Goal: Task Accomplishment & Management: Use online tool/utility

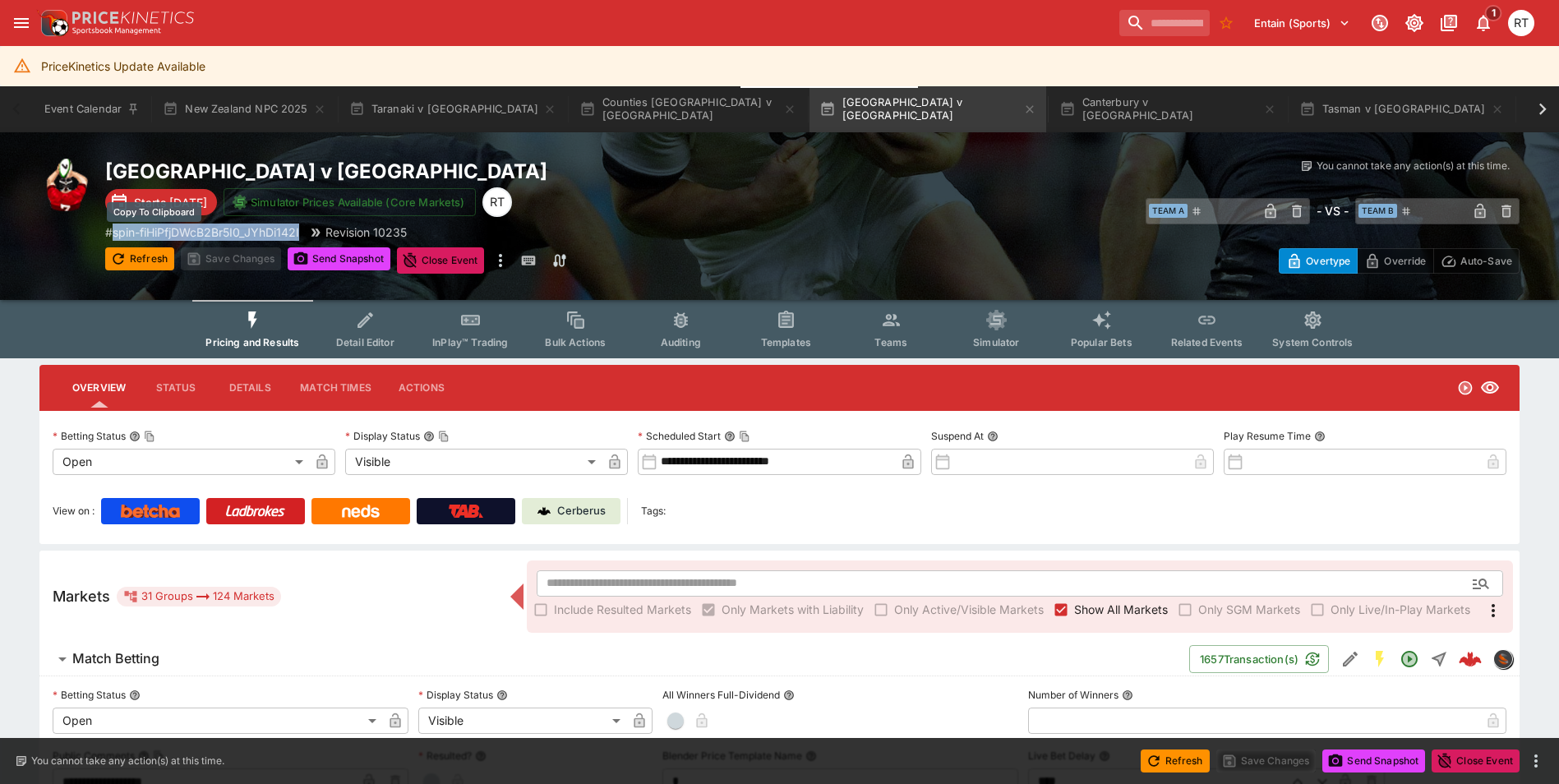
drag, startPoint x: 306, startPoint y: 231, endPoint x: 118, endPoint y: 236, distance: 188.1
click at [118, 236] on div "# spin-fiHiPfjDWcB2Br5I0_JYhDi142I Revision 10235" at bounding box center [460, 232] width 708 height 18
copy p "spin-fiHiPfjDWcB2Br5I0_JYhDi142I"
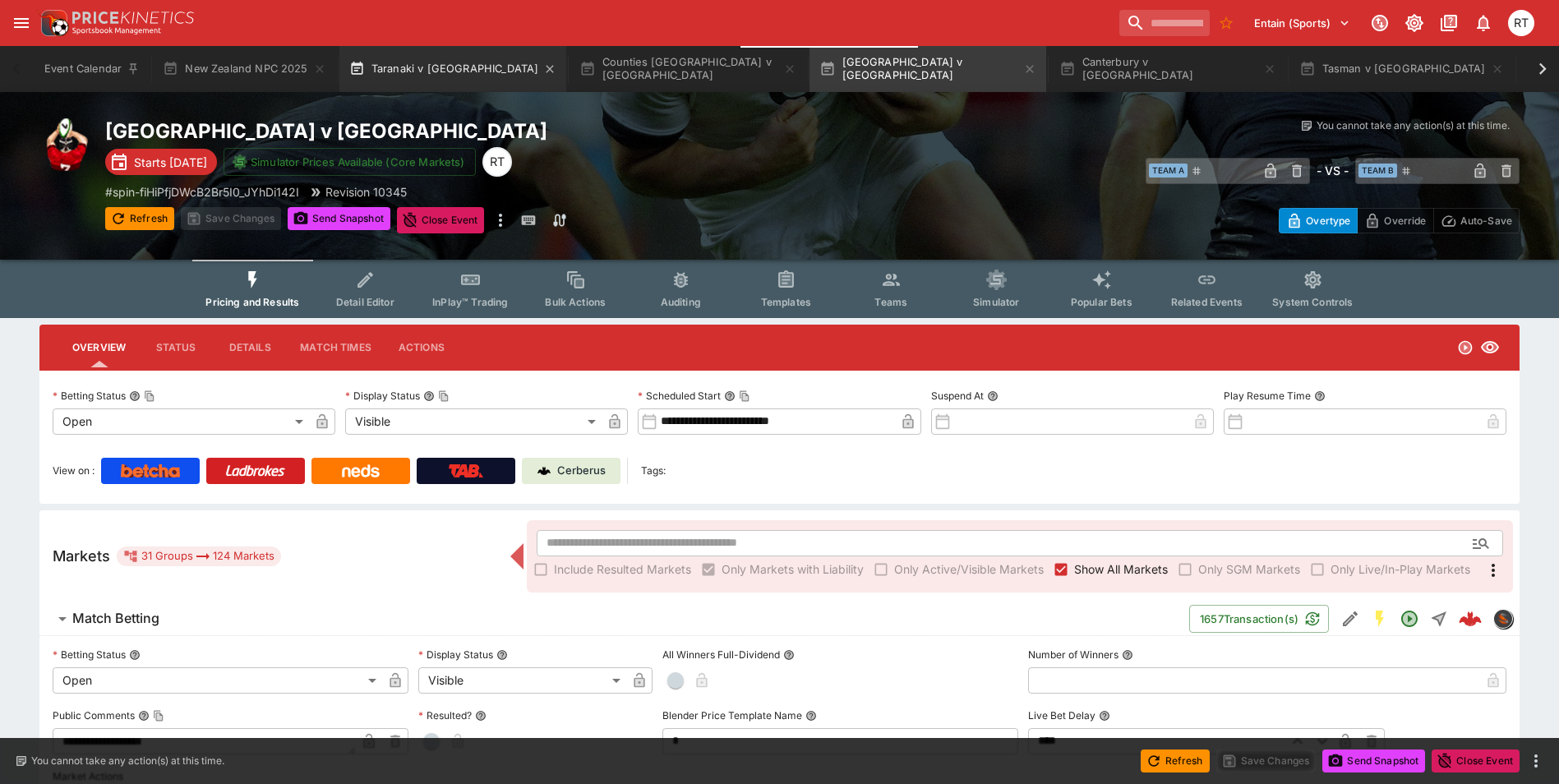
click at [388, 64] on button "Taranaki v [GEOGRAPHIC_DATA]" at bounding box center [453, 70] width 228 height 46
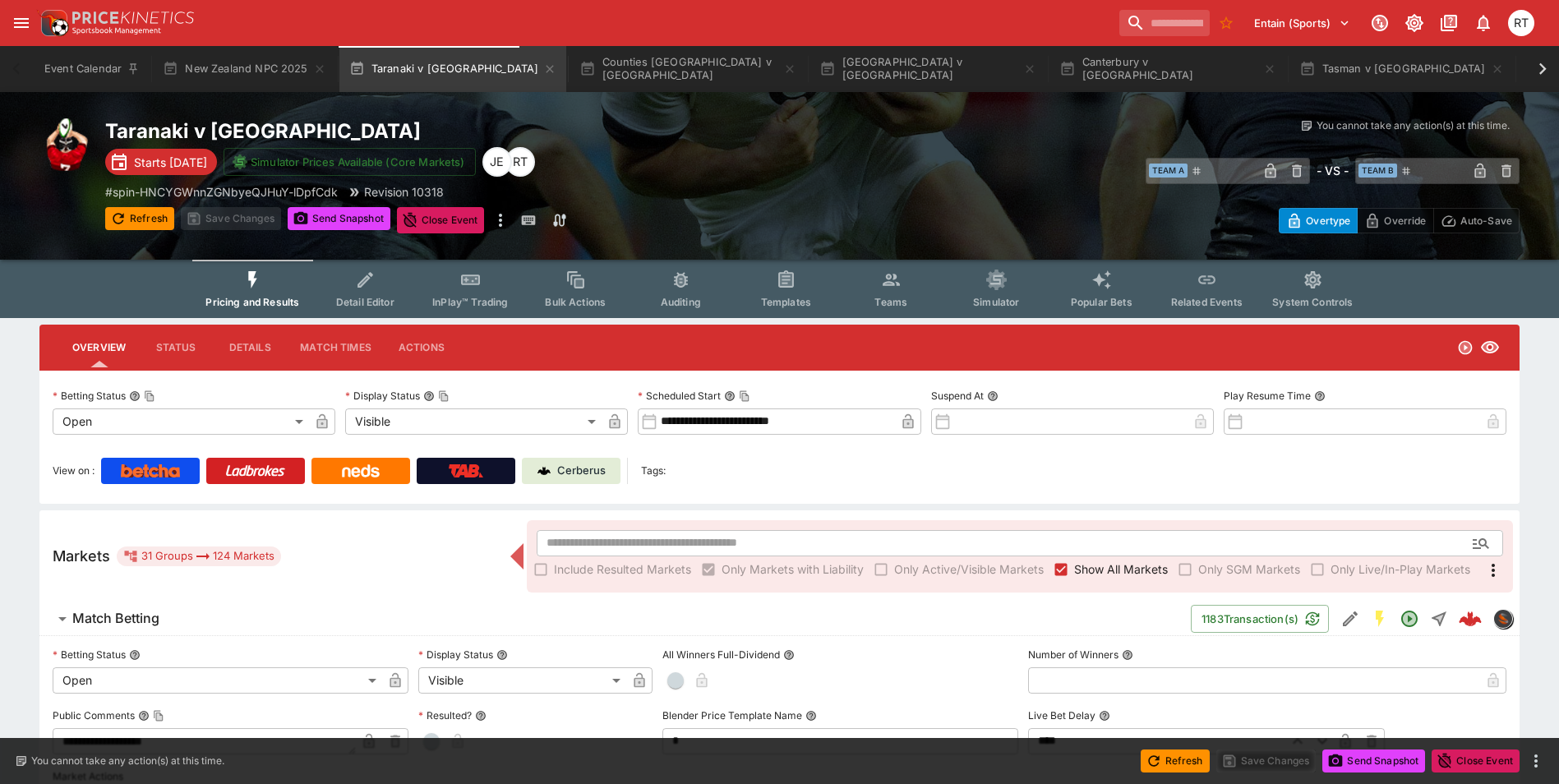
click at [793, 301] on span "Templates" at bounding box center [786, 301] width 50 height 12
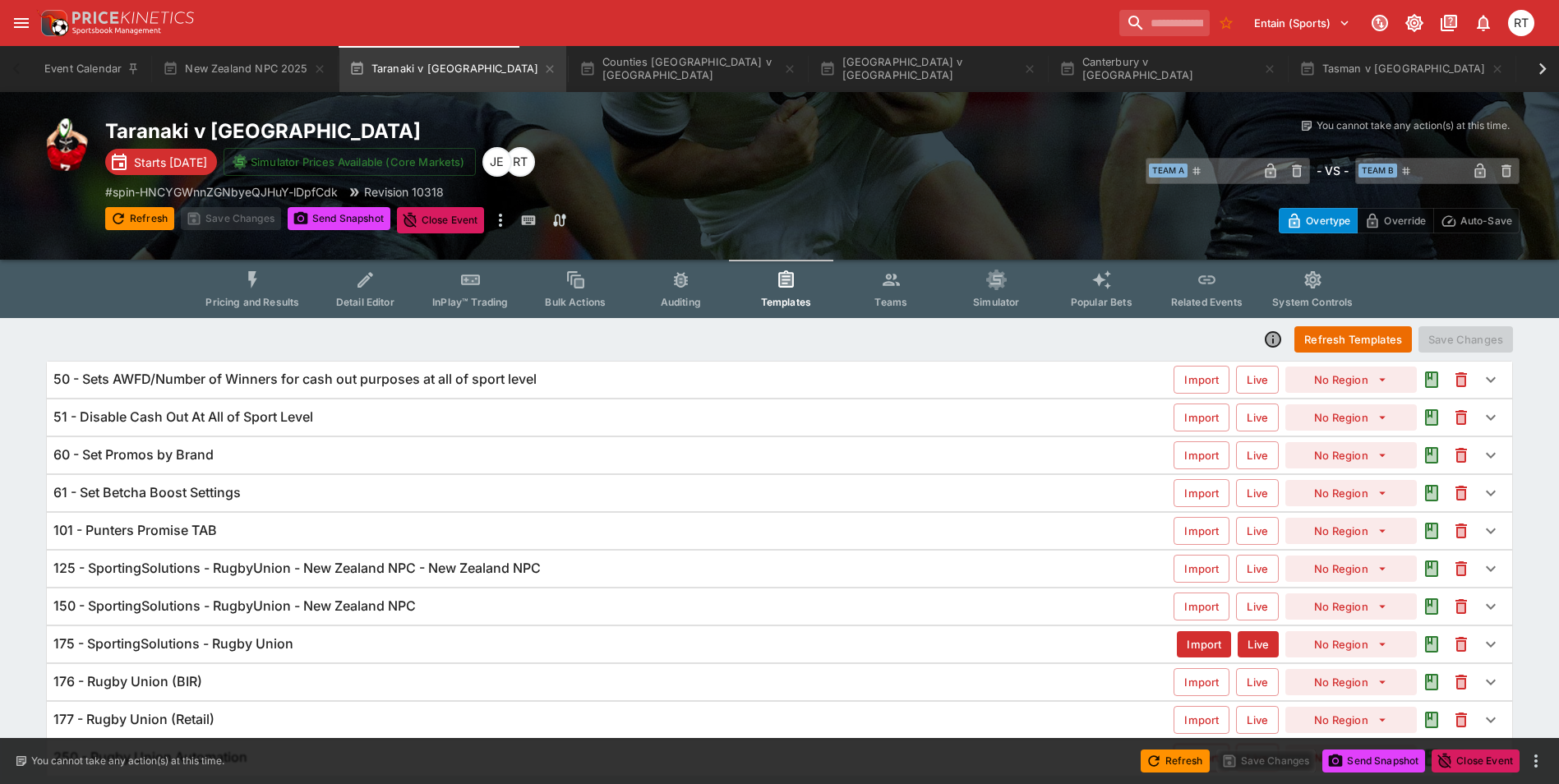
scroll to position [56, 0]
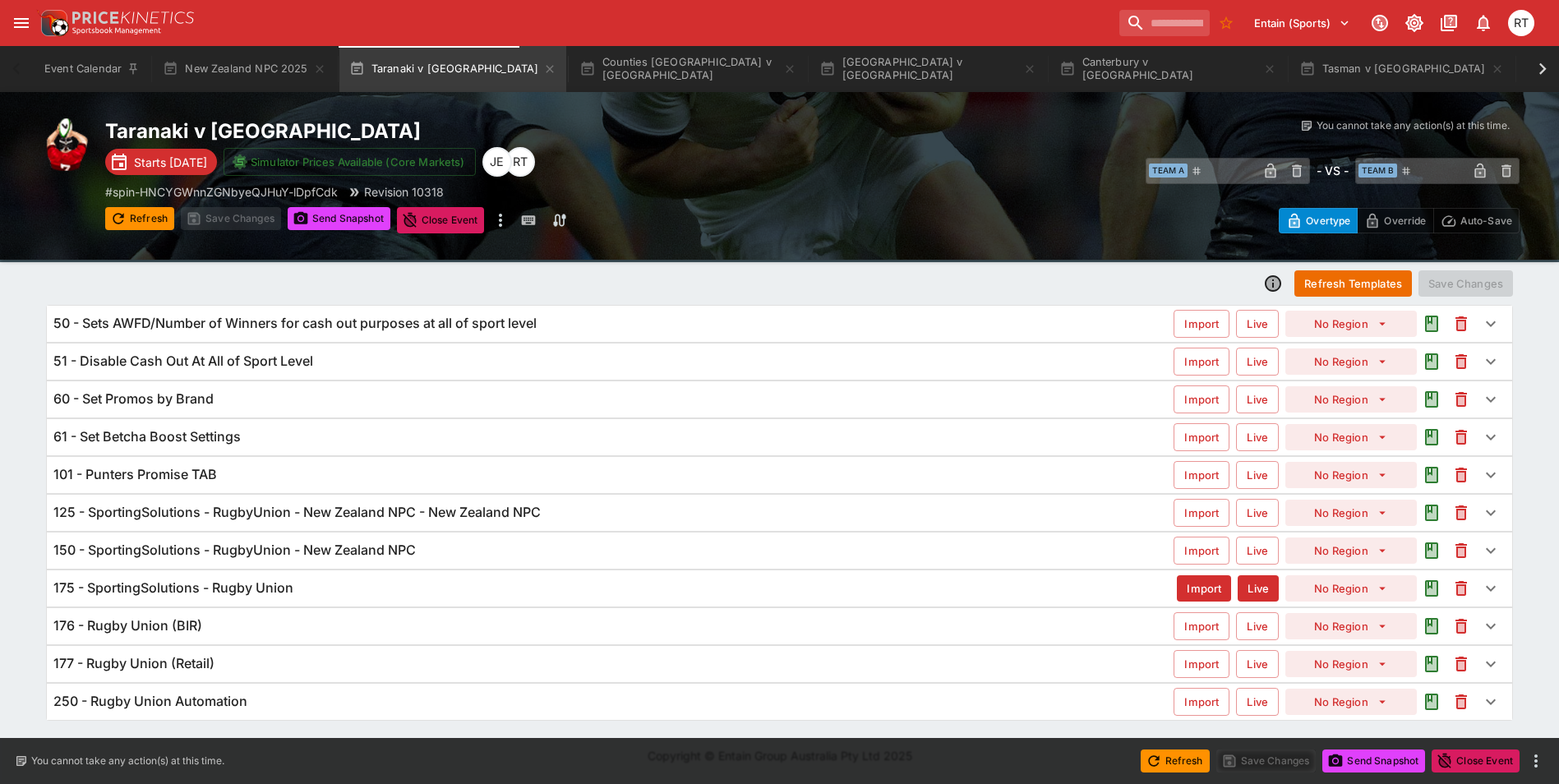
click at [193, 590] on h6 "175 - SportingSolutions - Rugby Union" at bounding box center [173, 588] width 240 height 18
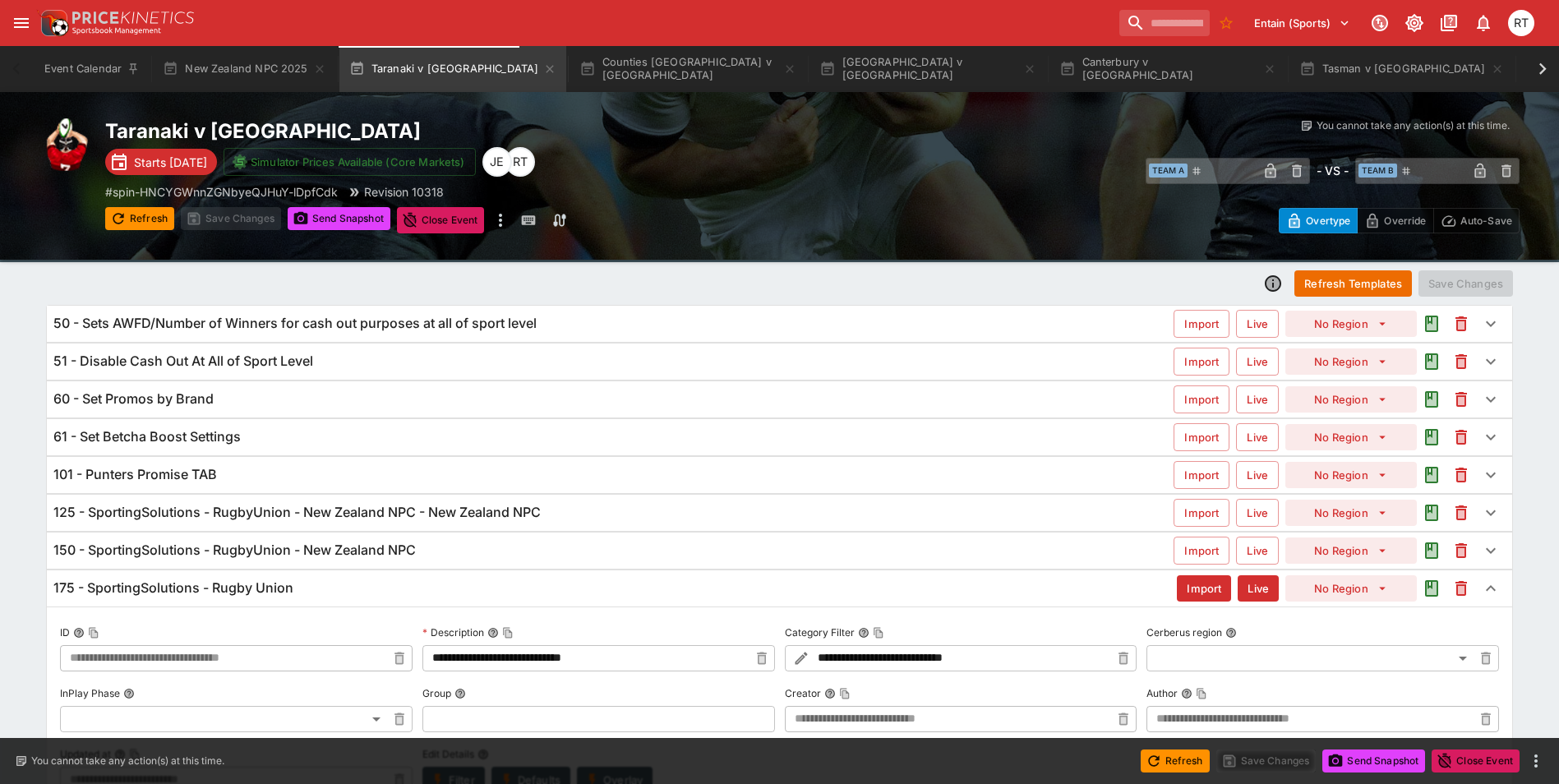
type input "**********"
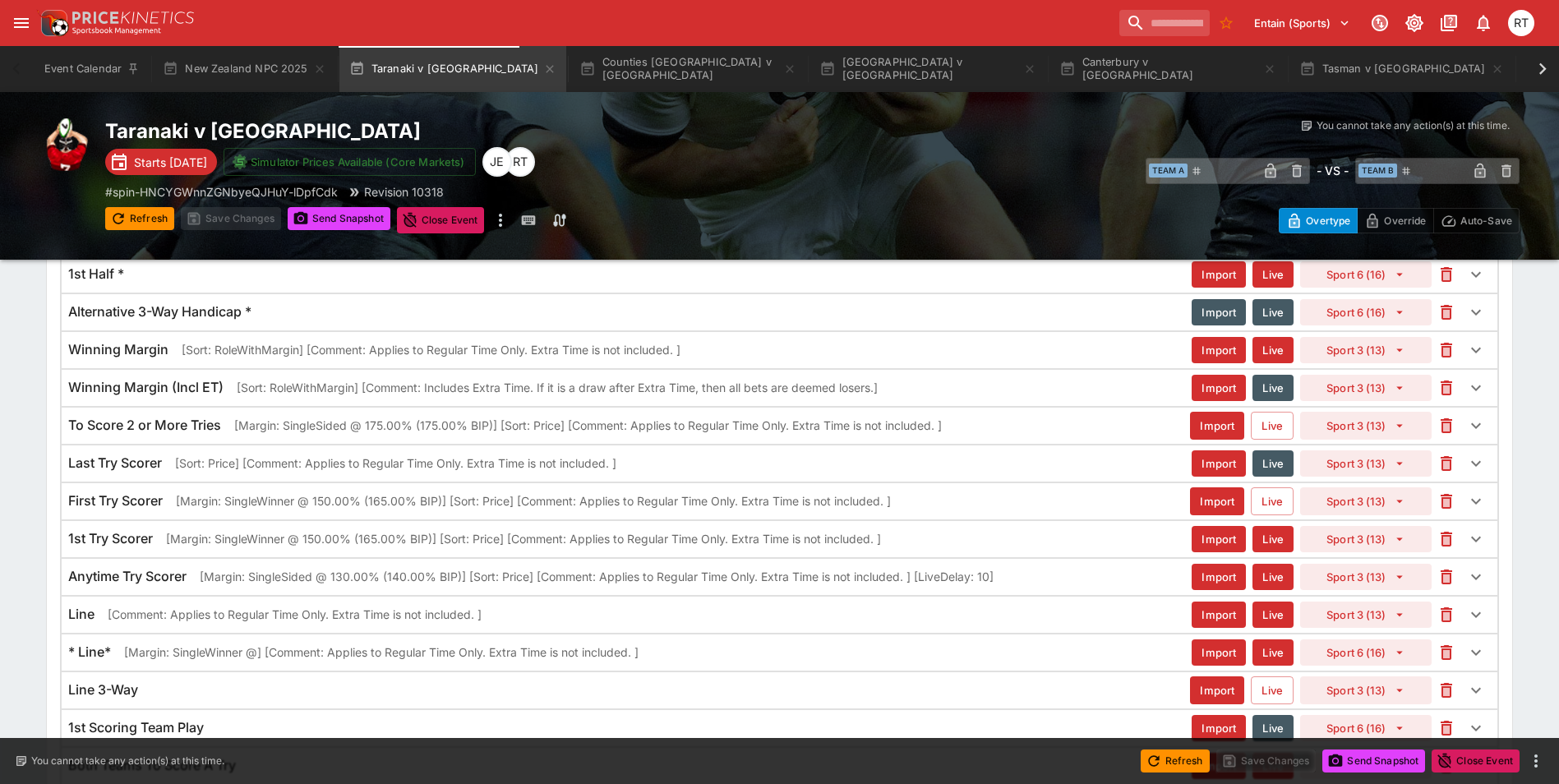
scroll to position [1899, 0]
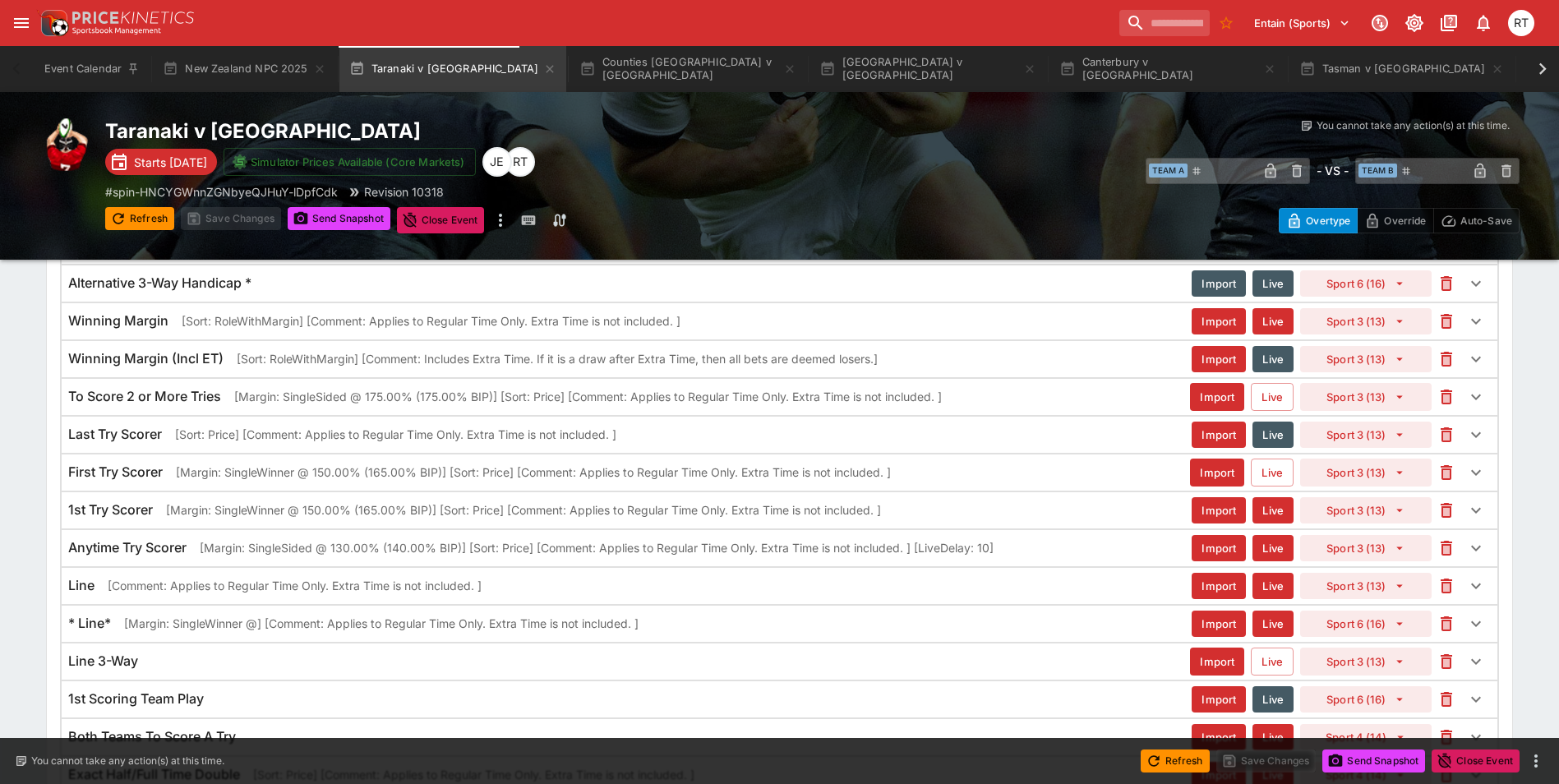
click at [194, 543] on div "Anytime Try Scorer [Margin: SingleSided @ 130.00% (140.00% BIP)] [Sort: Price] …" at bounding box center [630, 548] width 1123 height 18
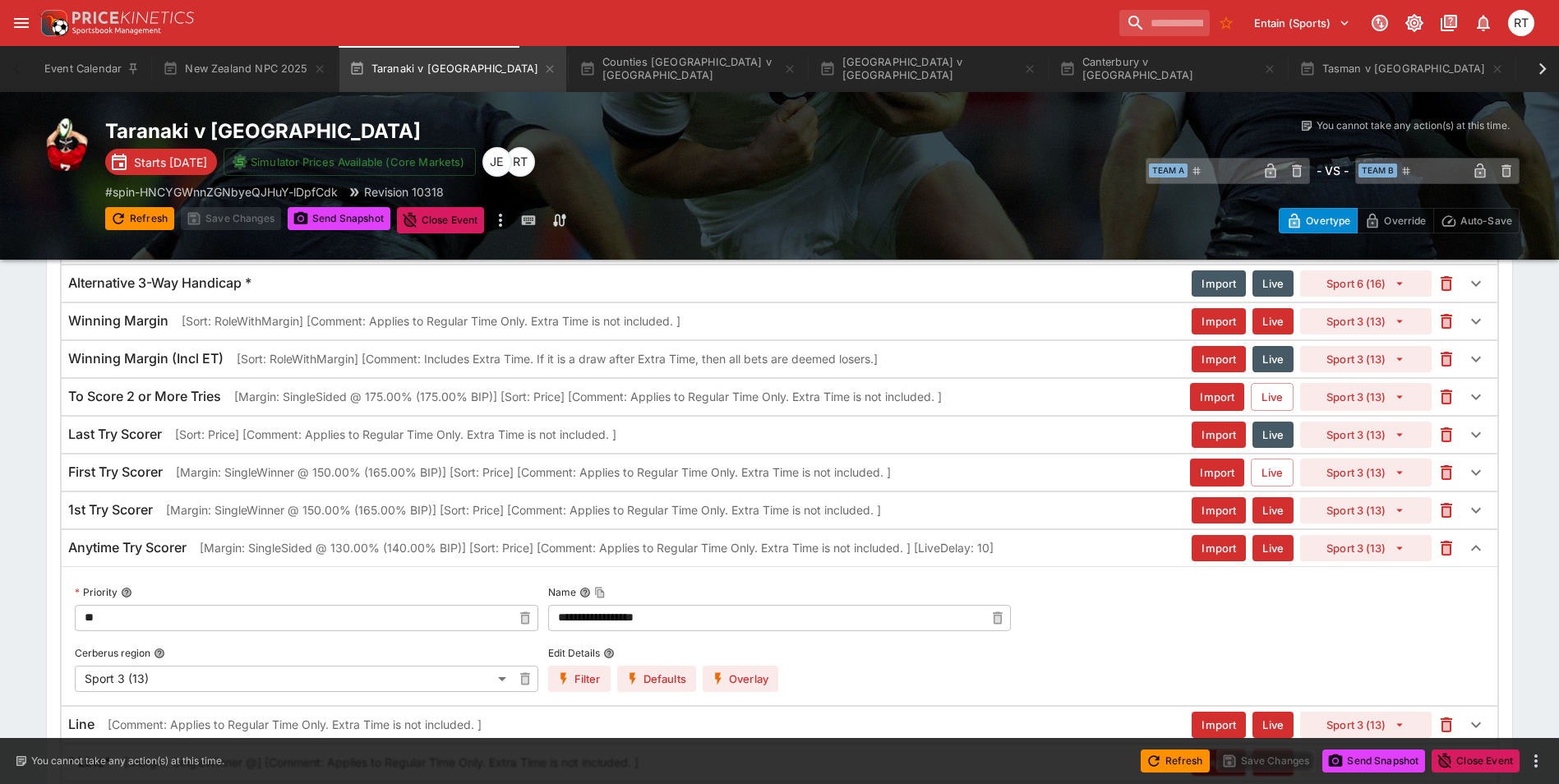
scroll to position [1980, 0]
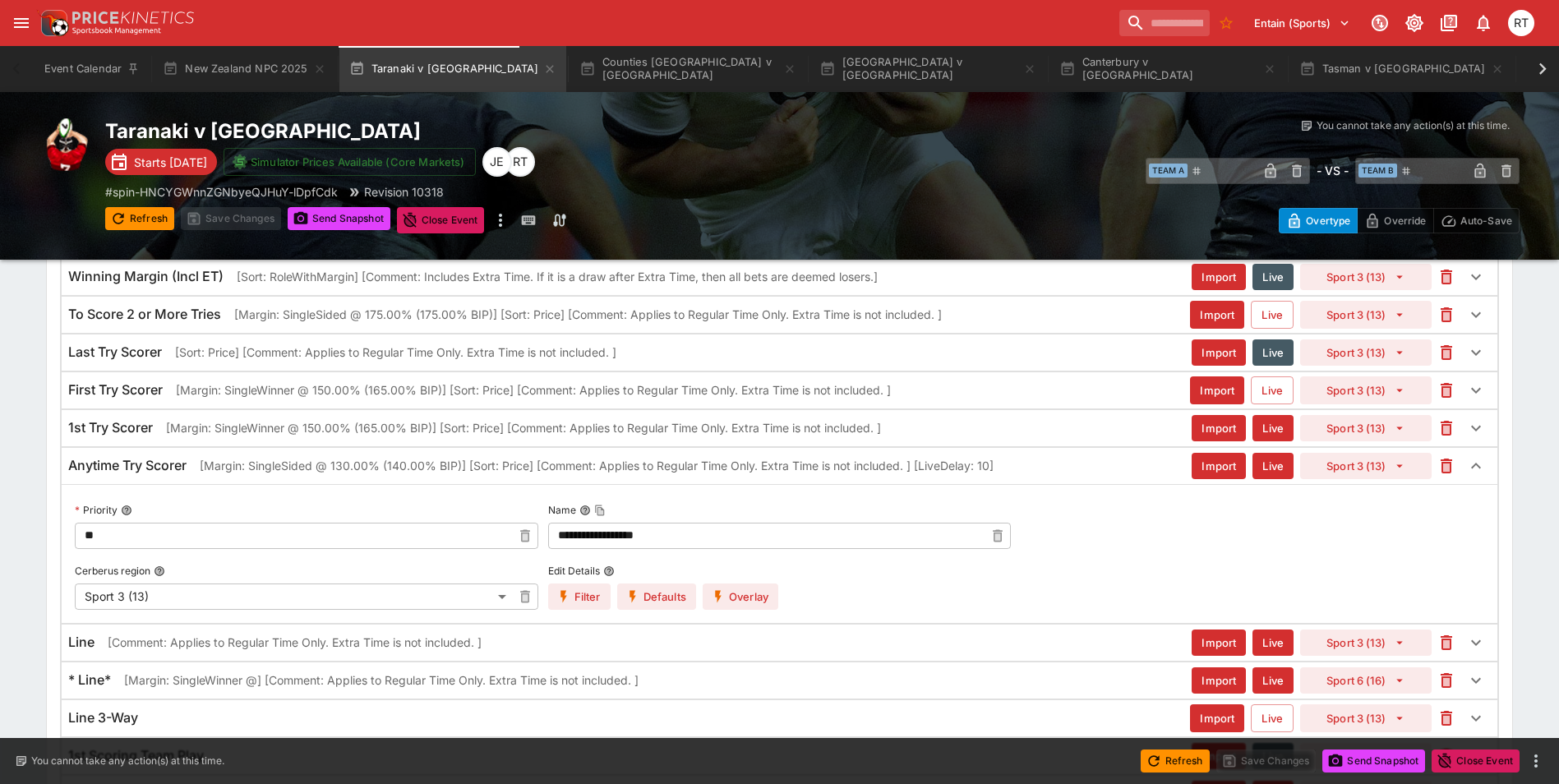
click at [739, 589] on button "Overlay" at bounding box center [741, 597] width 76 height 26
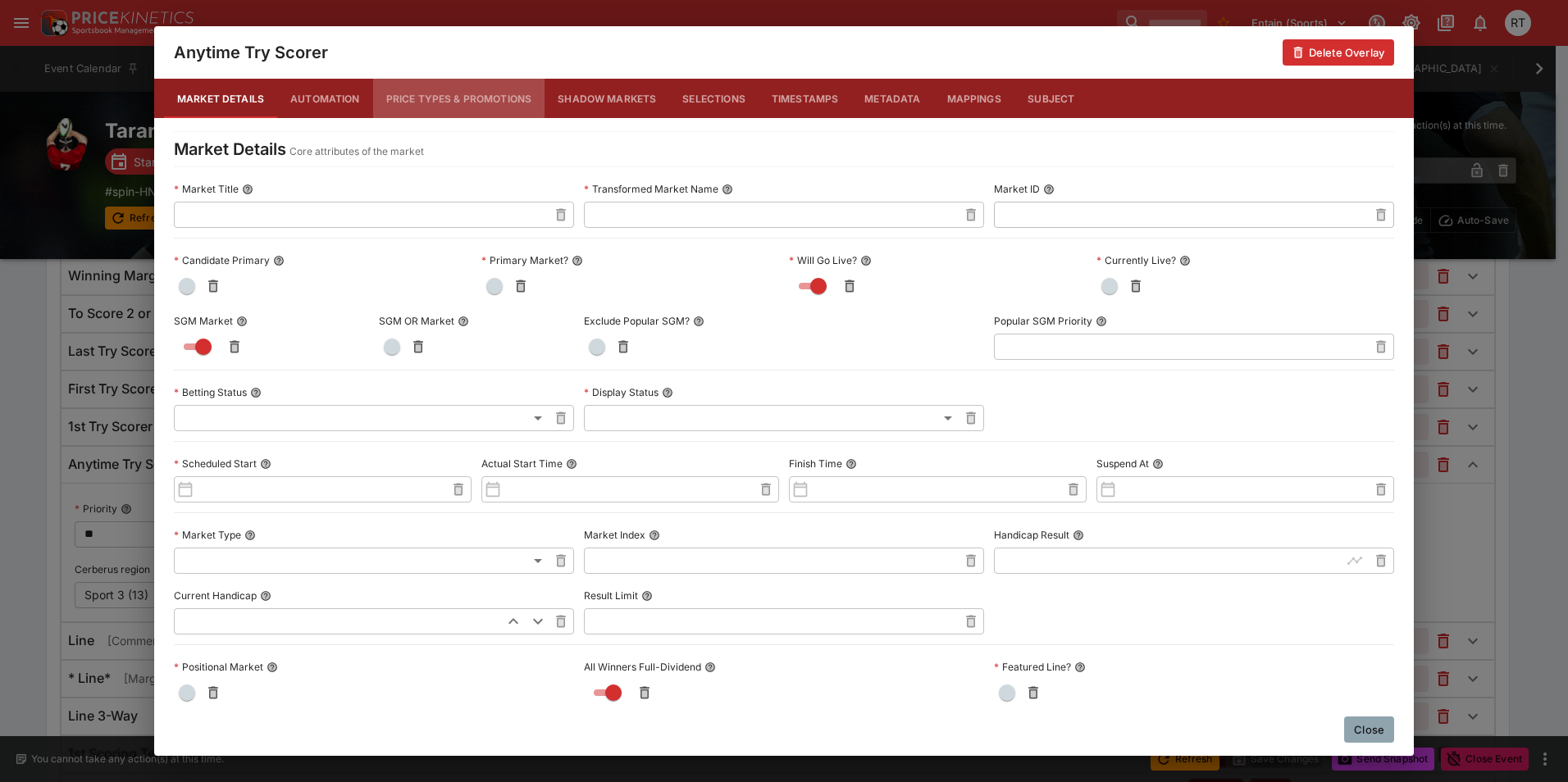
click at [442, 97] on button "Price Types & Promotions" at bounding box center [459, 98] width 172 height 40
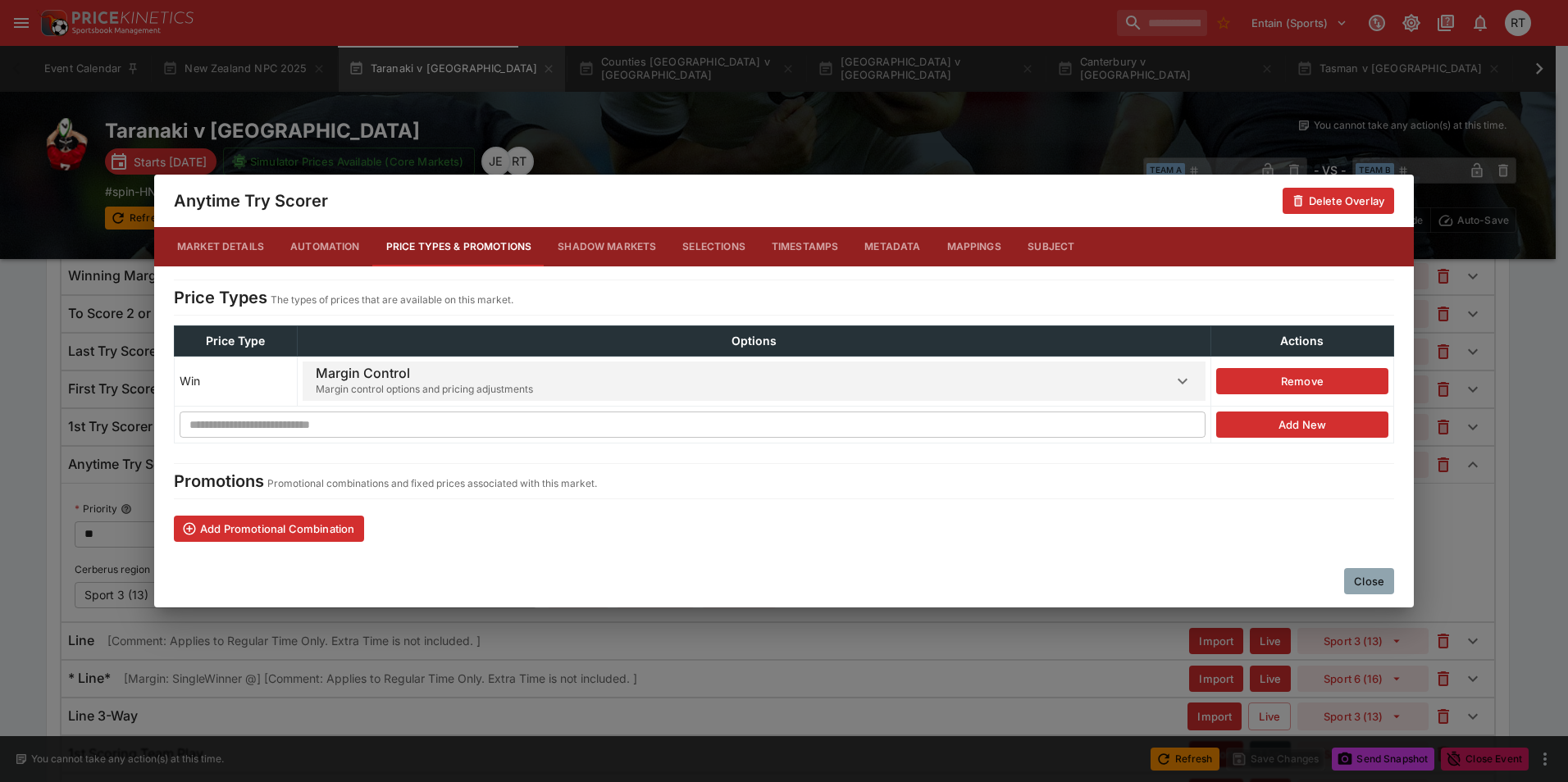
click at [459, 373] on h6 "Margin Control" at bounding box center [423, 373] width 217 height 18
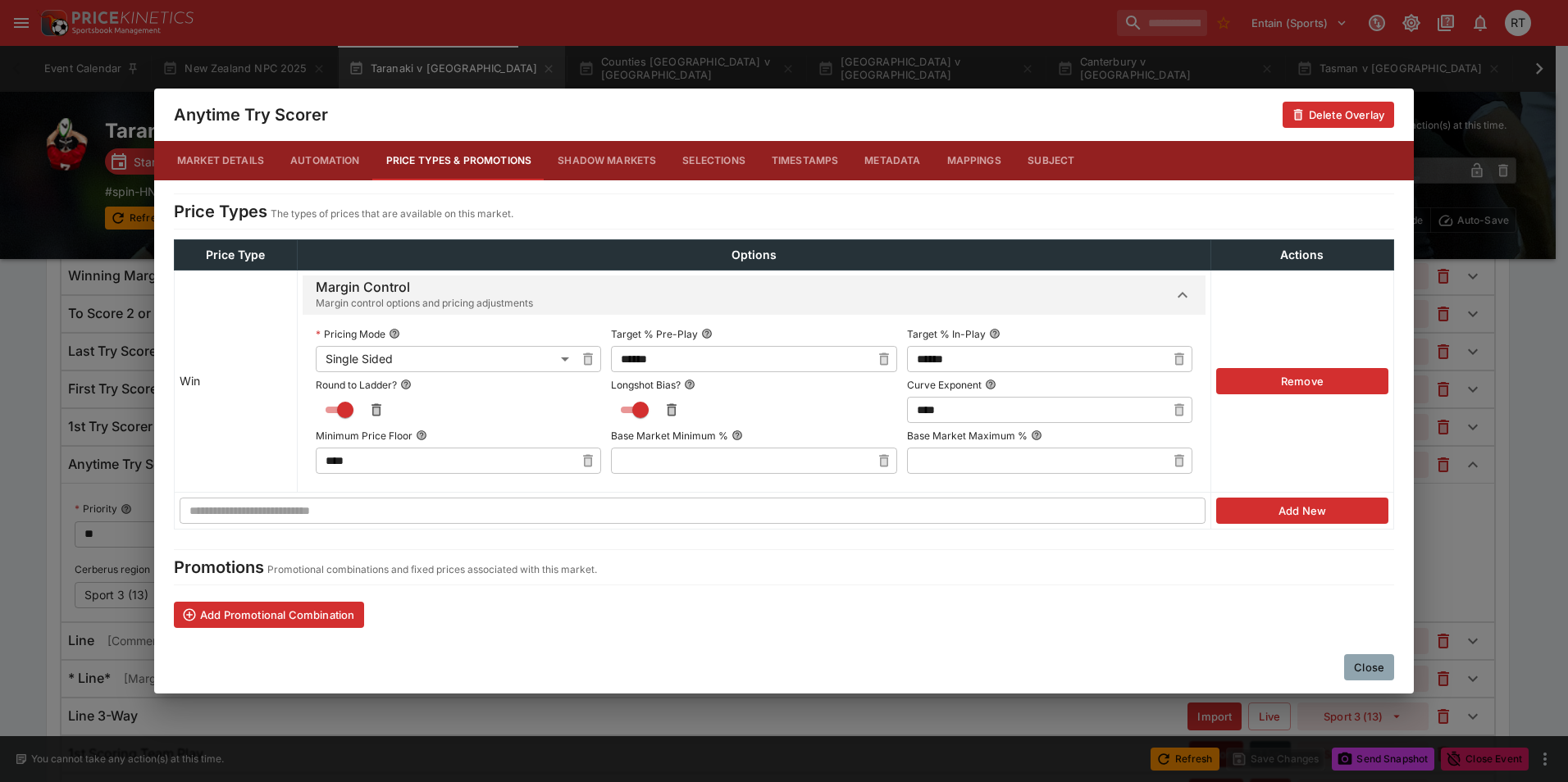
click at [1362, 671] on button "Close" at bounding box center [1369, 667] width 50 height 26
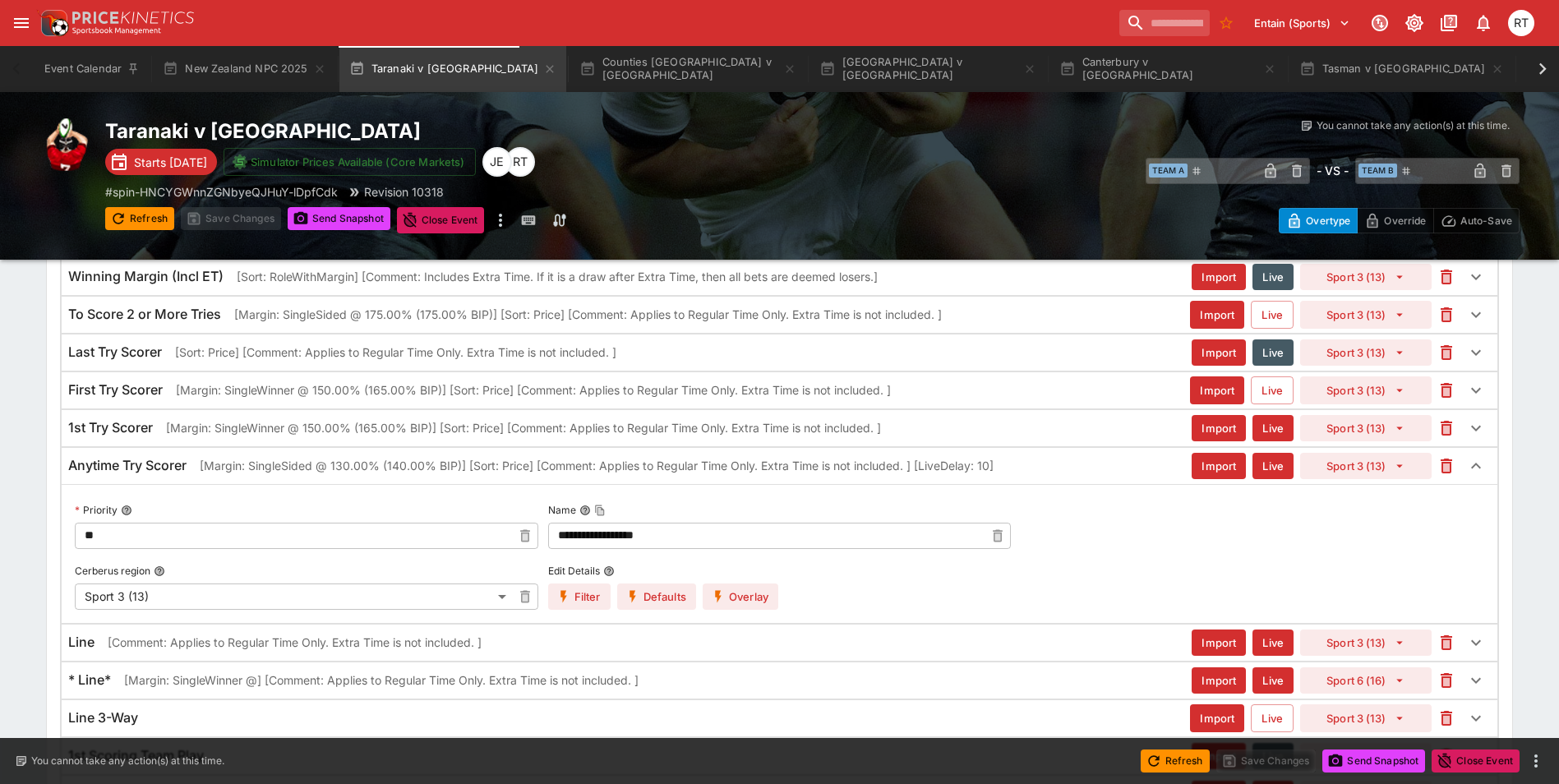
click at [764, 600] on button "Overlay" at bounding box center [741, 597] width 76 height 26
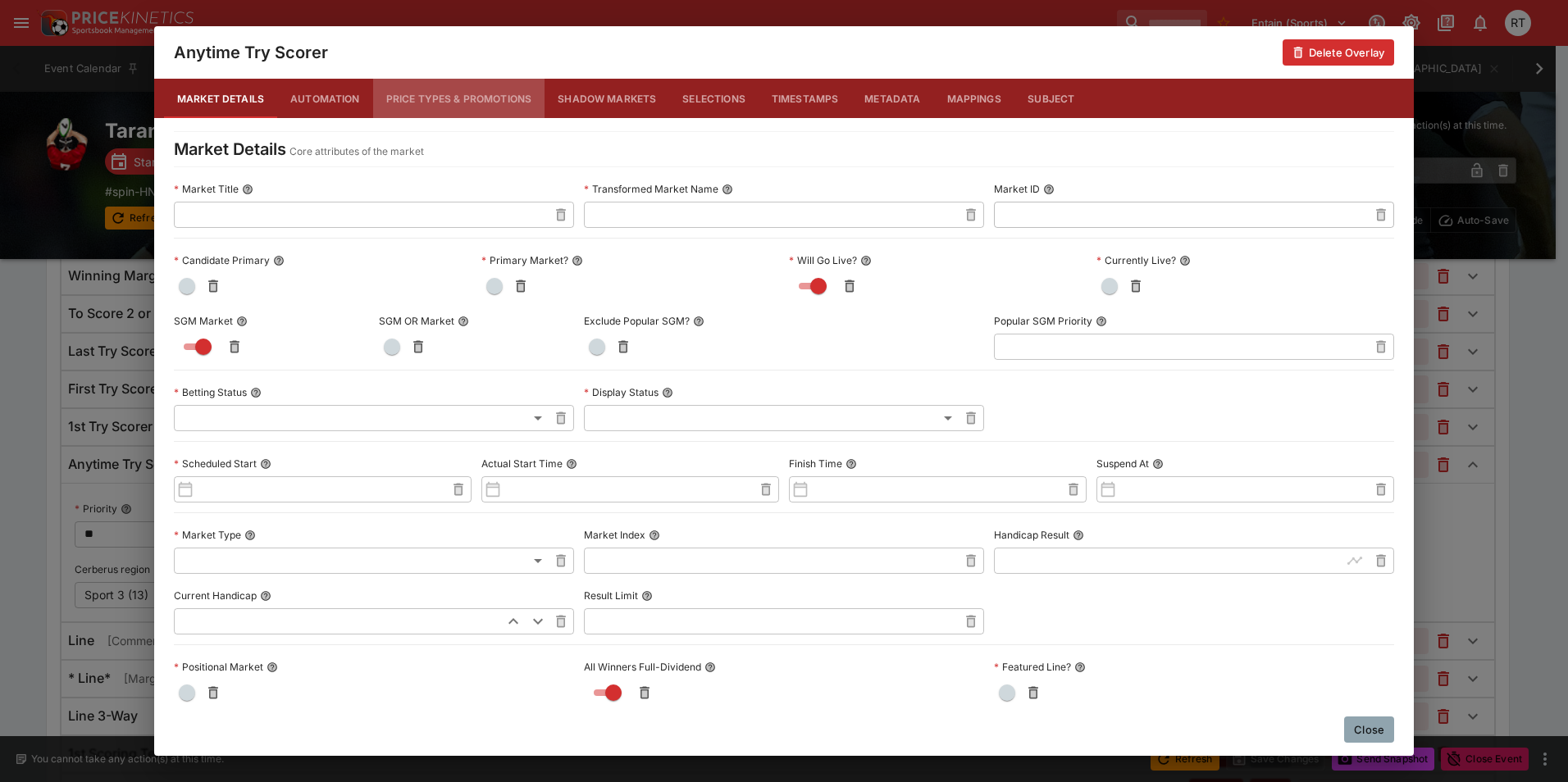
click at [424, 99] on button "Price Types & Promotions" at bounding box center [459, 98] width 172 height 40
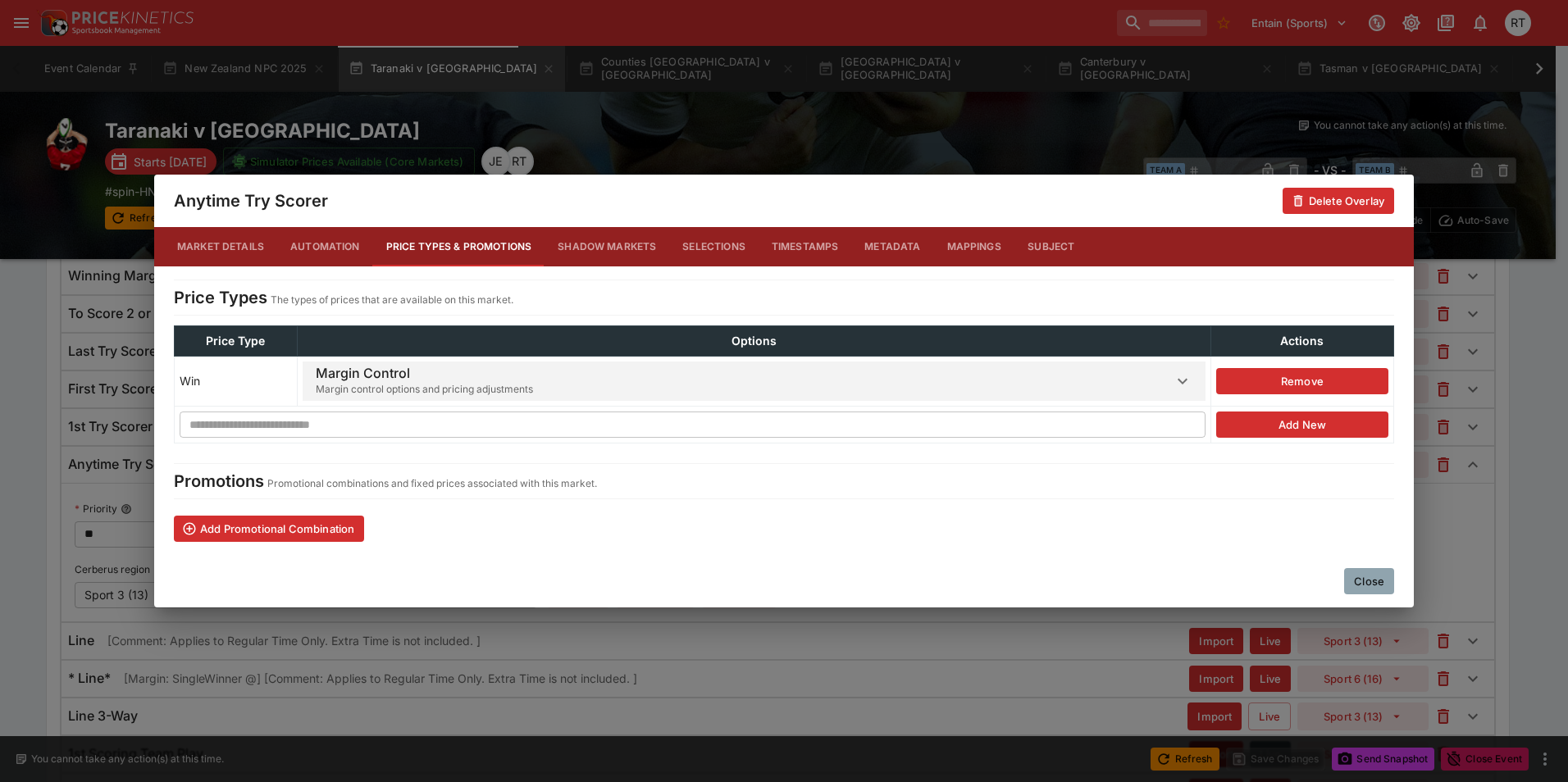
click at [436, 380] on h6 "Margin Control" at bounding box center [423, 373] width 217 height 18
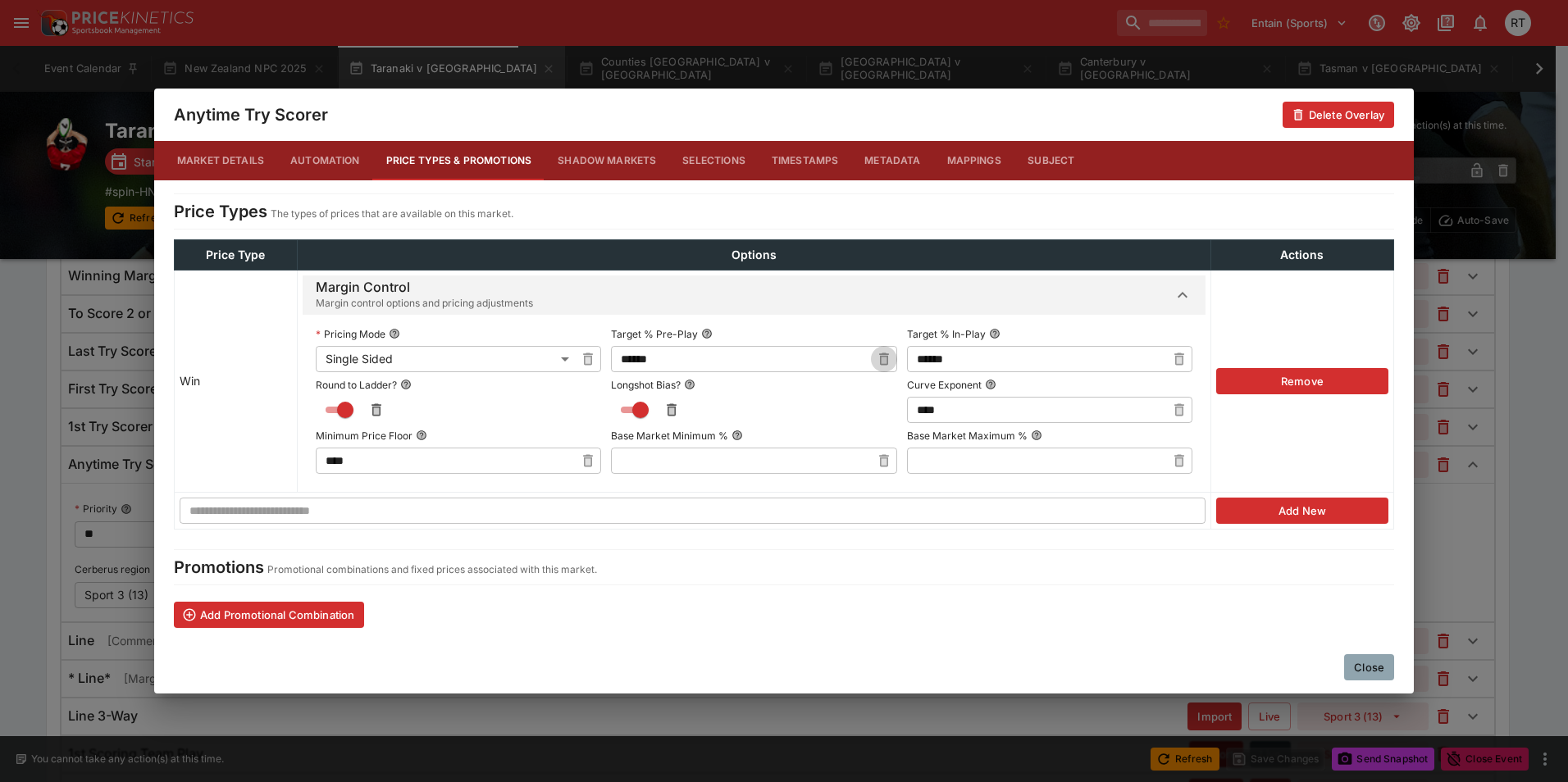
drag, startPoint x: 878, startPoint y: 354, endPoint x: 771, endPoint y: 365, distance: 107.6
click at [876, 358] on icon "button" at bounding box center [884, 360] width 17 height 17
click at [751, 364] on input "text" at bounding box center [741, 359] width 259 height 26
type input "******"
click at [1174, 360] on icon "button" at bounding box center [1179, 360] width 17 height 17
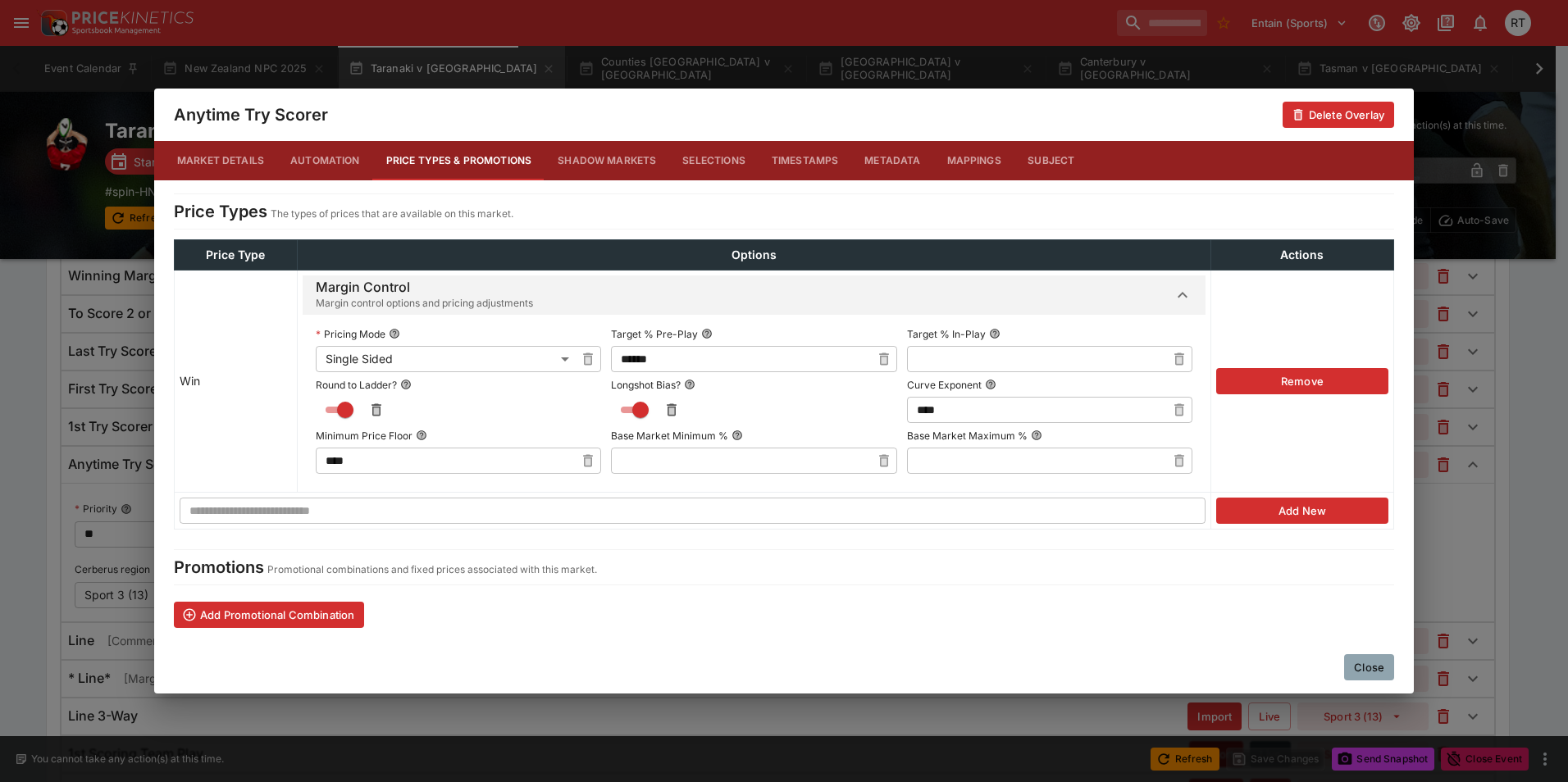
click at [1040, 360] on input "text" at bounding box center [1036, 359] width 259 height 26
type input "******"
click at [992, 414] on input "****" at bounding box center [1036, 409] width 259 height 26
type input "****"
click at [1378, 671] on button "Close" at bounding box center [1369, 667] width 50 height 26
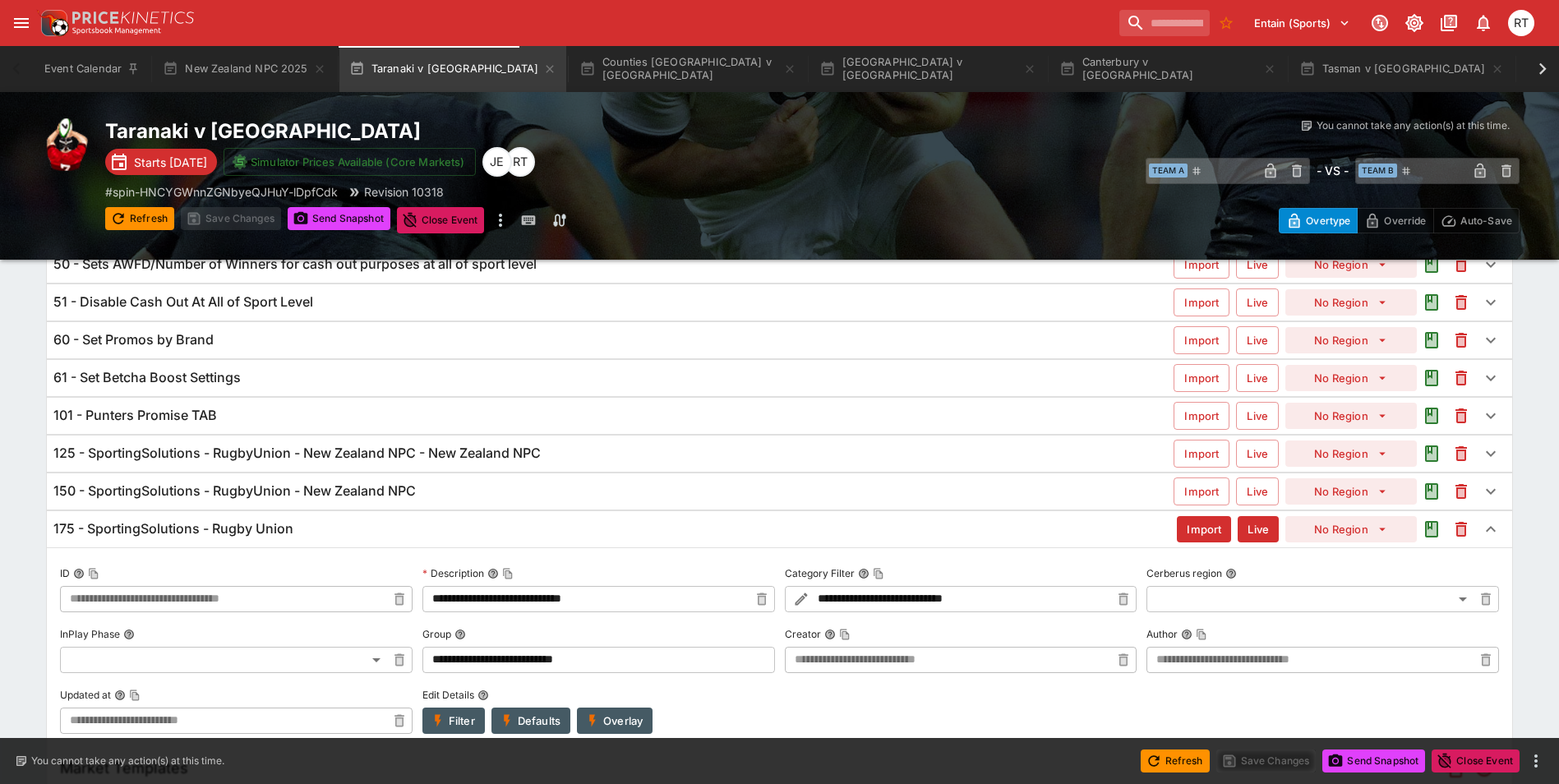
scroll to position [0, 0]
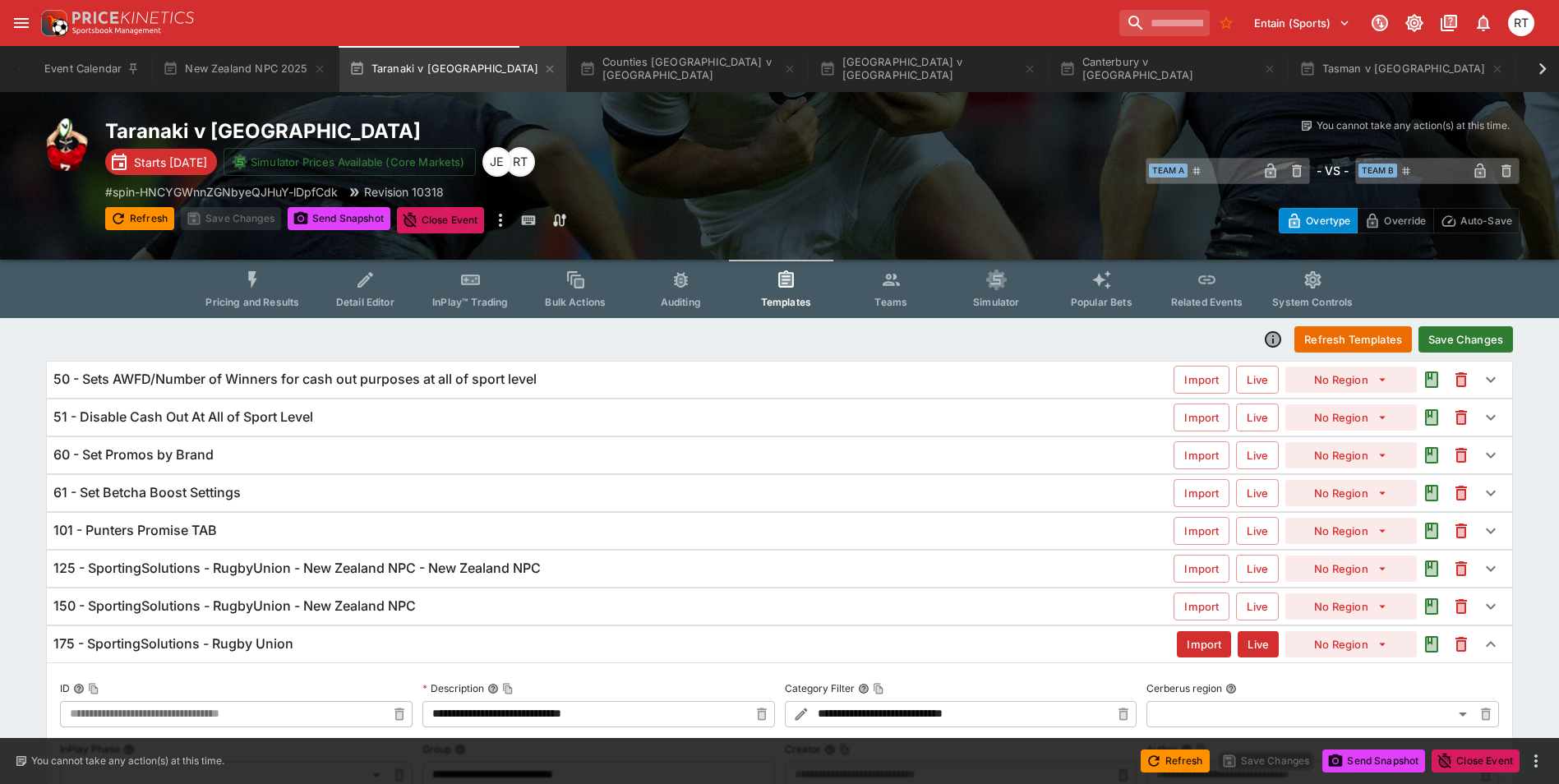
click at [1445, 324] on div "Refresh Templates Save Changes" at bounding box center [780, 339] width 1467 height 30
click at [1447, 332] on button "Save Changes" at bounding box center [1466, 339] width 95 height 26
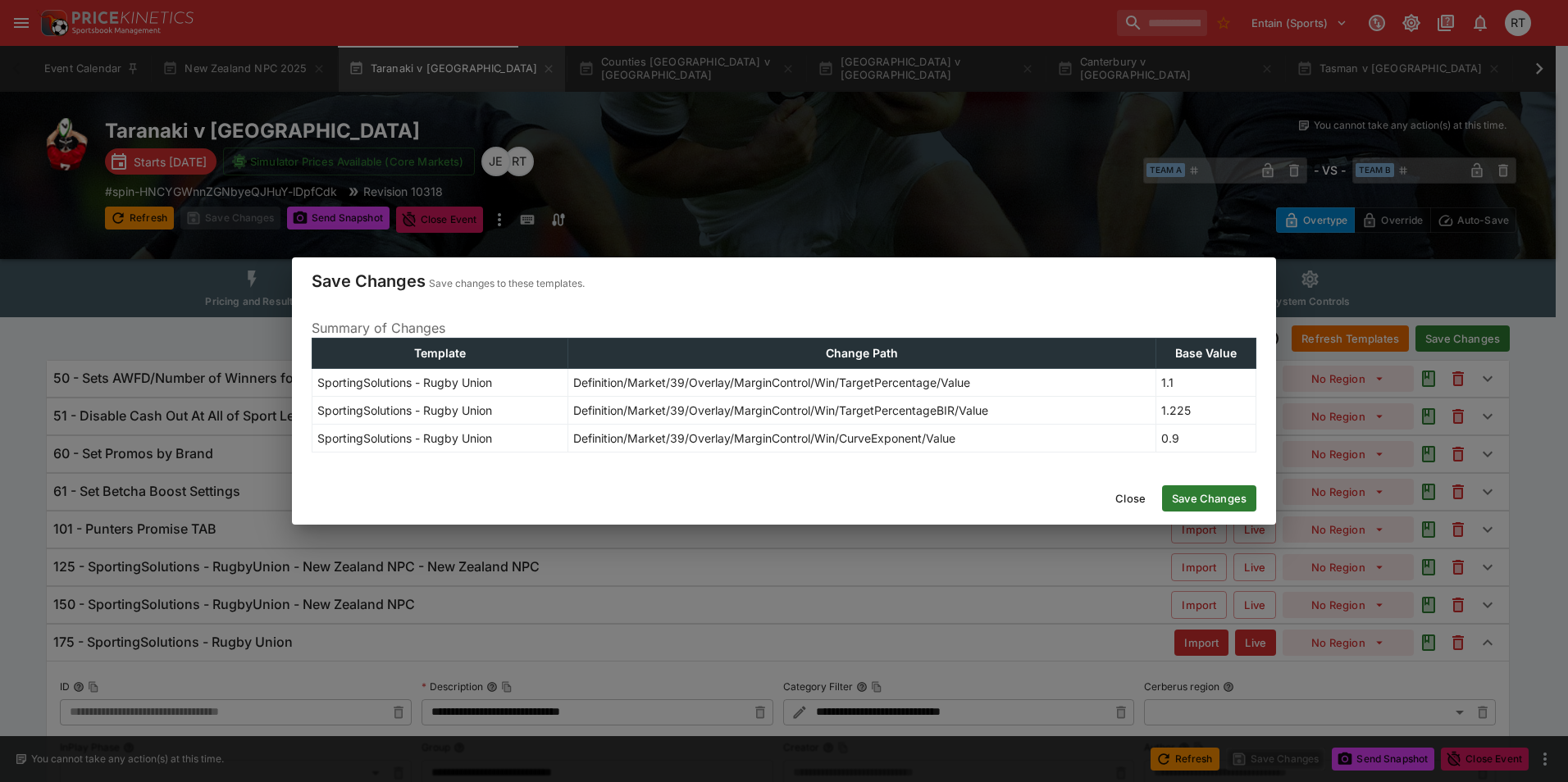
click at [1204, 497] on button "Save Changes" at bounding box center [1209, 498] width 94 height 26
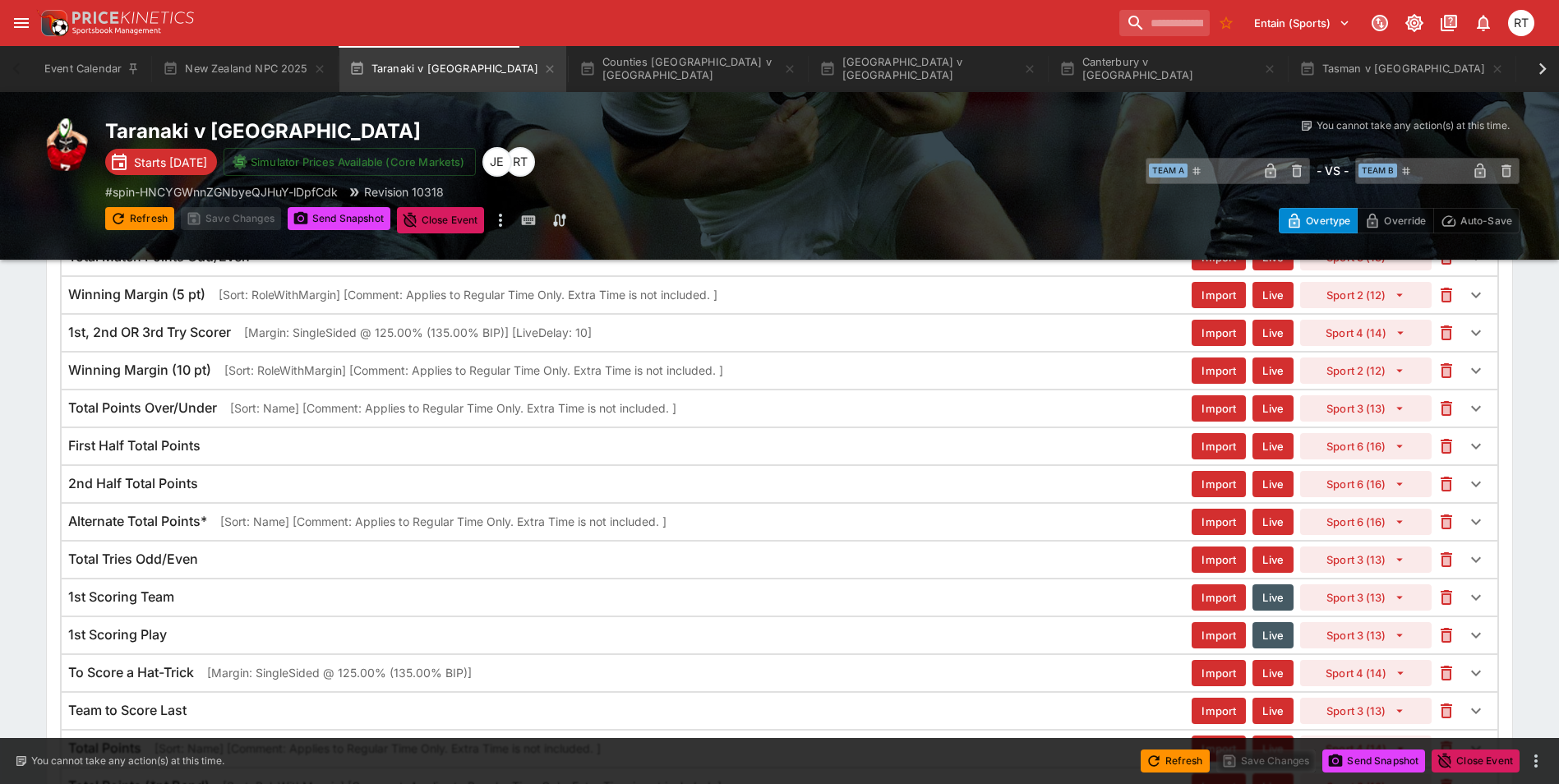
type input "**********"
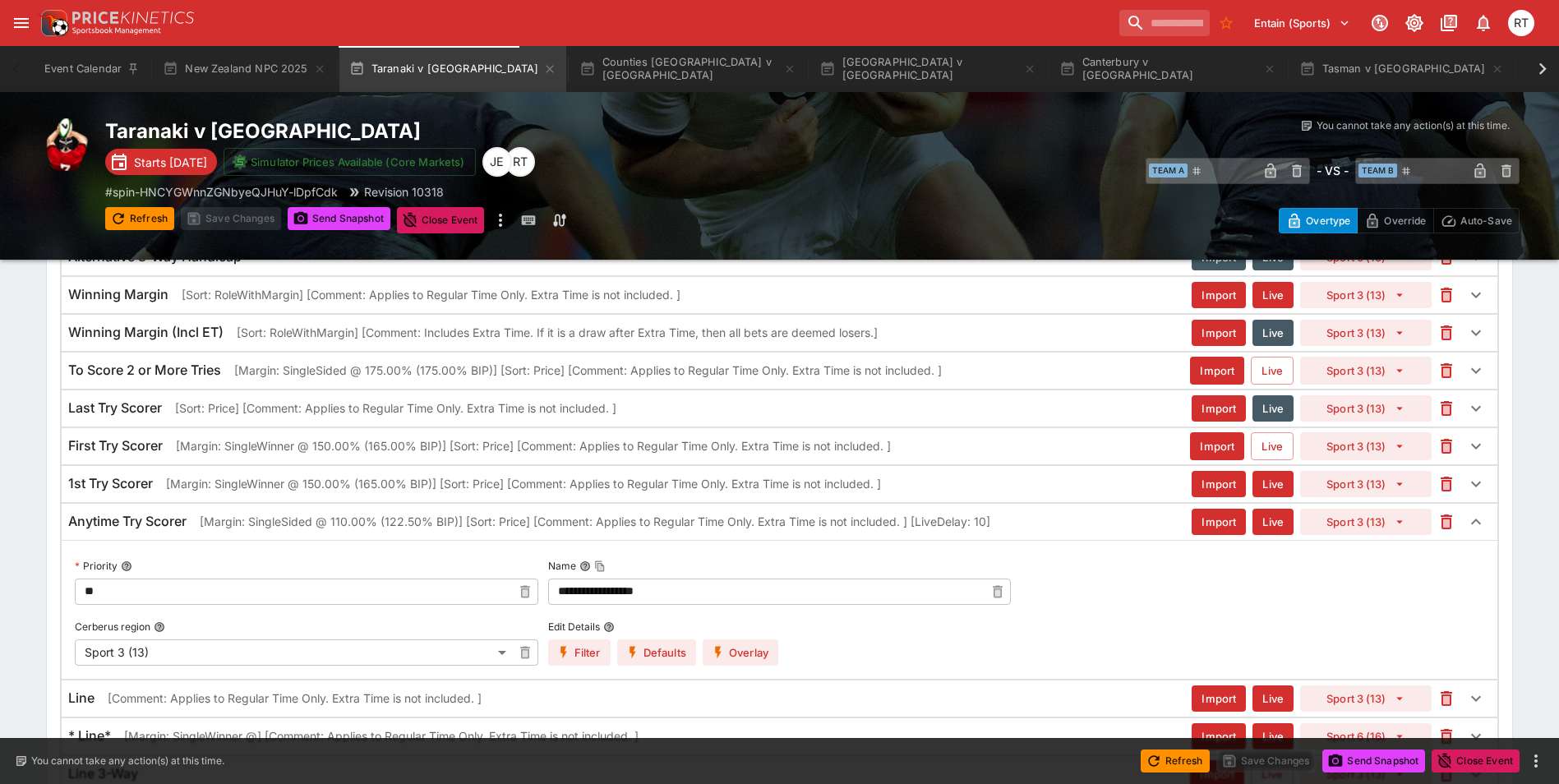
scroll to position [2007, 0]
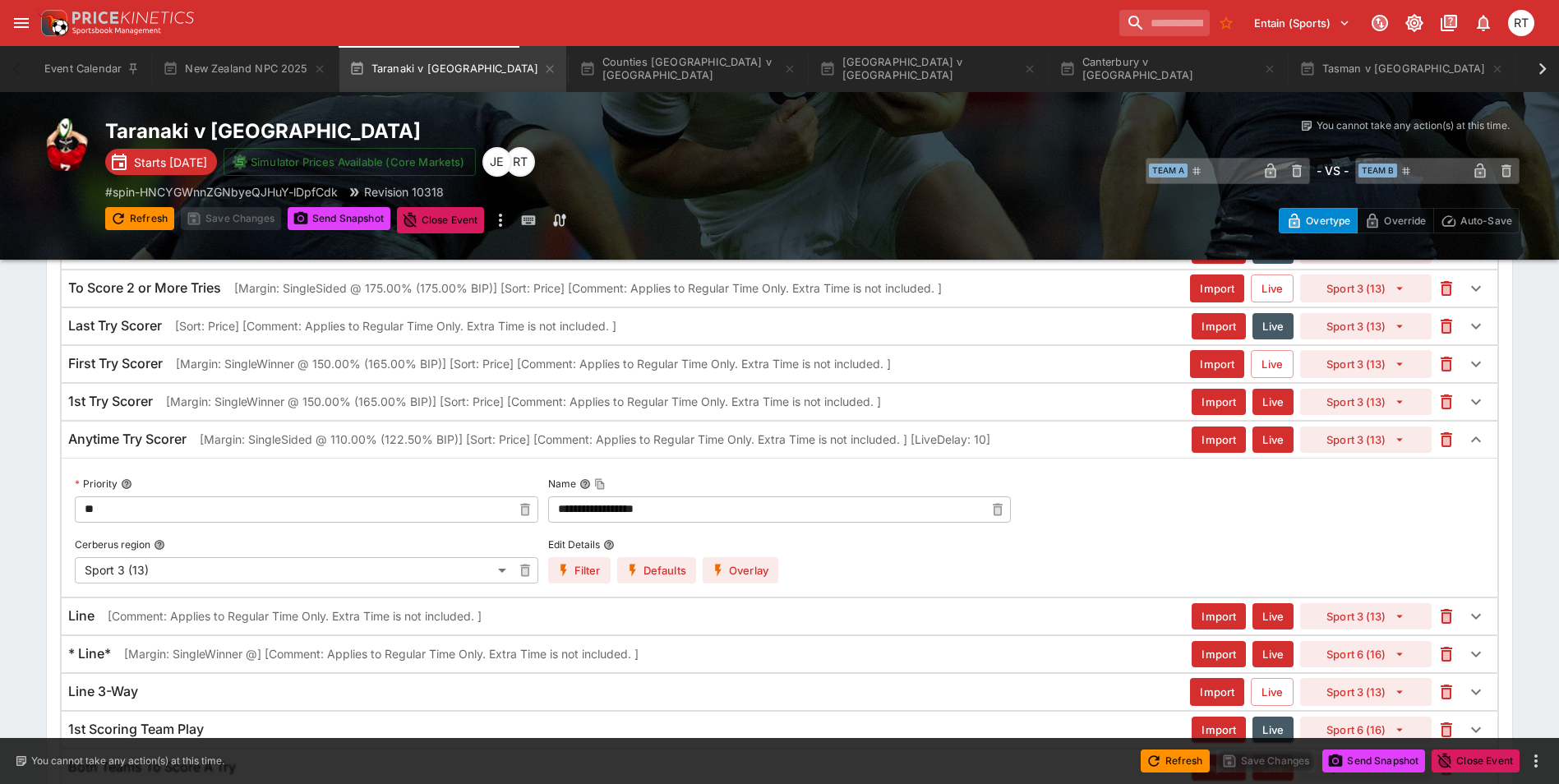
click at [736, 566] on button "Overlay" at bounding box center [741, 570] width 76 height 26
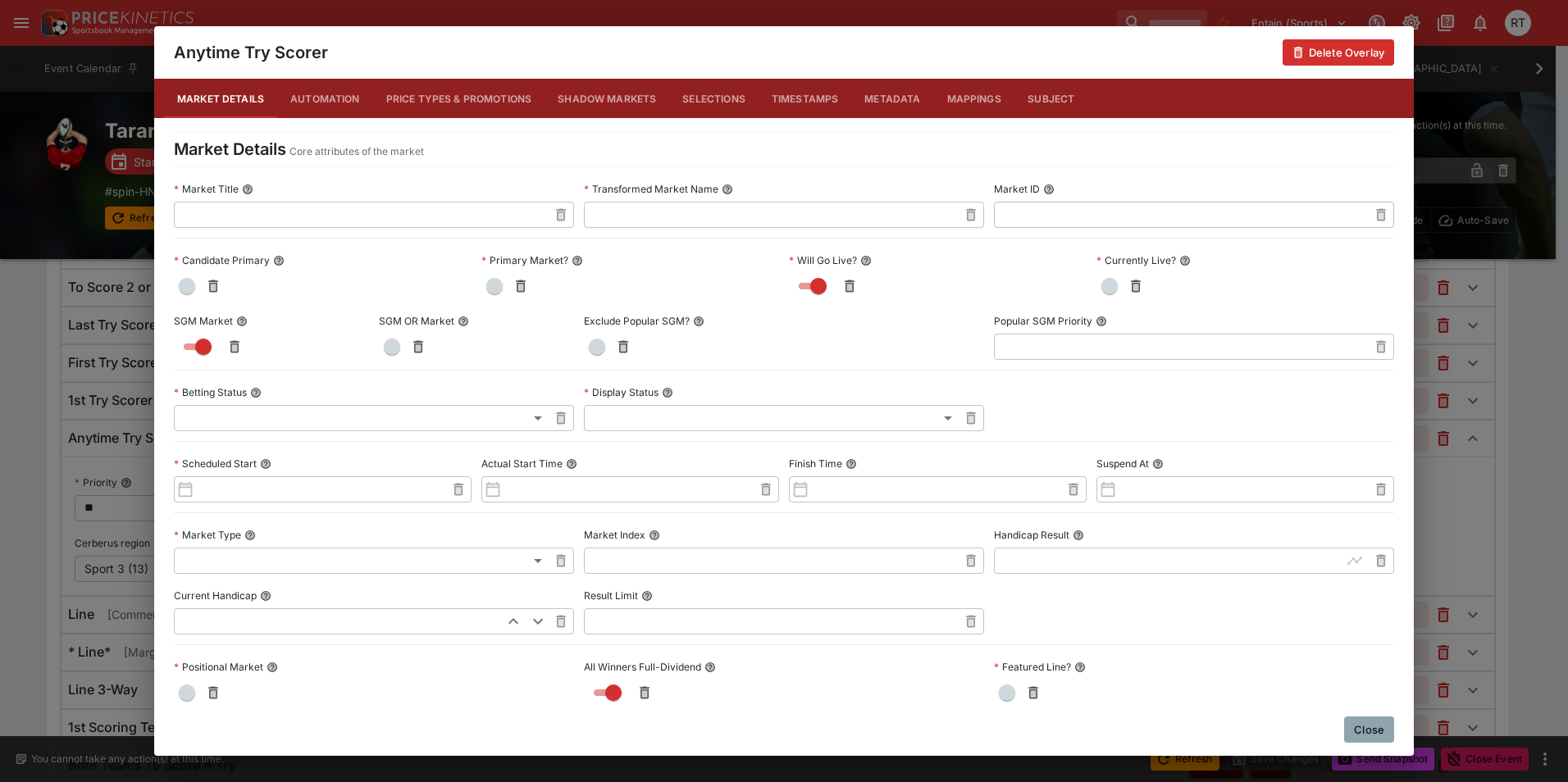
click at [446, 101] on button "Price Types & Promotions" at bounding box center [459, 98] width 172 height 40
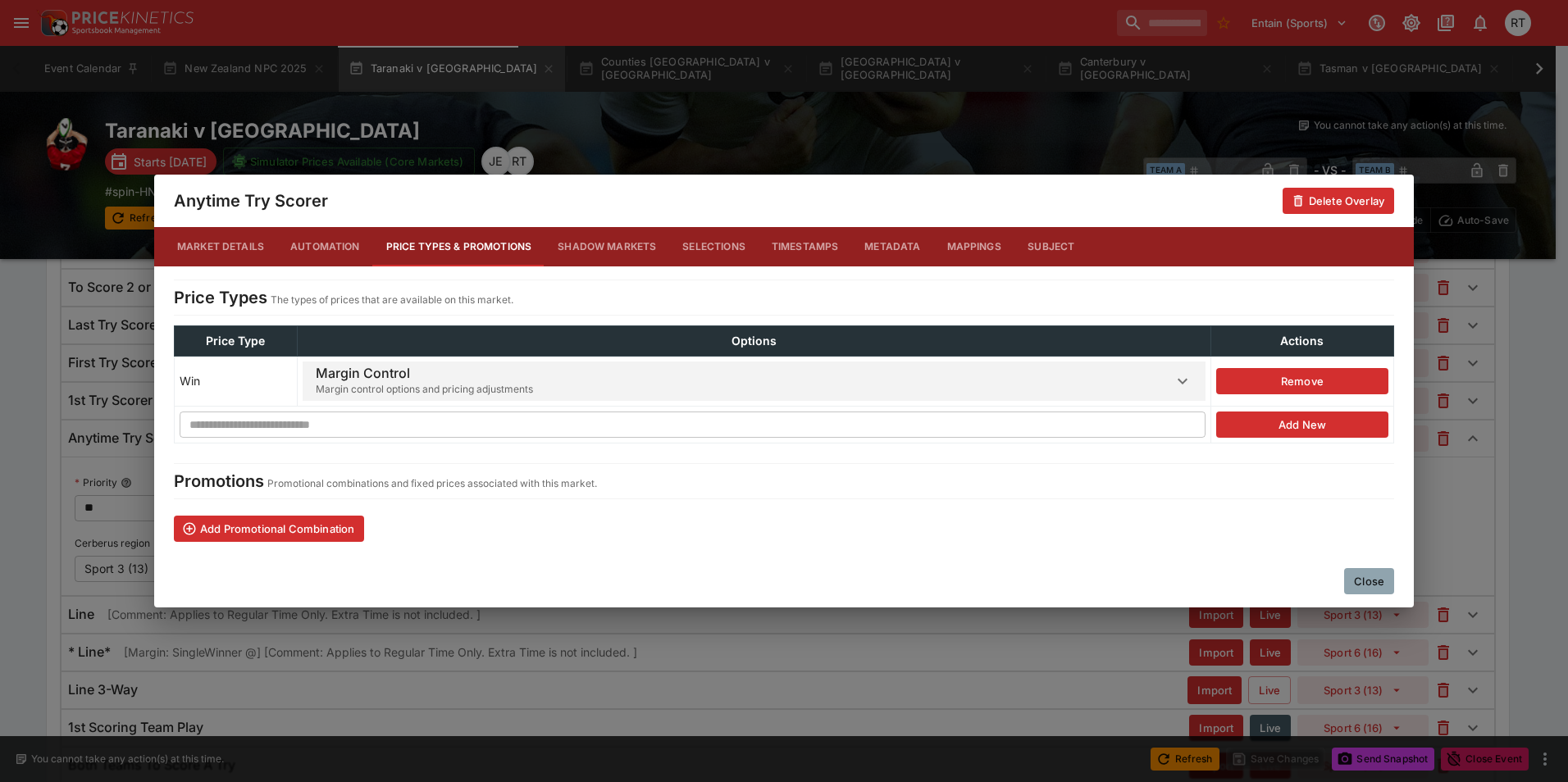
click at [518, 372] on span "Margin Control Margin control options and pricing adjustments" at bounding box center [743, 381] width 857 height 40
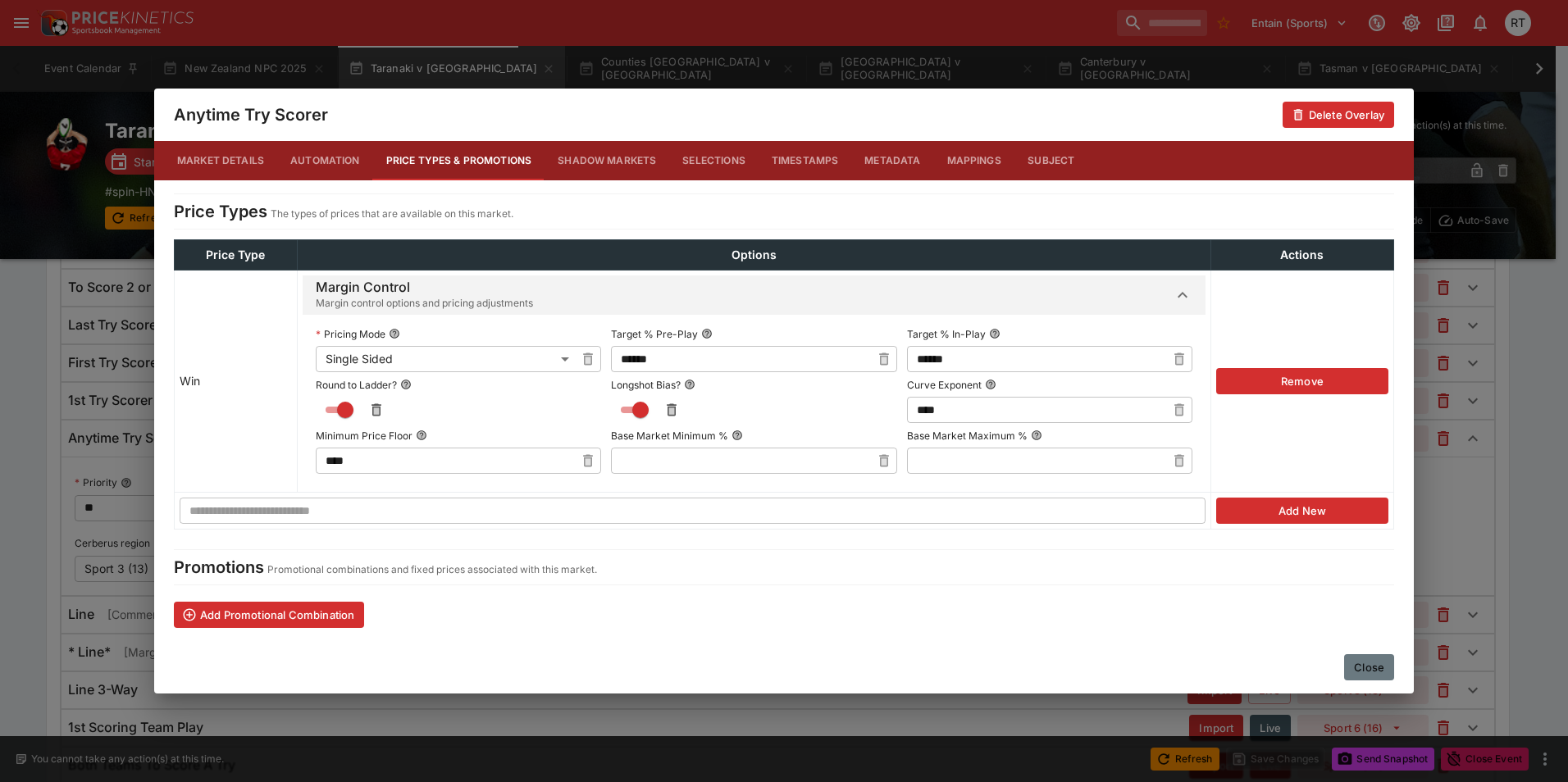
click at [1375, 670] on button "Close" at bounding box center [1369, 667] width 50 height 26
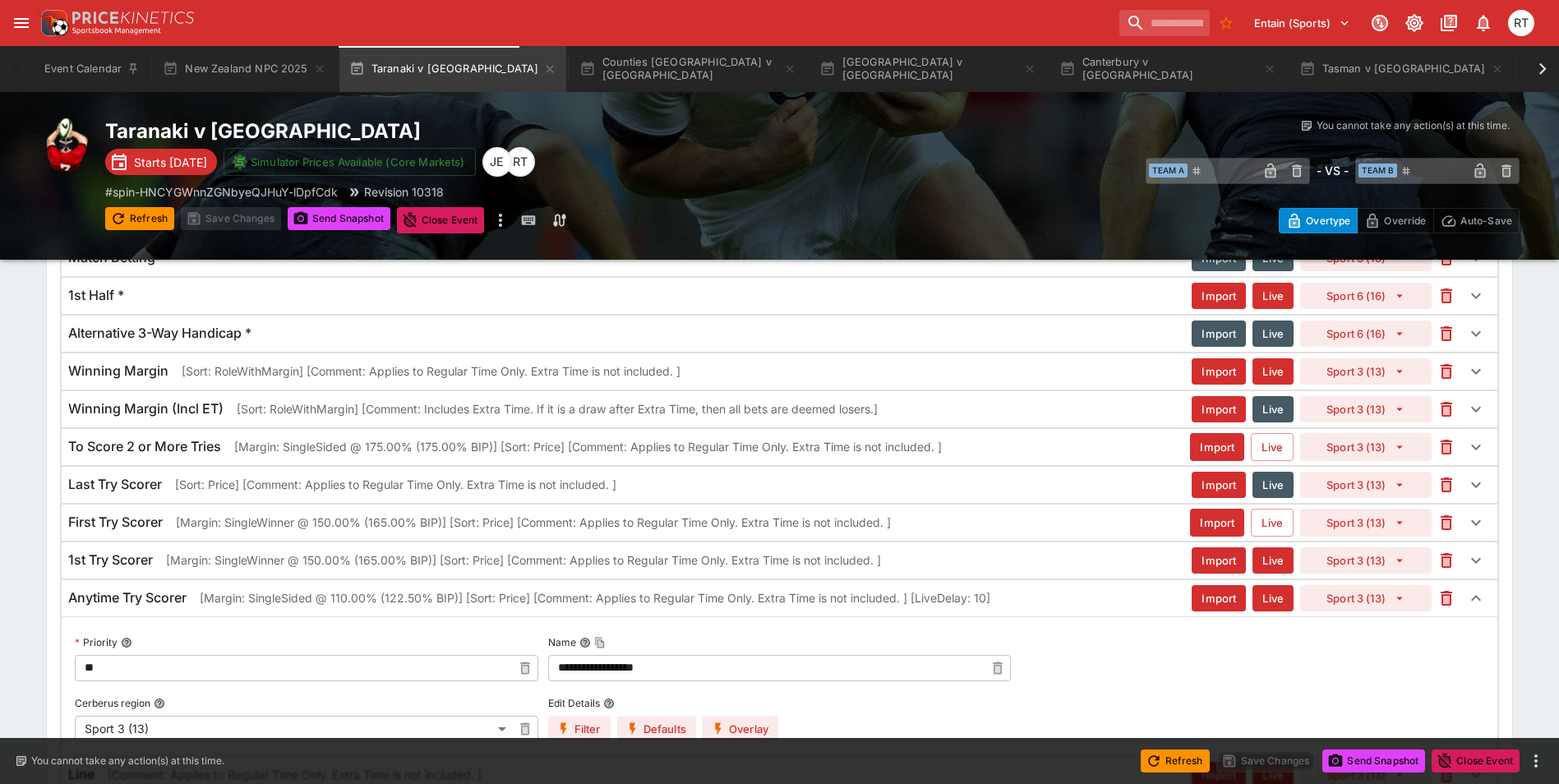
scroll to position [1842, 0]
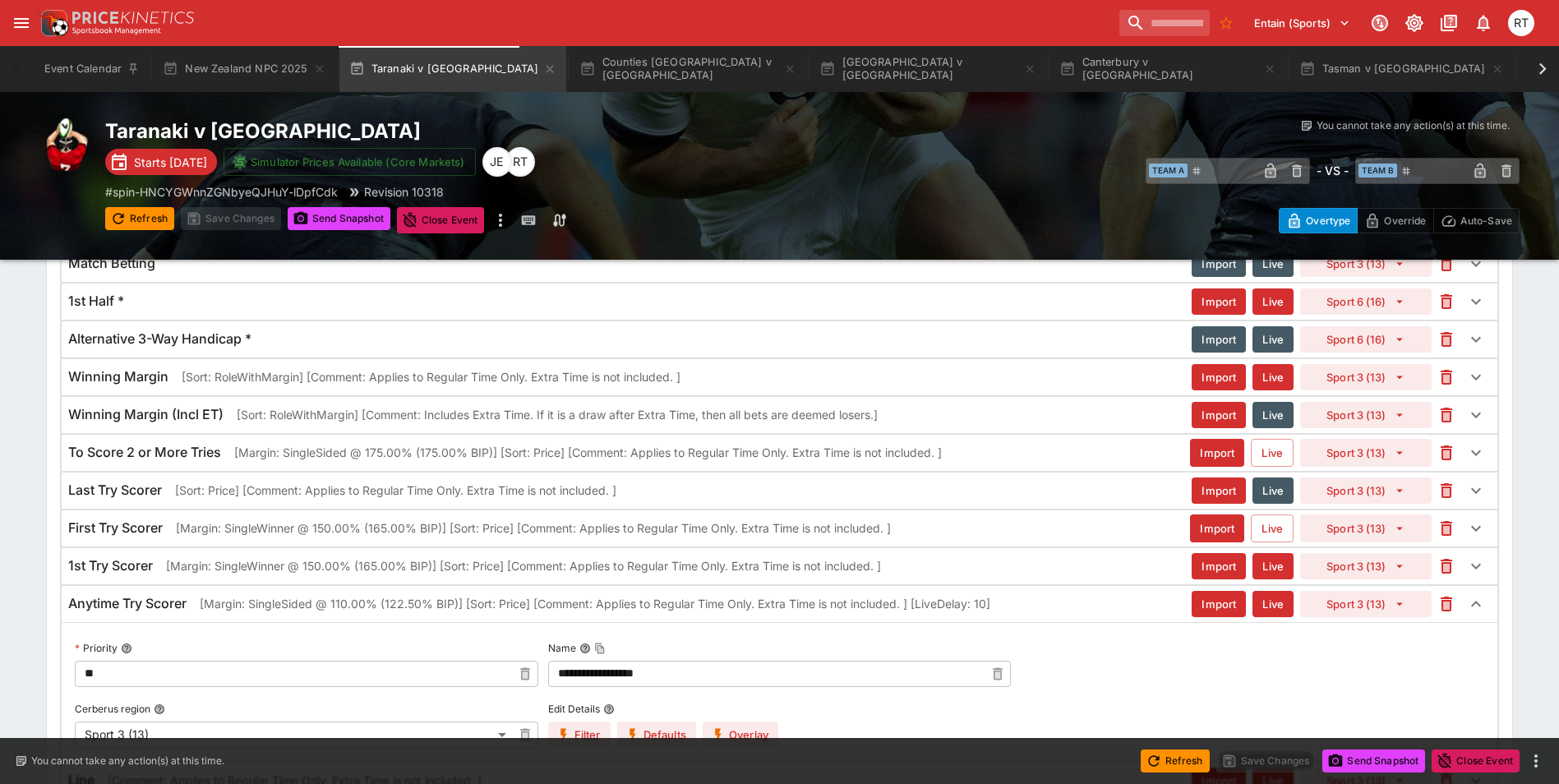
click at [361, 605] on p "[Margin: SingleSided @ 110.00% (122.50% BIP)] [Sort: Price] [Comment: Applies t…" at bounding box center [595, 603] width 791 height 18
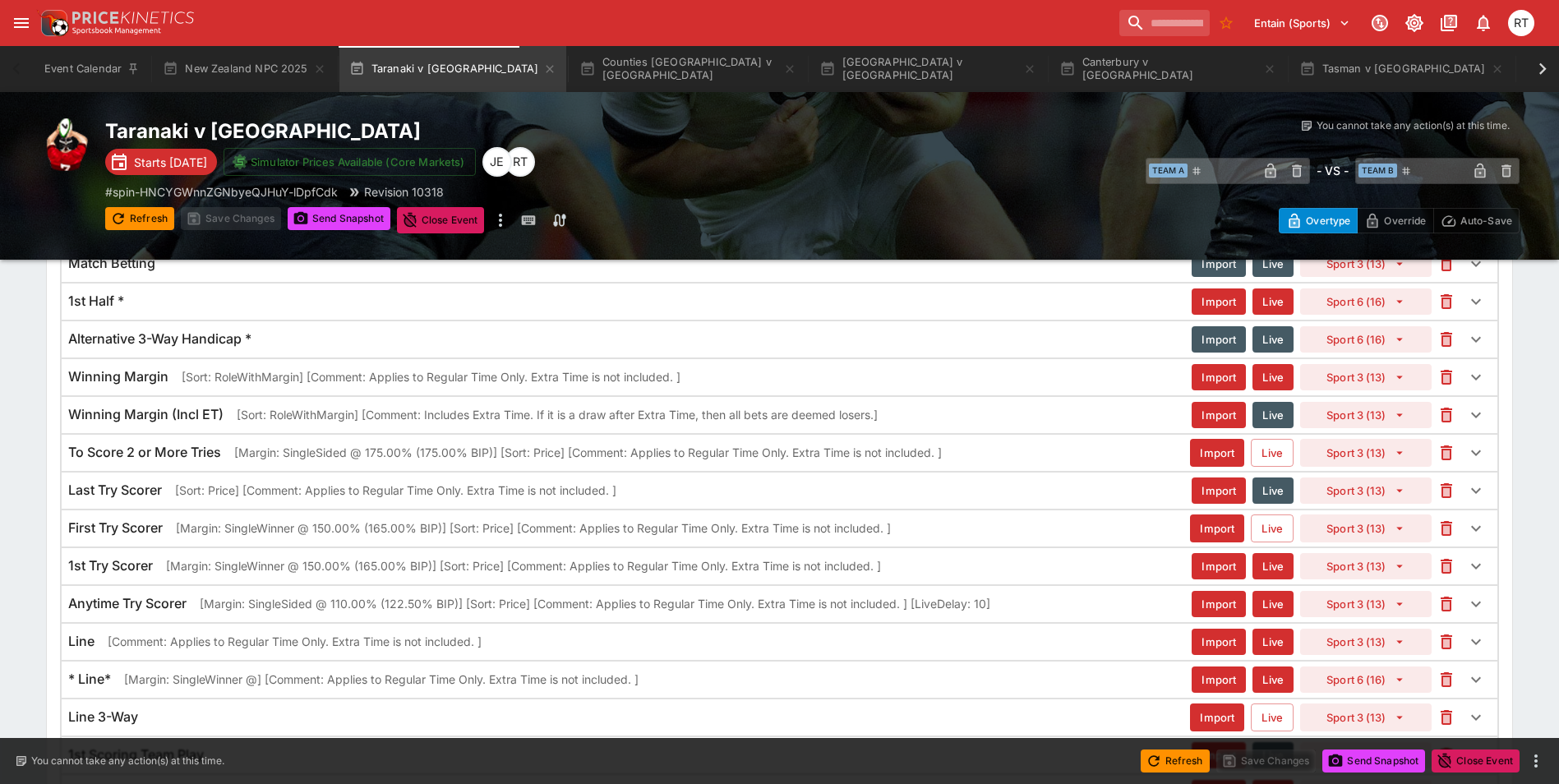
click at [405, 454] on p "[Margin: SingleSided @ 175.00% (175.00% BIP)] [Sort: Price] [Comment: Applies t…" at bounding box center [589, 452] width 708 height 18
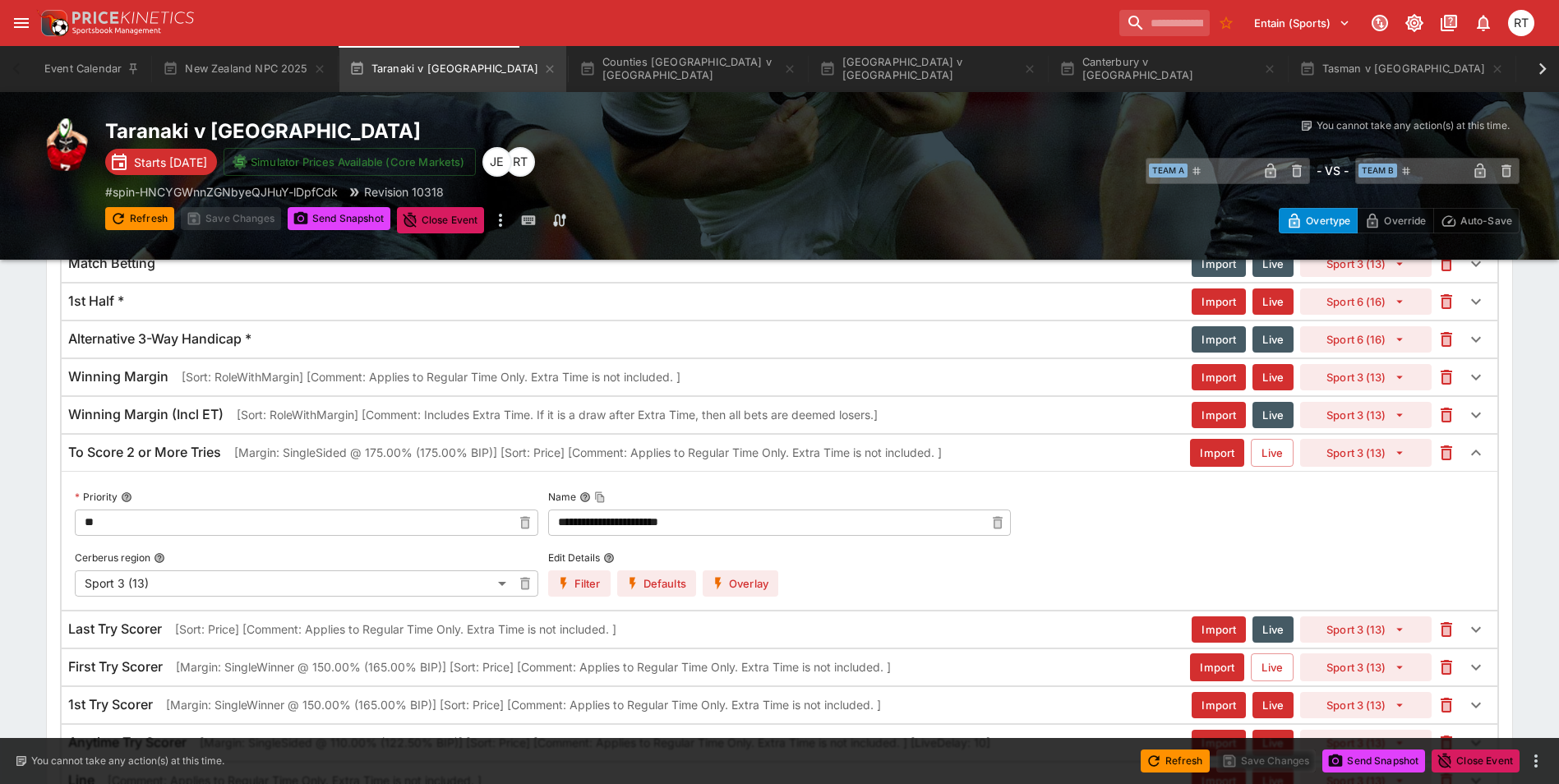
click at [754, 580] on button "Overlay" at bounding box center [741, 583] width 76 height 26
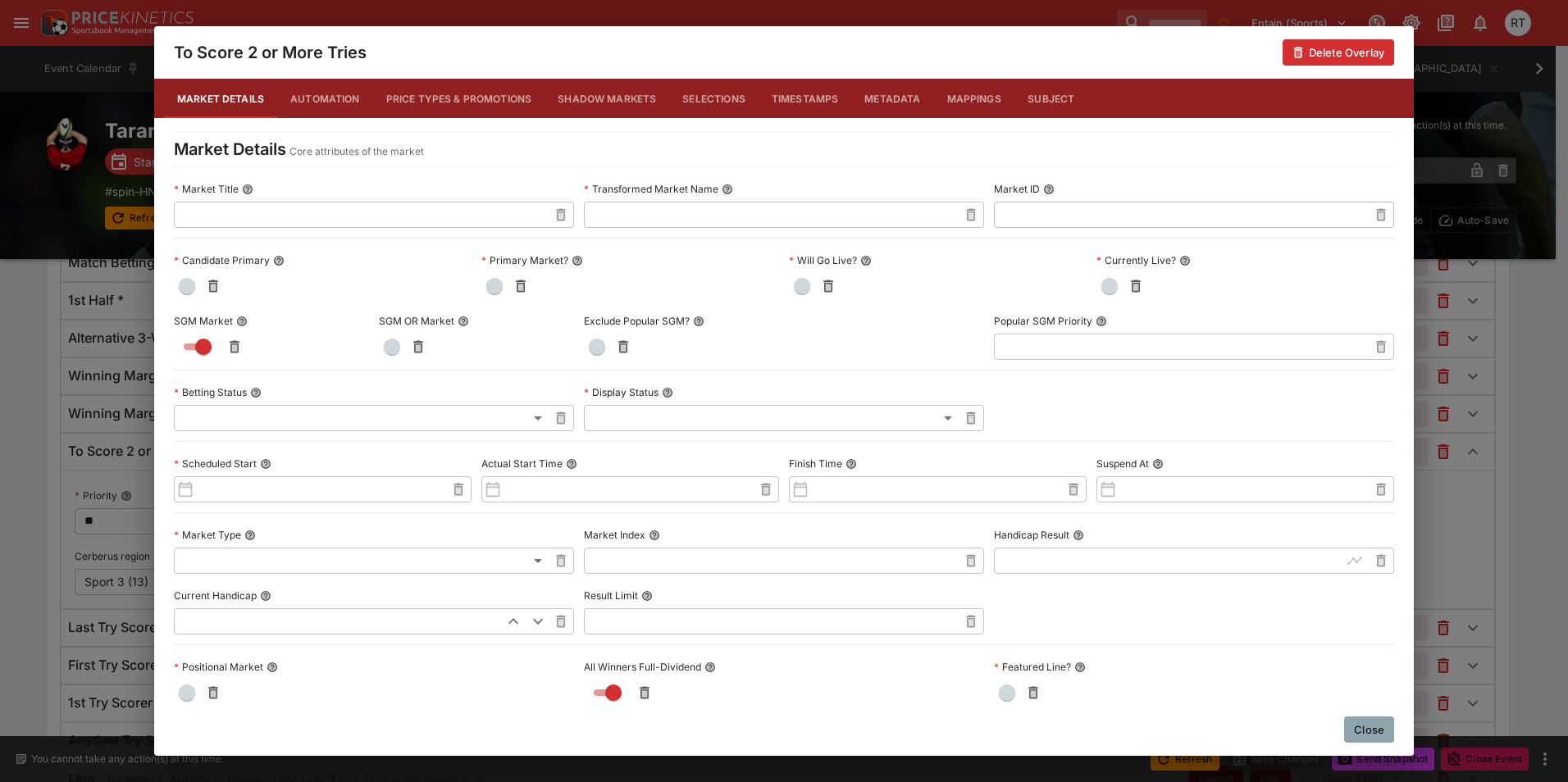
click at [456, 92] on button "Price Types & Promotions" at bounding box center [459, 98] width 172 height 40
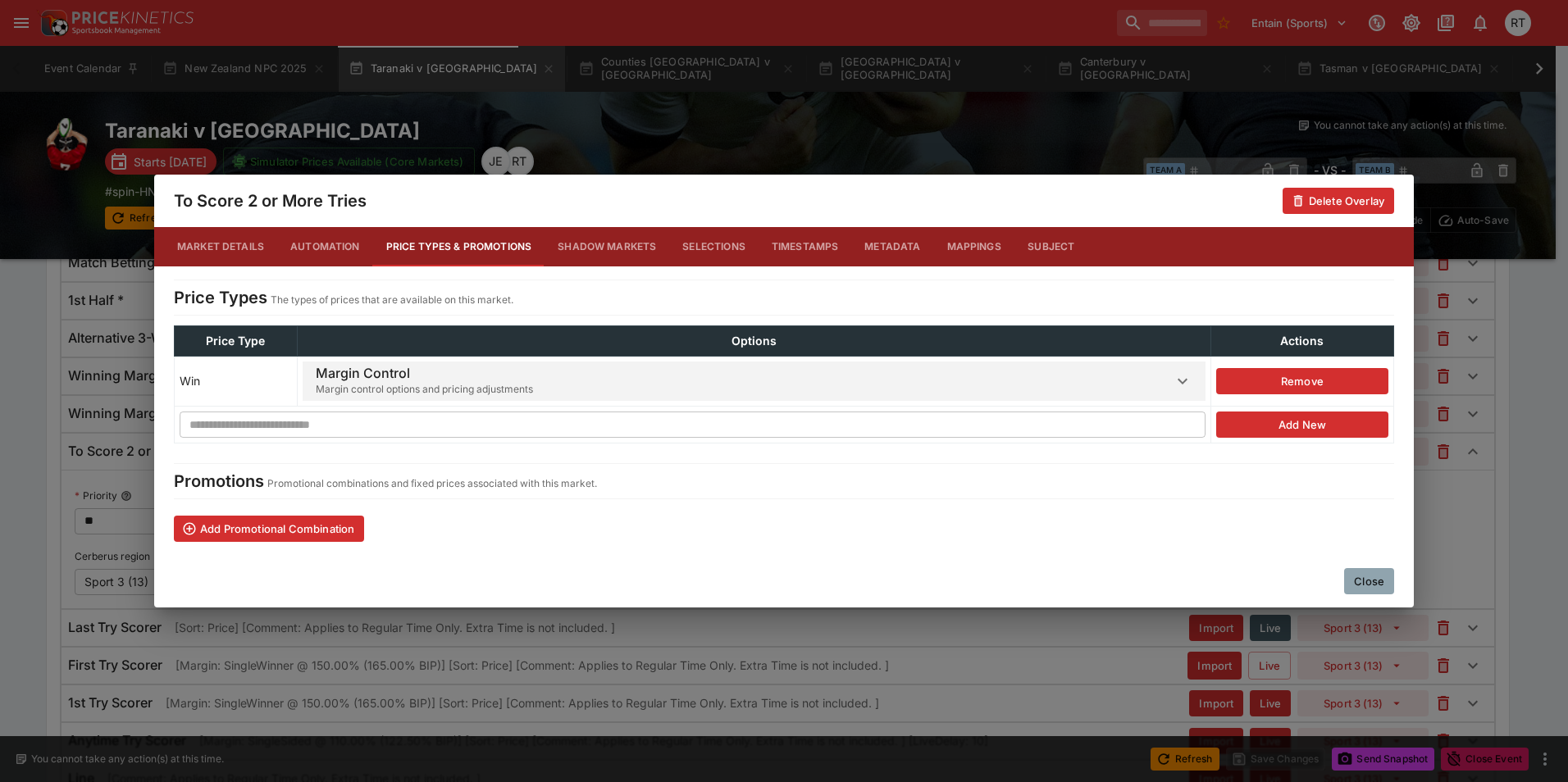
click at [576, 384] on span "Margin Control Margin control options and pricing adjustments" at bounding box center [743, 381] width 857 height 40
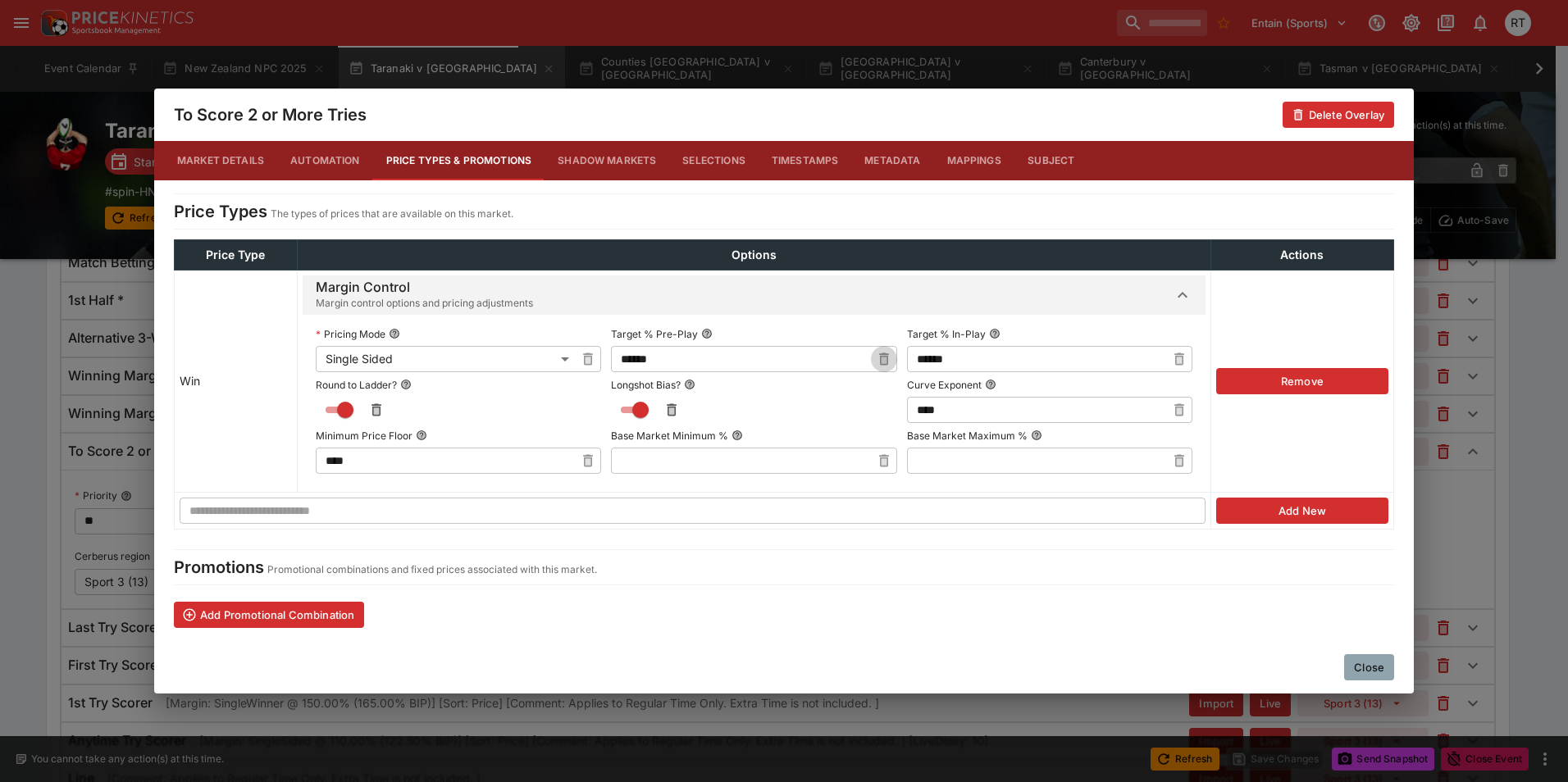
click at [879, 362] on icon "button" at bounding box center [884, 359] width 10 height 12
click at [771, 361] on input "text" at bounding box center [741, 359] width 259 height 26
type input "******"
click at [976, 360] on input "******" at bounding box center [1036, 359] width 259 height 26
click at [1182, 359] on icon "button" at bounding box center [1180, 360] width 6 height 6
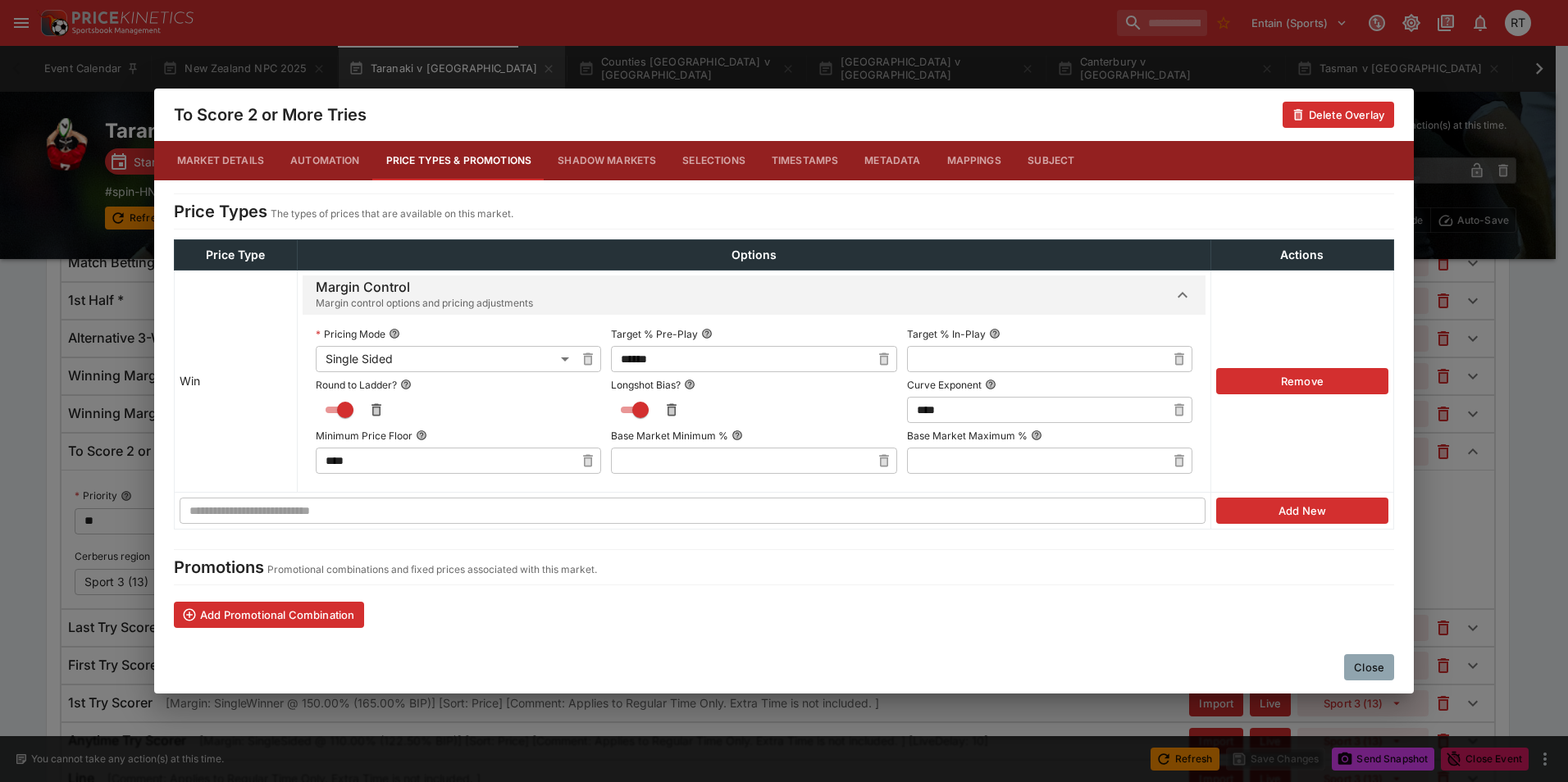
click at [1055, 359] on input "text" at bounding box center [1036, 359] width 259 height 26
type input "******"
click at [880, 361] on icon "button" at bounding box center [883, 360] width 6 height 6
click at [741, 359] on input "text" at bounding box center [741, 359] width 259 height 26
type input "******"
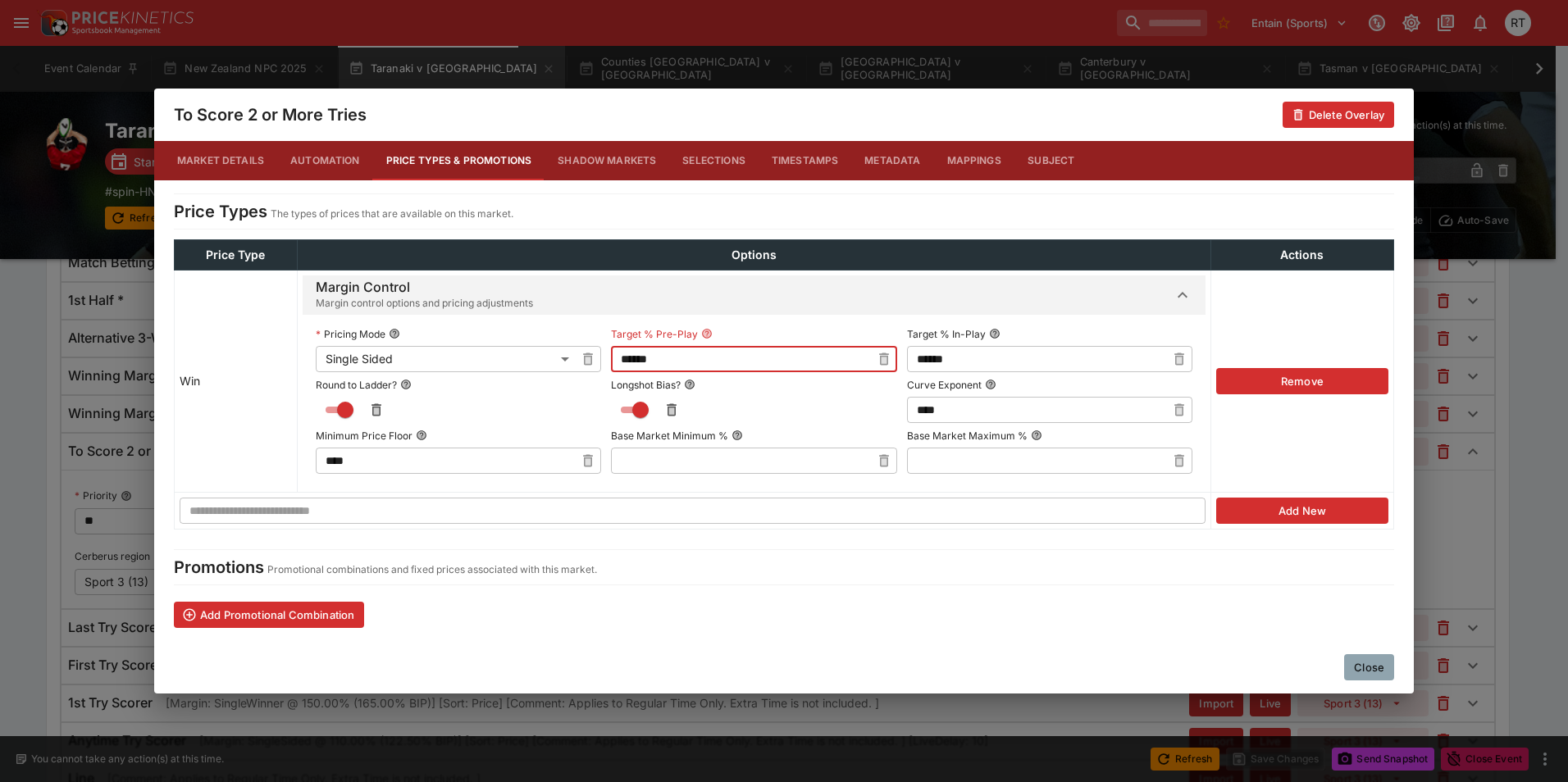
click at [1366, 665] on button "Close" at bounding box center [1369, 667] width 50 height 26
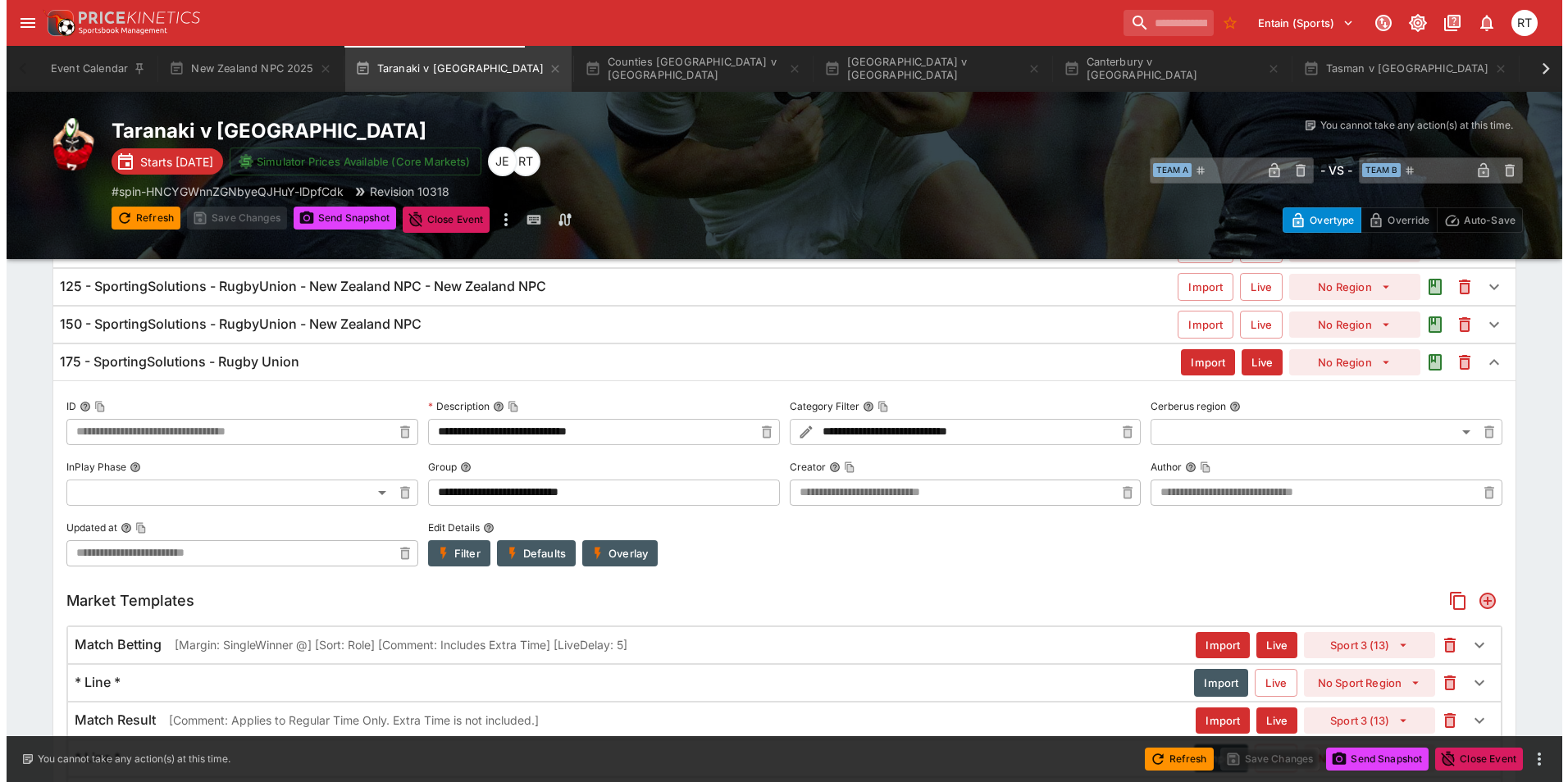
scroll to position [0, 0]
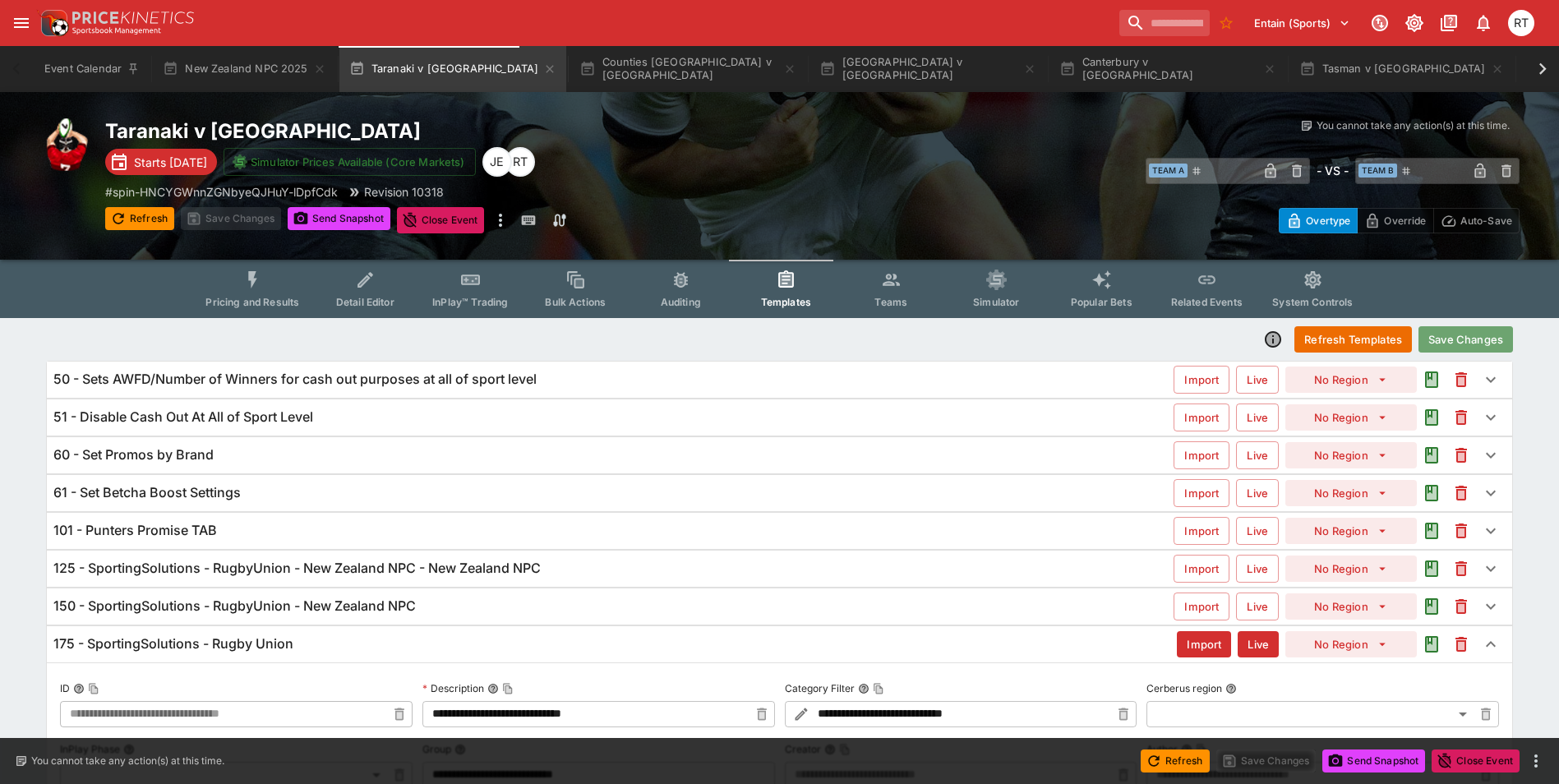
click at [1457, 335] on button "Save Changes" at bounding box center [1466, 339] width 95 height 26
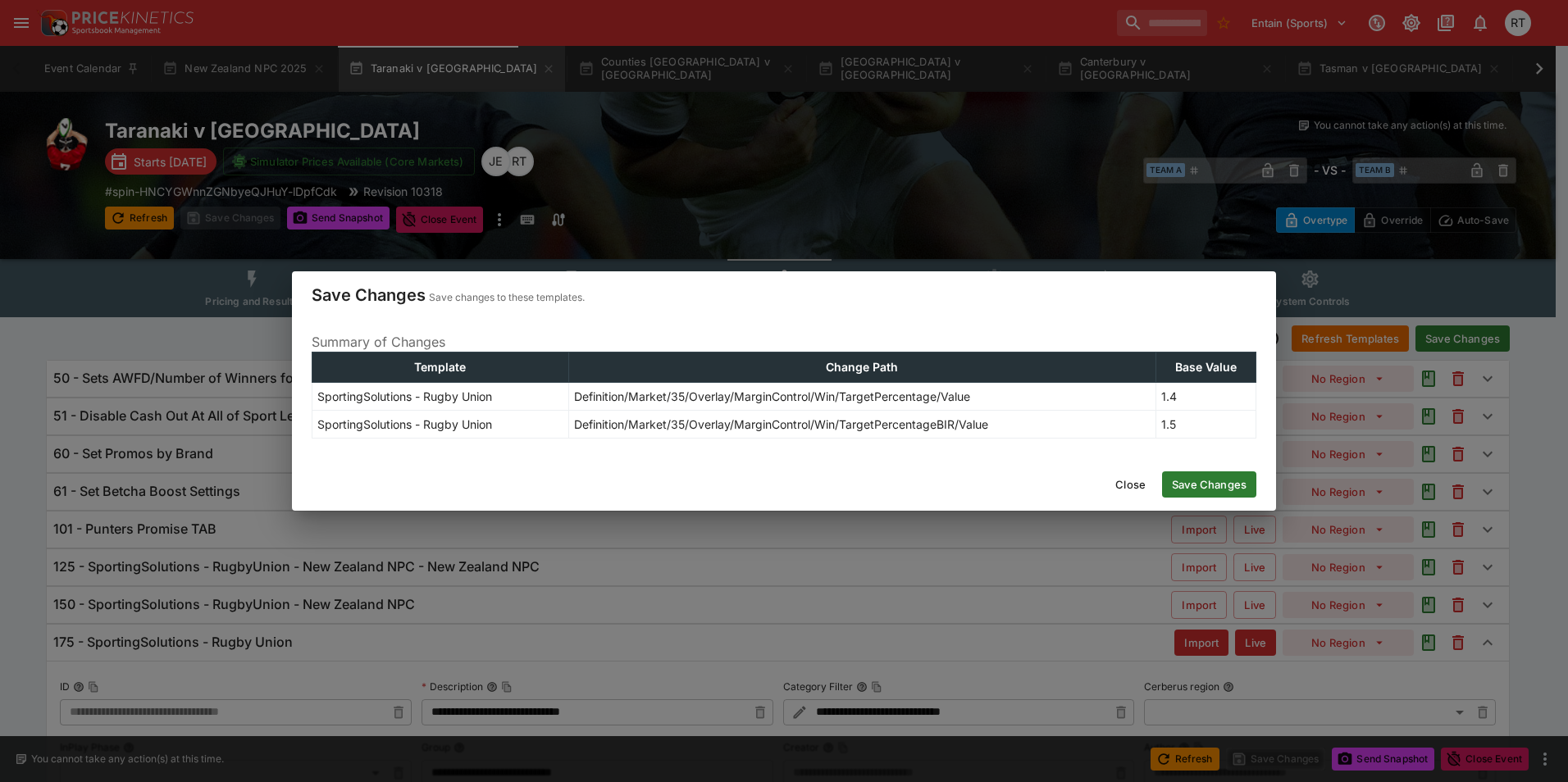
click at [1181, 481] on button "Save Changes" at bounding box center [1209, 484] width 94 height 26
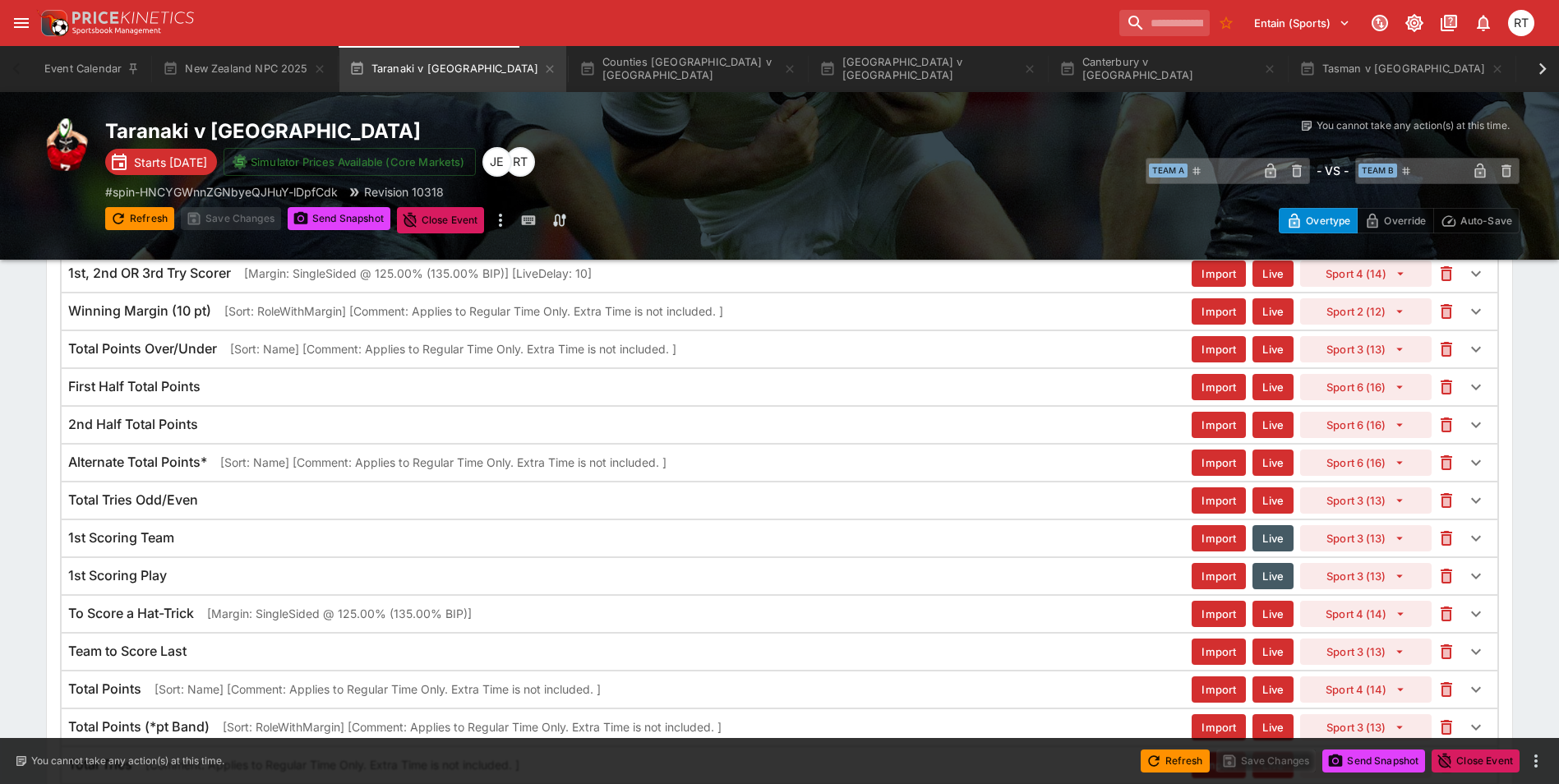
type input "**********"
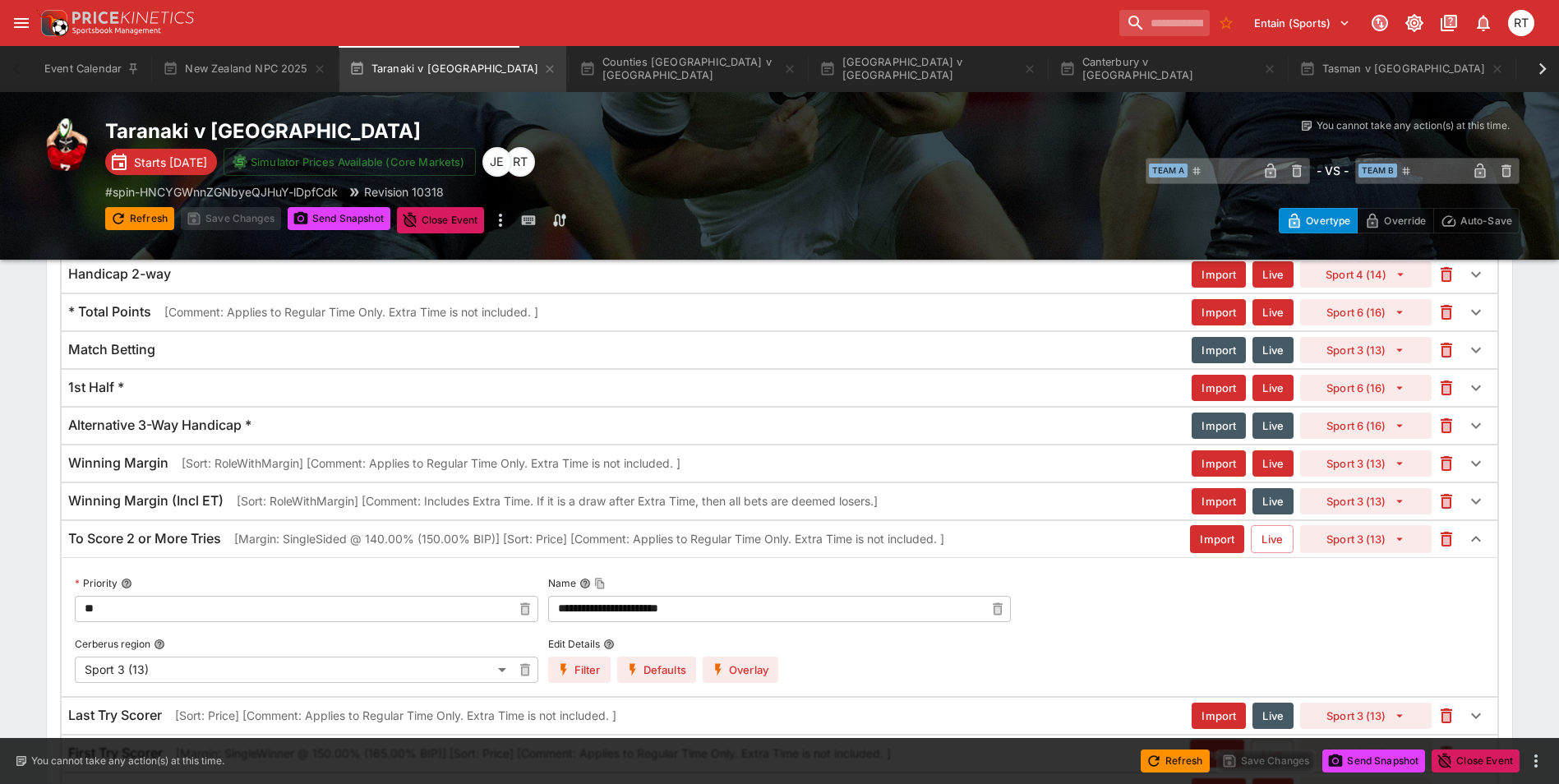
scroll to position [1842, 0]
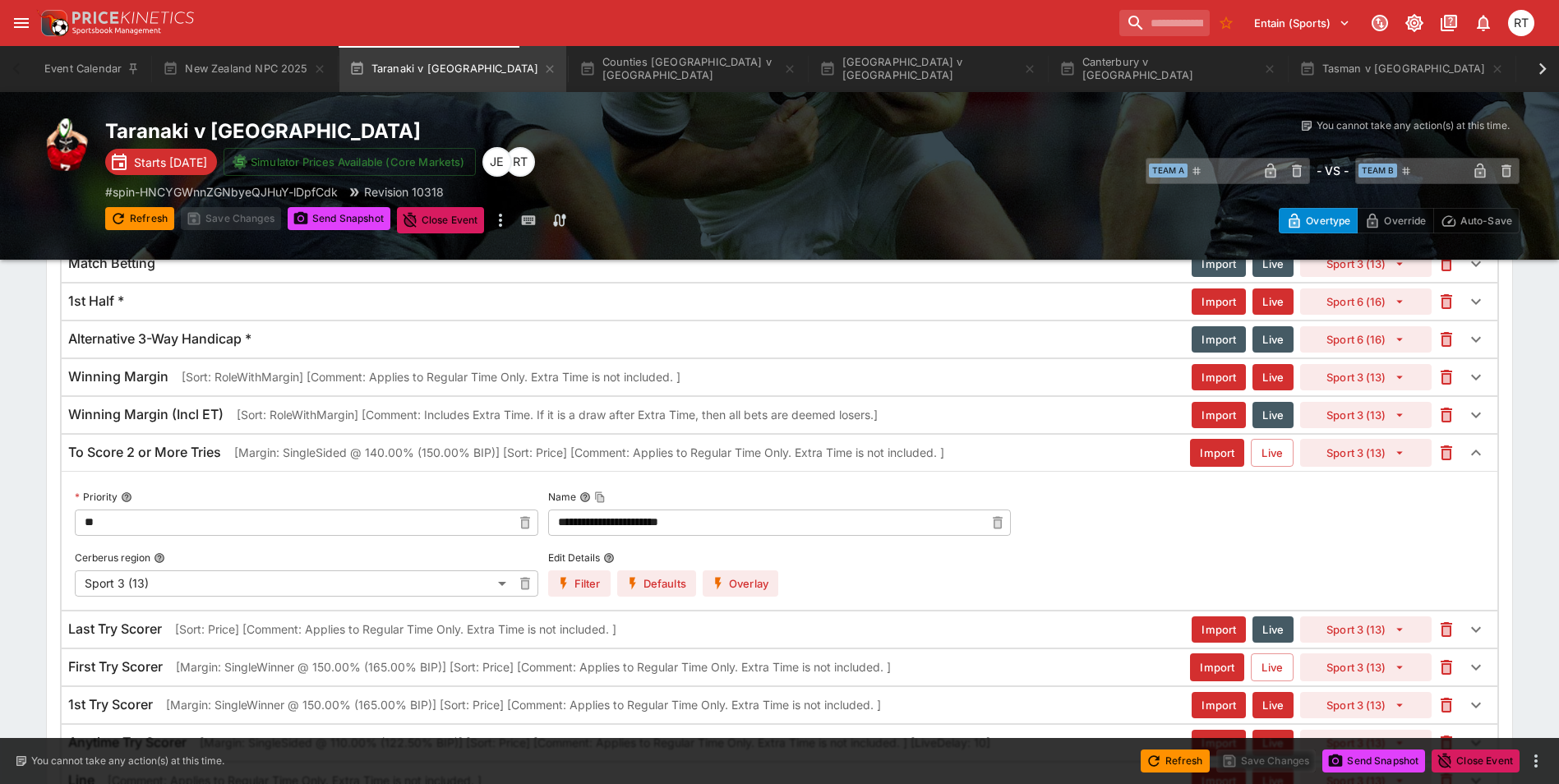
click at [286, 455] on p "[Margin: SingleSided @ 140.00% (150.00% BIP)] [Sort: Price] [Comment: Applies t…" at bounding box center [589, 452] width 710 height 18
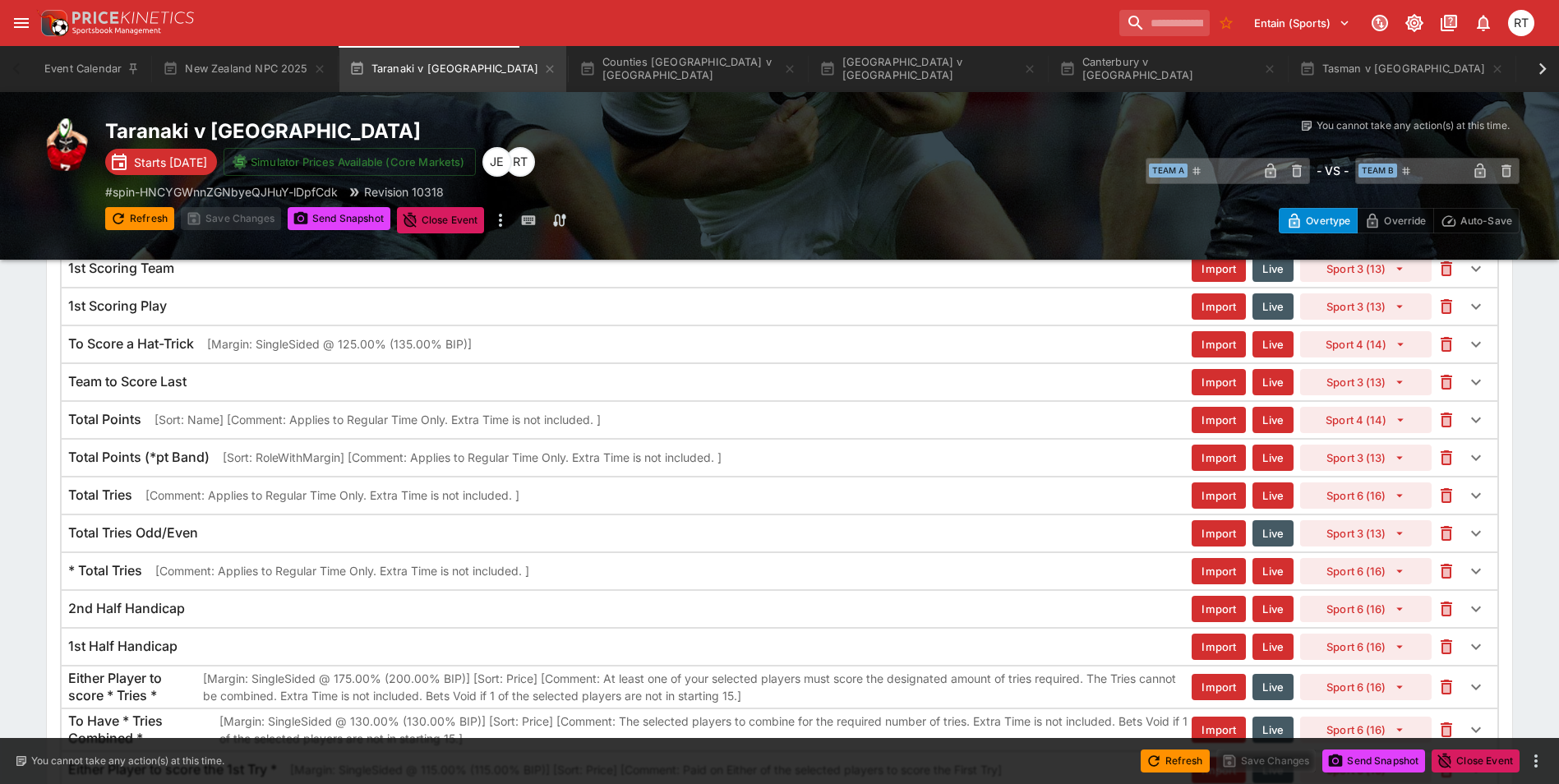
scroll to position [1103, 0]
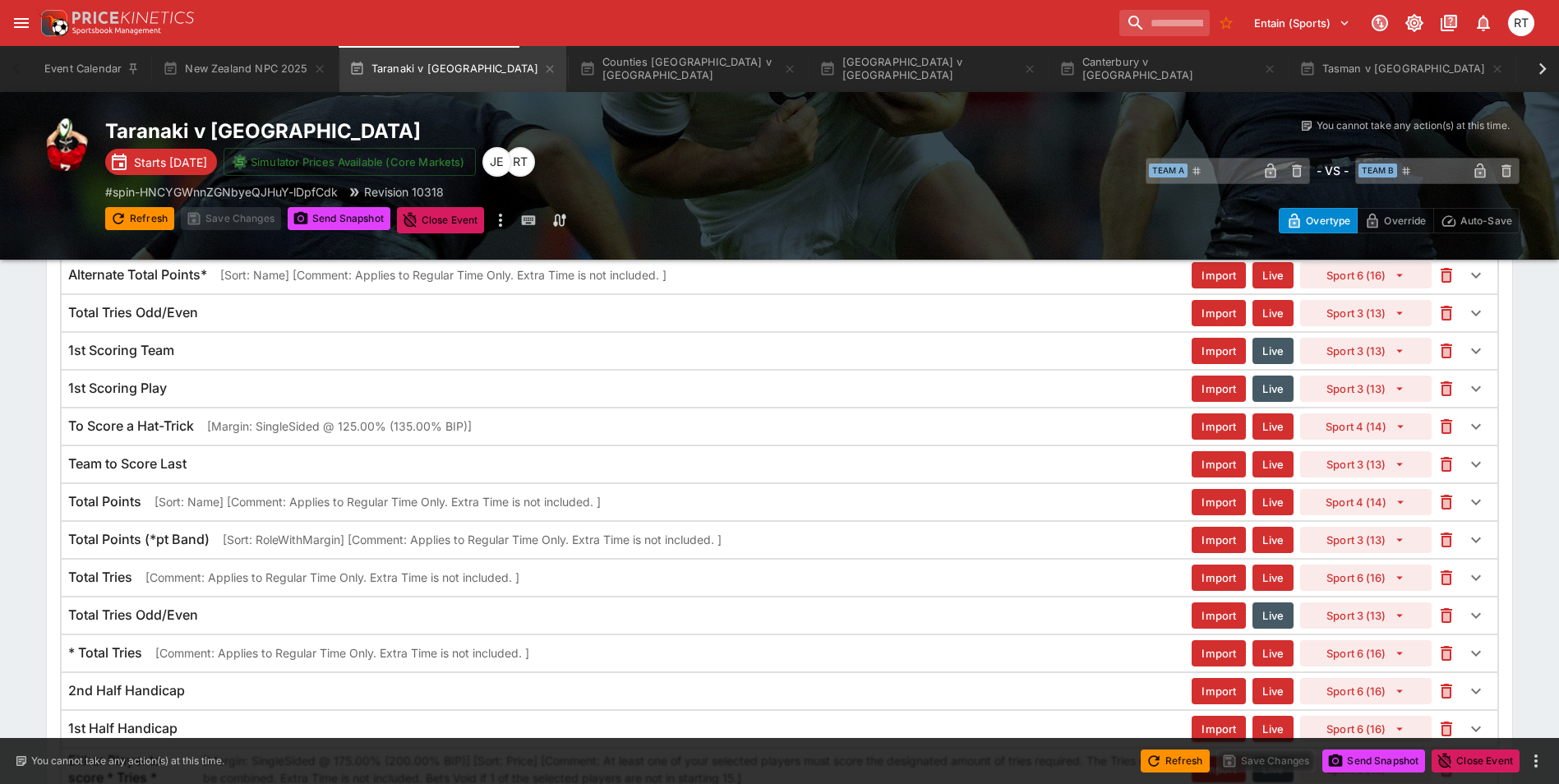
click at [293, 429] on p "[Margin: SingleSided @ 125.00% (135.00% BIP)]" at bounding box center [339, 426] width 265 height 18
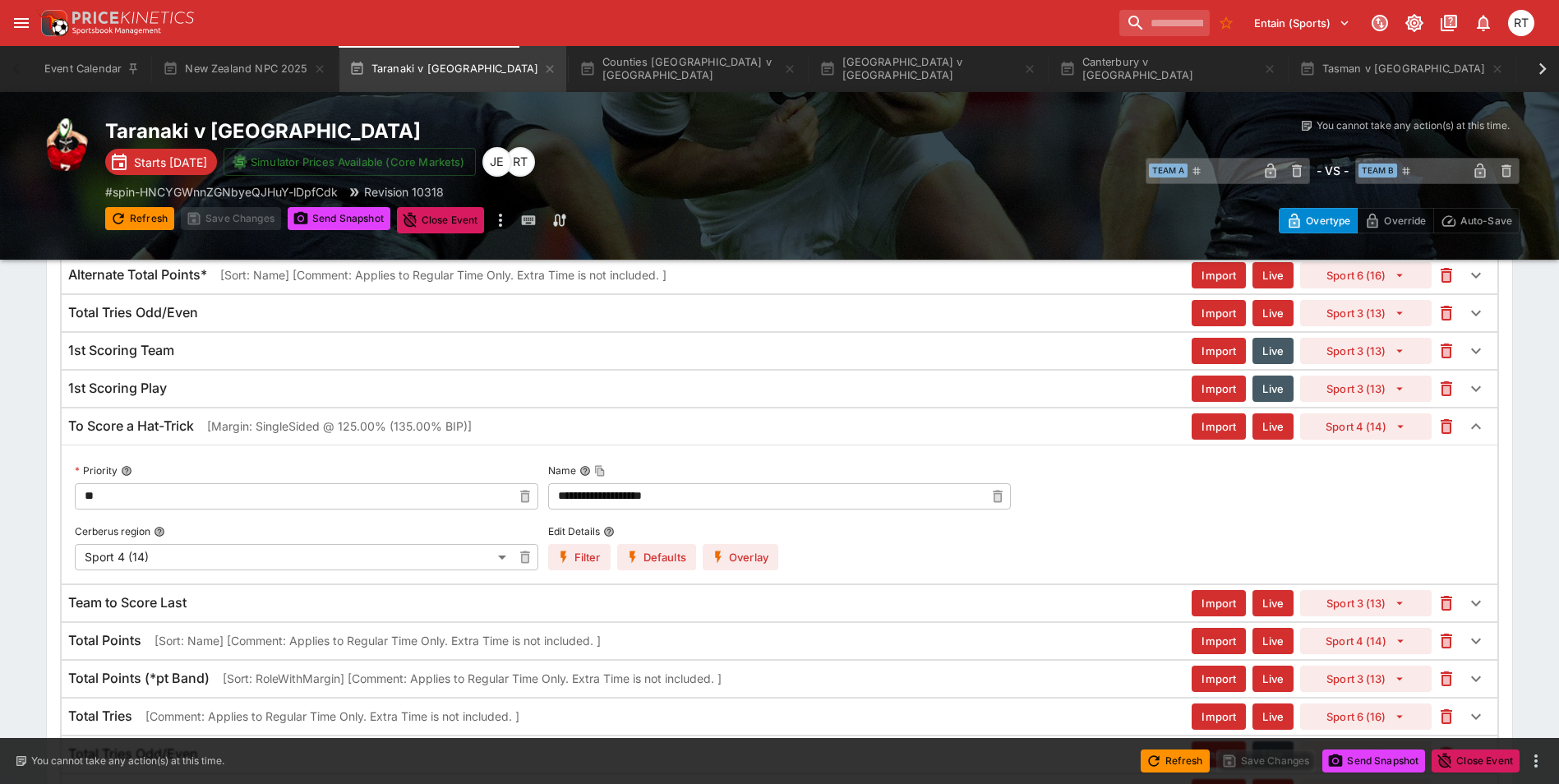
click at [293, 429] on p "[Margin: SingleSided @ 125.00% (135.00% BIP)]" at bounding box center [339, 426] width 265 height 18
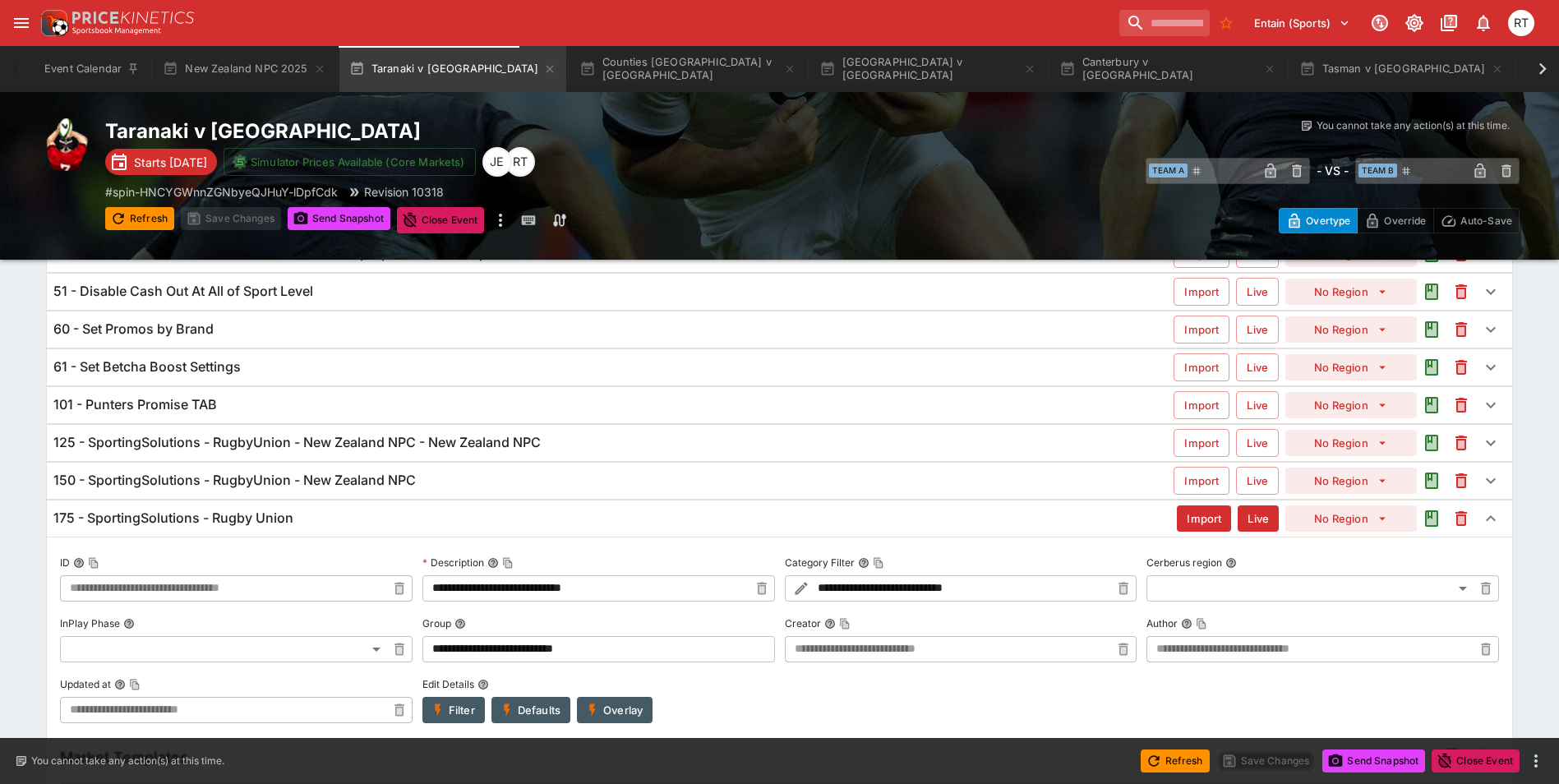
scroll to position [121, 0]
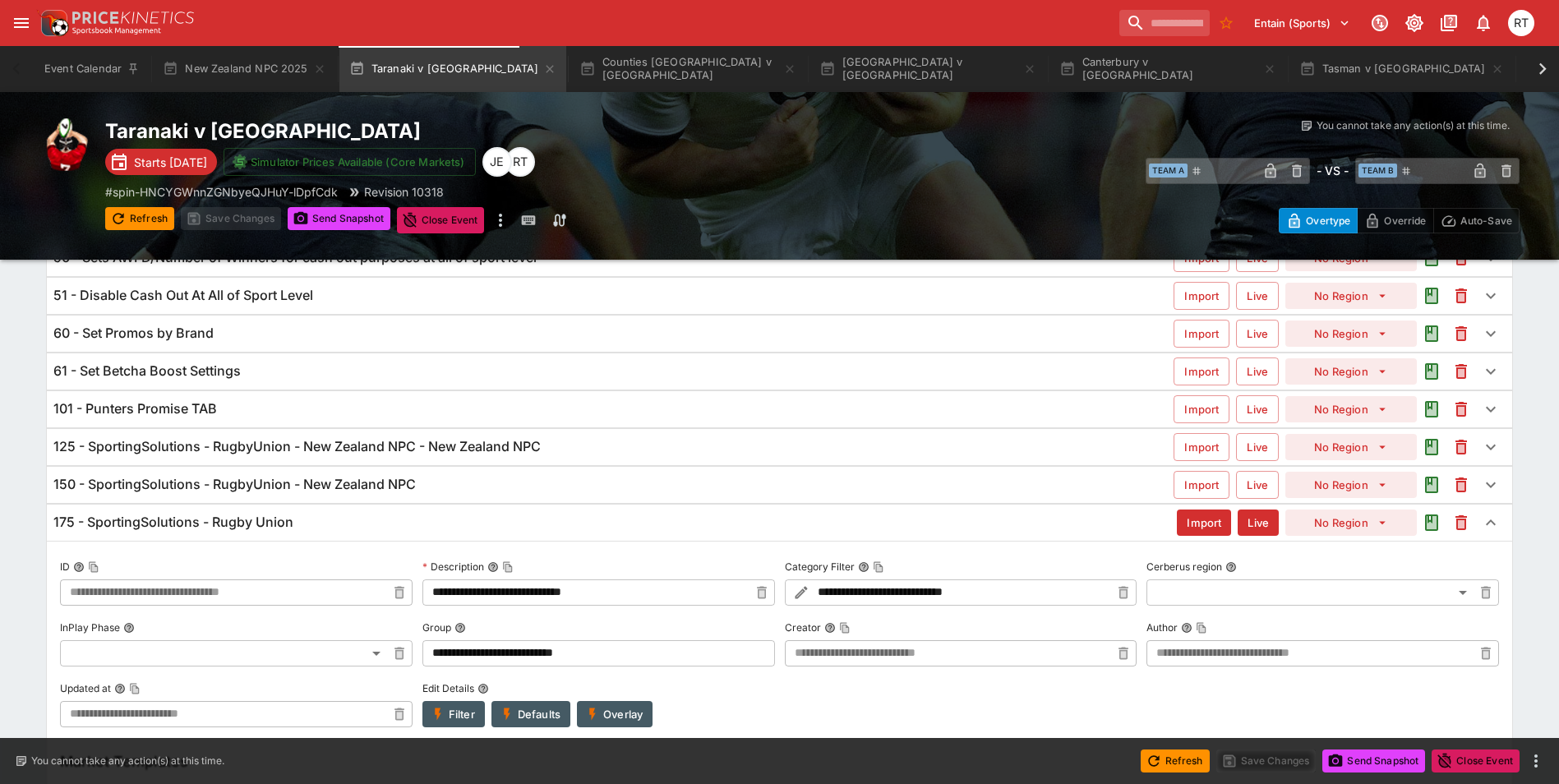
click at [318, 525] on div "175 - SportingSolutions - Rugby Union" at bounding box center [615, 522] width 1123 height 18
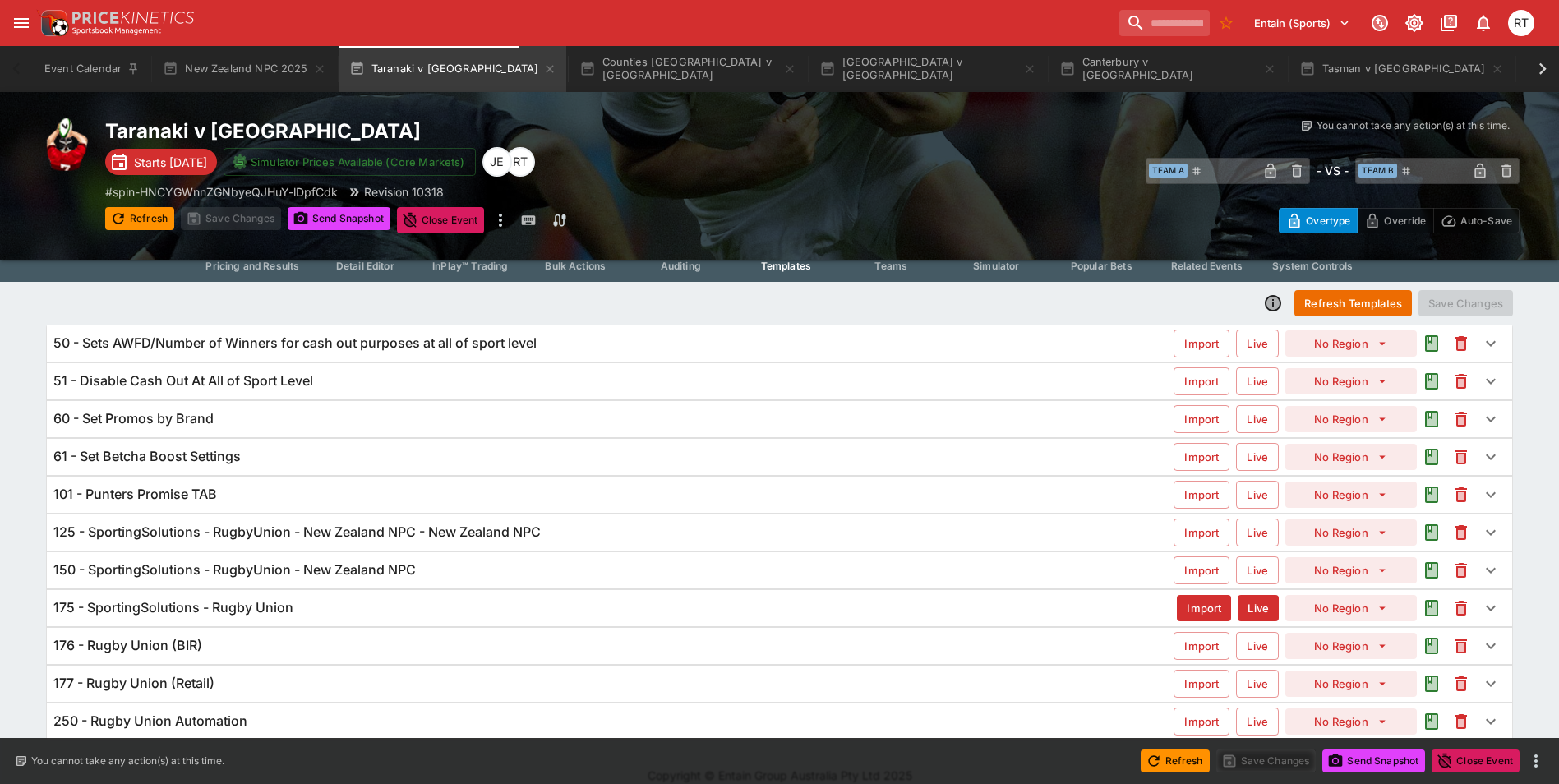
scroll to position [56, 0]
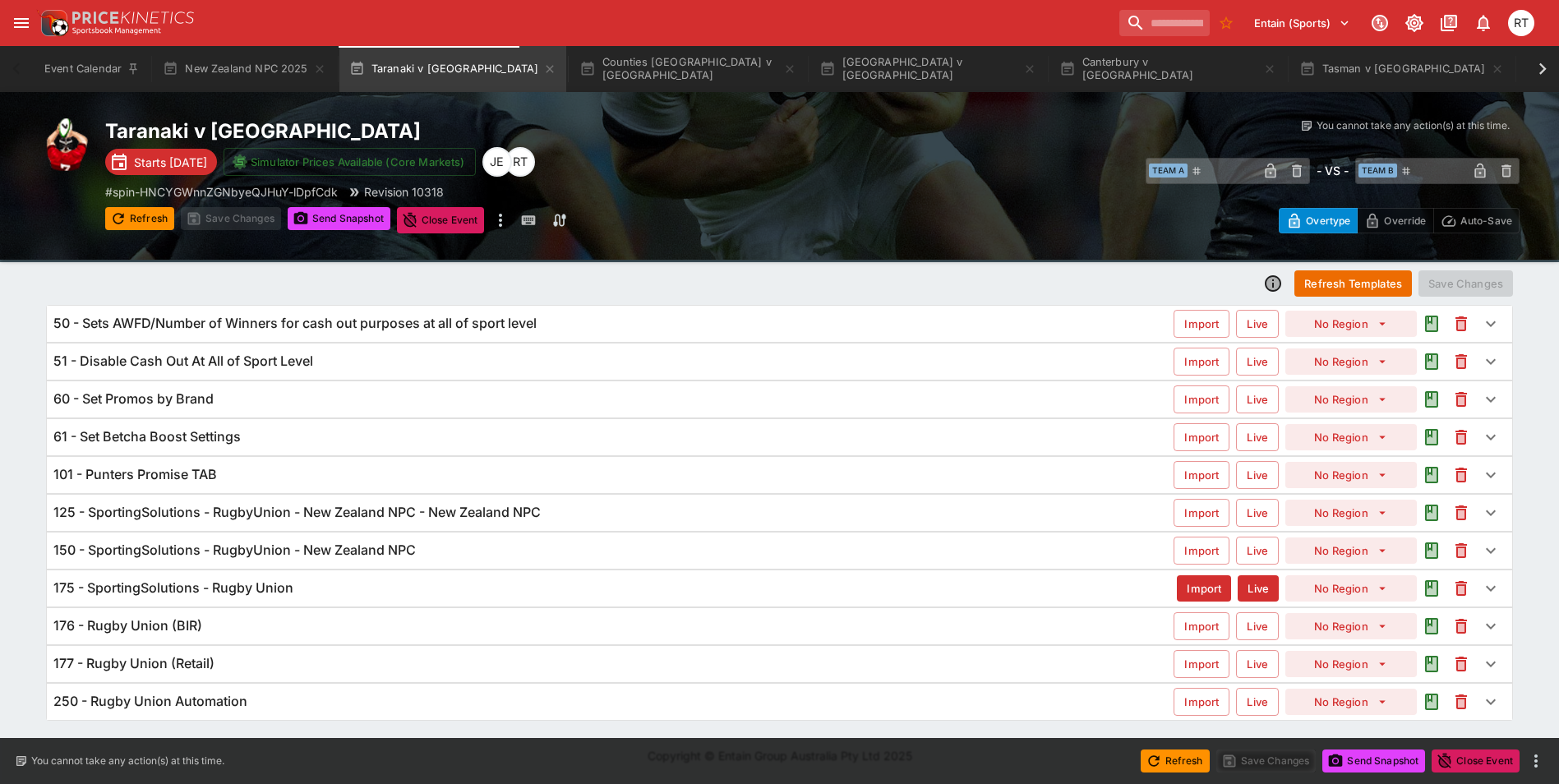
click at [225, 512] on h6 "125 - SportingSolutions - RugbyUnion - New Zealand NPC - New Zealand NPC" at bounding box center [298, 512] width 488 height 18
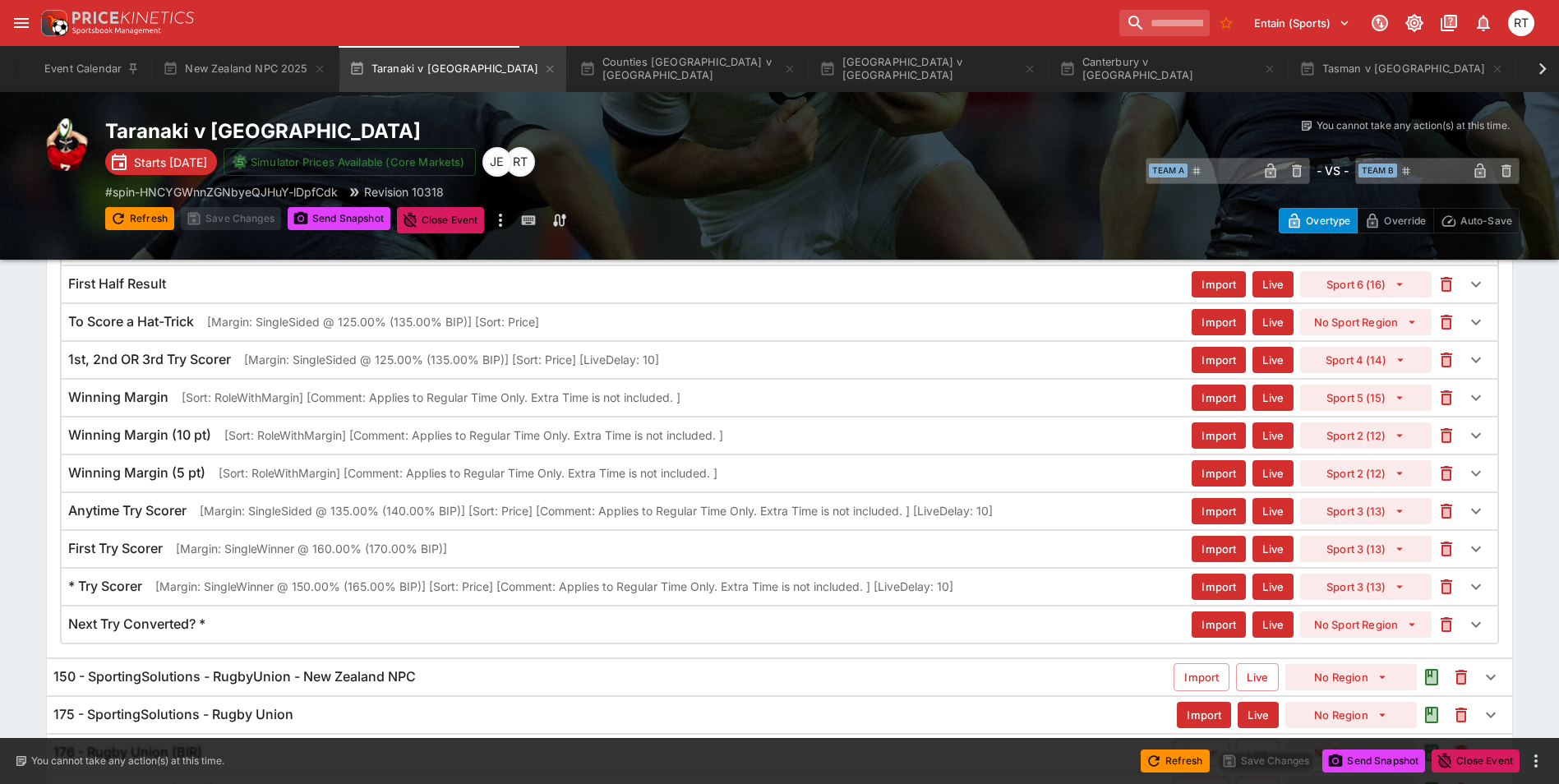
scroll to position [820, 0]
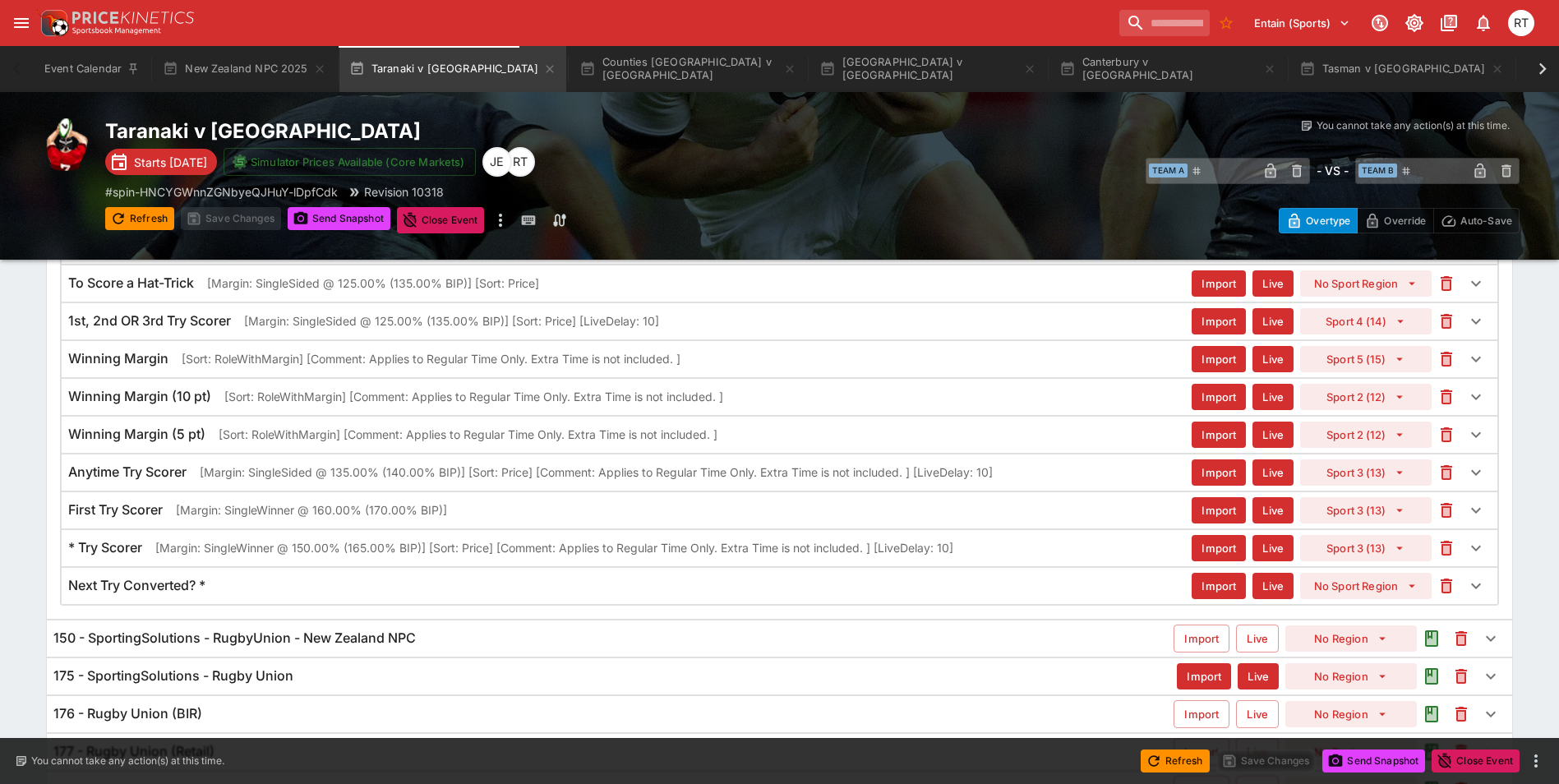
click at [285, 474] on p "[Margin: SingleSided @ 135.00% (140.00% BIP)] [Sort: Price] [Comment: Applies t…" at bounding box center [597, 472] width 793 height 18
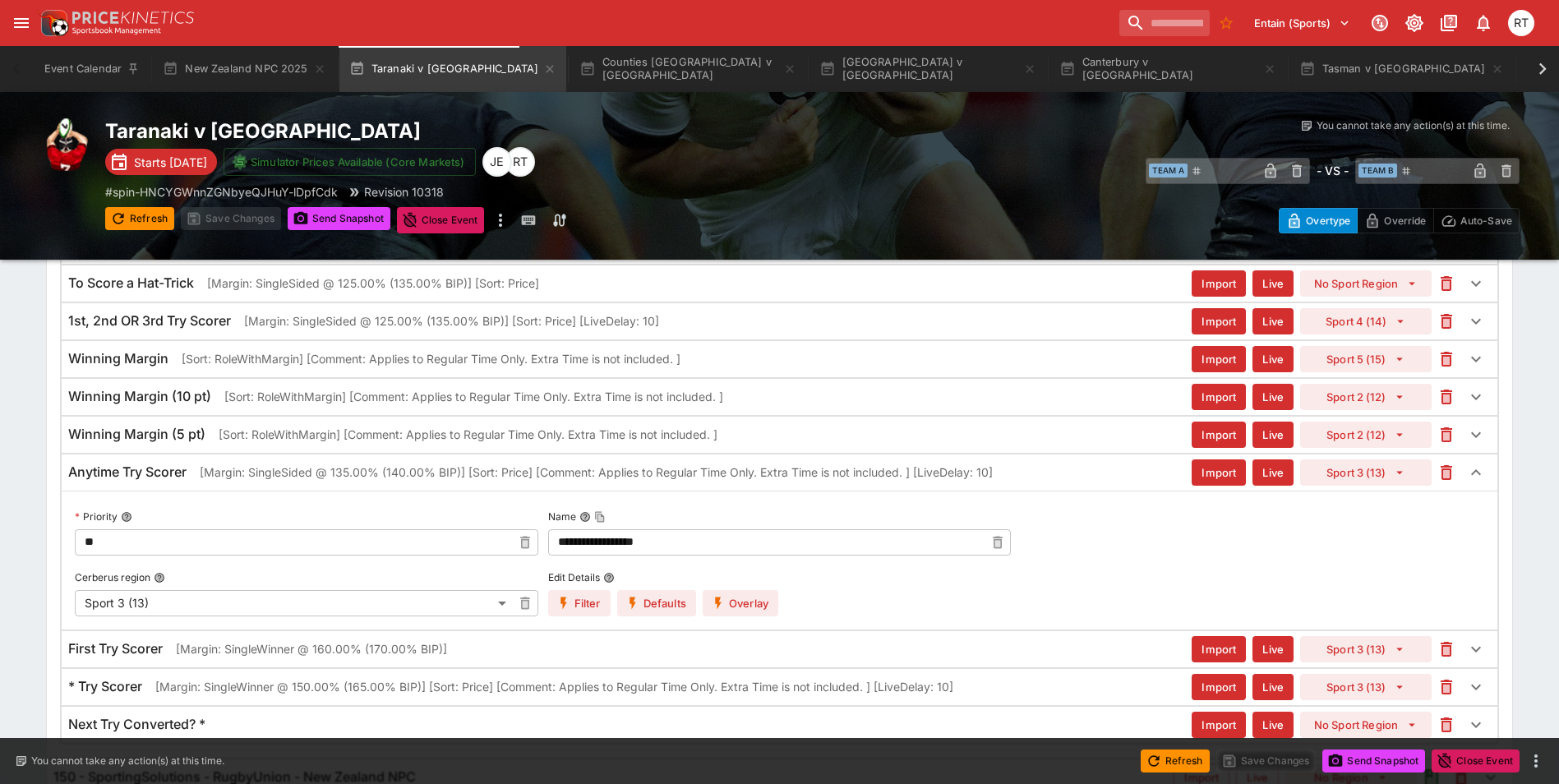
click at [760, 603] on button "Overlay" at bounding box center [741, 603] width 76 height 26
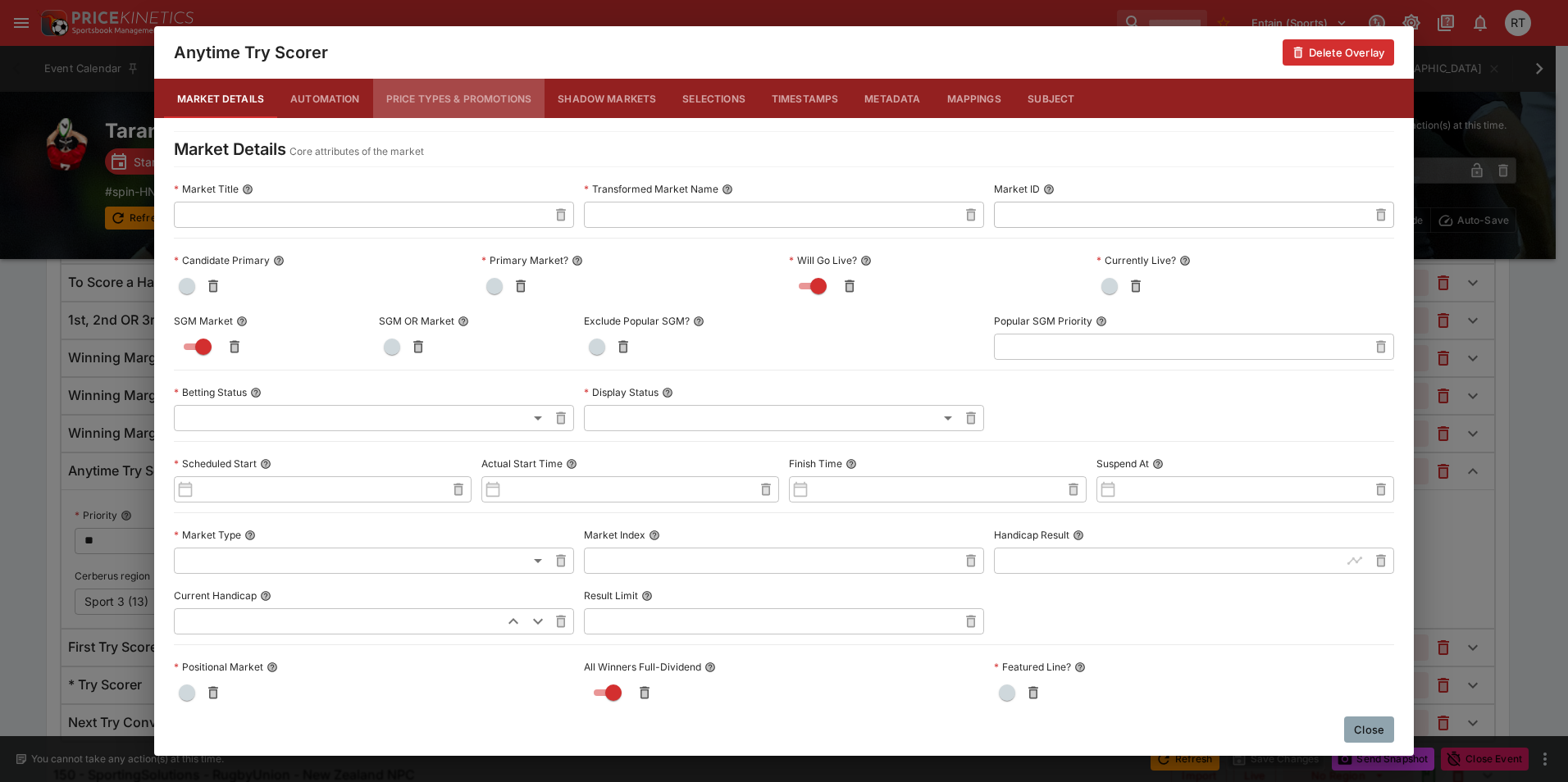
click at [416, 105] on button "Price Types & Promotions" at bounding box center [459, 98] width 172 height 40
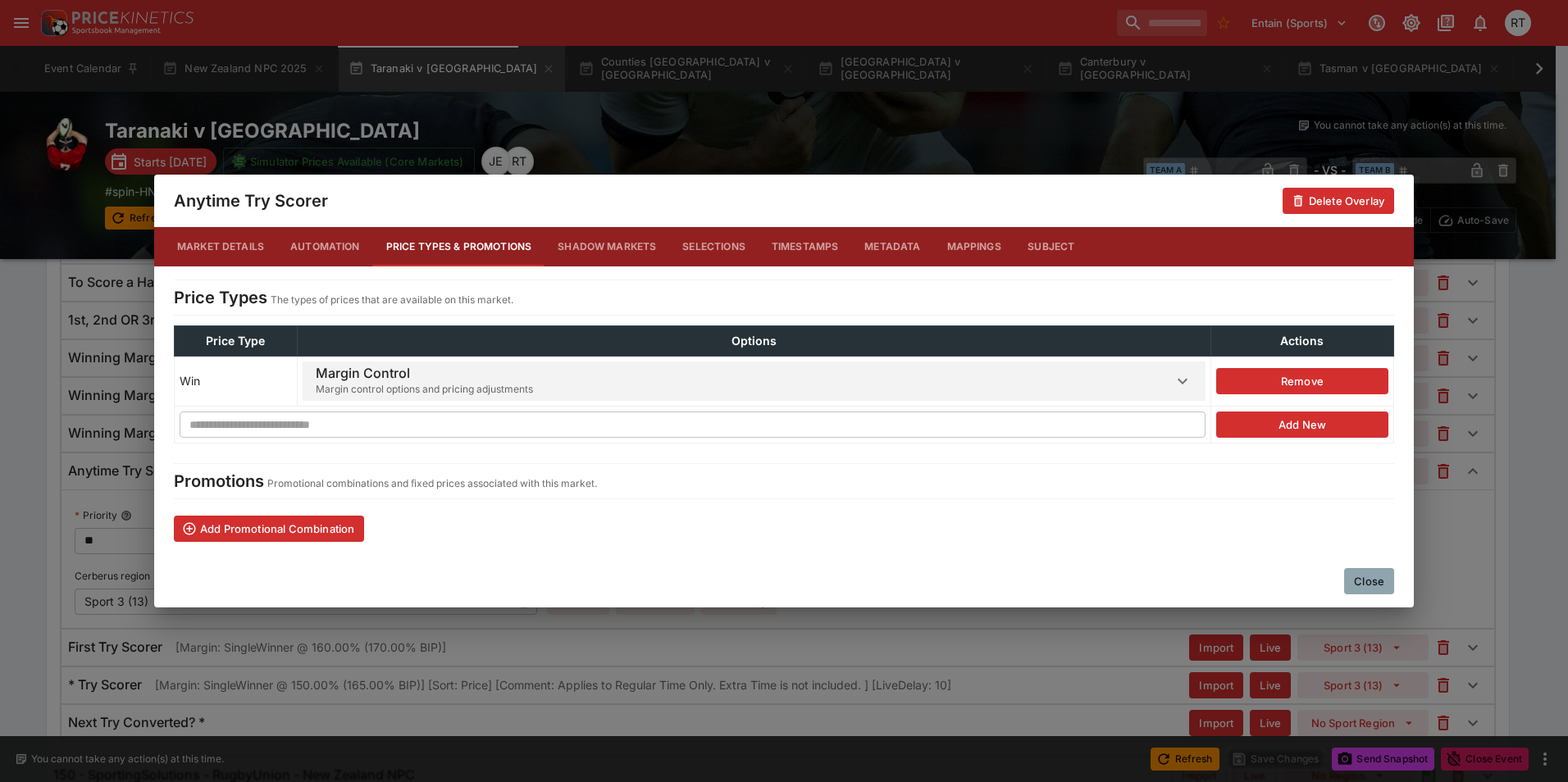
click at [503, 383] on span "Margin control options and pricing adjustments" at bounding box center [423, 389] width 217 height 17
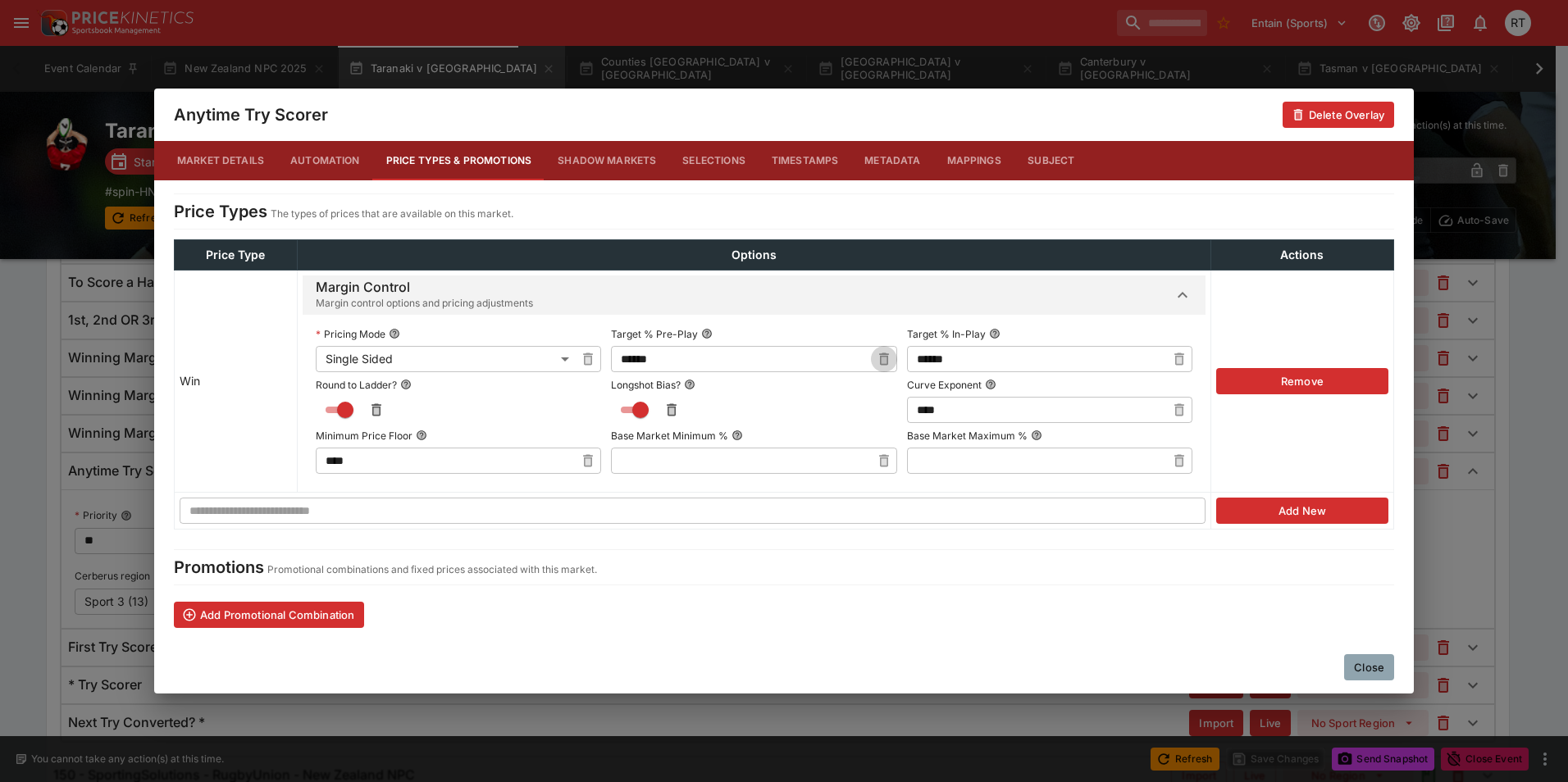
click at [880, 359] on icon "button" at bounding box center [883, 360] width 6 height 6
click at [742, 361] on input "text" at bounding box center [741, 359] width 259 height 26
type input "******"
click at [758, 323] on label "Target % Pre-Play" at bounding box center [753, 334] width 286 height 25
click at [713, 328] on button "Target % Pre-Play" at bounding box center [706, 334] width 11 height 11
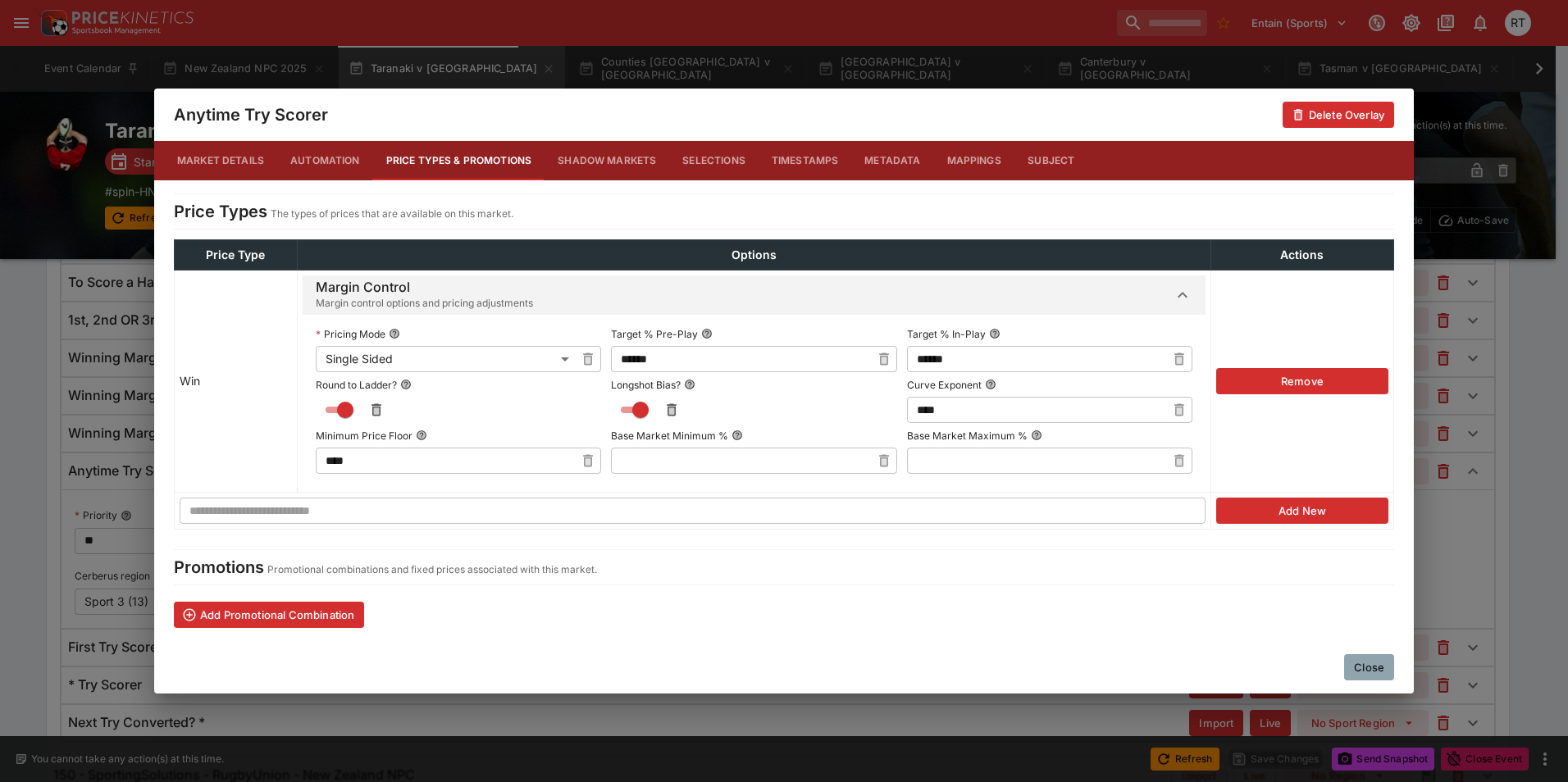
click at [1180, 356] on icon "button" at bounding box center [1179, 360] width 17 height 17
click at [1048, 357] on input "text" at bounding box center [1036, 359] width 259 height 26
type input "******"
click at [1051, 330] on label "Target % In-Play" at bounding box center [1049, 334] width 286 height 25
click at [1000, 330] on button "Target % In-Play" at bounding box center [995, 334] width 11 height 11
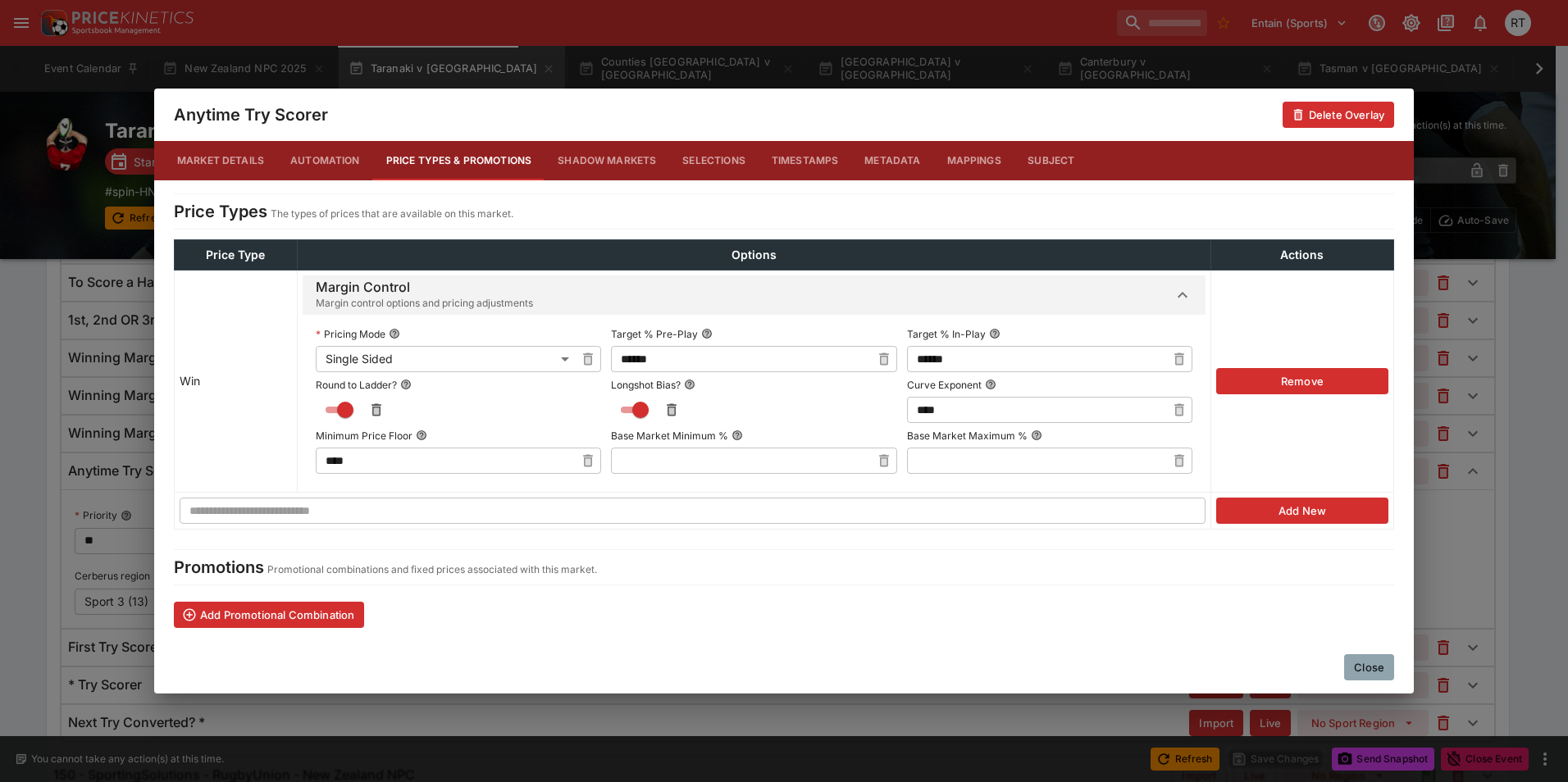
click at [1373, 663] on button "Close" at bounding box center [1369, 667] width 50 height 26
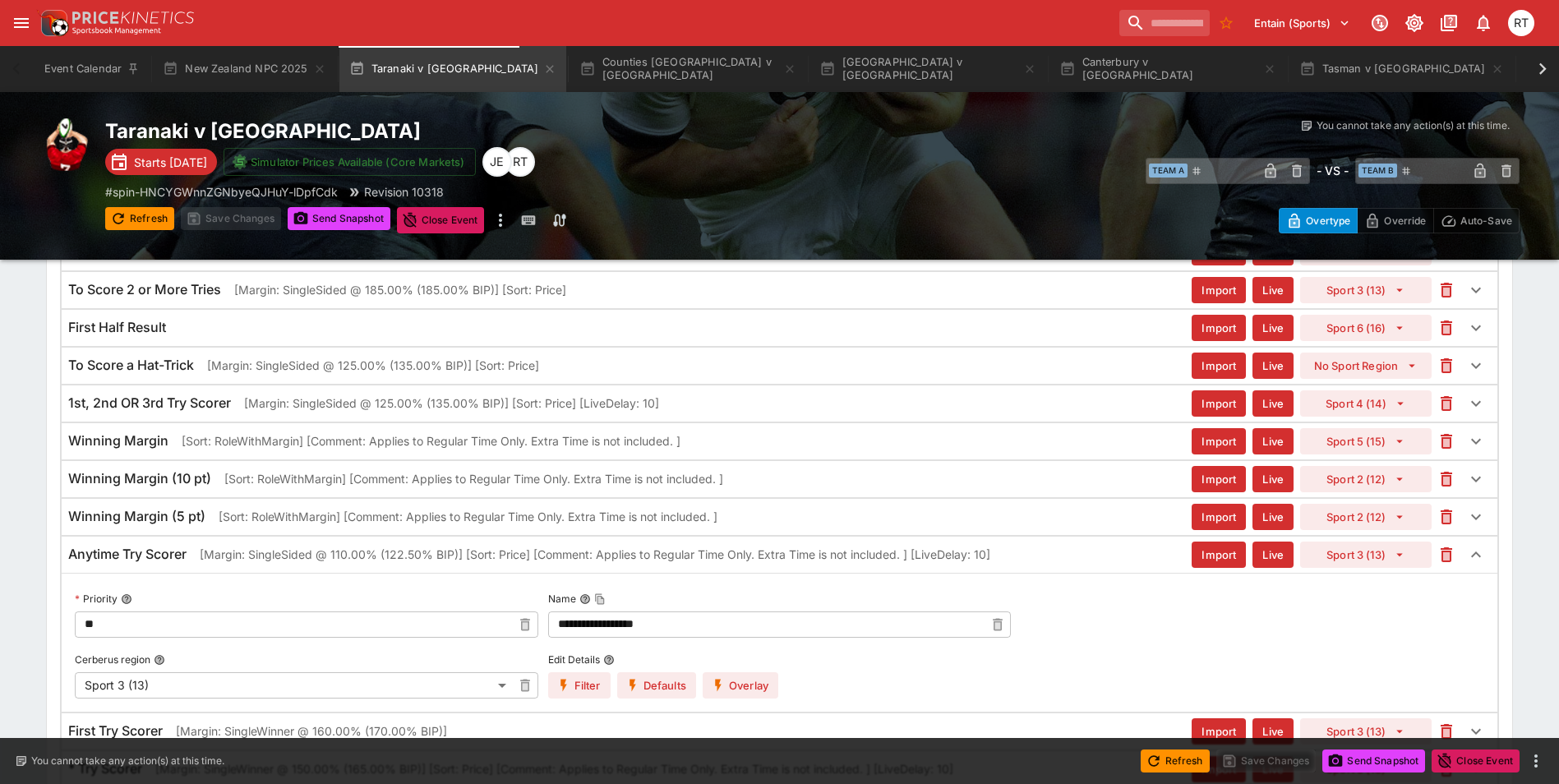
scroll to position [656, 0]
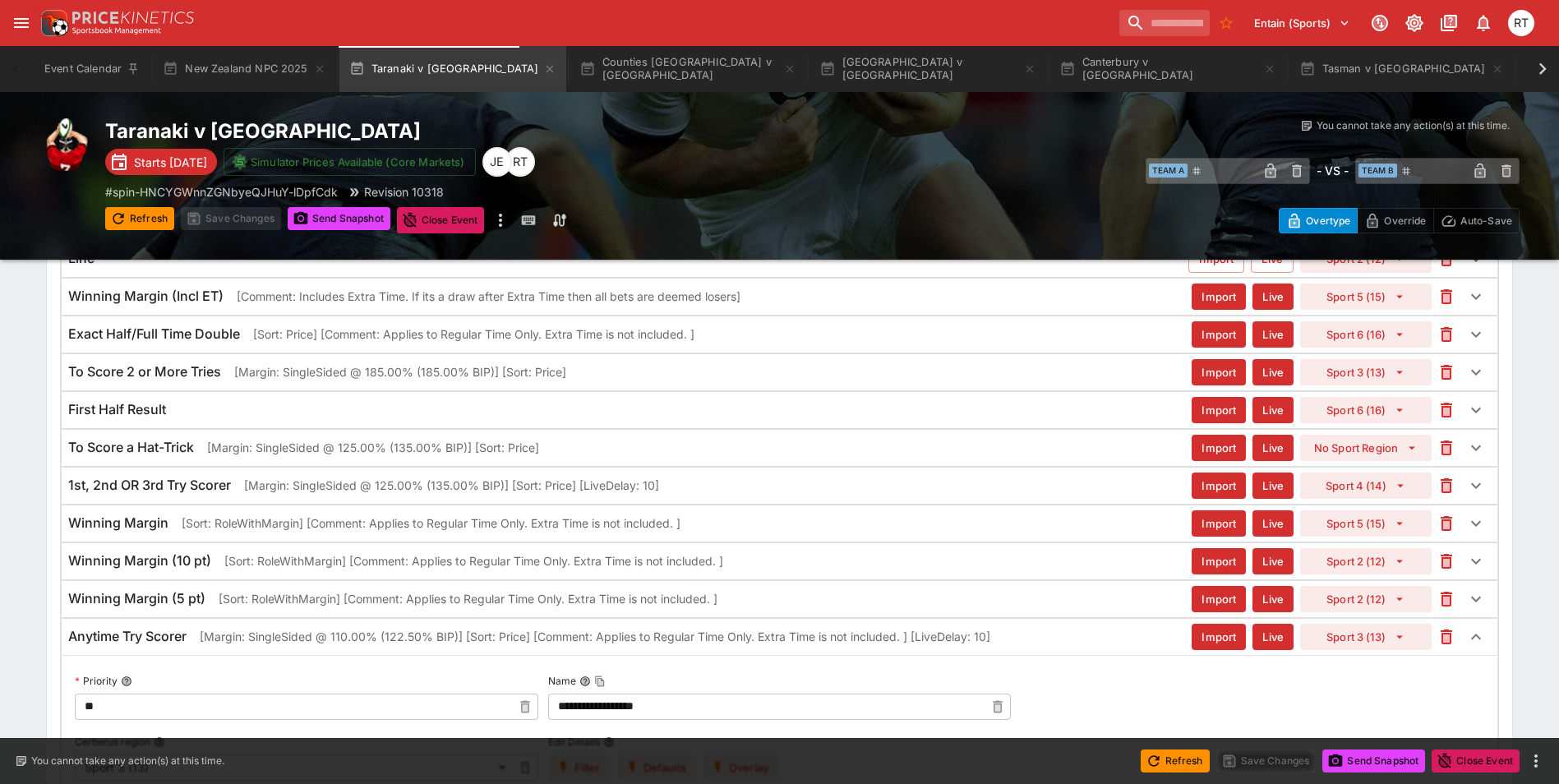
click at [331, 376] on p "[Margin: SingleSided @ 185.00% (185.00% BIP)] [Sort: Price]" at bounding box center [400, 372] width 332 height 18
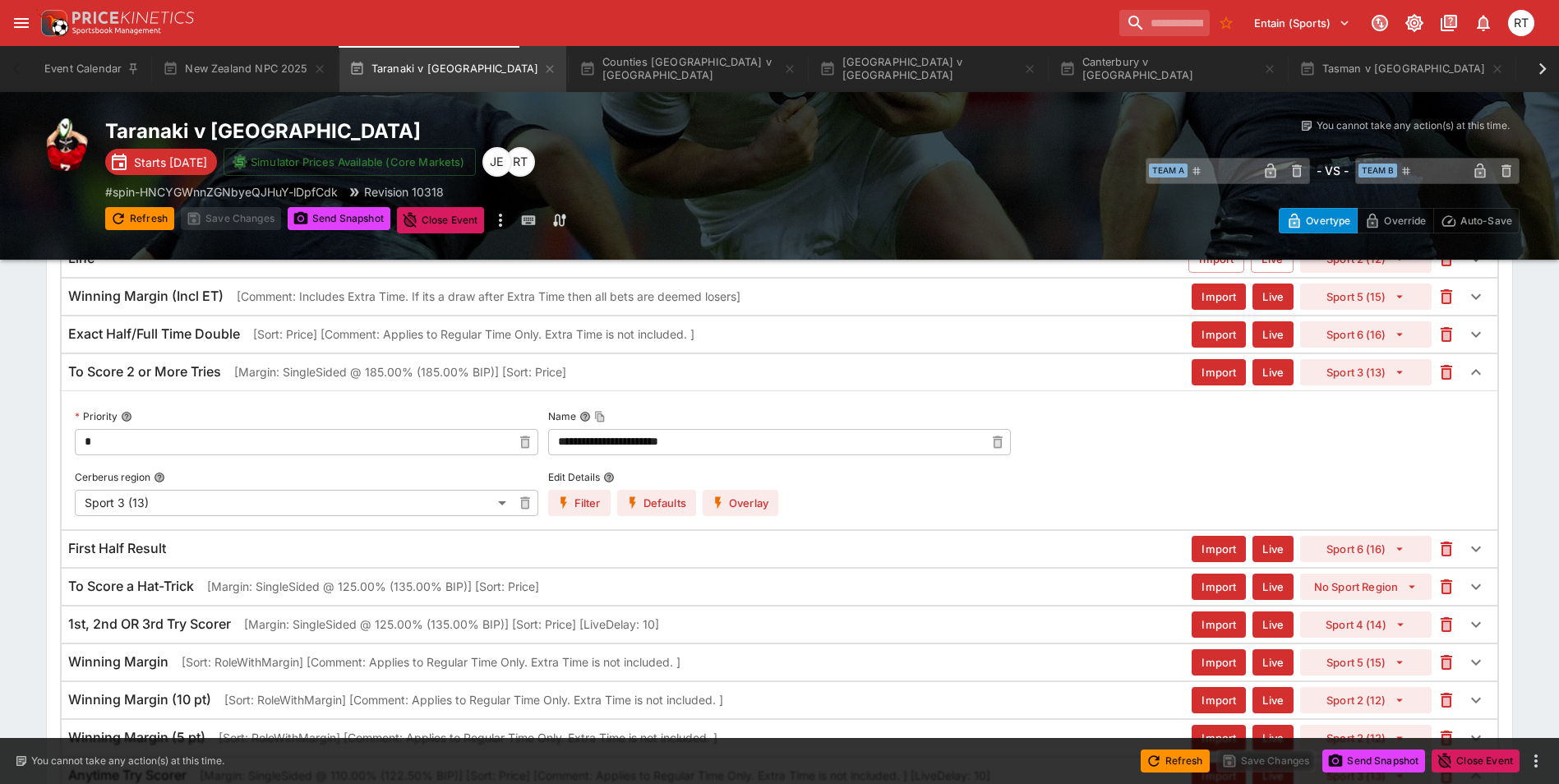
click at [739, 505] on button "Overlay" at bounding box center [741, 503] width 76 height 26
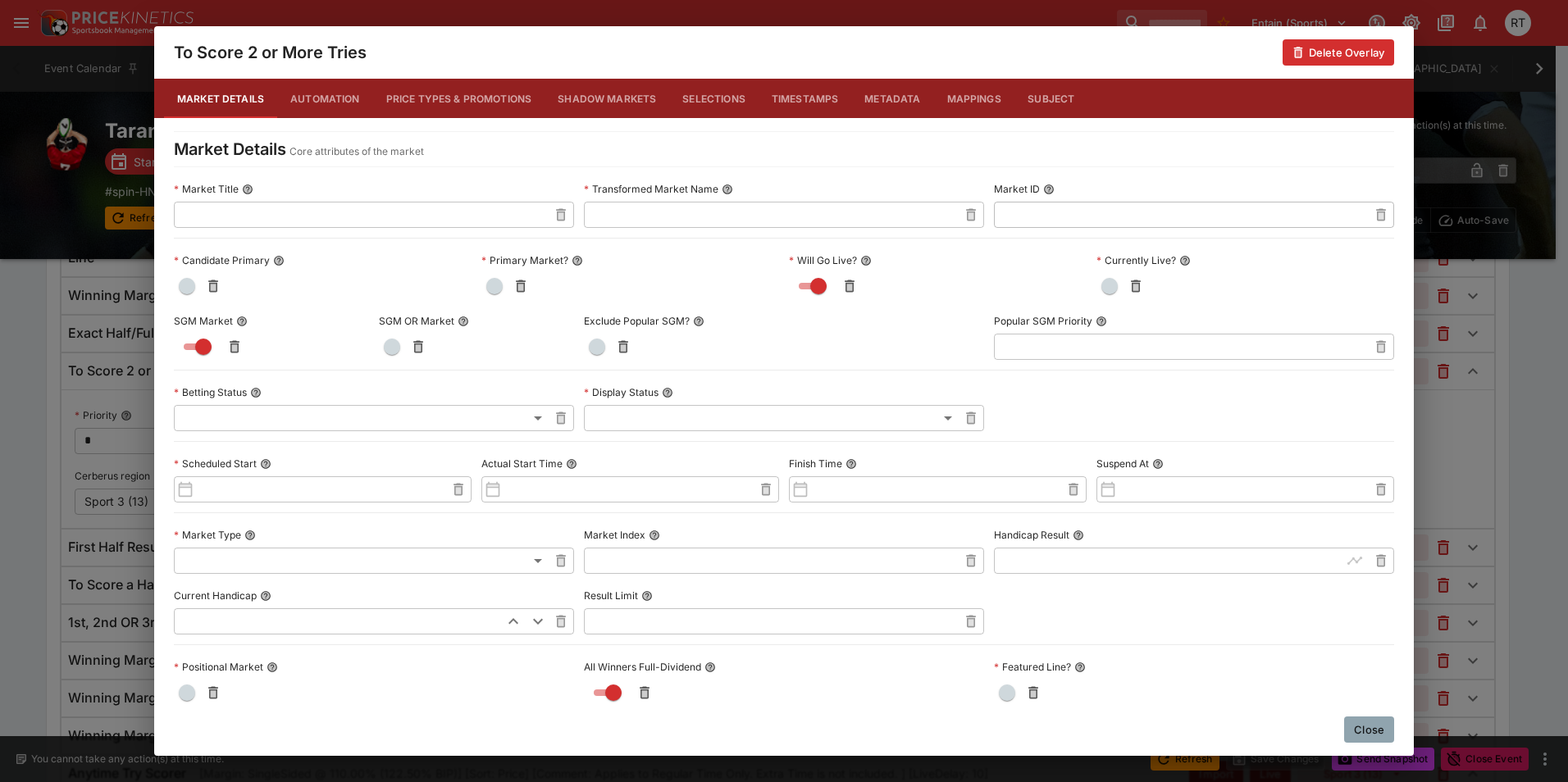
click at [446, 104] on button "Price Types & Promotions" at bounding box center [459, 98] width 172 height 40
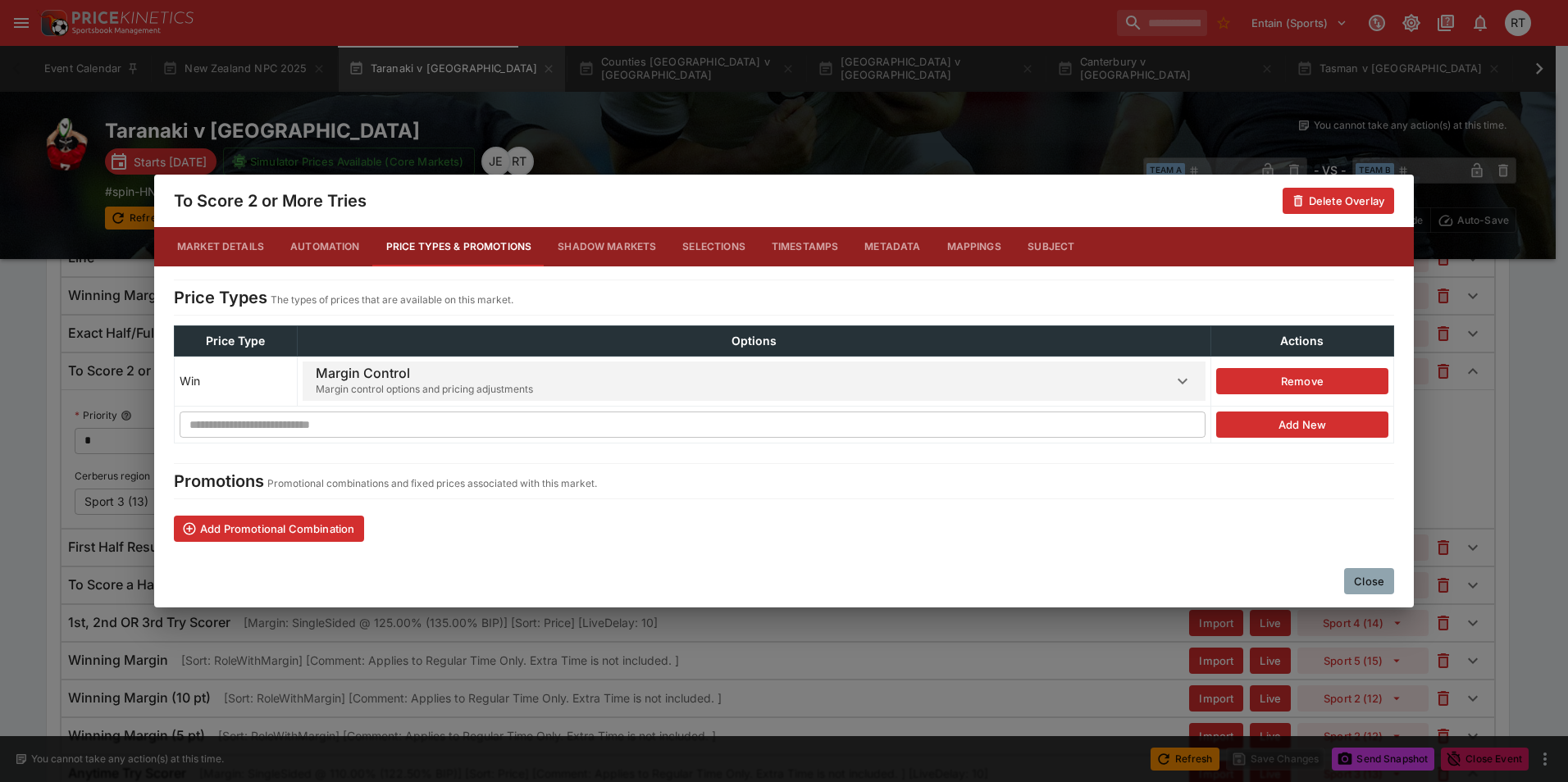
click at [682, 380] on span "Margin Control Margin control options and pricing adjustments" at bounding box center [743, 381] width 857 height 40
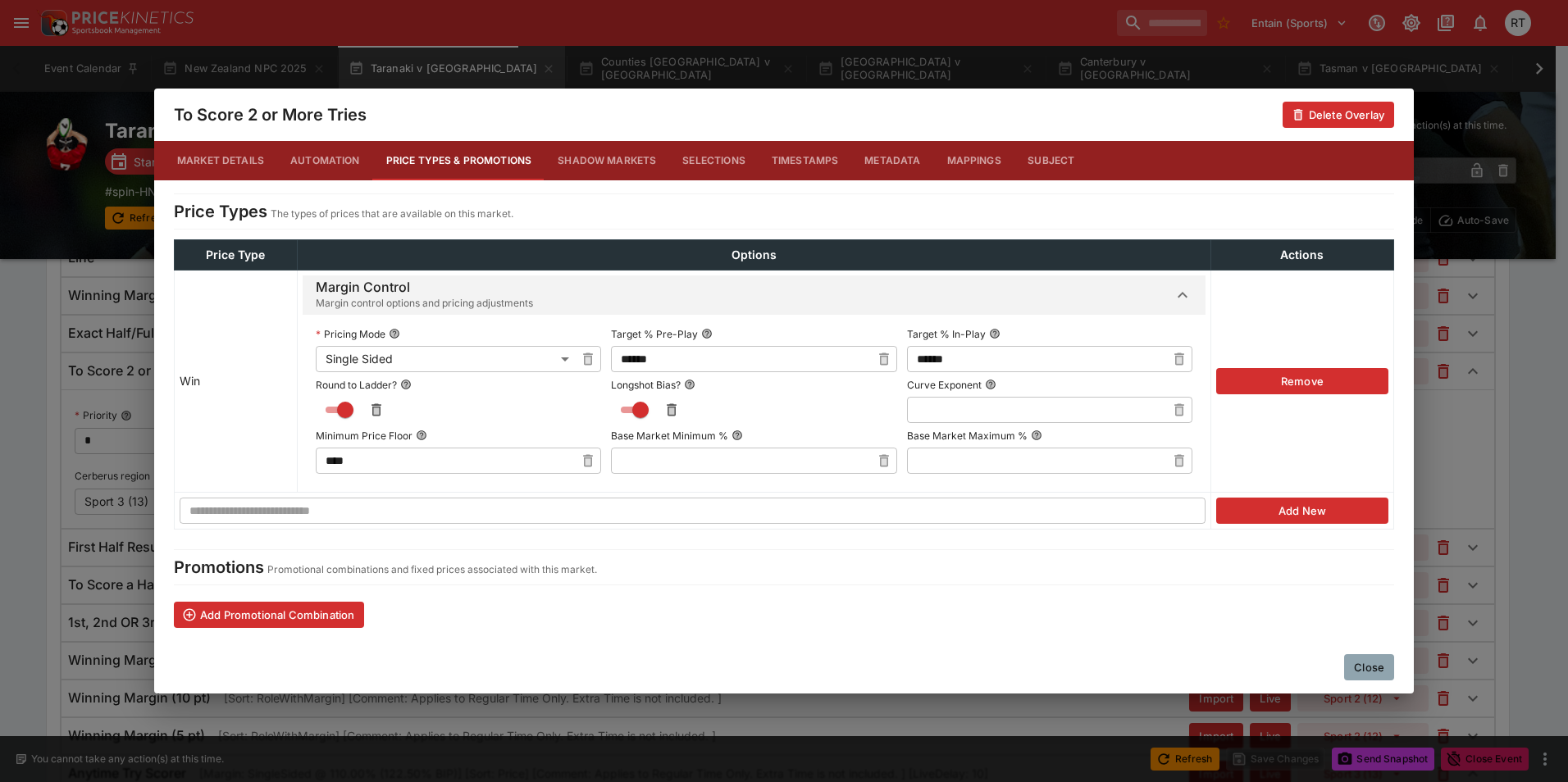
click at [879, 357] on icon "button" at bounding box center [884, 359] width 10 height 12
click at [764, 359] on input "text" at bounding box center [741, 359] width 259 height 26
type input "******"
drag, startPoint x: 1183, startPoint y: 362, endPoint x: 1120, endPoint y: 364, distance: 63.0
click at [1174, 360] on icon "button" at bounding box center [1179, 360] width 17 height 17
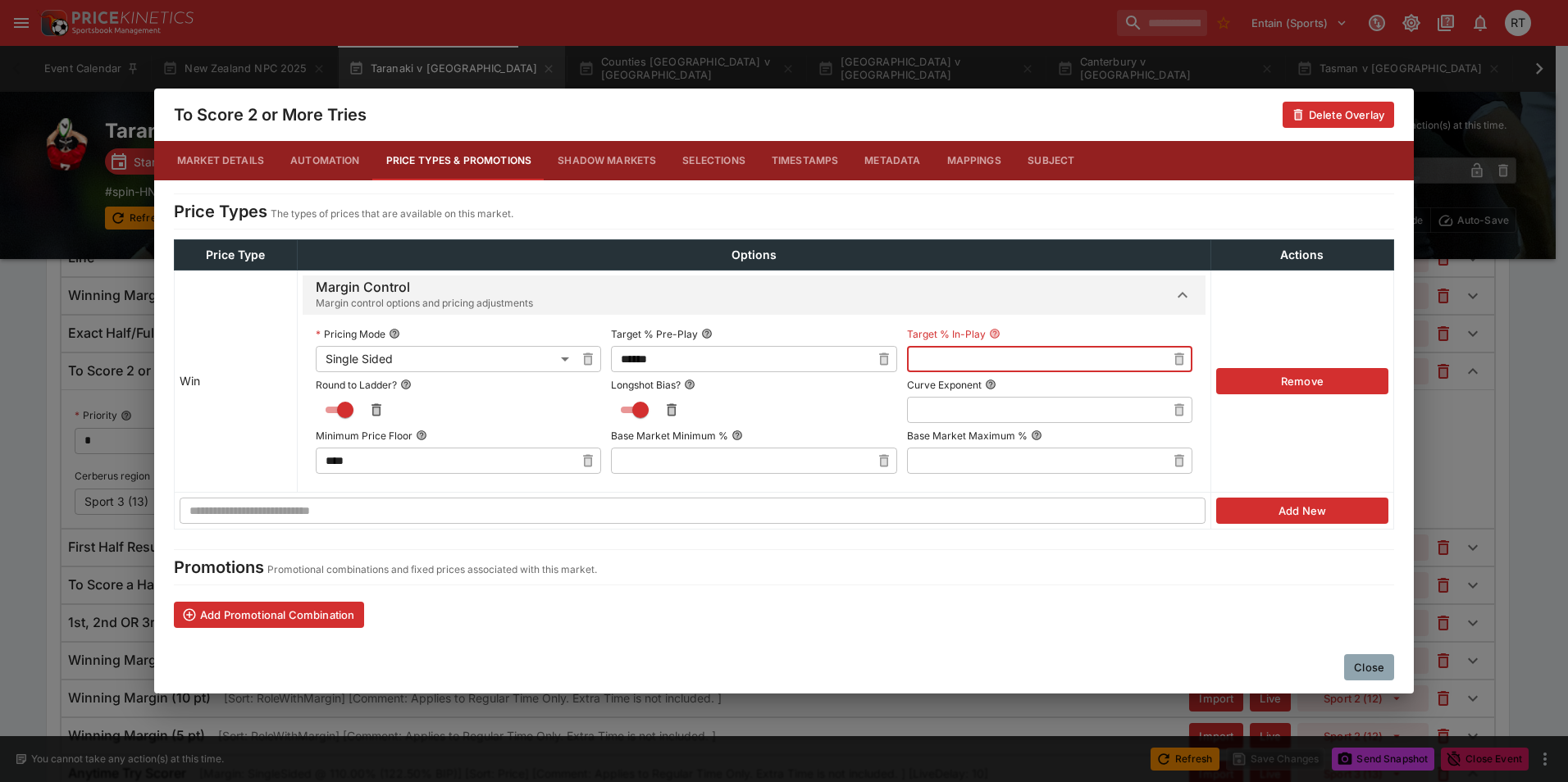
click at [1040, 364] on input "text" at bounding box center [1036, 359] width 259 height 26
type input "******"
click at [1047, 331] on label "Target % In-Play" at bounding box center [1049, 334] width 286 height 25
click at [1000, 331] on button "Target % In-Play" at bounding box center [995, 334] width 11 height 11
click at [1351, 655] on button "Close" at bounding box center [1369, 667] width 50 height 26
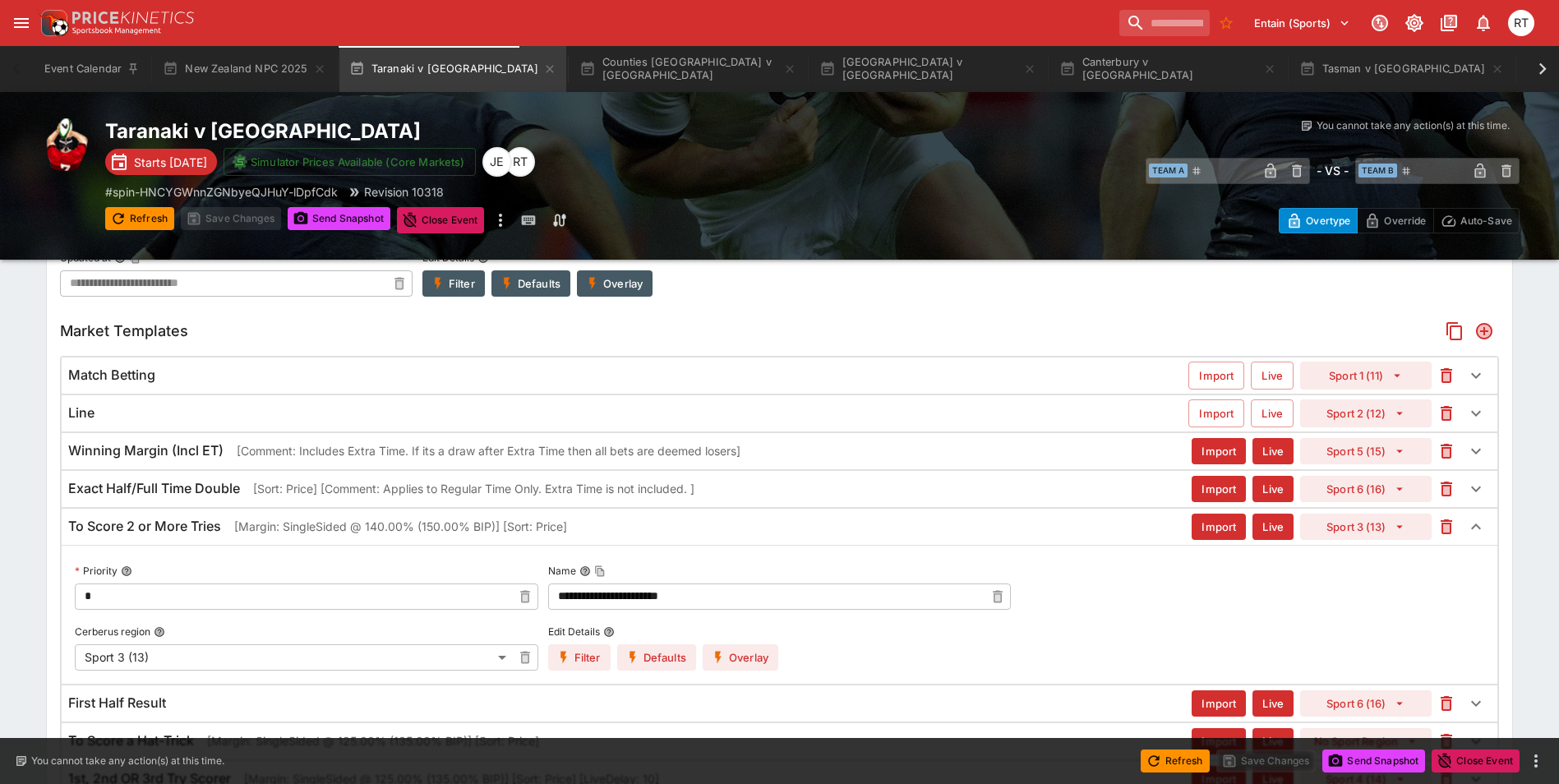
scroll to position [584, 0]
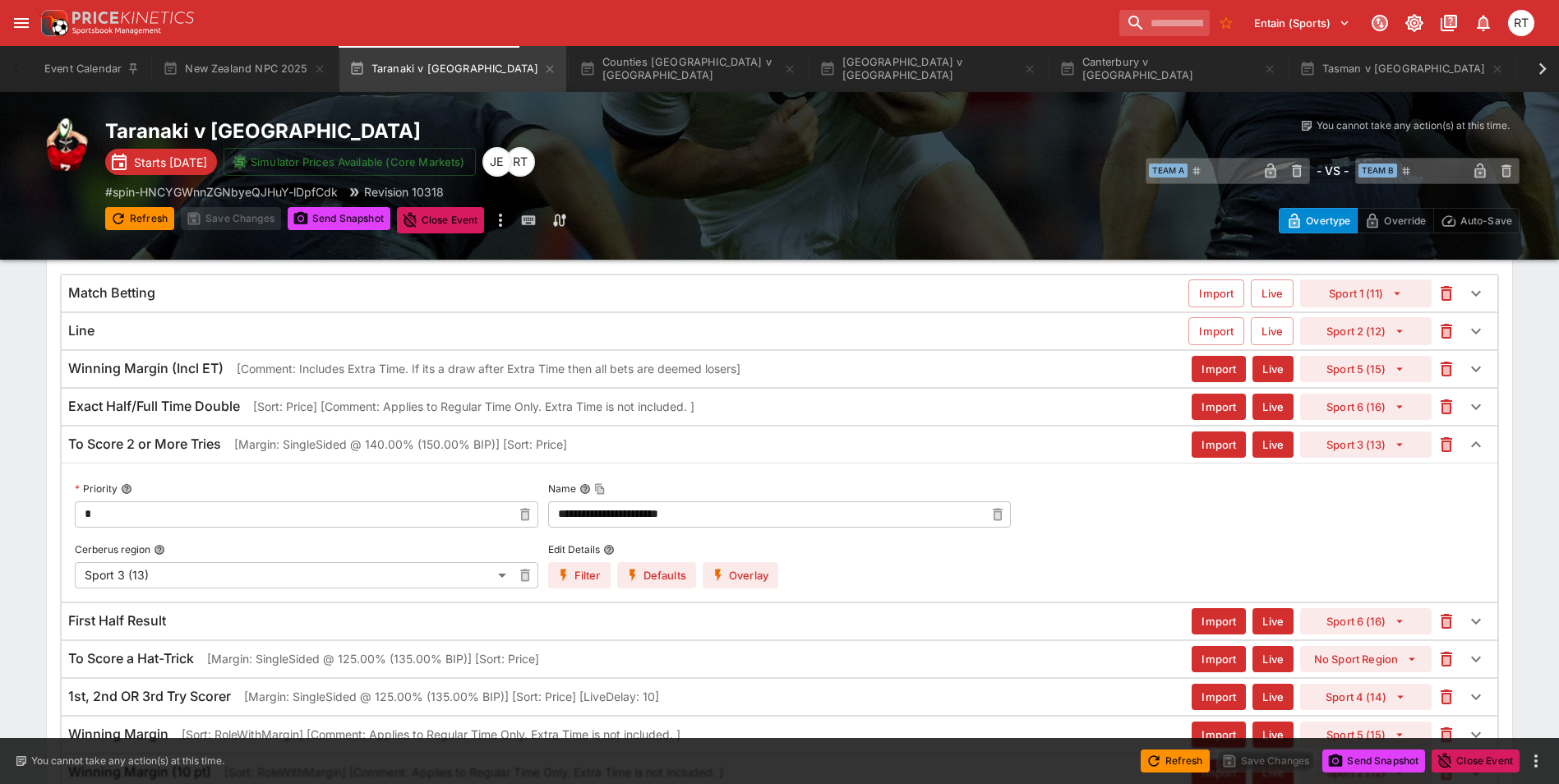
click at [253, 440] on p "[Margin: SingleSided @ 140.00% (150.00% BIP)] [Sort: Price]" at bounding box center [400, 444] width 333 height 18
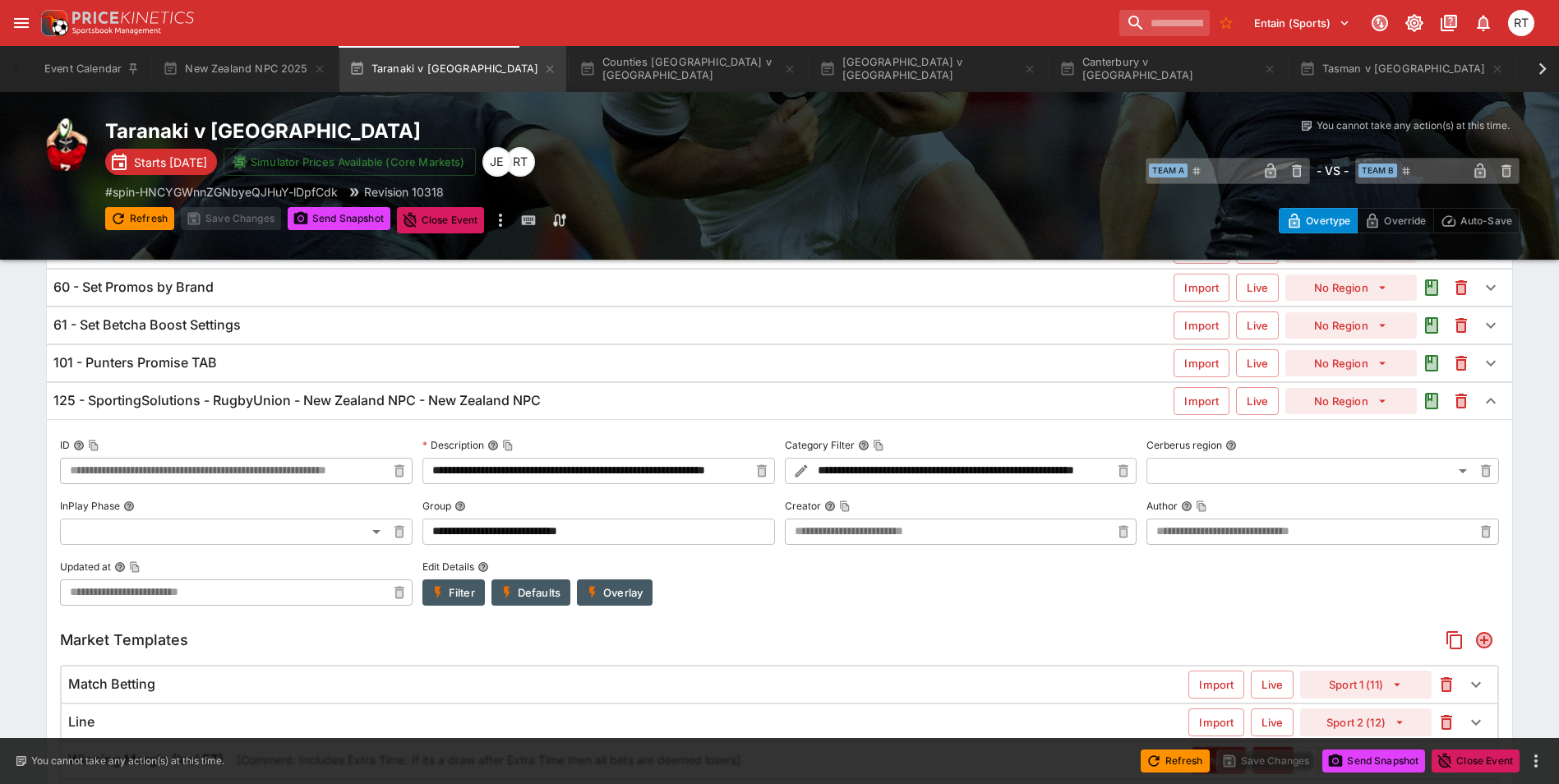
scroll to position [91, 0]
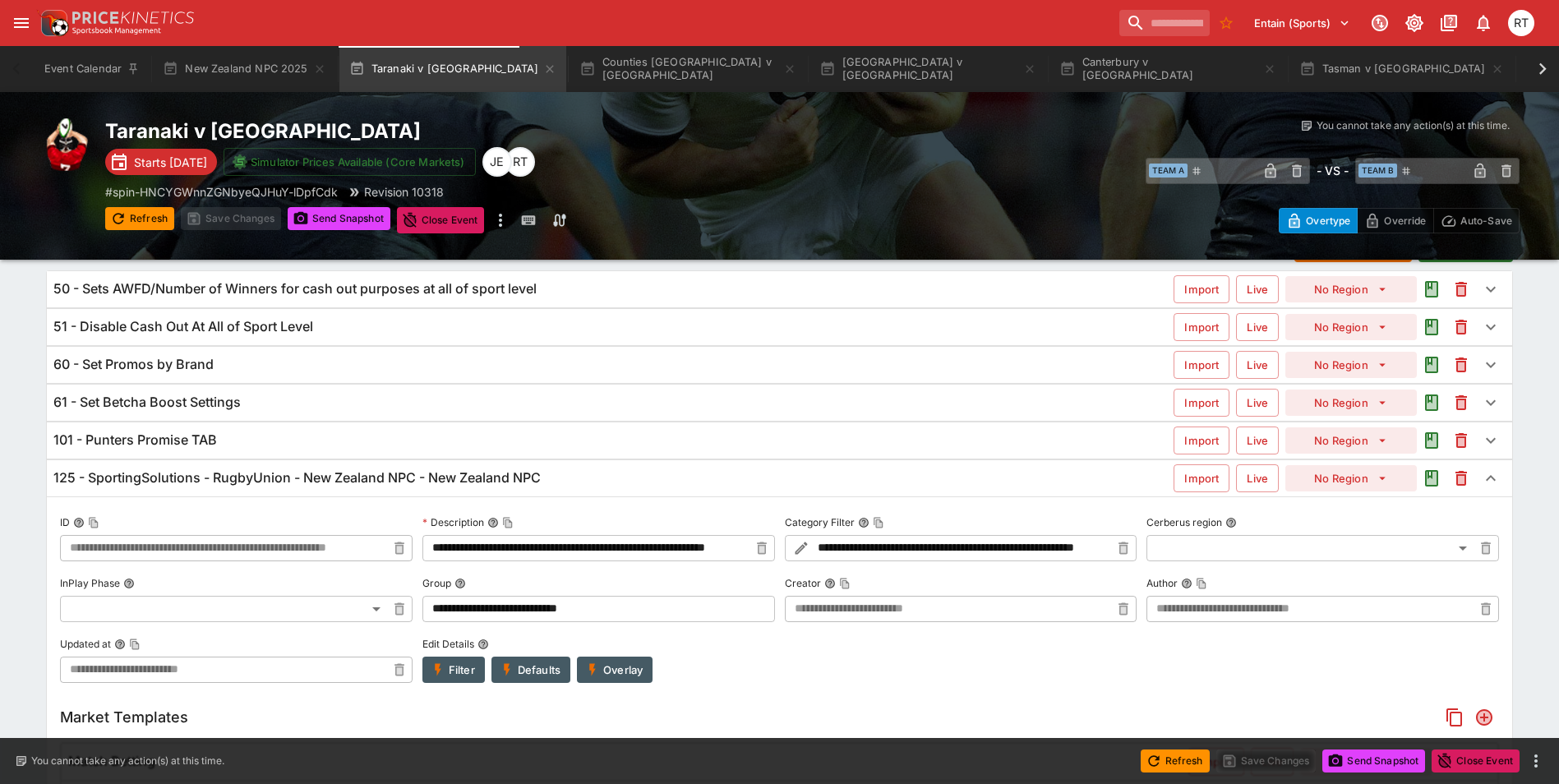
click at [537, 483] on h6 "125 - SportingSolutions - RugbyUnion - New Zealand NPC - New Zealand NPC" at bounding box center [298, 477] width 488 height 18
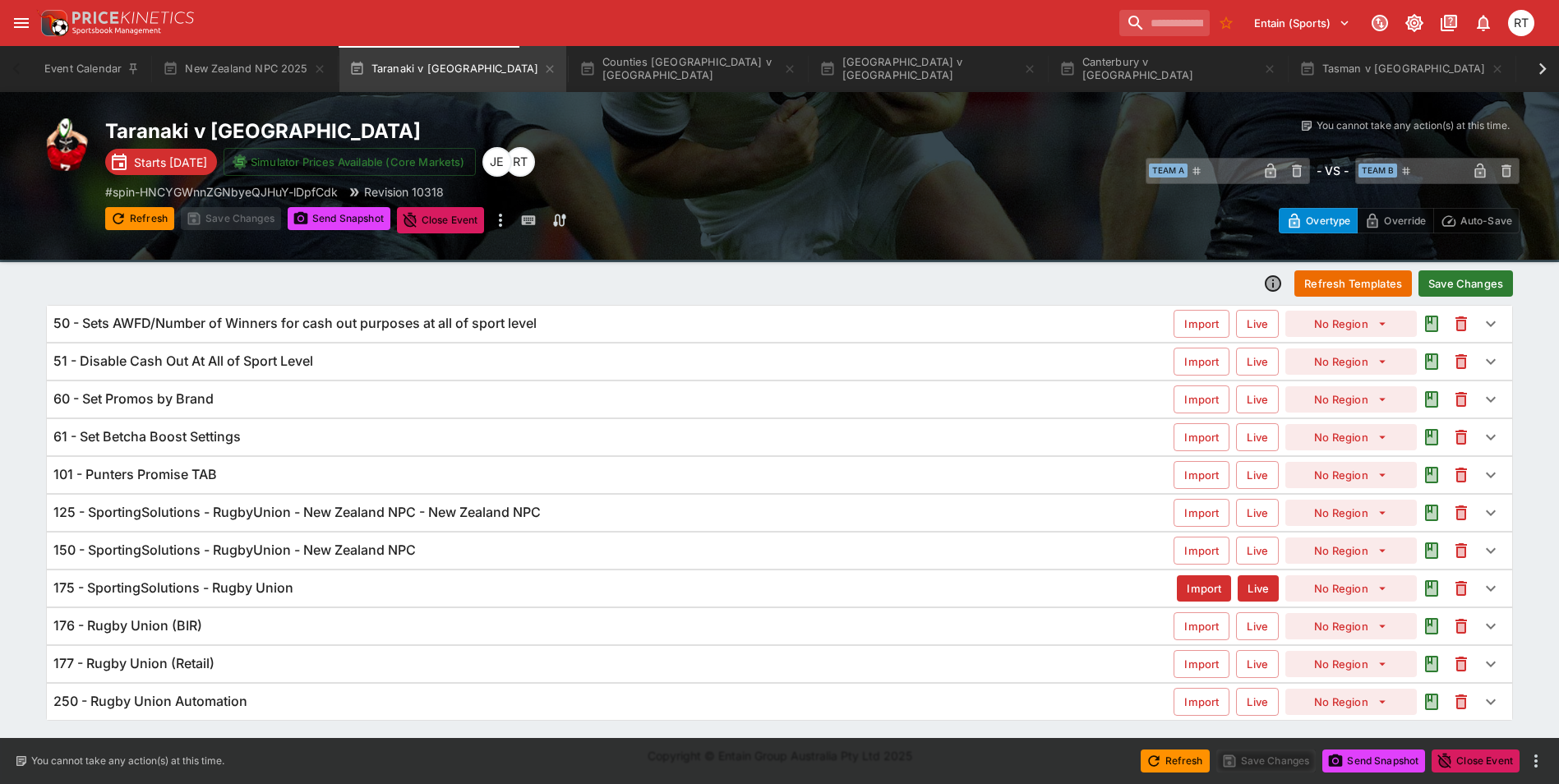
scroll to position [0, 0]
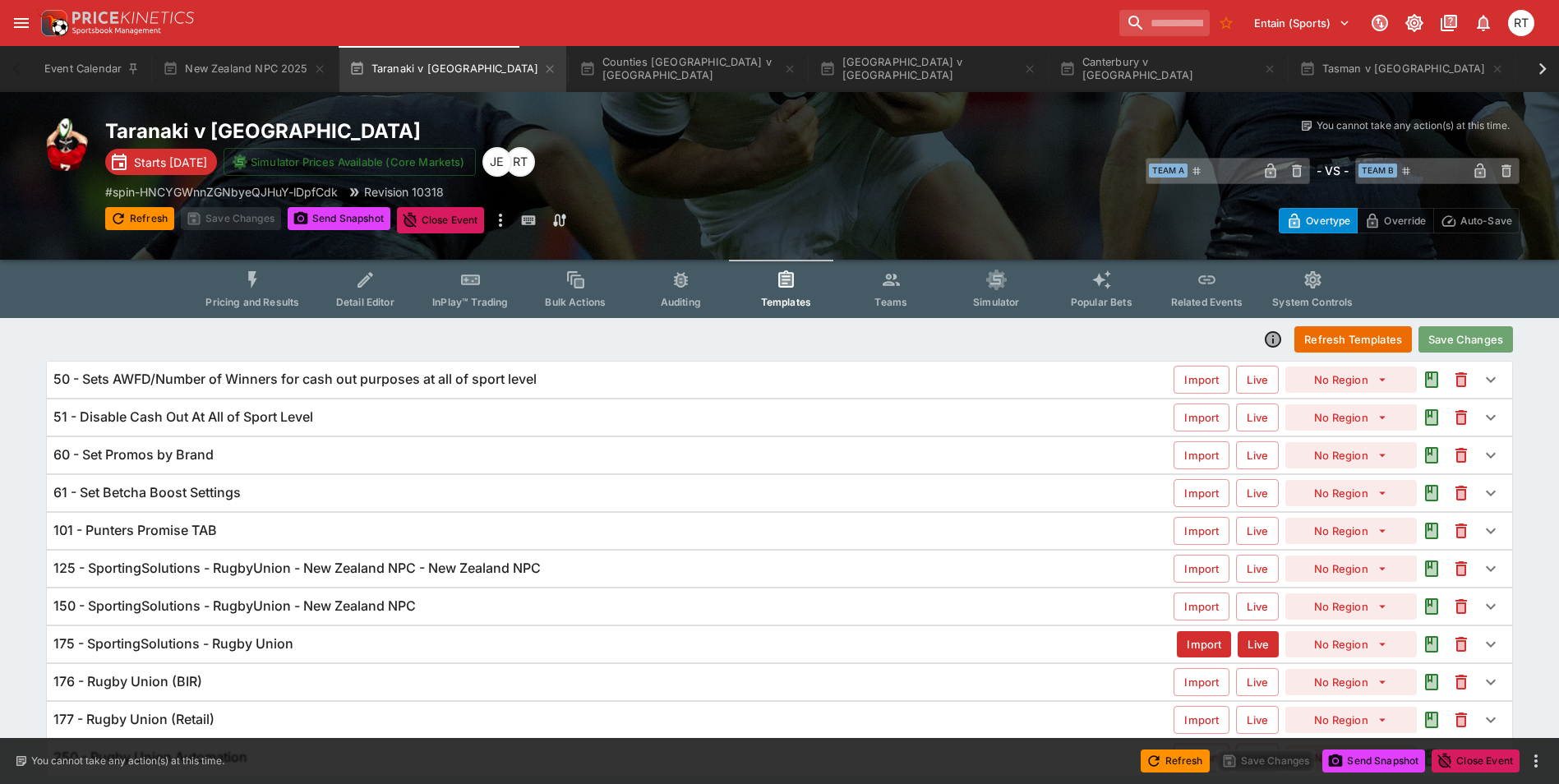
click at [1470, 332] on button "Save Changes" at bounding box center [1466, 339] width 95 height 26
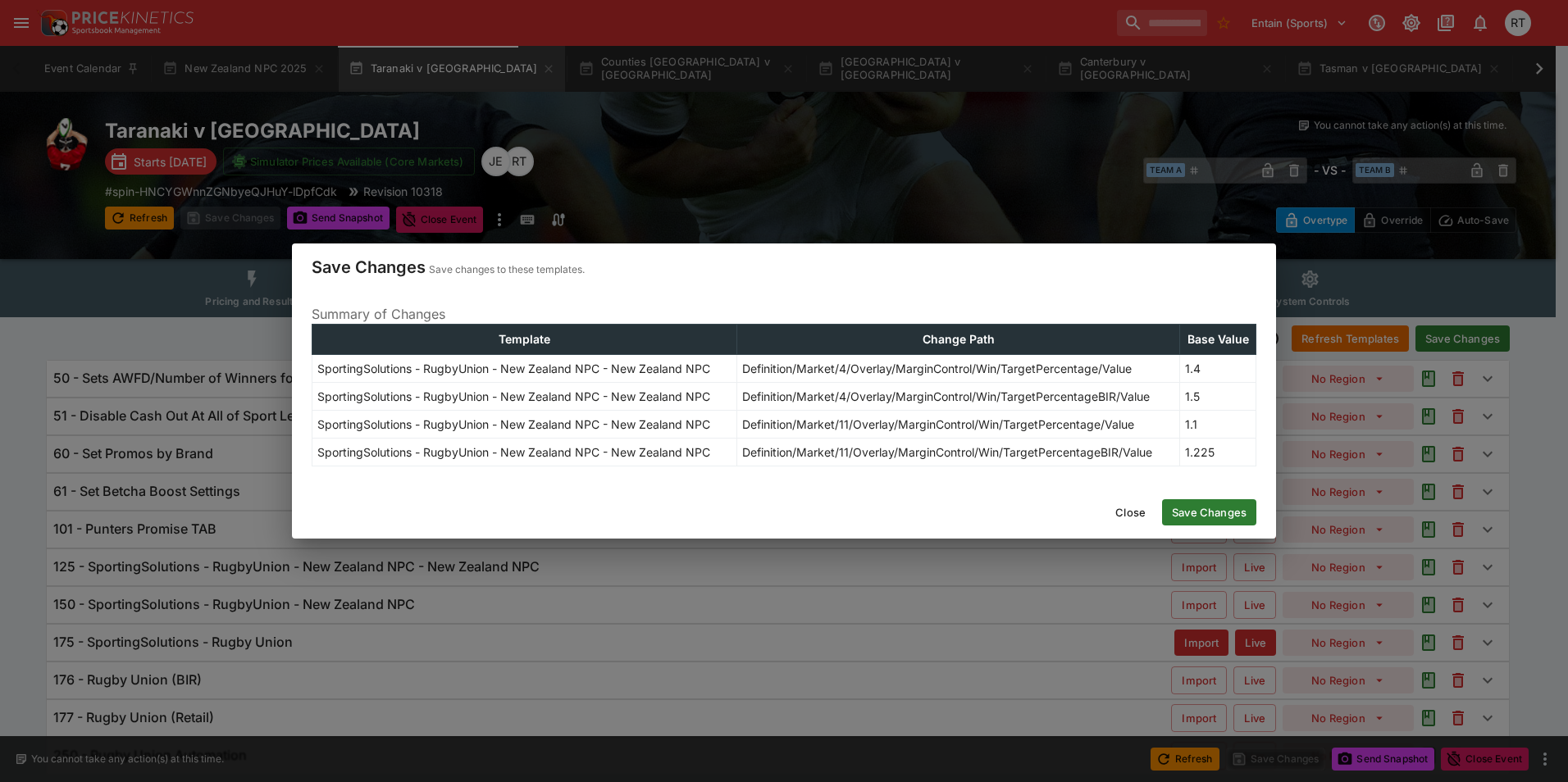
click at [1200, 504] on button "Save Changes" at bounding box center [1209, 512] width 94 height 26
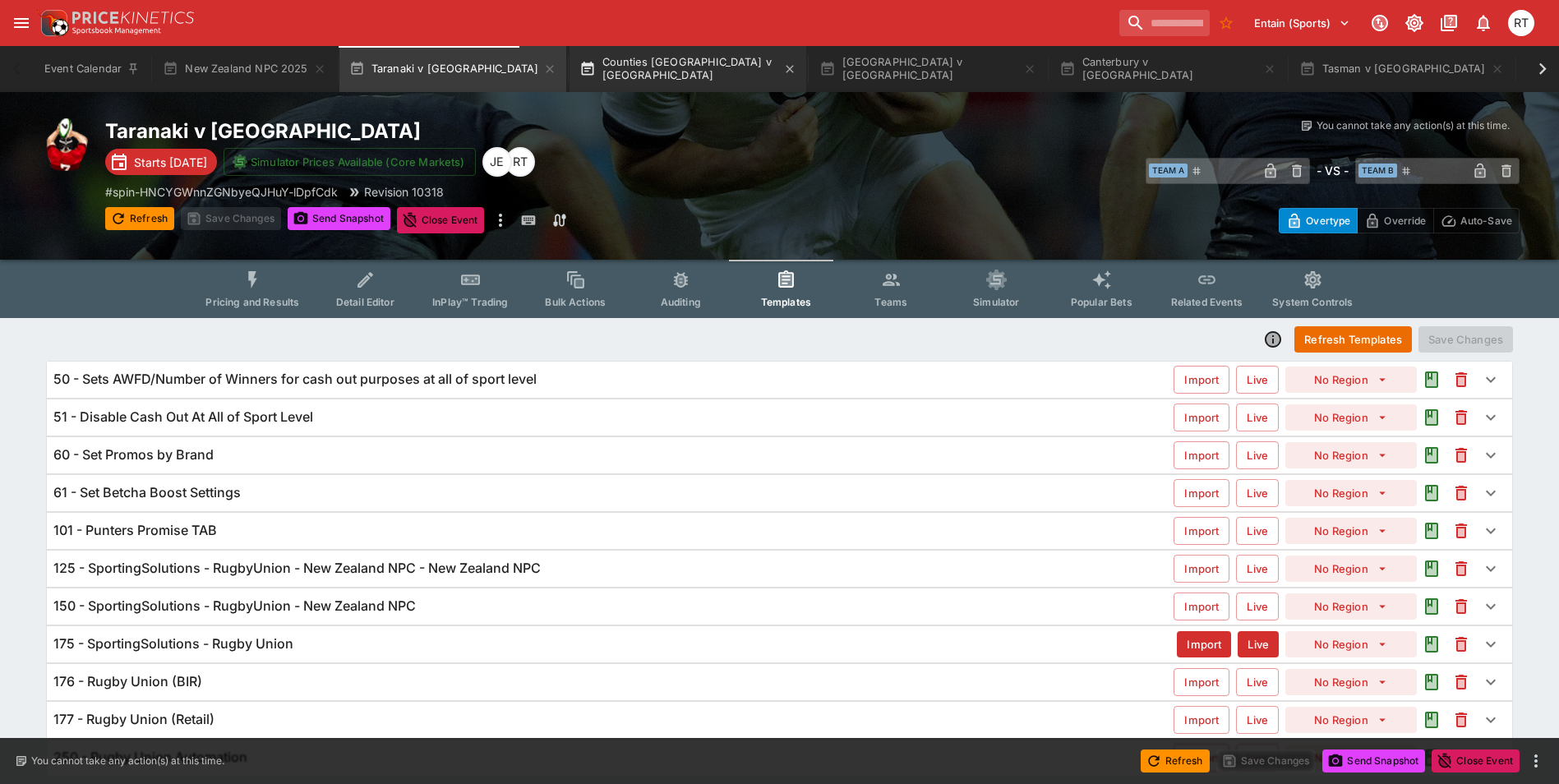
click at [591, 59] on button "Counties Manukau v Auckland" at bounding box center [688, 70] width 236 height 46
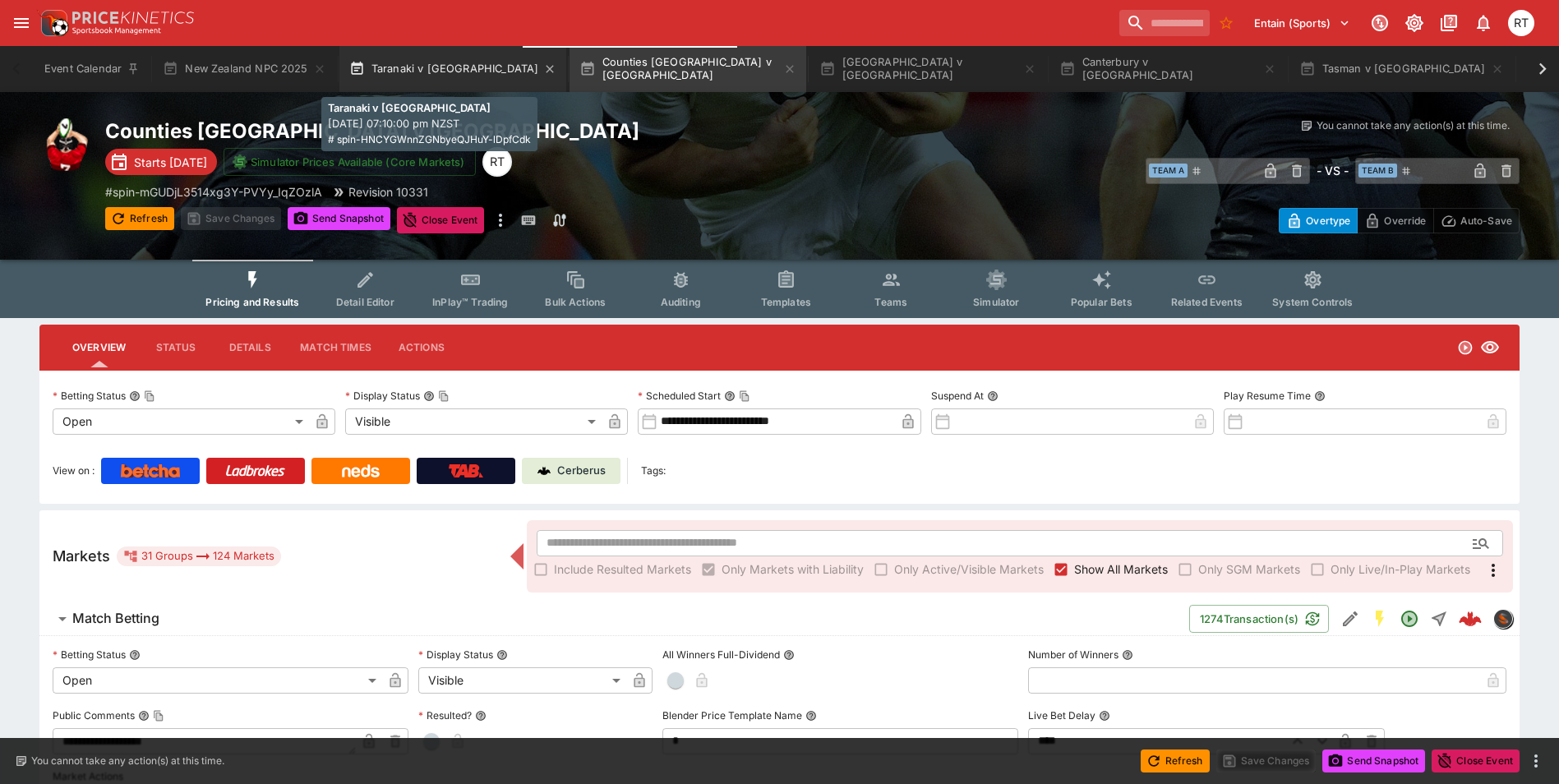
click at [432, 63] on button "Taranaki v [GEOGRAPHIC_DATA]" at bounding box center [453, 70] width 228 height 46
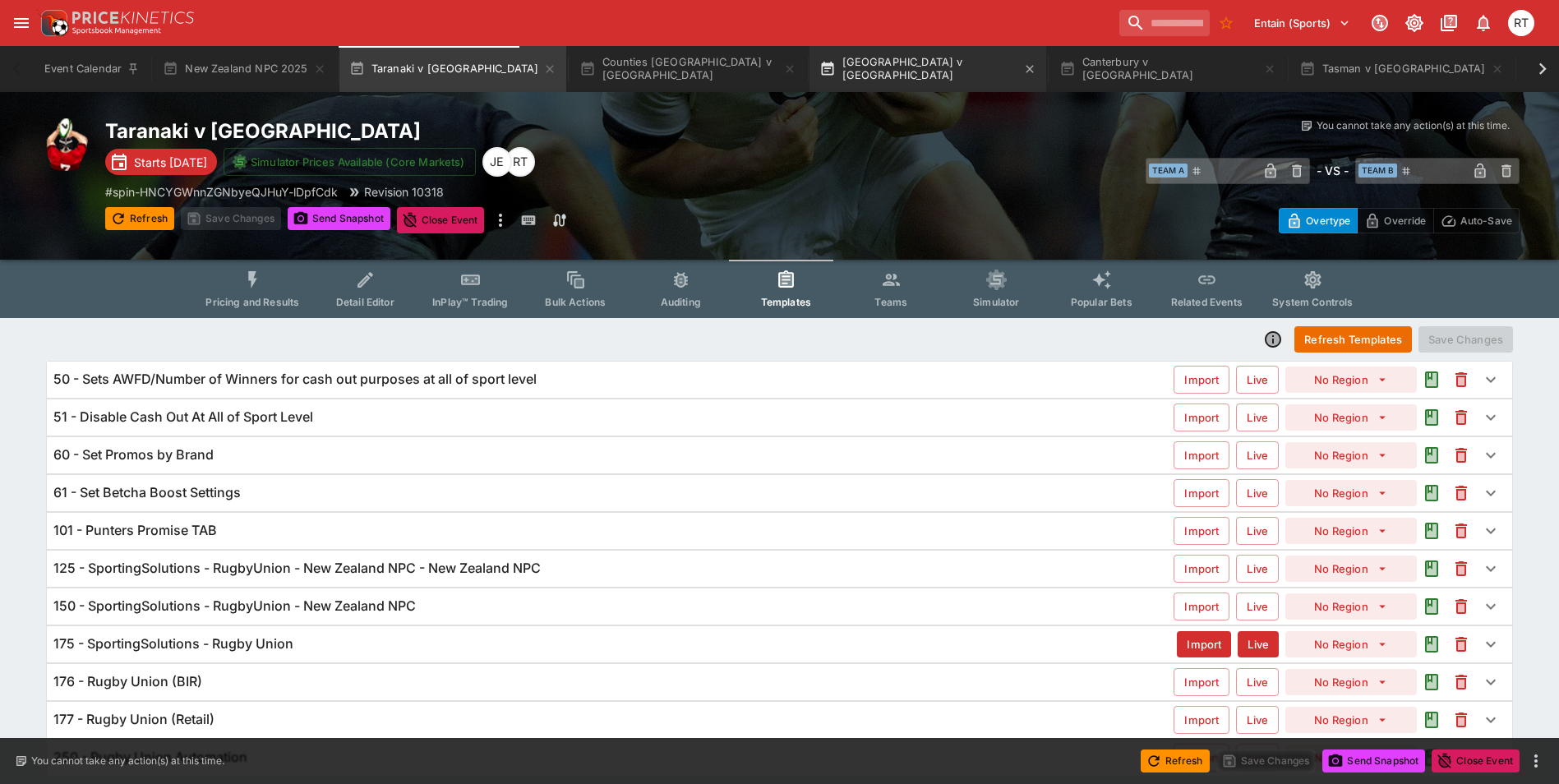
click at [830, 71] on button "Wellington v Southland" at bounding box center [928, 70] width 236 height 46
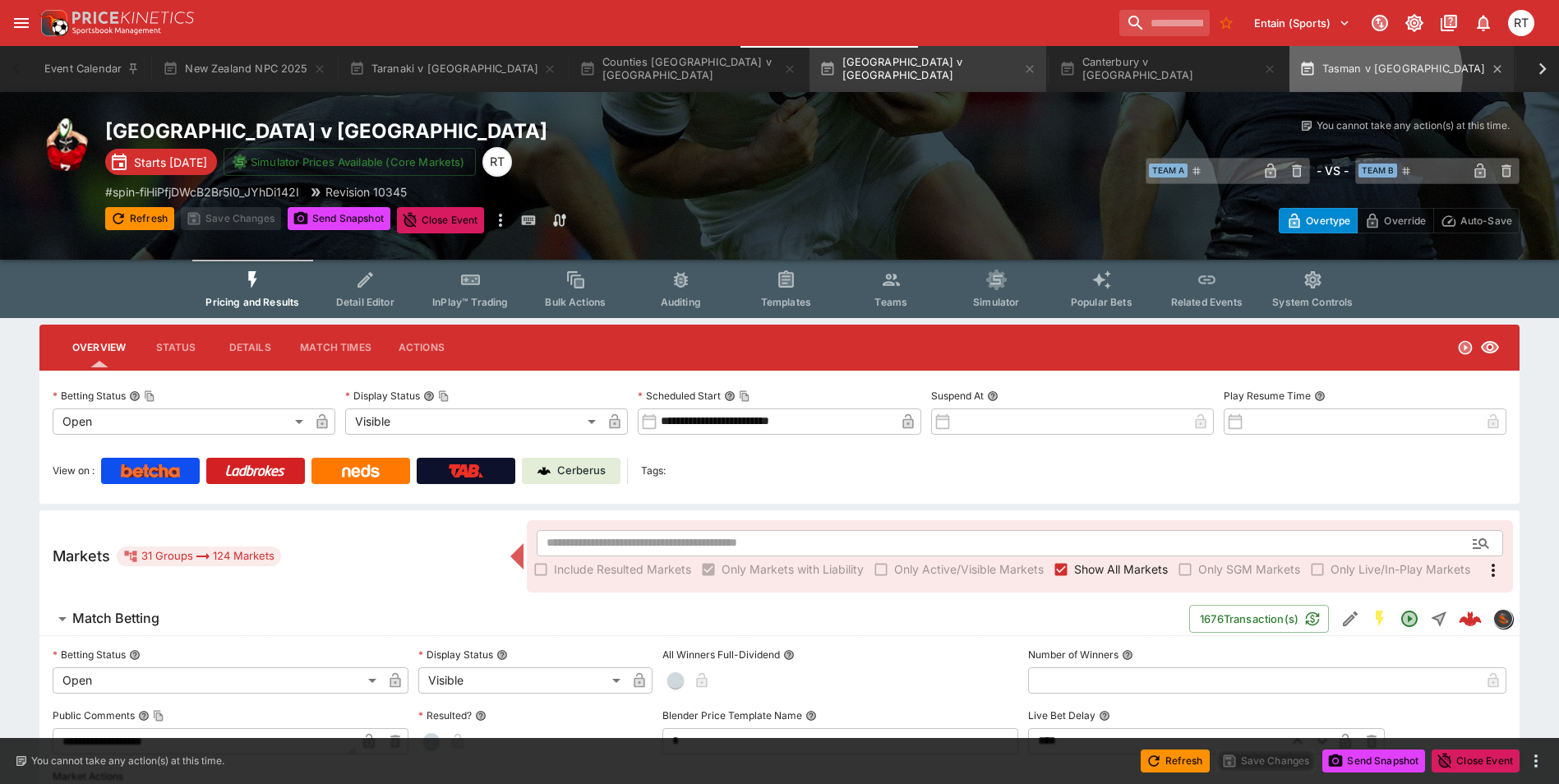
click at [1289, 73] on button "Tasman v [GEOGRAPHIC_DATA]" at bounding box center [1401, 70] width 223 height 46
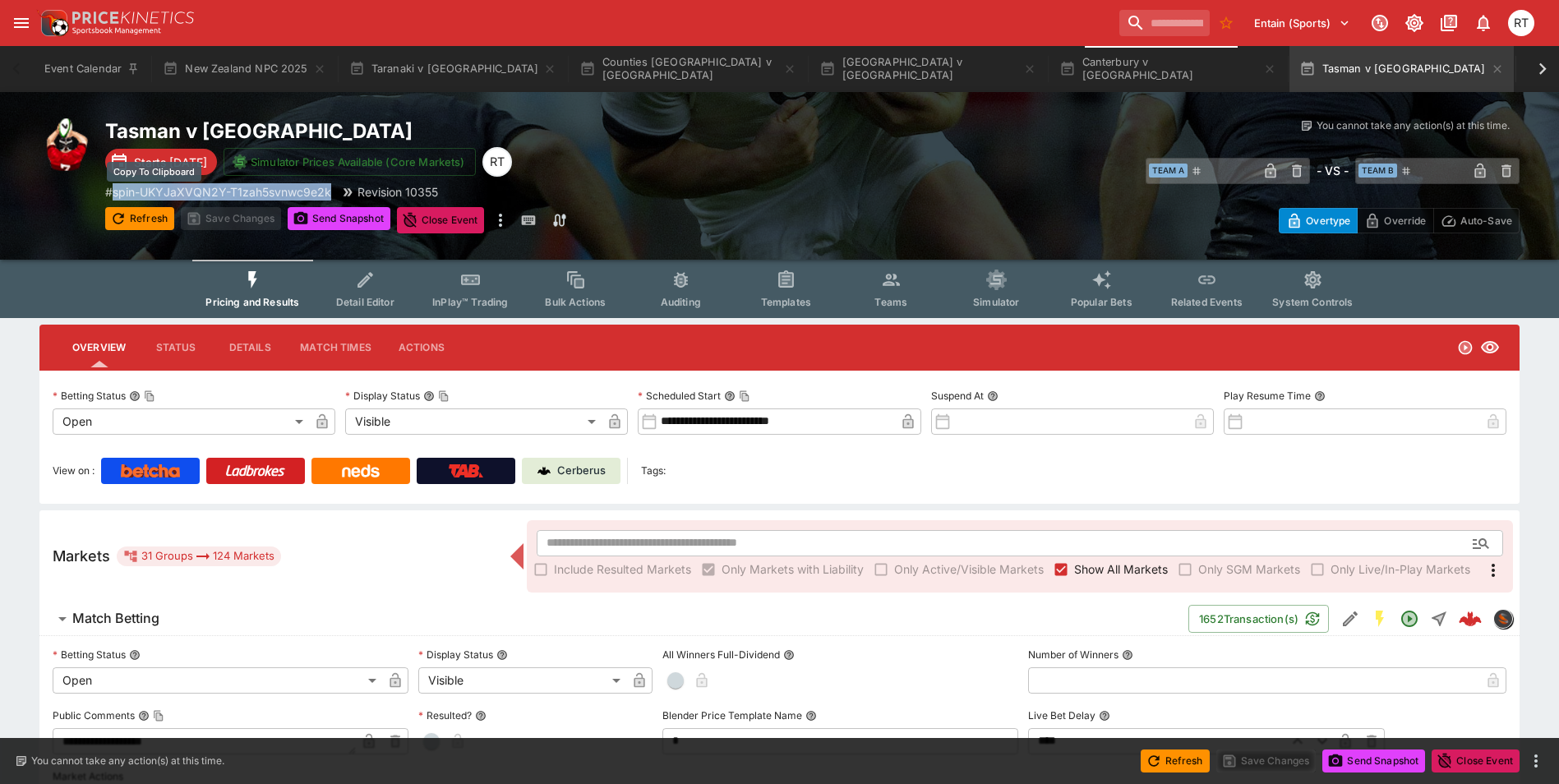
drag, startPoint x: 333, startPoint y: 192, endPoint x: 117, endPoint y: 191, distance: 216.0
click at [117, 191] on div "# spin-UKYJaXVQN2Y-T1zah5svnwc9e2k Revision 10355" at bounding box center [460, 192] width 708 height 18
copy p "spin-UKYJaXVQN2Y-T1zah5svnwc9e2k"
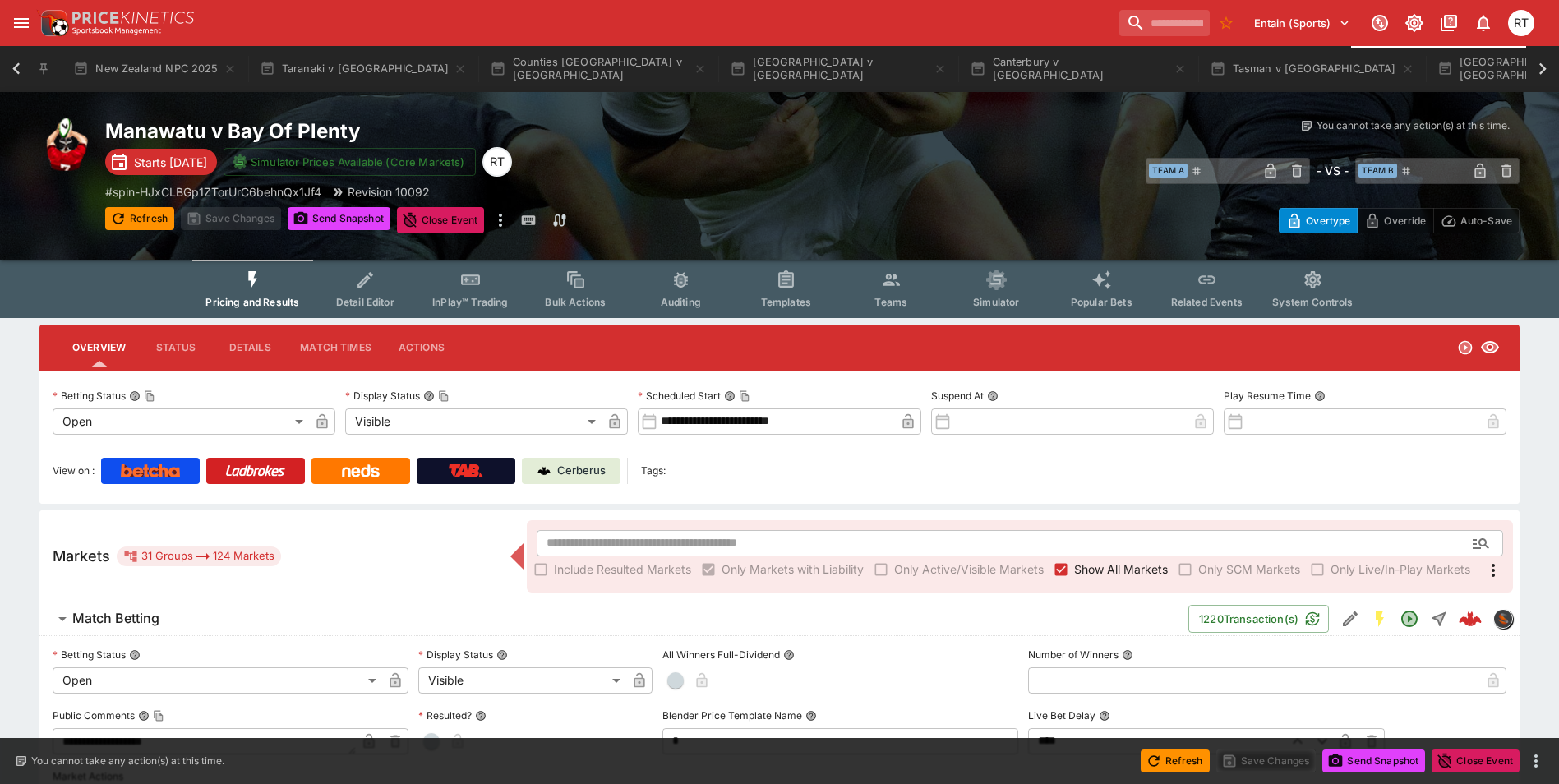
scroll to position [0, 108]
drag, startPoint x: 327, startPoint y: 190, endPoint x: 116, endPoint y: 190, distance: 211.0
click at [116, 190] on div "# spin-HJxCLBGp1ZTorUrC6behnQx1Jf4 Revision 10092" at bounding box center [460, 192] width 708 height 18
copy p "spin-HJxCLBGp1ZTorUrC6behnQx1Jf4"
click at [659, 203] on div "Manawatu v Bay Of Plenty Starts in 4 days Simulator Prices Available (Core Mark…" at bounding box center [460, 176] width 708 height 115
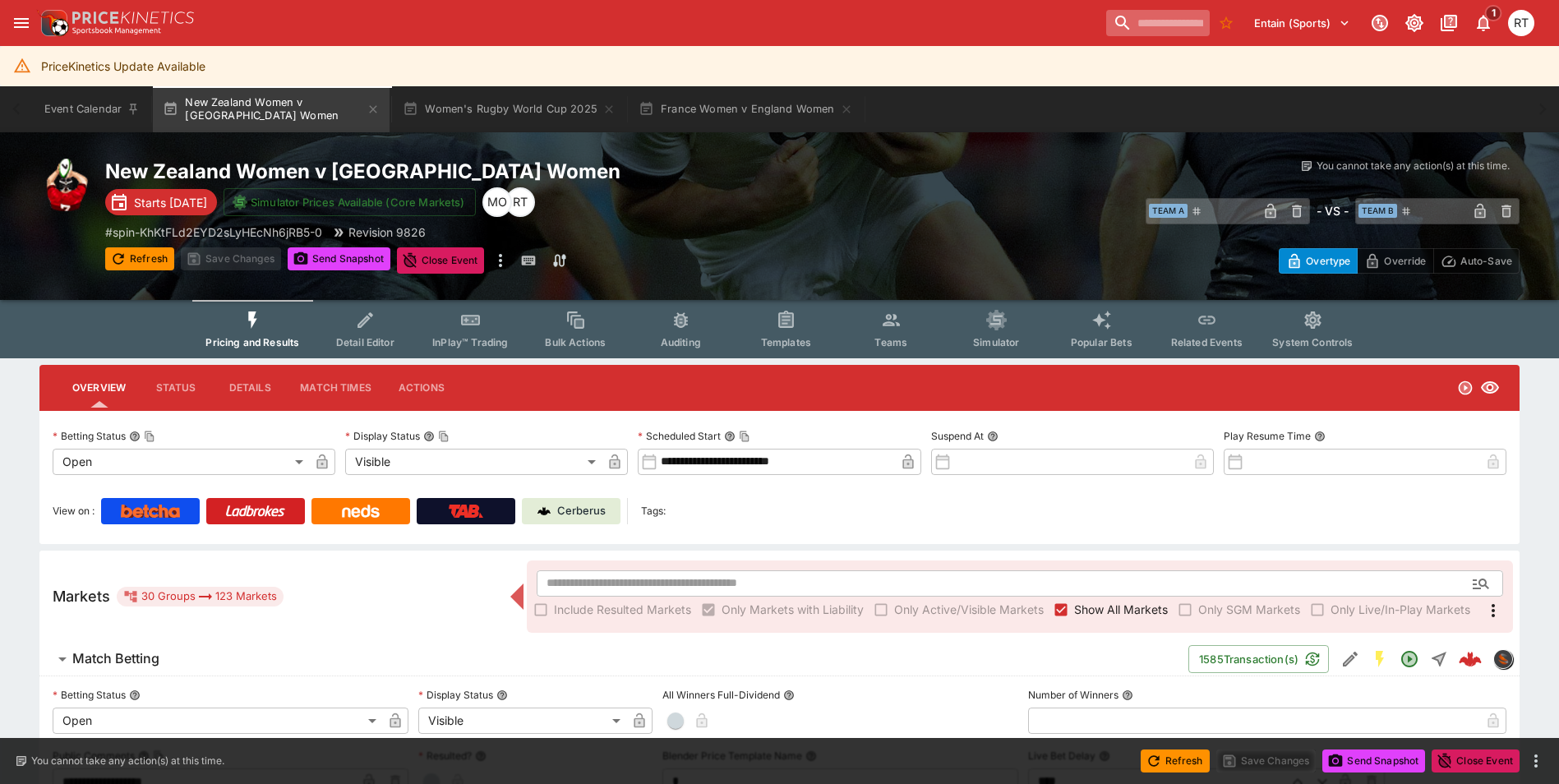
click at [1137, 25] on input "search" at bounding box center [1159, 23] width 104 height 26
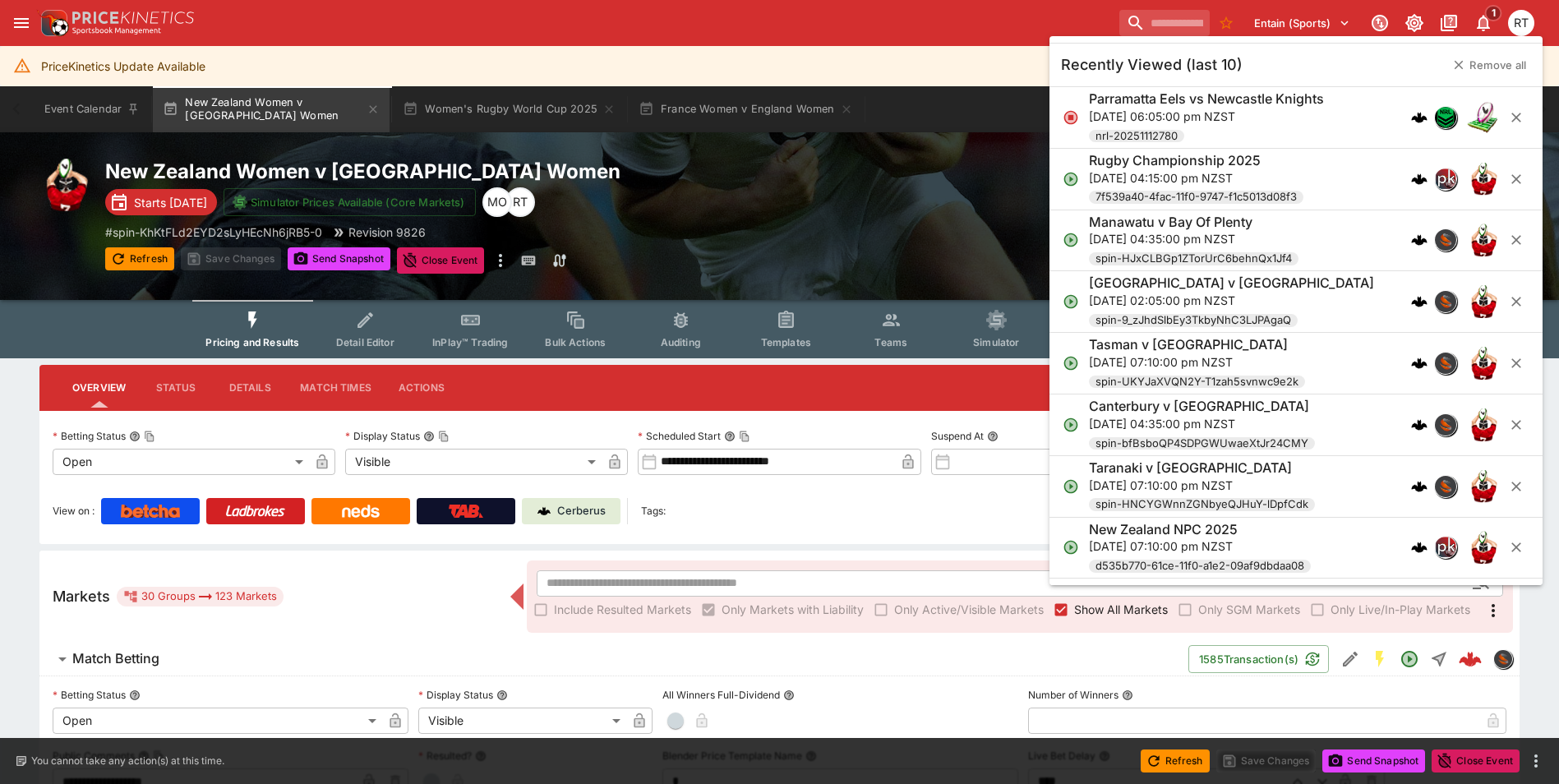
click at [1180, 99] on h6 "Parramatta Eels vs Newcastle Knights" at bounding box center [1207, 99] width 235 height 18
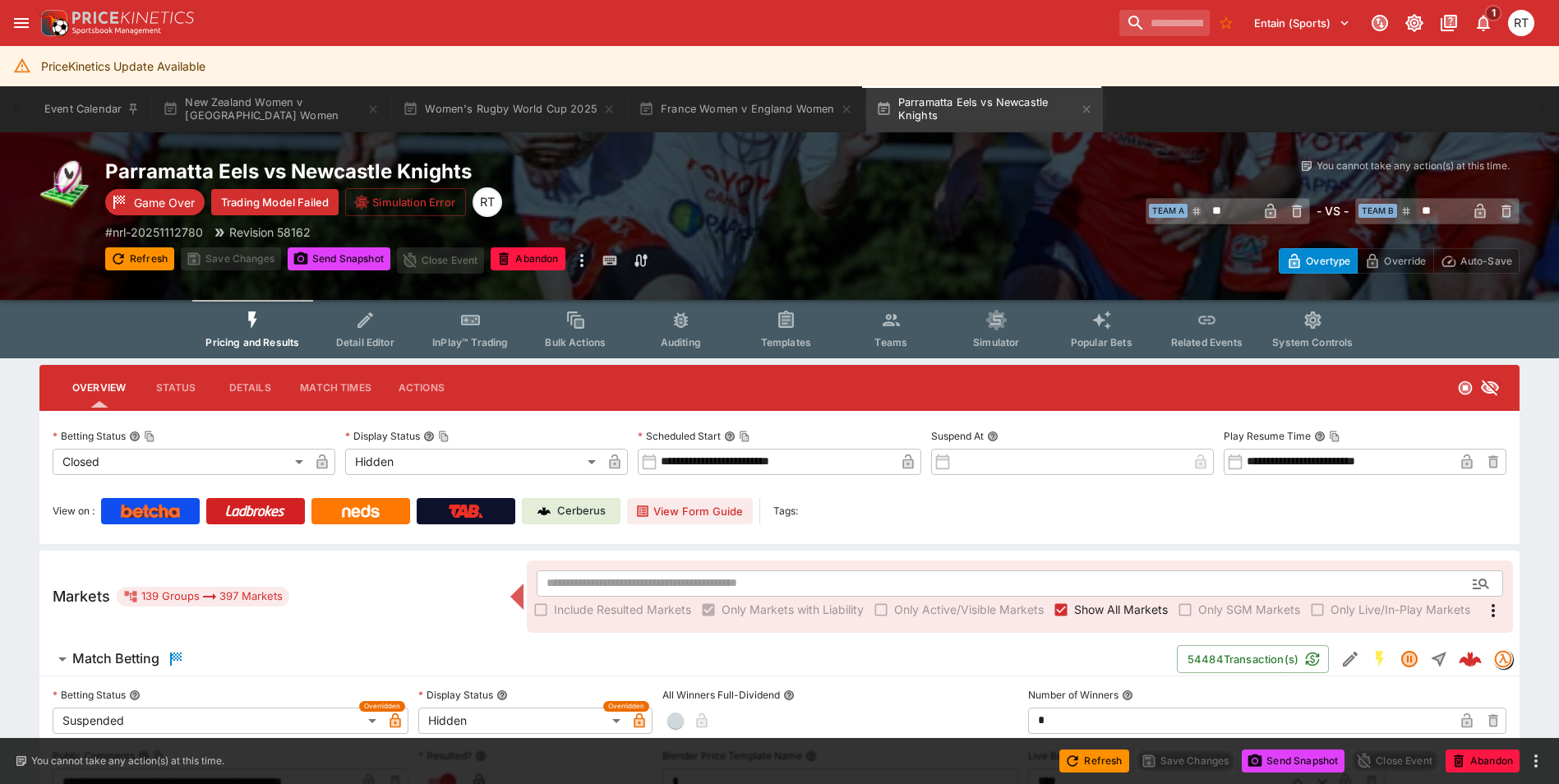
click at [792, 341] on span "Templates" at bounding box center [786, 342] width 50 height 12
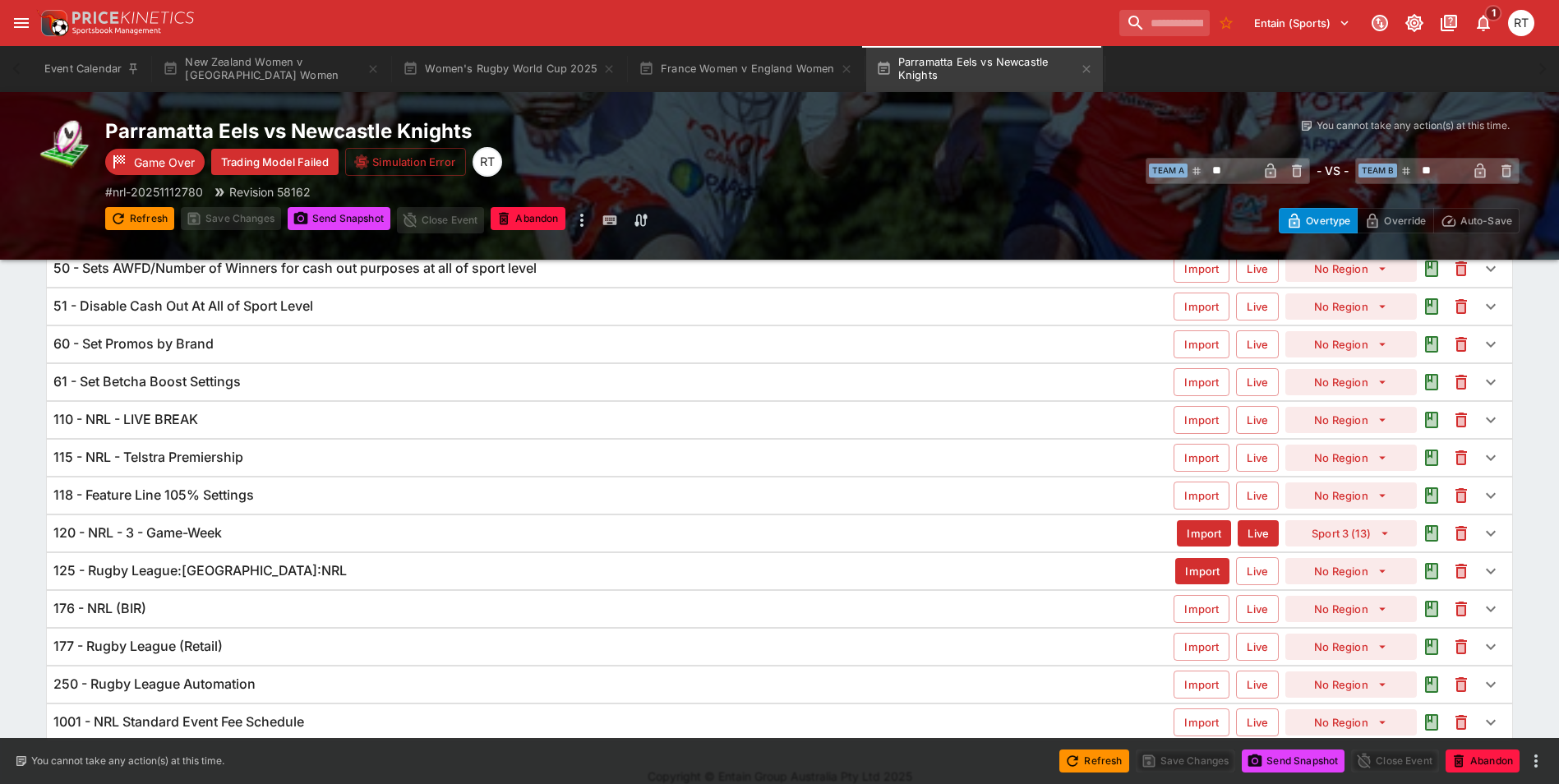
scroll to position [164, 0]
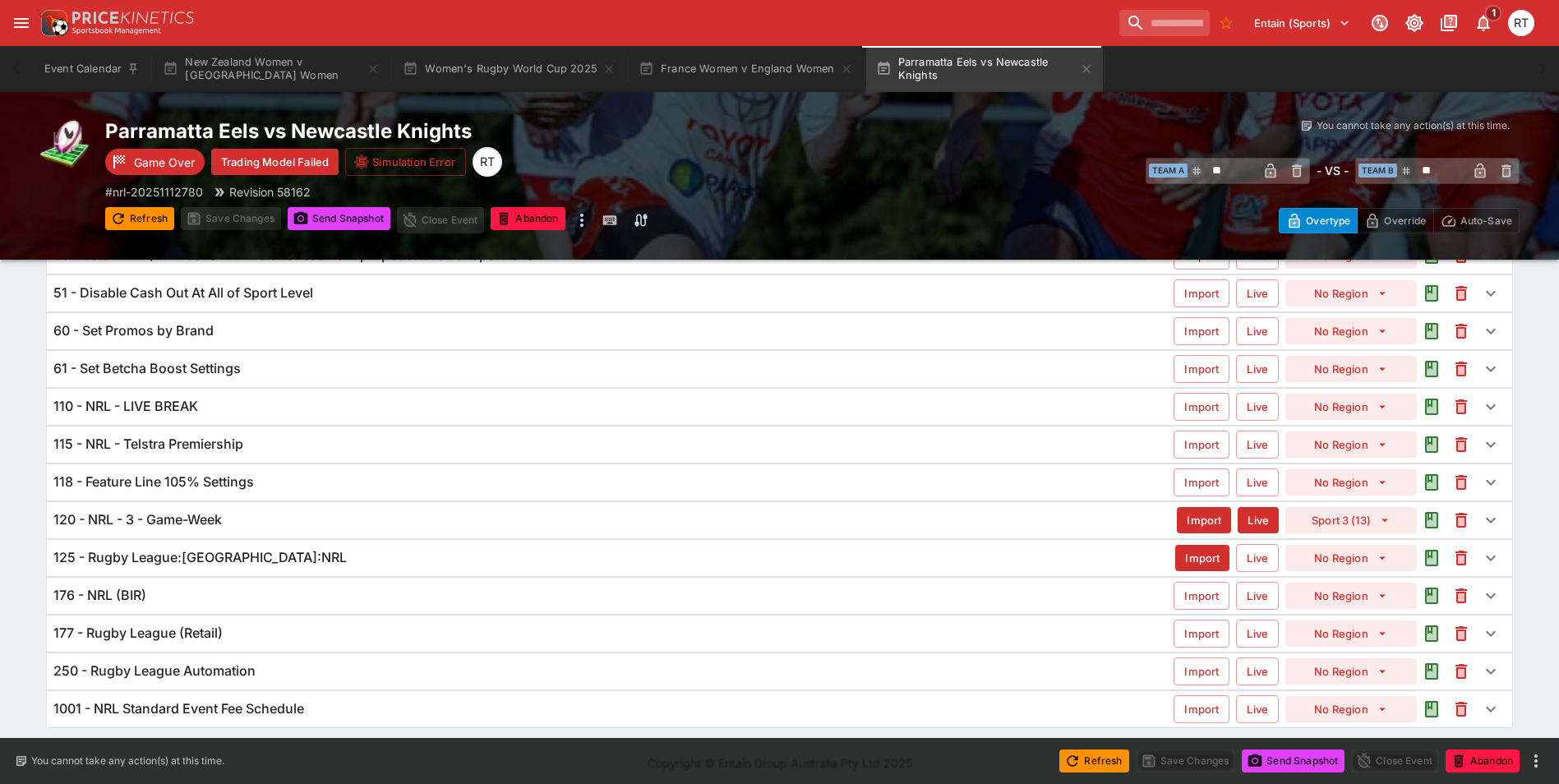
click at [219, 520] on h6 "120 - NRL - 3 - Game-Week" at bounding box center [138, 520] width 169 height 18
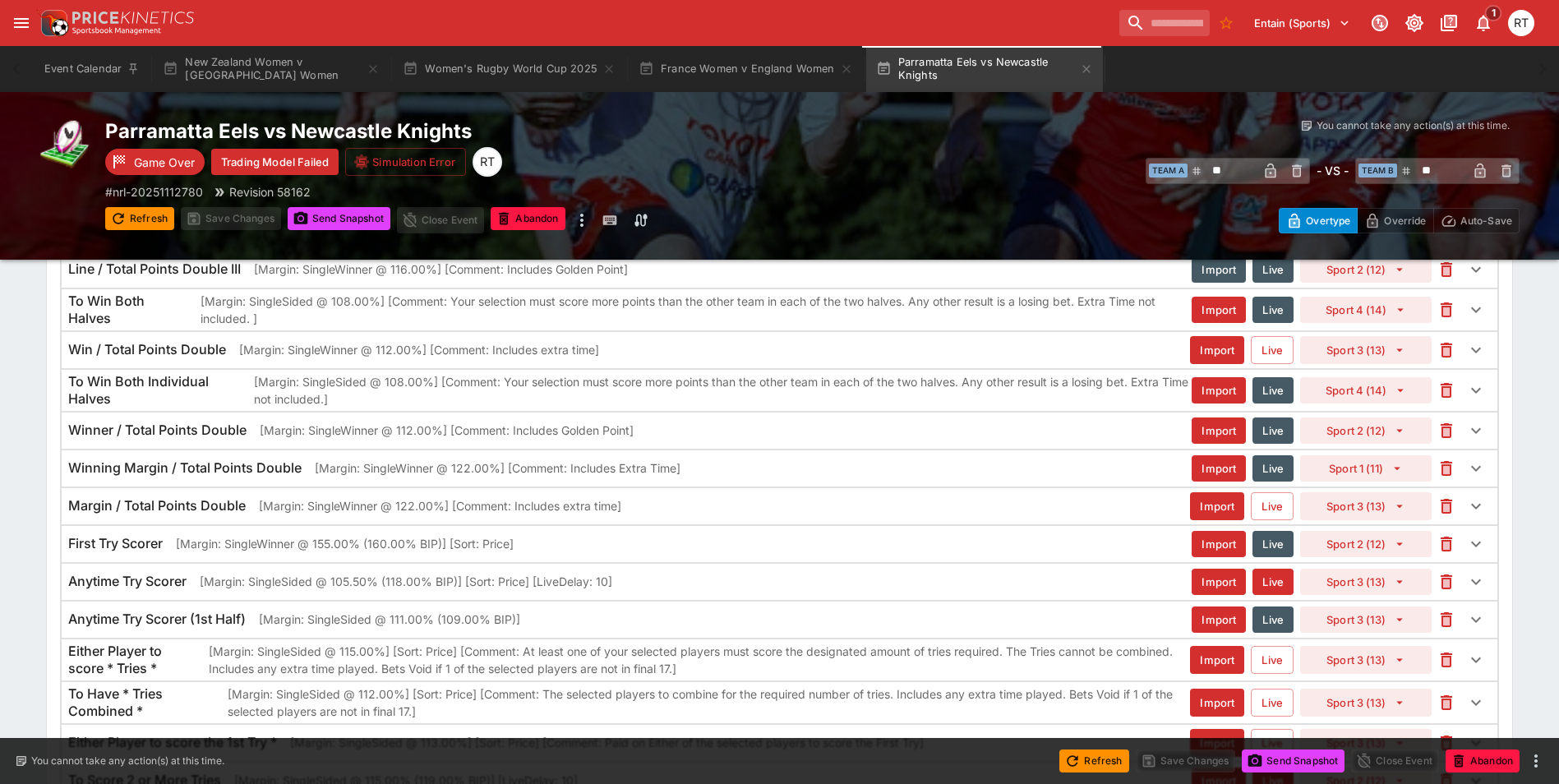
scroll to position [3486, 0]
click at [229, 581] on p "[Margin: SingleSided @ 105.50% (118.00% BIP)] [Sort: Price] [LiveDelay: 10]" at bounding box center [406, 579] width 412 height 18
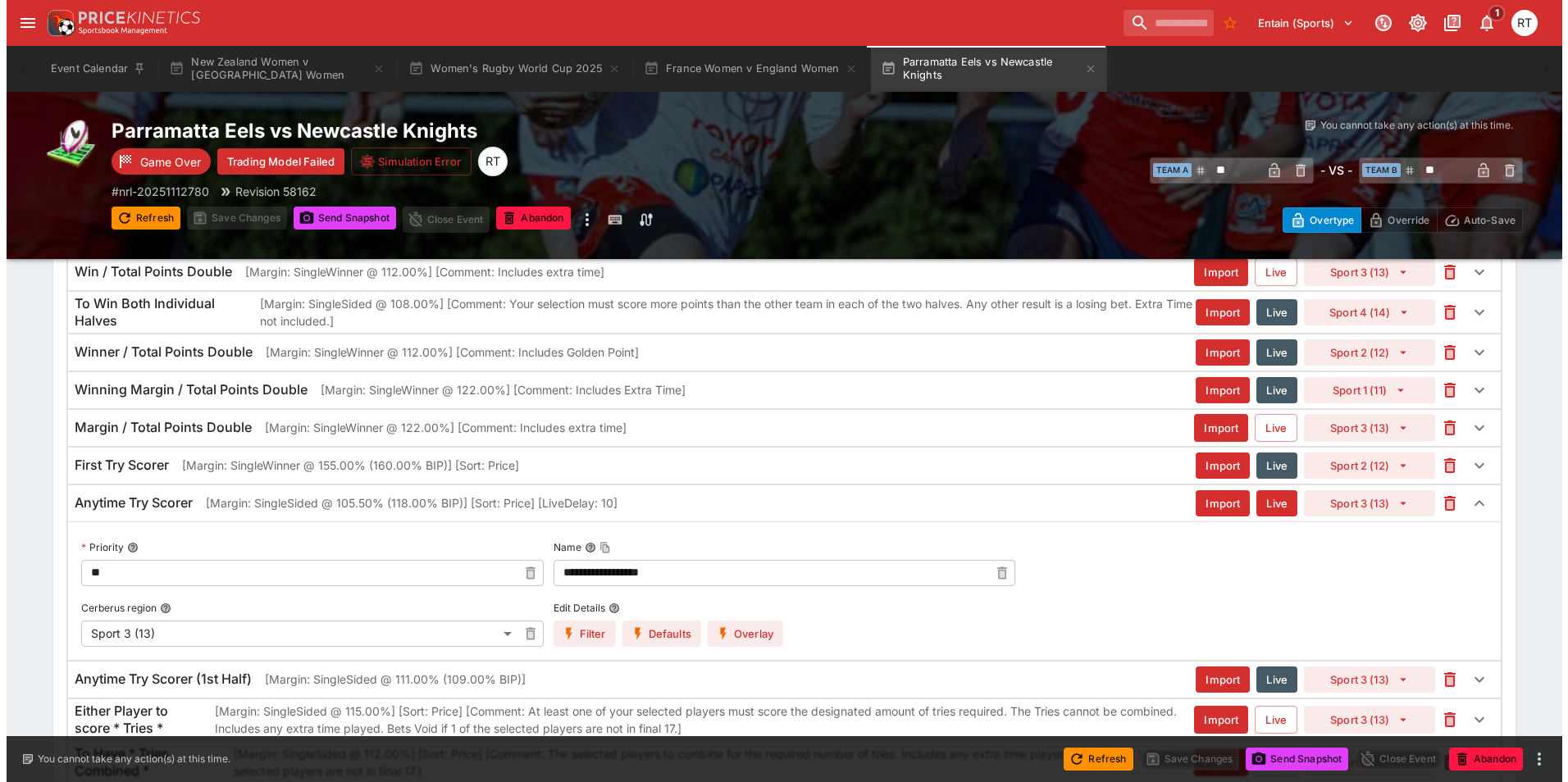
scroll to position [3641, 0]
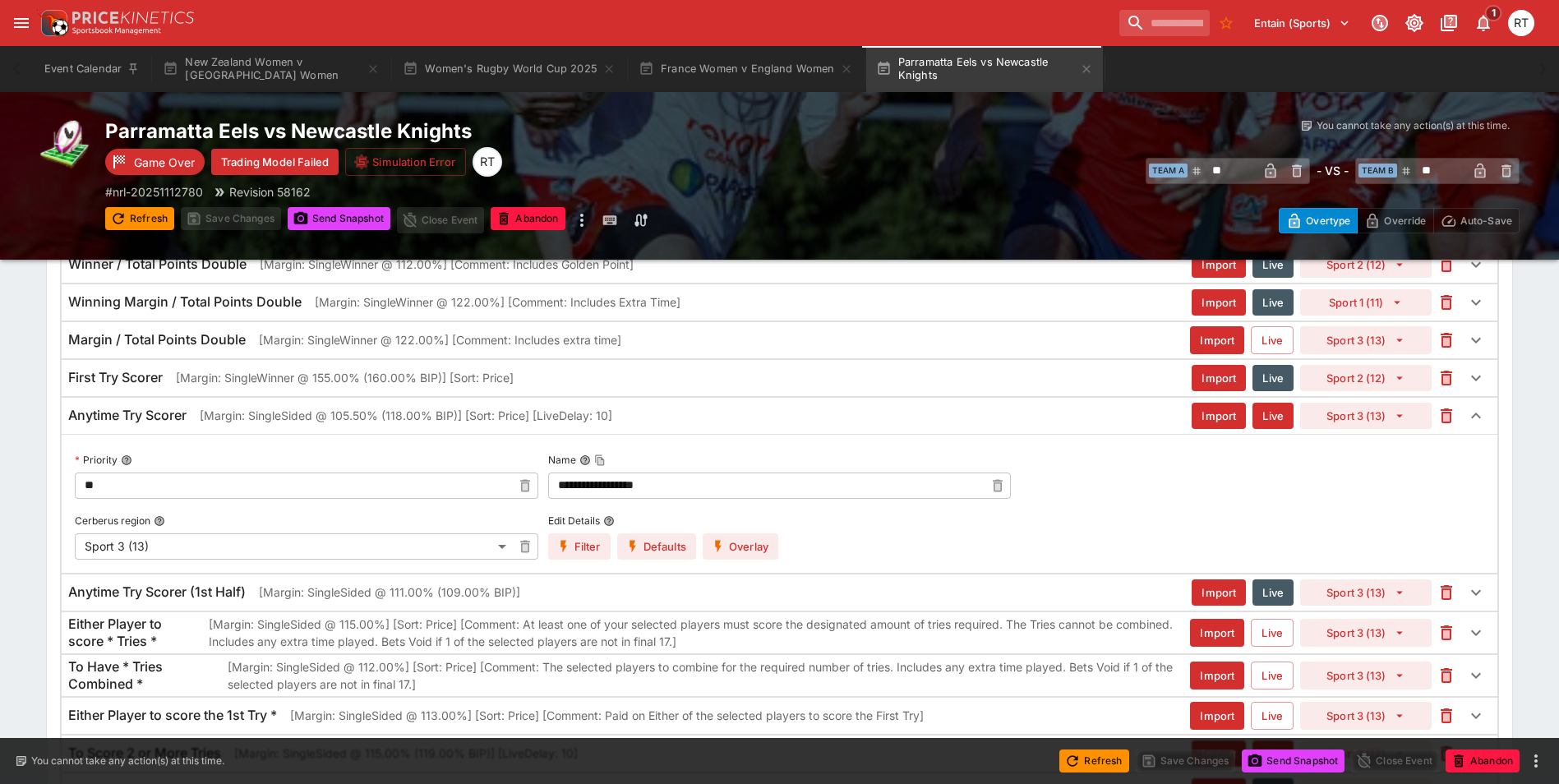
click at [745, 554] on button "Overlay" at bounding box center [741, 547] width 76 height 26
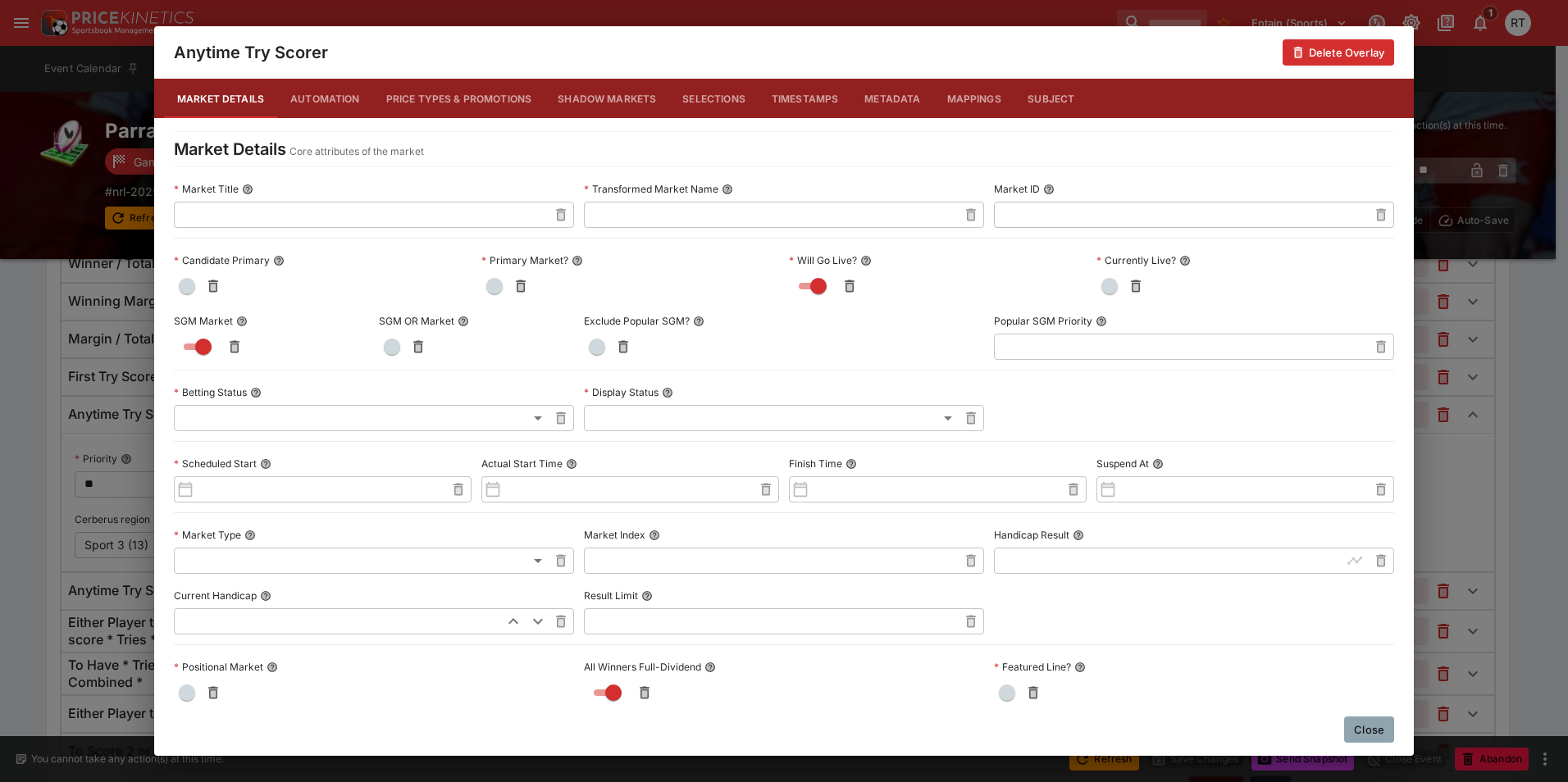
click at [474, 106] on button "Price Types & Promotions" at bounding box center [459, 98] width 172 height 40
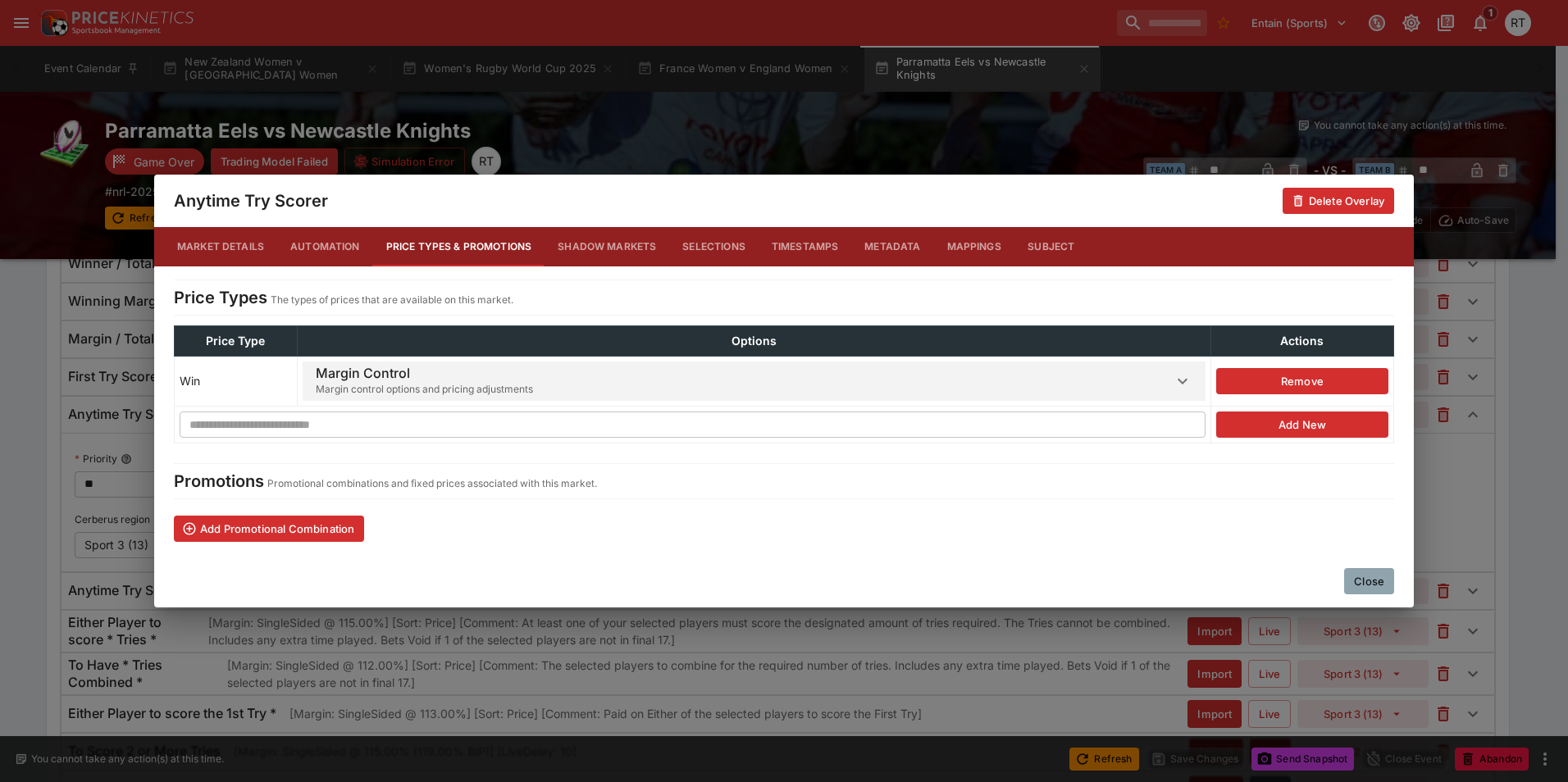
click at [468, 385] on span "Margin control options and pricing adjustments" at bounding box center [423, 389] width 217 height 17
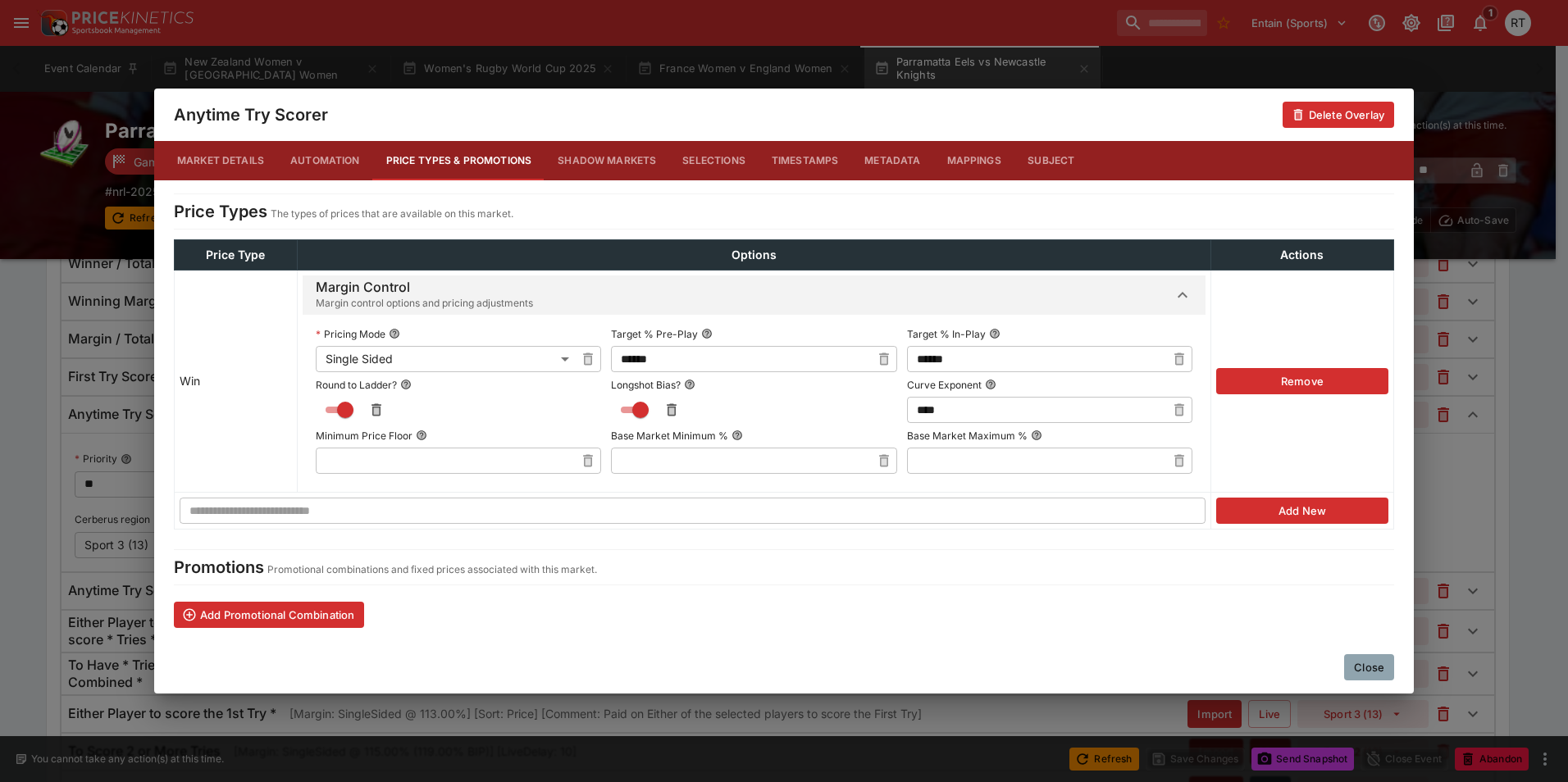
click at [1370, 663] on button "Close" at bounding box center [1369, 667] width 50 height 26
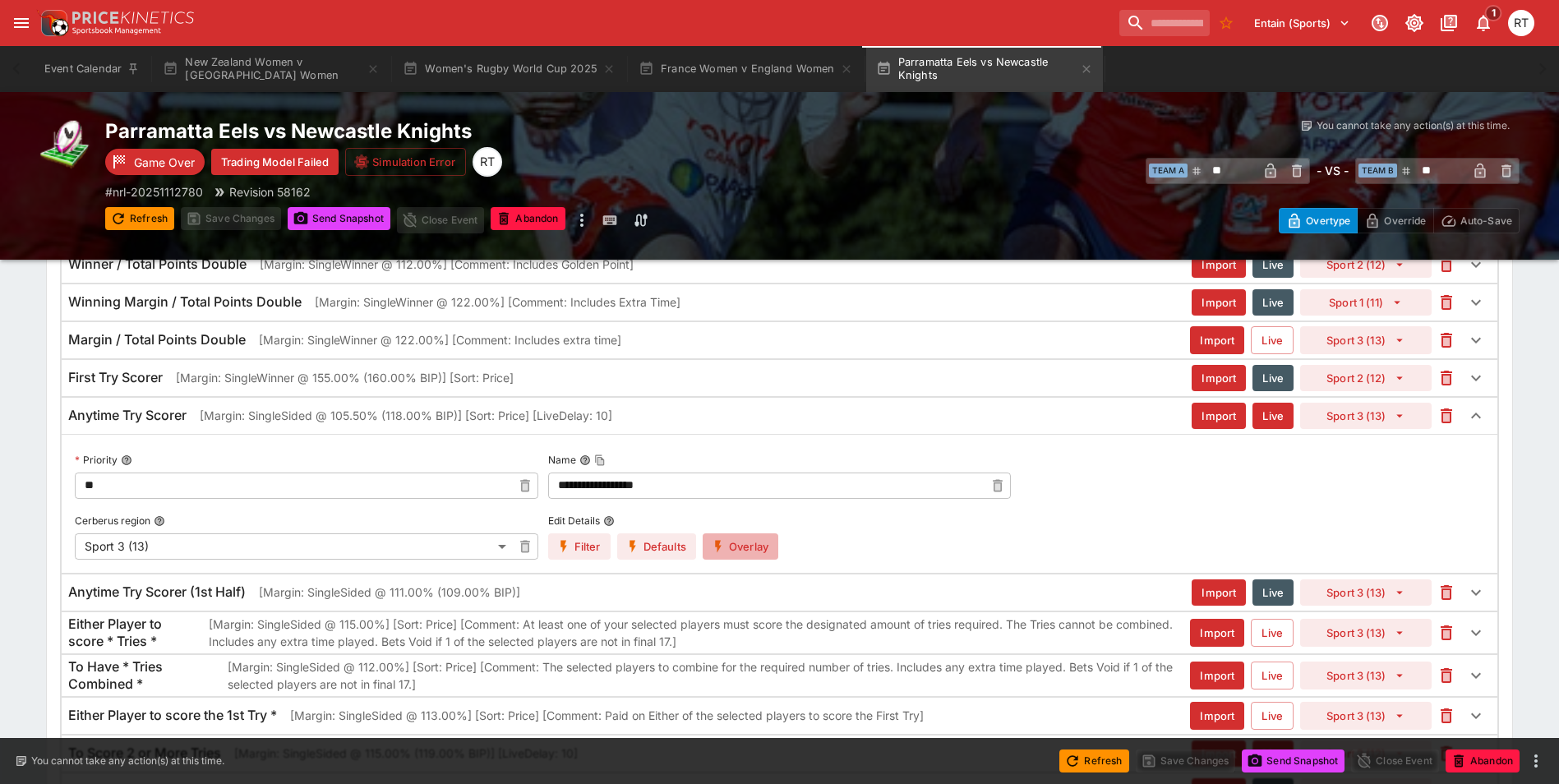
click at [749, 553] on button "Overlay" at bounding box center [741, 547] width 76 height 26
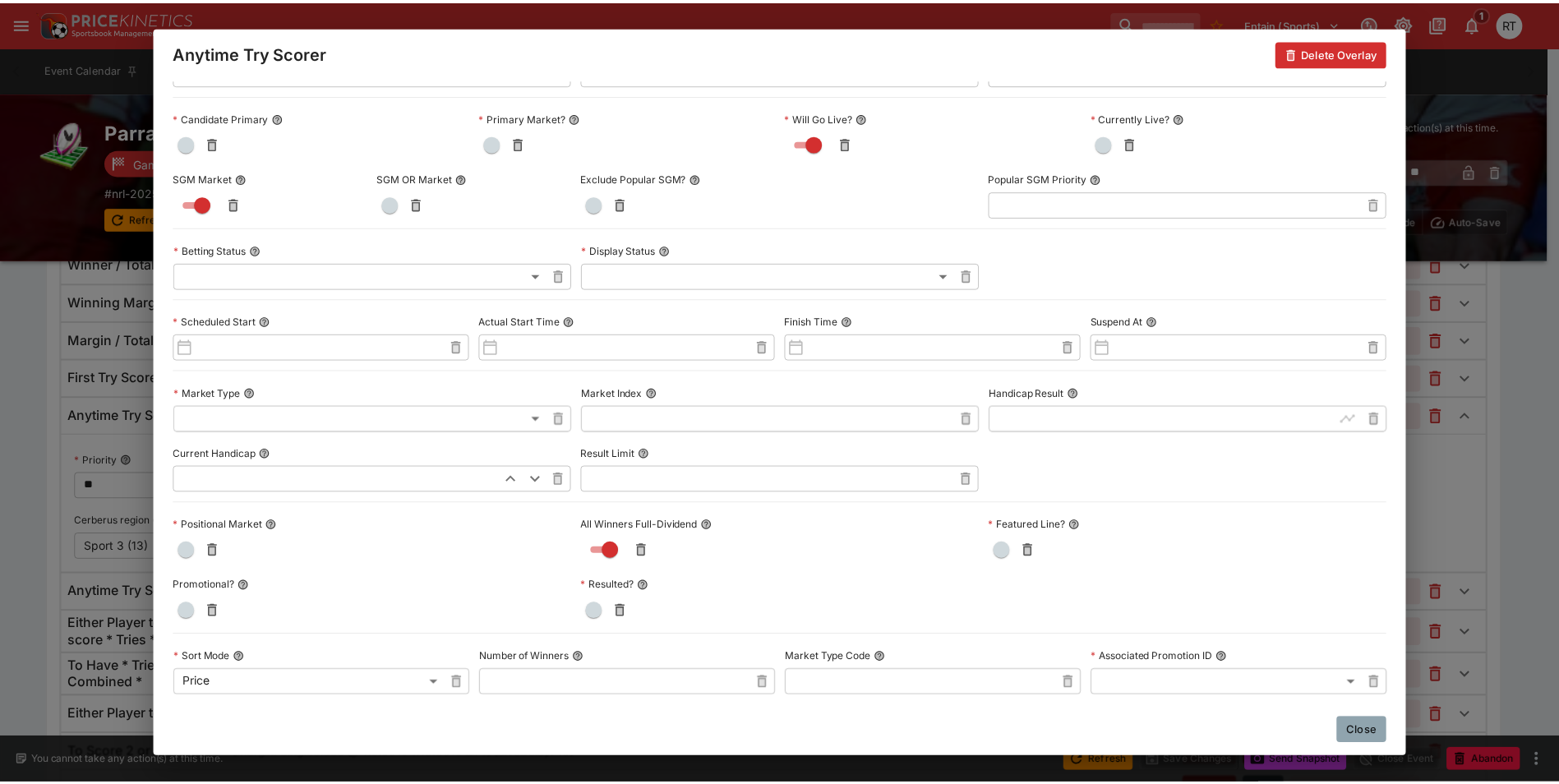
scroll to position [0, 0]
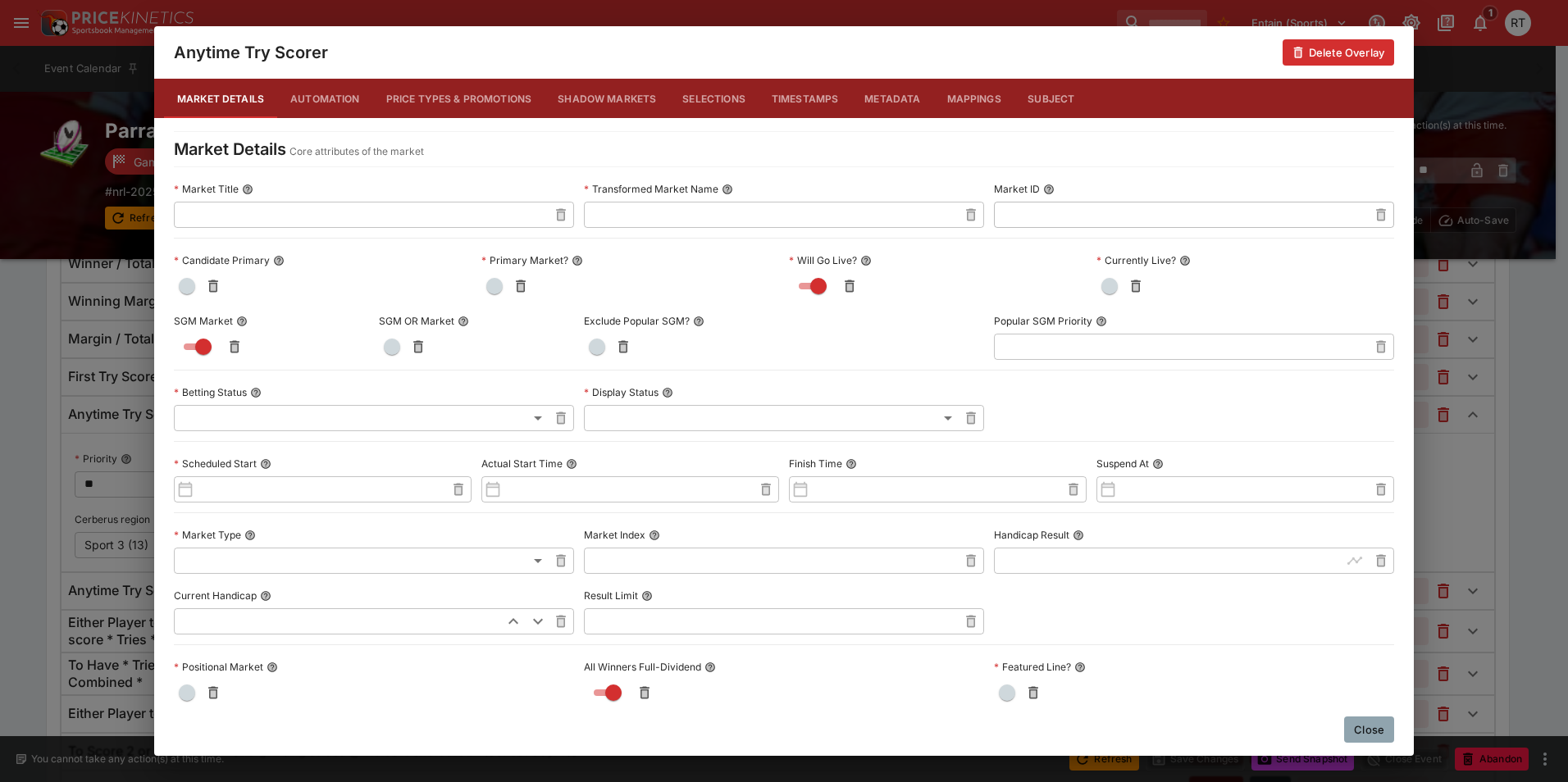
click at [456, 110] on button "Price Types & Promotions" at bounding box center [459, 98] width 172 height 40
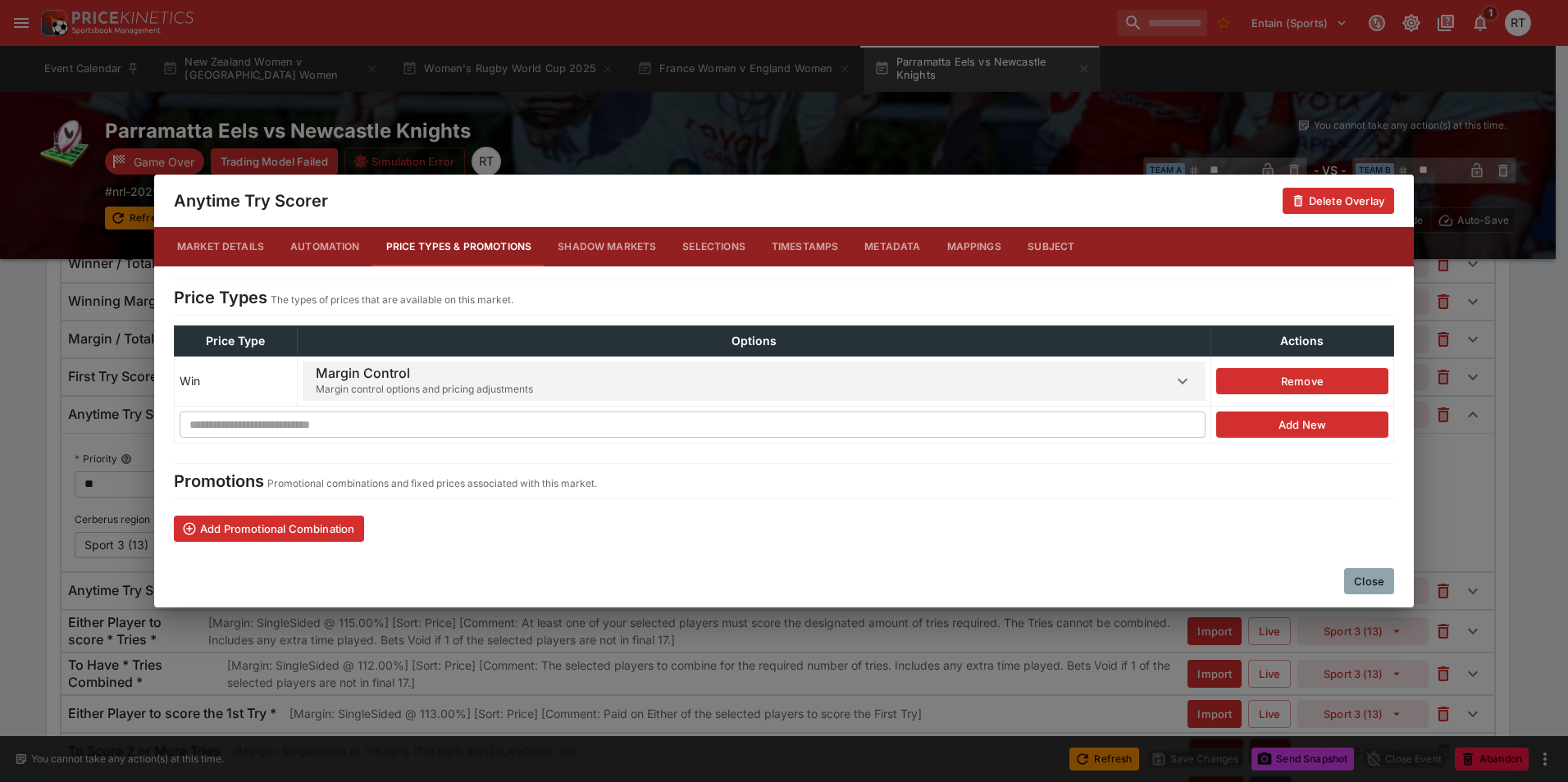
click at [534, 377] on span "Margin Control Margin control options and pricing adjustments" at bounding box center [743, 381] width 857 height 40
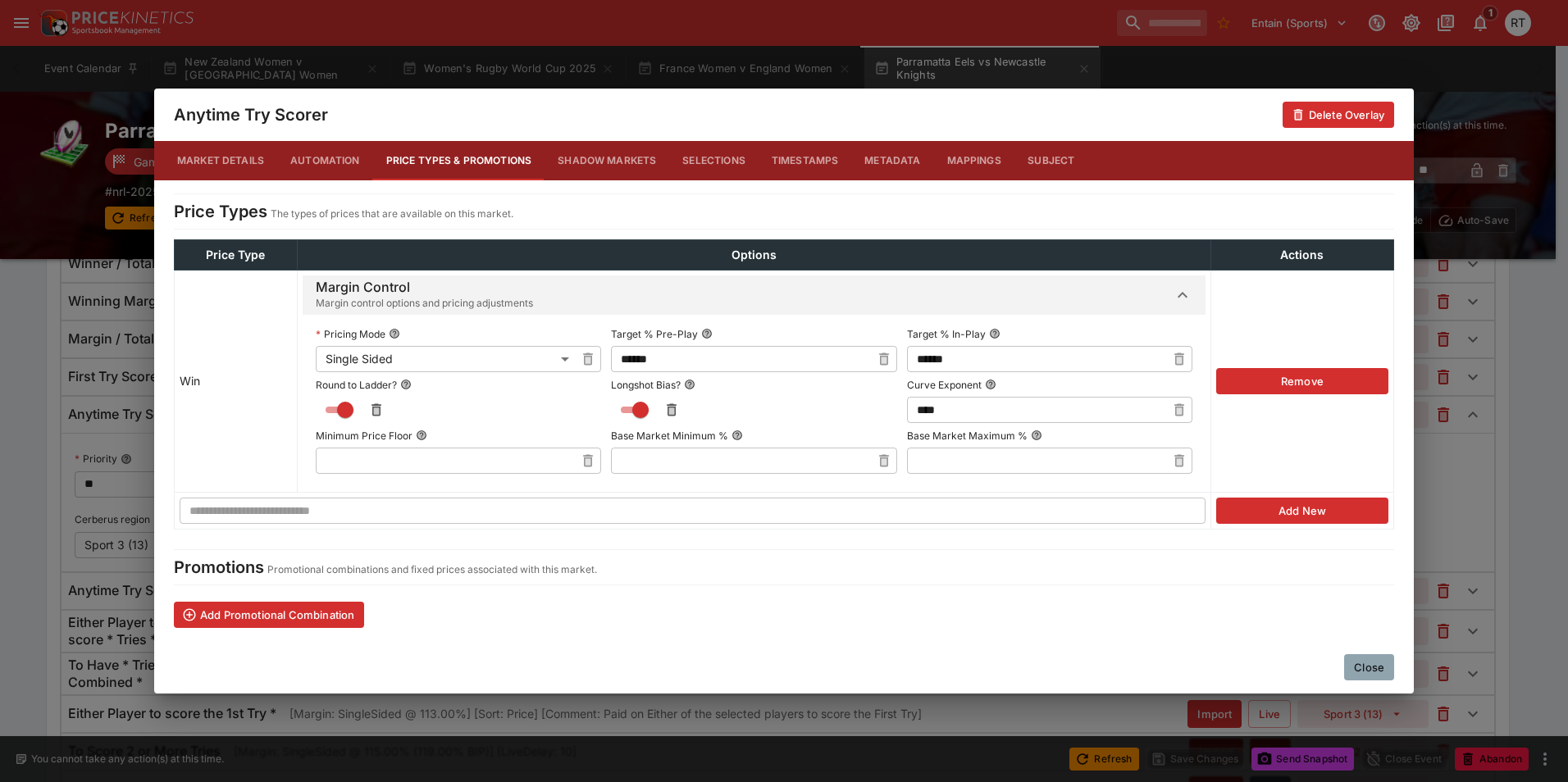
click at [1361, 658] on button "Close" at bounding box center [1369, 667] width 50 height 26
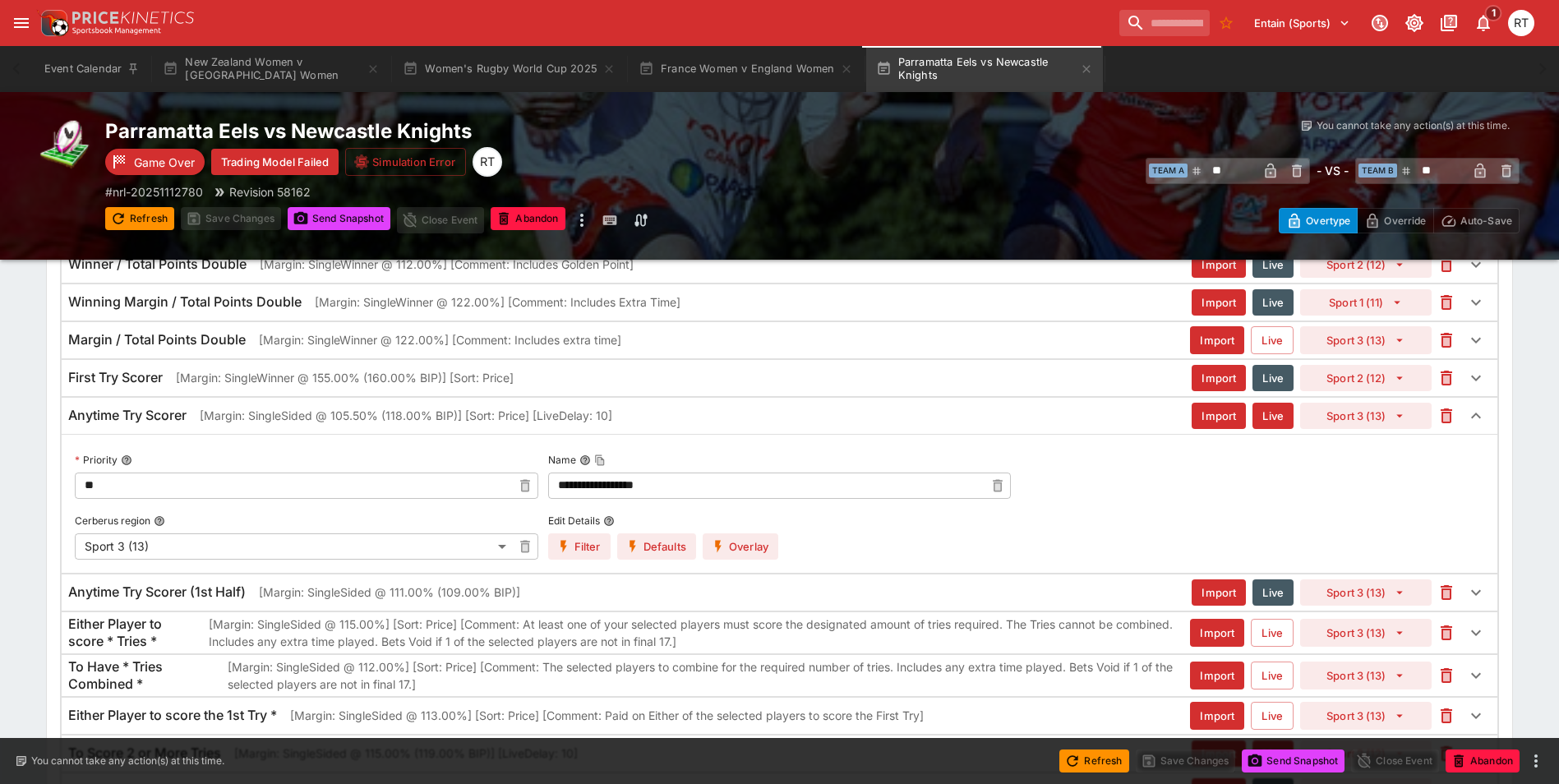
click at [248, 416] on p "[Margin: SingleSided @ 105.50% (118.00% BIP)] [Sort: Price] [LiveDelay: 10]" at bounding box center [406, 415] width 412 height 18
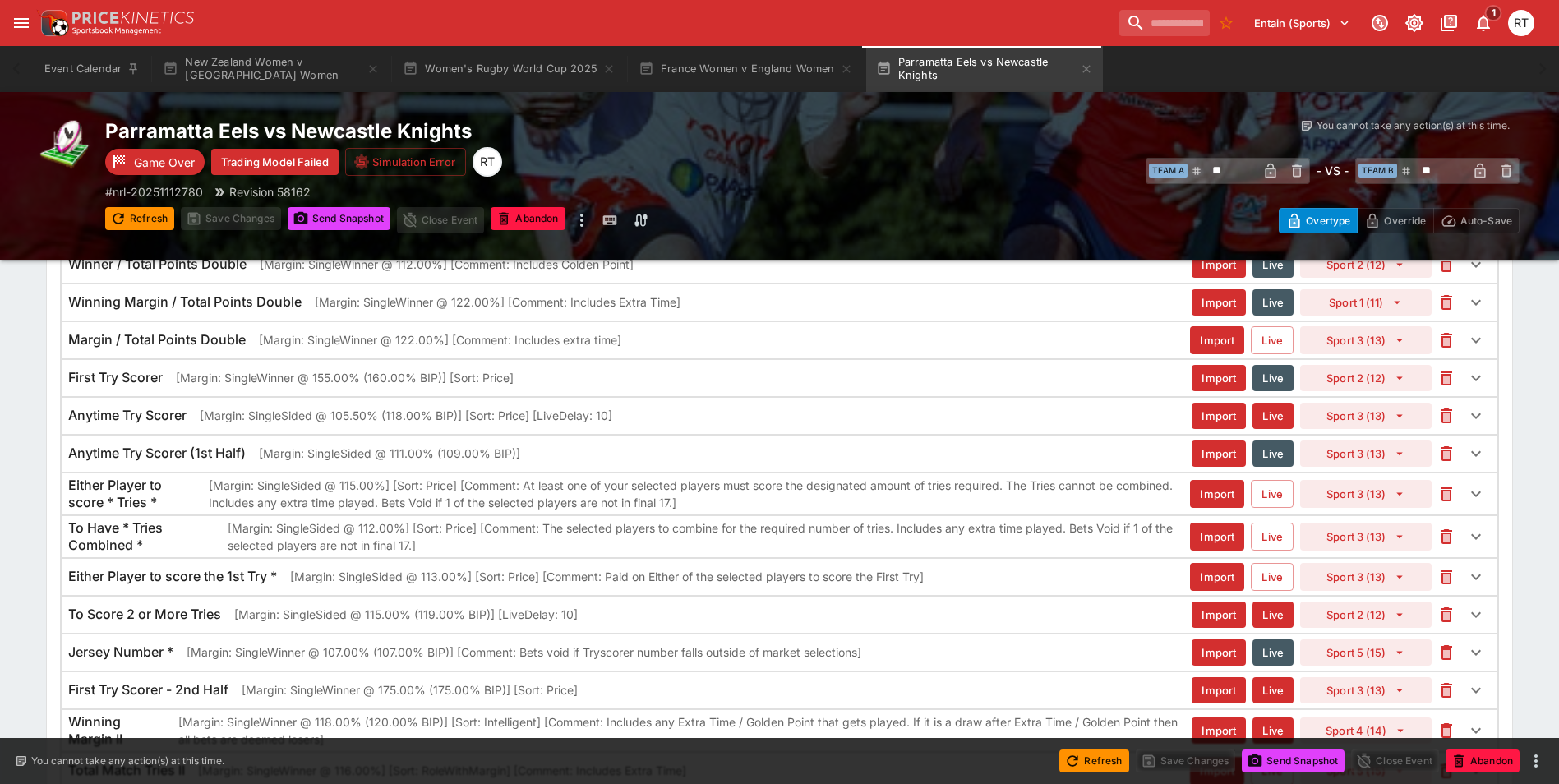
click at [293, 613] on p "[Margin: SingleSided @ 115.00% (119.00% BIP)] [LiveDelay: 10]" at bounding box center [406, 614] width 344 height 18
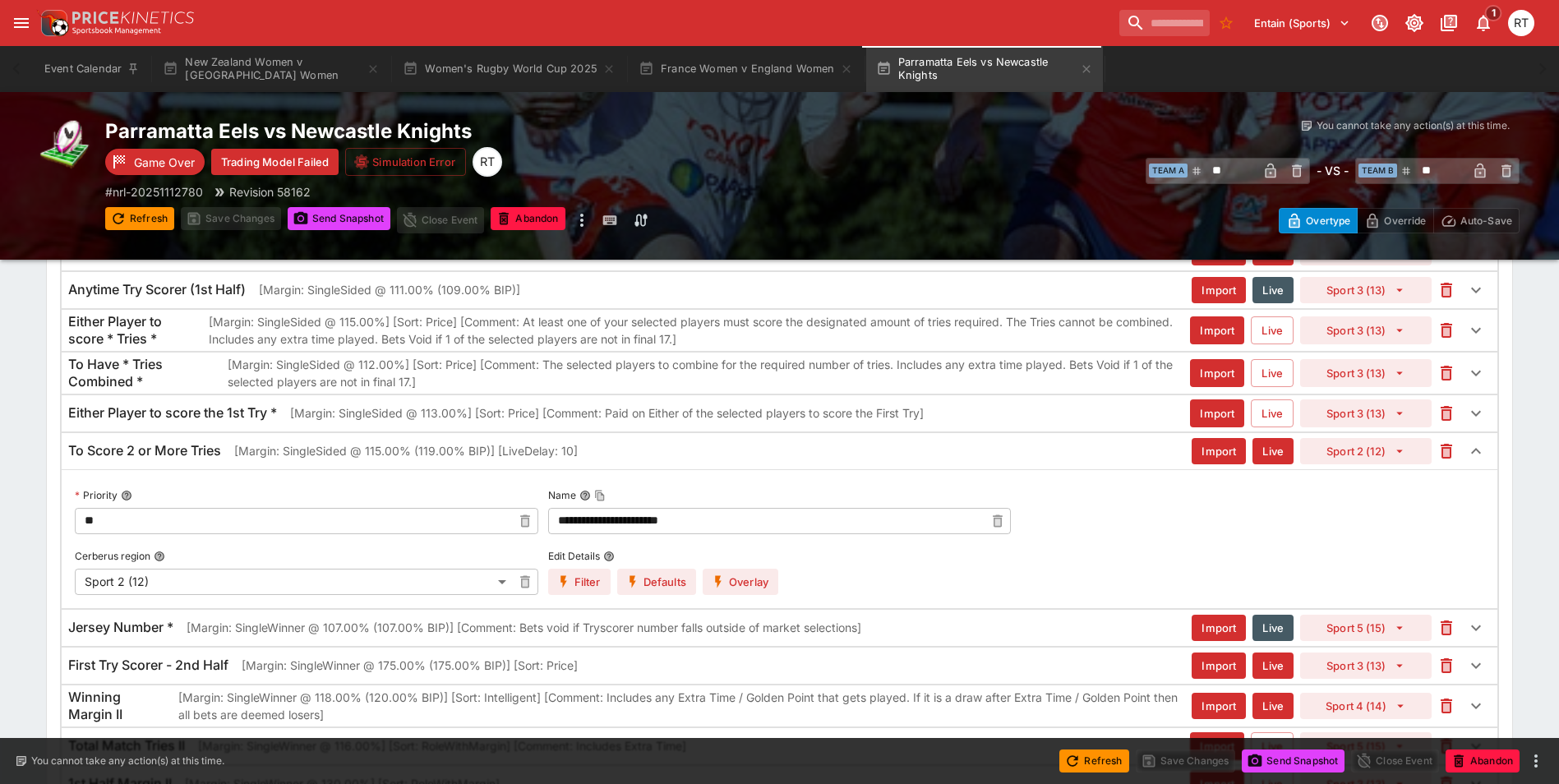
scroll to position [3815, 0]
click at [737, 575] on button "Overlay" at bounding box center [741, 581] width 76 height 26
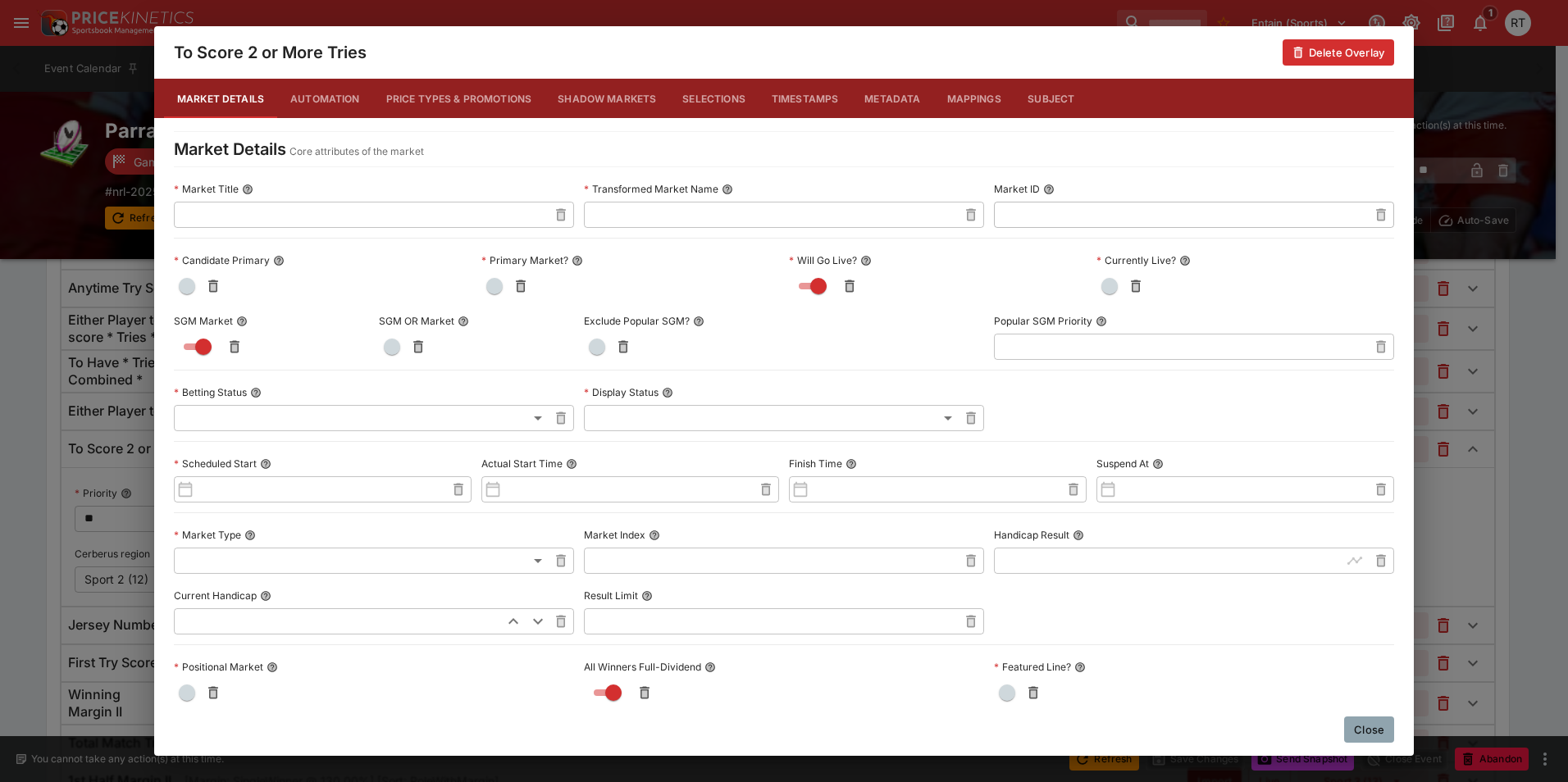
click at [442, 105] on button "Price Types & Promotions" at bounding box center [459, 98] width 172 height 40
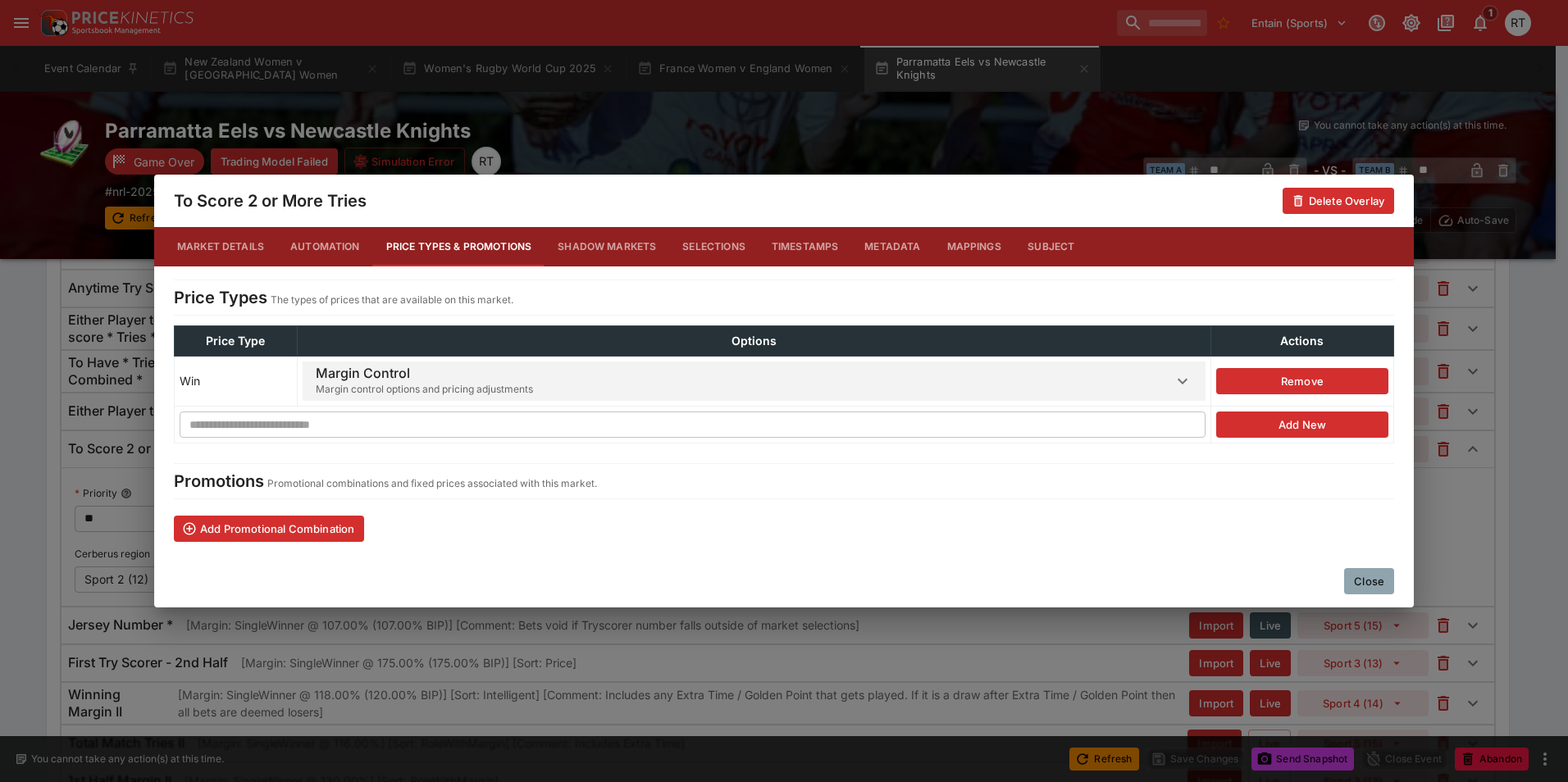
click at [509, 381] on span "Margin control options and pricing adjustments" at bounding box center [423, 389] width 217 height 17
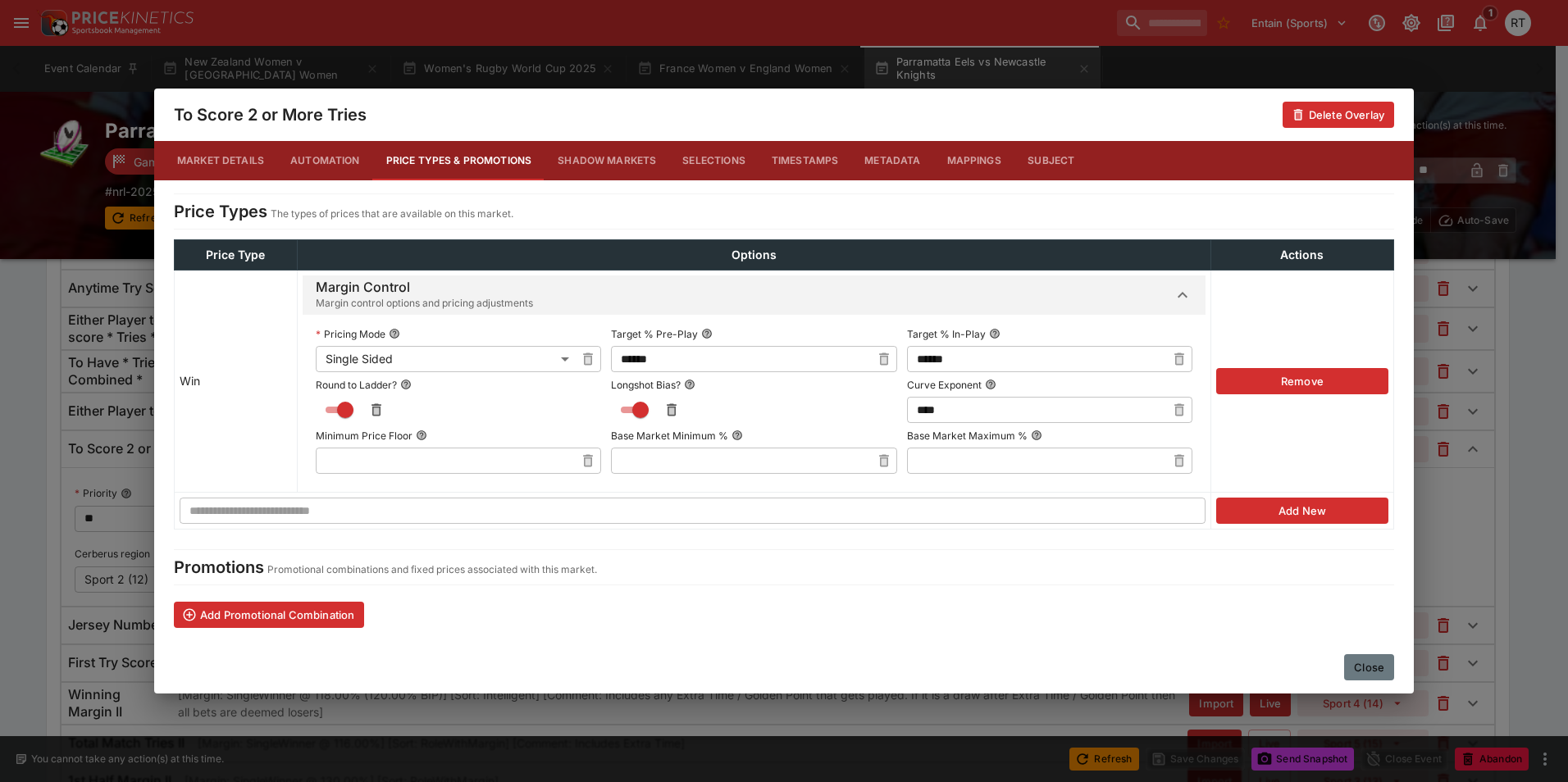
click at [1383, 669] on button "Close" at bounding box center [1369, 667] width 50 height 26
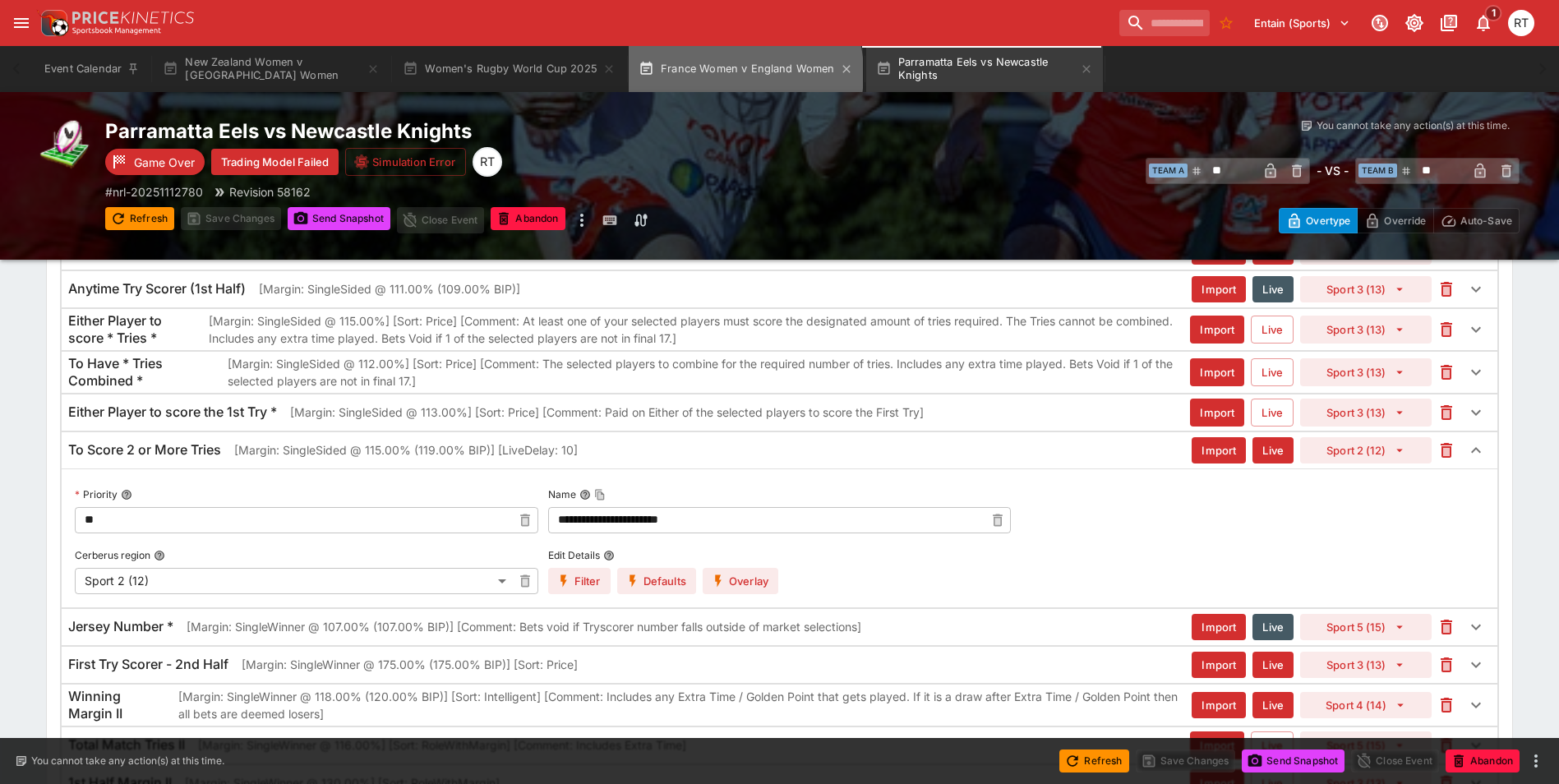
click at [728, 73] on button "France Women v England Women" at bounding box center [745, 70] width 234 height 46
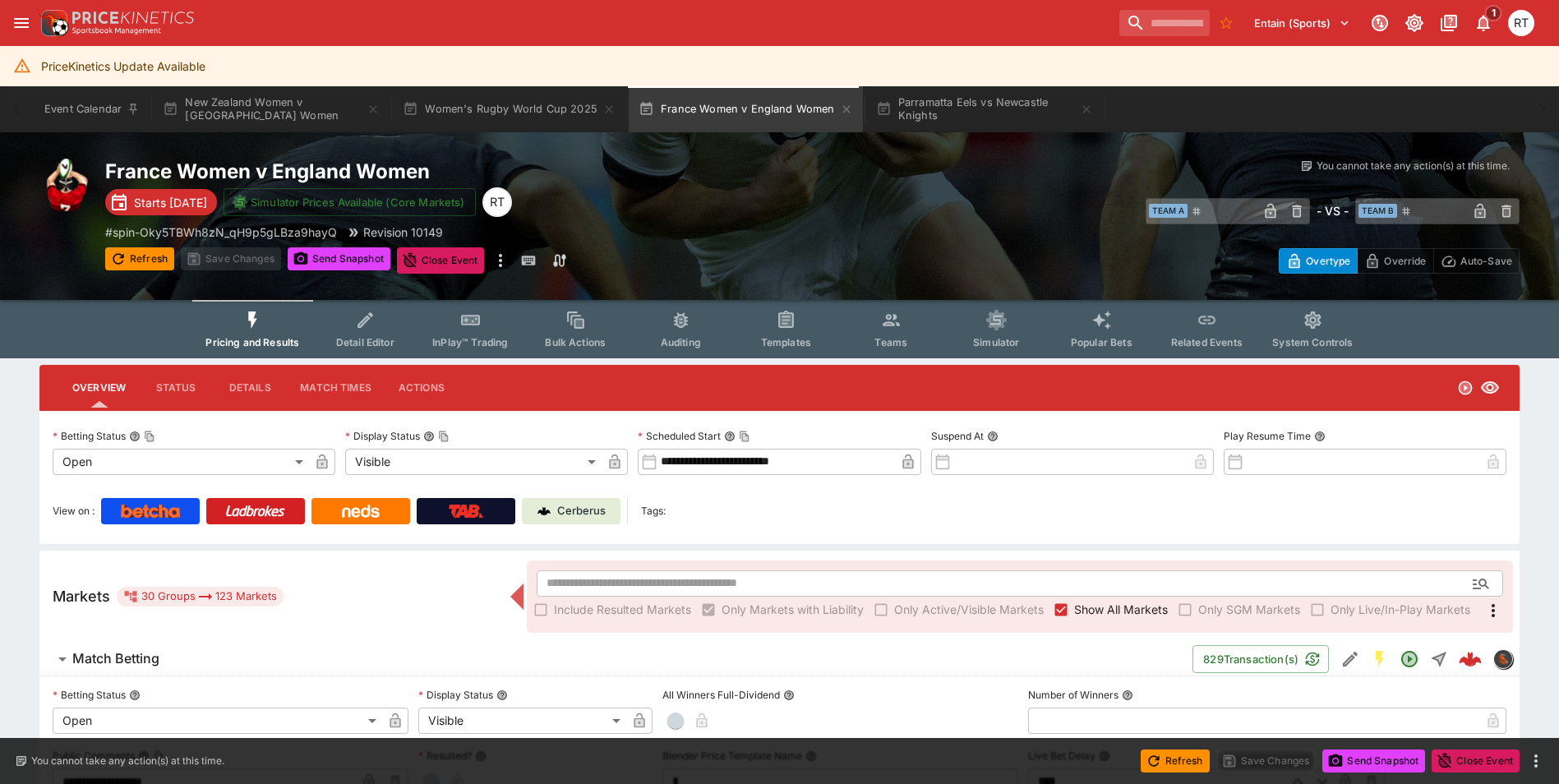
click at [487, 334] on button "InPlay™ Trading" at bounding box center [471, 329] width 106 height 58
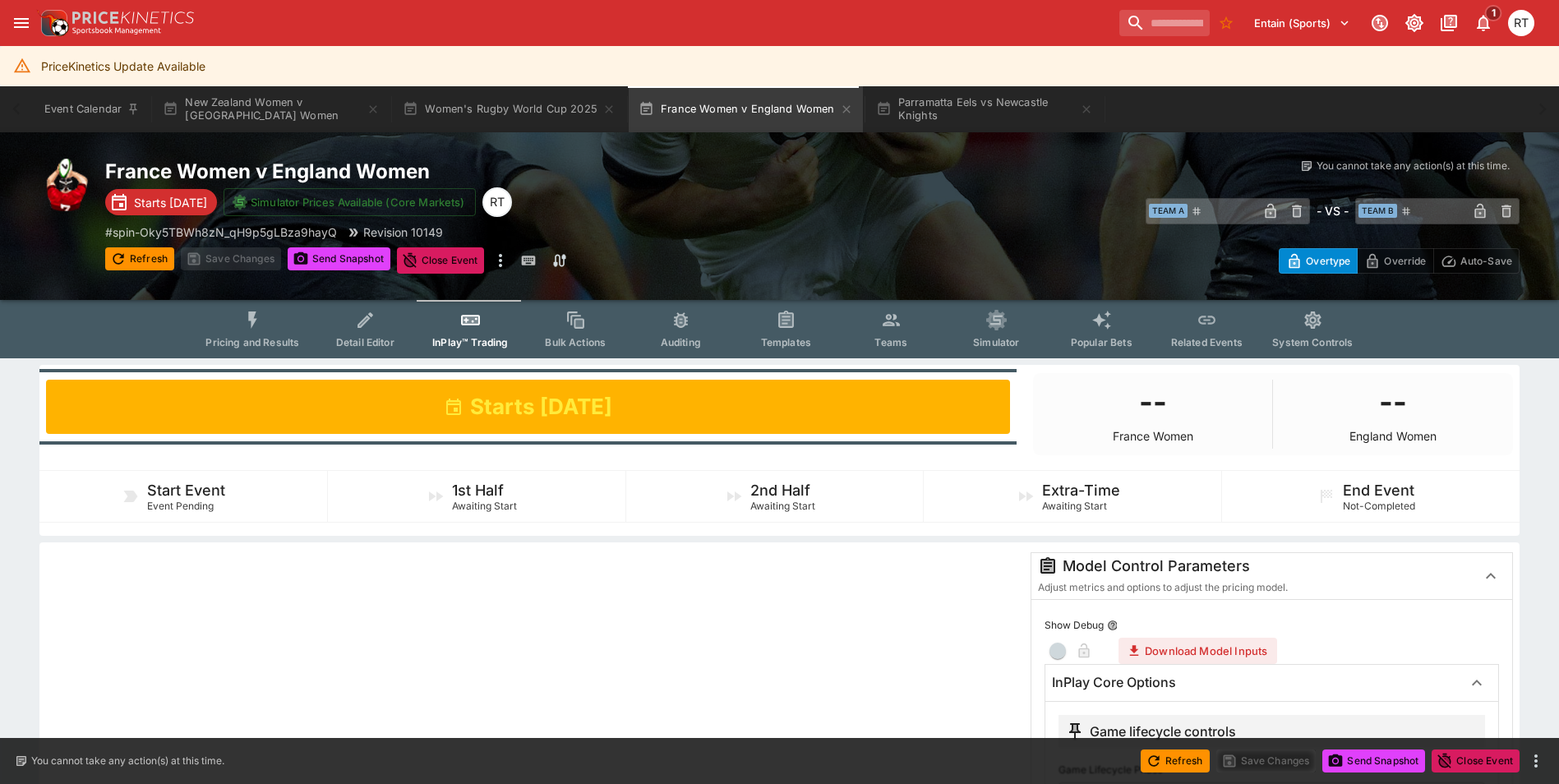
click at [782, 330] on icon "Event type filters" at bounding box center [786, 320] width 21 height 21
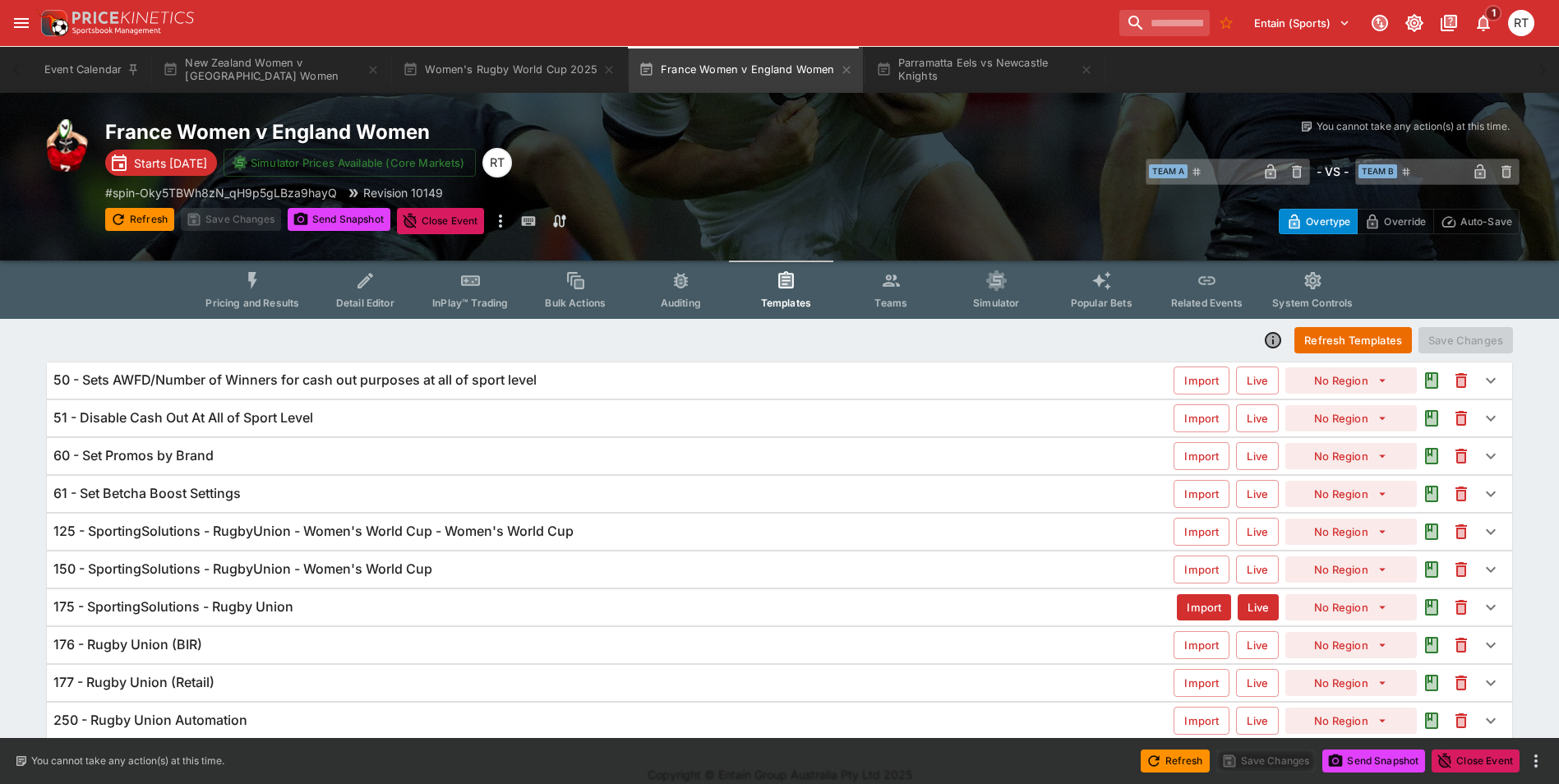
scroll to position [58, 0]
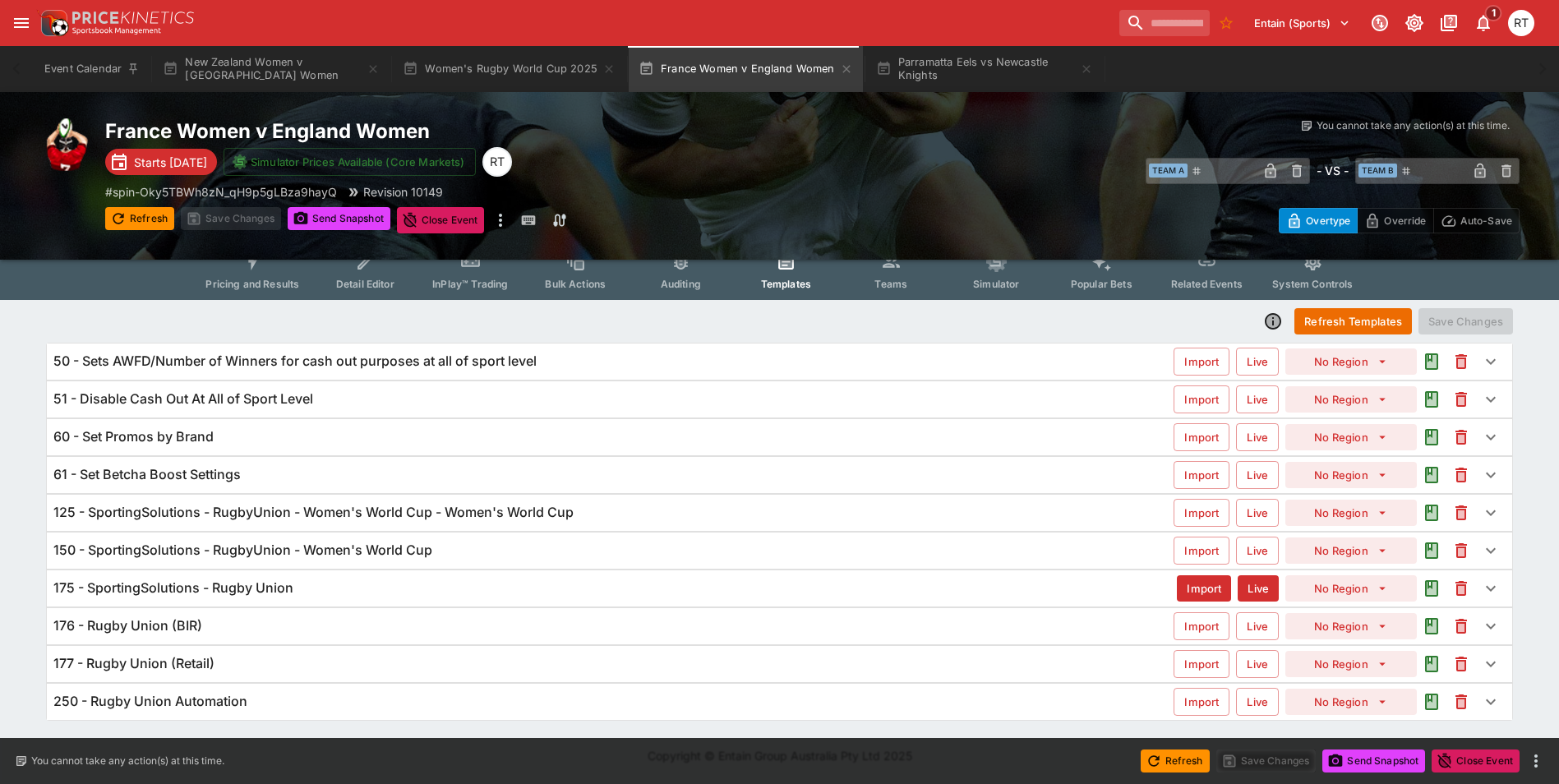
click at [319, 544] on h6 "150 - SportingSolutions - RugbyUnion - Women's World Cup" at bounding box center [243, 550] width 379 height 18
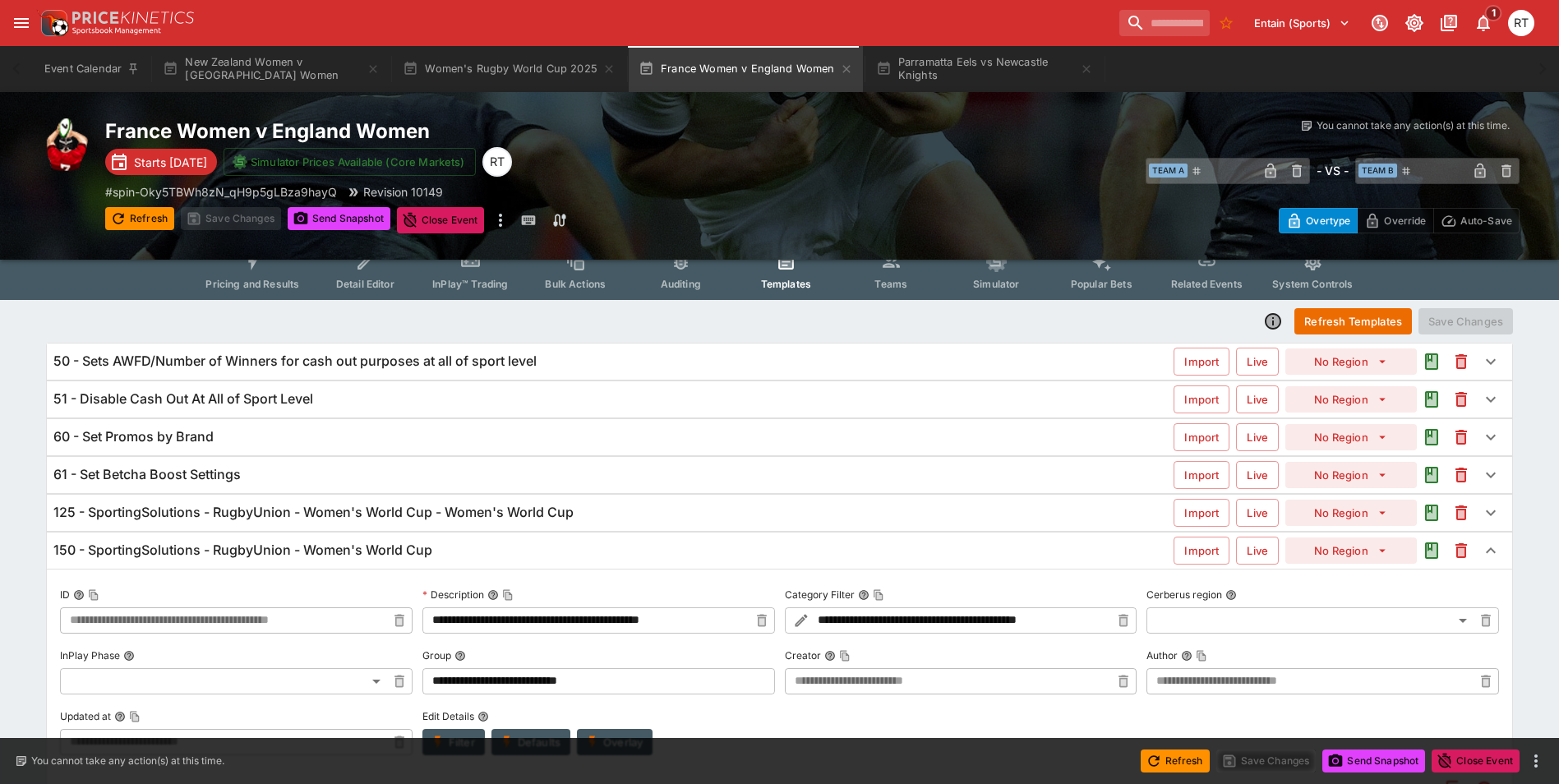
click at [320, 512] on h6 "125 - SportingSolutions - RugbyUnion - Women's World Cup - Women's World Cup" at bounding box center [313, 512] width 520 height 18
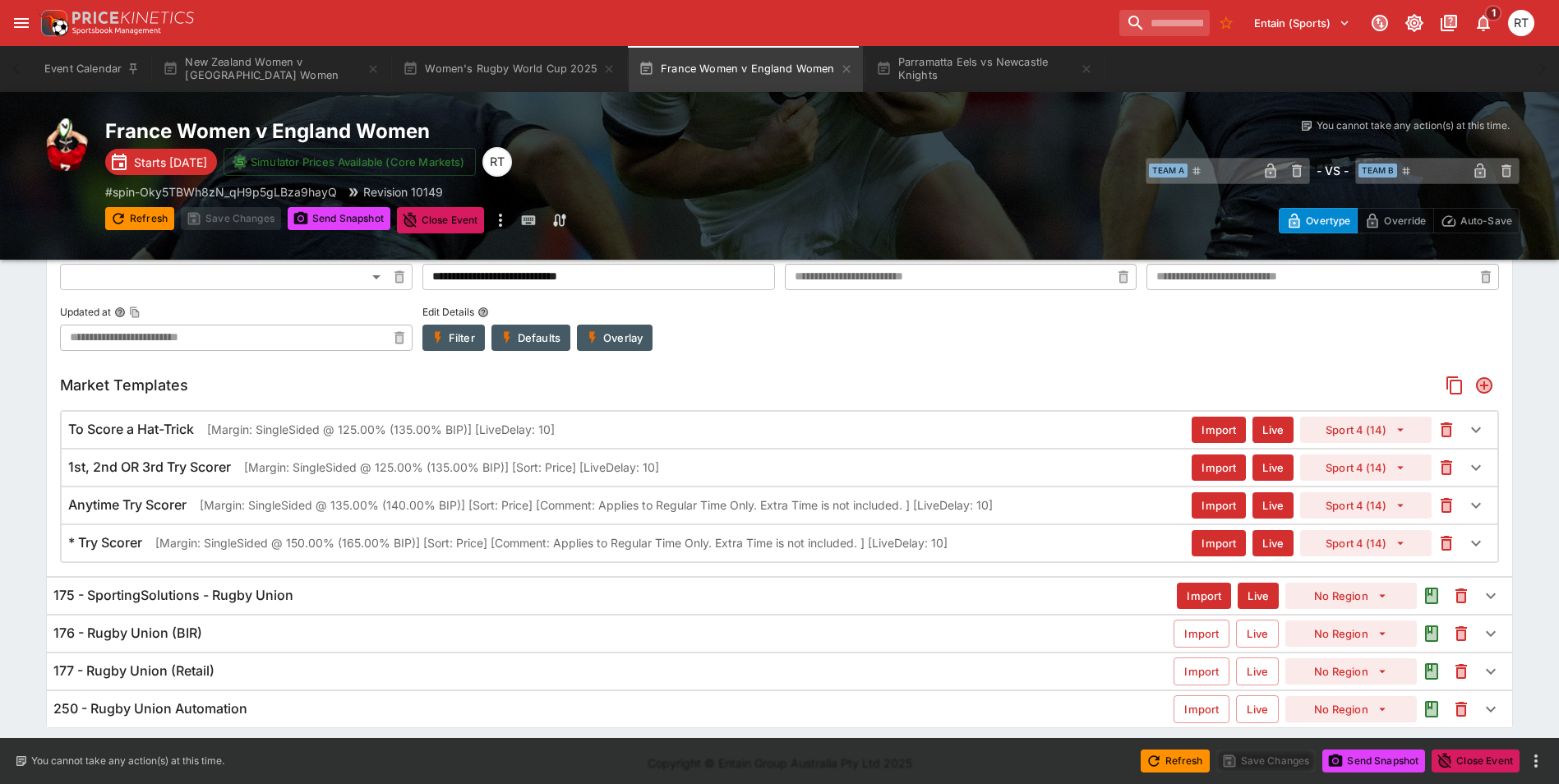
scroll to position [749, 0]
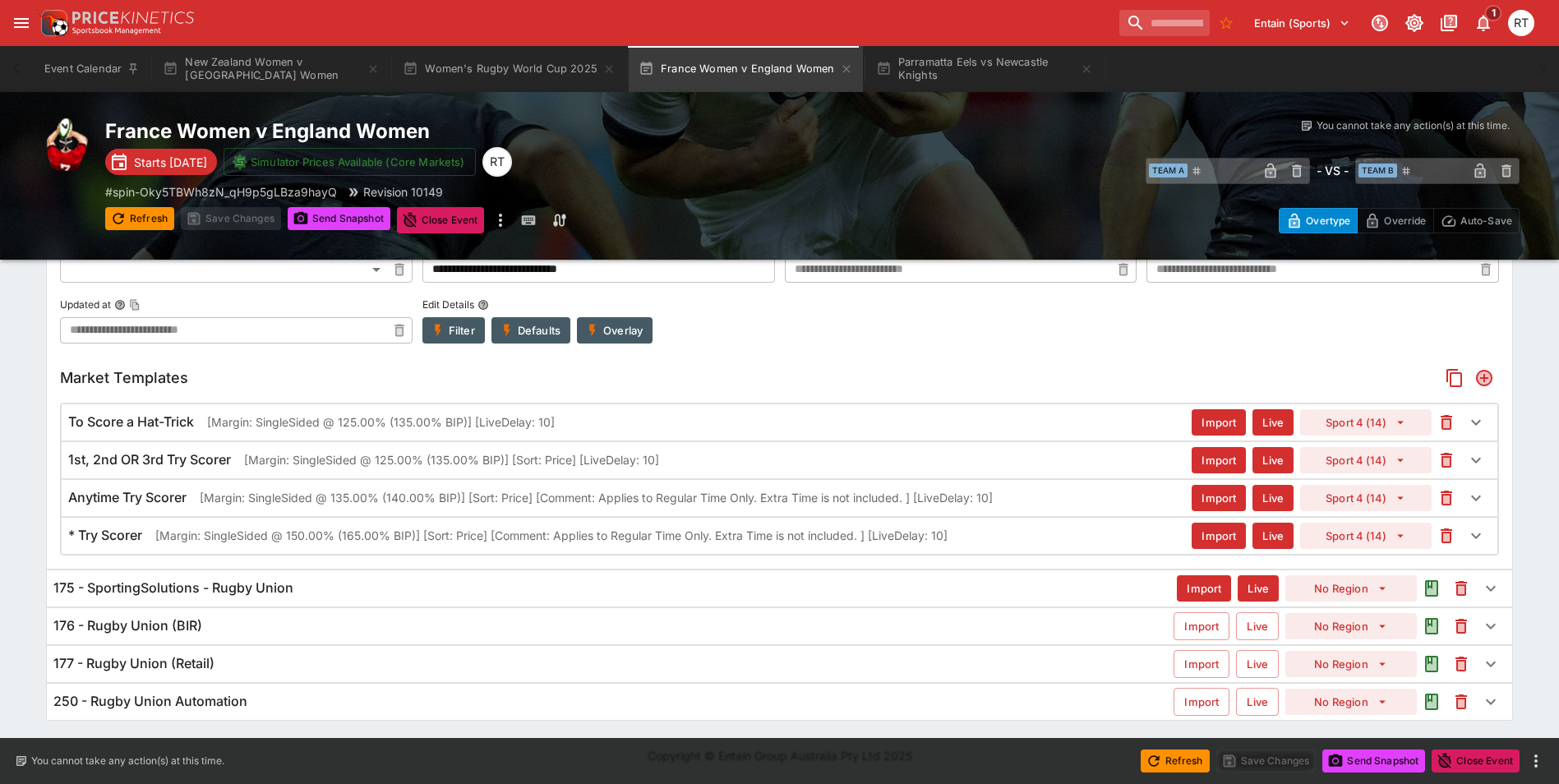
click at [283, 493] on p "[Margin: SingleSided @ 135.00% (140.00% BIP)] [Sort: Price] [Comment: Applies t…" at bounding box center [597, 498] width 793 height 18
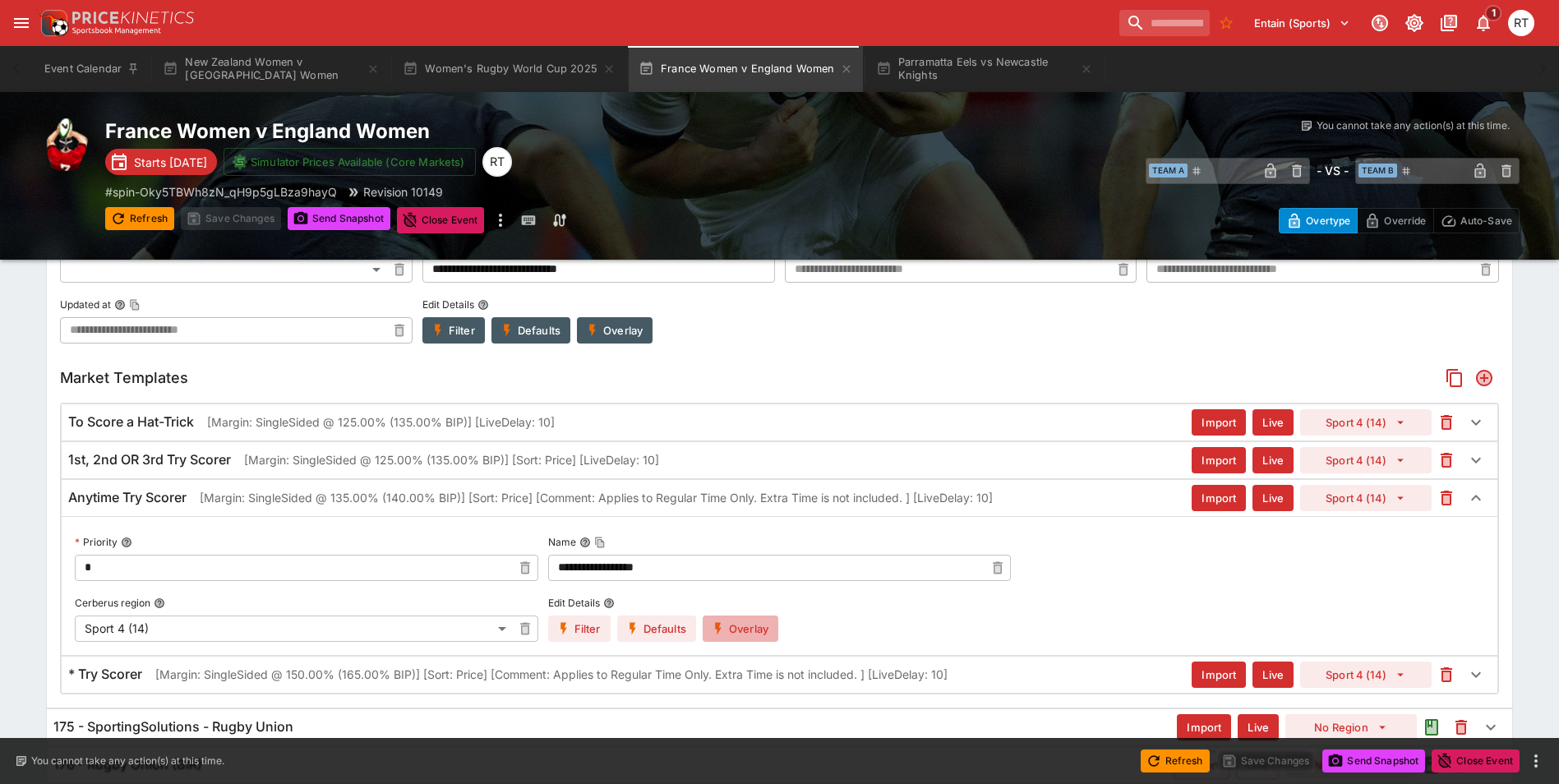
click at [739, 632] on button "Overlay" at bounding box center [741, 628] width 76 height 26
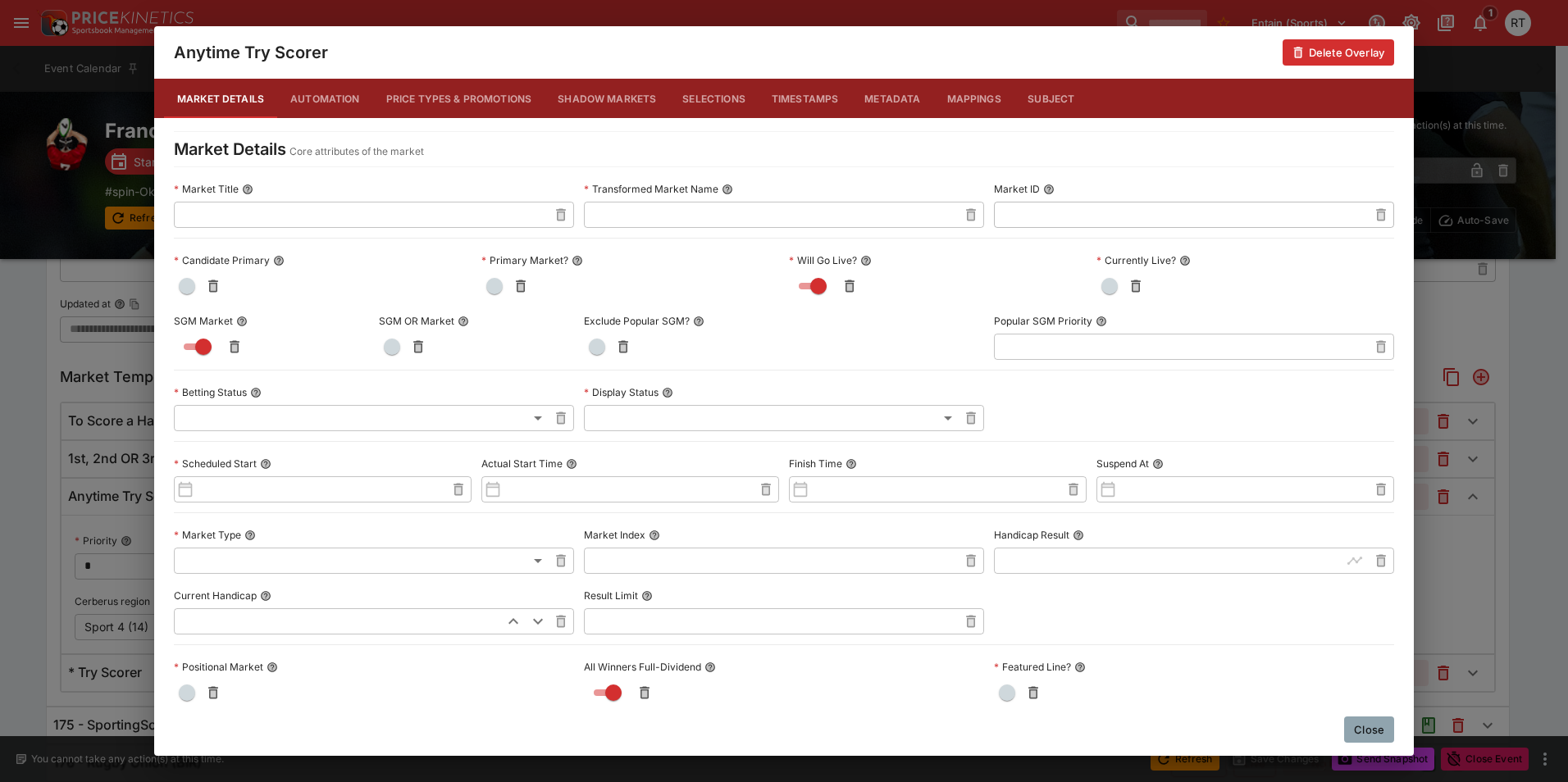
click at [449, 104] on button "Price Types & Promotions" at bounding box center [459, 98] width 172 height 40
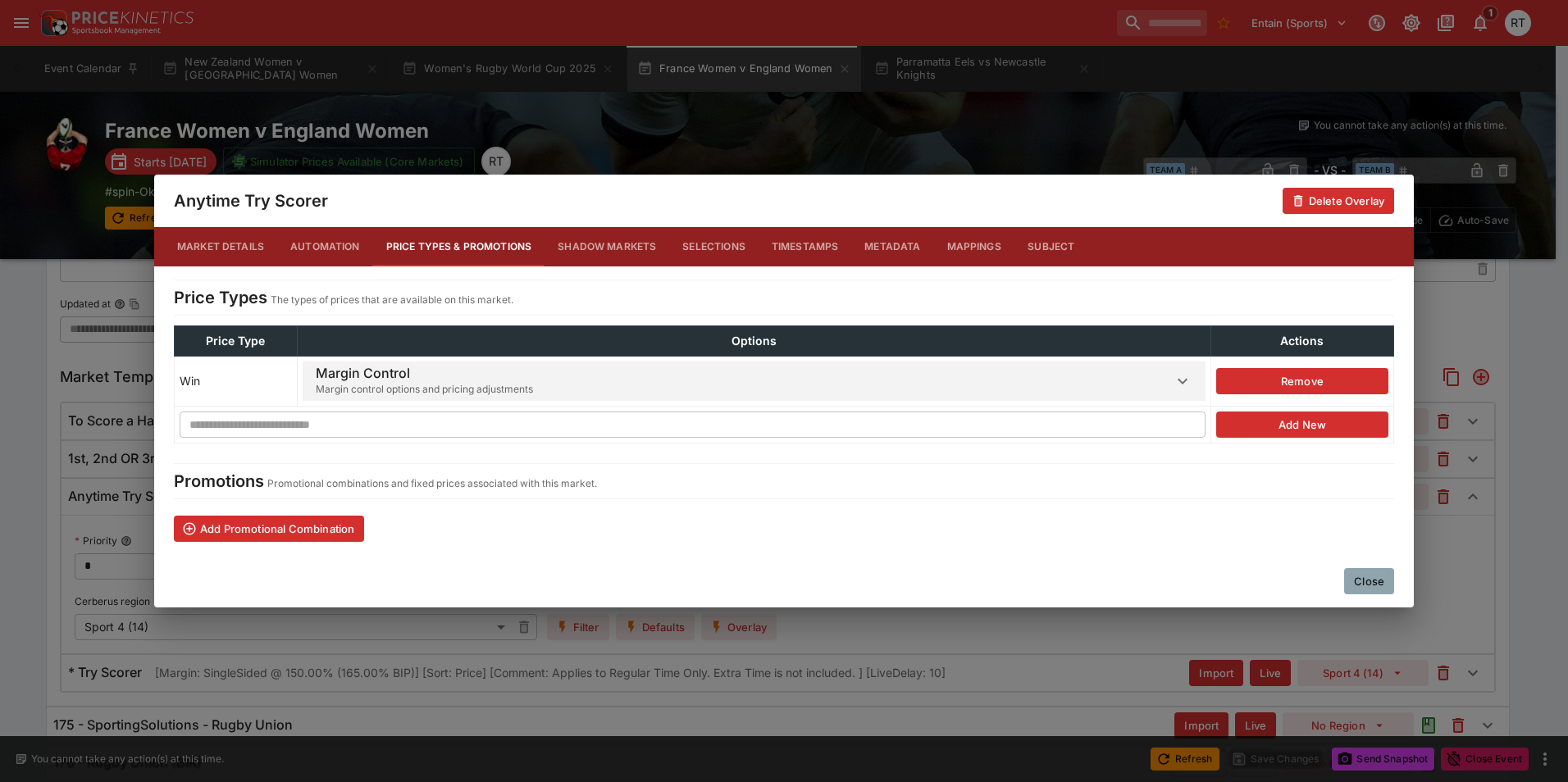
click at [464, 390] on span "Margin control options and pricing adjustments" at bounding box center [423, 389] width 217 height 17
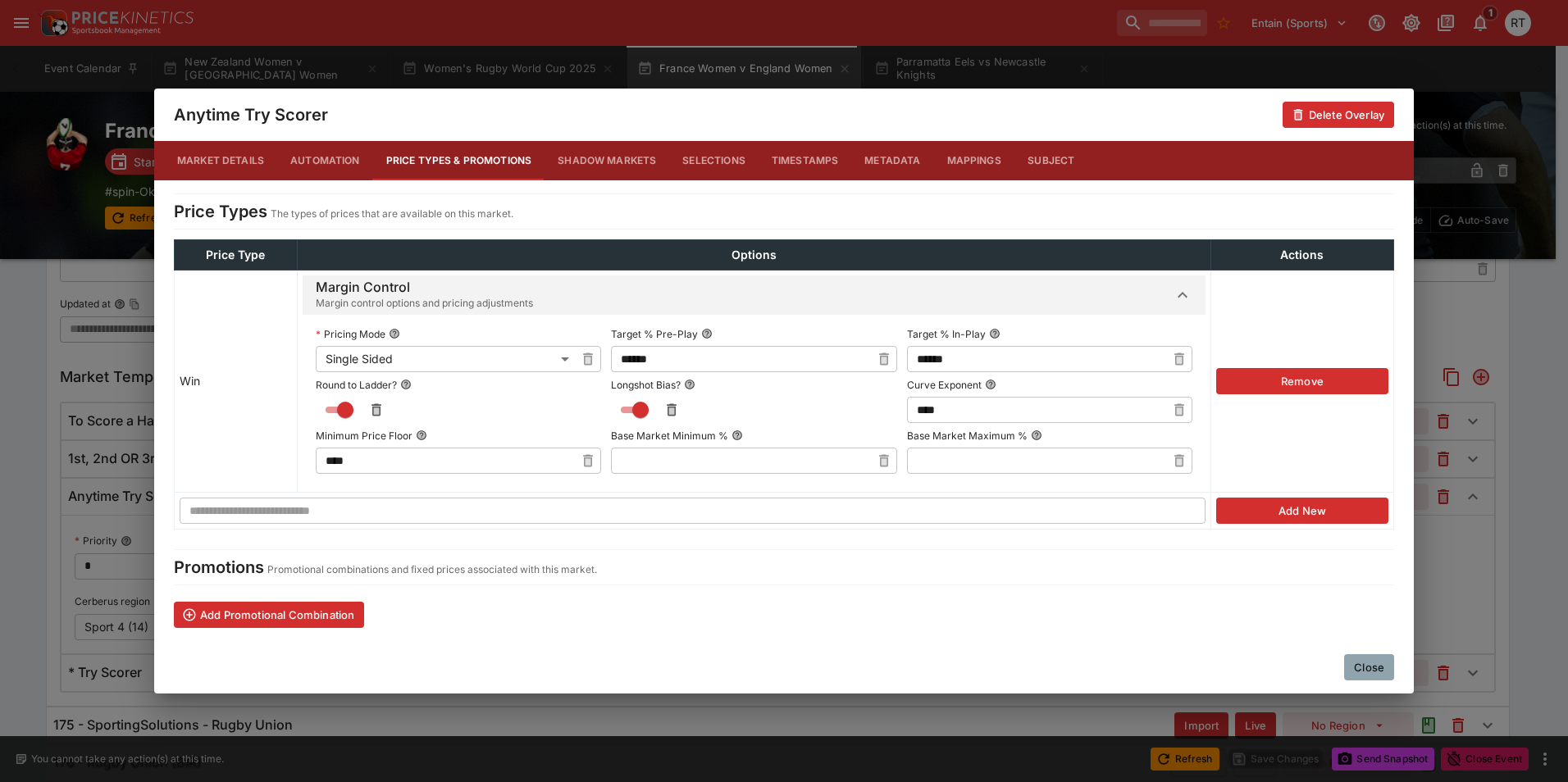
click at [880, 359] on icon "button" at bounding box center [883, 360] width 6 height 6
click at [744, 366] on input "text" at bounding box center [741, 359] width 259 height 26
type input "******"
click at [749, 326] on label "Target % Pre-Play" at bounding box center [753, 334] width 286 height 25
click at [713, 328] on button "Target % Pre-Play" at bounding box center [706, 334] width 11 height 11
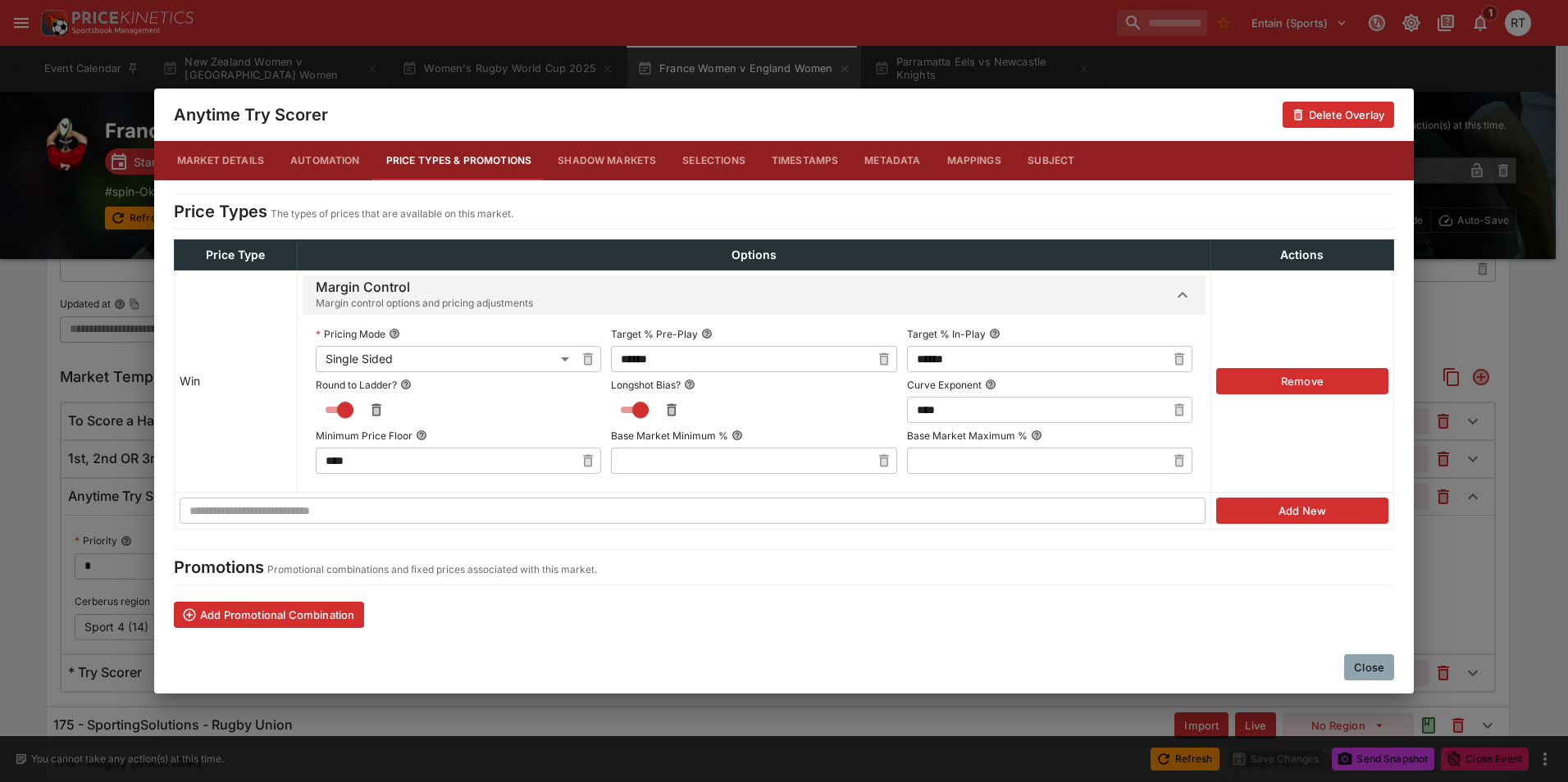
click at [1178, 358] on icon "button" at bounding box center [1180, 360] width 6 height 6
click at [1054, 355] on input "text" at bounding box center [1036, 359] width 259 height 26
type input "******"
click at [1366, 665] on button "Close" at bounding box center [1369, 667] width 50 height 26
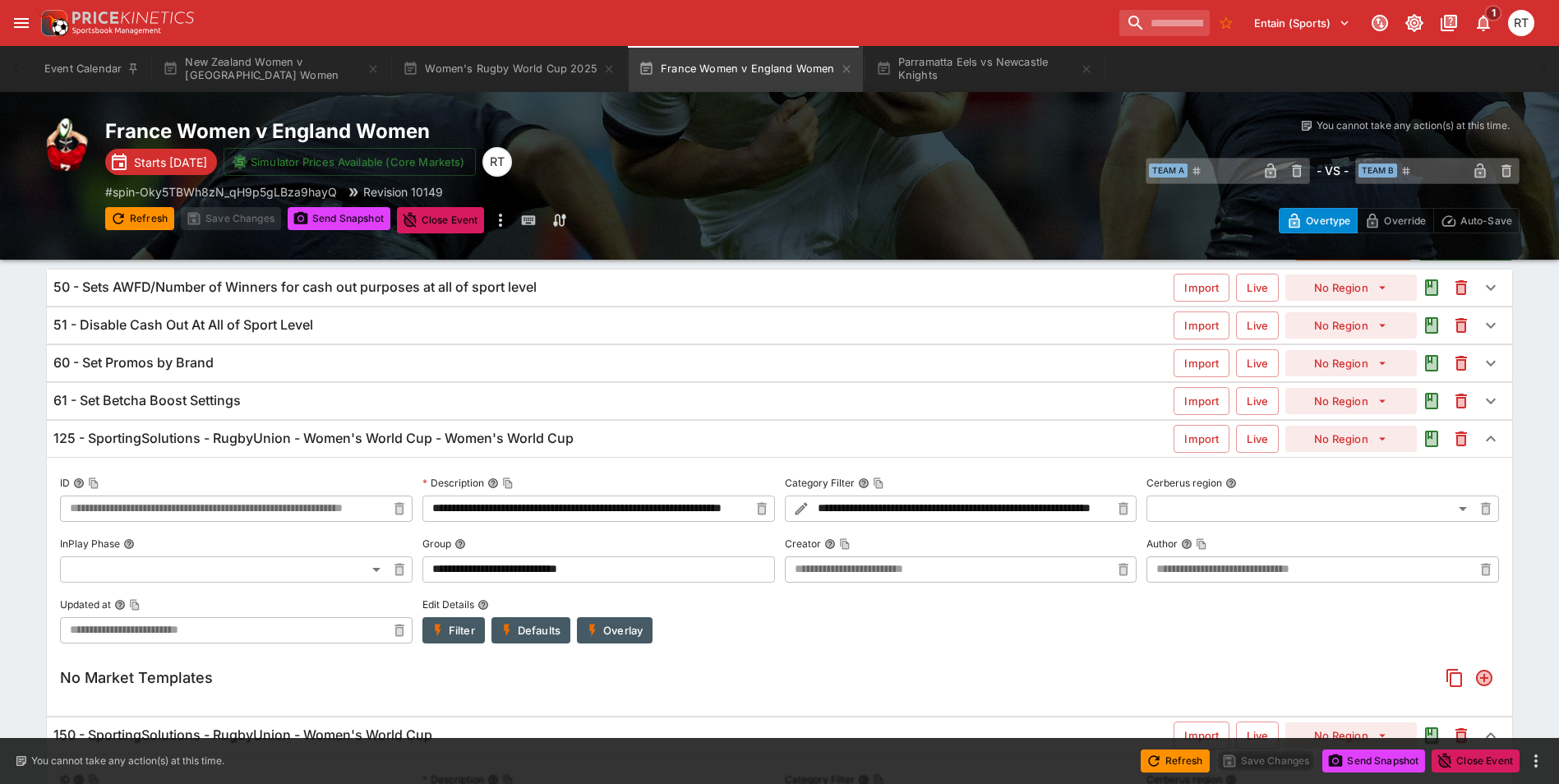
scroll to position [9, 0]
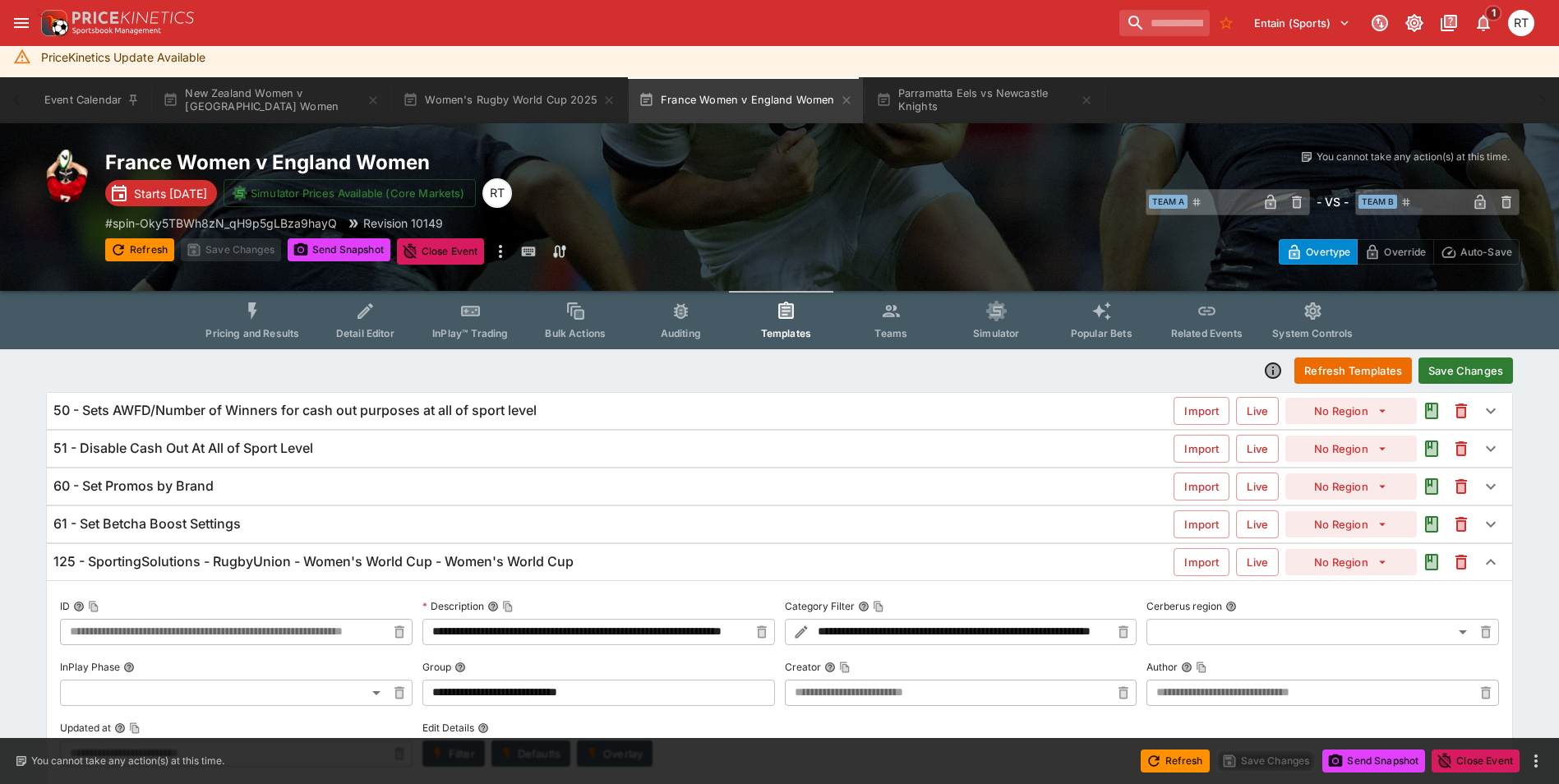
click at [1464, 371] on button "Save Changes" at bounding box center [1466, 371] width 95 height 26
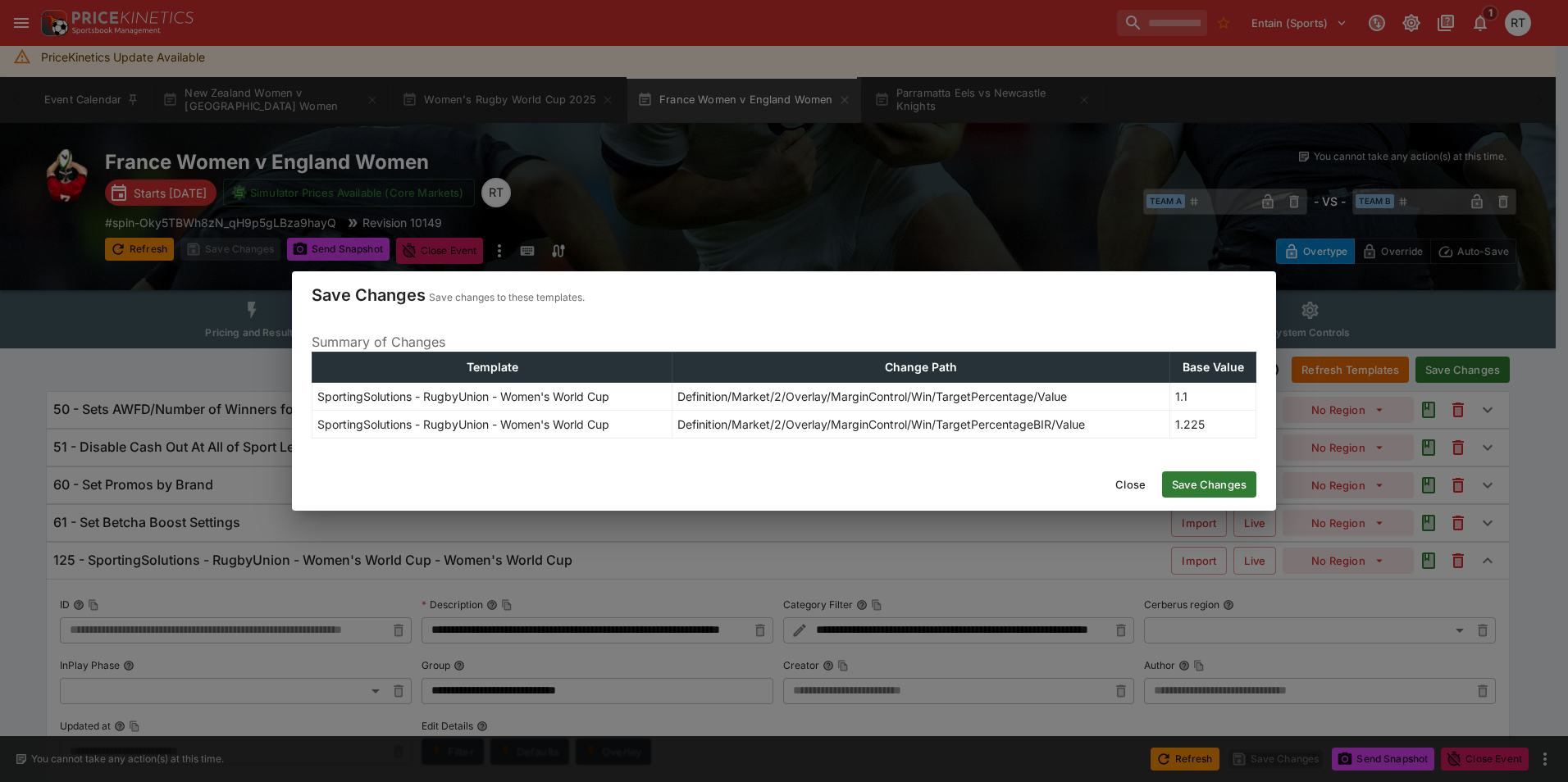
click at [1220, 482] on button "Save Changes" at bounding box center [1209, 484] width 94 height 26
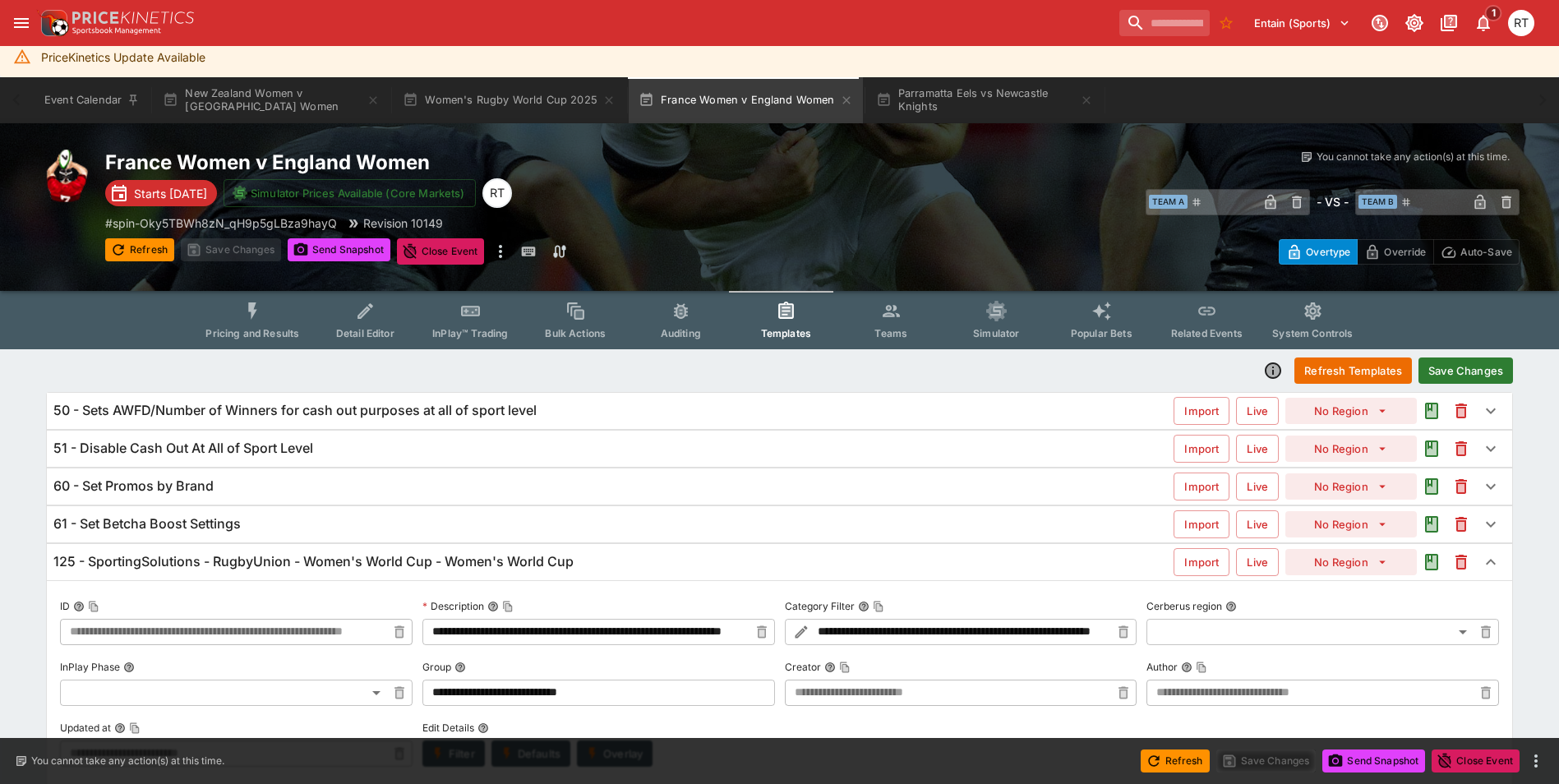
click at [485, 565] on h6 "125 - SportingSolutions - RugbyUnion - Women's World Cup - Women's World Cup" at bounding box center [313, 562] width 520 height 18
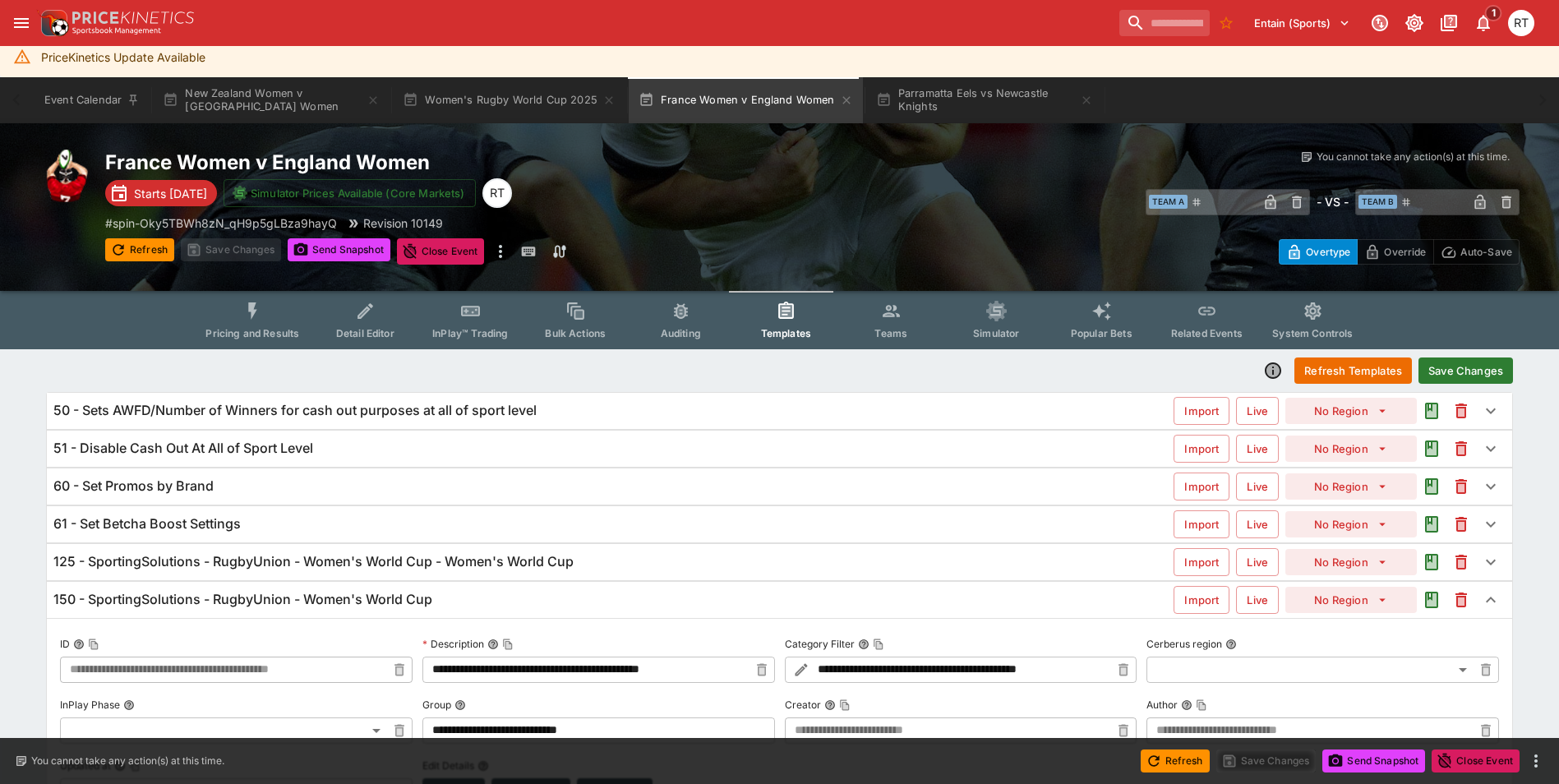
type input "**********"
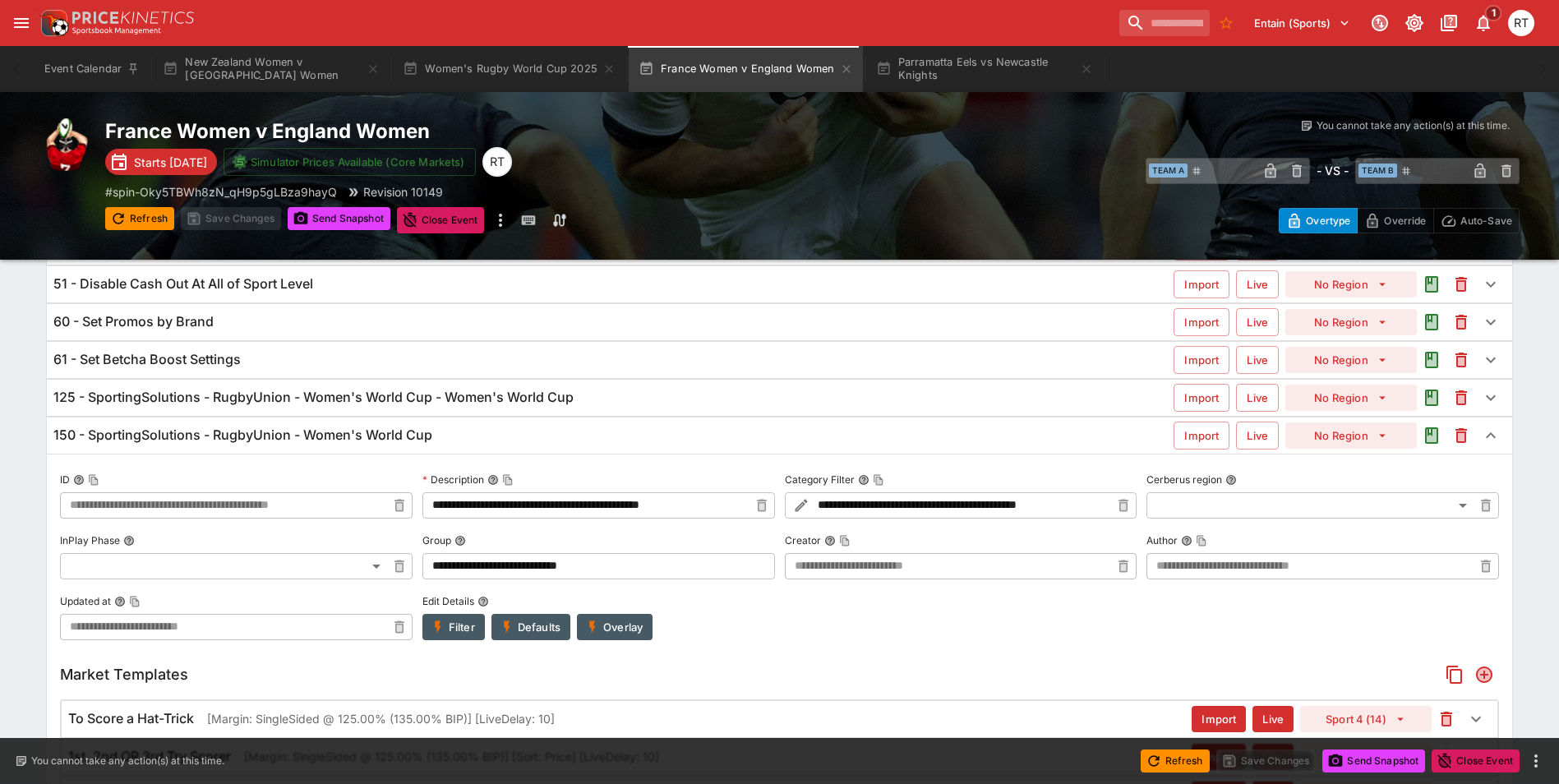
click at [430, 437] on h6 "150 - SportingSolutions - RugbyUnion - Women's World Cup" at bounding box center [243, 435] width 379 height 18
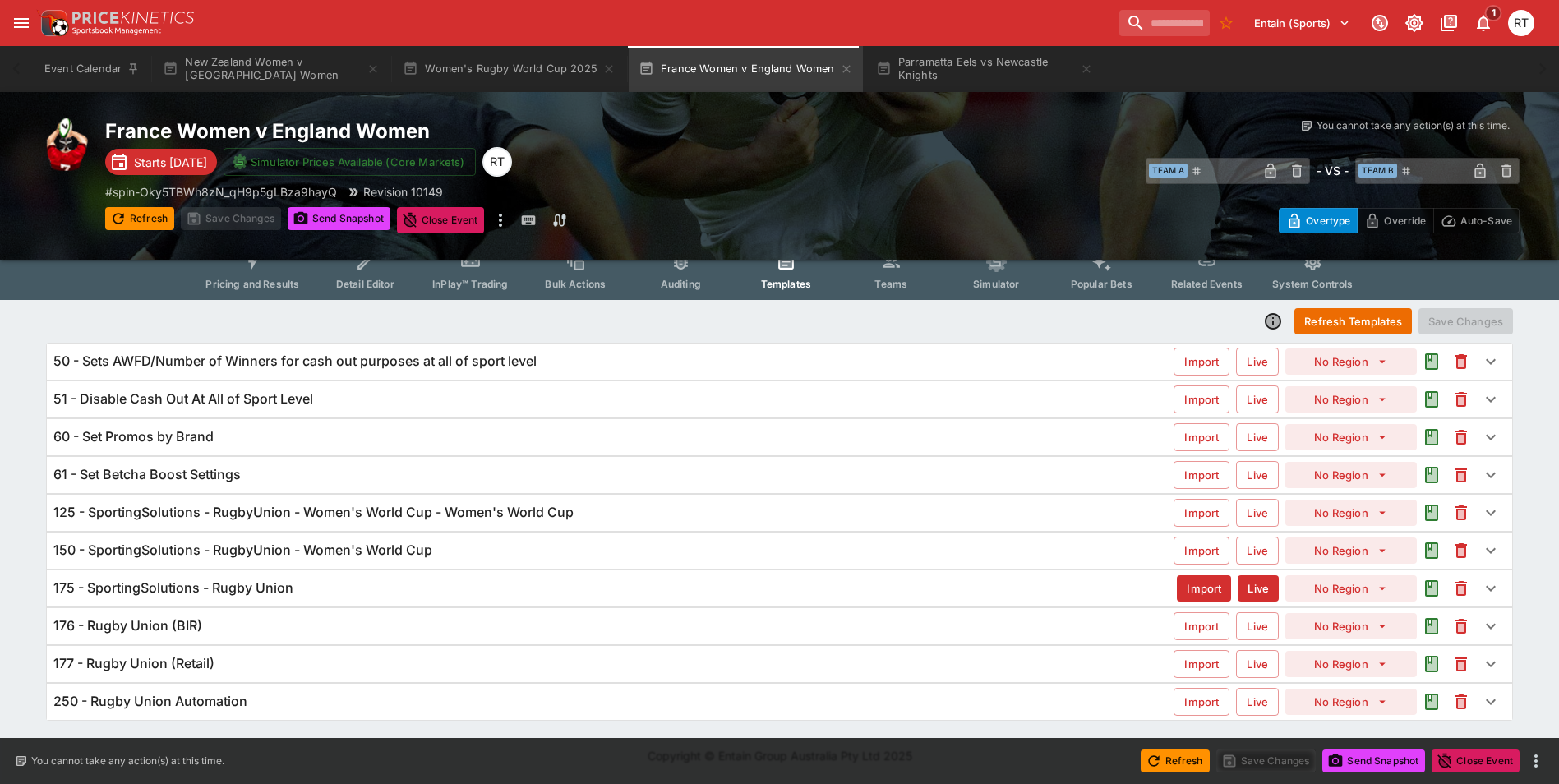
scroll to position [58, 0]
click at [416, 544] on h6 "150 - SportingSolutions - RugbyUnion - Women's World Cup" at bounding box center [243, 550] width 379 height 18
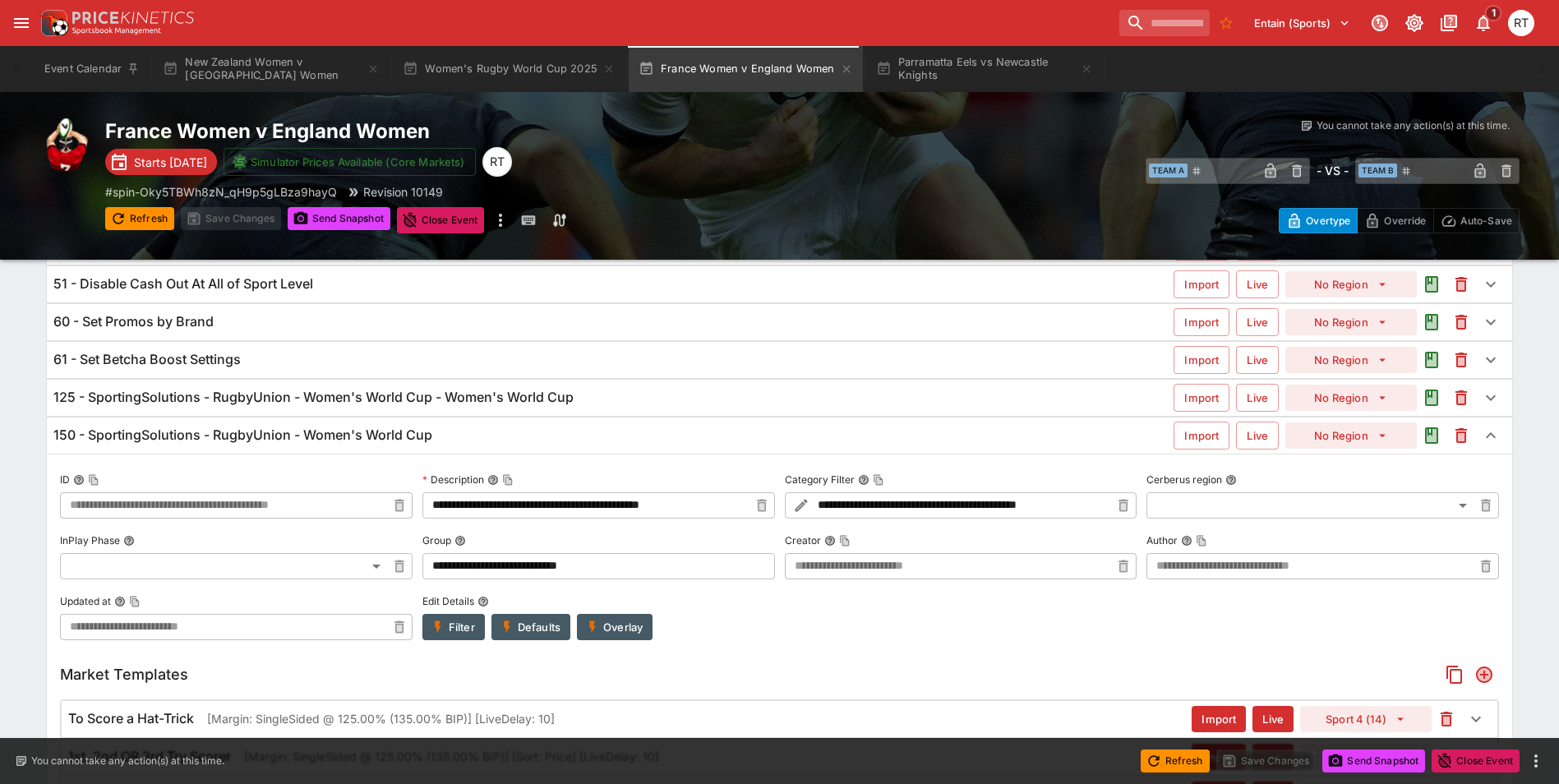
scroll to position [337, 0]
click at [363, 424] on div "150 - SportingSolutions - RugbyUnion - Women's World Cup Import Live No Region" at bounding box center [780, 436] width 1465 height 36
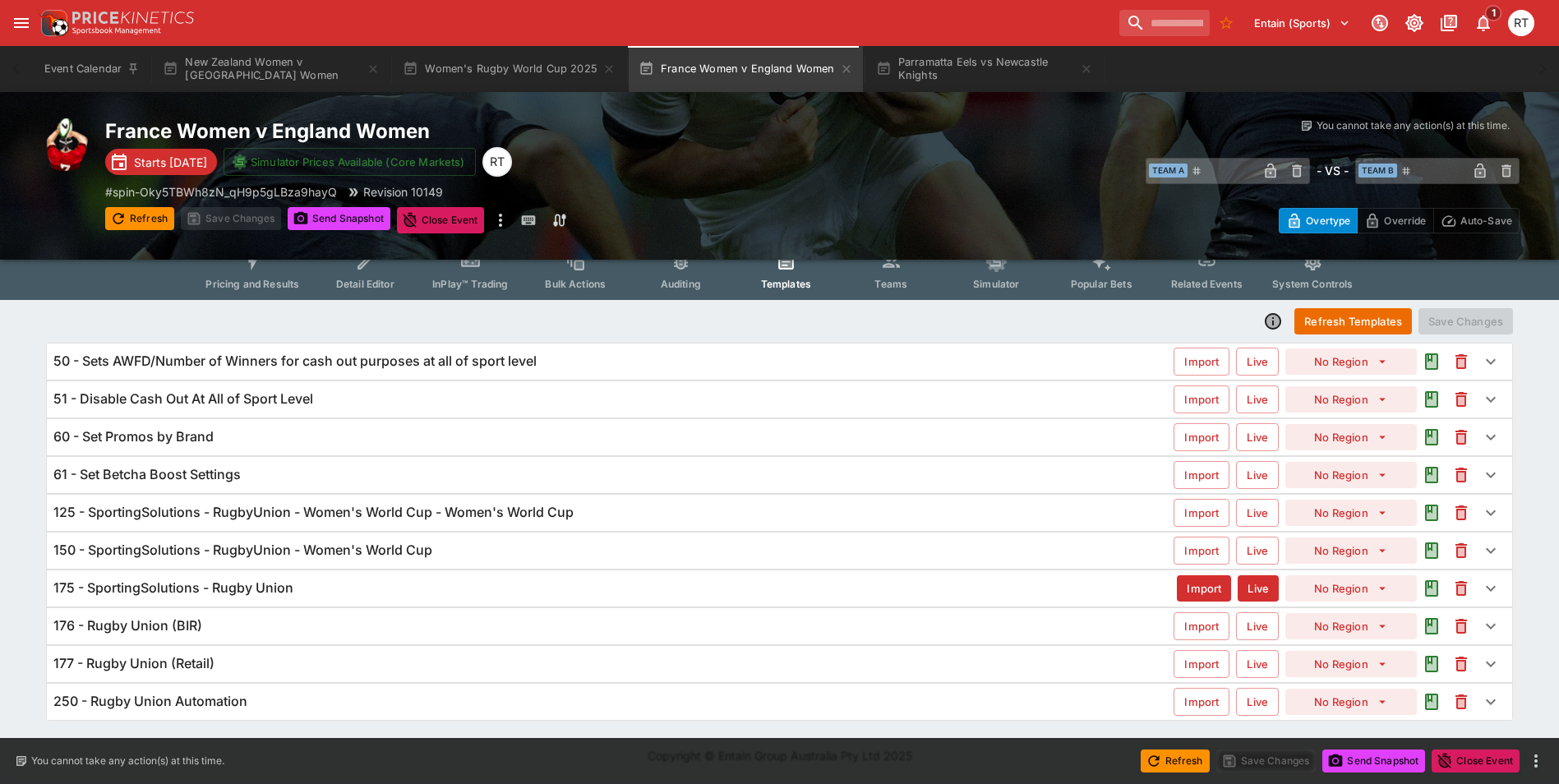
click at [431, 510] on h6 "125 - SportingSolutions - RugbyUnion - Women's World Cup - Women's World Cup" at bounding box center [313, 512] width 520 height 18
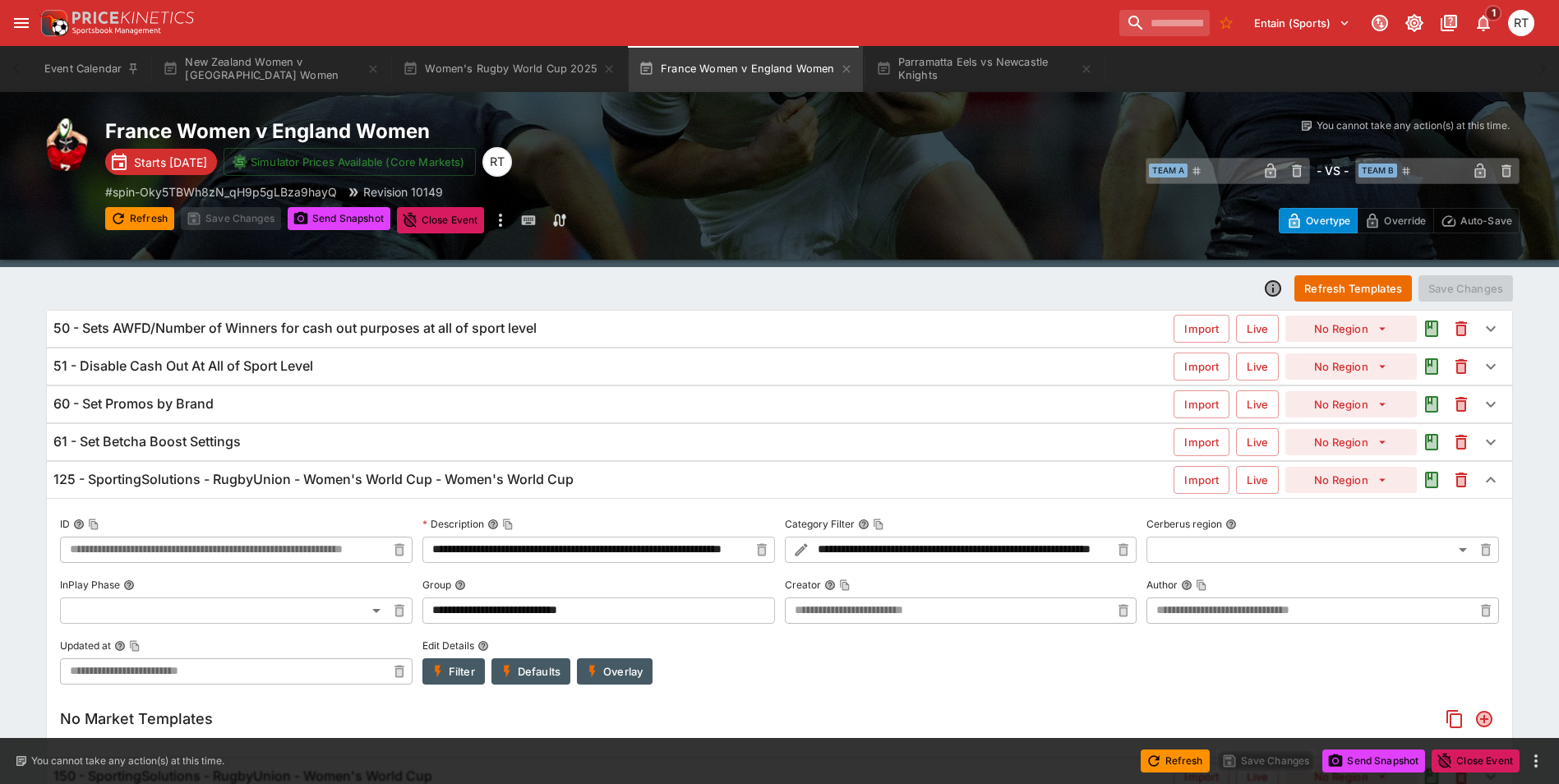
click at [452, 479] on h6 "125 - SportingSolutions - RugbyUnion - Women's World Cup - Women's World Cup" at bounding box center [313, 479] width 520 height 18
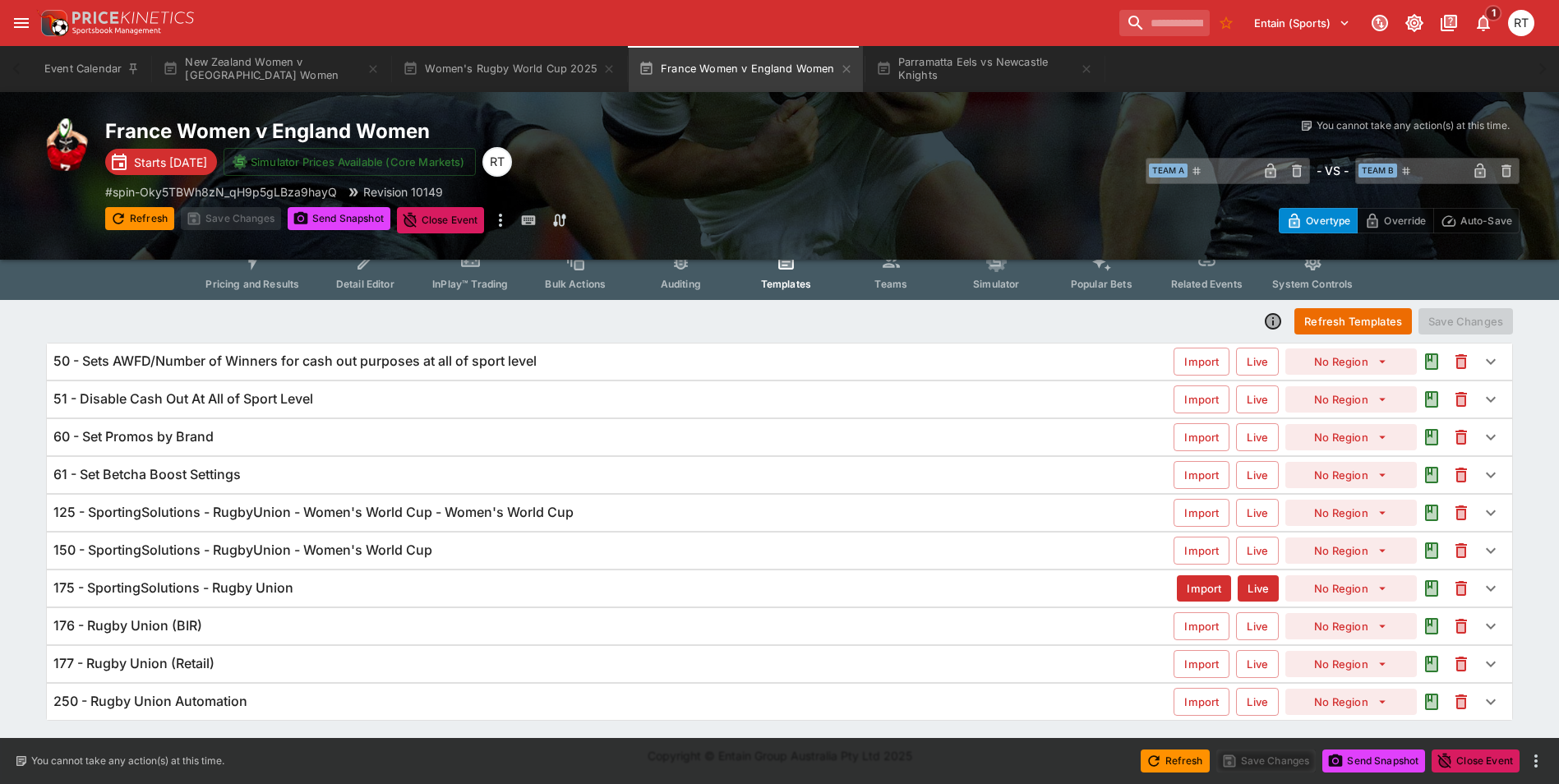
scroll to position [58, 0]
click at [1125, 25] on input "search" at bounding box center [1159, 23] width 104 height 26
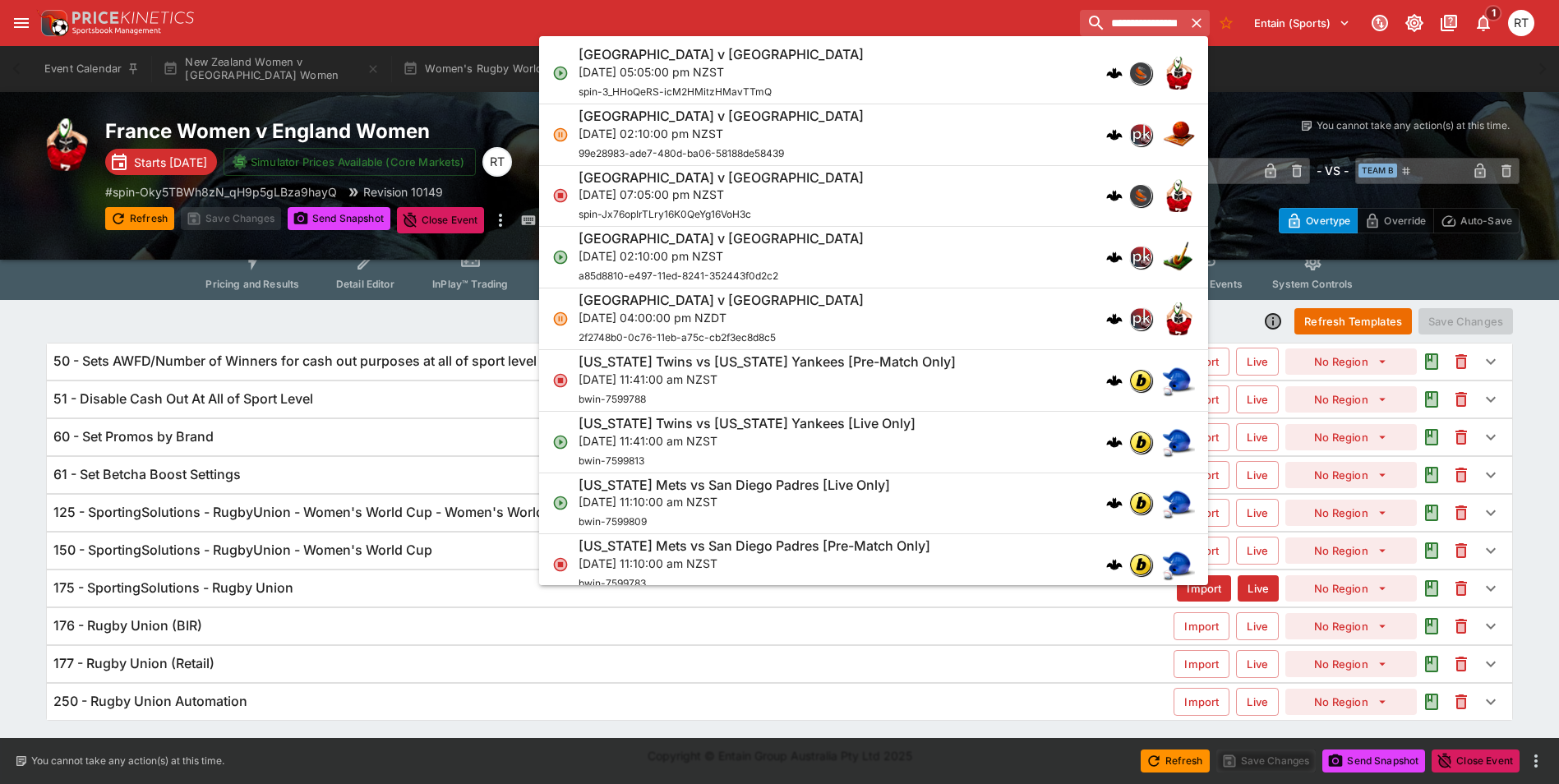
type input "**********"
click at [813, 64] on p "[DATE] 05:05:00 pm NZST" at bounding box center [721, 71] width 285 height 18
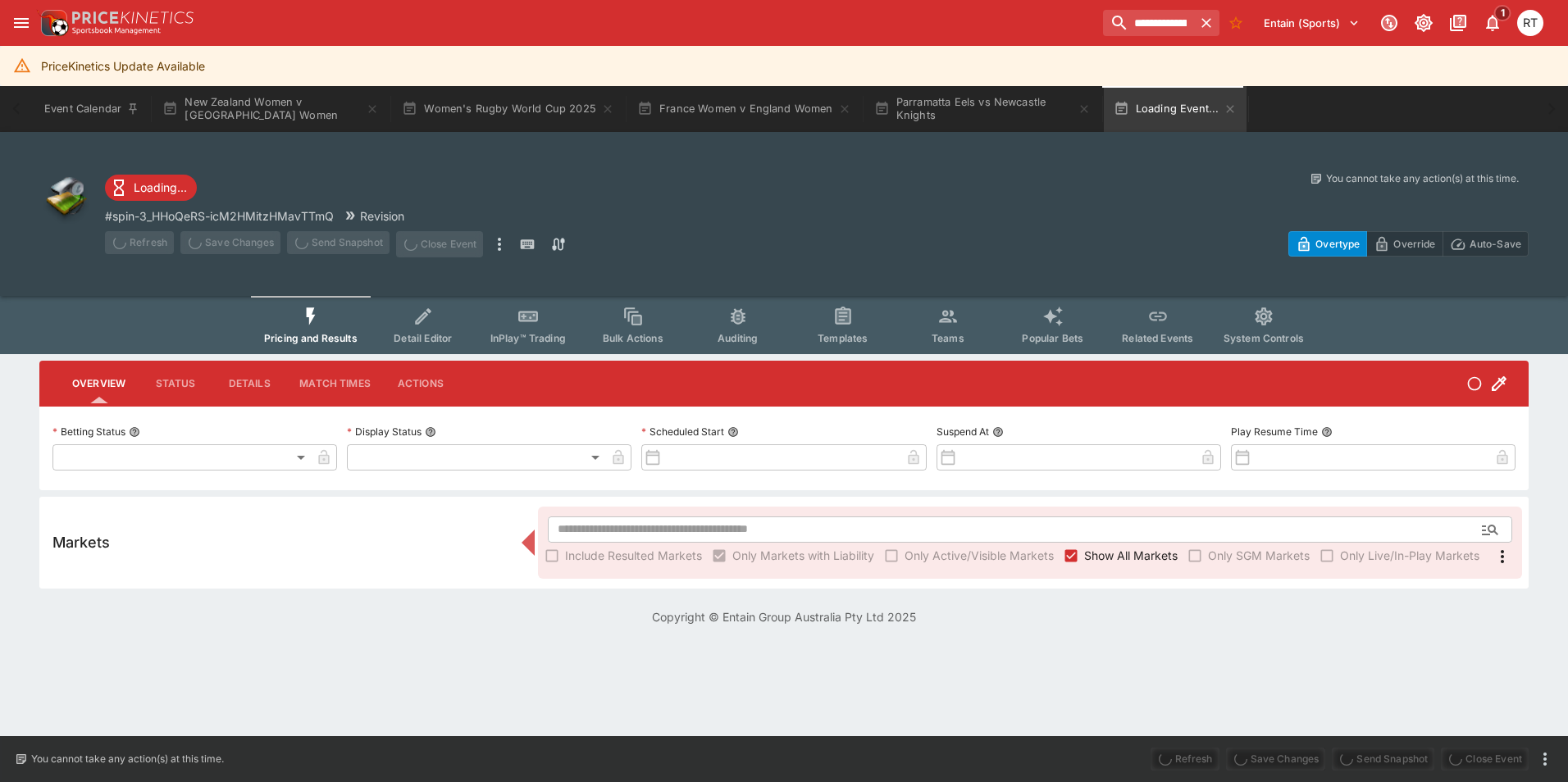
type input "**********"
type input "*******"
type input "**********"
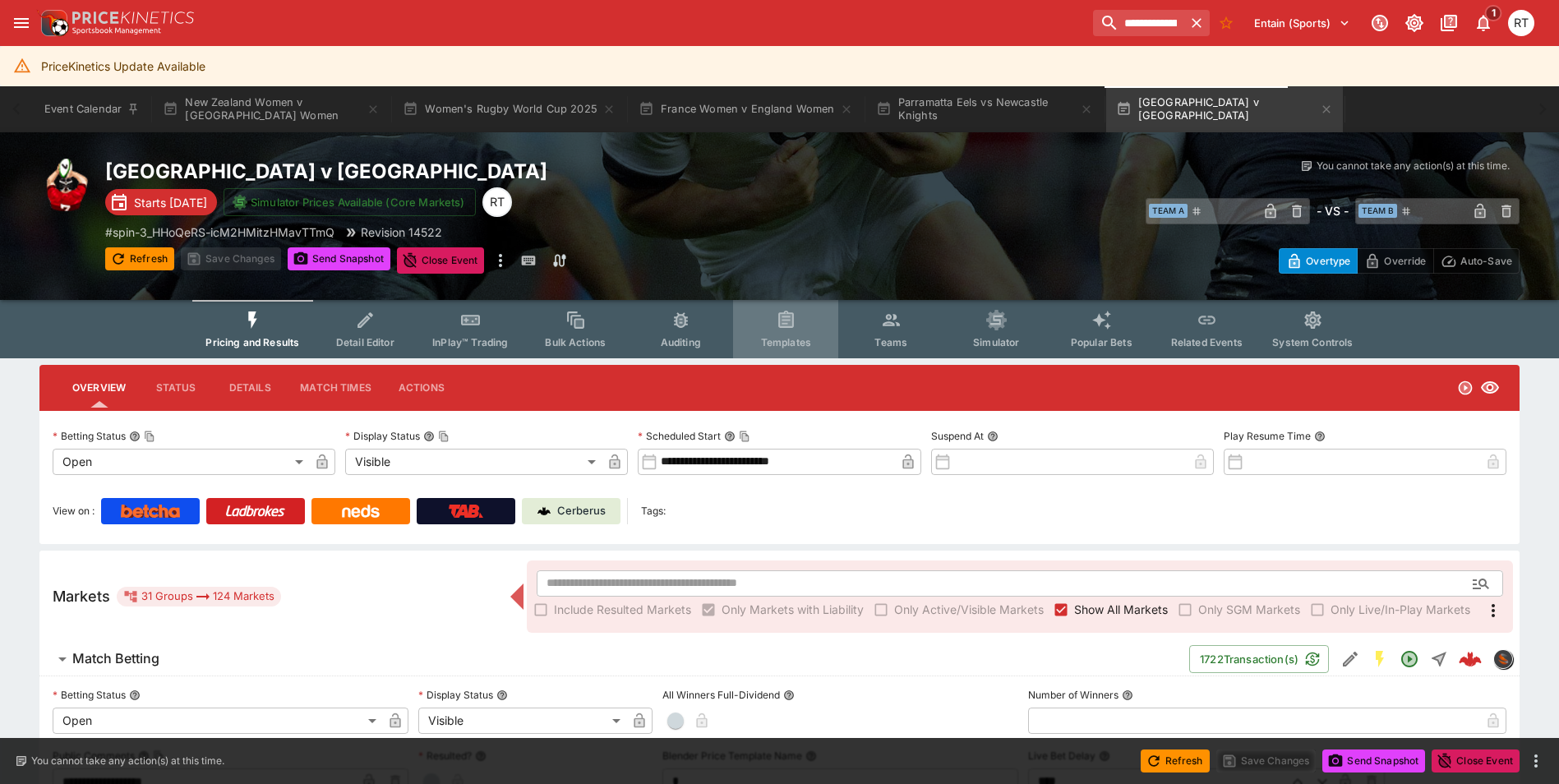
click at [780, 320] on icon "Event type filters" at bounding box center [786, 319] width 16 height 18
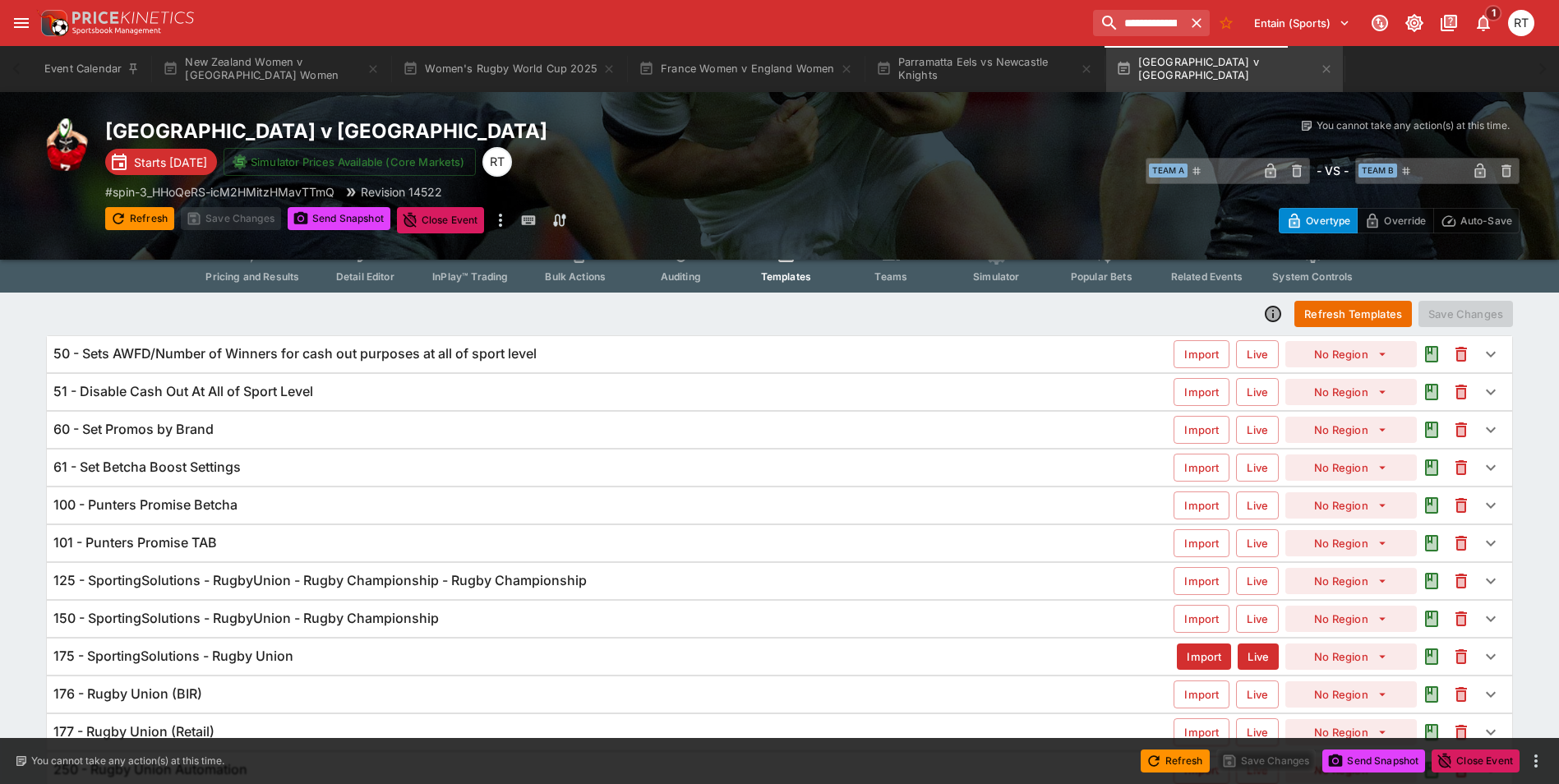
scroll to position [134, 0]
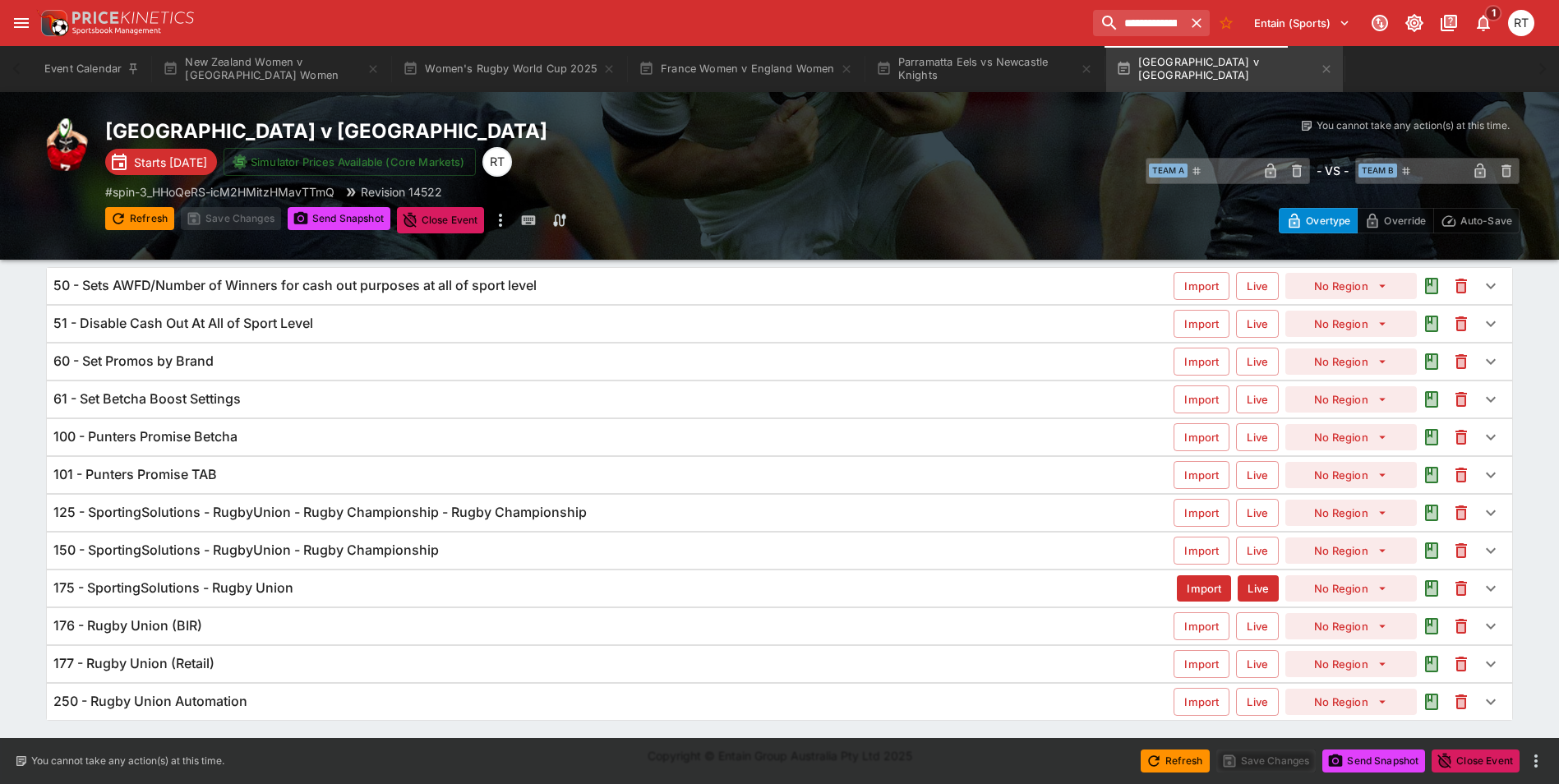
click at [323, 511] on h6 "125 - SportingSolutions - RugbyUnion - Rugby Championship - Rugby Championship" at bounding box center [321, 512] width 534 height 18
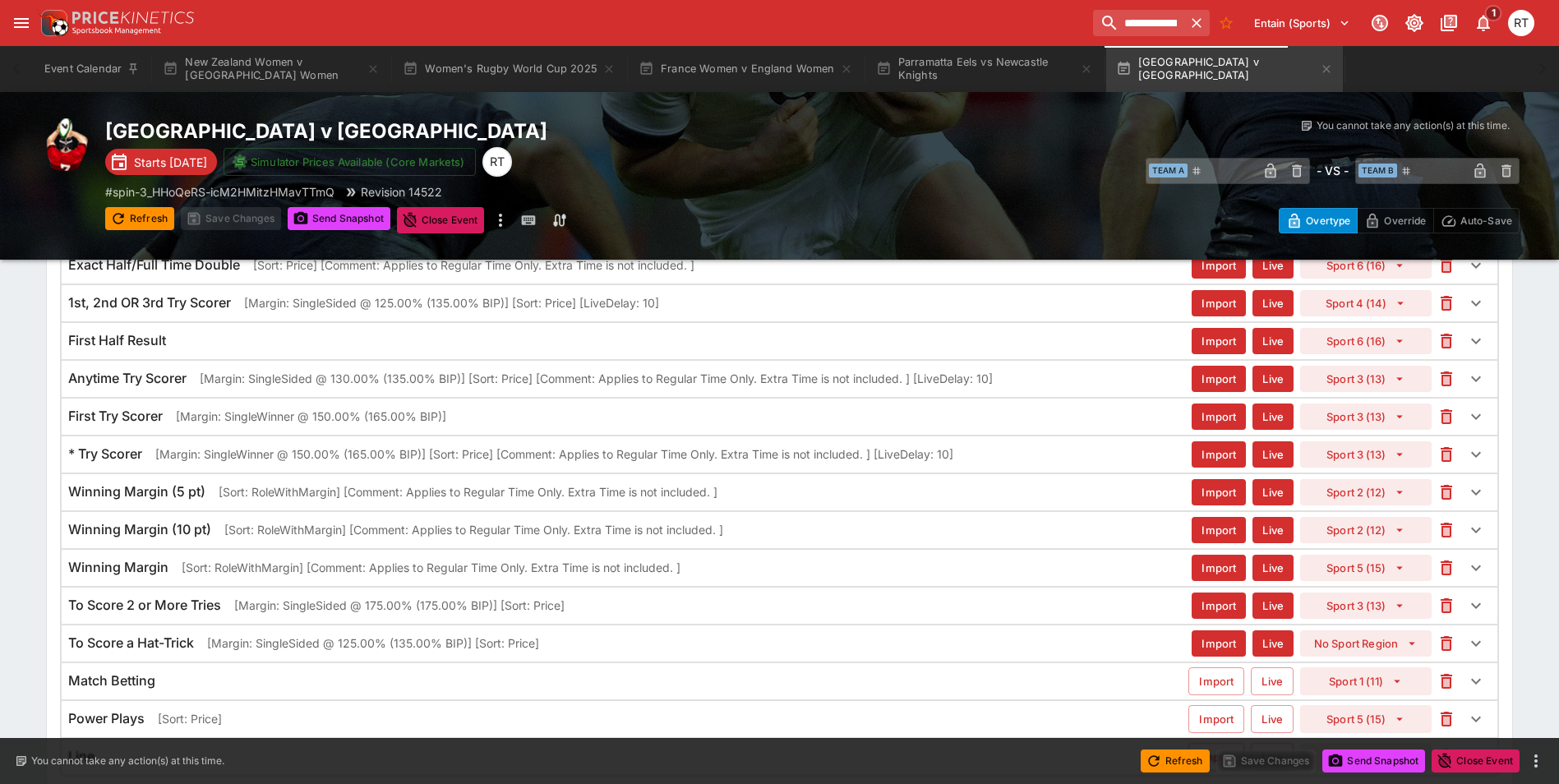
scroll to position [739, 0]
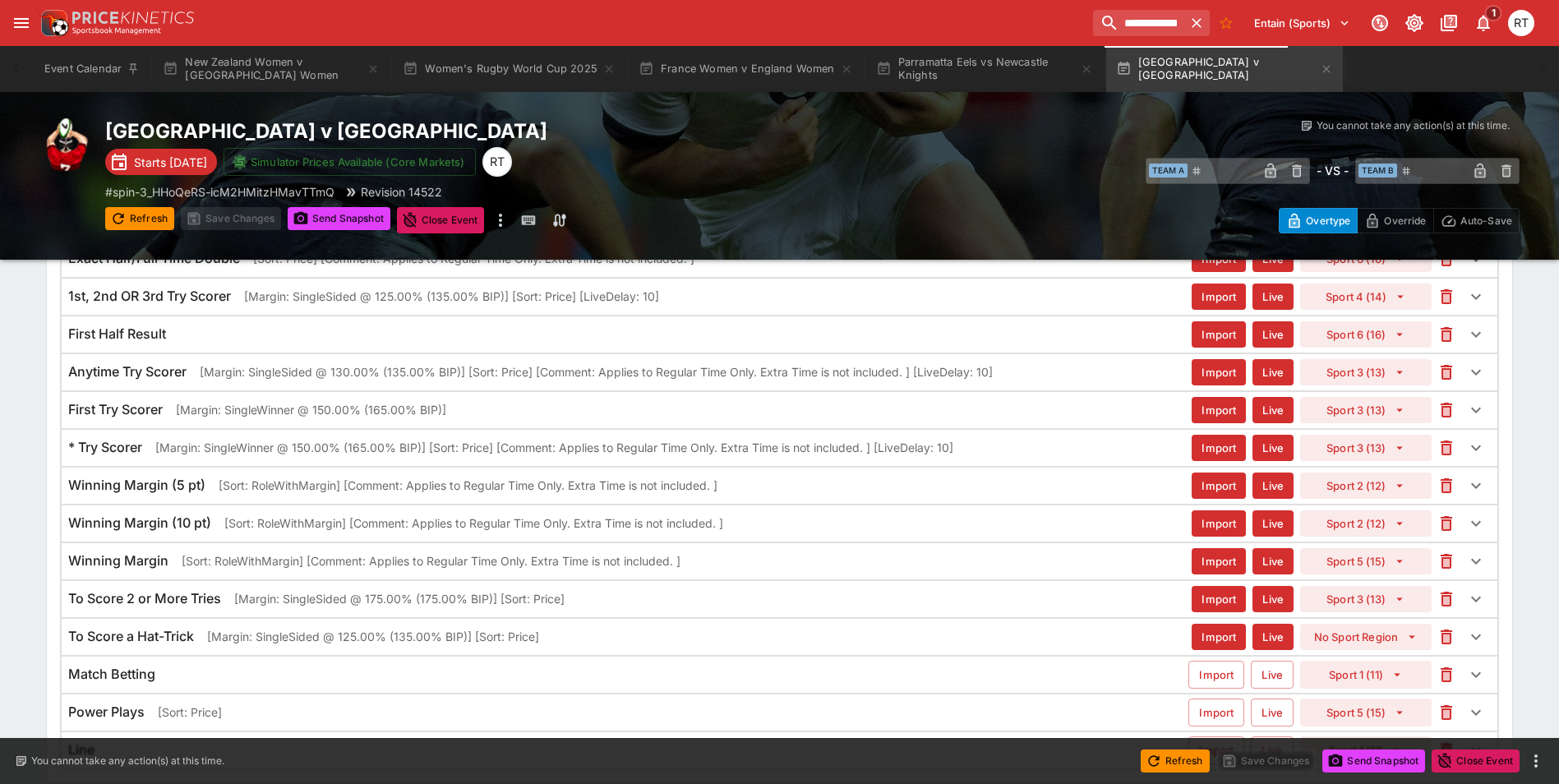
click at [263, 370] on p "[Margin: SingleSided @ 130.00% (135.00% BIP)] [Sort: Price] [Comment: Applies t…" at bounding box center [597, 372] width 793 height 18
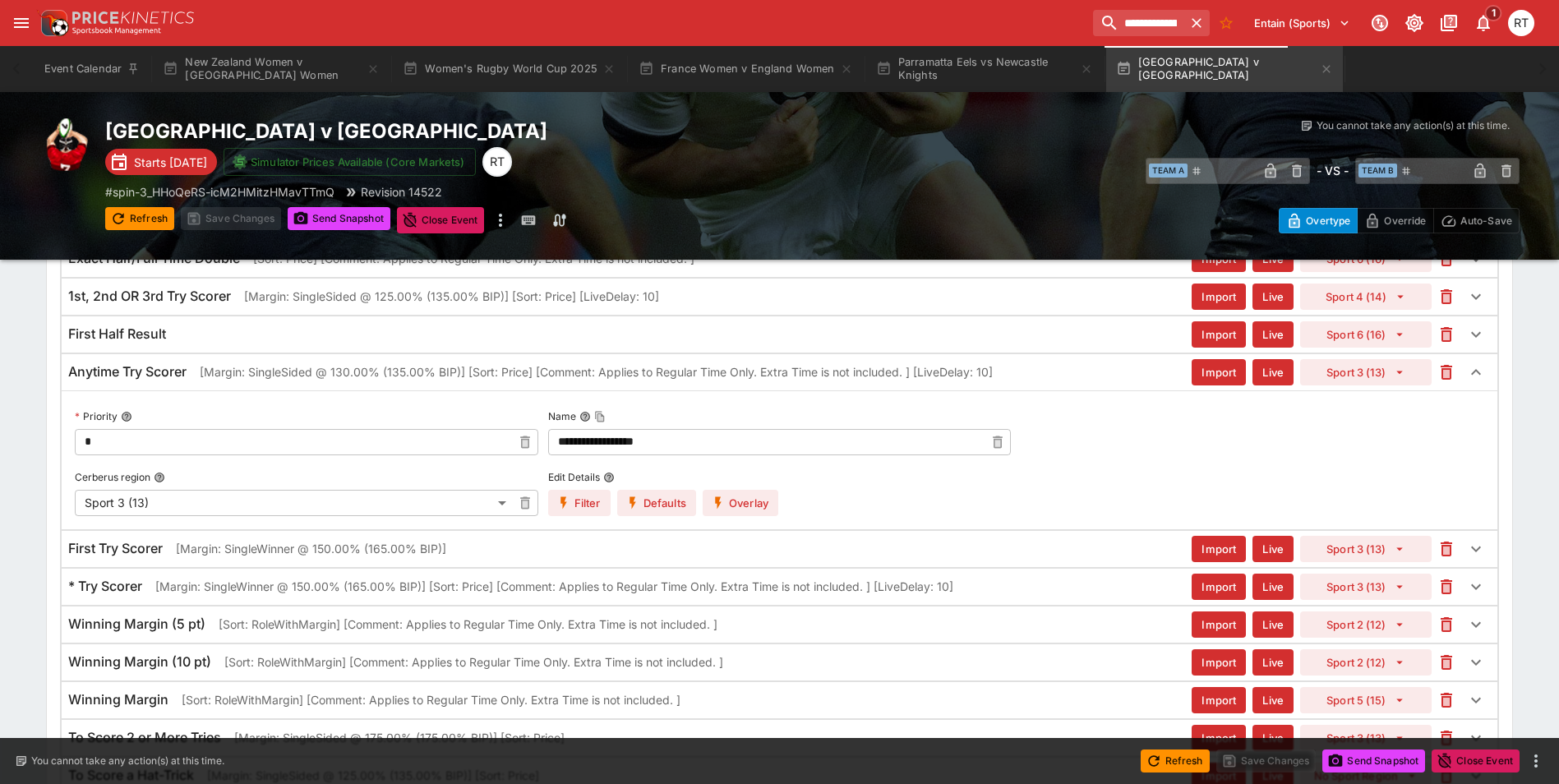
click at [767, 505] on button "Overlay" at bounding box center [741, 503] width 76 height 26
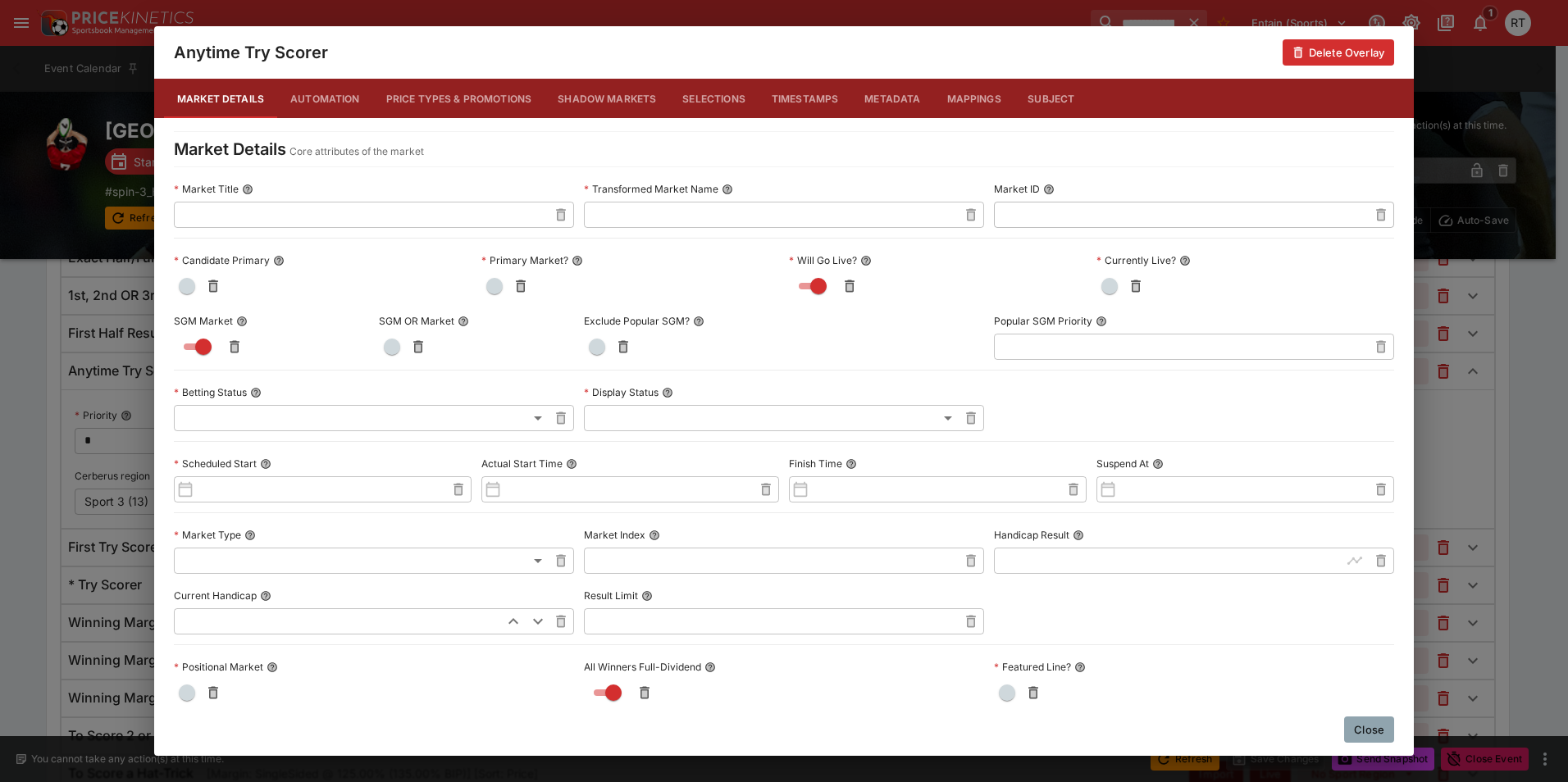
click at [456, 105] on button "Price Types & Promotions" at bounding box center [459, 98] width 172 height 40
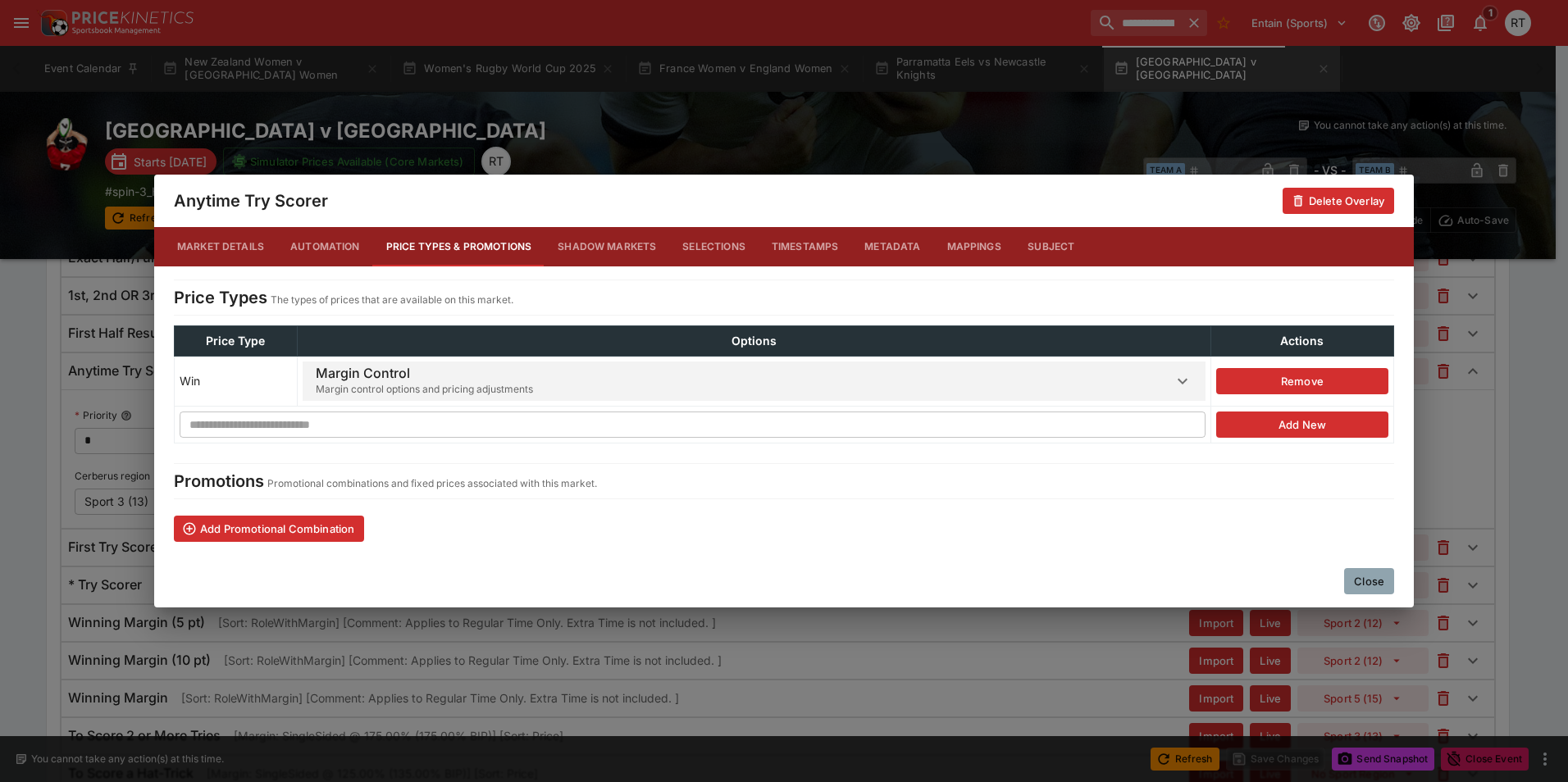
click at [566, 384] on span "Margin Control Margin control options and pricing adjustments" at bounding box center [743, 381] width 857 height 40
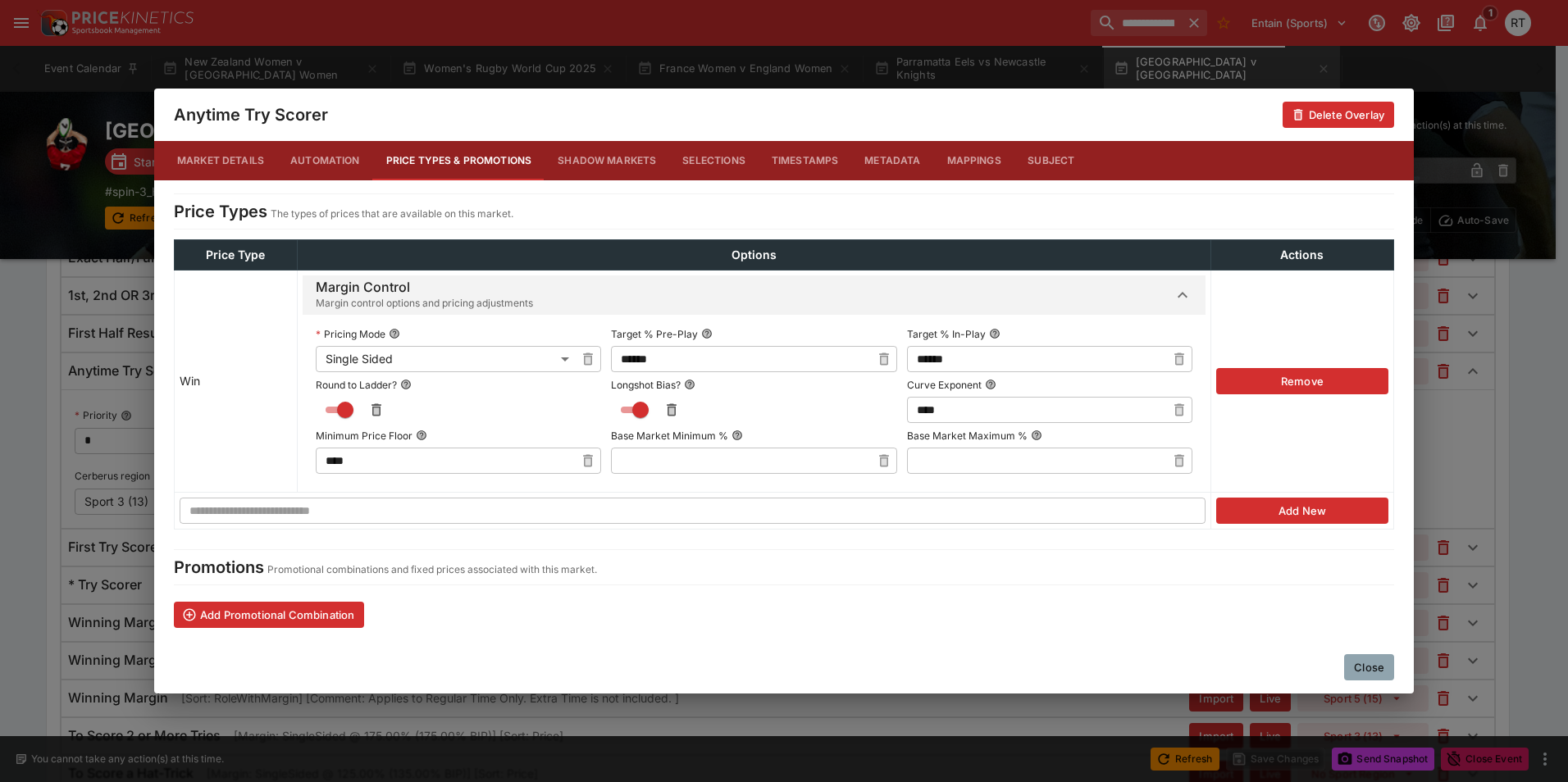
click at [876, 360] on icon "button" at bounding box center [884, 360] width 17 height 17
click at [759, 360] on input "text" at bounding box center [741, 359] width 259 height 26
type input "******"
click at [750, 331] on label "Target % Pre-Play" at bounding box center [753, 334] width 286 height 25
click at [713, 331] on button "Target % Pre-Play" at bounding box center [706, 334] width 11 height 11
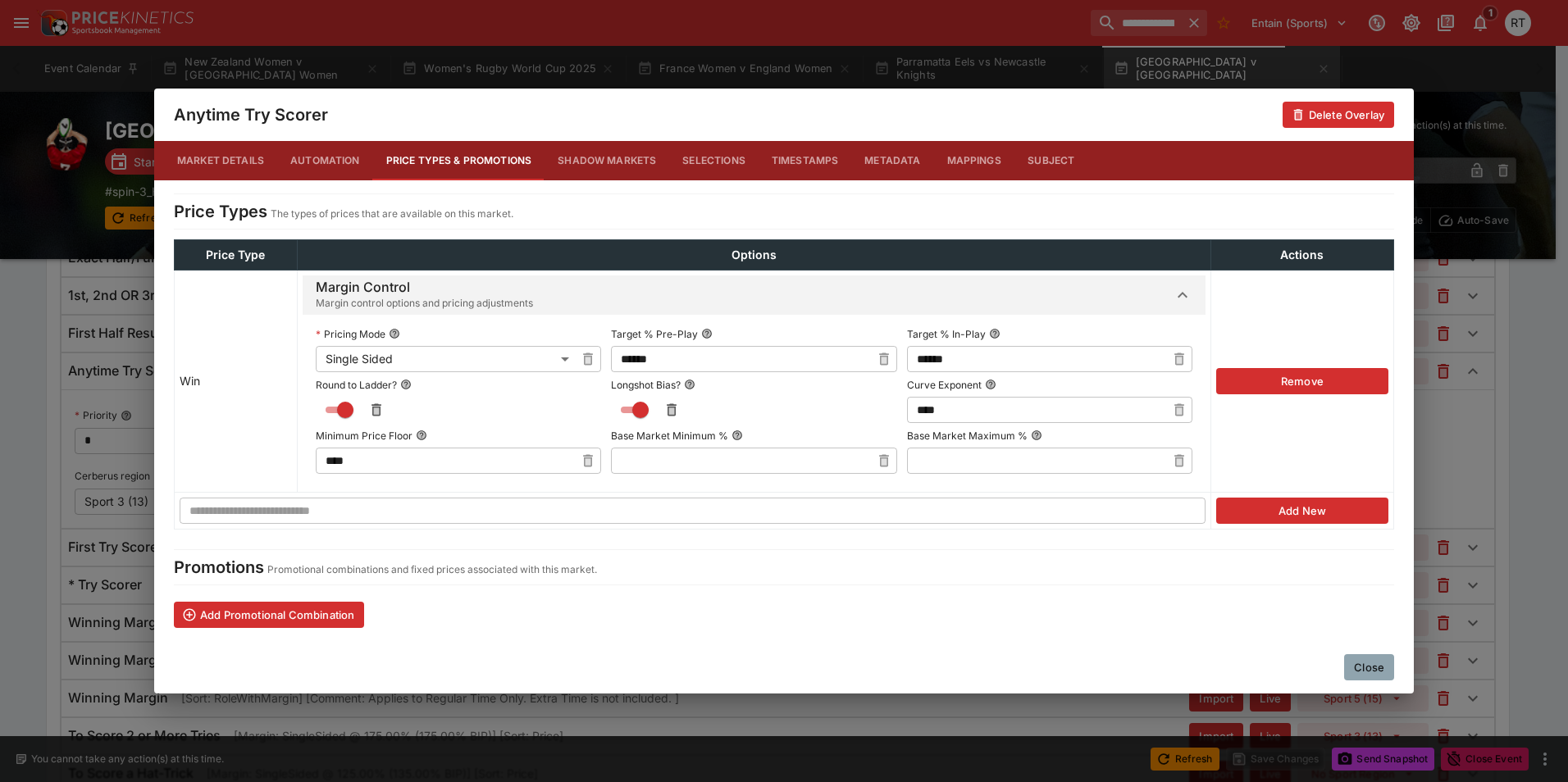
click at [1182, 360] on icon "button" at bounding box center [1179, 359] width 10 height 12
click at [1072, 359] on input "text" at bounding box center [1036, 359] width 259 height 26
type input "******"
click at [1043, 330] on label "Target % In-Play" at bounding box center [1049, 334] width 286 height 25
click at [1000, 330] on button "Target % In-Play" at bounding box center [995, 334] width 11 height 11
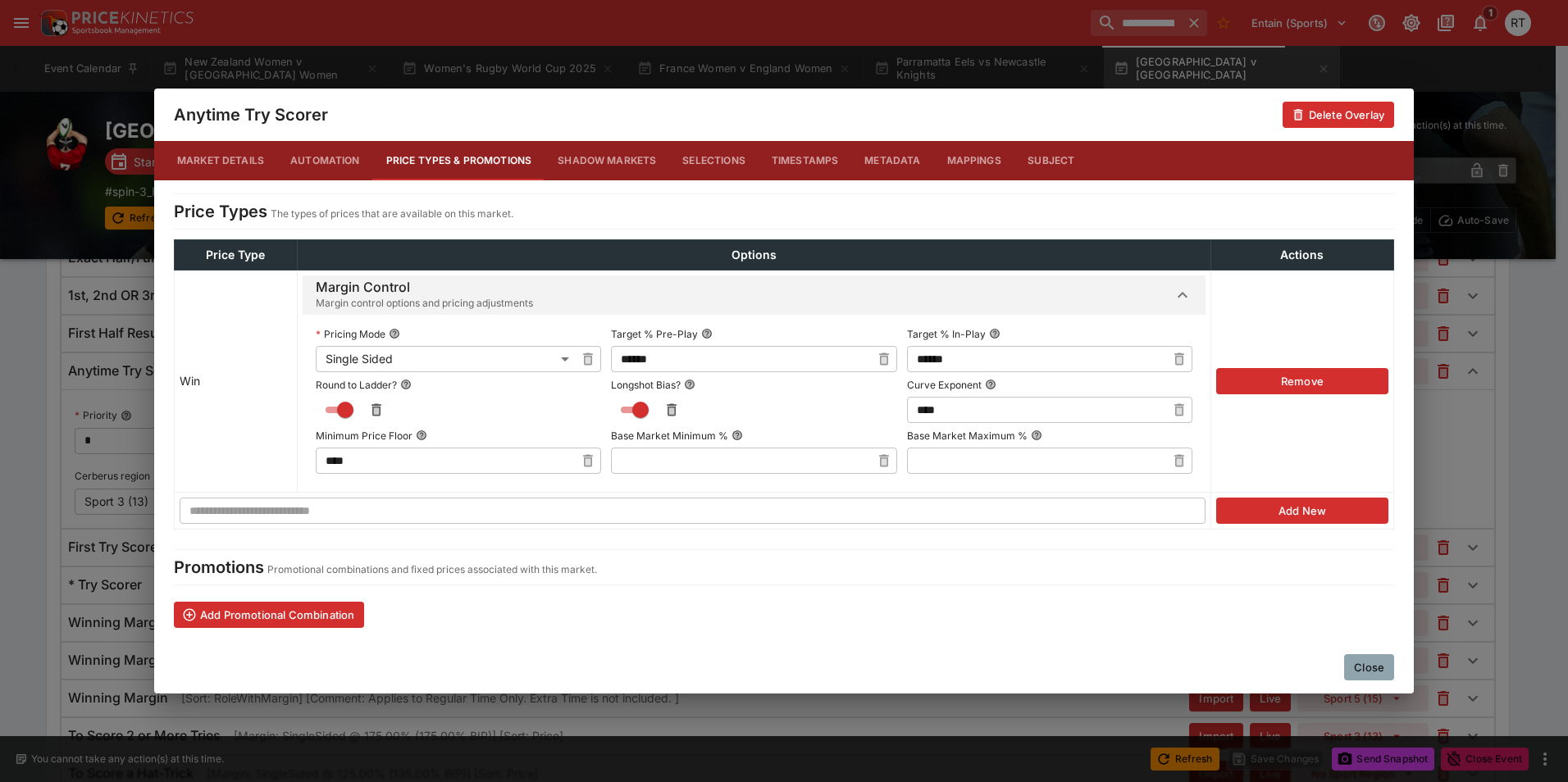
click at [1359, 665] on button "Close" at bounding box center [1369, 667] width 50 height 26
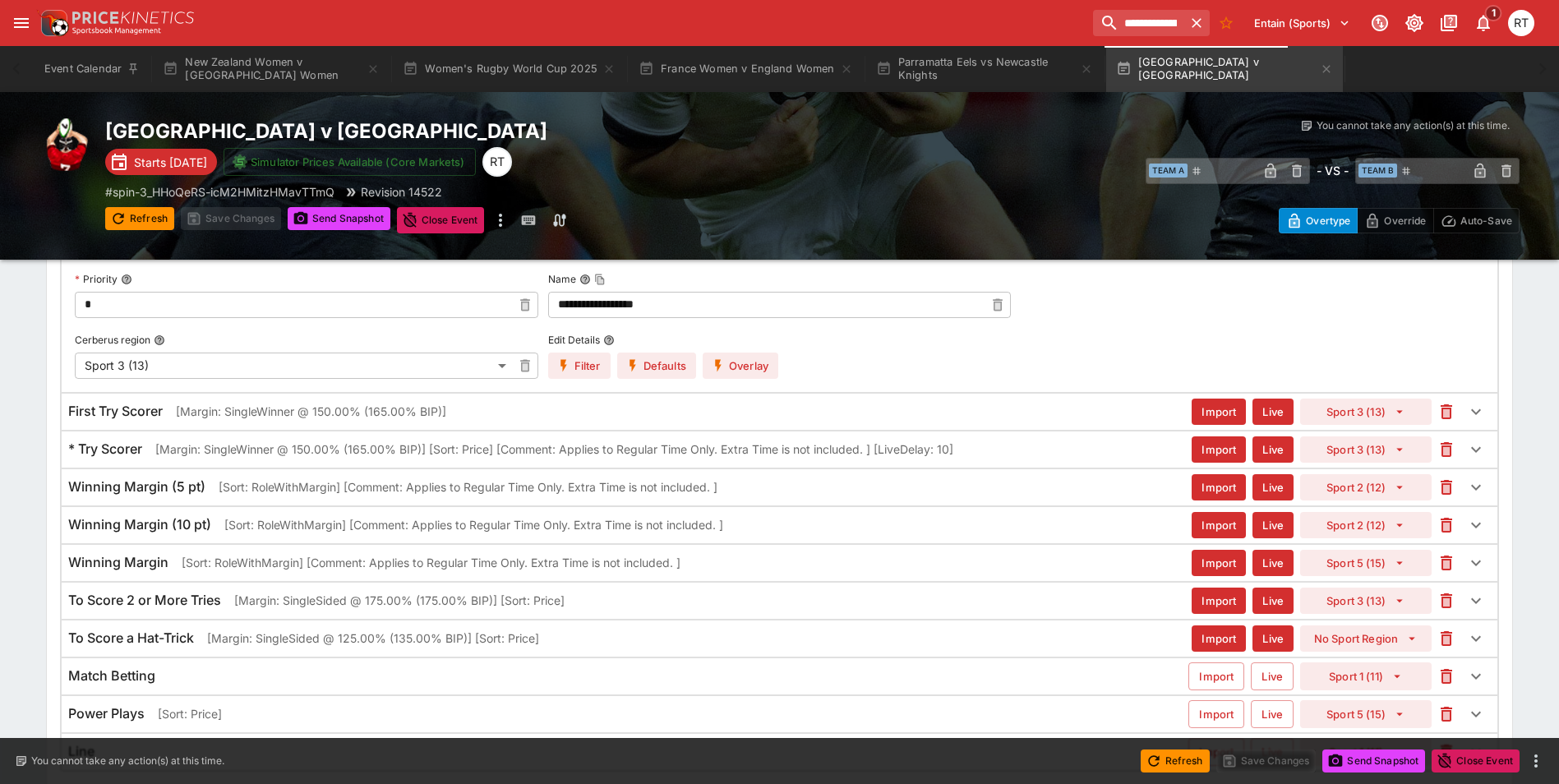
scroll to position [904, 0]
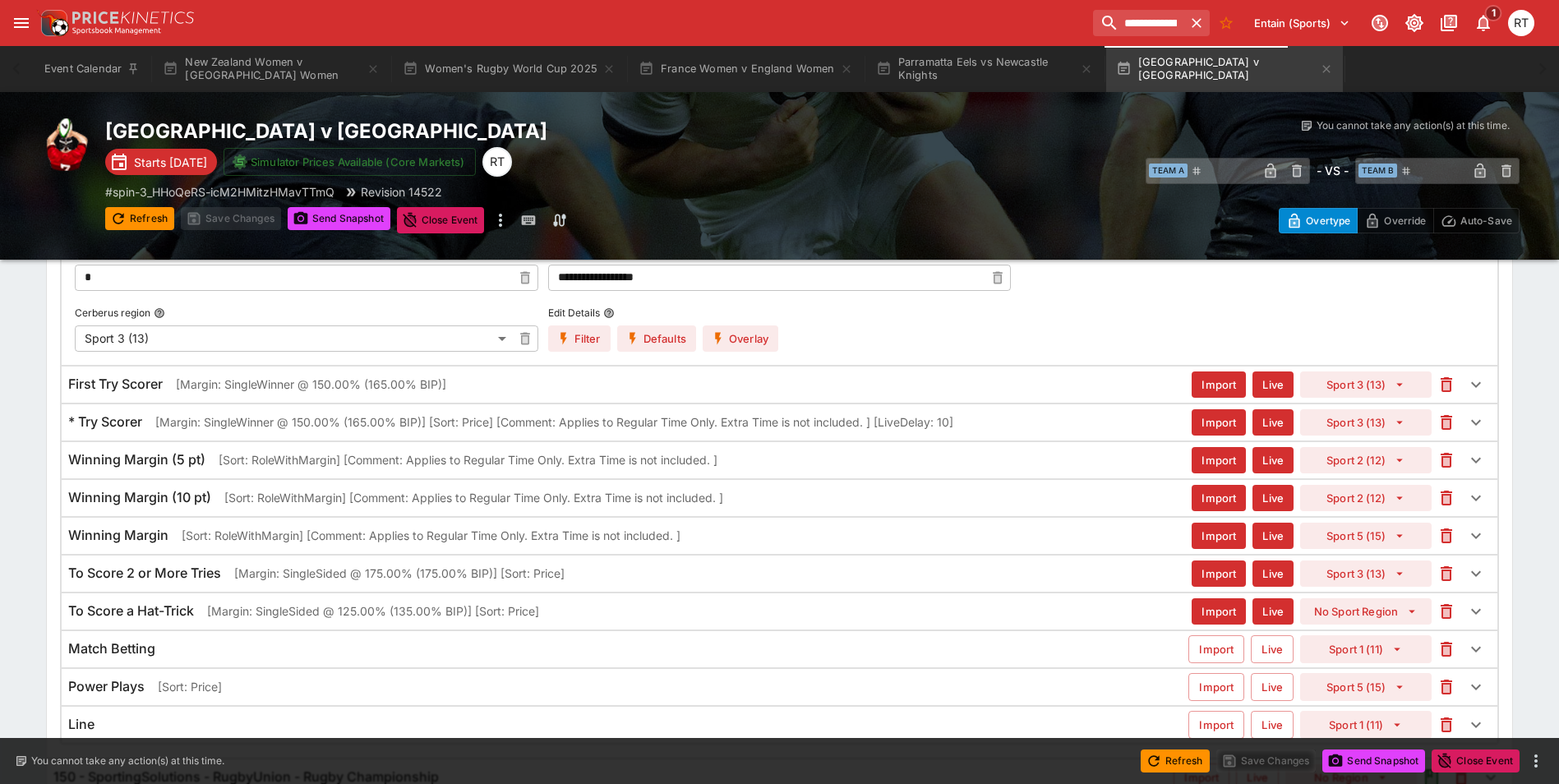
click at [394, 570] on p "[Margin: SingleSided @ 175.00% (175.00% BIP)] [Sort: Price]" at bounding box center [399, 573] width 331 height 18
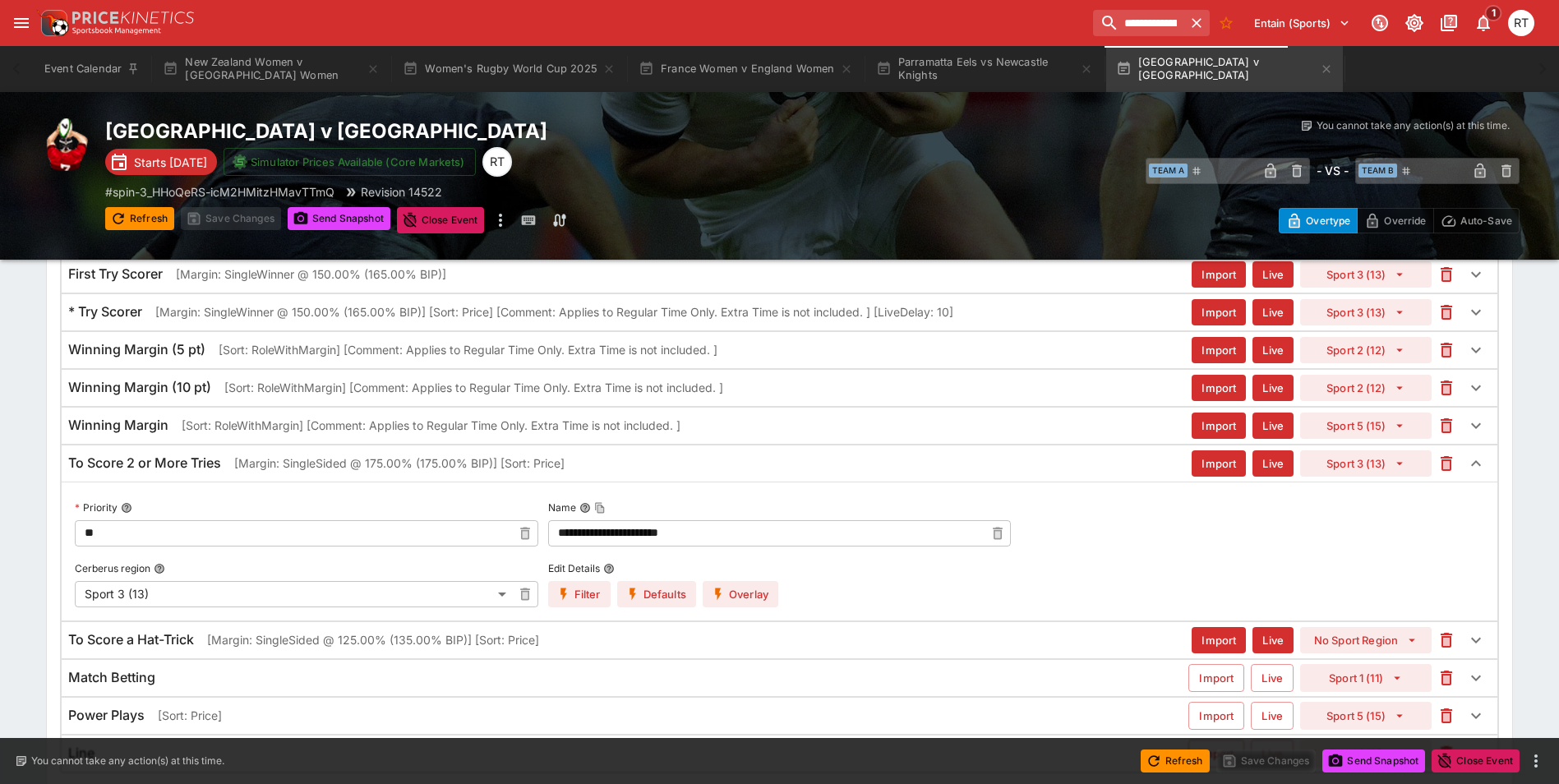
scroll to position [1150, 0]
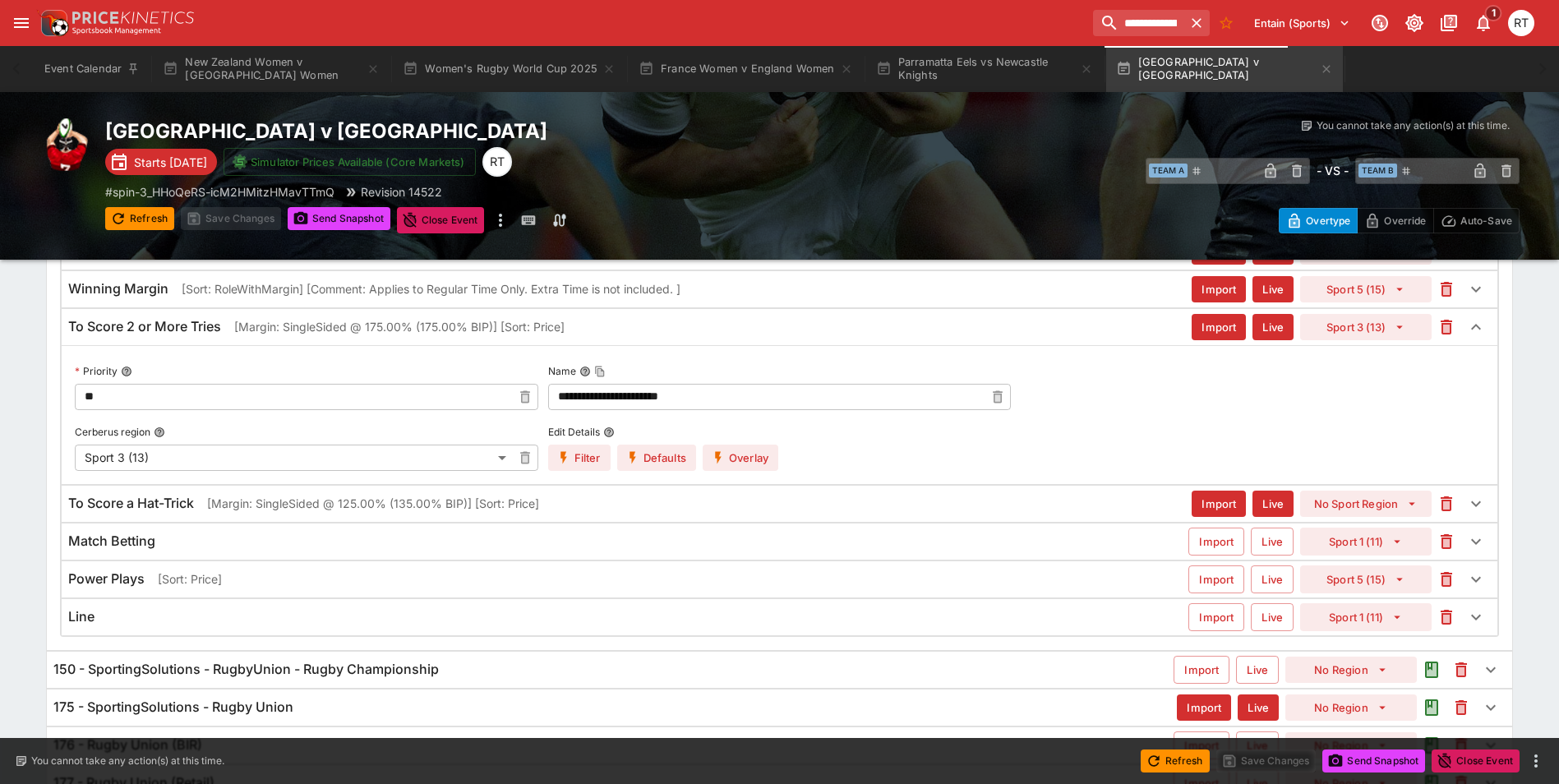
click at [755, 451] on button "Overlay" at bounding box center [741, 458] width 76 height 26
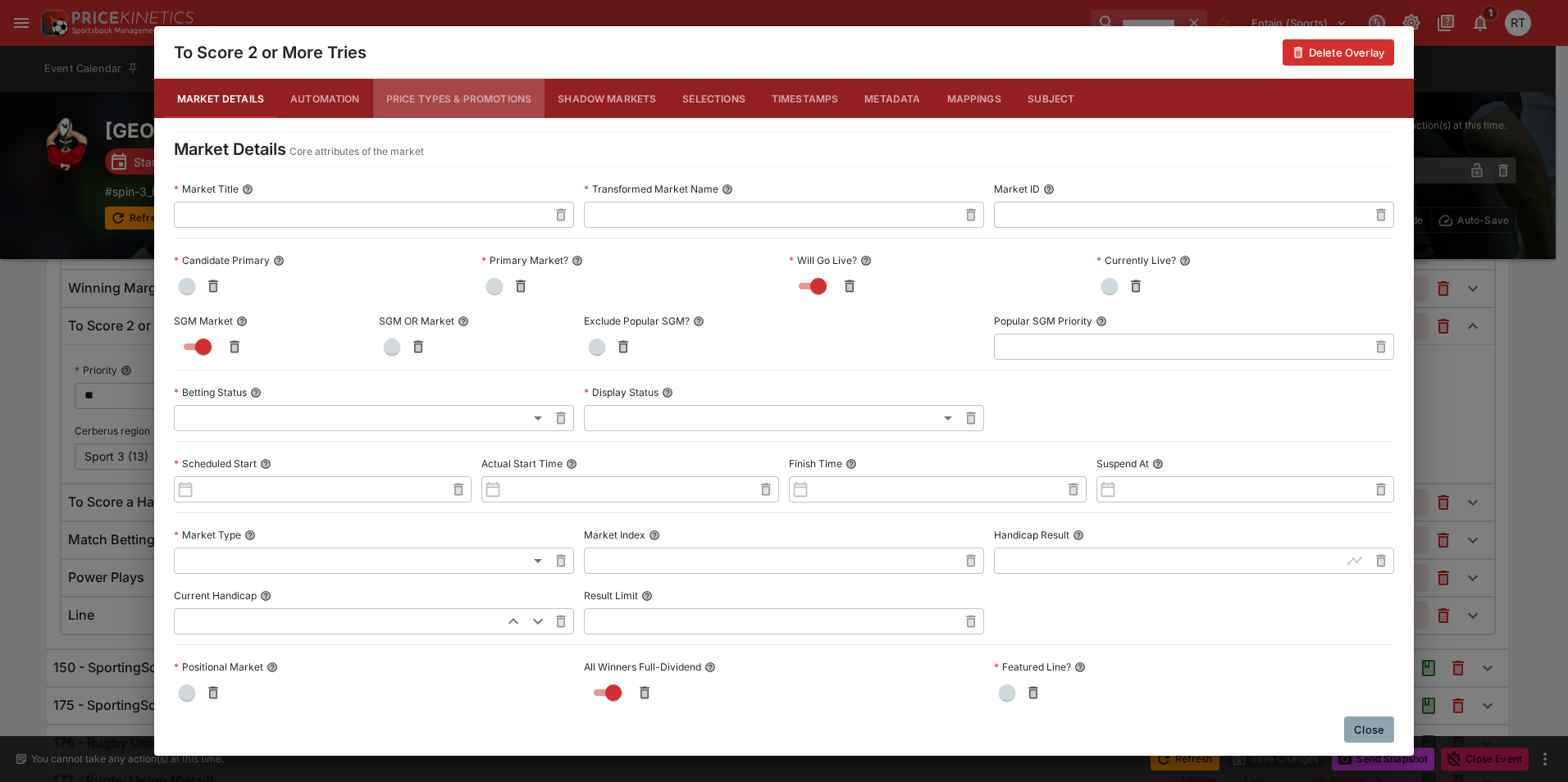
click at [427, 100] on button "Price Types & Promotions" at bounding box center [459, 98] width 172 height 40
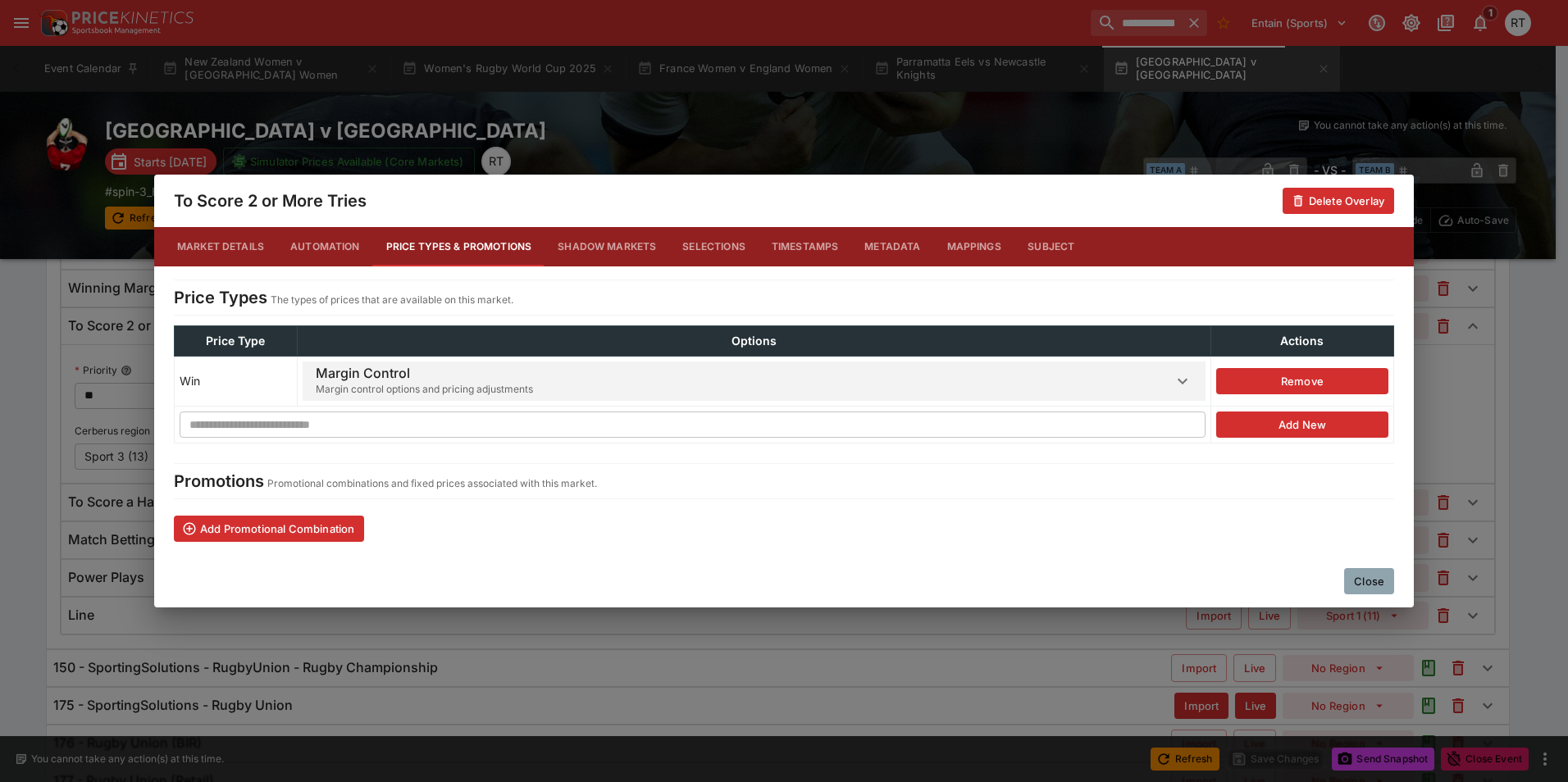
click at [486, 385] on span "Margin control options and pricing adjustments" at bounding box center [423, 389] width 217 height 17
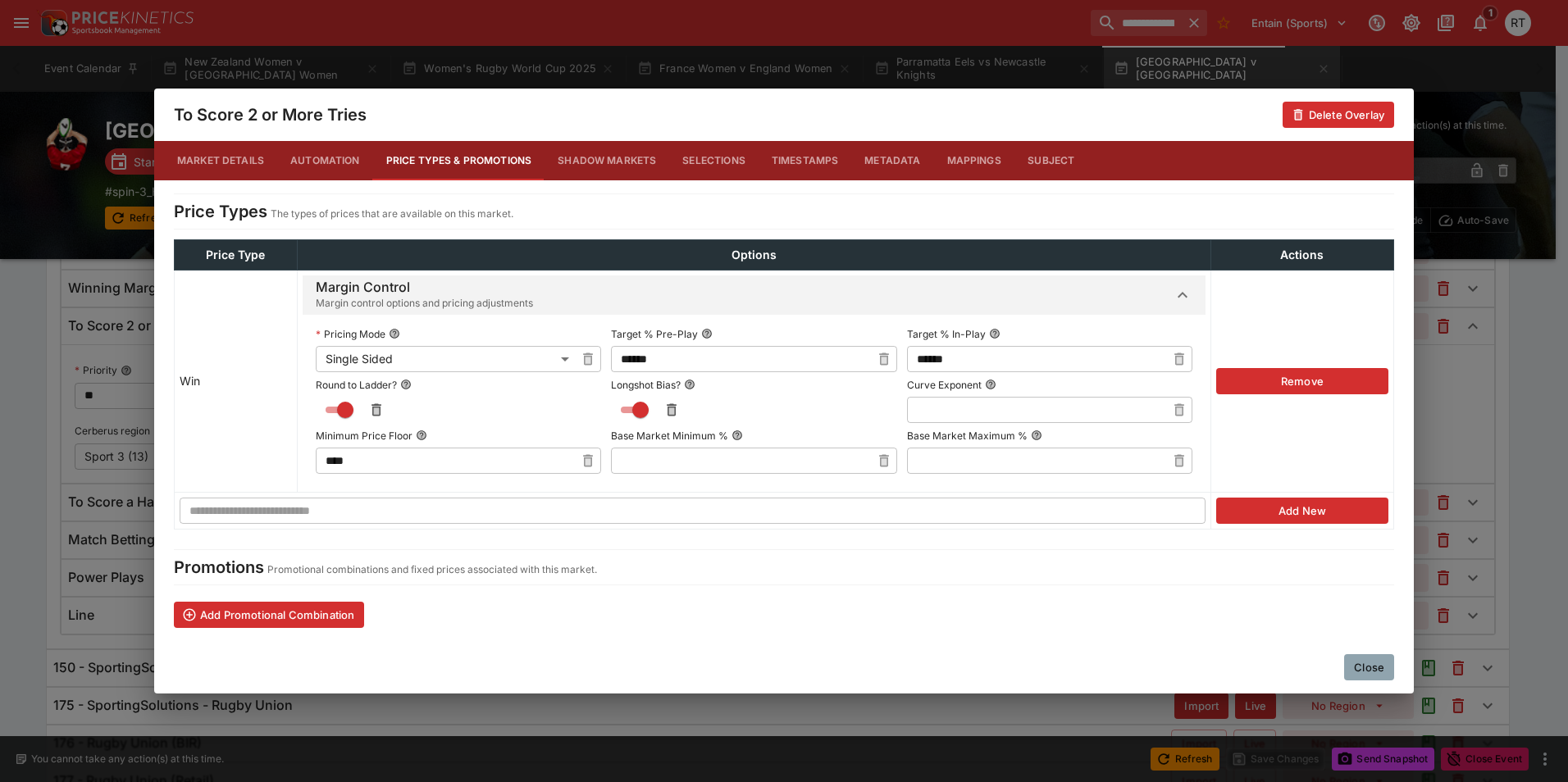
click at [881, 360] on icon "button" at bounding box center [884, 360] width 17 height 17
click at [753, 355] on input "text" at bounding box center [741, 359] width 259 height 26
type input "******"
drag, startPoint x: 1182, startPoint y: 360, endPoint x: 1071, endPoint y: 358, distance: 111.0
click at [1182, 360] on icon "button" at bounding box center [1179, 360] width 17 height 17
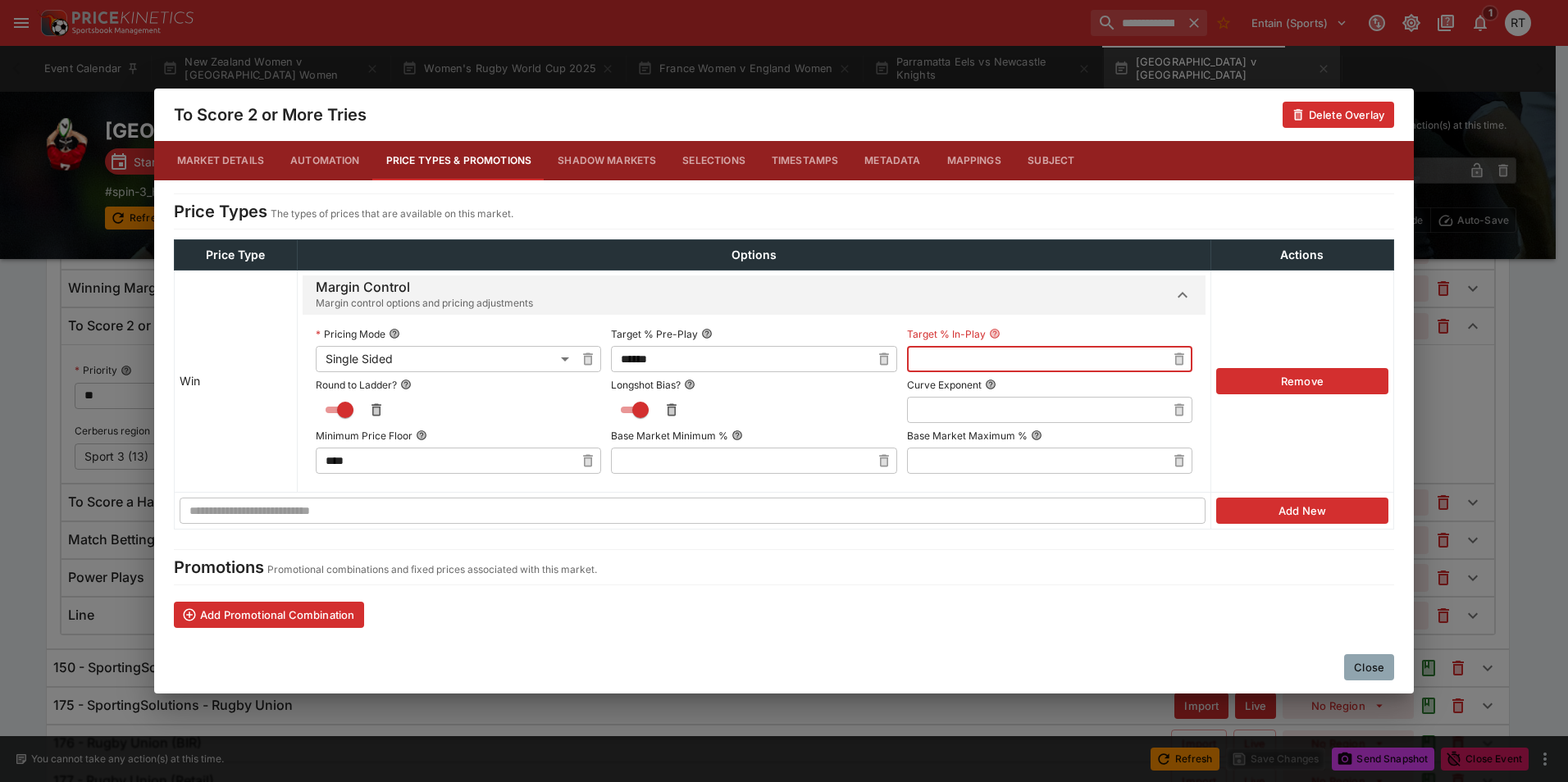
click at [1070, 357] on input "text" at bounding box center [1036, 359] width 259 height 26
type input "******"
click at [1043, 325] on label "Target % In-Play" at bounding box center [1049, 334] width 286 height 25
click at [1000, 328] on button "Target % In-Play" at bounding box center [995, 334] width 11 height 11
click at [1370, 677] on button "Close" at bounding box center [1369, 667] width 50 height 26
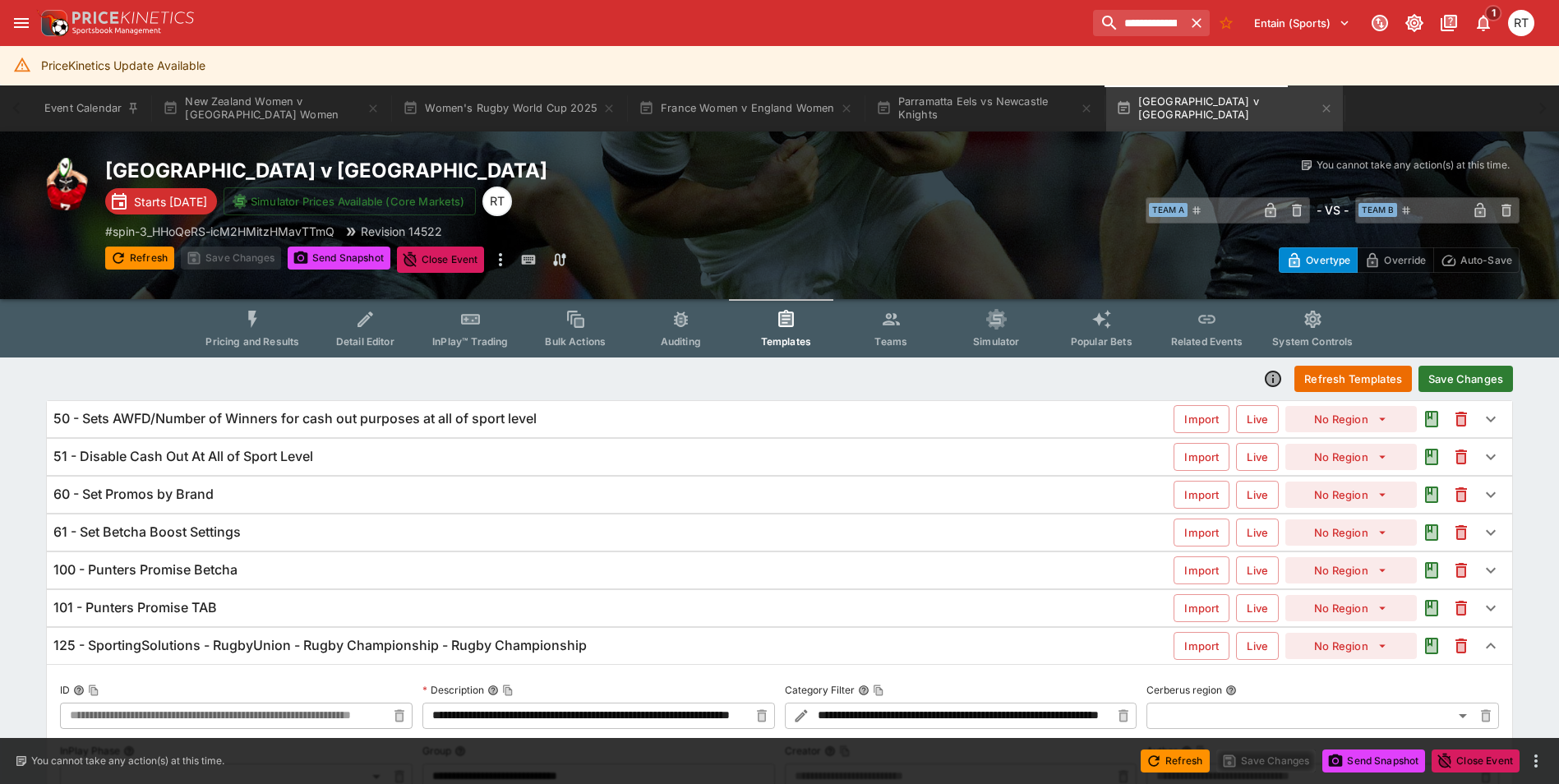
scroll to position [0, 0]
click at [1464, 375] on button "Save Changes" at bounding box center [1466, 380] width 95 height 26
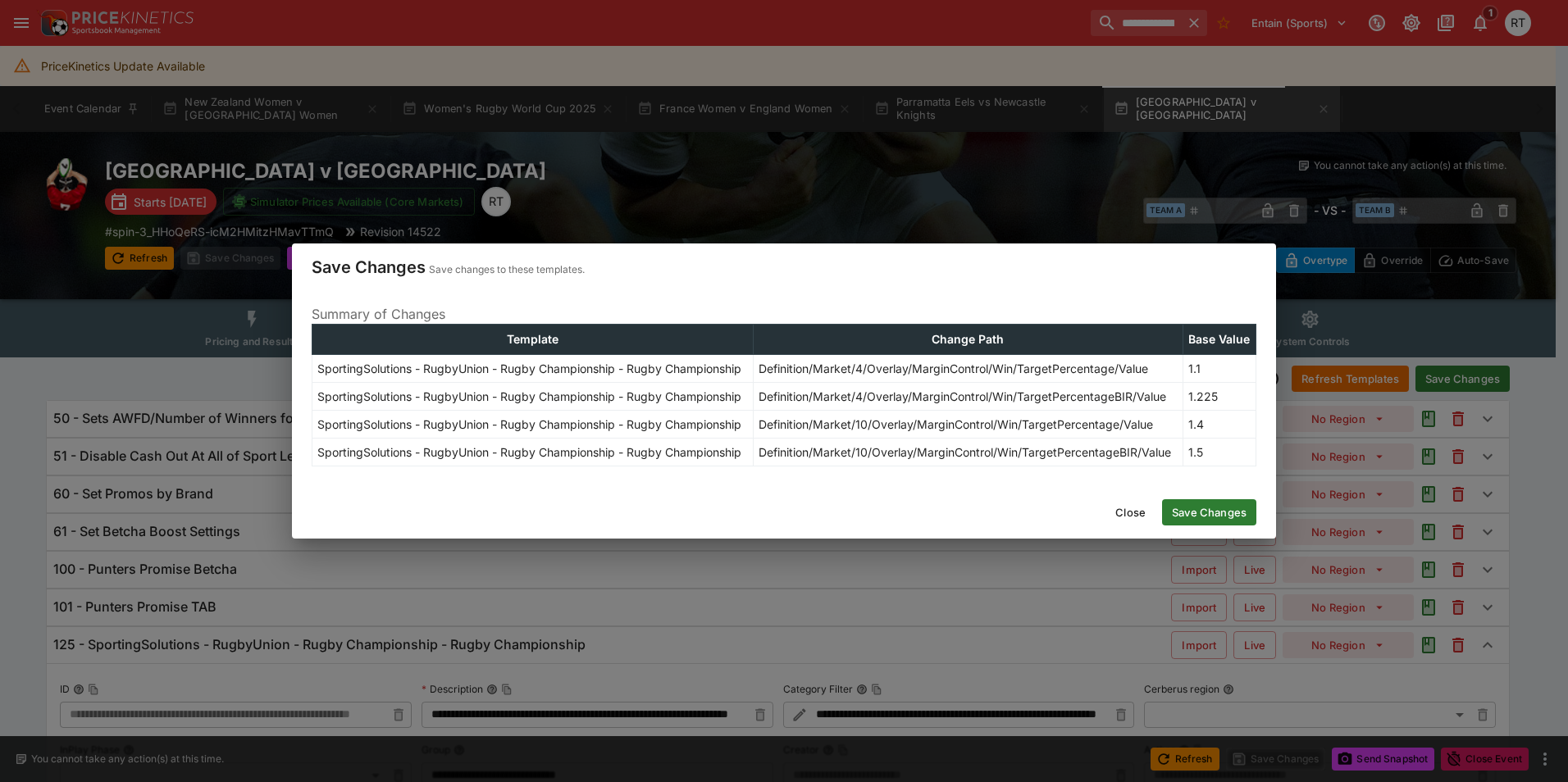
click at [1221, 510] on button "Save Changes" at bounding box center [1209, 512] width 94 height 26
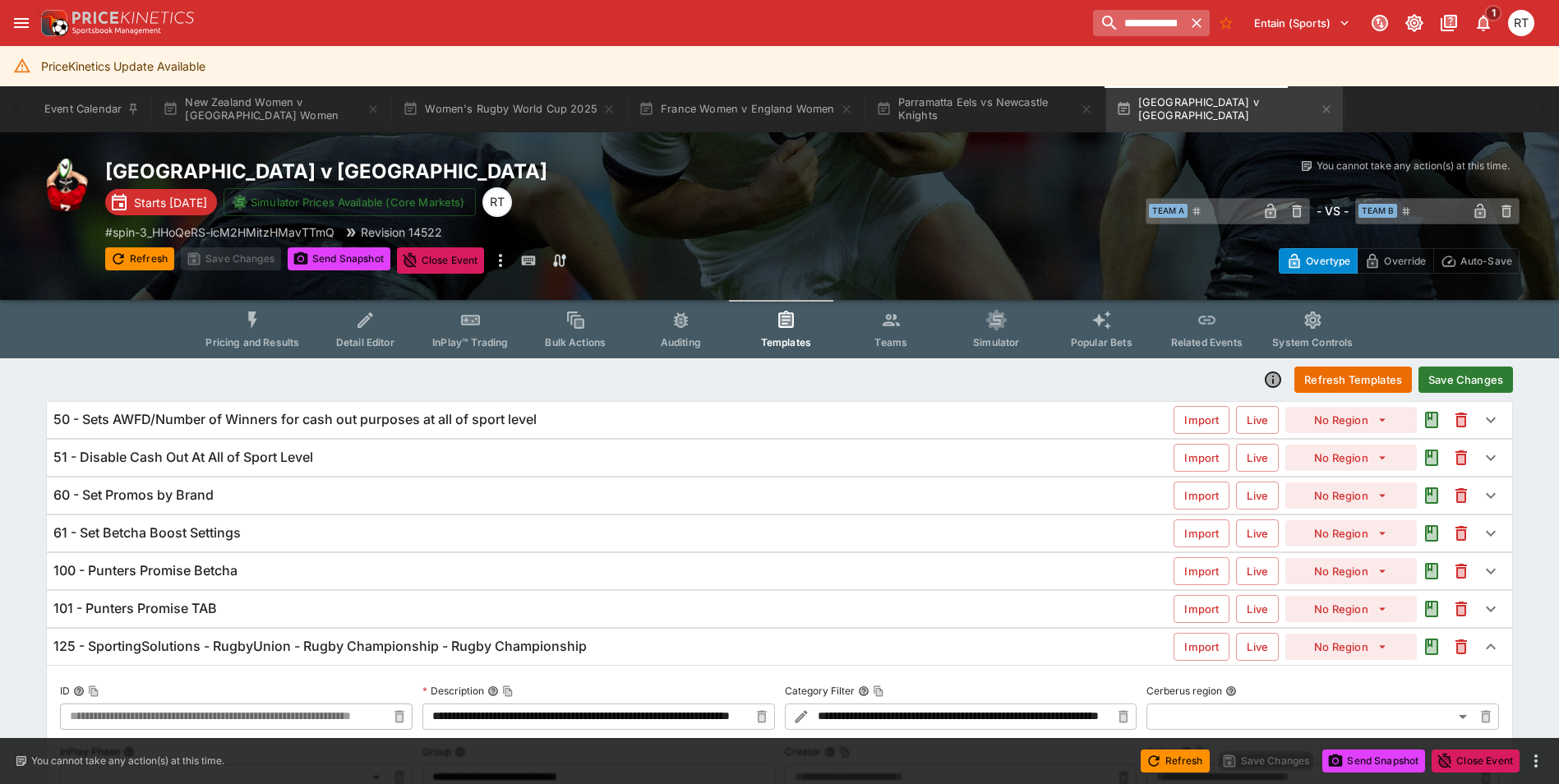
click at [1194, 24] on icon "button" at bounding box center [1197, 23] width 10 height 10
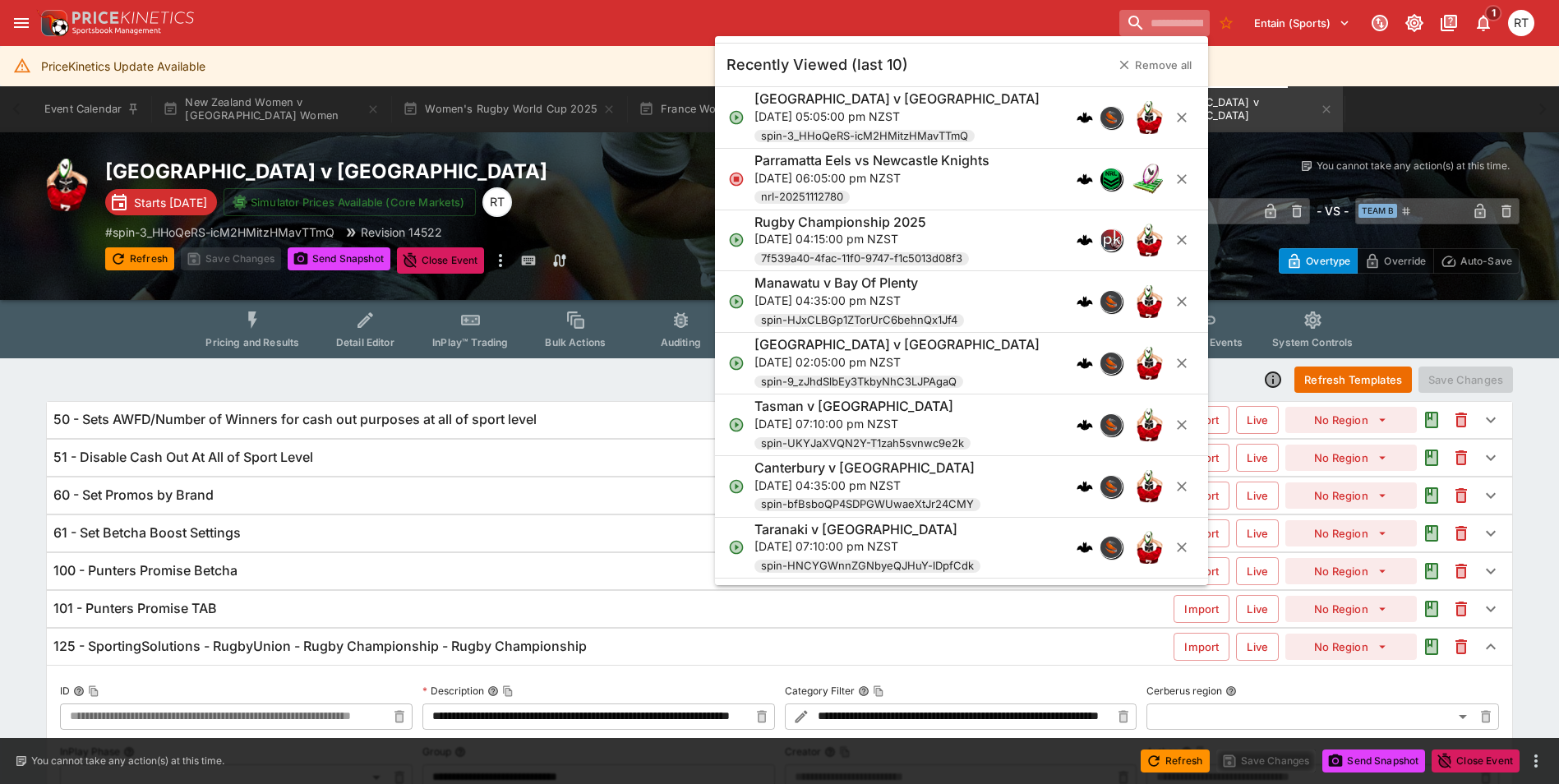
type input "**********"
click at [638, 23] on div "Entain (Sports) 1 RT" at bounding box center [788, 22] width 1503 height 36
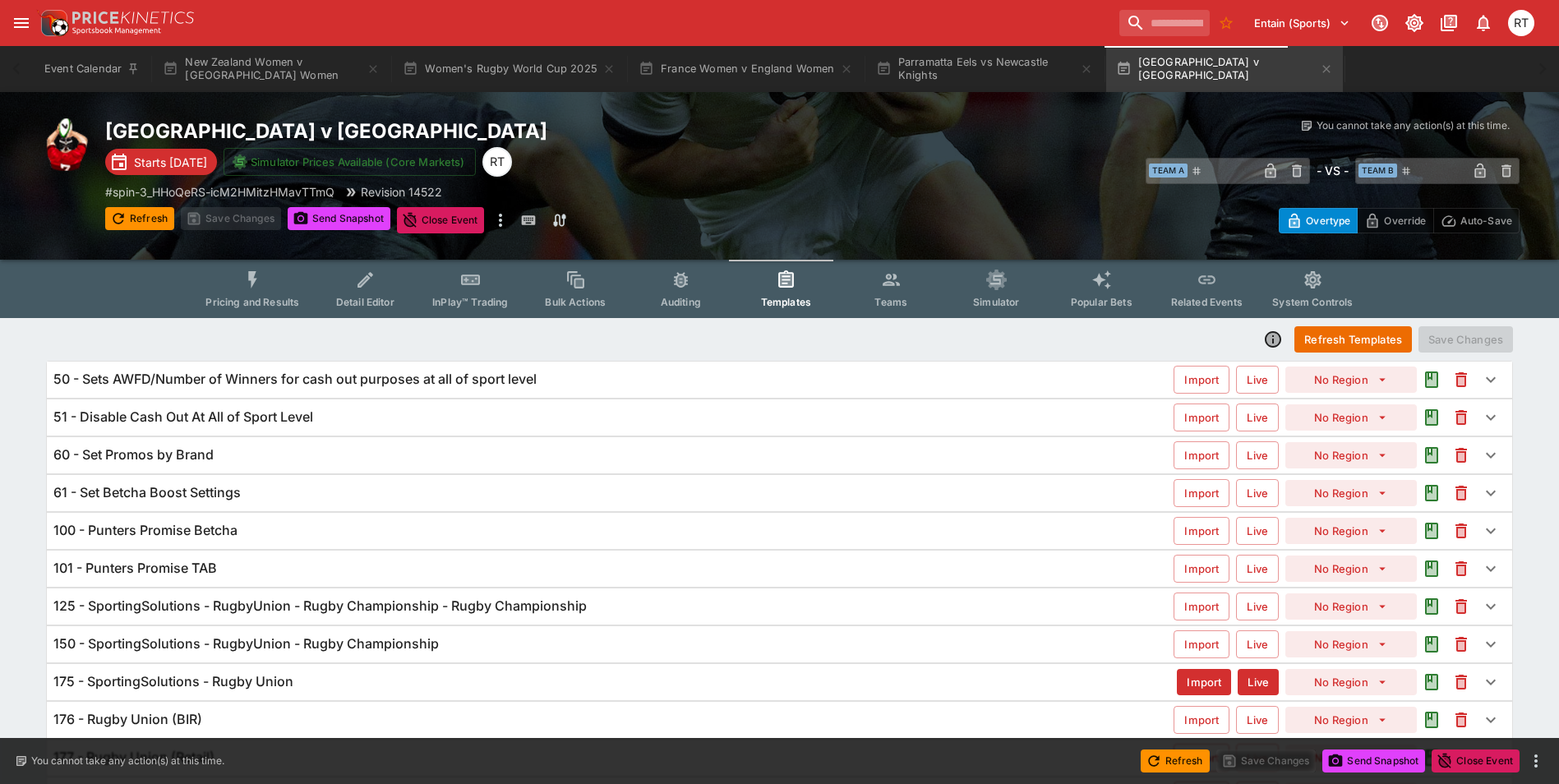
click at [456, 636] on div "150 - SportingSolutions - RugbyUnion - Rugby Championship" at bounding box center [614, 644] width 1121 height 18
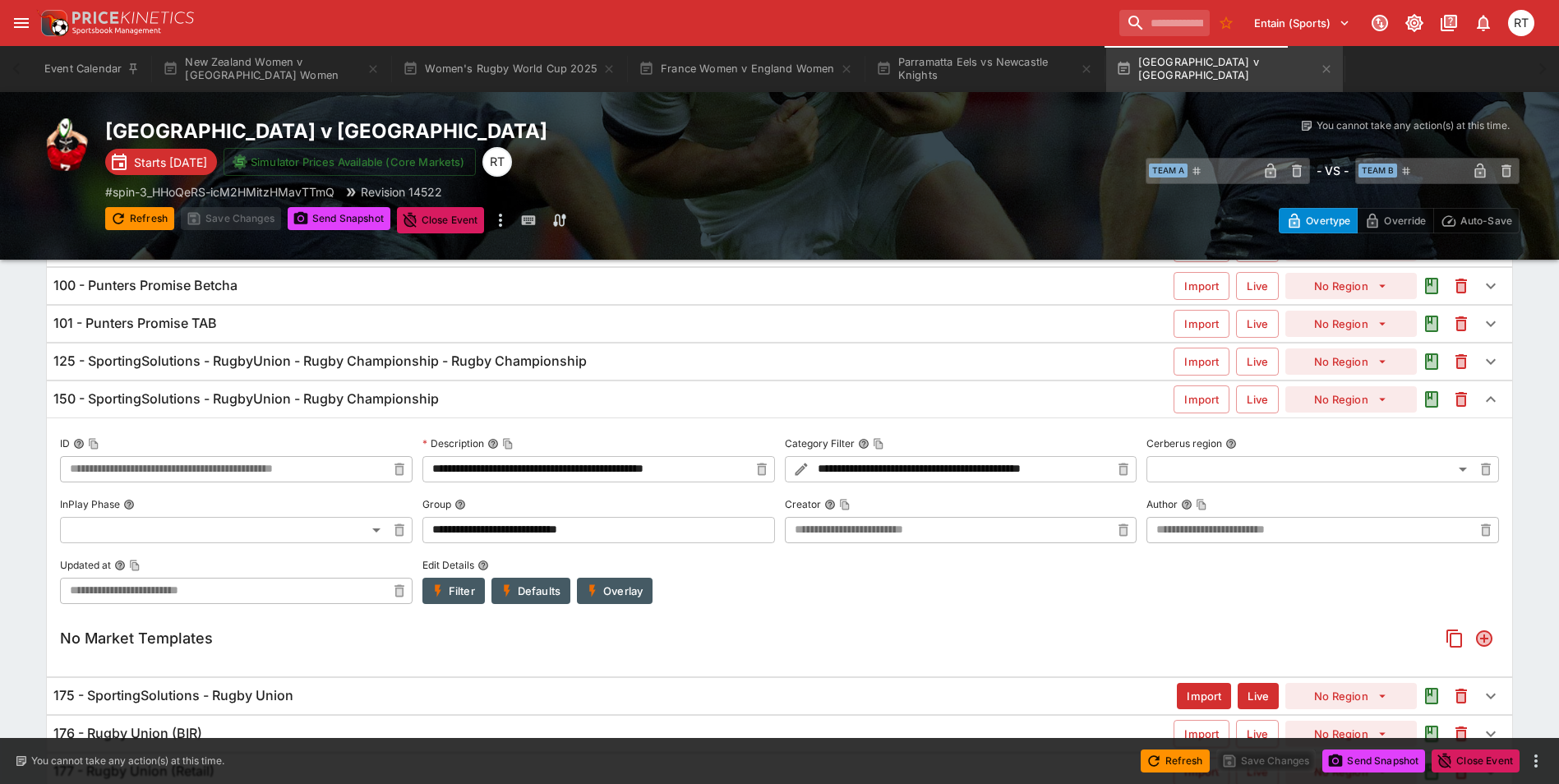
scroll to position [164, 0]
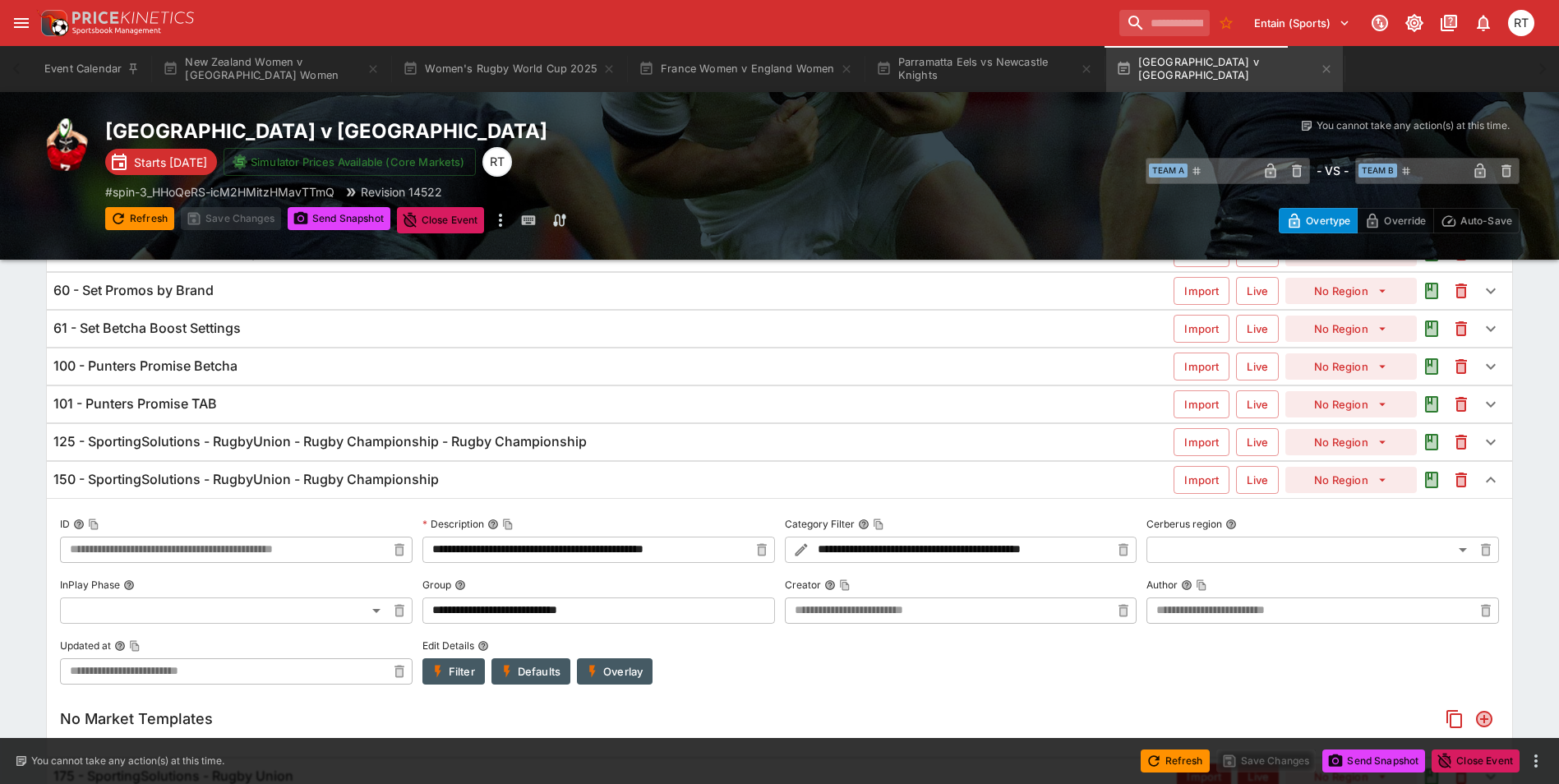
click at [454, 452] on div "125 - SportingSolutions - RugbyUnion - Rugby Championship - Rugby Championship …" at bounding box center [780, 442] width 1465 height 36
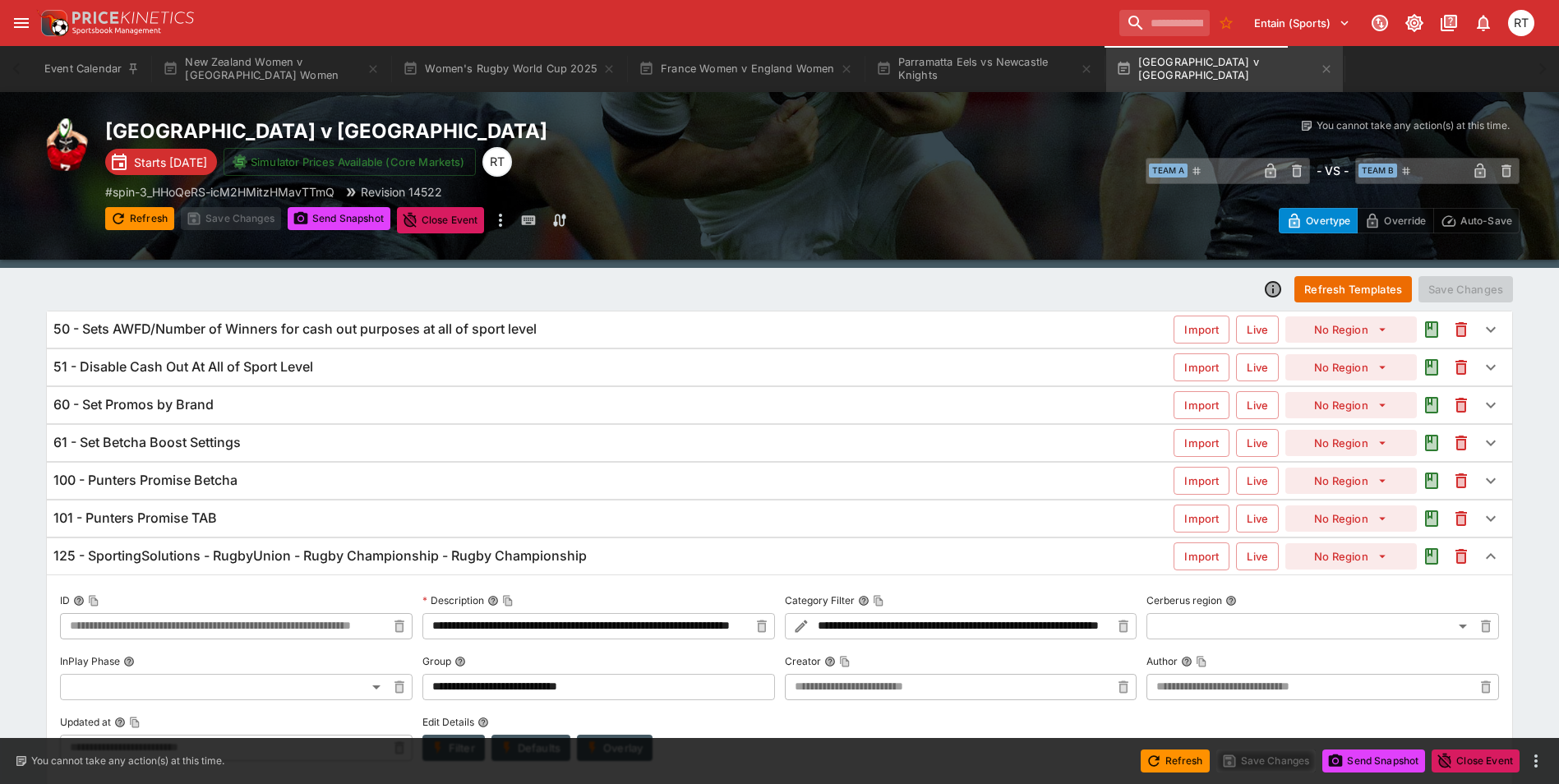
scroll to position [30, 0]
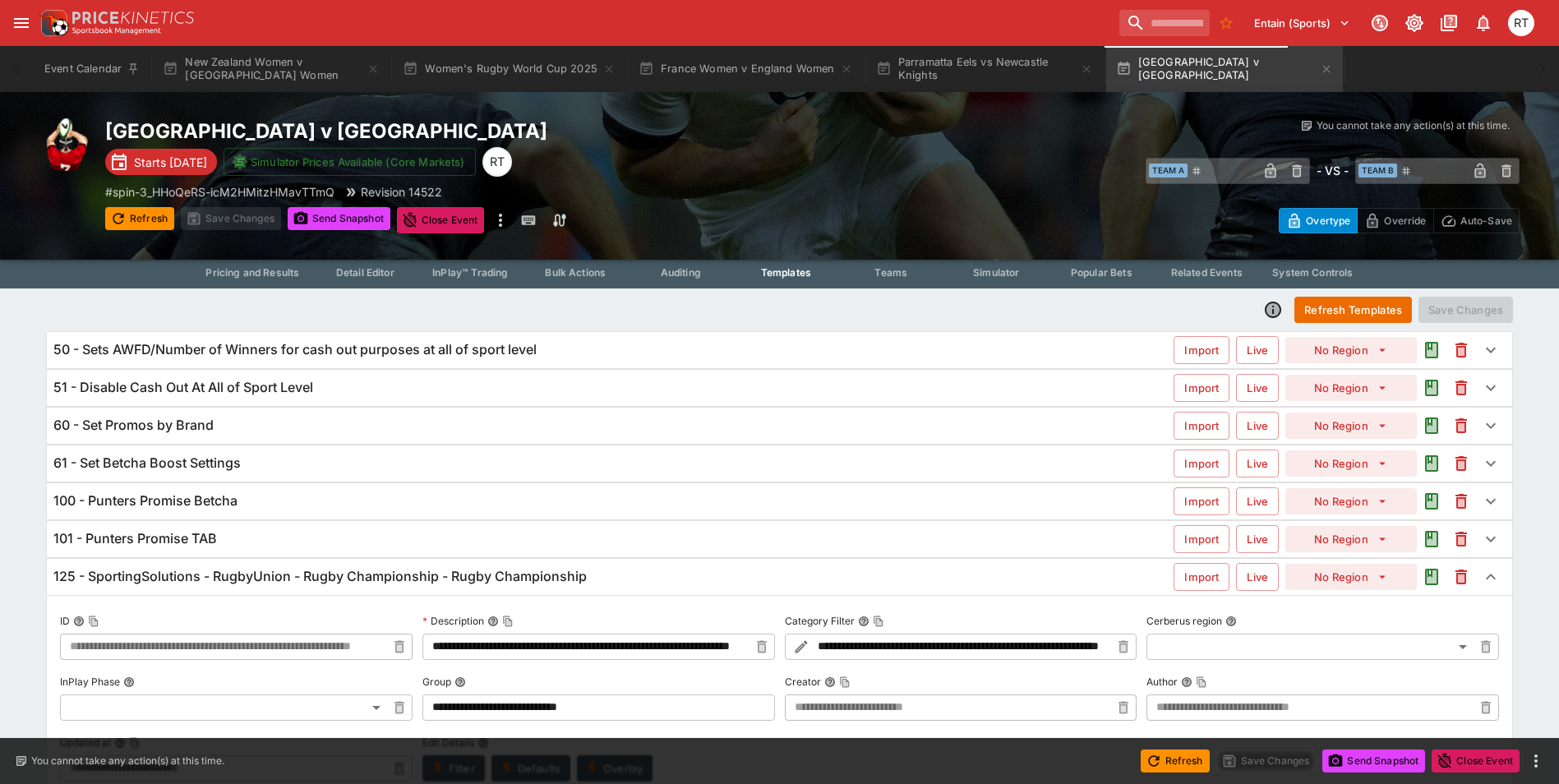
click at [437, 577] on h6 "125 - SportingSolutions - RugbyUnion - Rugby Championship - Rugby Championship" at bounding box center [321, 576] width 534 height 18
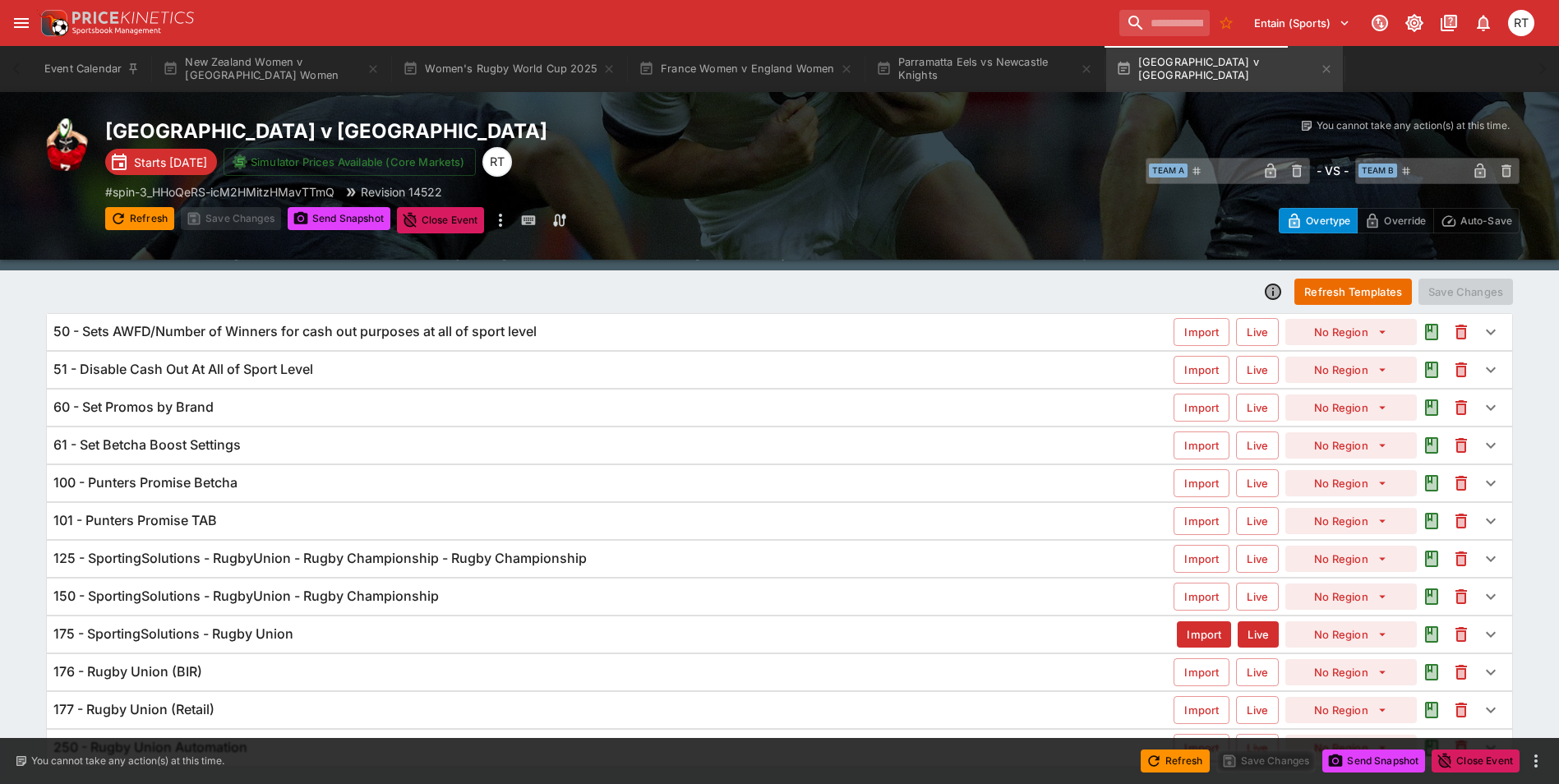
scroll to position [0, 0]
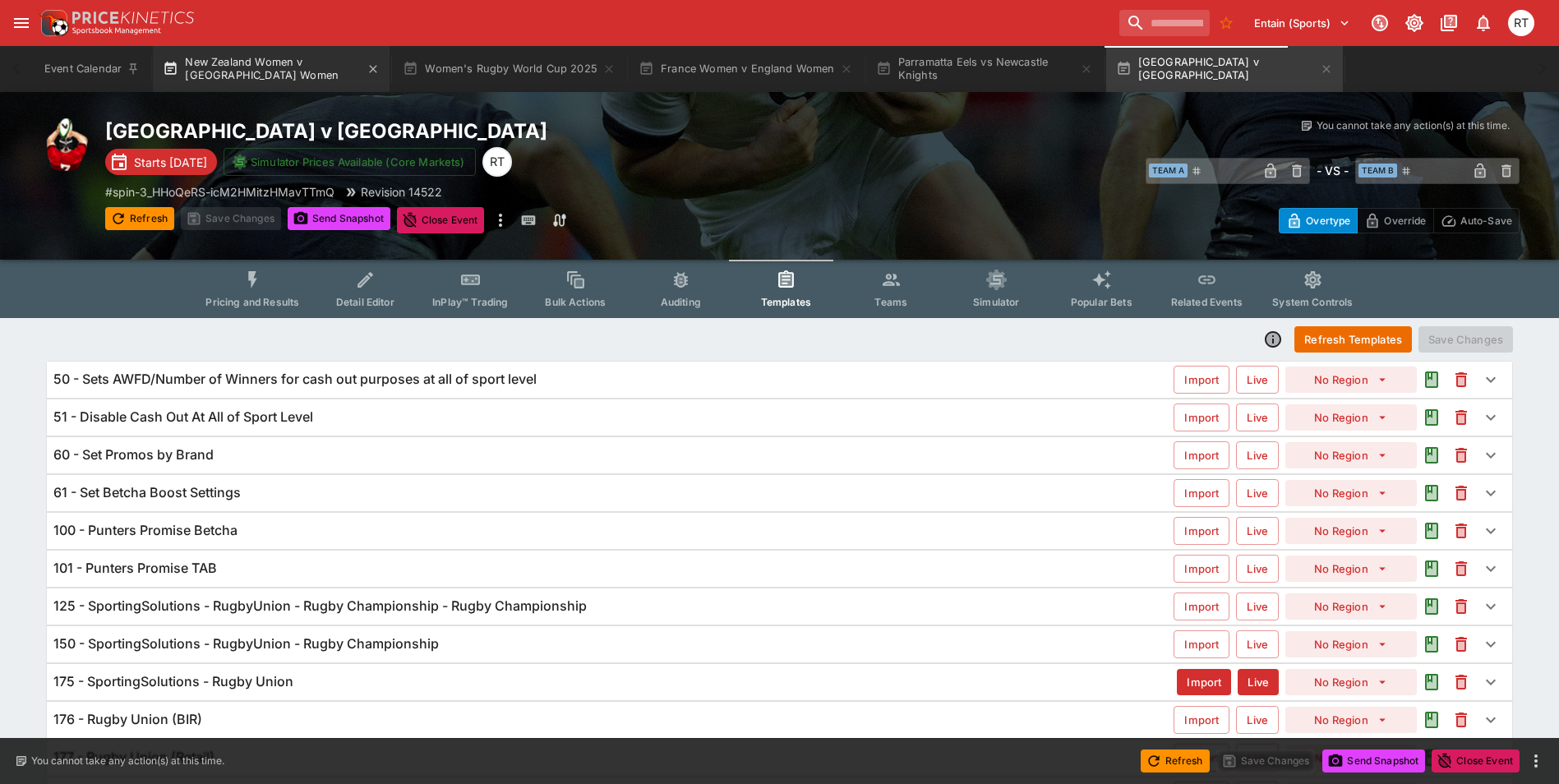
click at [275, 83] on button "New Zealand Women v [GEOGRAPHIC_DATA] Women" at bounding box center [271, 70] width 236 height 46
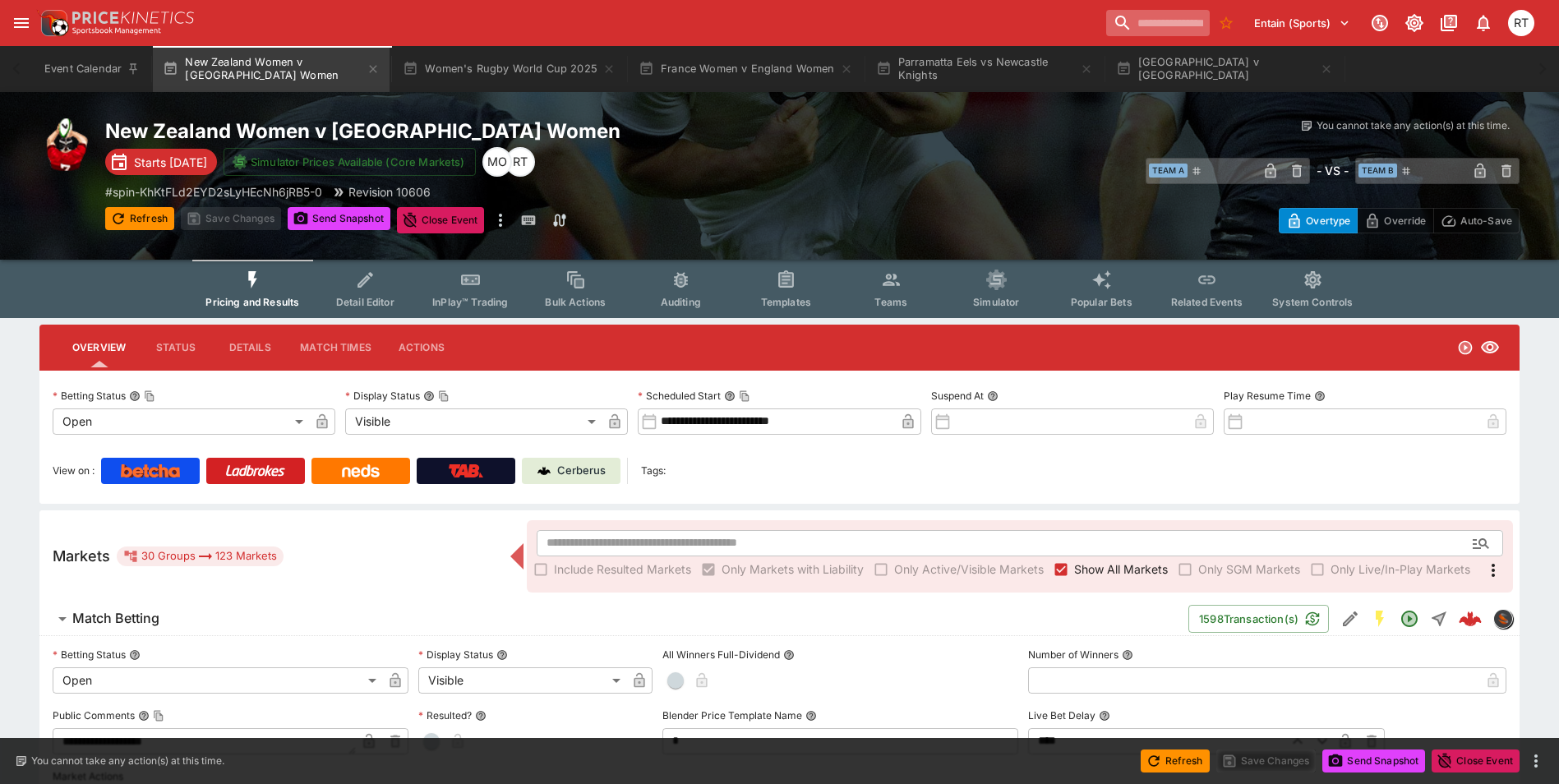
click at [1160, 22] on input "search" at bounding box center [1159, 23] width 104 height 26
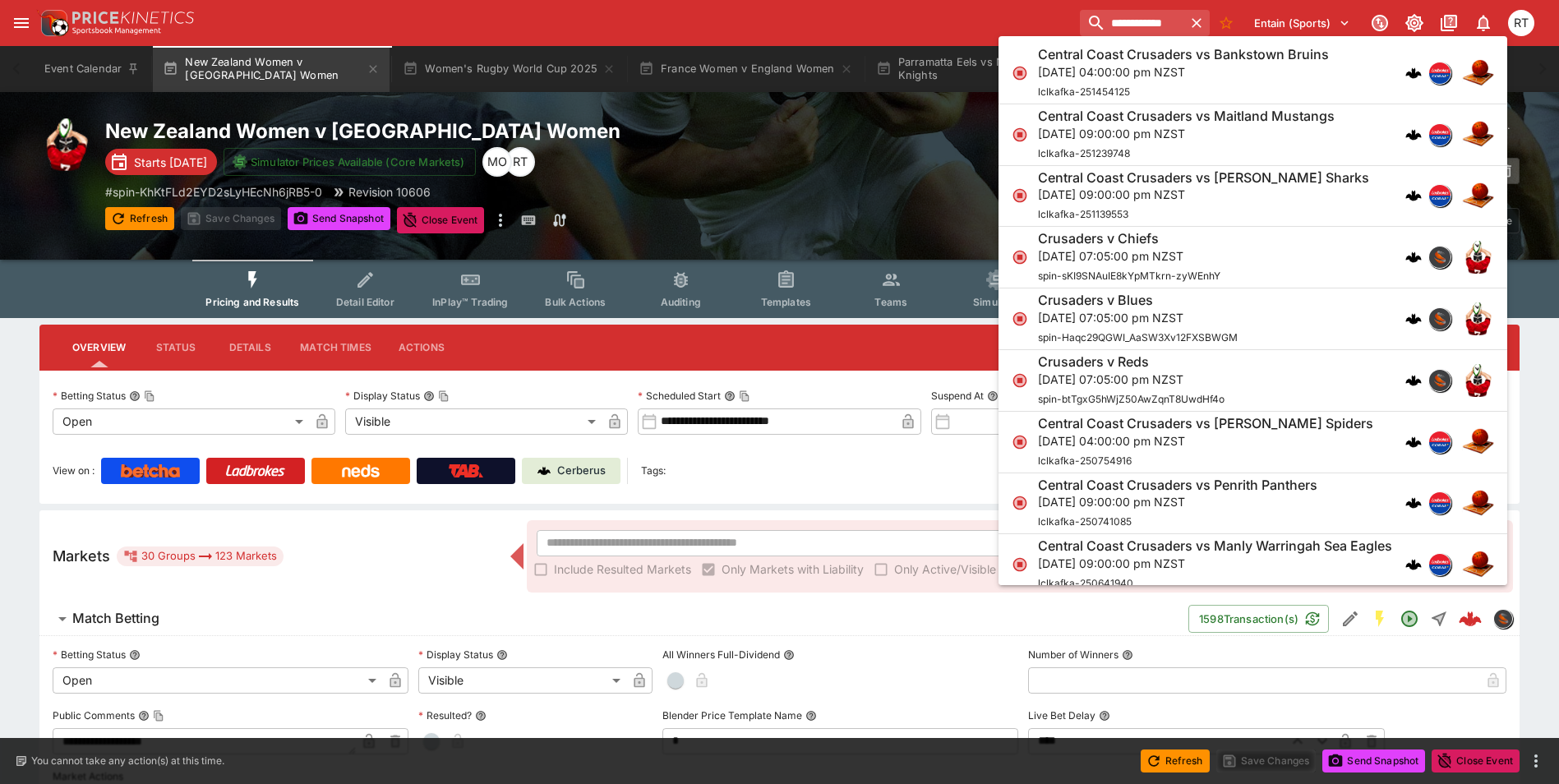
type input "**********"
click at [1134, 310] on p "Fri, 13 Jun 2025, 07:05:00 pm NZST" at bounding box center [1138, 317] width 200 height 18
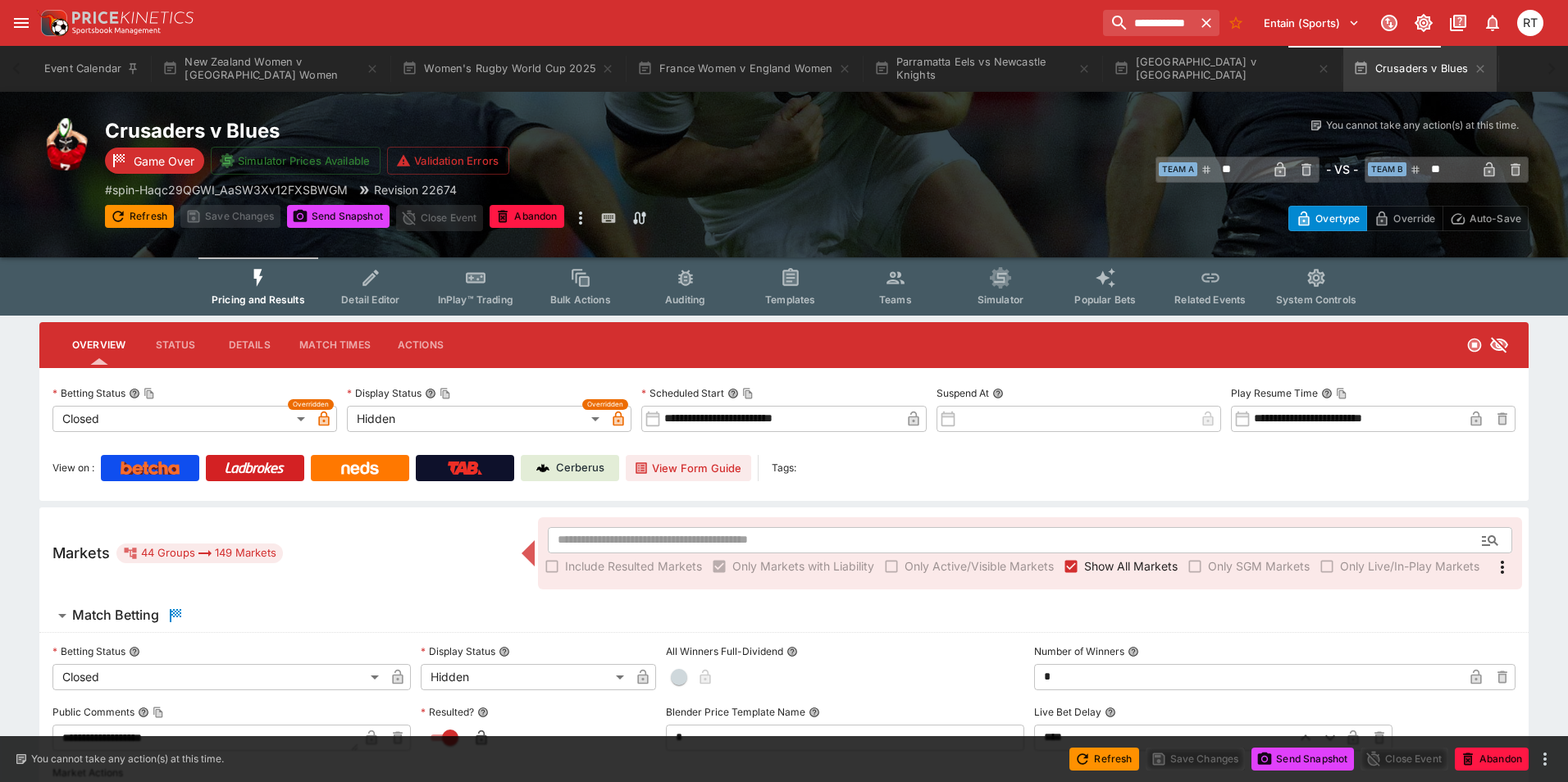
type input "**********"
type input "******"
type input "**********"
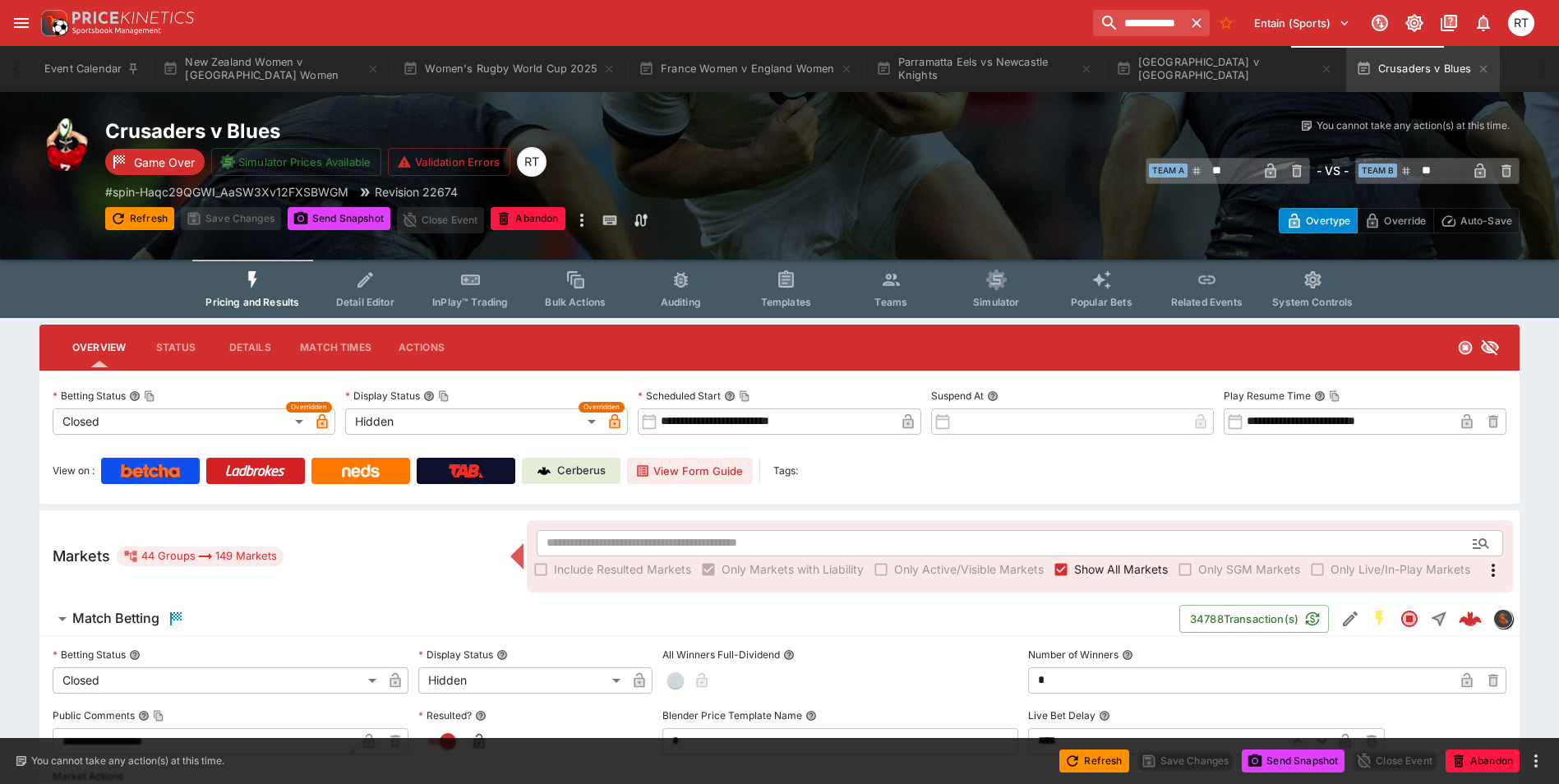
click at [455, 294] on button "InPlay™ Trading" at bounding box center [471, 288] width 106 height 58
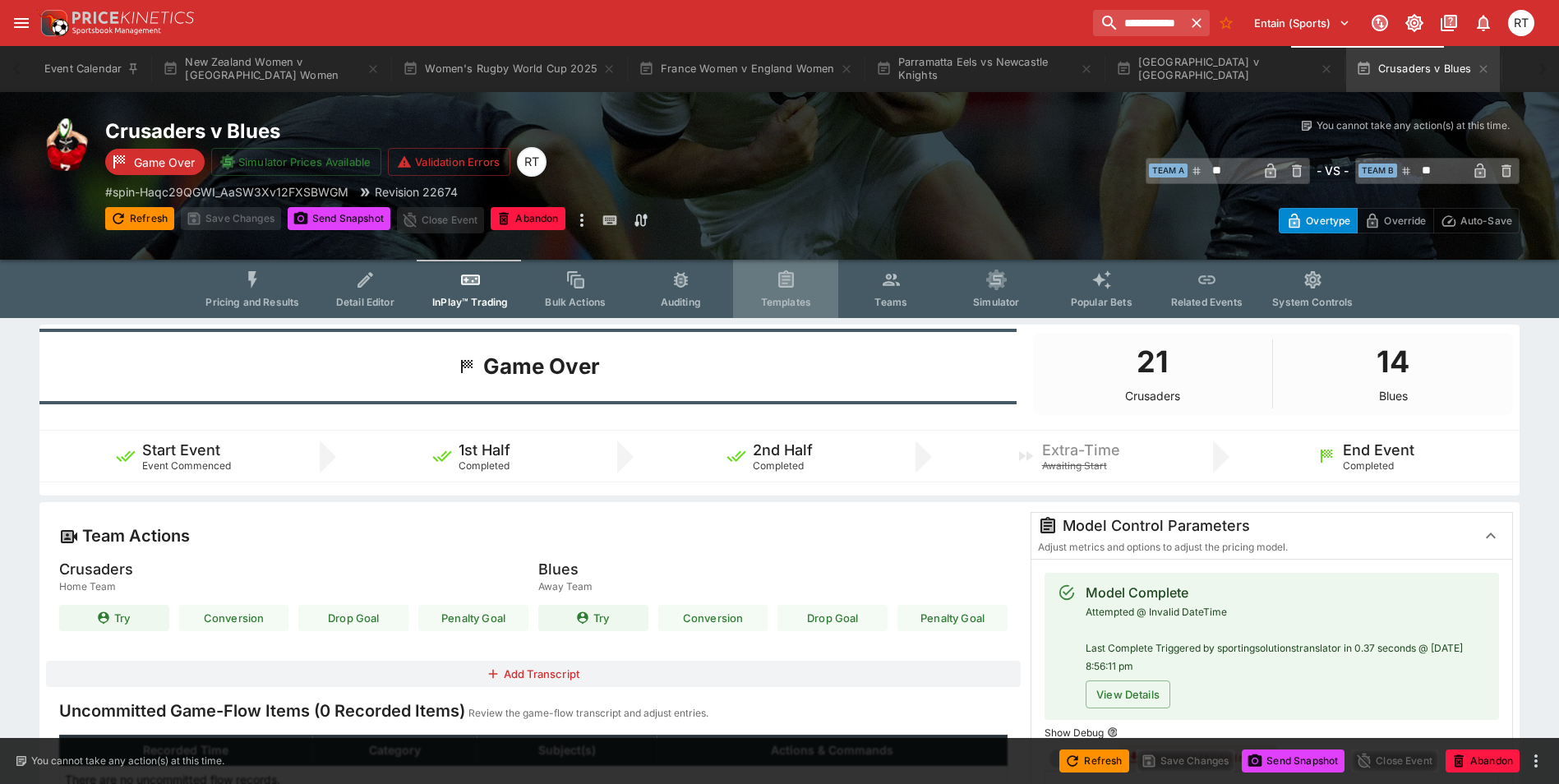
click at [781, 293] on button "Templates" at bounding box center [786, 288] width 106 height 58
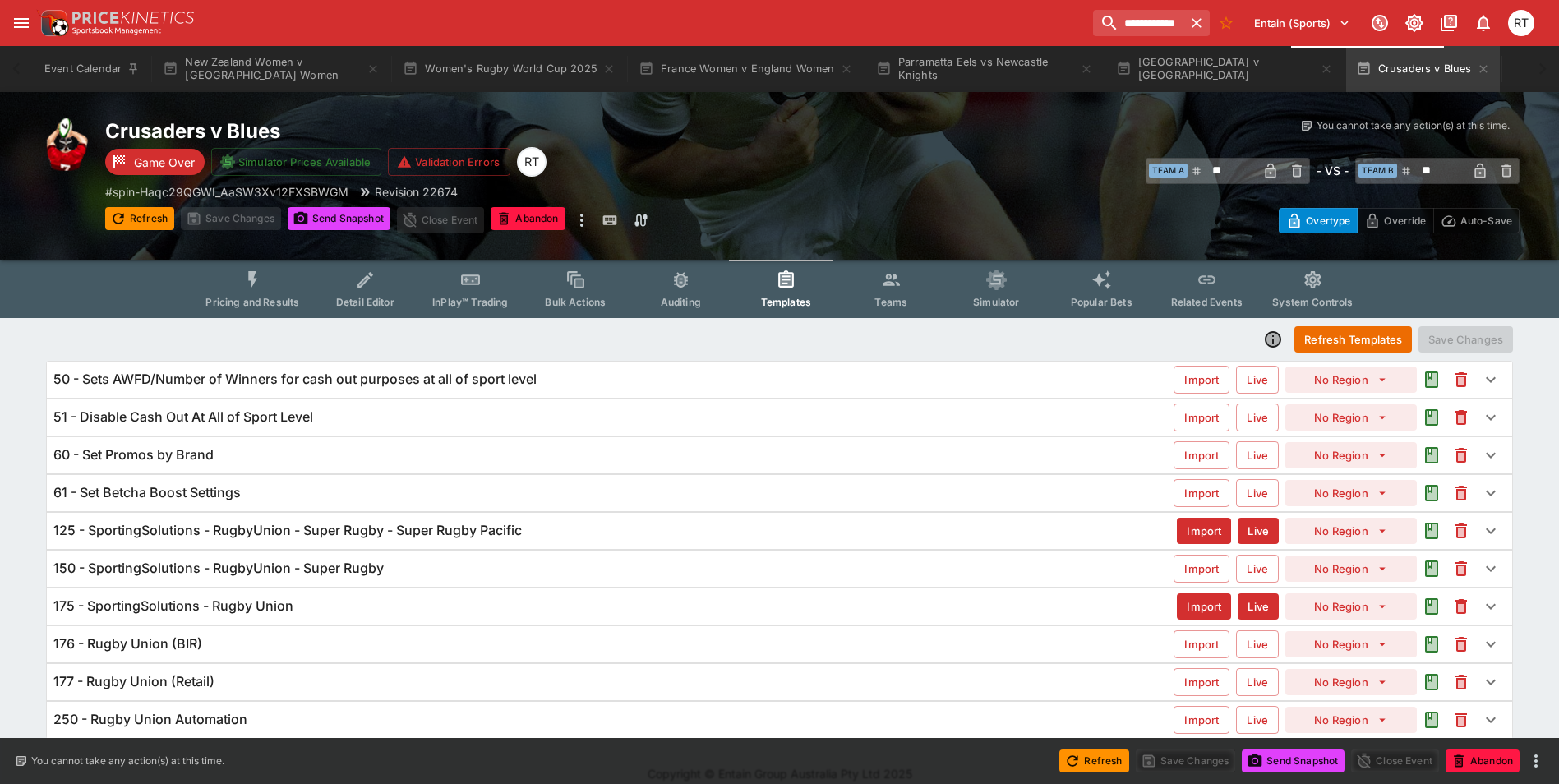
scroll to position [19, 0]
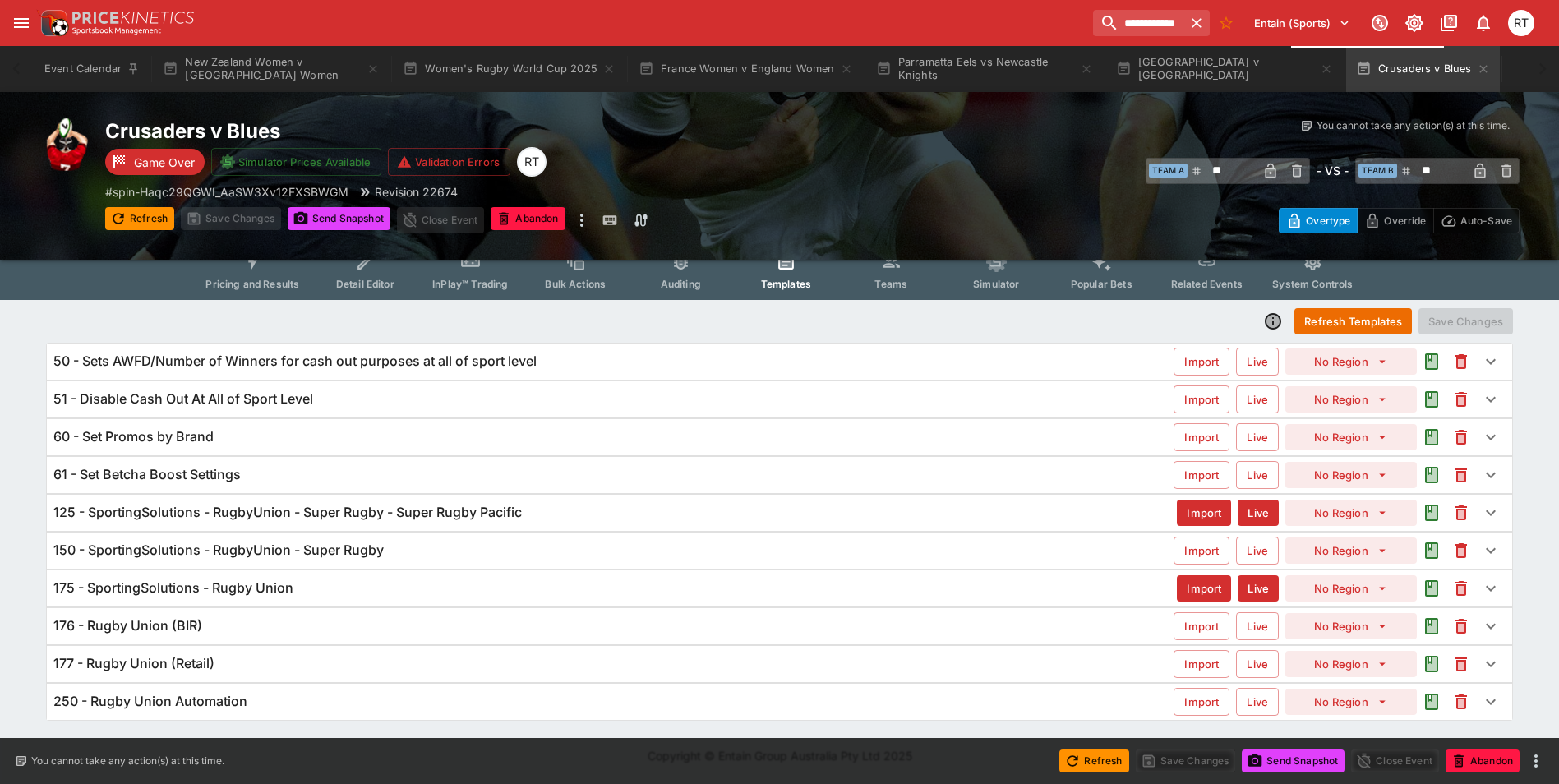
click at [353, 513] on h6 "125 - SportingSolutions - RugbyUnion - Super Rugby - Super Rugby Pacific" at bounding box center [288, 512] width 469 height 18
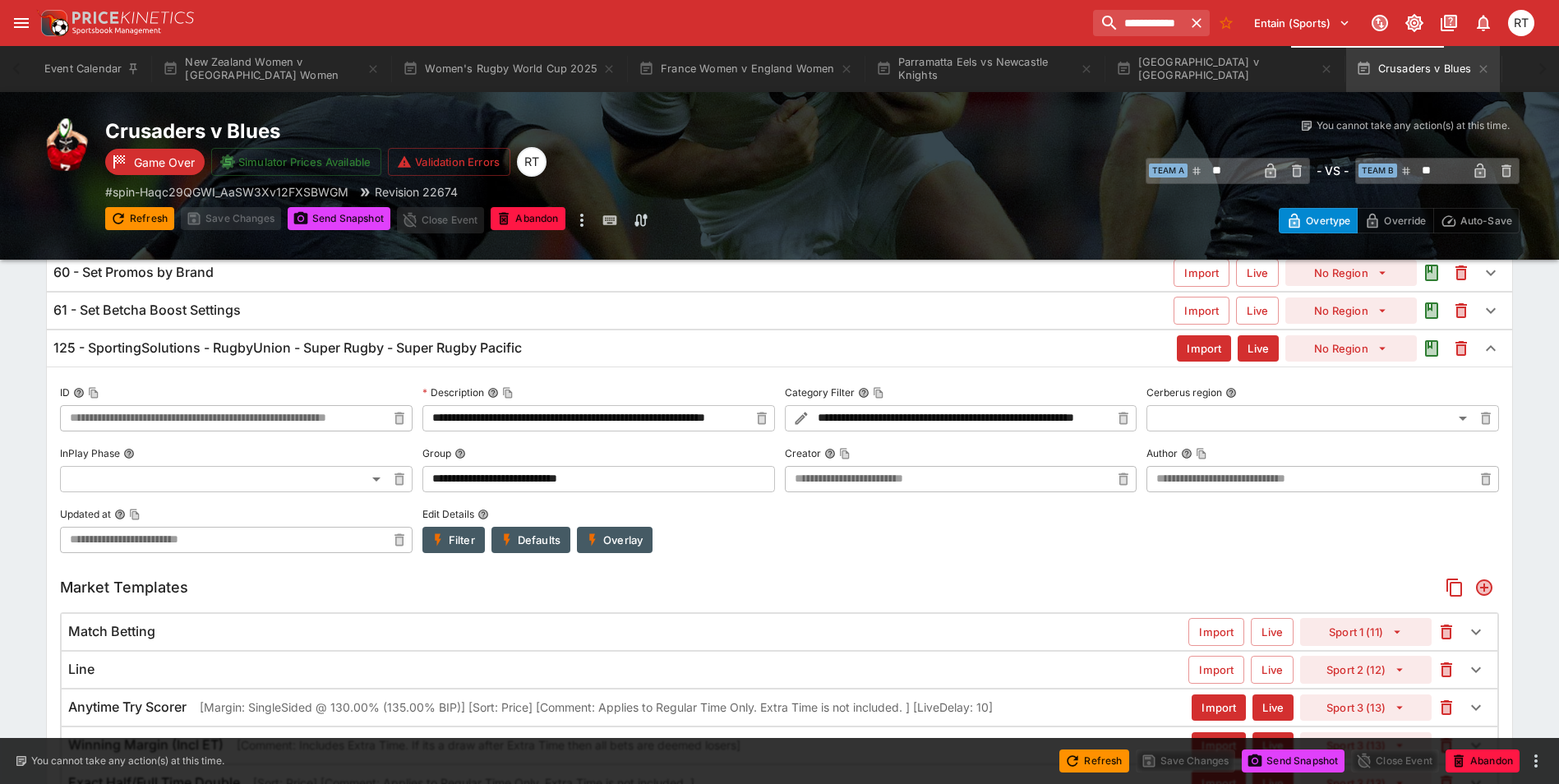
scroll to position [23, 0]
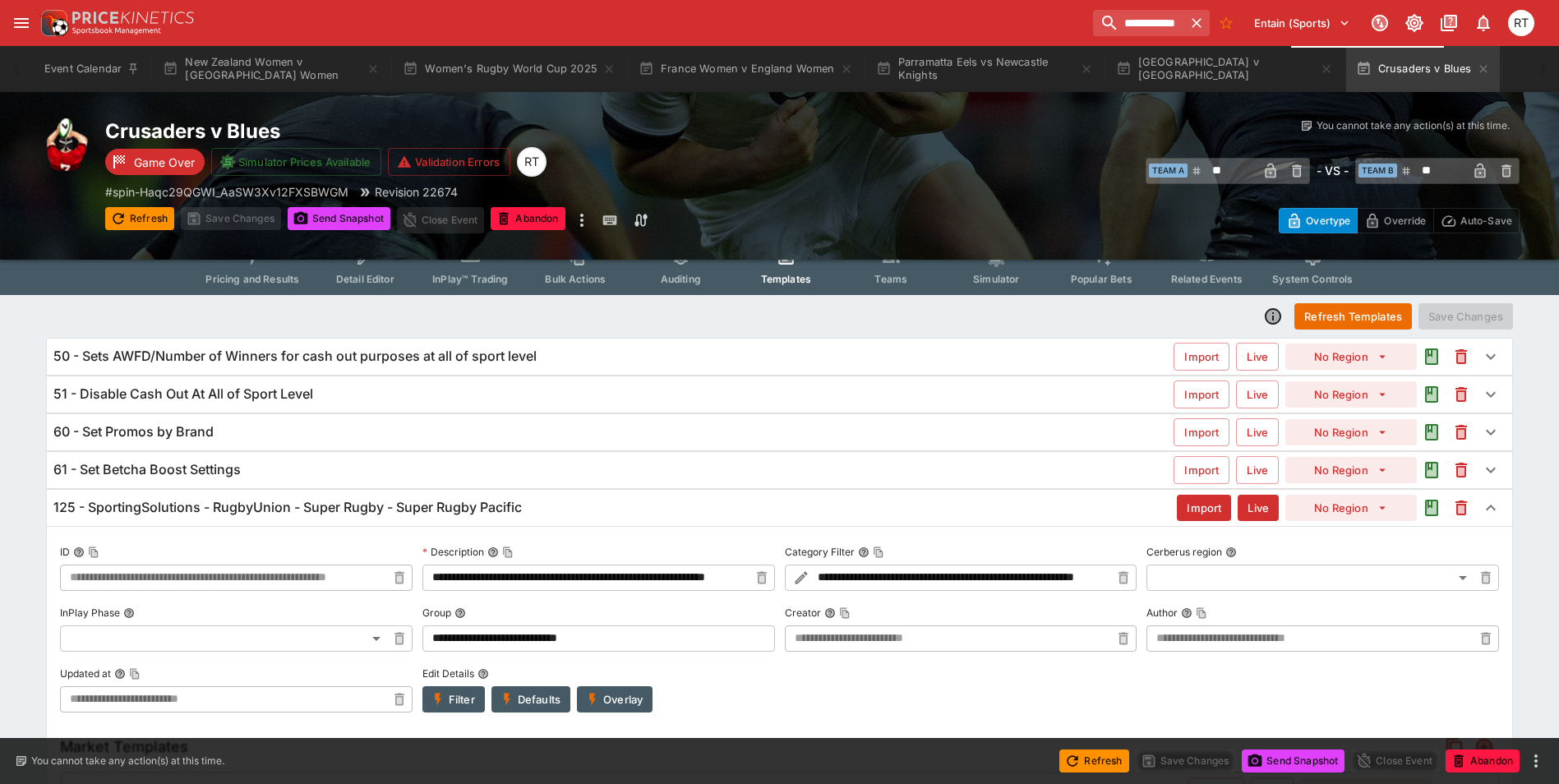
click at [300, 512] on h6 "125 - SportingSolutions - RugbyUnion - Super Rugby - Super Rugby Pacific" at bounding box center [288, 507] width 469 height 18
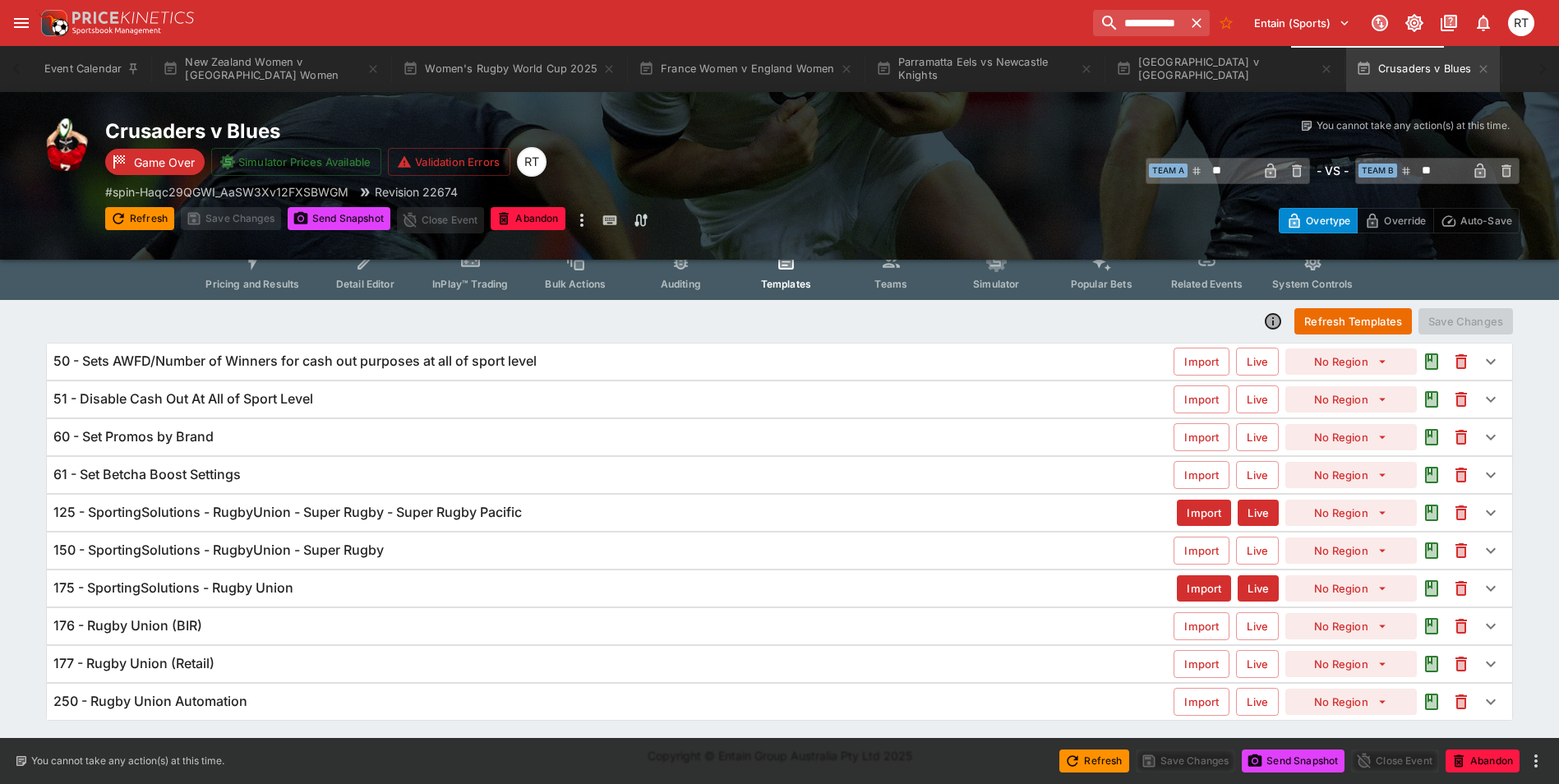
scroll to position [19, 0]
click at [307, 594] on div "175 - SportingSolutions - Rugby Union" at bounding box center [615, 588] width 1123 height 18
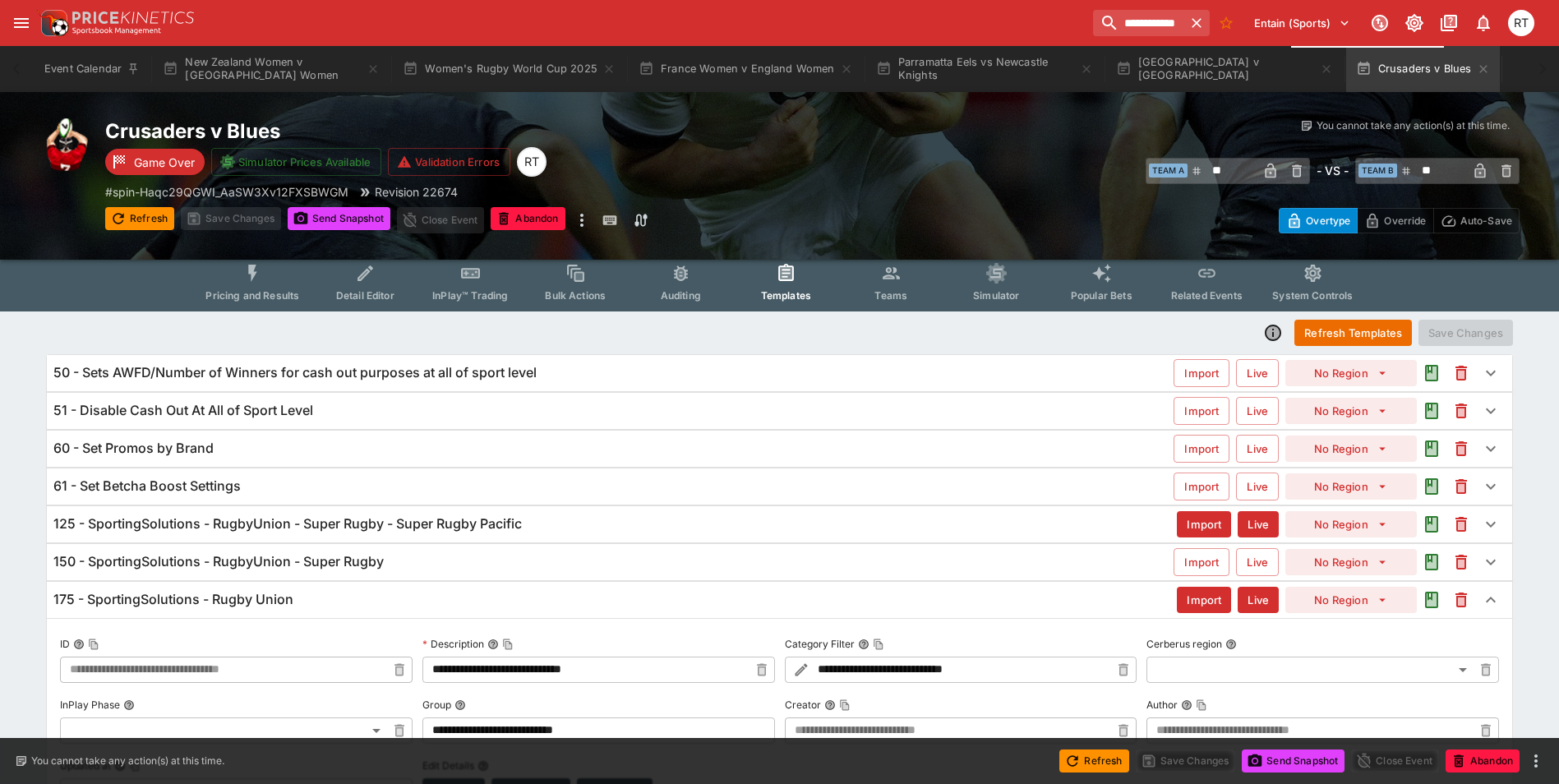
scroll to position [0, 0]
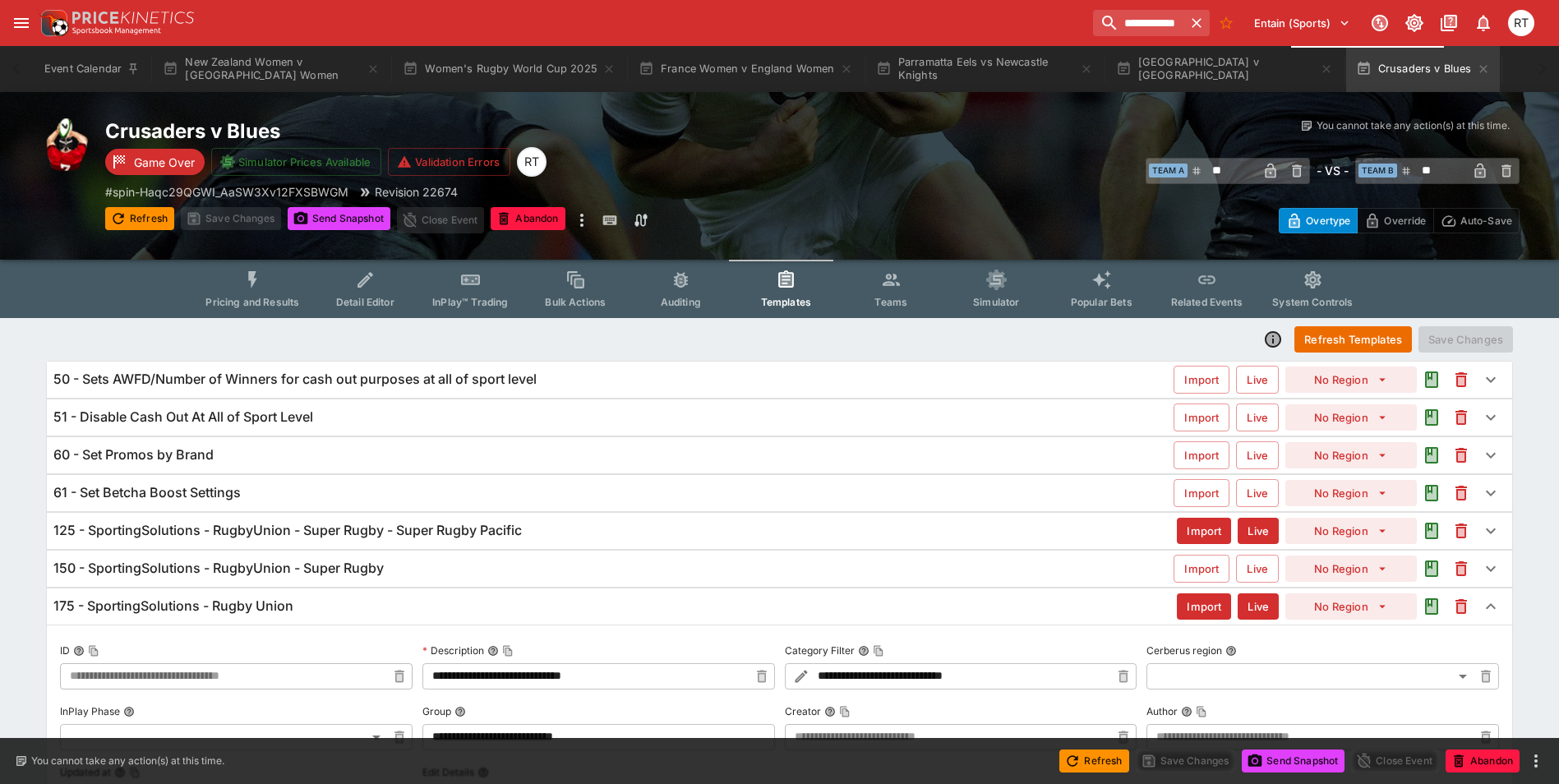
click at [387, 536] on h6 "125 - SportingSolutions - RugbyUnion - Super Rugby - Super Rugby Pacific" at bounding box center [288, 530] width 469 height 18
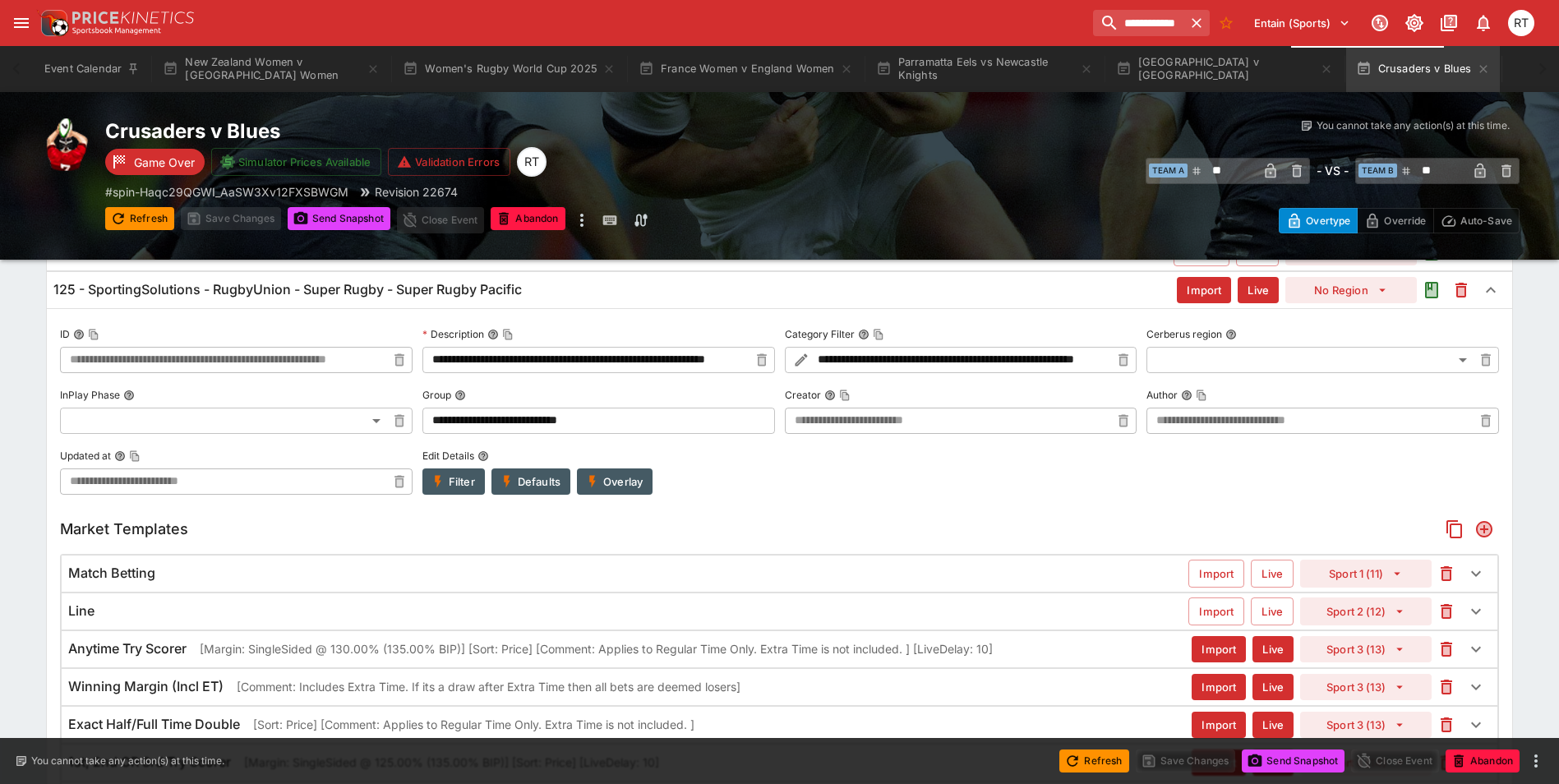
scroll to position [247, 0]
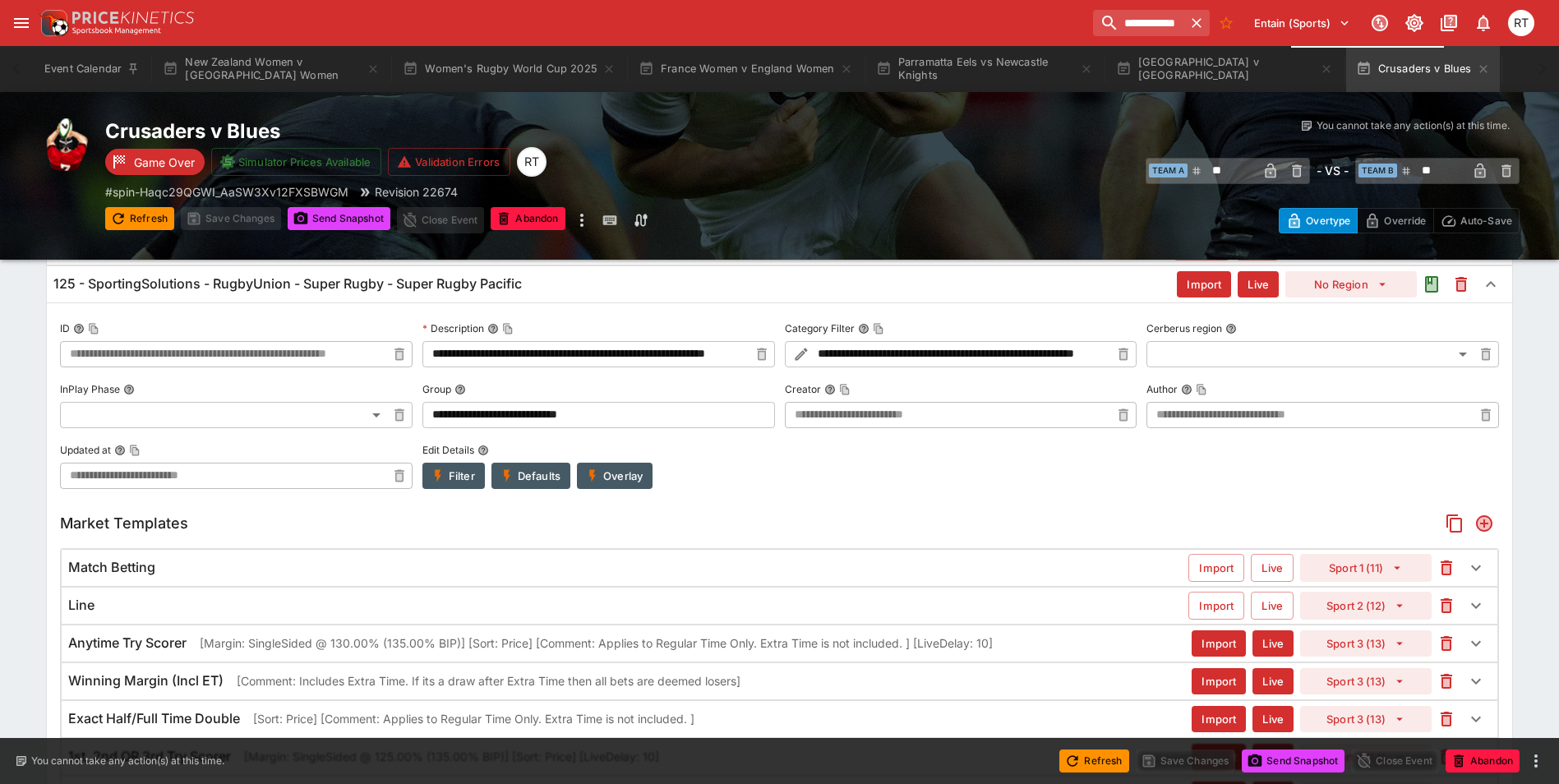
click at [600, 481] on icon "button" at bounding box center [592, 476] width 15 height 15
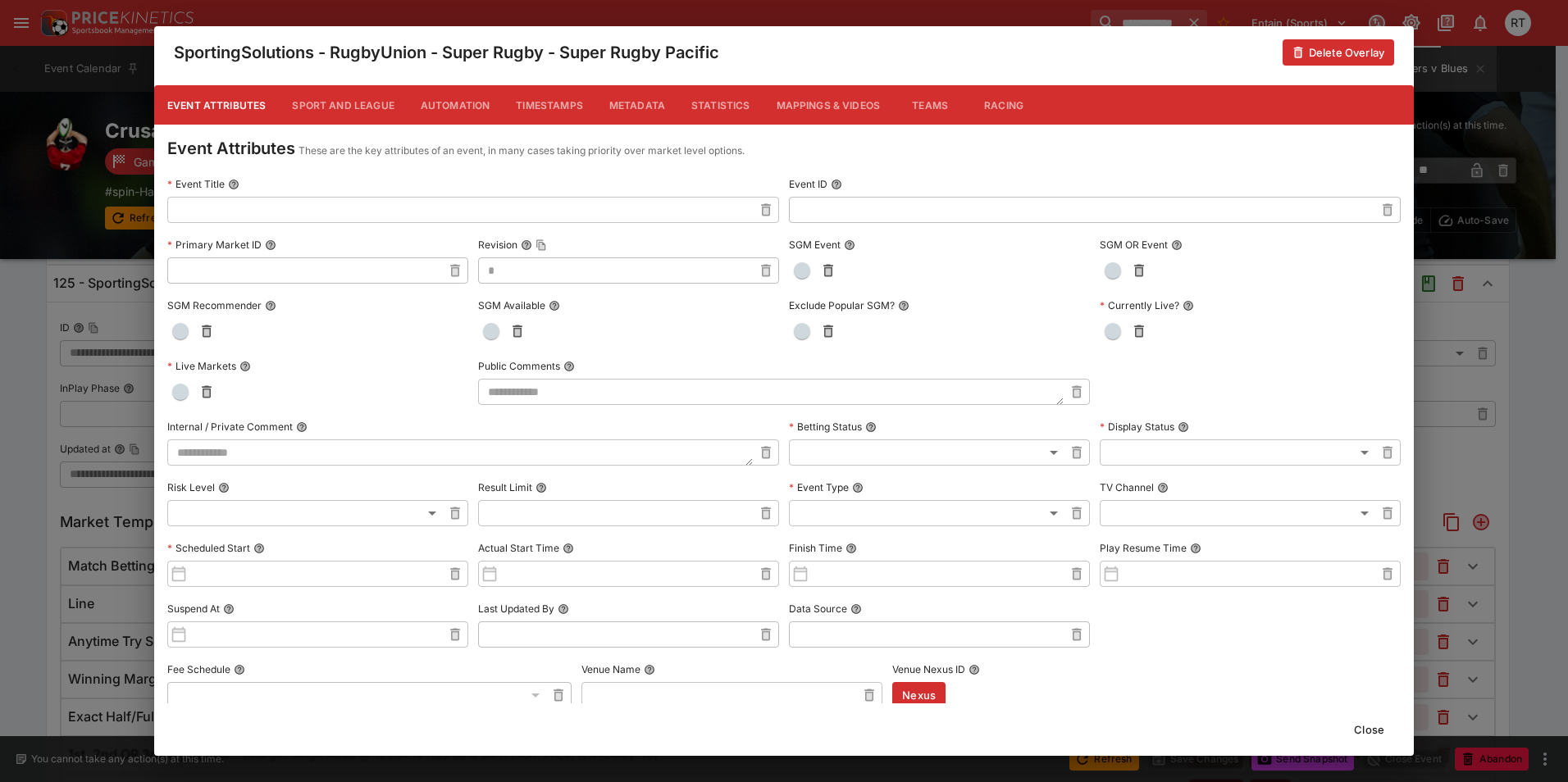
click at [1359, 737] on button "Close" at bounding box center [1369, 729] width 50 height 26
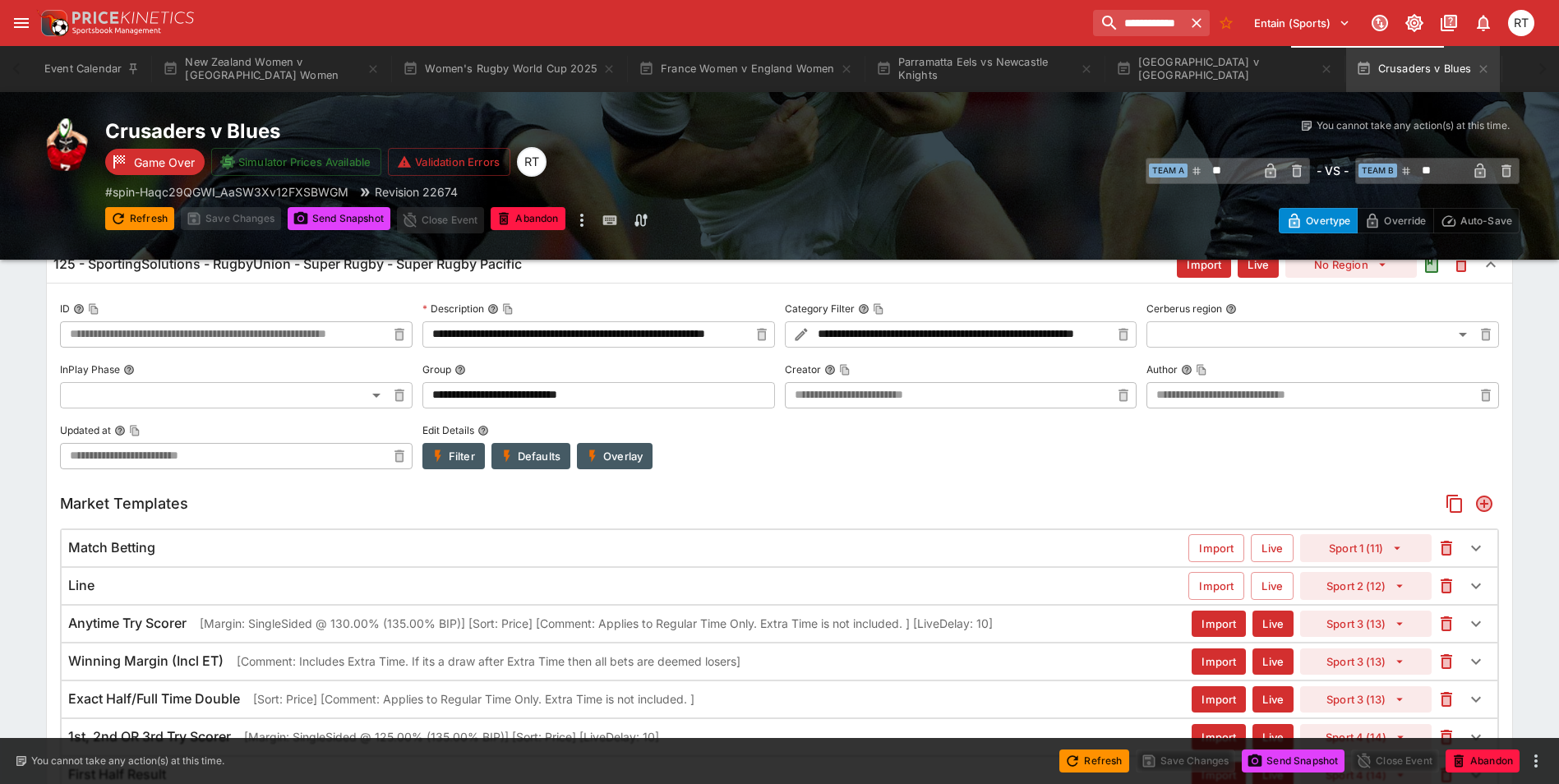
scroll to position [184, 0]
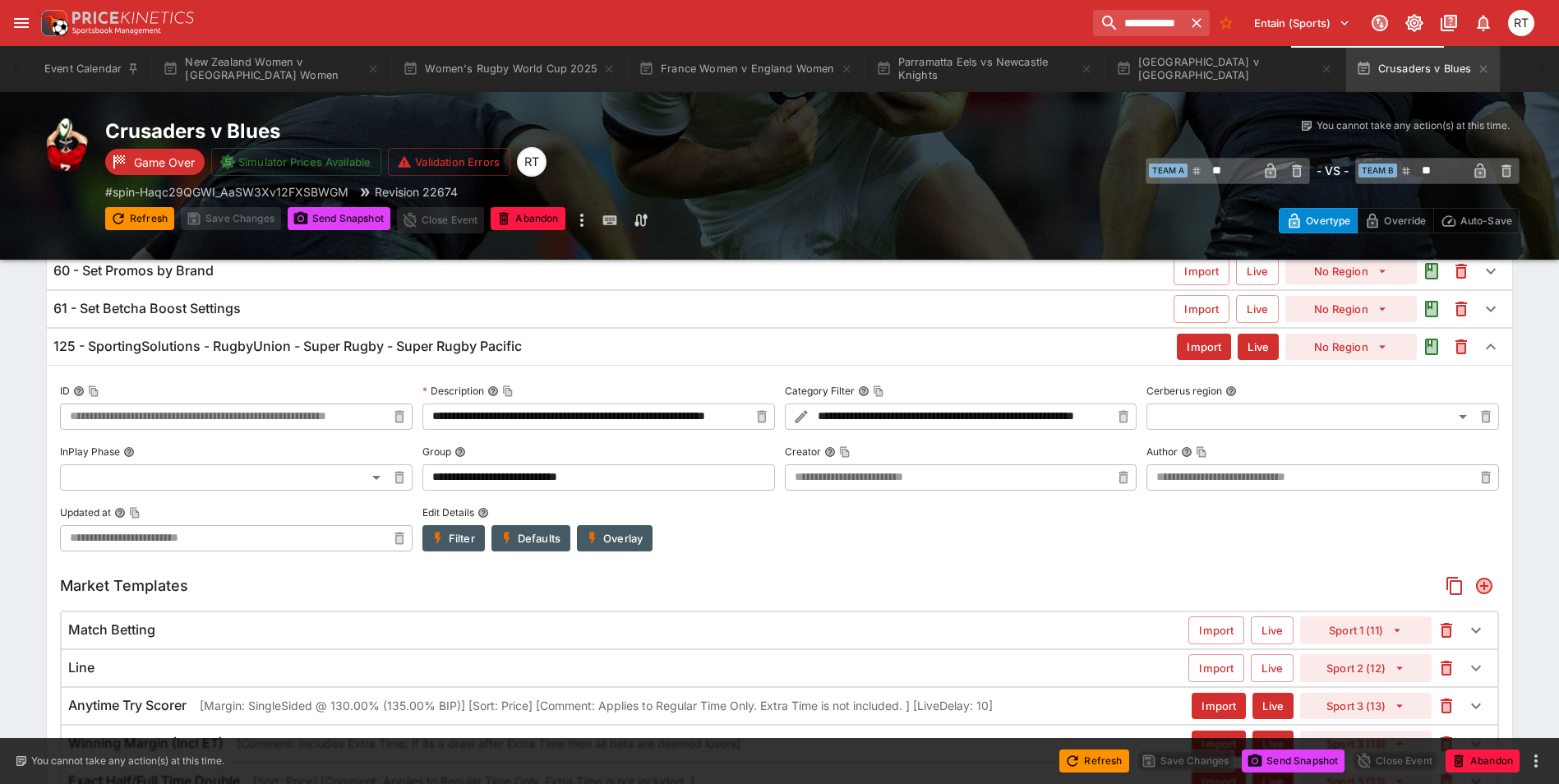
click at [631, 545] on button "Overlay" at bounding box center [615, 538] width 76 height 26
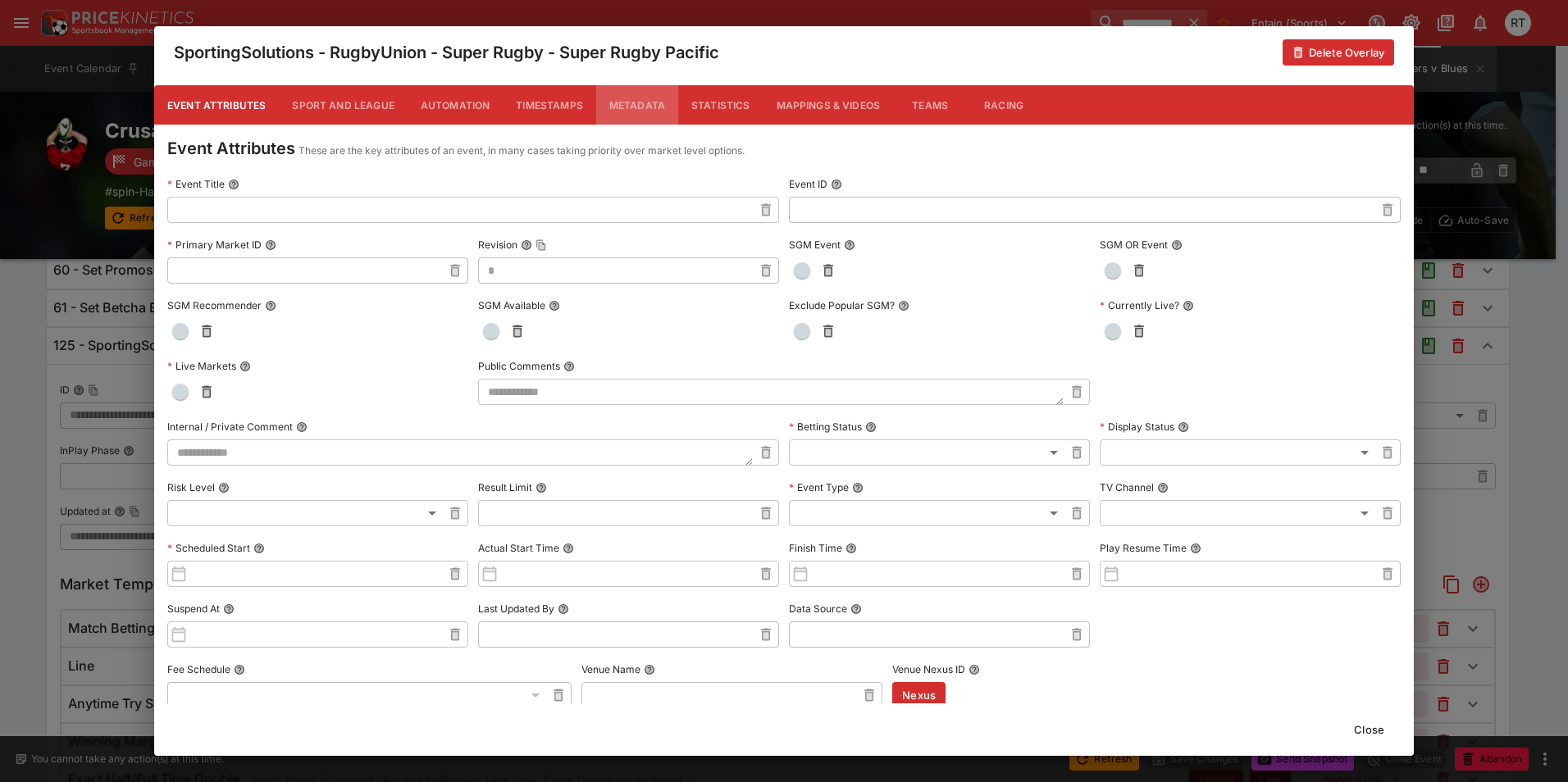
click at [642, 104] on button "Metadata" at bounding box center [637, 104] width 82 height 40
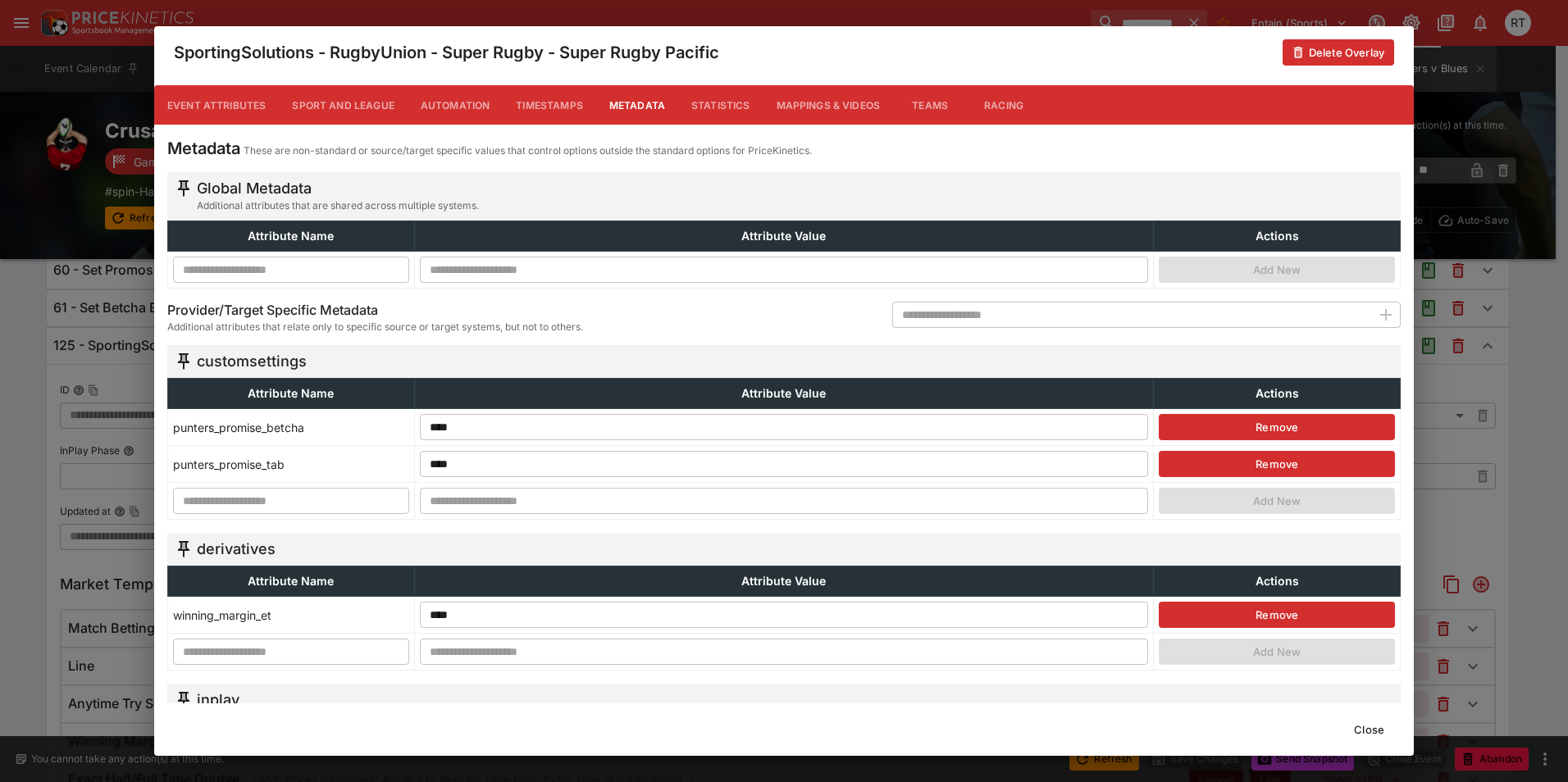
click at [1371, 729] on button "Close" at bounding box center [1369, 729] width 50 height 26
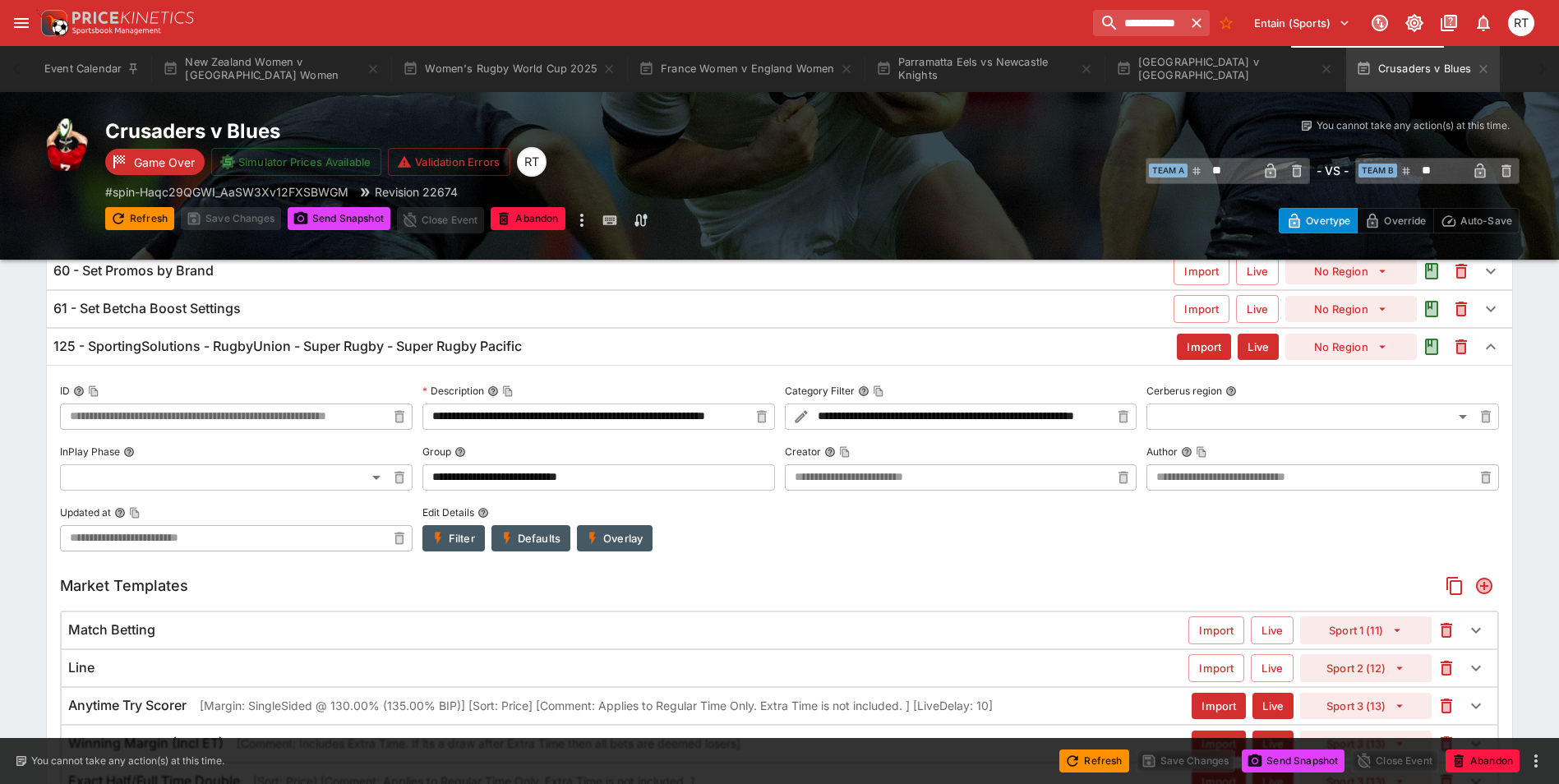
click at [295, 349] on h6 "125 - SportingSolutions - RugbyUnion - Super Rugby - Super Rugby Pacific" at bounding box center [288, 346] width 469 height 18
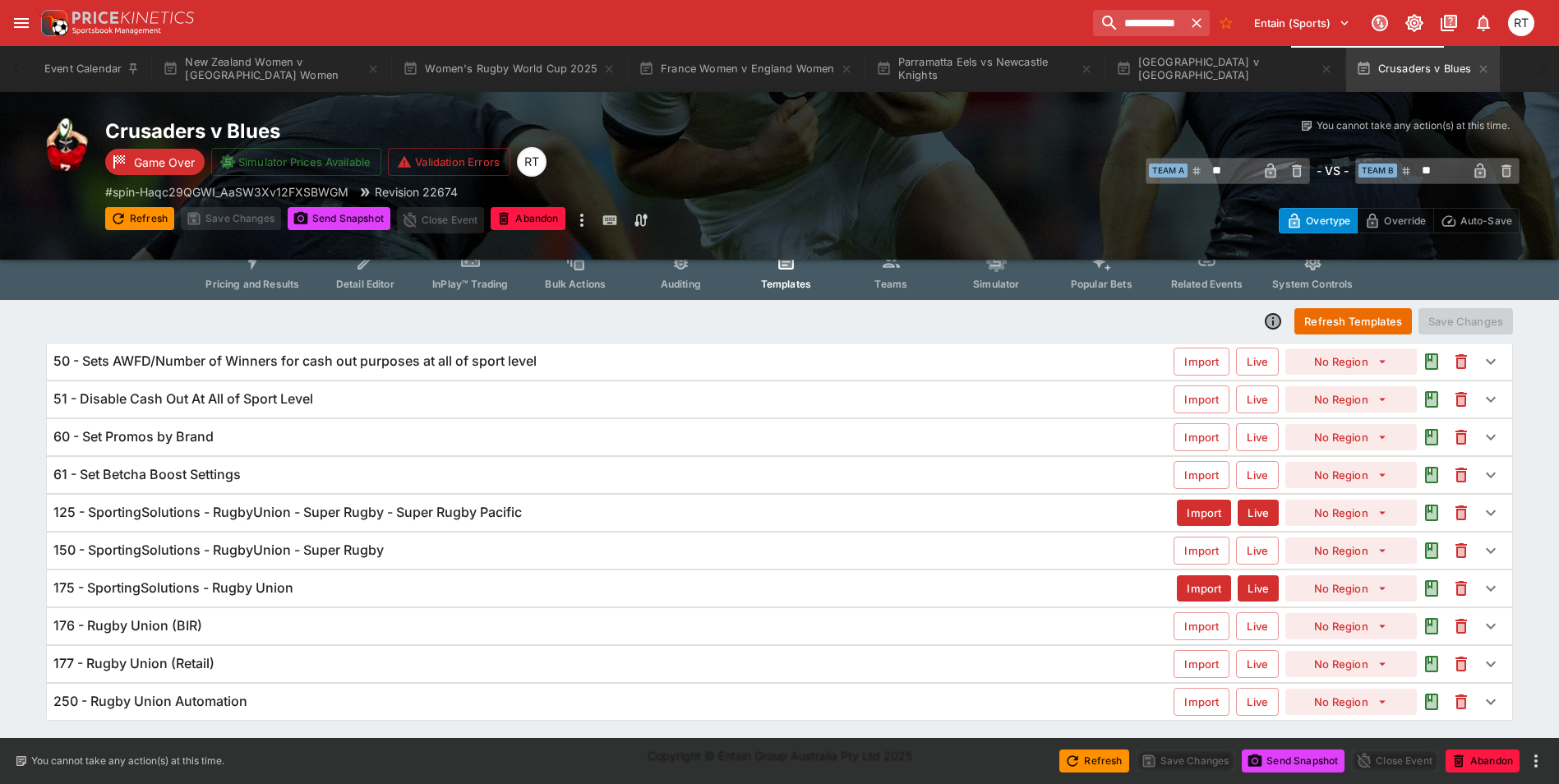
scroll to position [19, 0]
click at [261, 585] on h6 "175 - SportingSolutions - Rugby Union" at bounding box center [173, 588] width 240 height 18
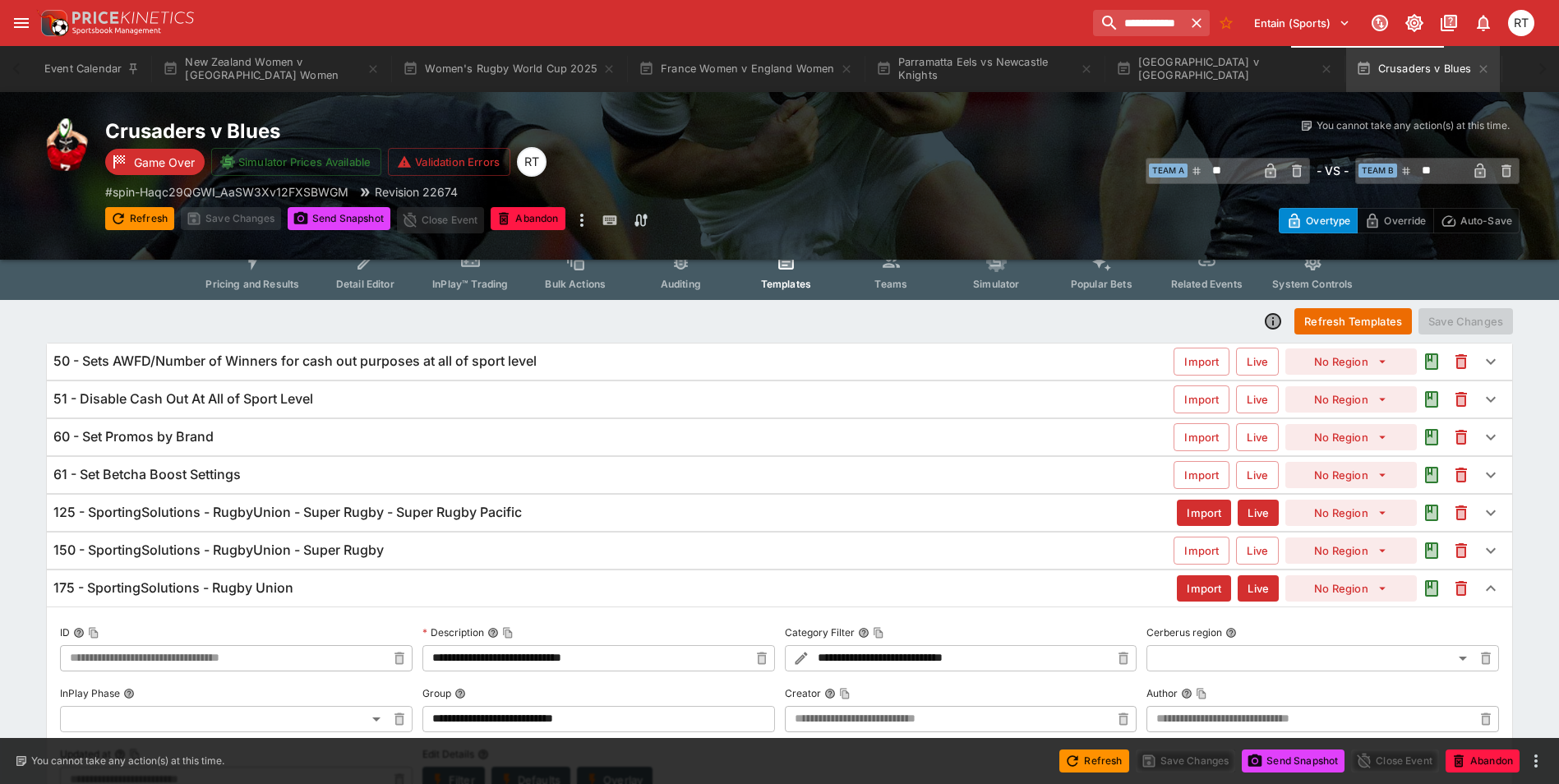
scroll to position [184, 0]
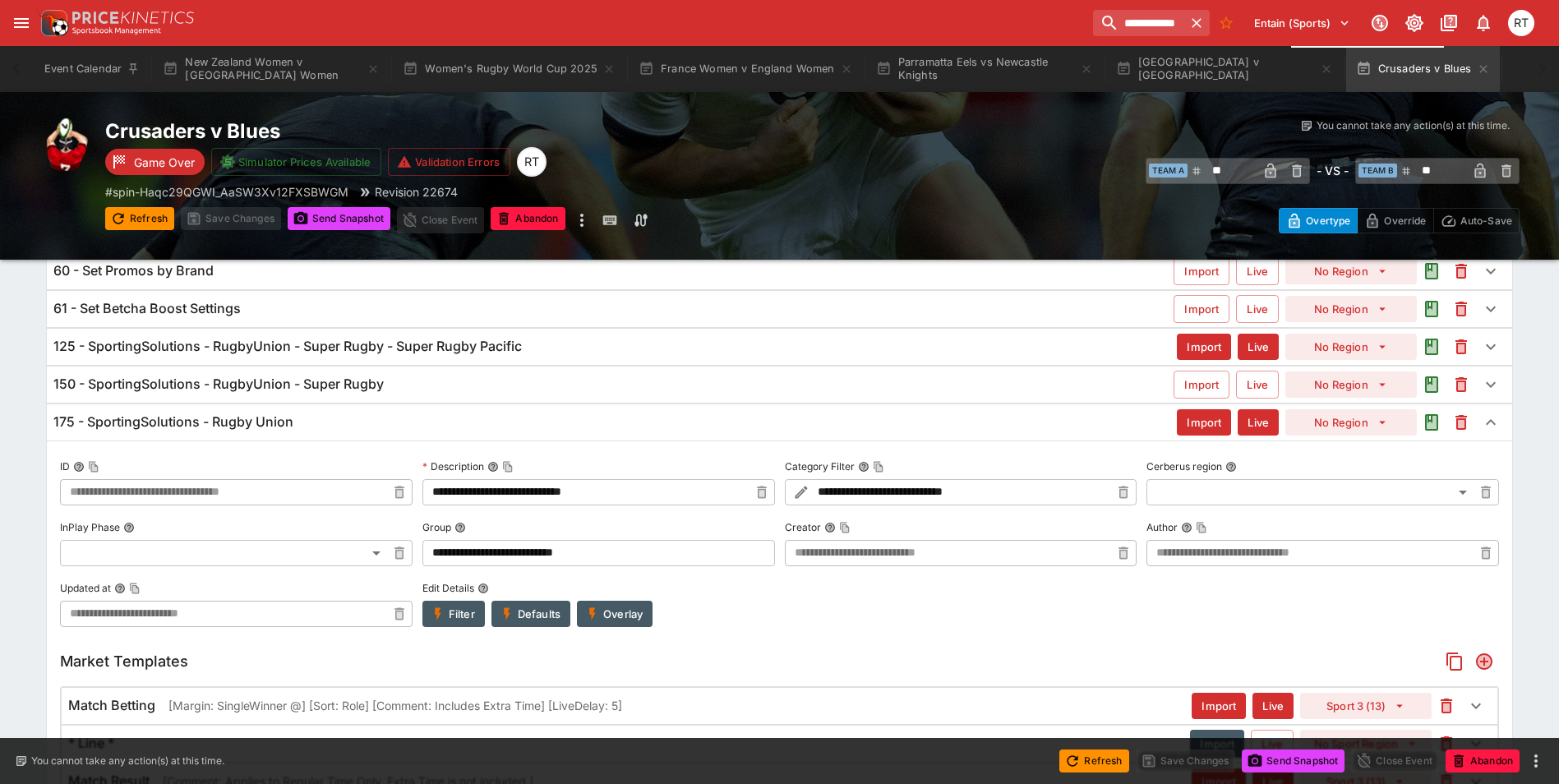
click at [262, 424] on h6 "175 - SportingSolutions - Rugby Union" at bounding box center [173, 422] width 240 height 18
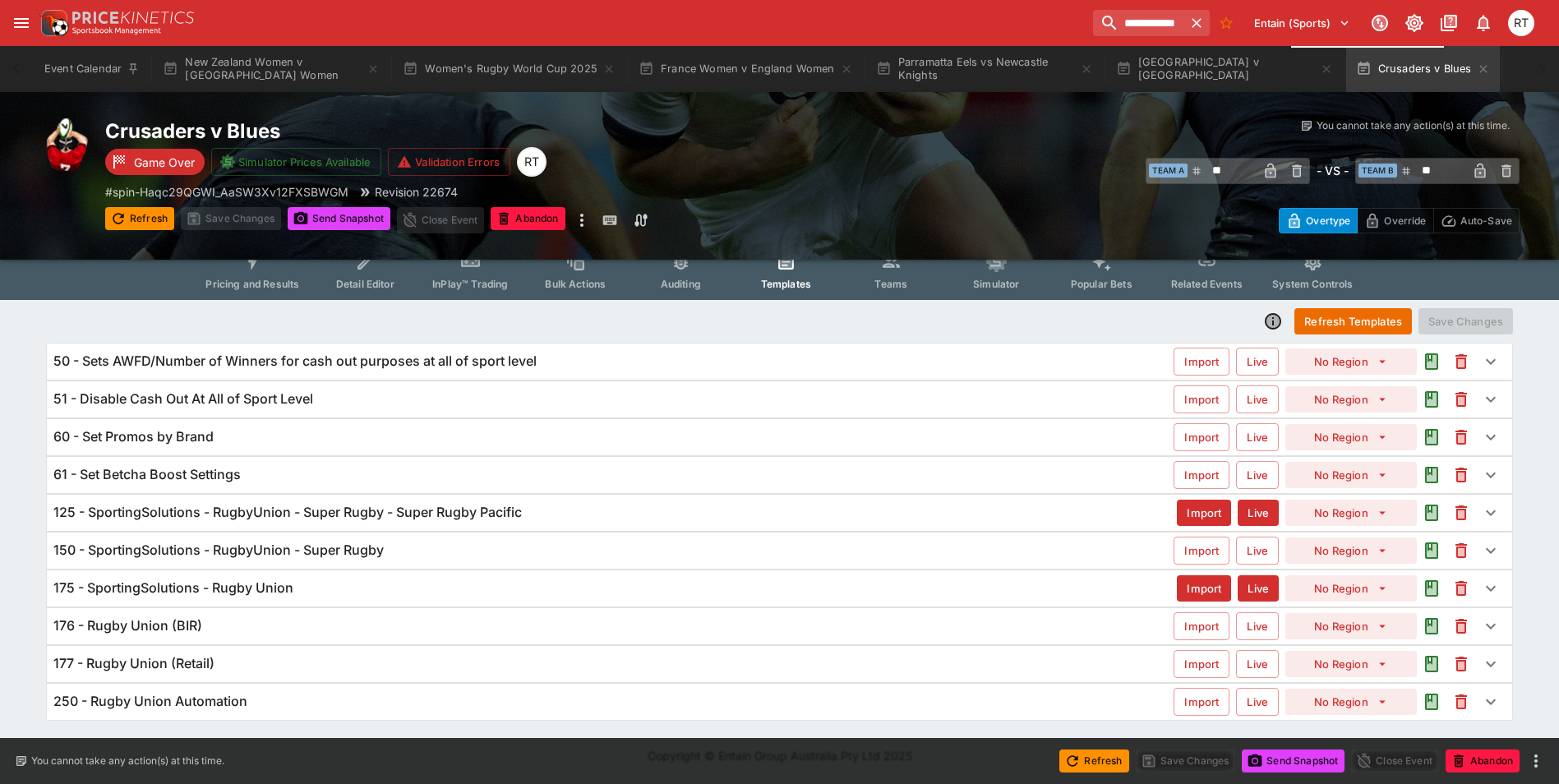
click at [359, 512] on h6 "125 - SportingSolutions - RugbyUnion - Super Rugby - Super Rugby Pacific" at bounding box center [288, 512] width 469 height 18
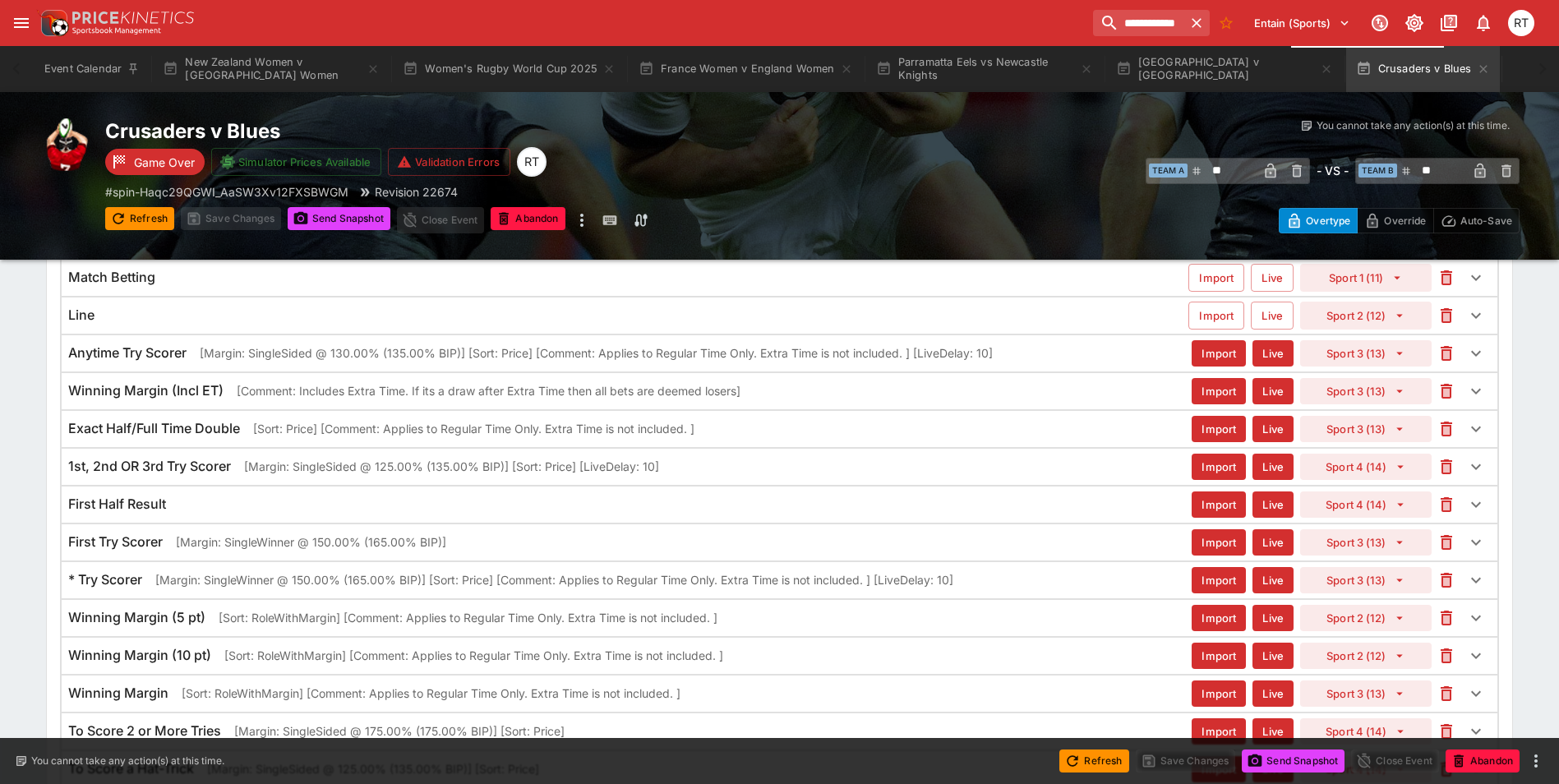
scroll to position [533, 0]
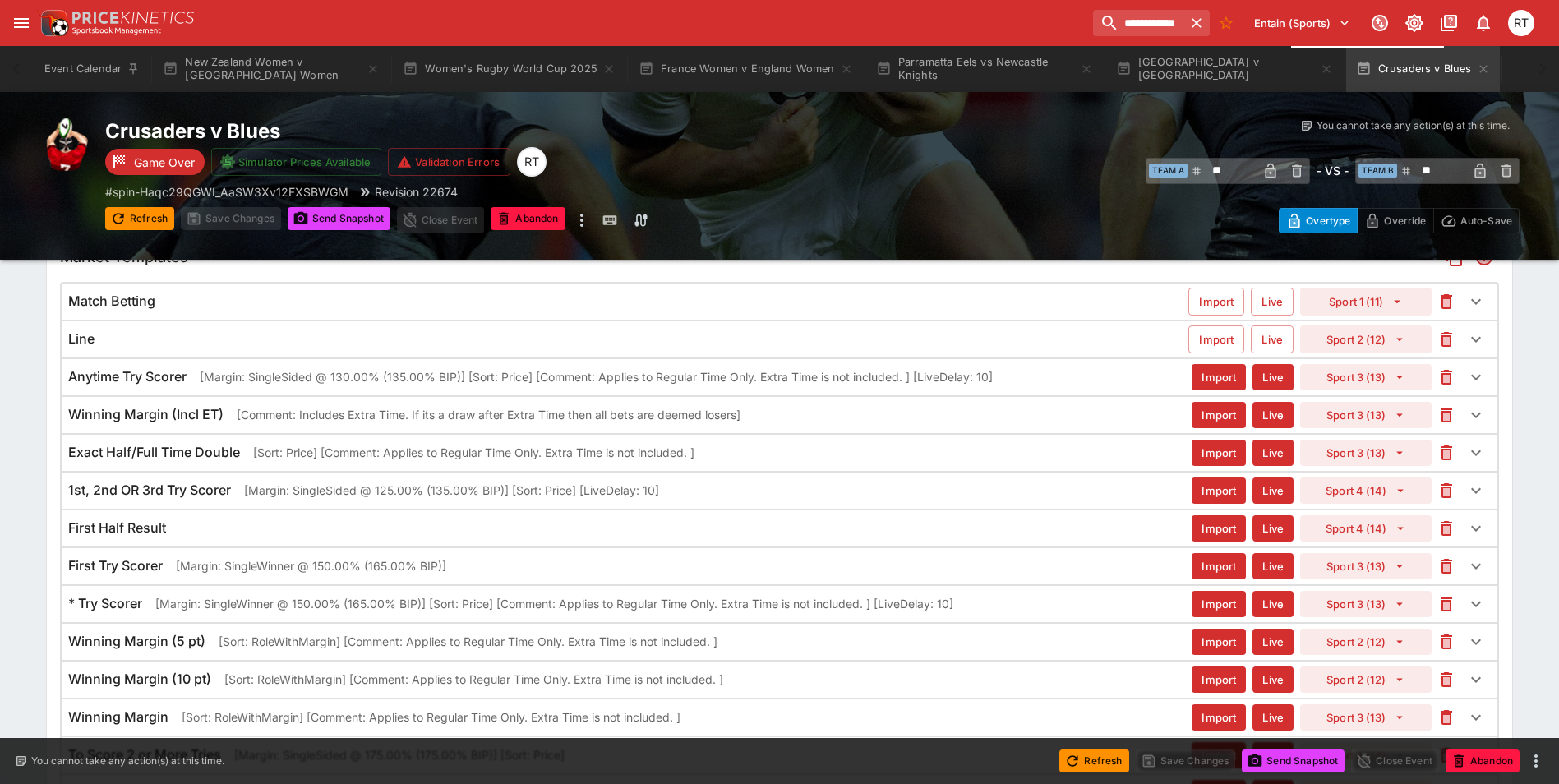
click at [348, 378] on p "[Margin: SingleSided @ 130.00% (135.00% BIP)] [Sort: Price] [Comment: Applies t…" at bounding box center [597, 376] width 793 height 18
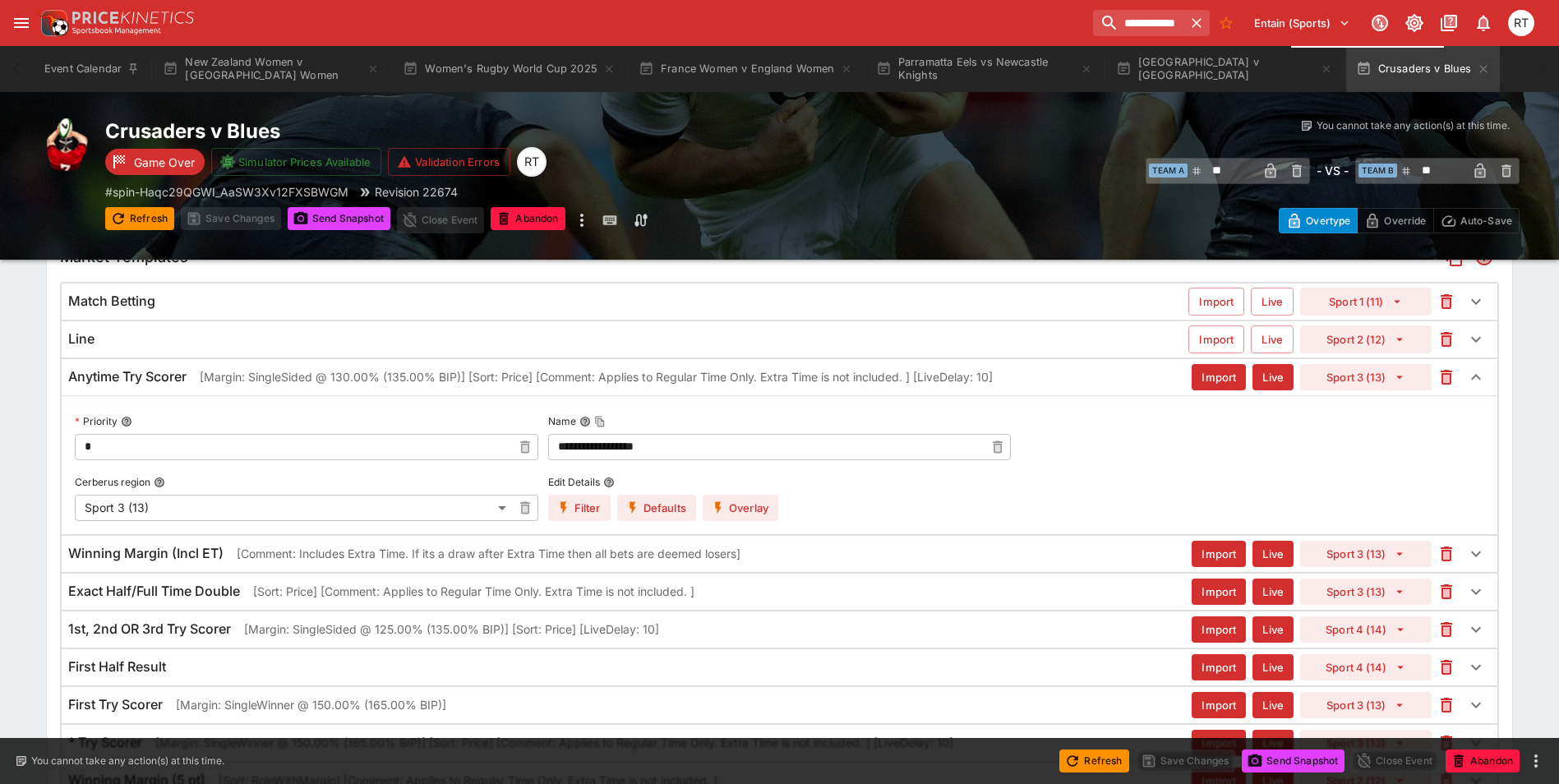
click at [756, 504] on button "Overlay" at bounding box center [741, 508] width 76 height 26
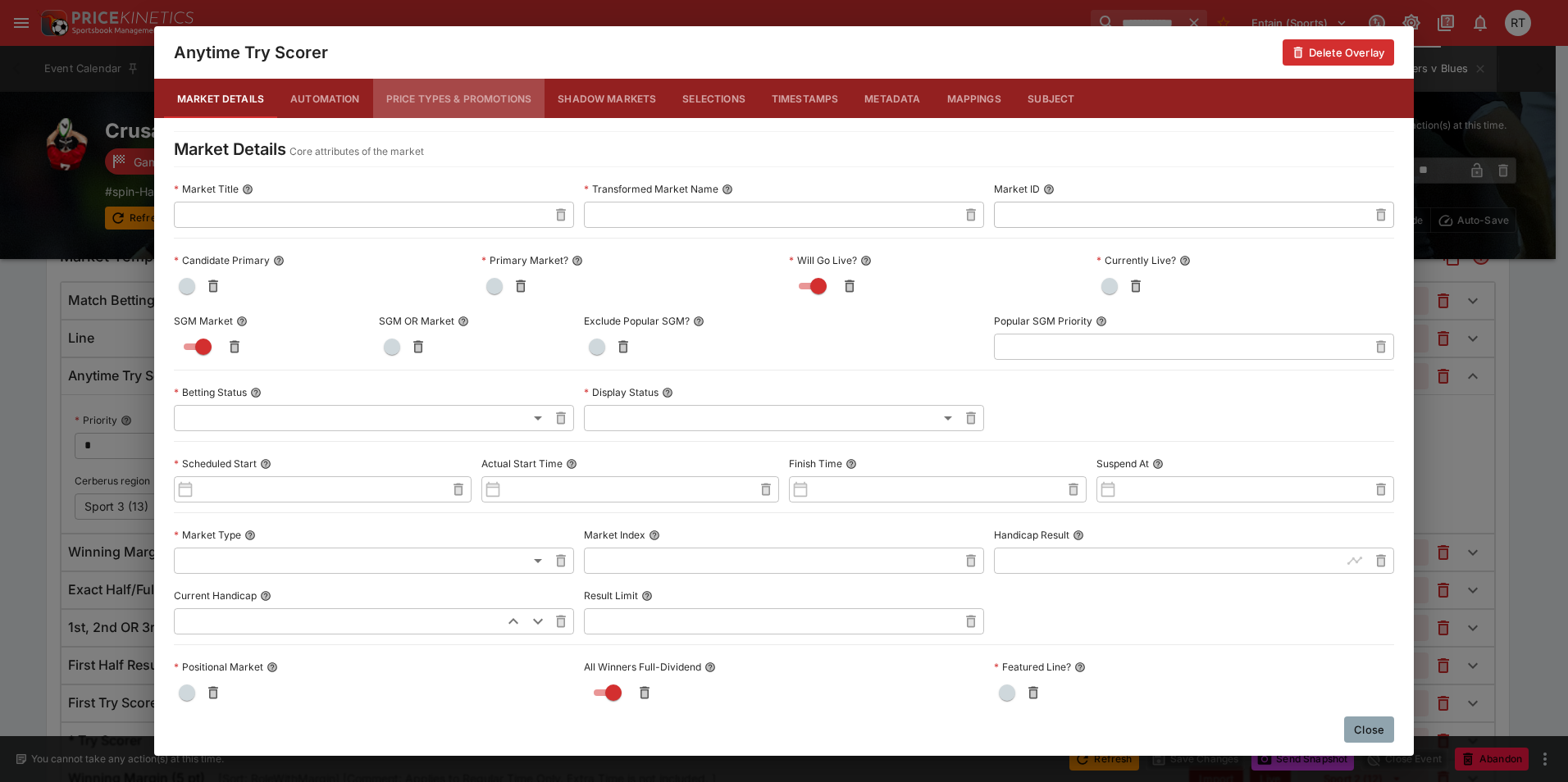
click at [436, 107] on button "Price Types & Promotions" at bounding box center [459, 98] width 172 height 40
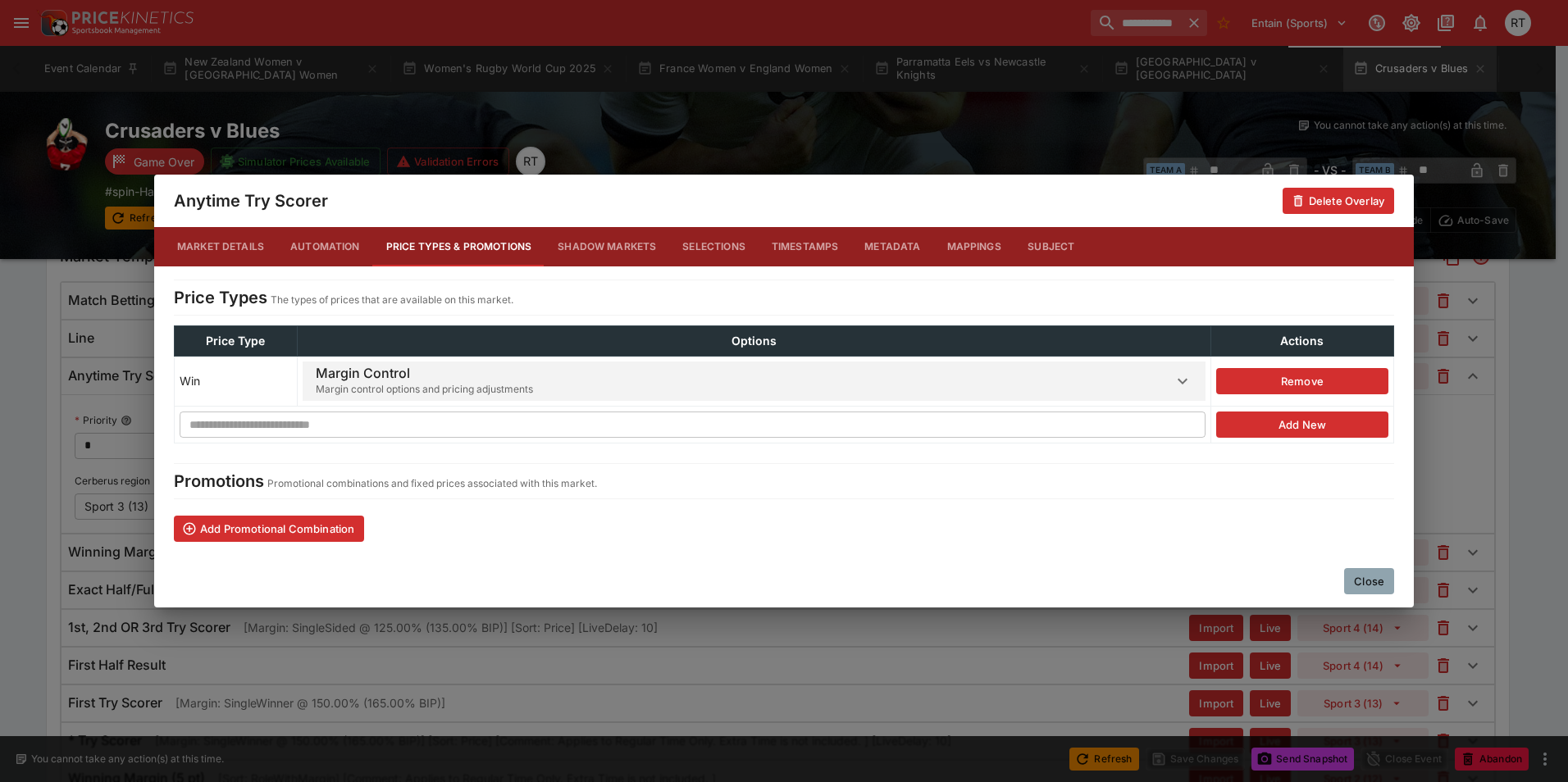
click at [443, 376] on h6 "Margin Control" at bounding box center [423, 373] width 217 height 18
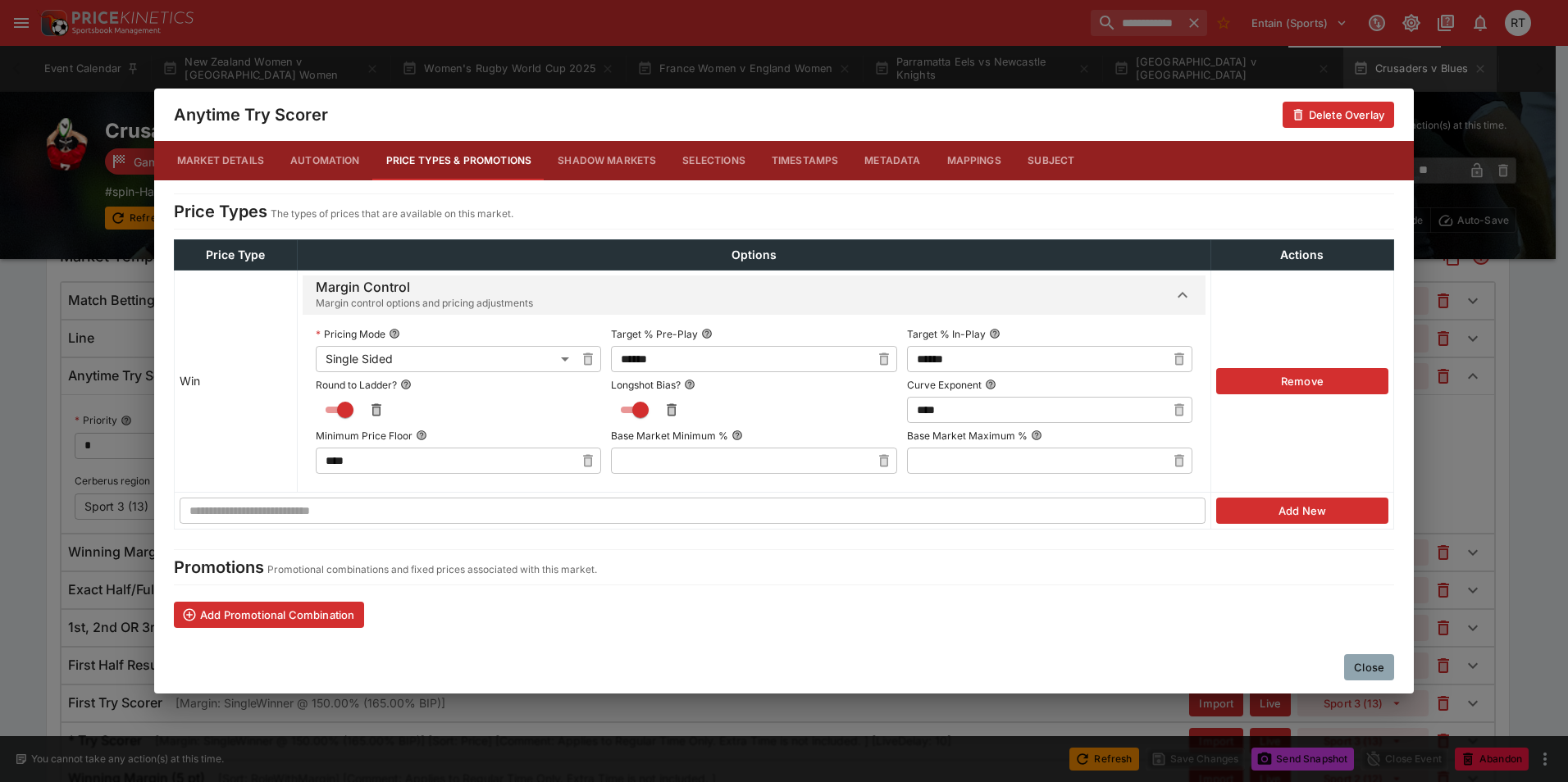
click at [674, 360] on input "******" at bounding box center [741, 359] width 259 height 26
click at [879, 357] on icon "button" at bounding box center [884, 359] width 10 height 12
click at [750, 358] on input "text" at bounding box center [741, 359] width 259 height 26
type input "******"
click at [1180, 360] on icon "button" at bounding box center [1180, 360] width 6 height 6
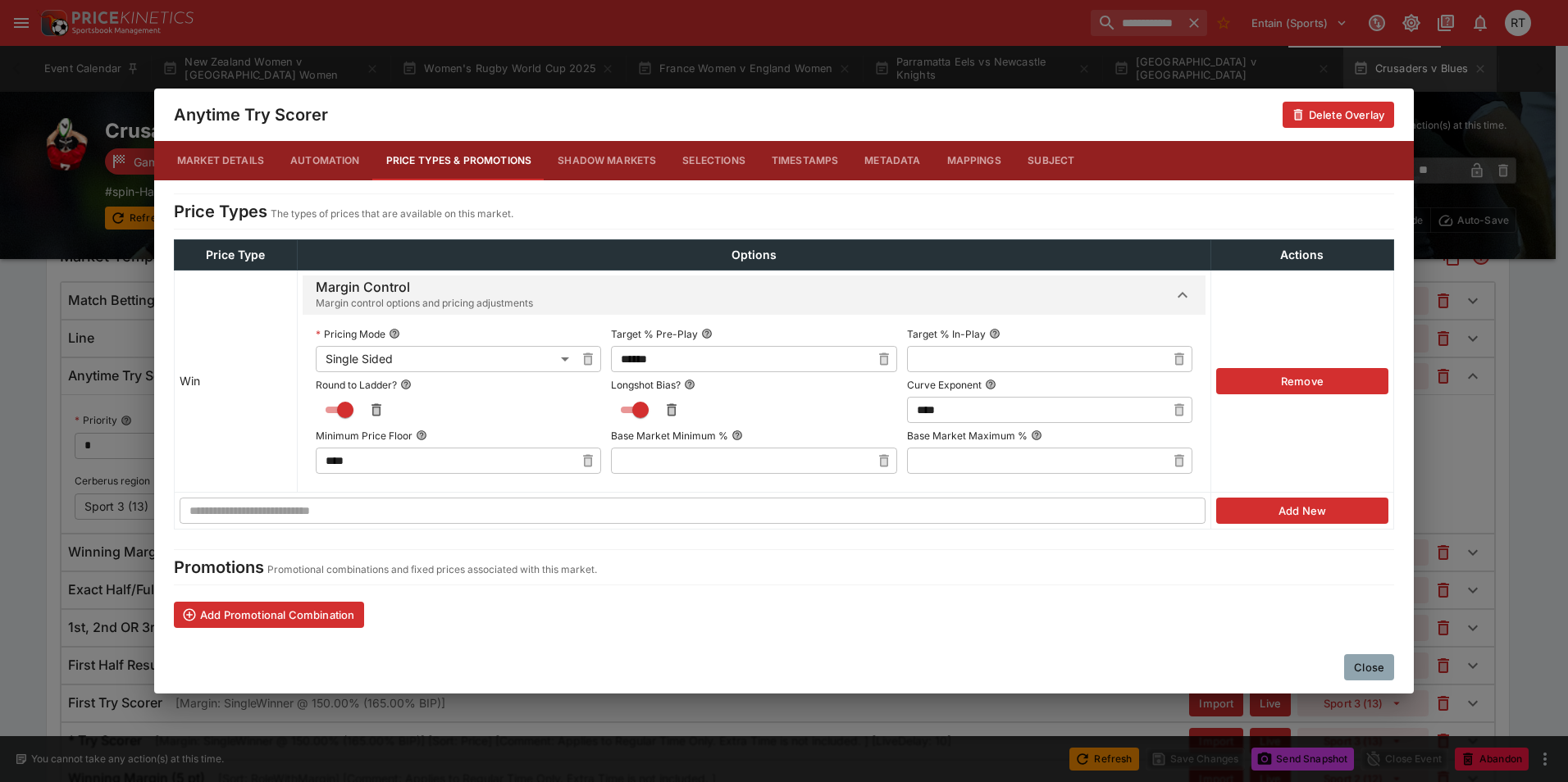
click at [1029, 356] on input "text" at bounding box center [1036, 359] width 259 height 26
type input "******"
click at [1036, 332] on label "Target % In-Play" at bounding box center [1049, 334] width 286 height 25
click at [1000, 332] on button "Target % In-Play" at bounding box center [995, 334] width 11 height 11
click at [1373, 669] on button "Close" at bounding box center [1369, 667] width 50 height 26
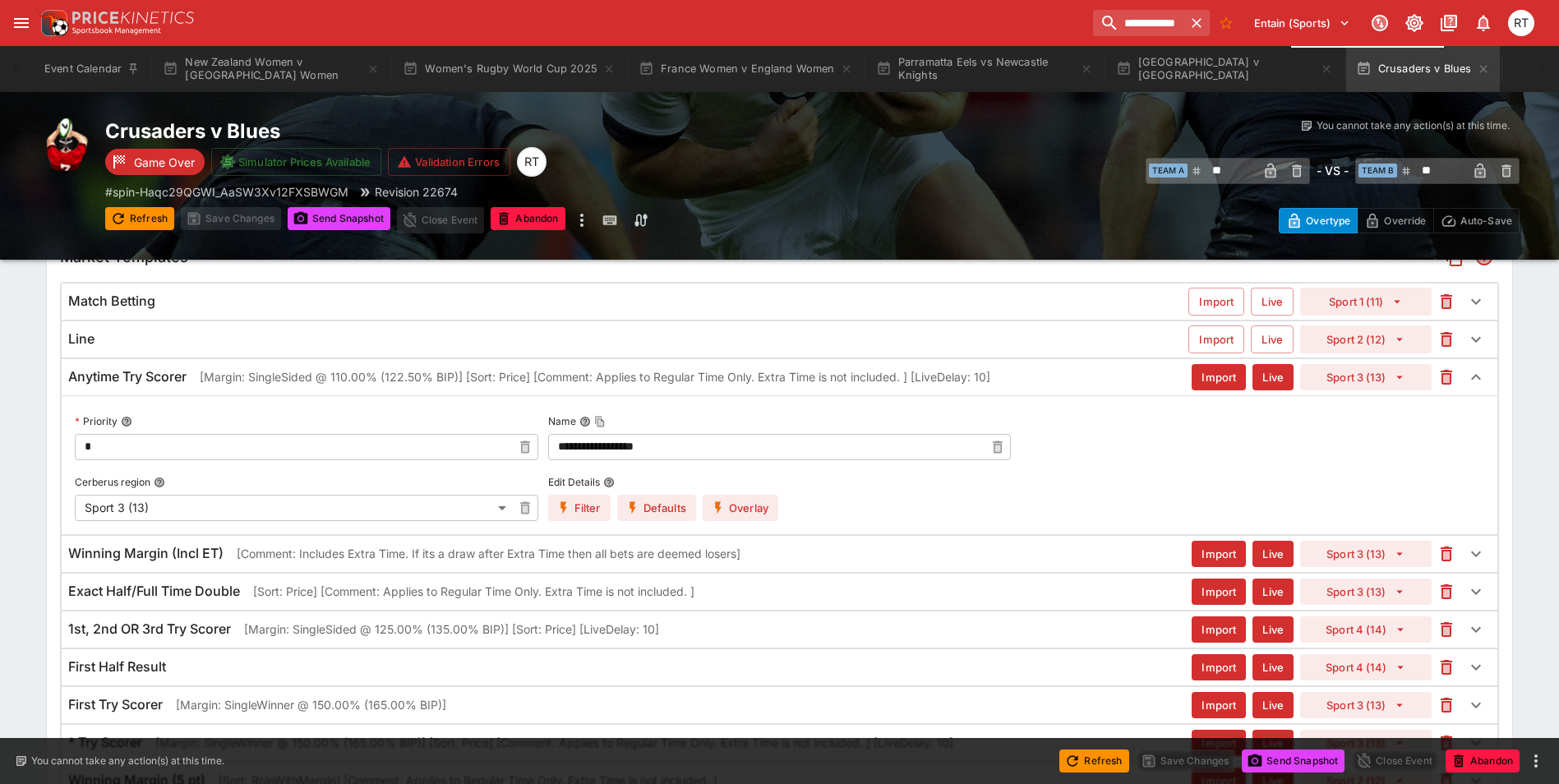
click at [236, 374] on p "[Margin: SingleSided @ 110.00% (122.50% BIP)] [Sort: Price] [Comment: Applies t…" at bounding box center [595, 376] width 791 height 18
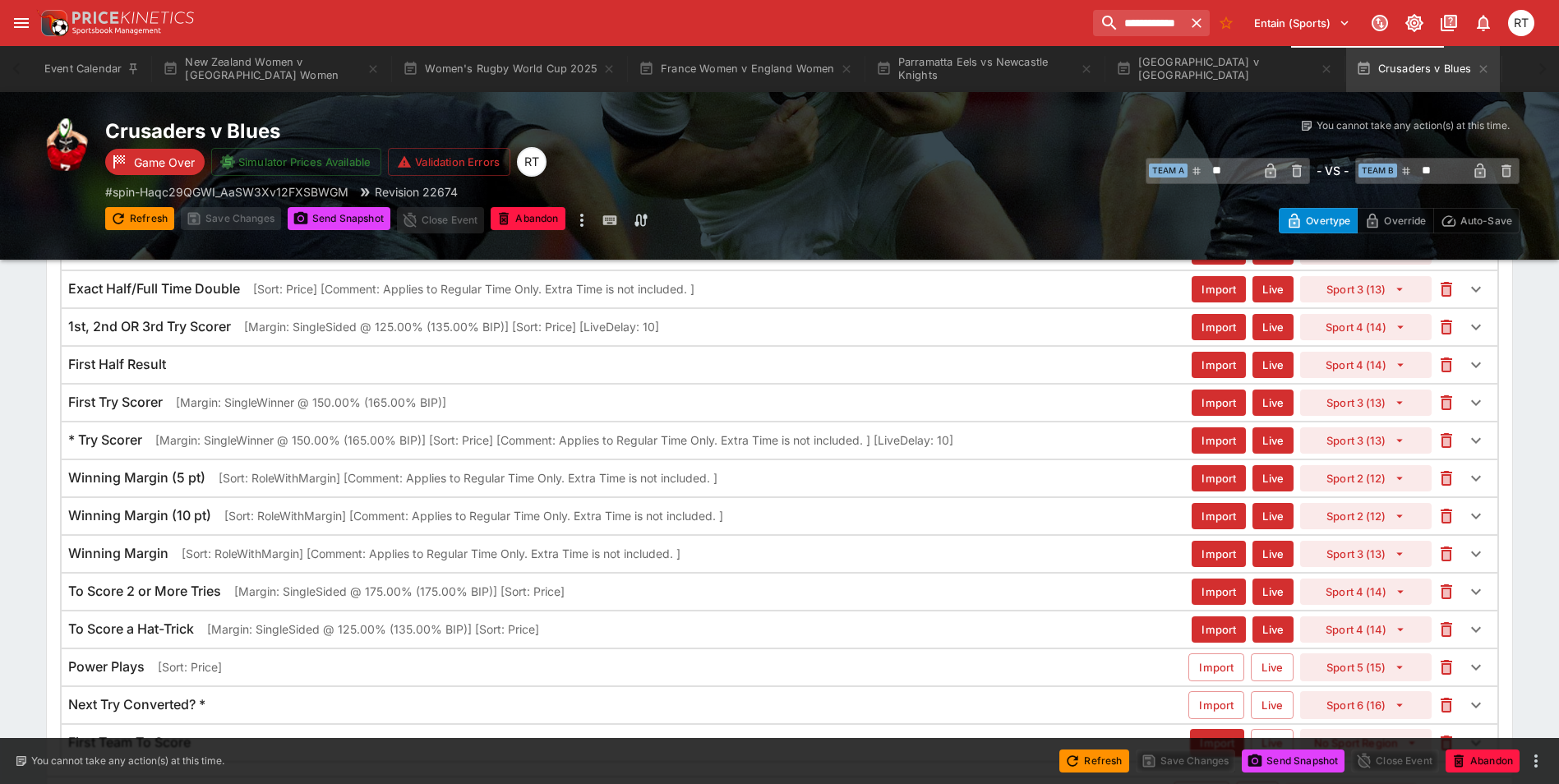
scroll to position [697, 0]
click at [181, 593] on h6 "To Score 2 or More Tries" at bounding box center [145, 590] width 153 height 18
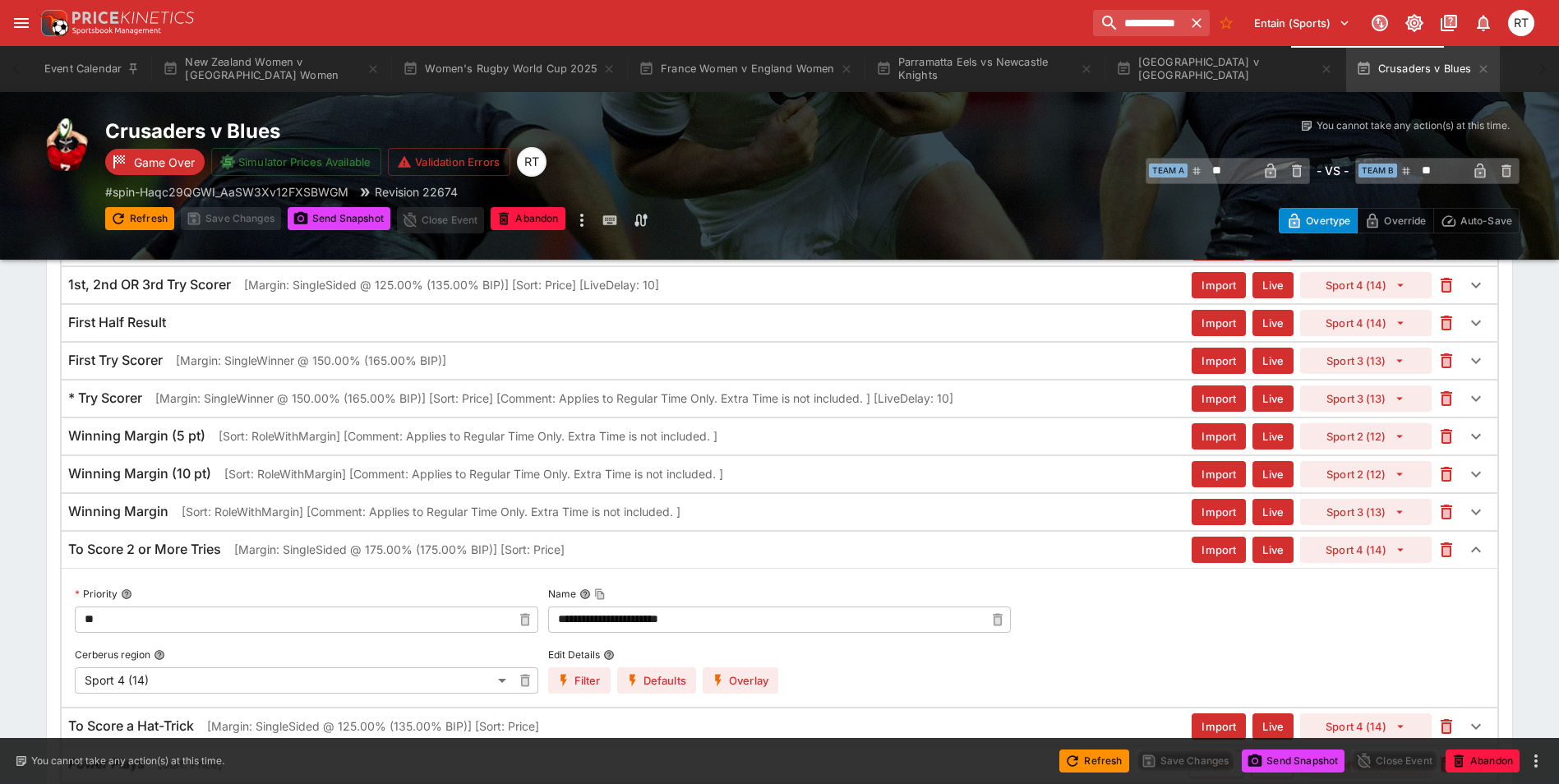
scroll to position [779, 0]
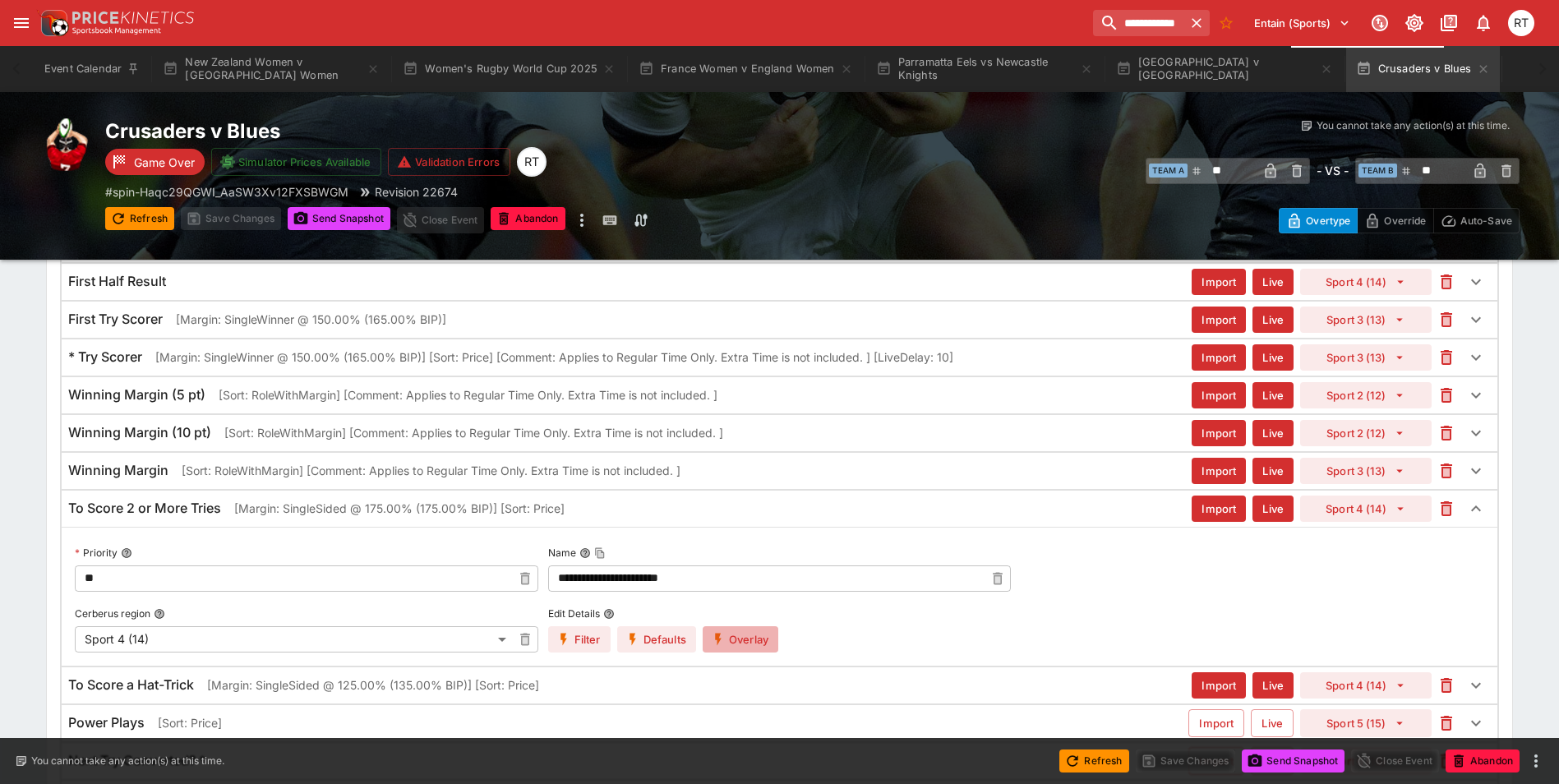
click at [758, 636] on button "Overlay" at bounding box center [741, 639] width 76 height 26
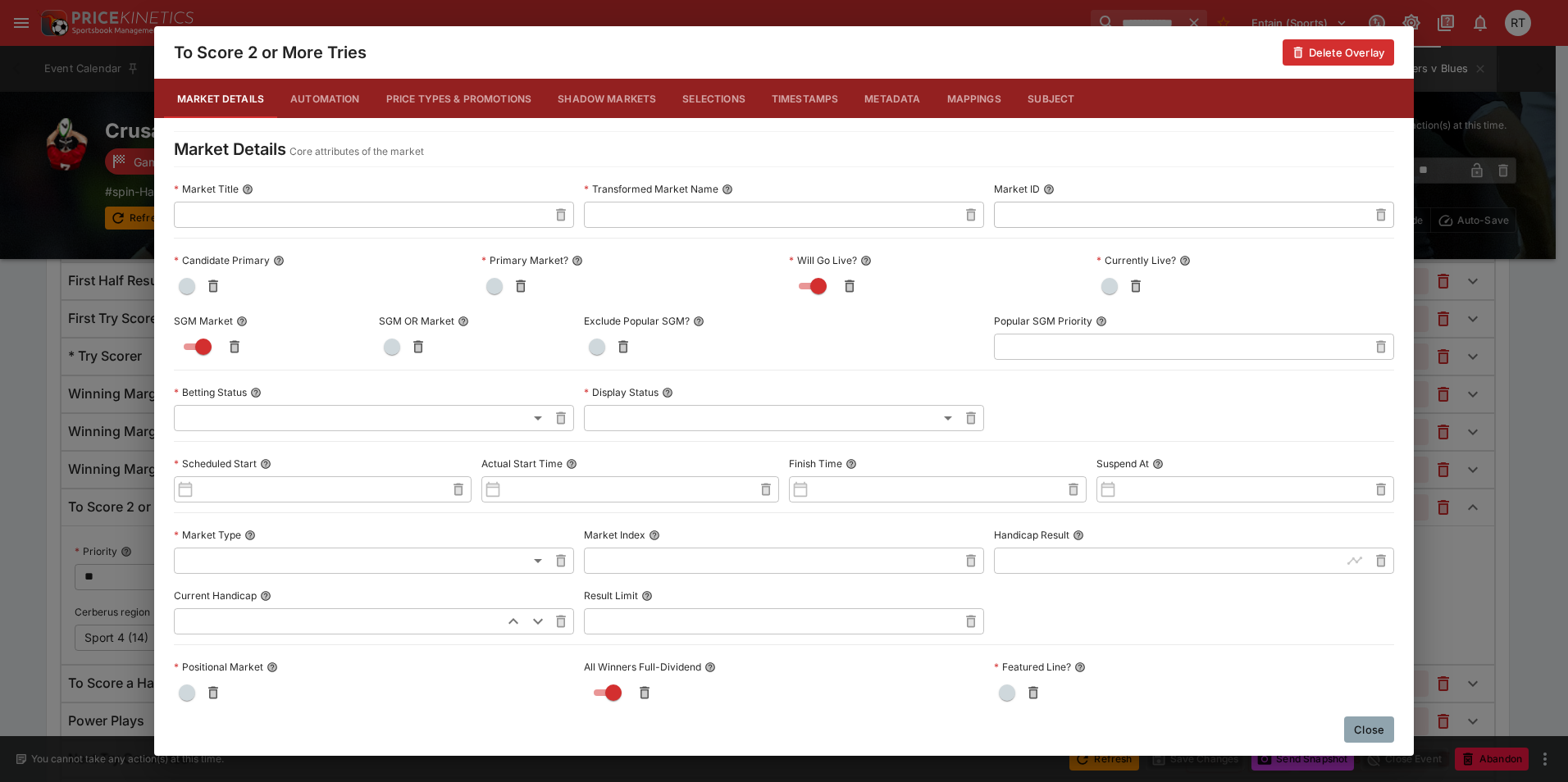
click at [446, 106] on button "Price Types & Promotions" at bounding box center [459, 98] width 172 height 40
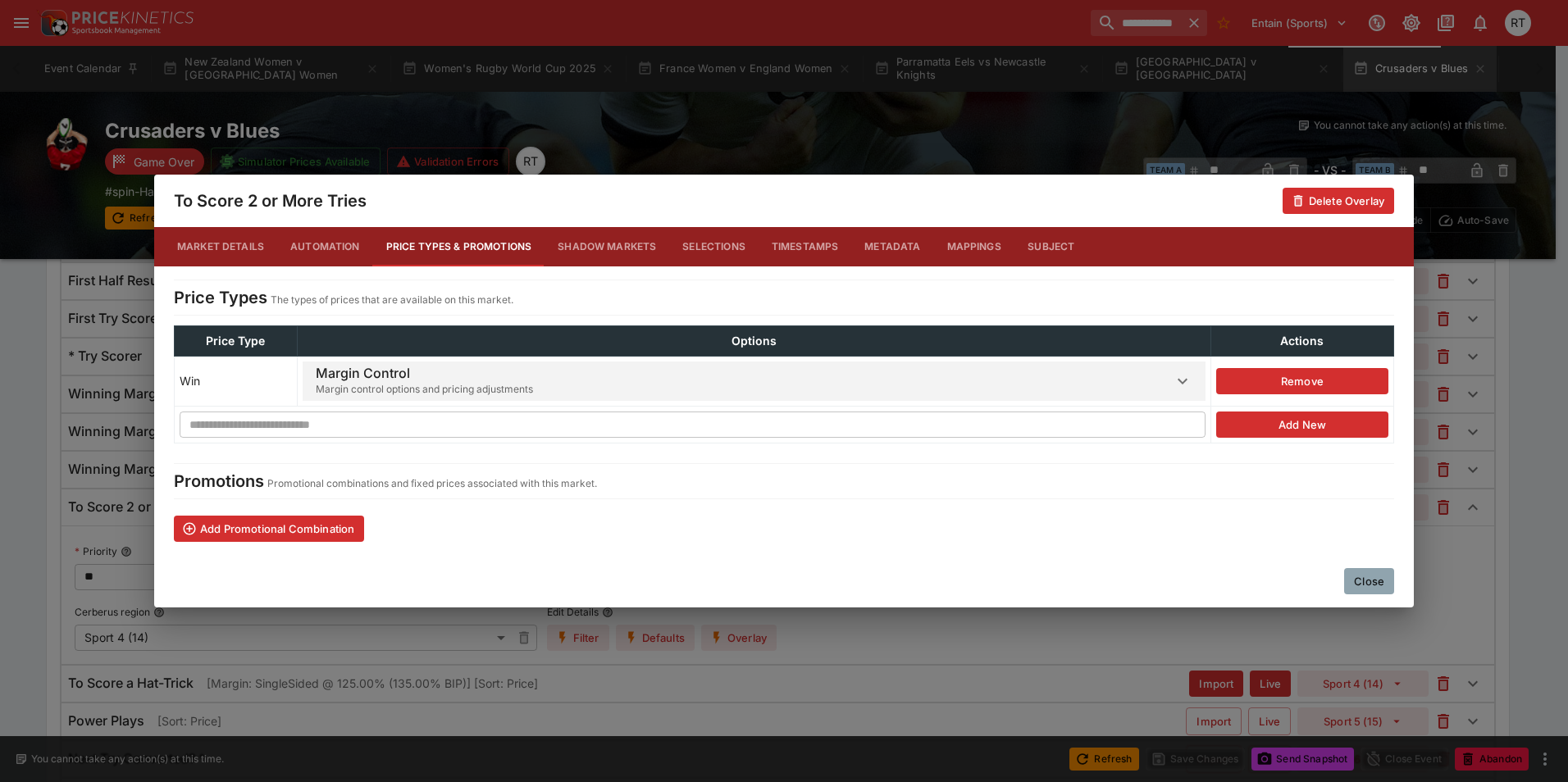
click at [753, 394] on span "Margin Control Margin control options and pricing adjustments" at bounding box center [743, 381] width 857 height 40
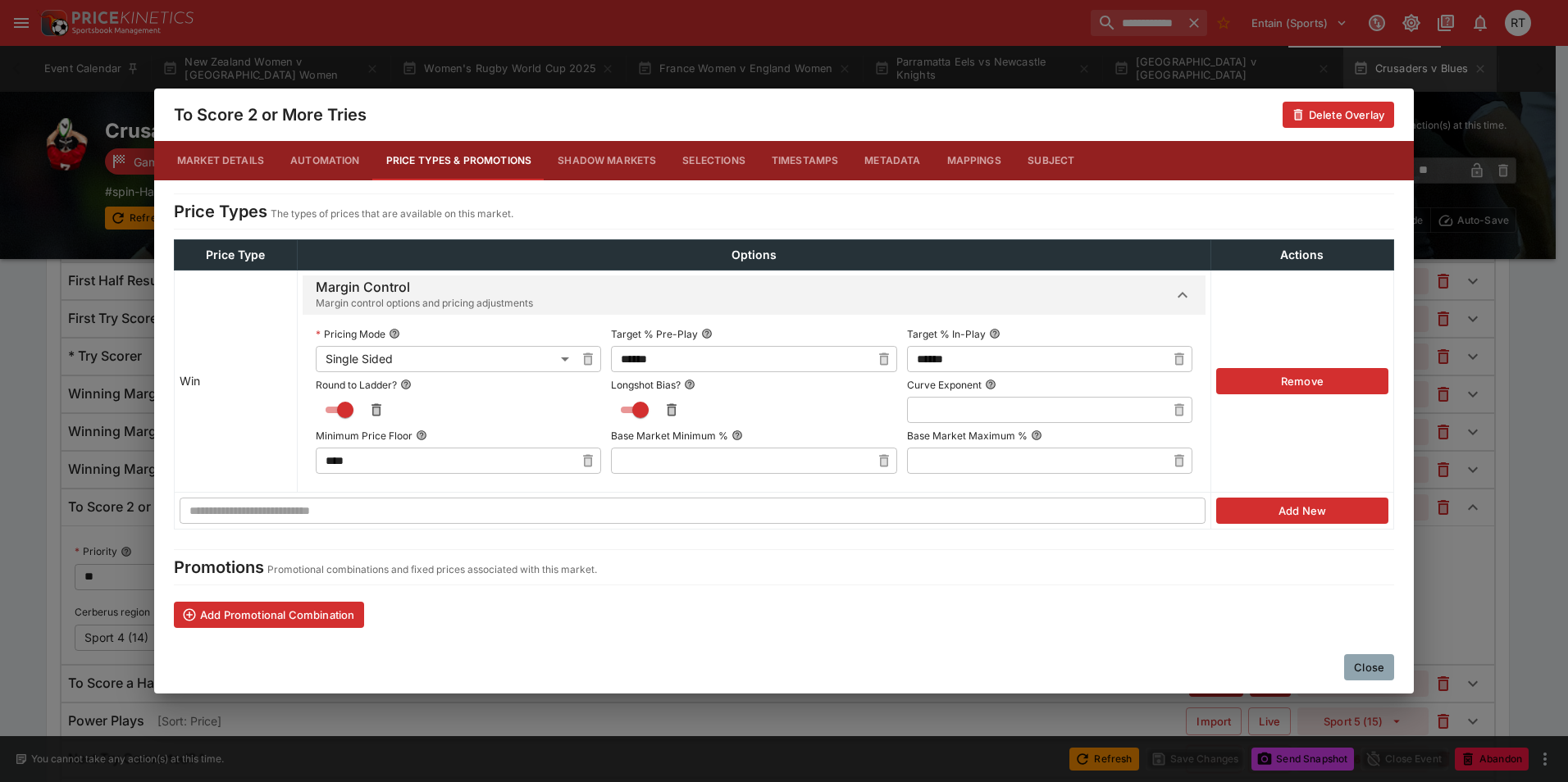
click at [876, 366] on icon "button" at bounding box center [884, 360] width 17 height 17
click at [773, 360] on input "text" at bounding box center [741, 359] width 259 height 26
type input "******"
click at [1183, 360] on icon "button" at bounding box center [1179, 360] width 17 height 17
click at [1069, 363] on input "text" at bounding box center [1036, 359] width 259 height 26
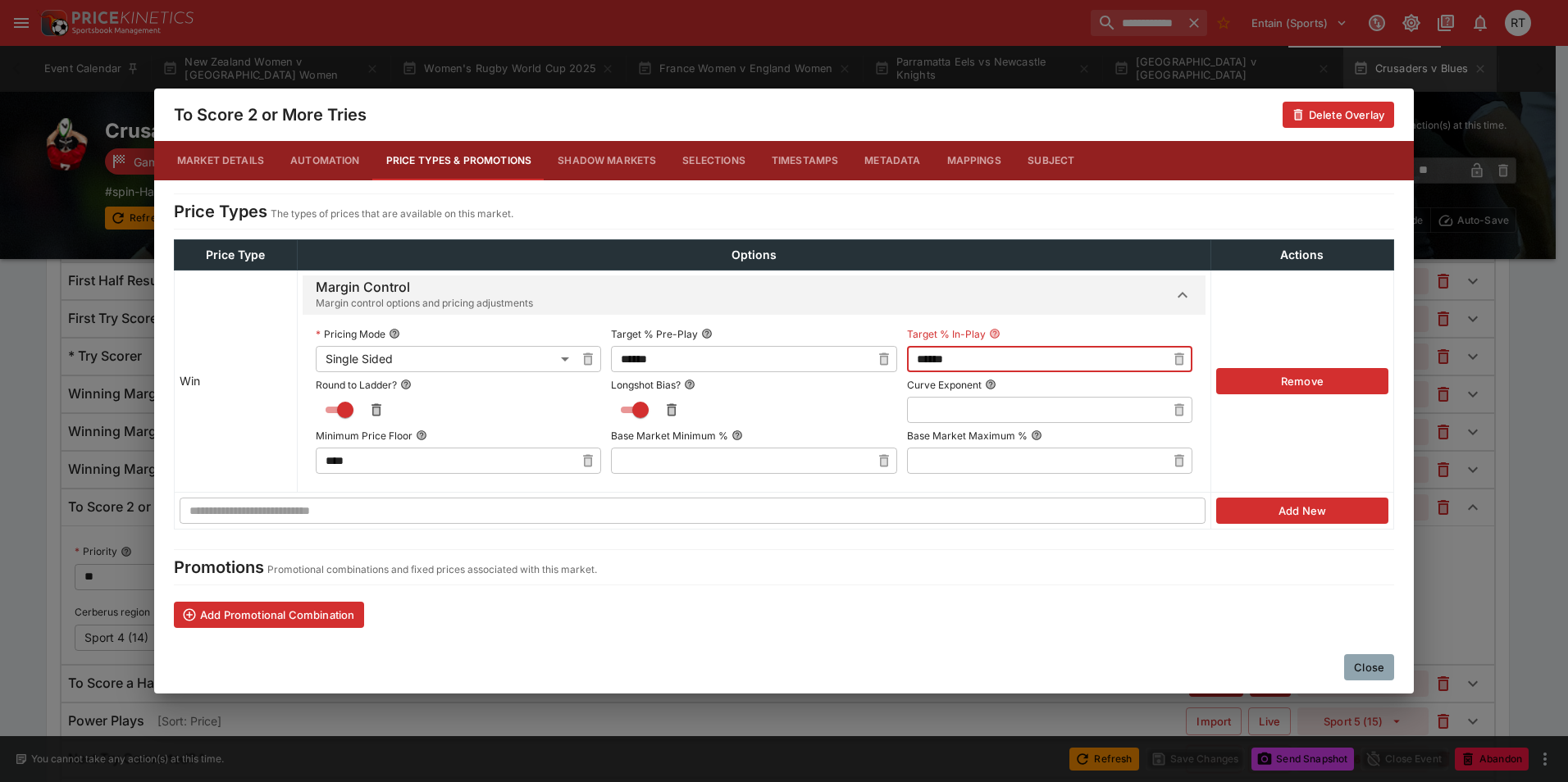
type input "******"
click at [1366, 672] on button "Close" at bounding box center [1369, 667] width 50 height 26
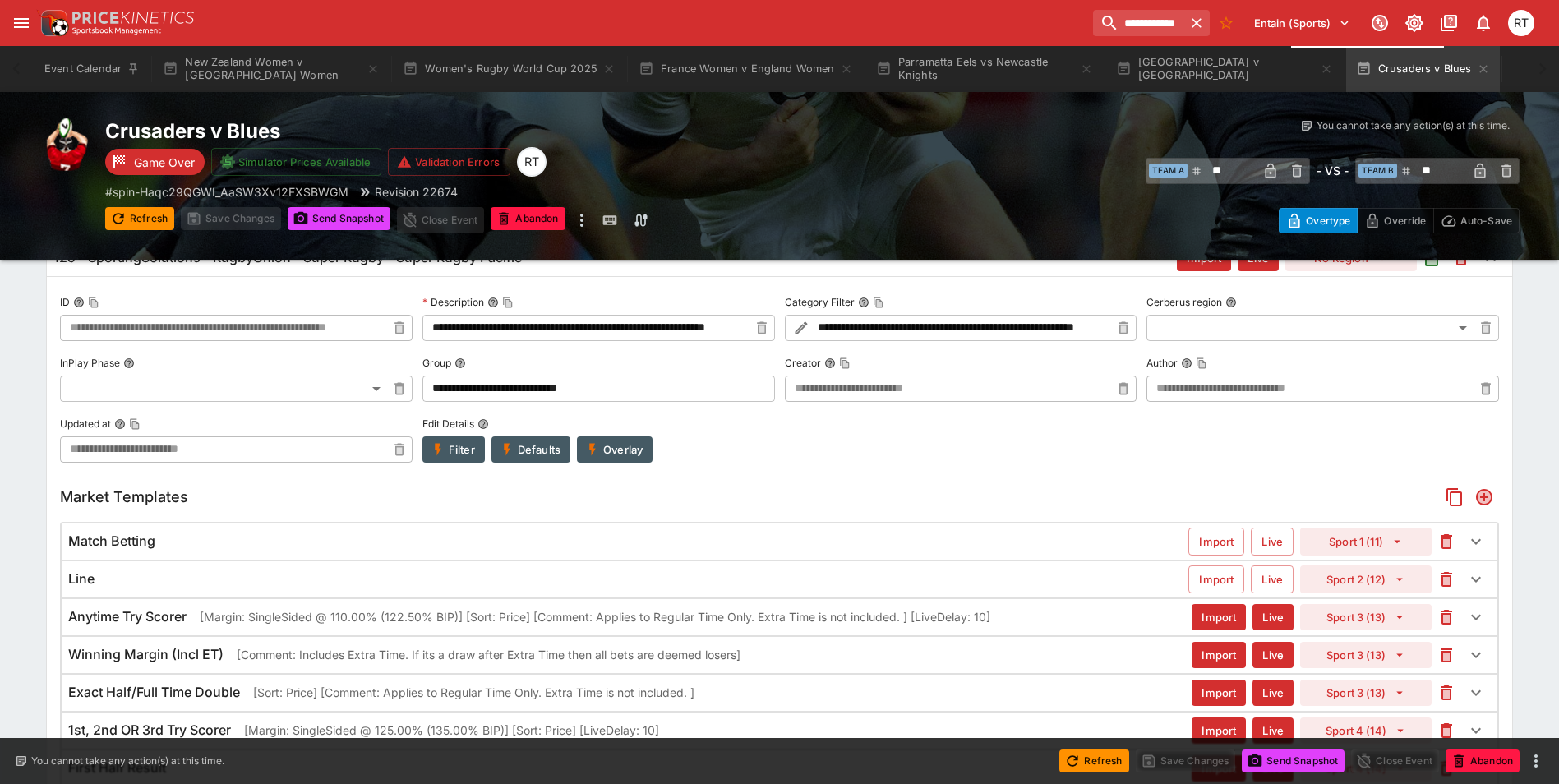
scroll to position [40, 0]
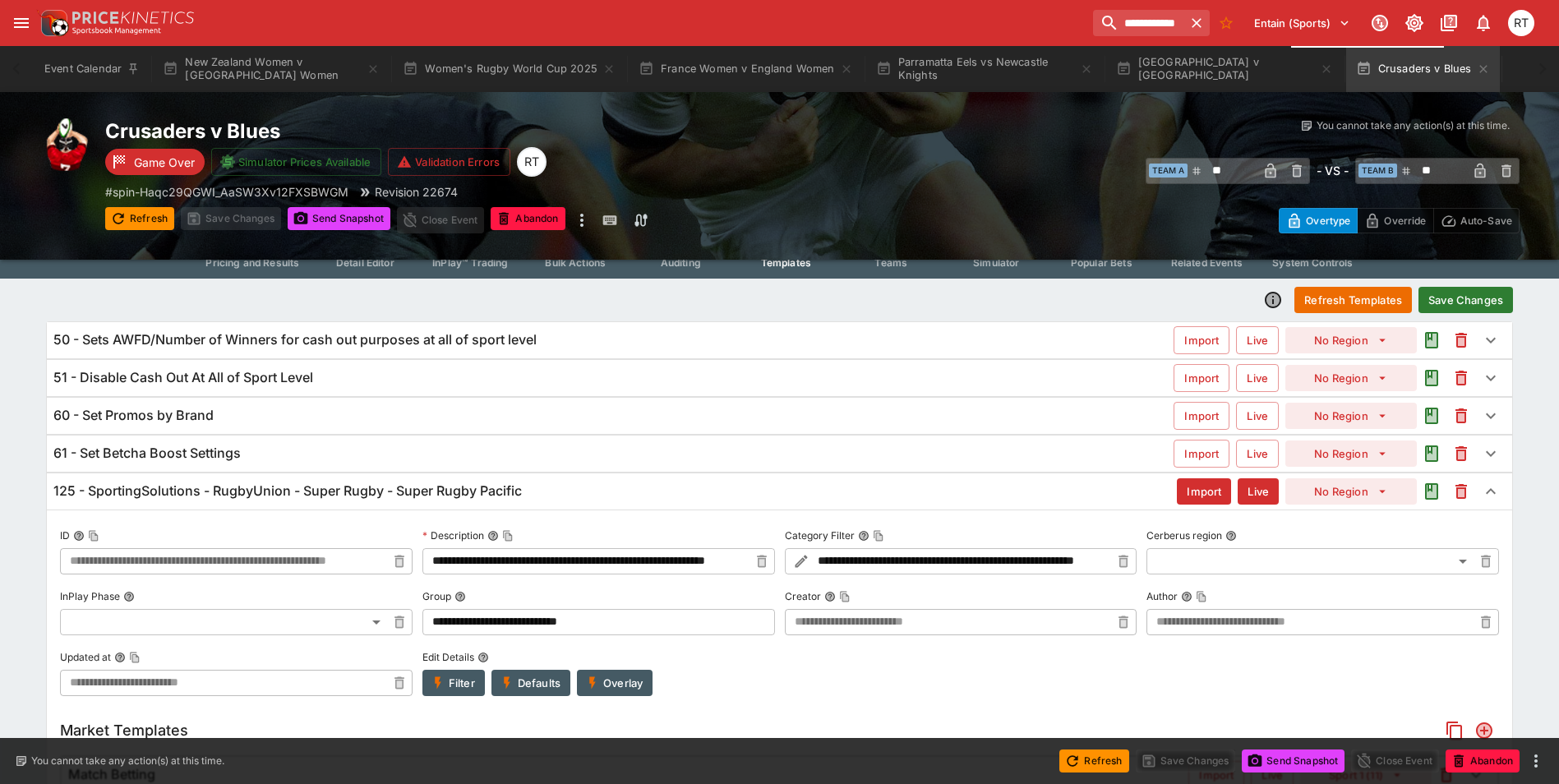
click at [1459, 303] on button "Save Changes" at bounding box center [1466, 300] width 95 height 26
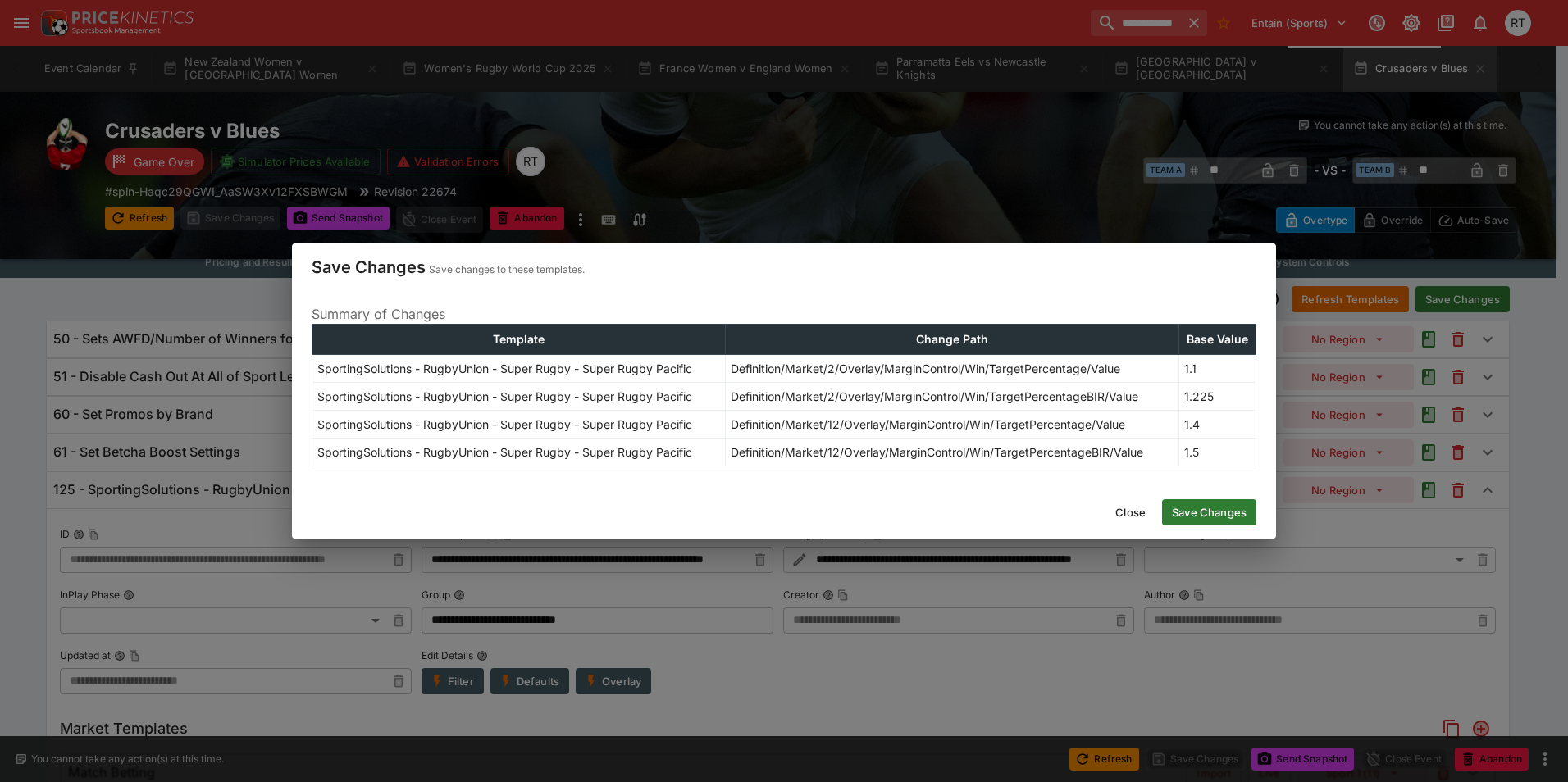
click at [1227, 510] on button "Save Changes" at bounding box center [1209, 512] width 94 height 26
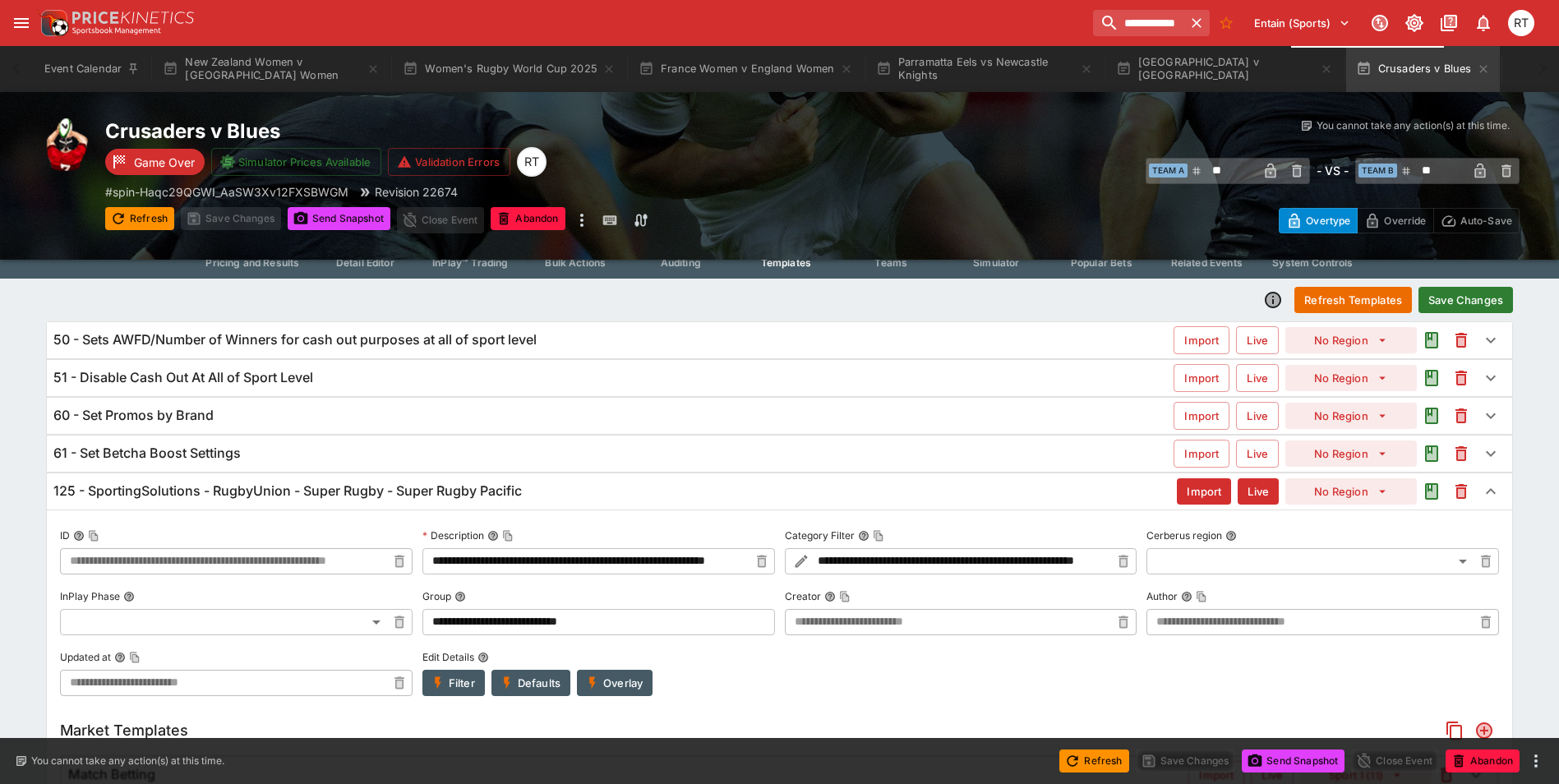
click at [388, 492] on h6 "125 - SportingSolutions - RugbyUnion - Super Rugby - Super Rugby Pacific" at bounding box center [288, 491] width 469 height 18
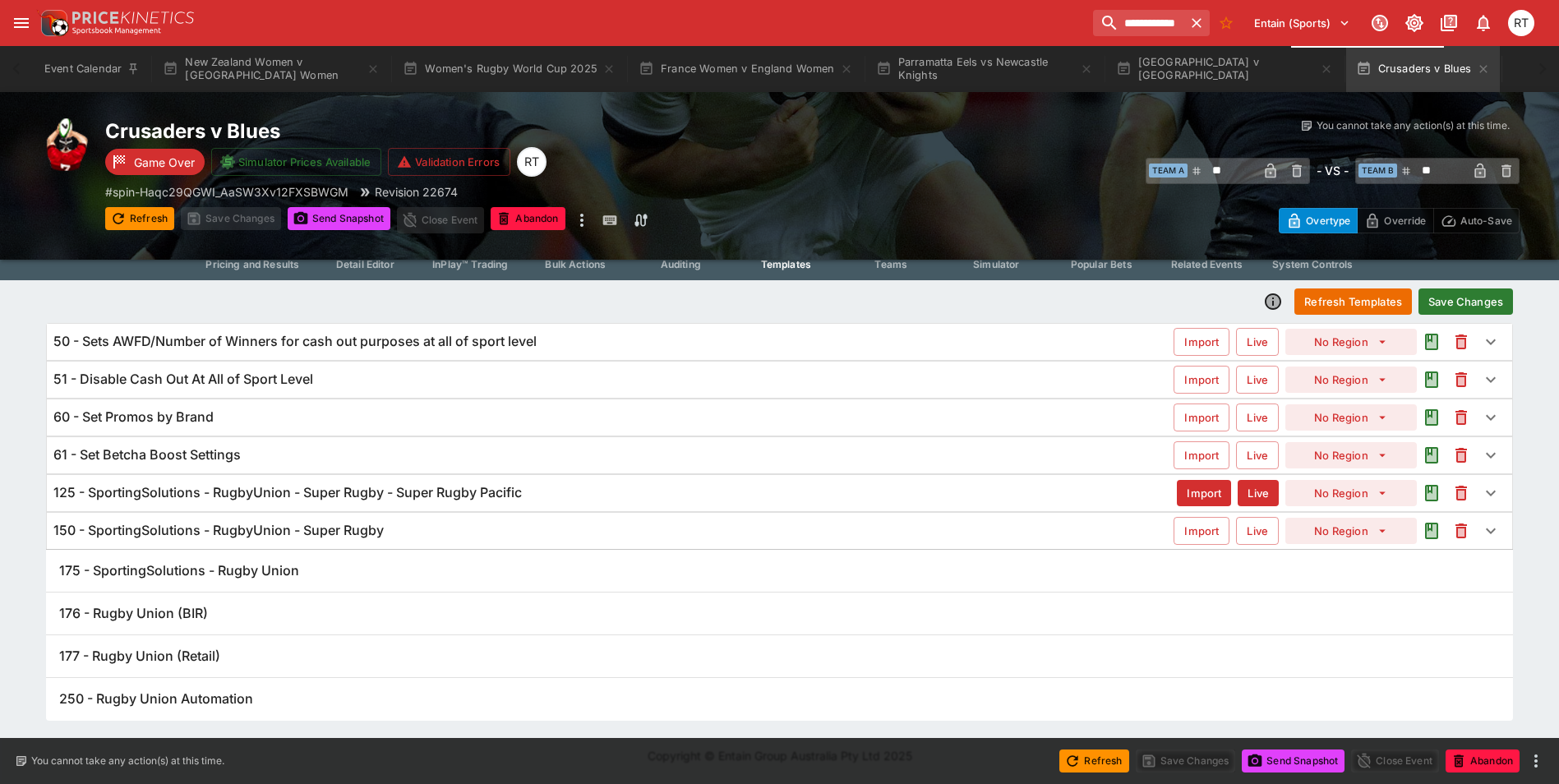
scroll to position [19, 0]
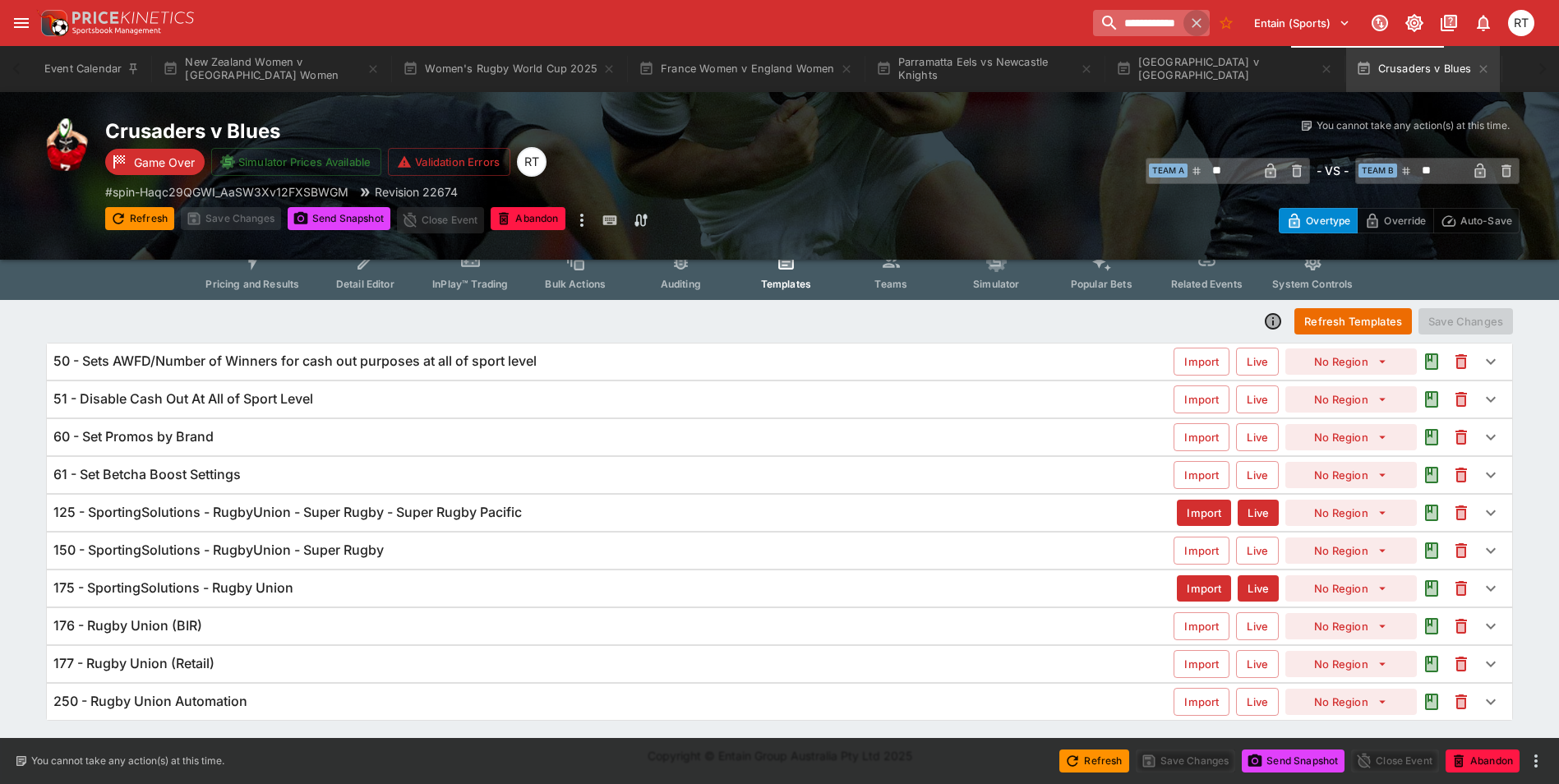
click at [1195, 22] on icon "button" at bounding box center [1197, 23] width 10 height 10
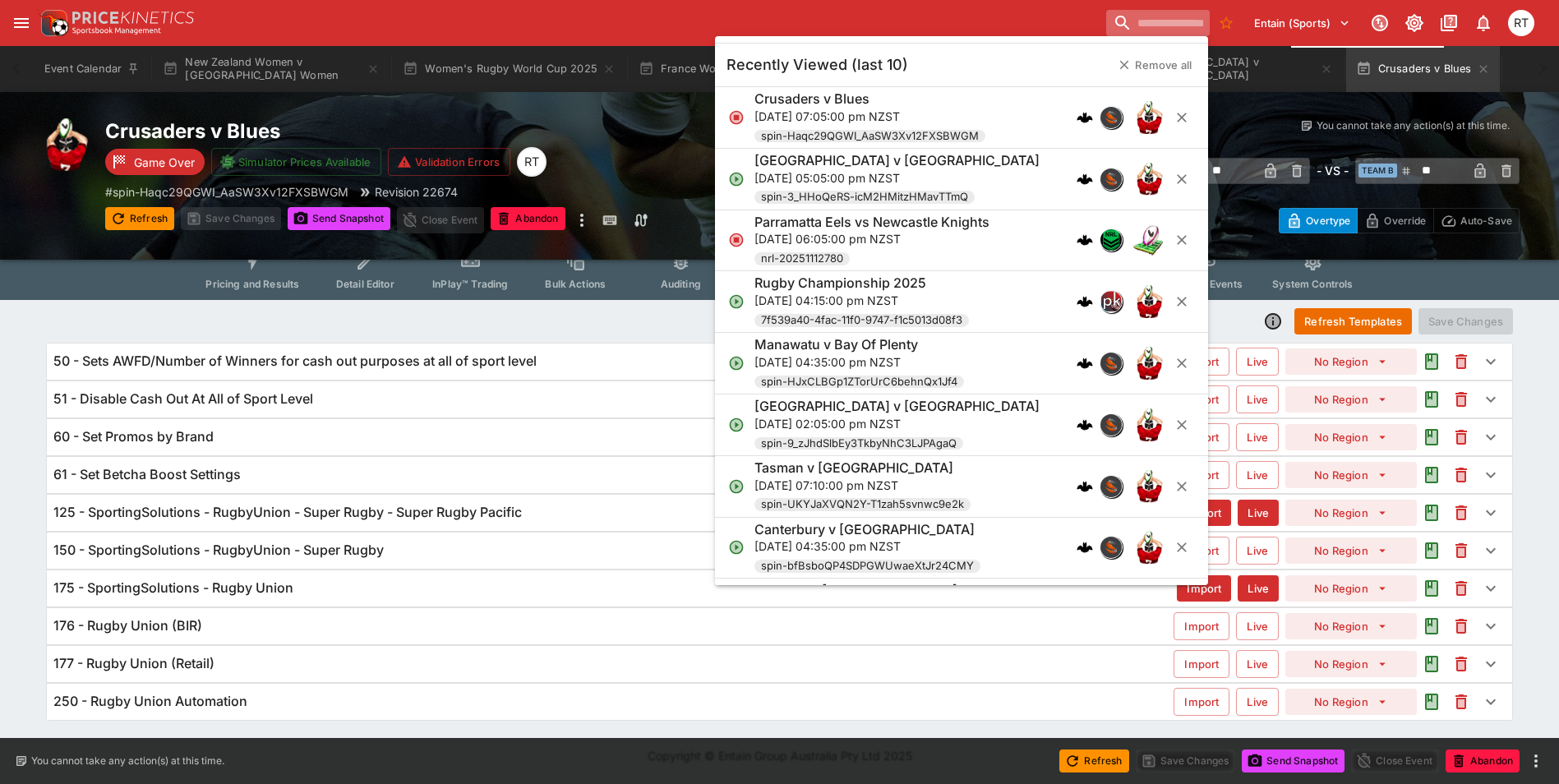
click at [1137, 19] on input "search" at bounding box center [1159, 23] width 104 height 26
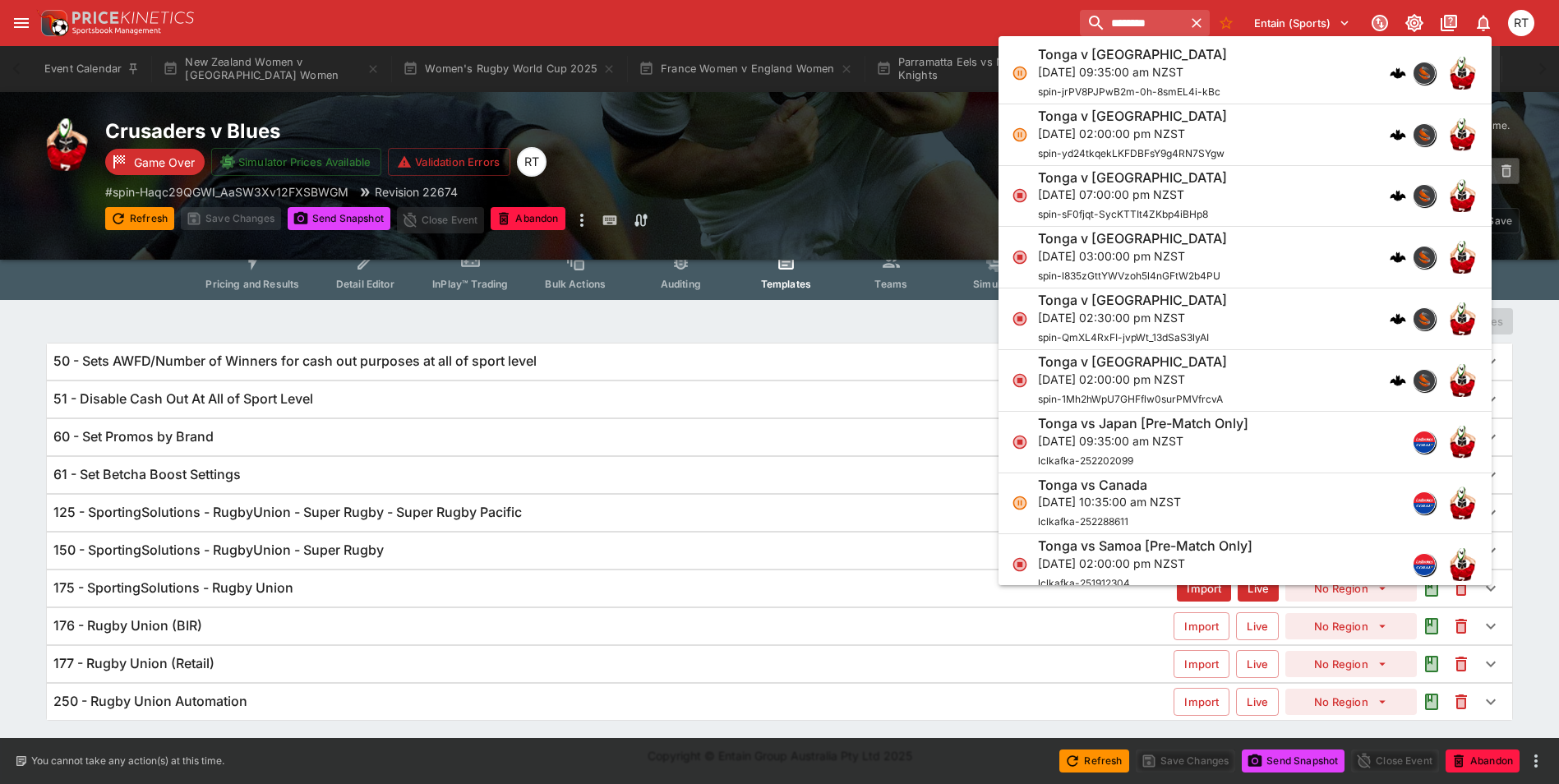
type input "*******"
click at [1149, 69] on p "Mon, 15 Sept 2025, 09:35:00 am NZST" at bounding box center [1133, 71] width 189 height 18
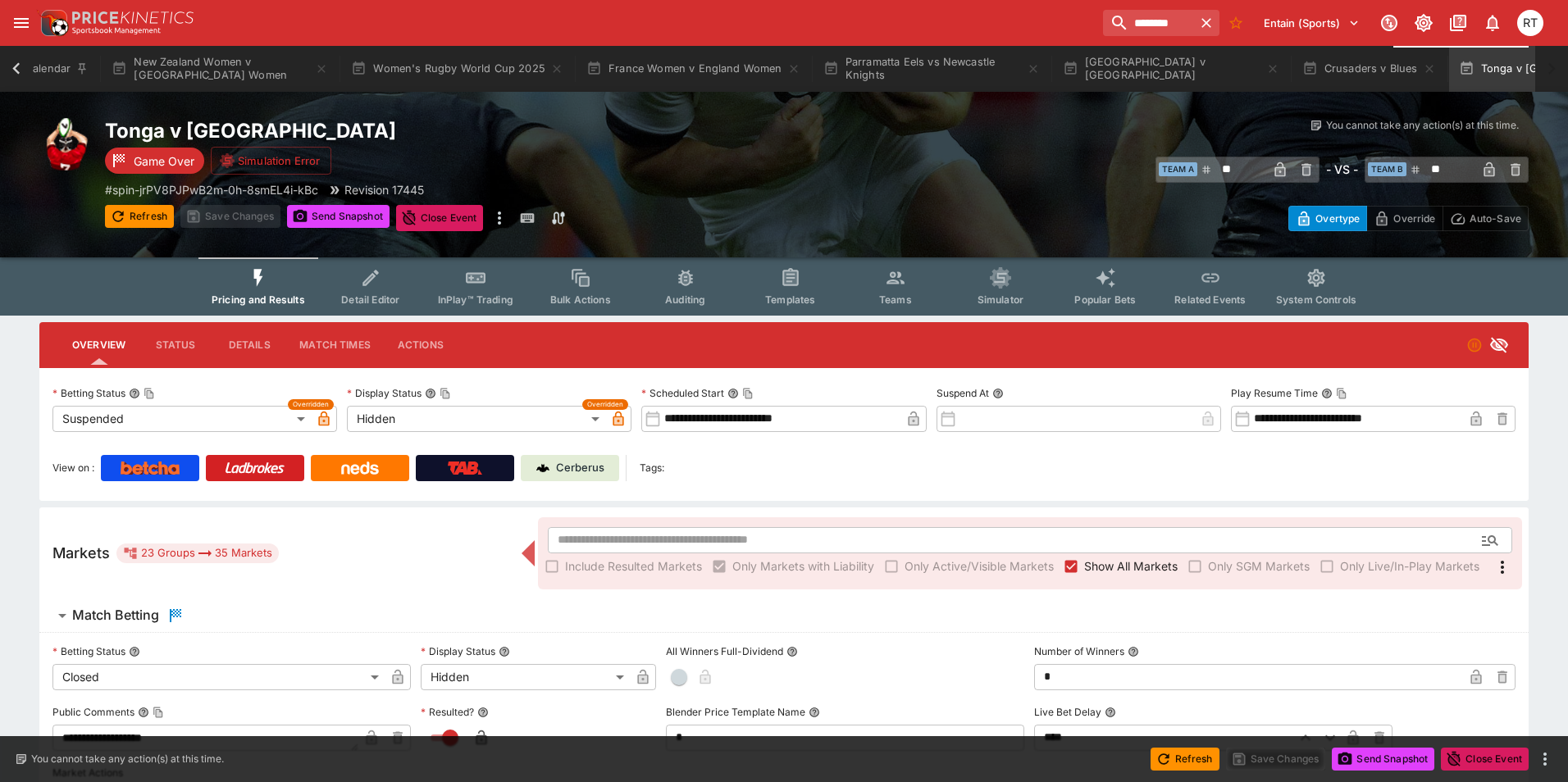
type input "**********"
type input "******"
type input "**********"
click at [775, 289] on button "Templates" at bounding box center [784, 286] width 105 height 58
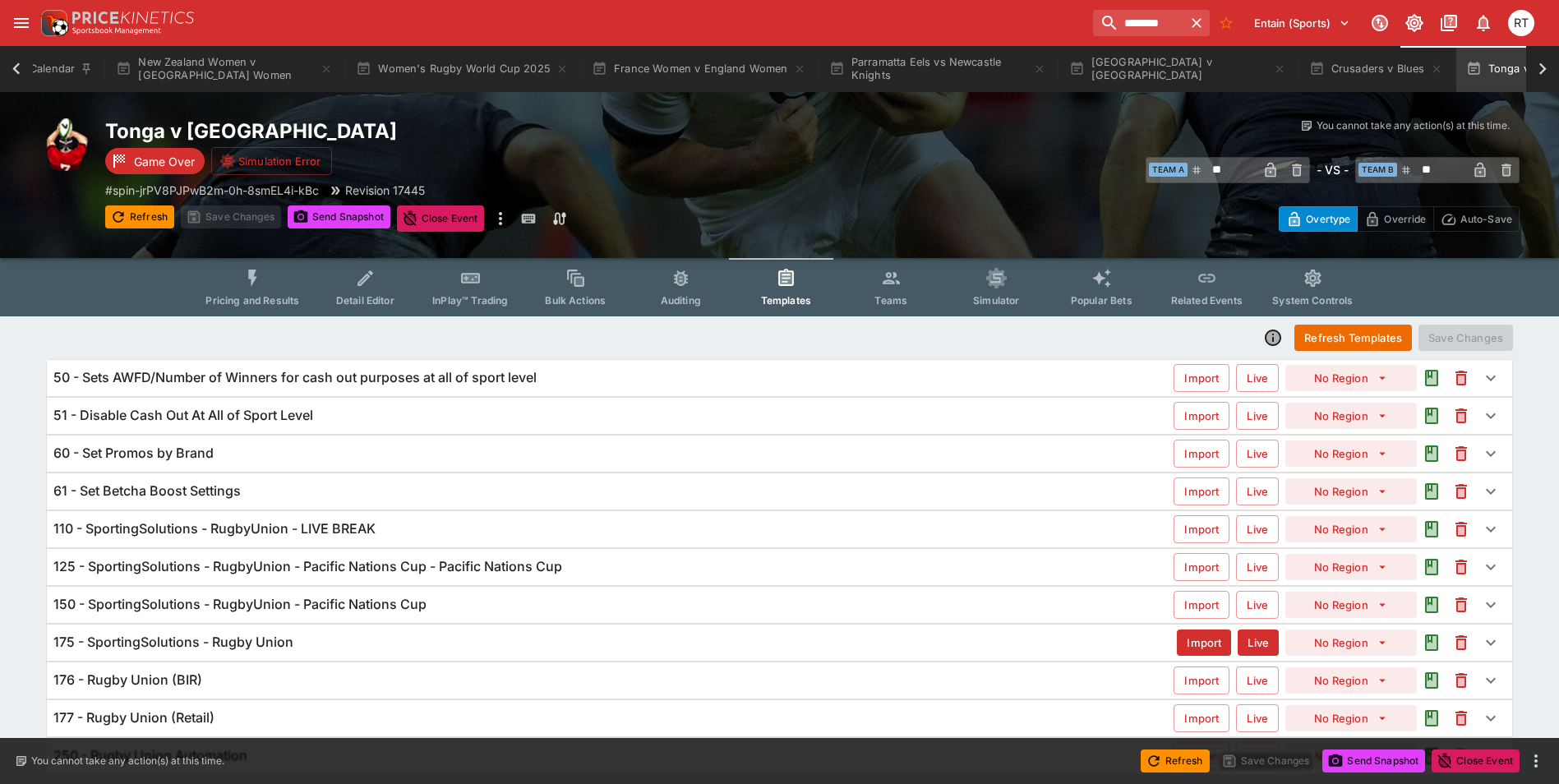
scroll to position [55, 0]
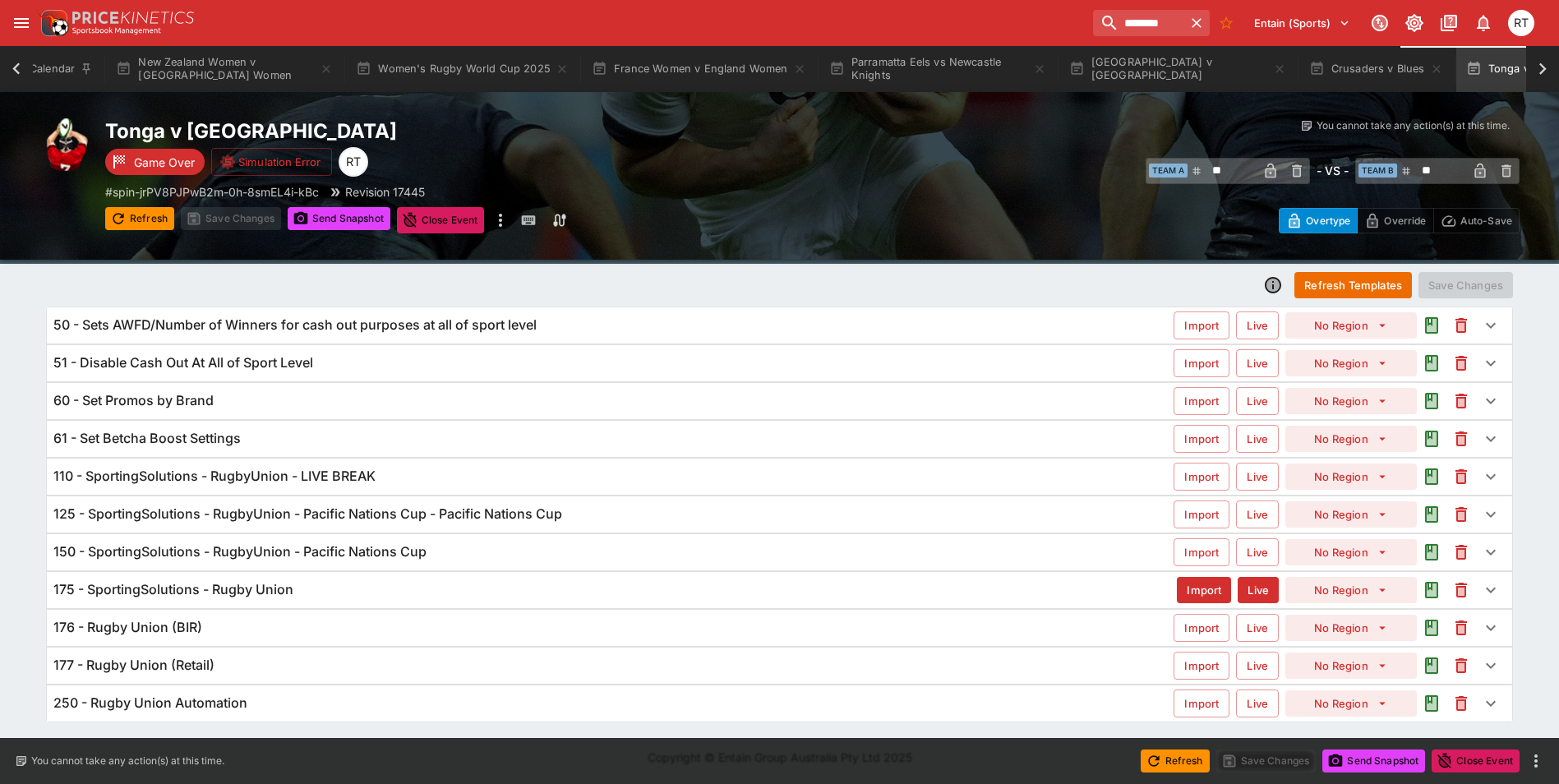
click at [359, 519] on h6 "125 - SportingSolutions - RugbyUnion - Pacific Nations Cup - Pacific Nations Cup" at bounding box center [308, 513] width 509 height 18
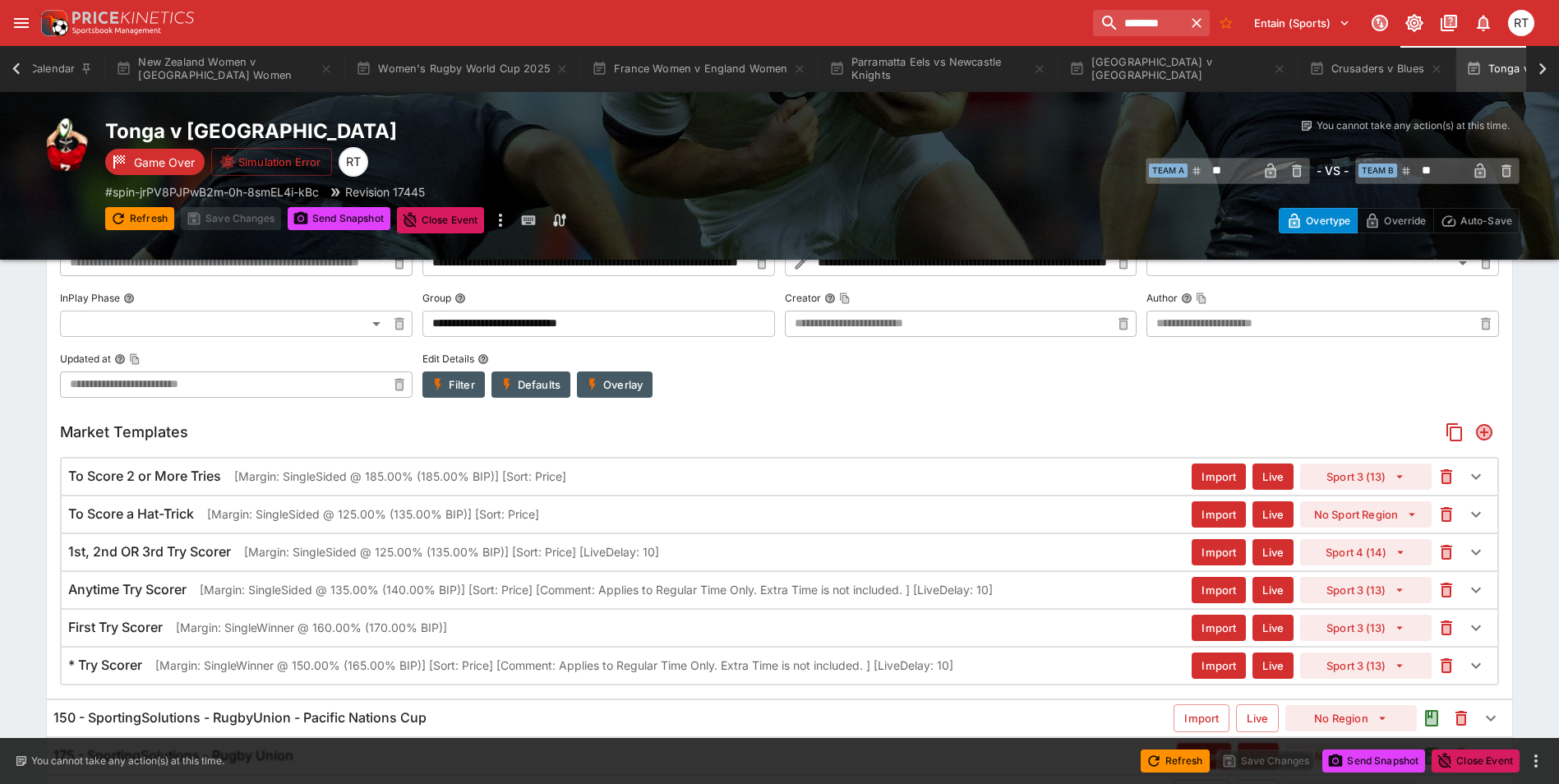
scroll to position [383, 0]
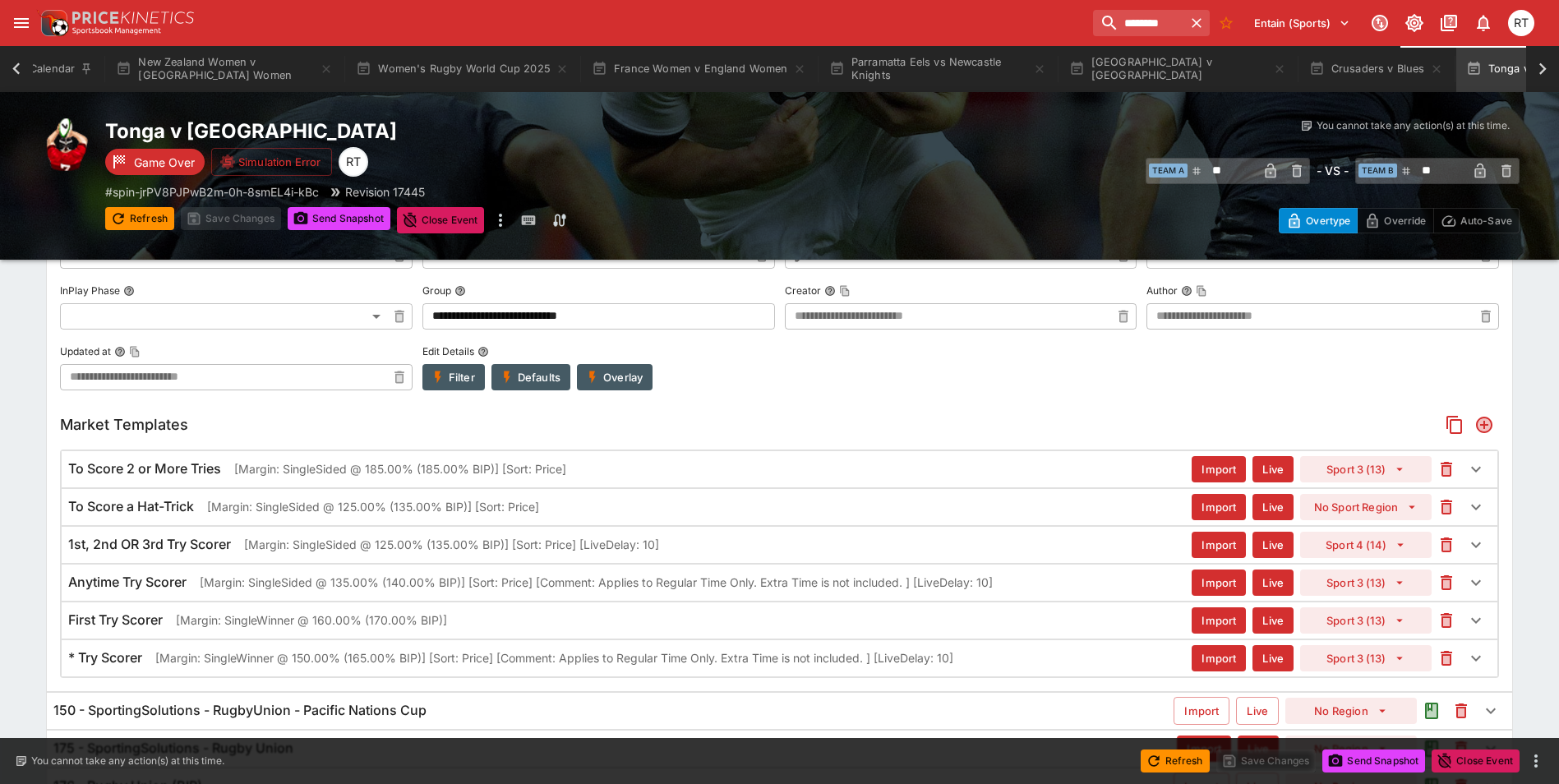
click at [225, 589] on p "[Margin: SingleSided @ 135.00% (140.00% BIP)] [Sort: Price] [Comment: Applies t…" at bounding box center [597, 582] width 793 height 18
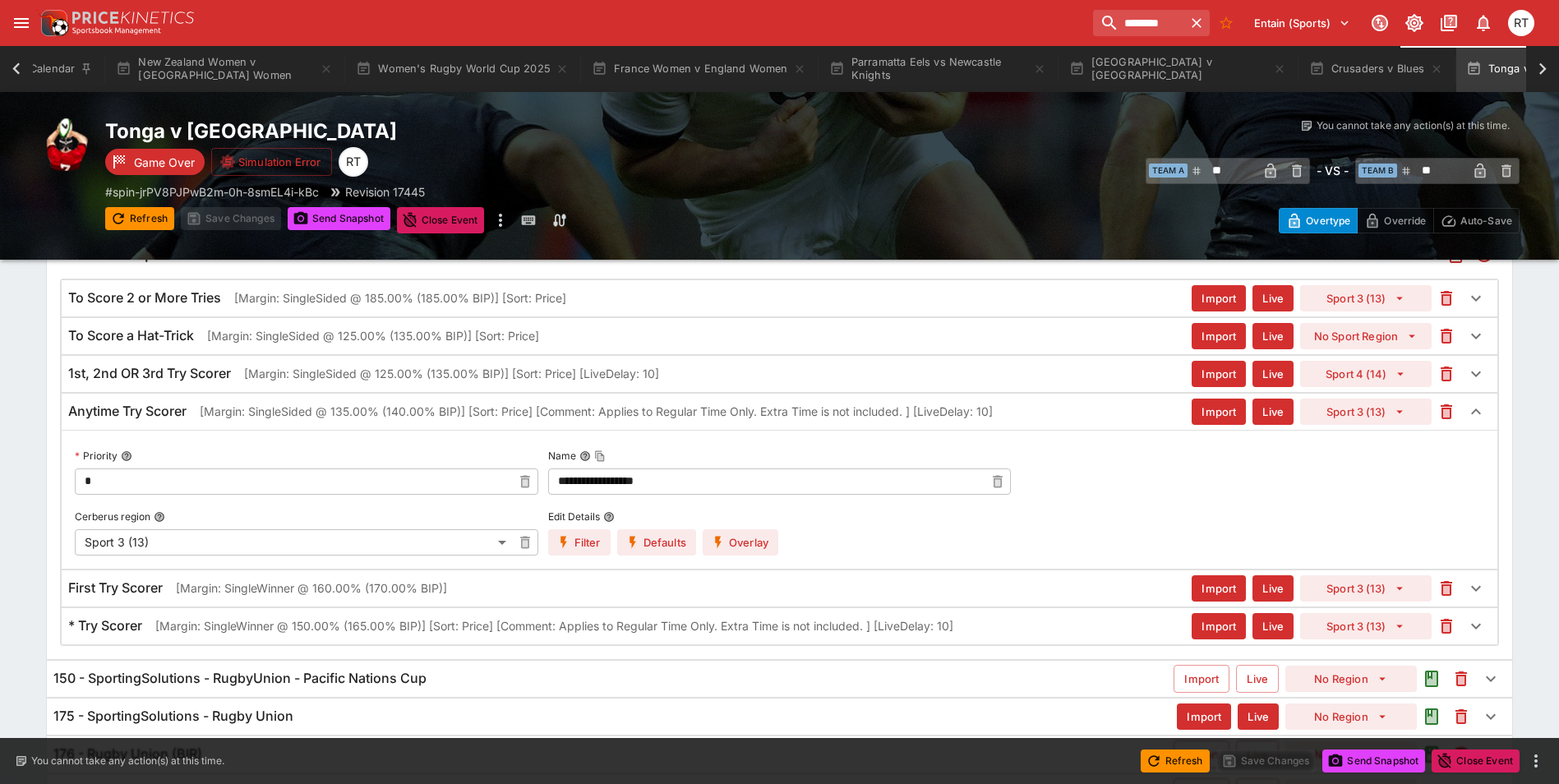
scroll to position [567, 0]
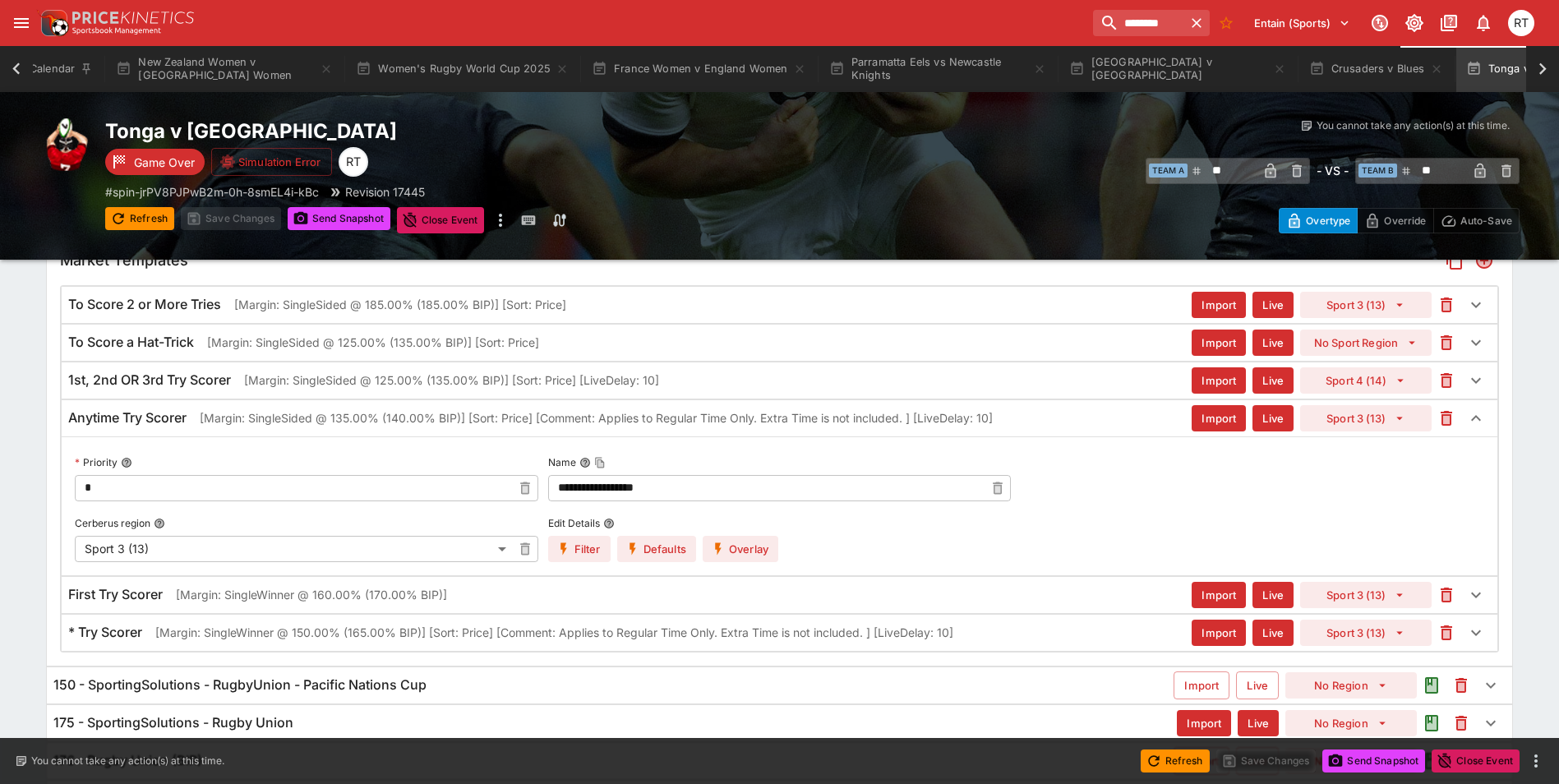
click at [750, 559] on button "Overlay" at bounding box center [741, 549] width 76 height 26
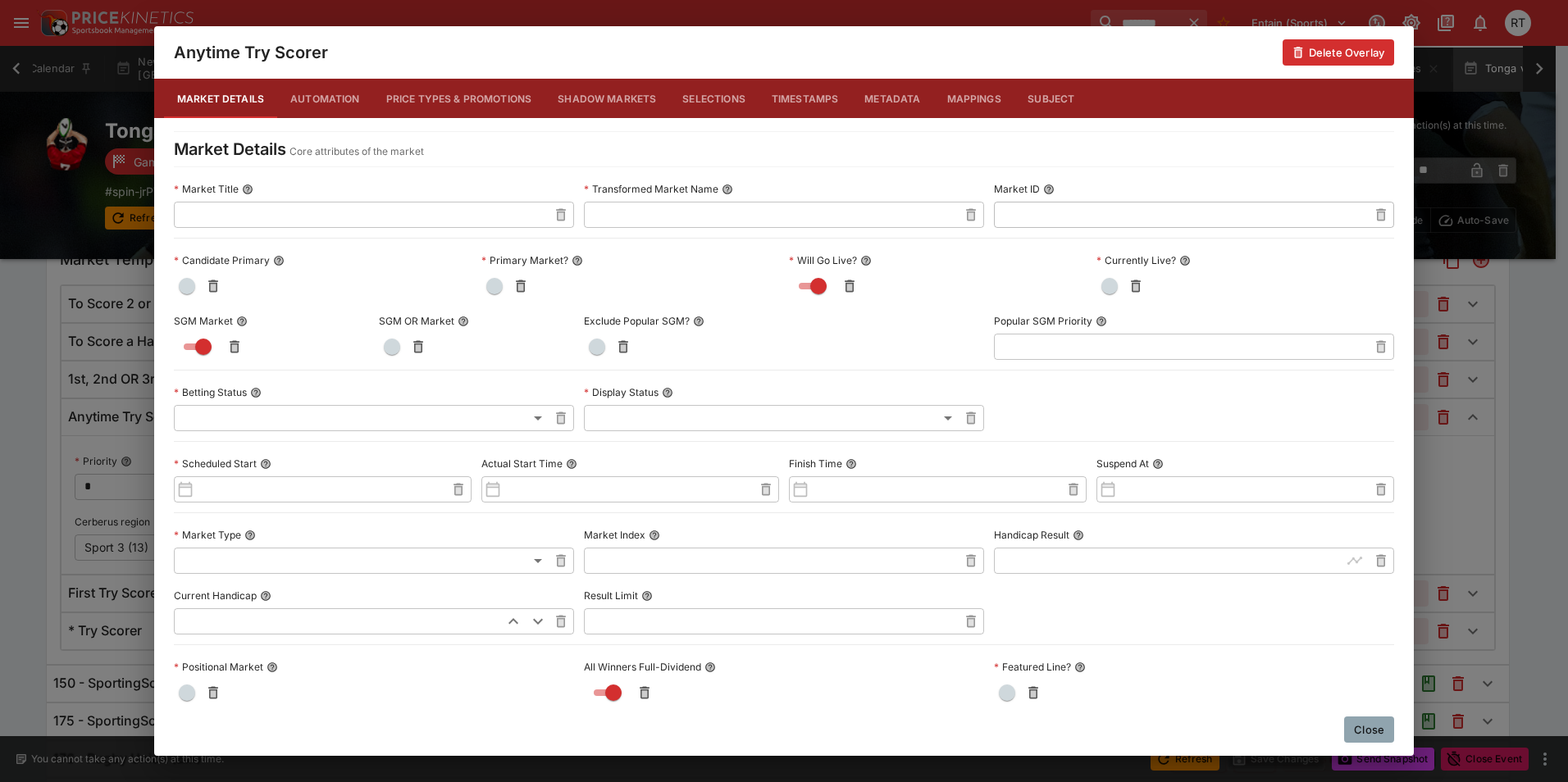
click at [459, 97] on button "Price Types & Promotions" at bounding box center [459, 98] width 172 height 40
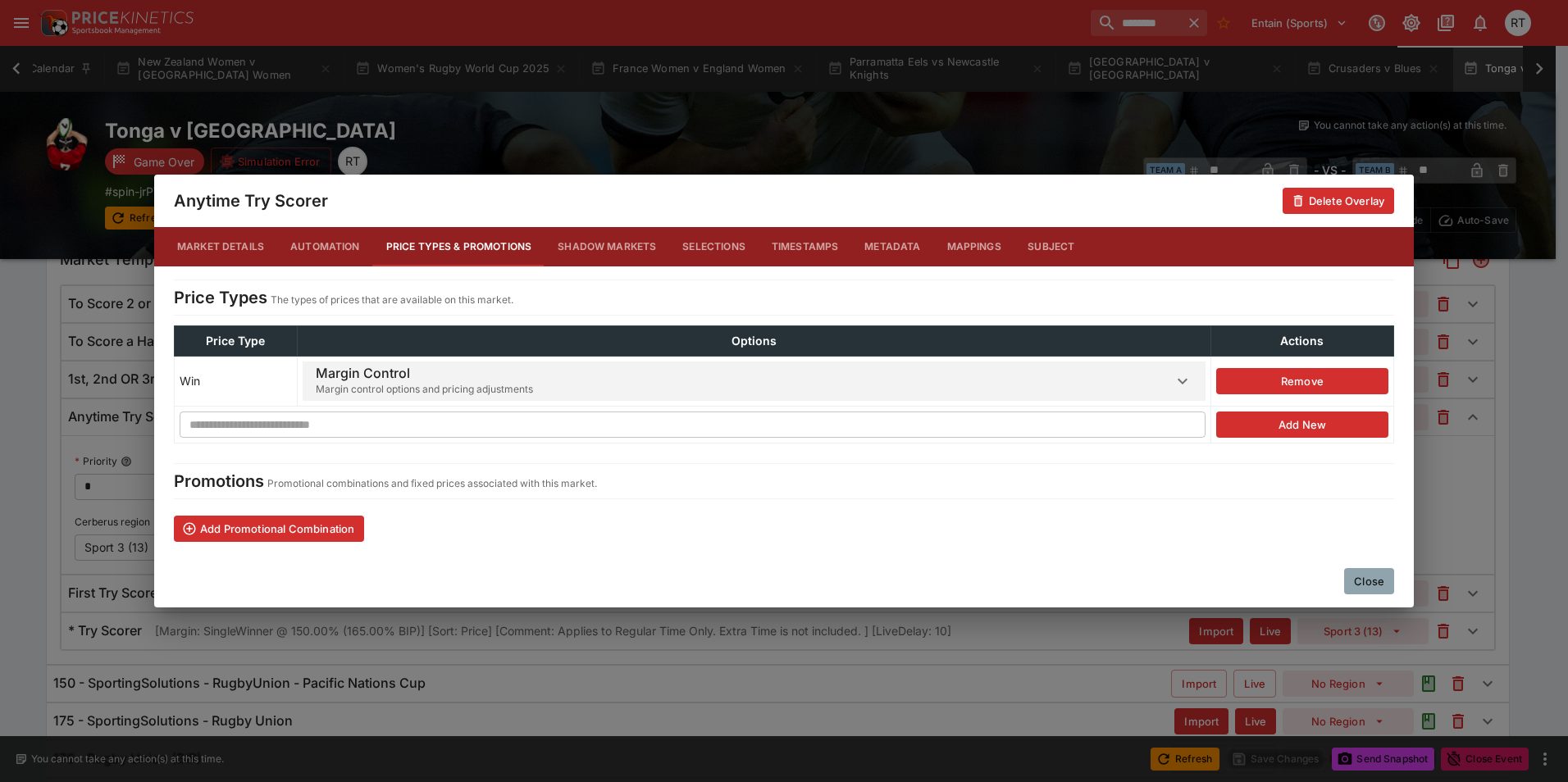
click at [569, 372] on span "Margin Control Margin control options and pricing adjustments" at bounding box center [743, 381] width 857 height 40
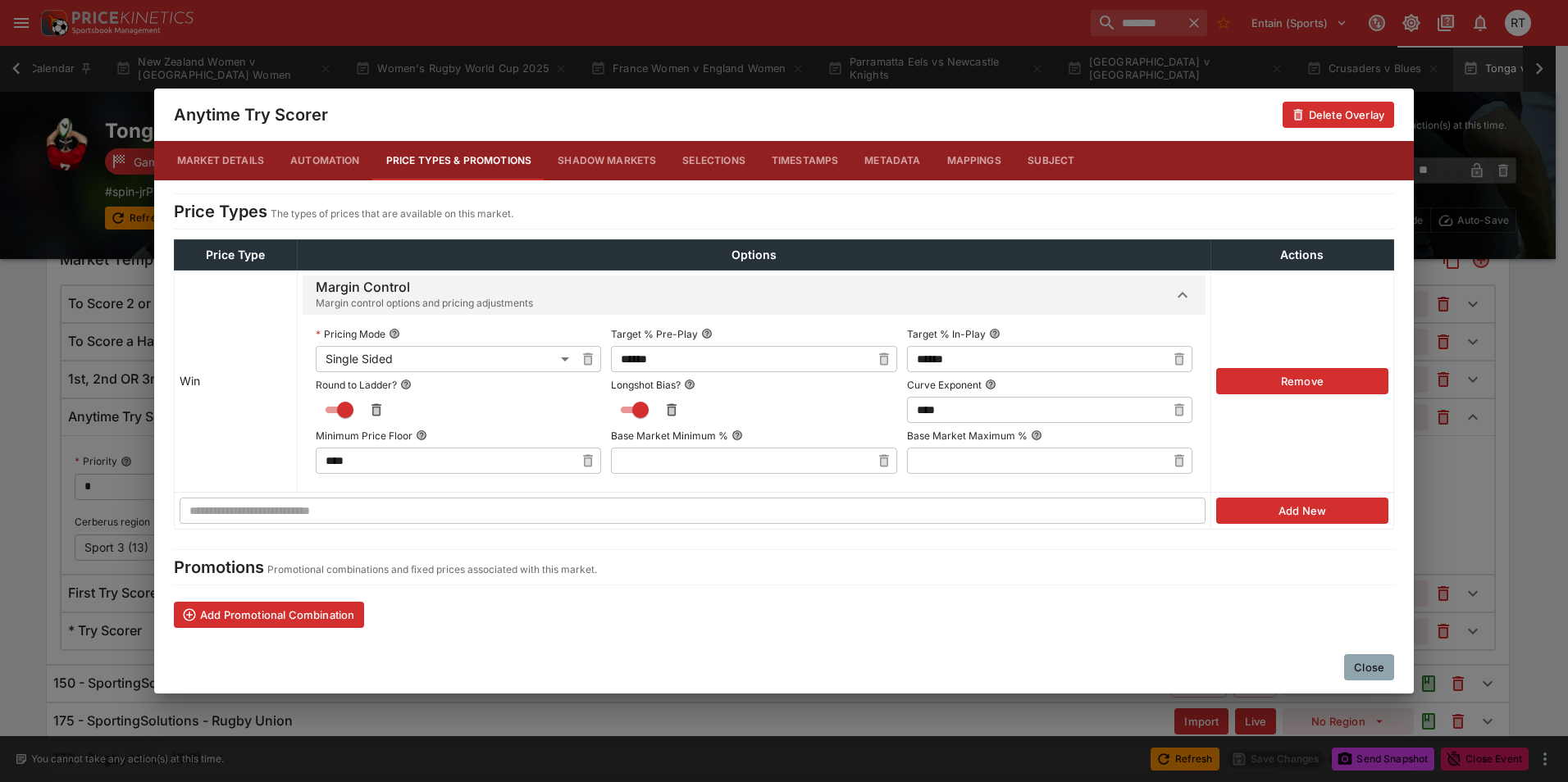
click at [876, 359] on icon "button" at bounding box center [884, 360] width 17 height 17
click at [755, 360] on input "text" at bounding box center [741, 359] width 259 height 26
type input "******"
drag, startPoint x: 1177, startPoint y: 358, endPoint x: 1084, endPoint y: 362, distance: 93.1
click at [1177, 359] on icon "button" at bounding box center [1180, 360] width 6 height 6
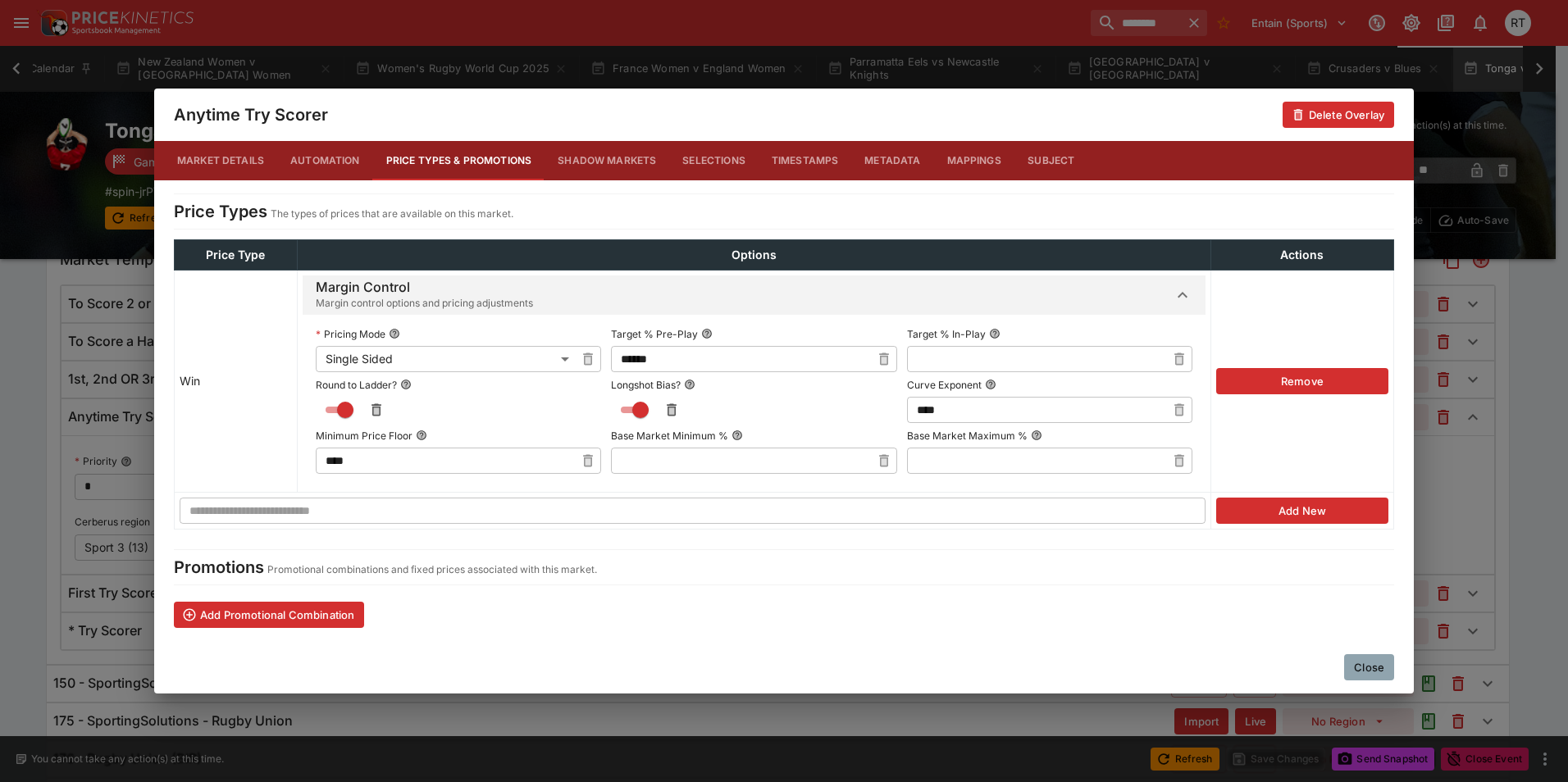
click at [1072, 362] on input "text" at bounding box center [1036, 359] width 259 height 26
type input "******"
click at [1368, 669] on button "Close" at bounding box center [1369, 667] width 50 height 26
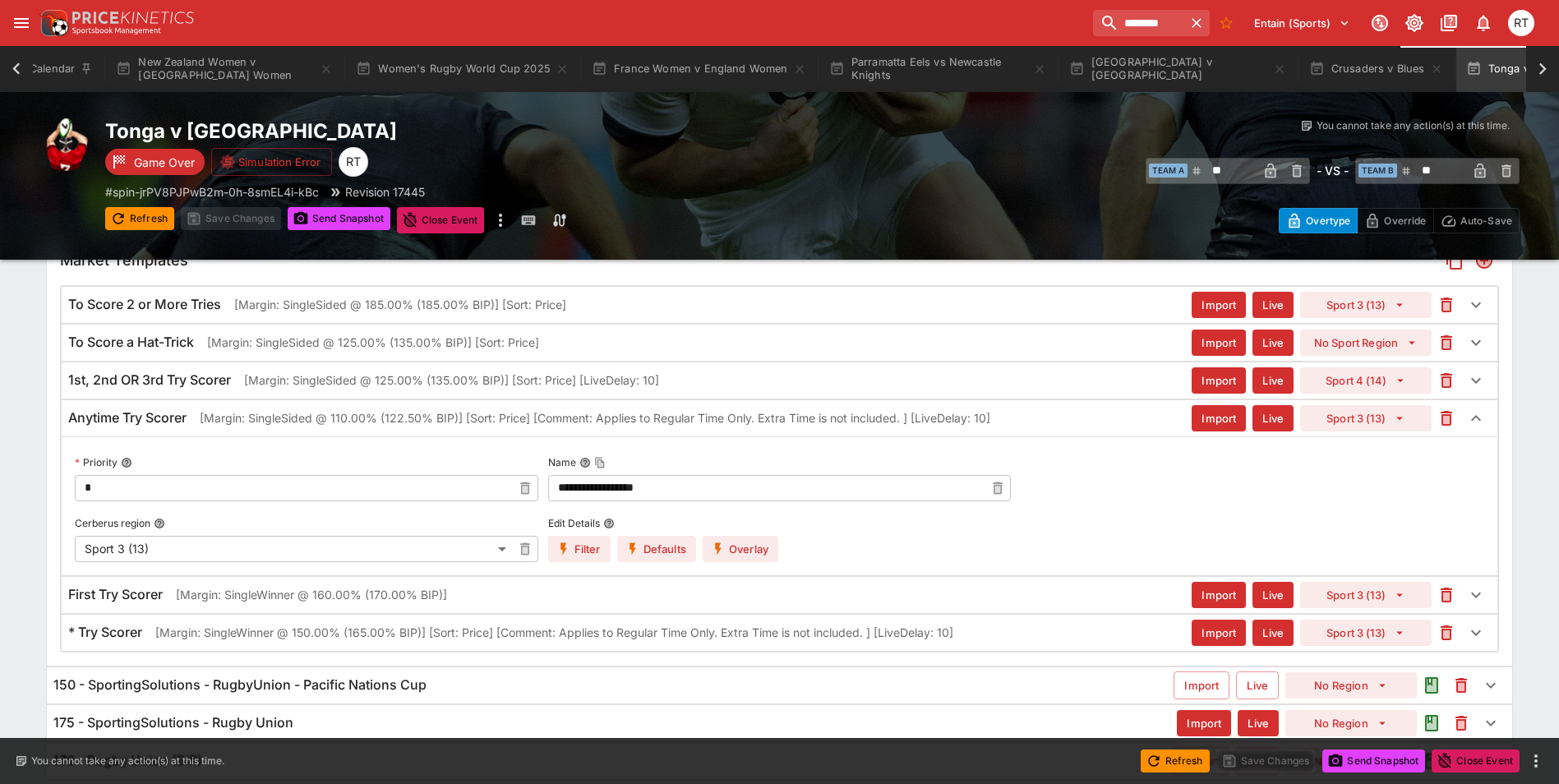
click at [358, 421] on p "[Margin: SingleSided @ 110.00% (122.50% BIP)] [Sort: Price] [Comment: Applies t…" at bounding box center [595, 418] width 791 height 18
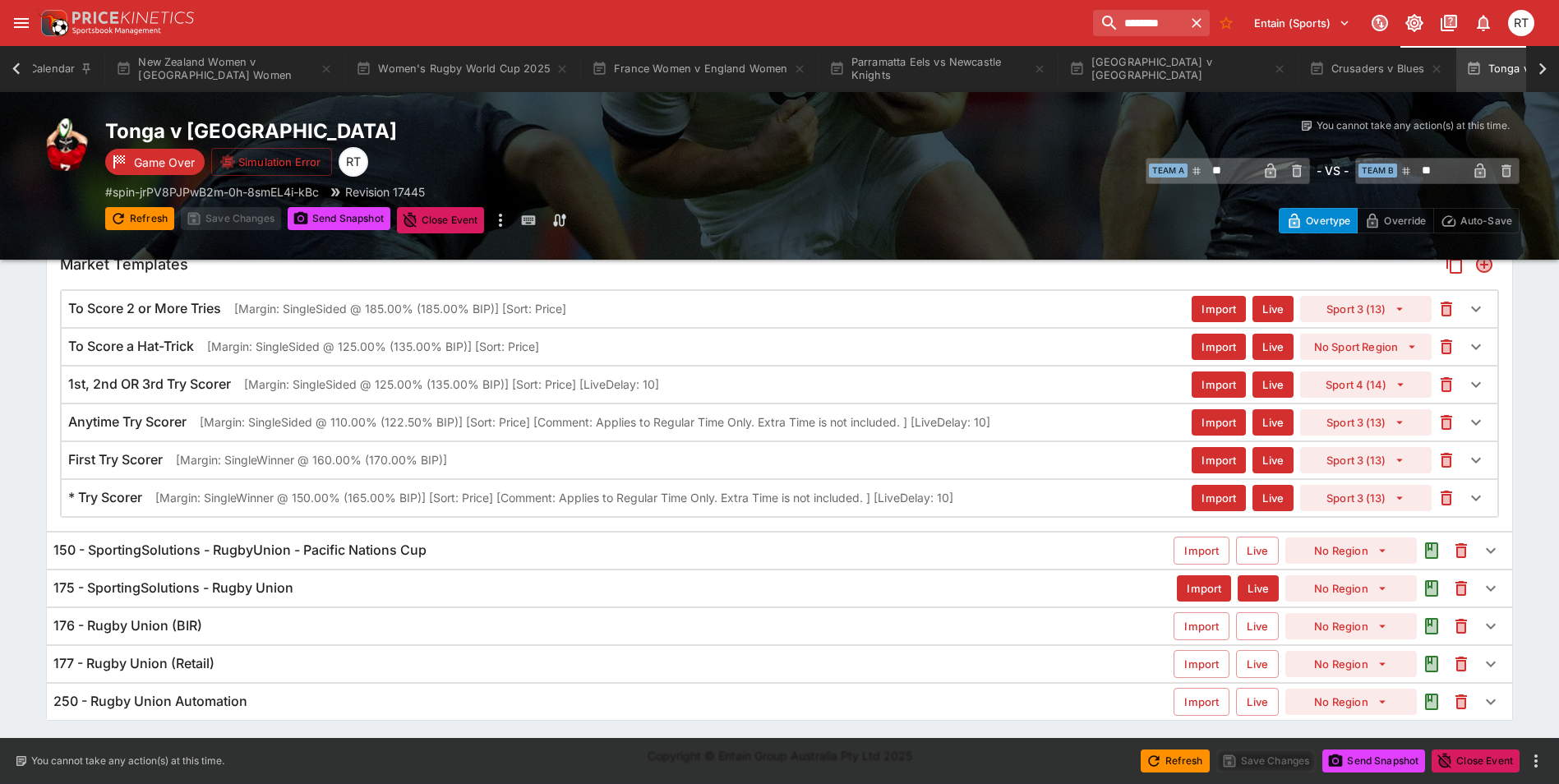
scroll to position [563, 0]
click at [232, 303] on div "To Score 2 or More Tries [Margin: SingleSided @ 185.00% (185.00% BIP)] [Sort: P…" at bounding box center [630, 309] width 1123 height 18
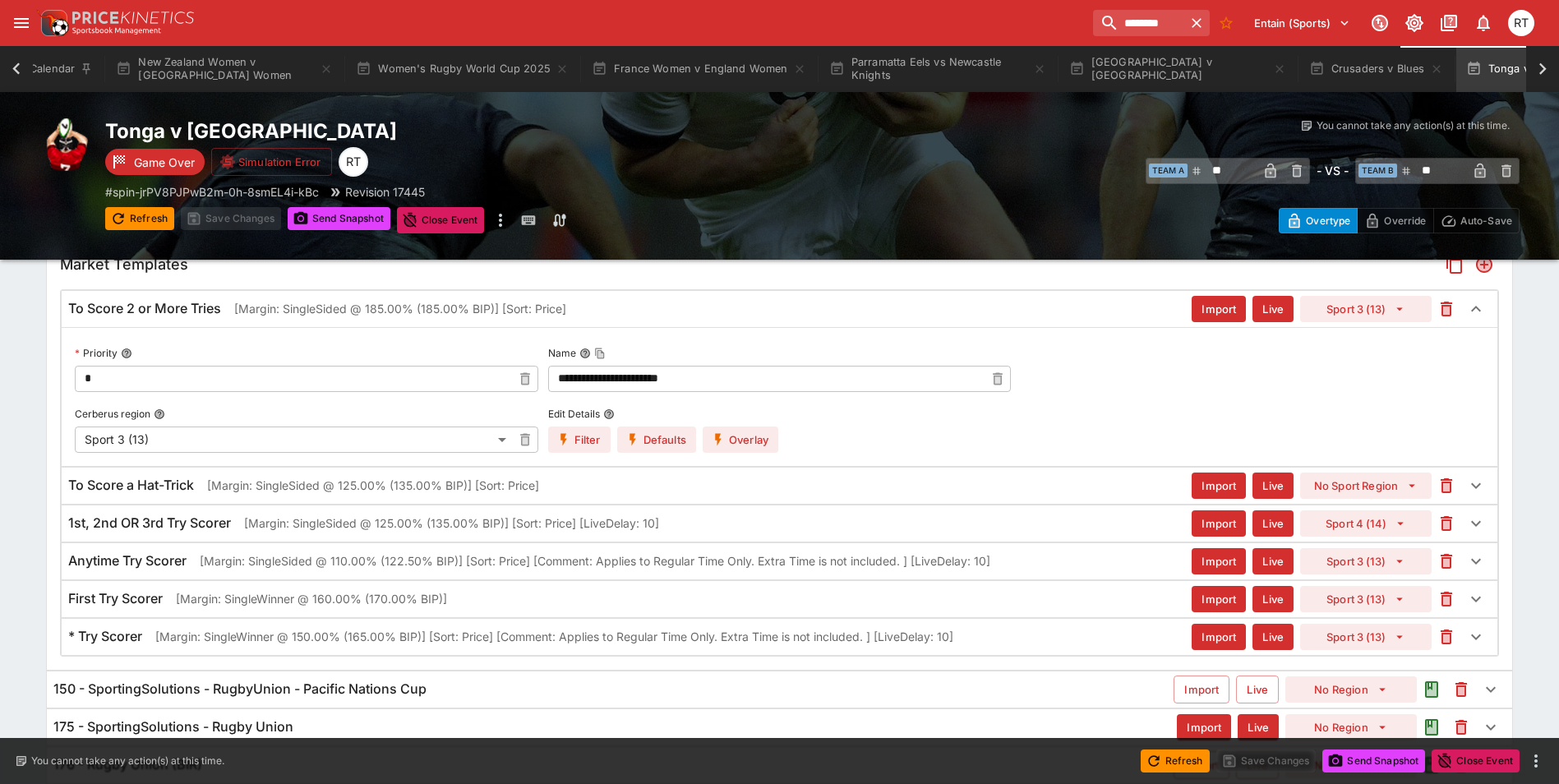
scroll to position [567, 0]
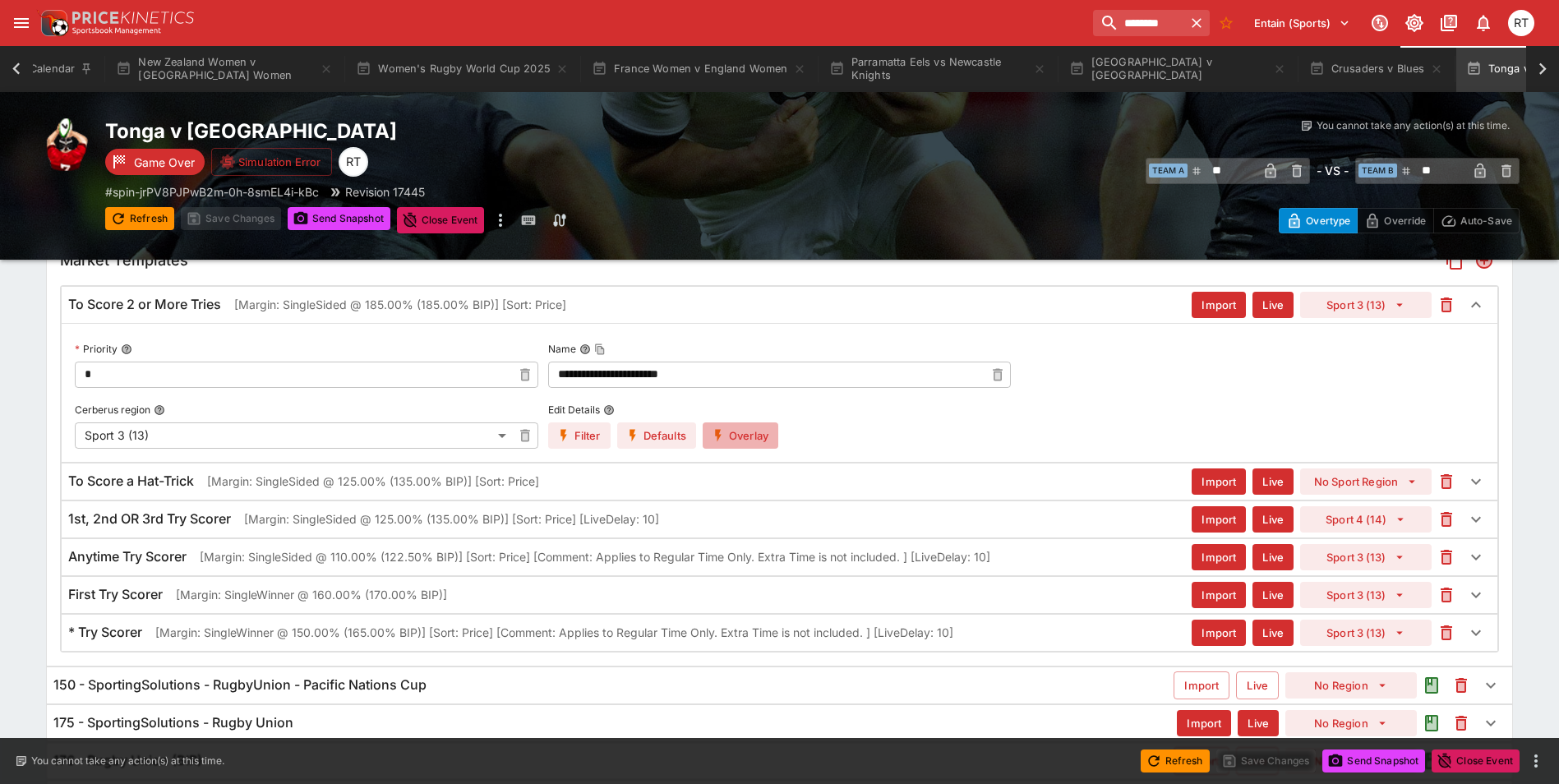
click at [730, 432] on button "Overlay" at bounding box center [741, 436] width 76 height 26
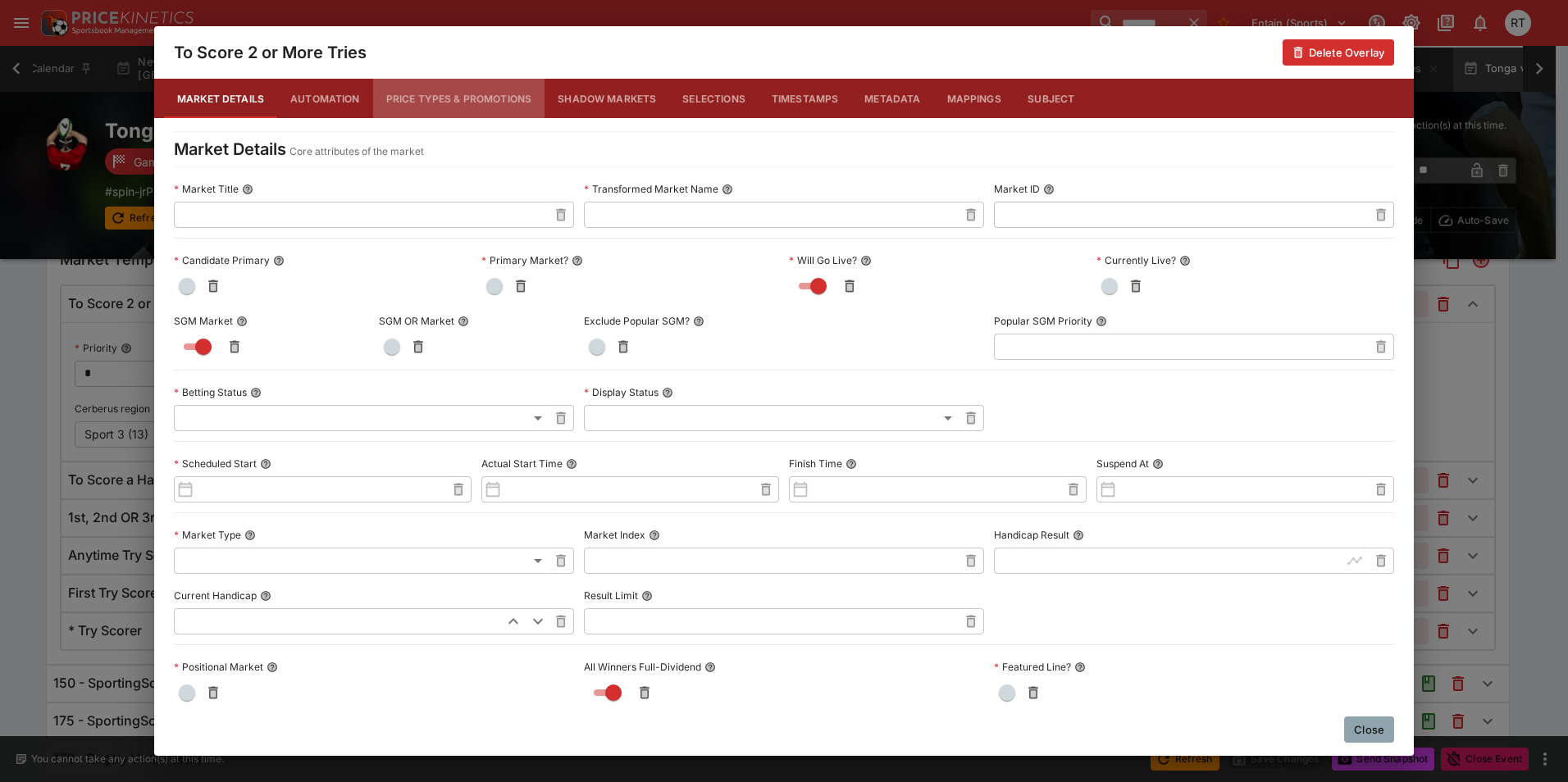
click at [470, 98] on button "Price Types & Promotions" at bounding box center [459, 98] width 172 height 40
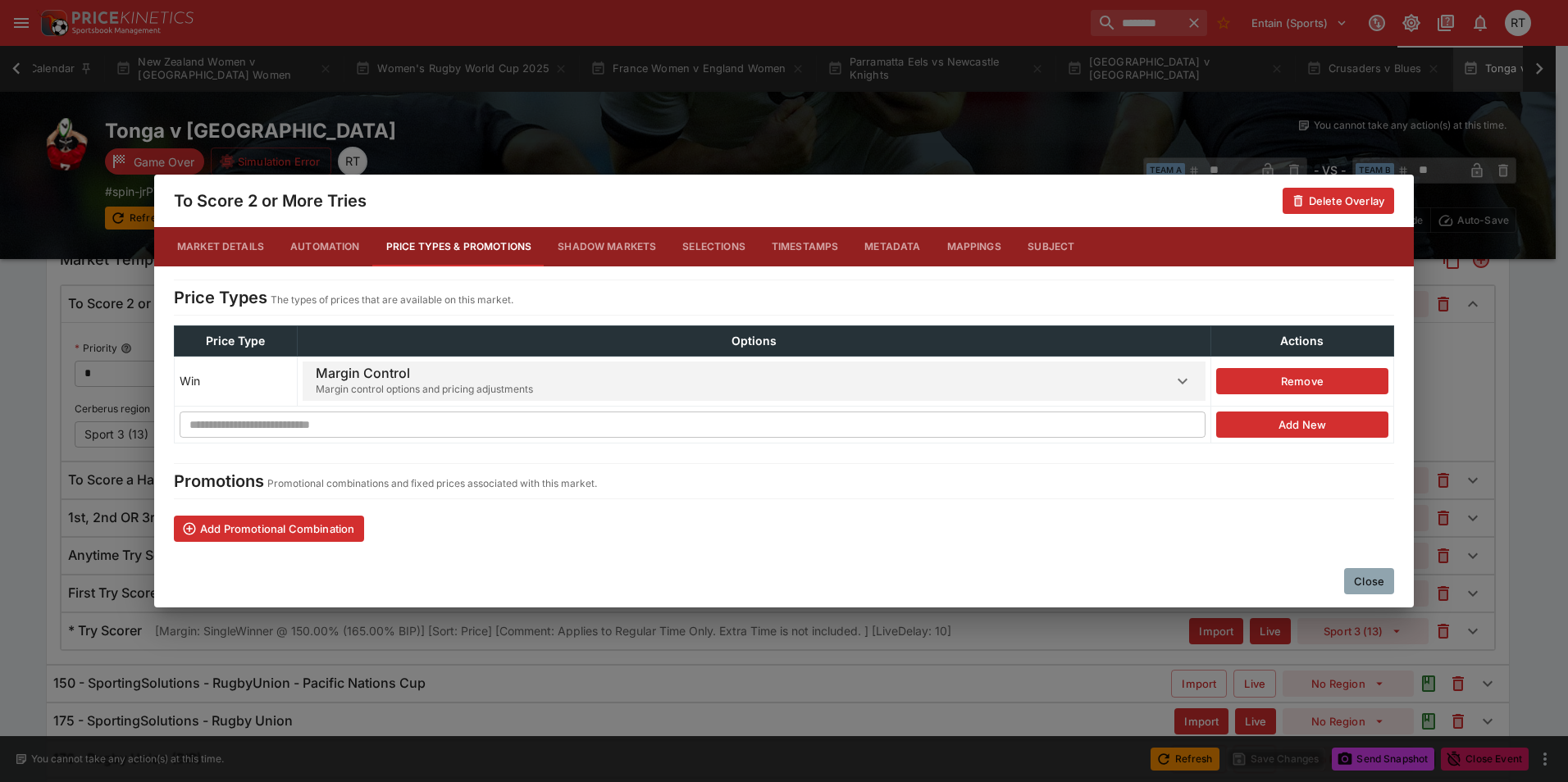
click at [499, 381] on span "Margin control options and pricing adjustments" at bounding box center [423, 389] width 217 height 17
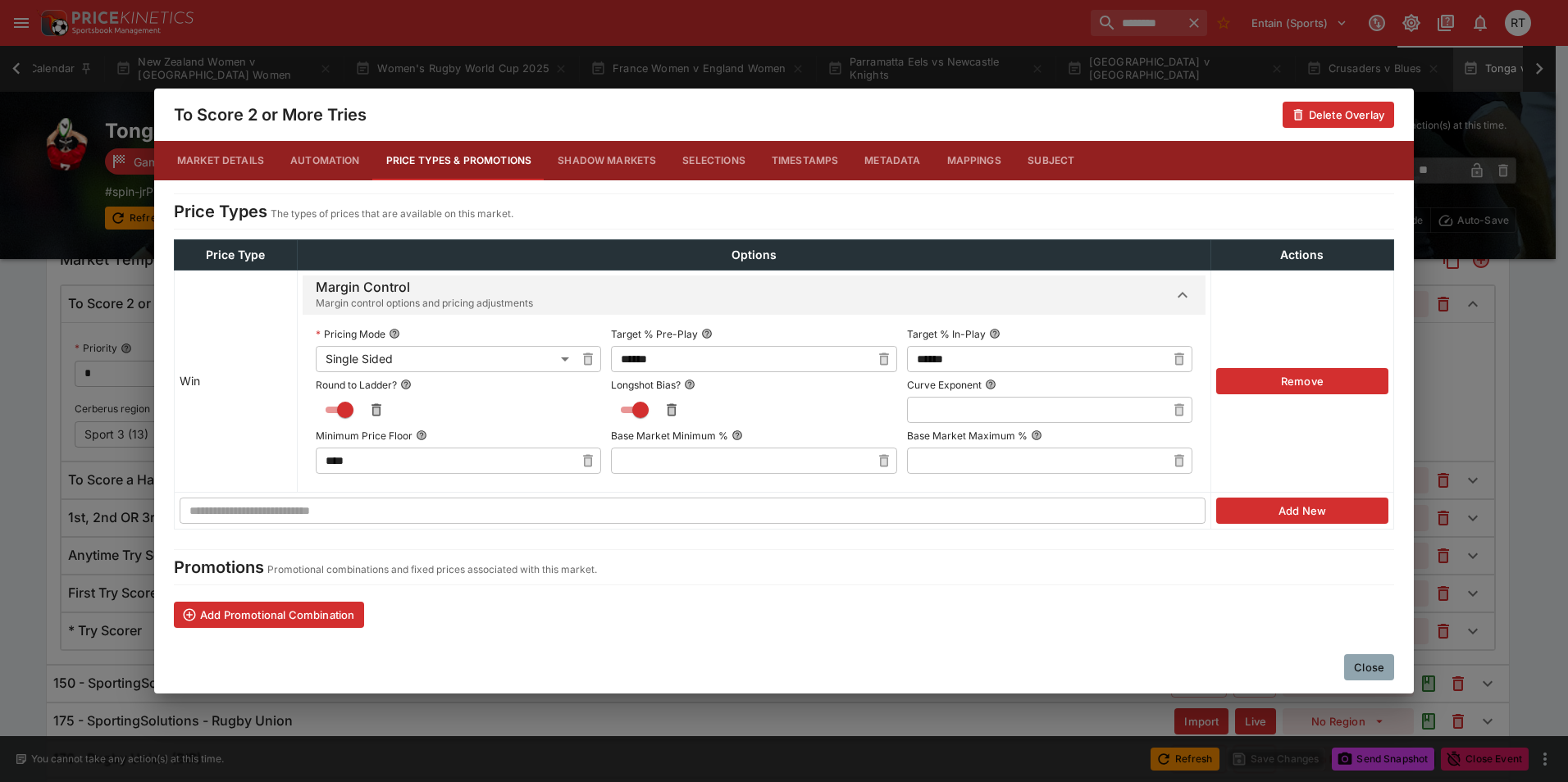
click at [876, 360] on icon "button" at bounding box center [884, 360] width 17 height 17
click at [805, 363] on input "text" at bounding box center [741, 359] width 259 height 26
type input "******"
click at [1170, 360] on button "button" at bounding box center [1179, 359] width 26 height 26
click at [1055, 362] on input "text" at bounding box center [1036, 359] width 259 height 26
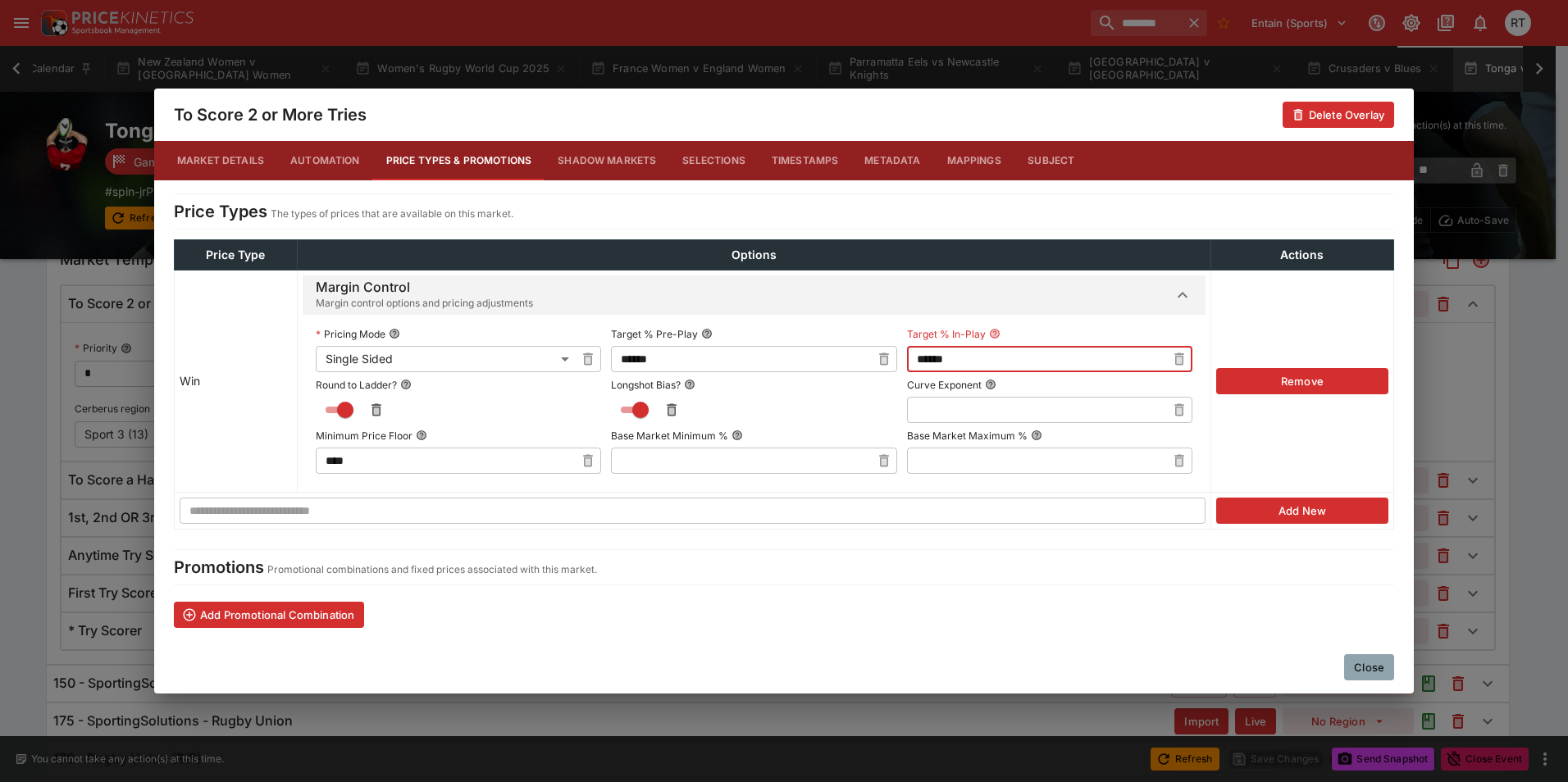
type input "******"
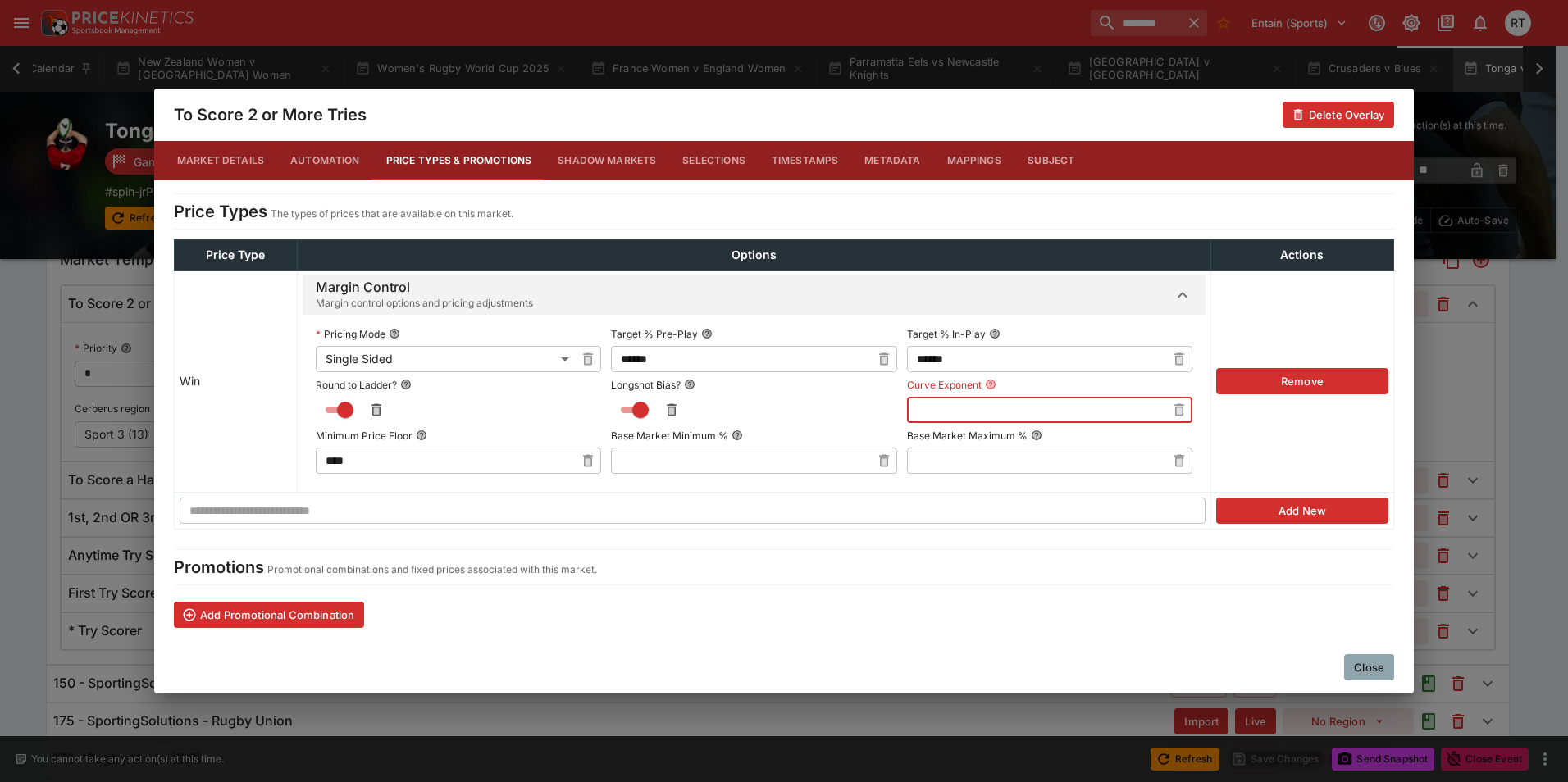
click at [979, 411] on input "text" at bounding box center [1036, 409] width 259 height 26
click at [1372, 664] on button "Close" at bounding box center [1369, 667] width 50 height 26
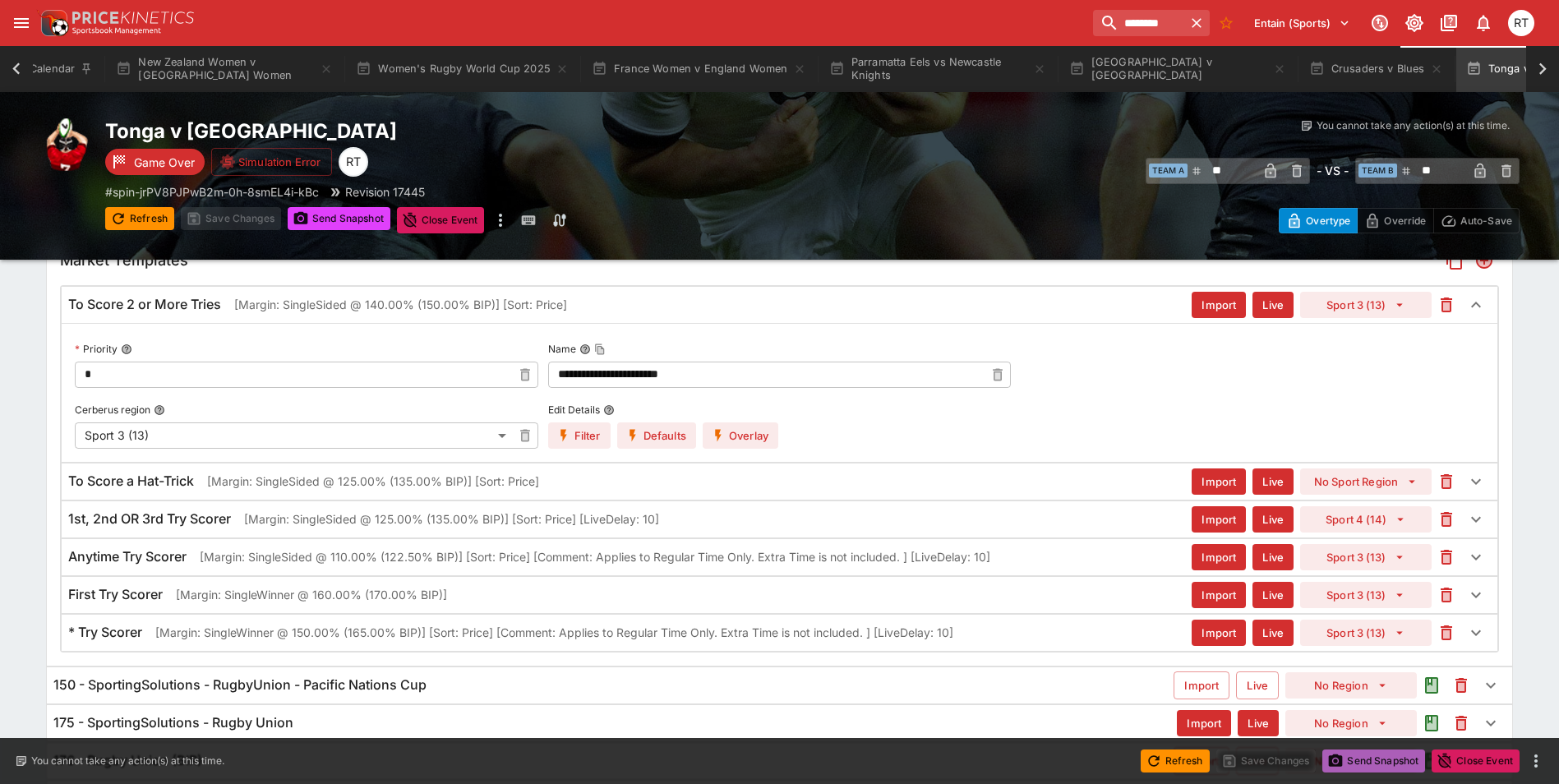
click at [1365, 761] on button "Send Snapshot" at bounding box center [1374, 761] width 103 height 23
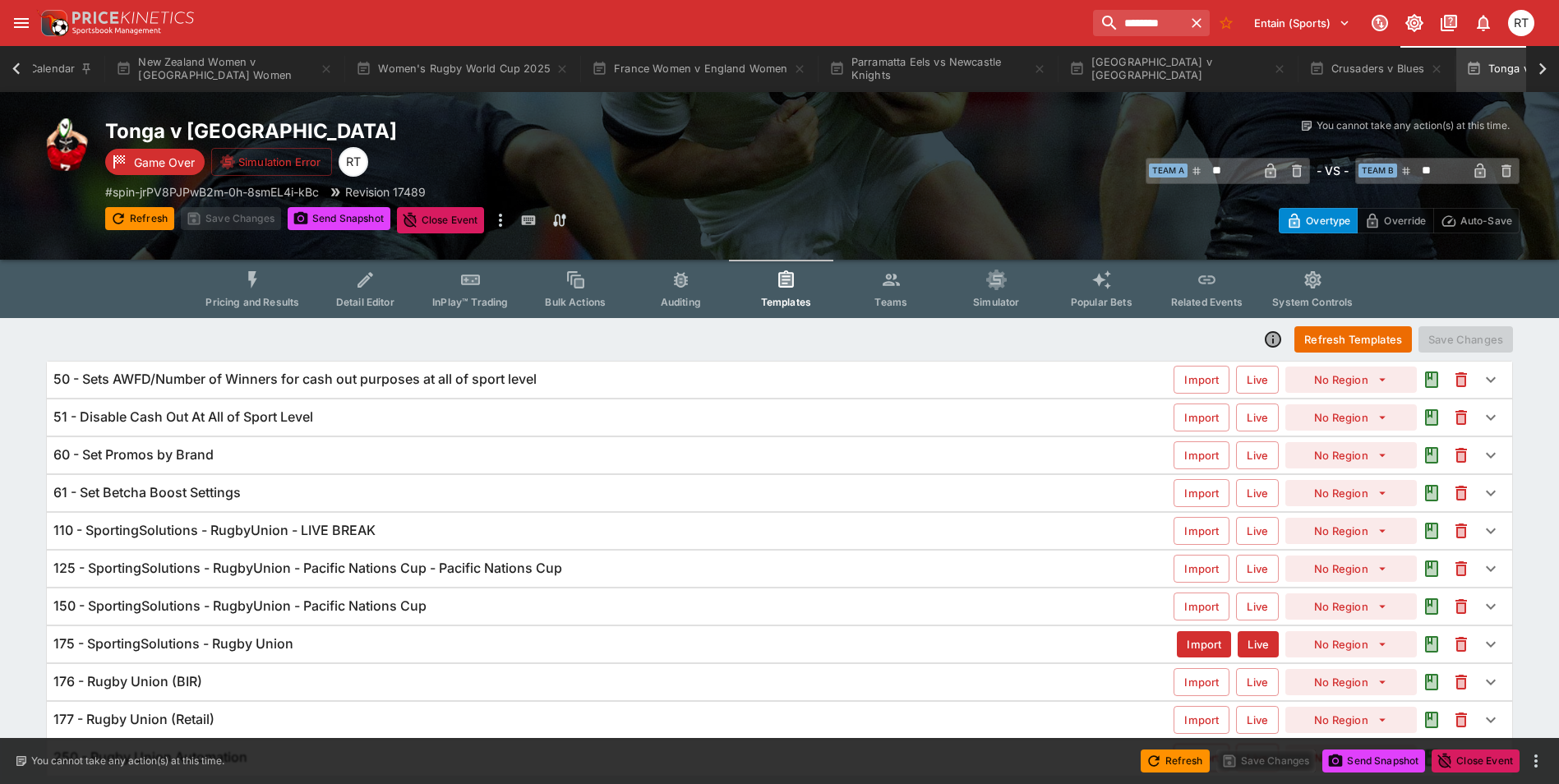
click at [381, 567] on h6 "125 - SportingSolutions - RugbyUnion - Pacific Nations Cup - Pacific Nations Cup" at bounding box center [308, 568] width 509 height 18
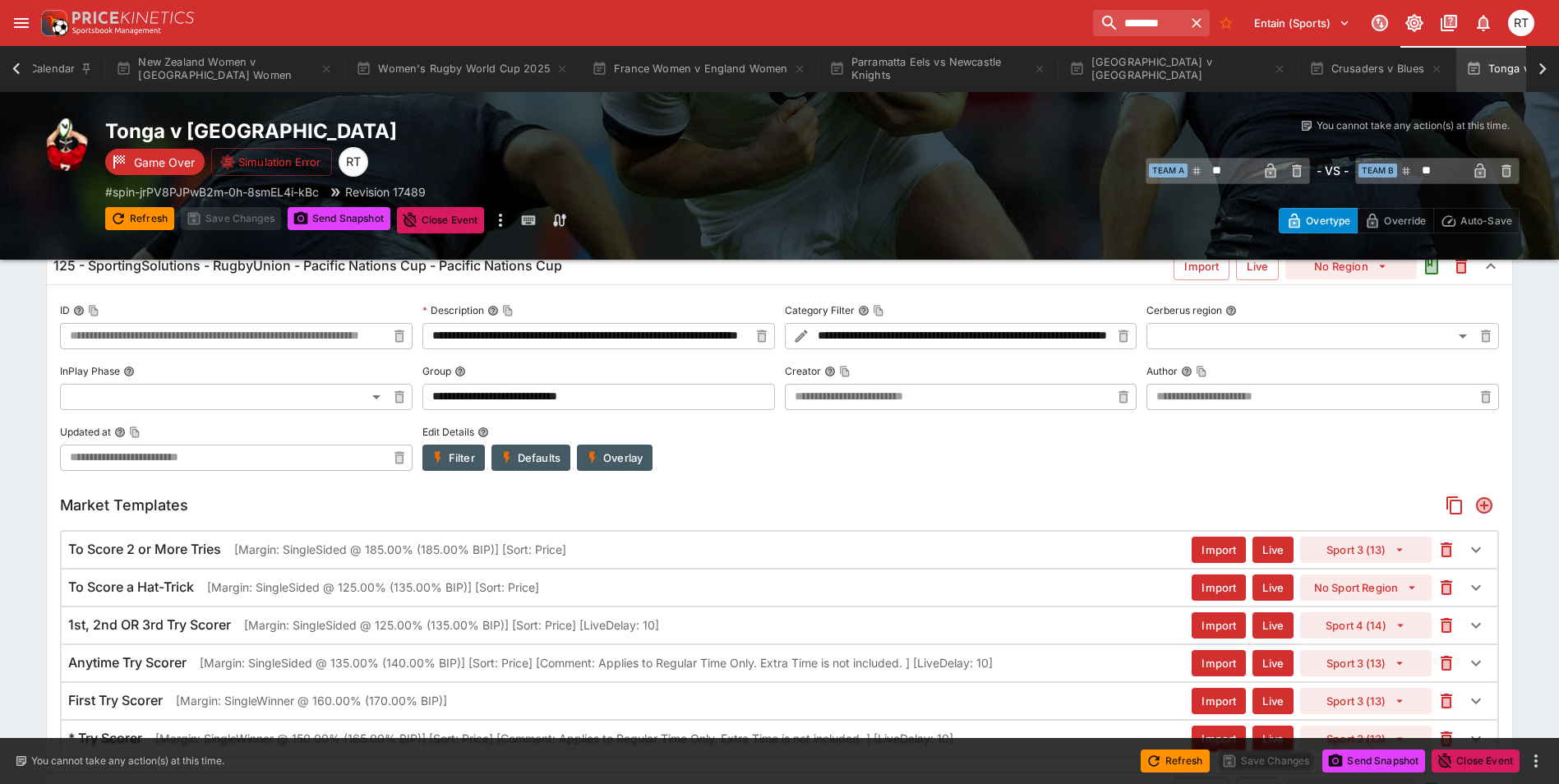
scroll to position [329, 0]
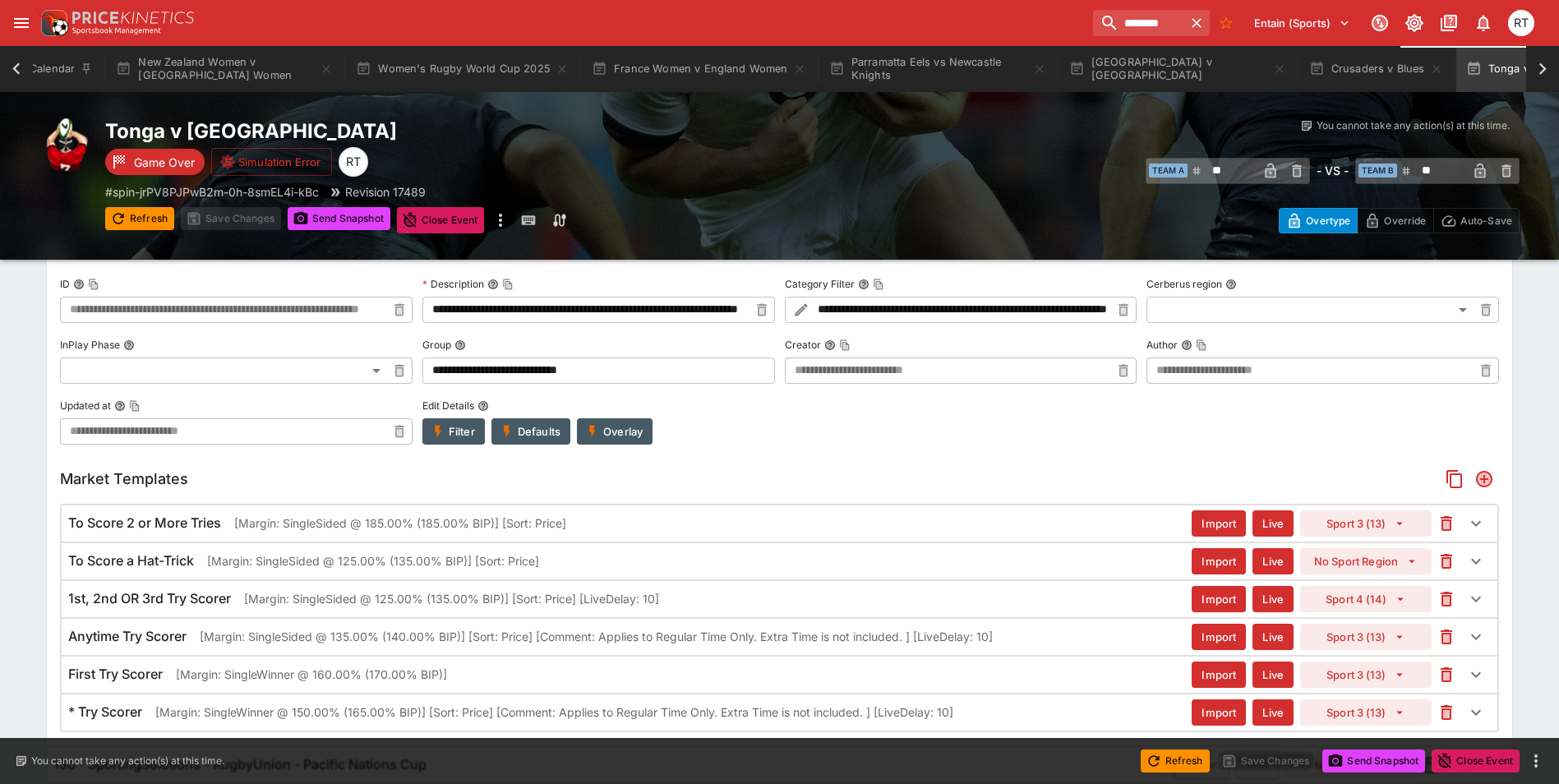
click at [372, 641] on p "[Margin: SingleSided @ 135.00% (140.00% BIP)] [Sort: Price] [Comment: Applies t…" at bounding box center [597, 637] width 793 height 18
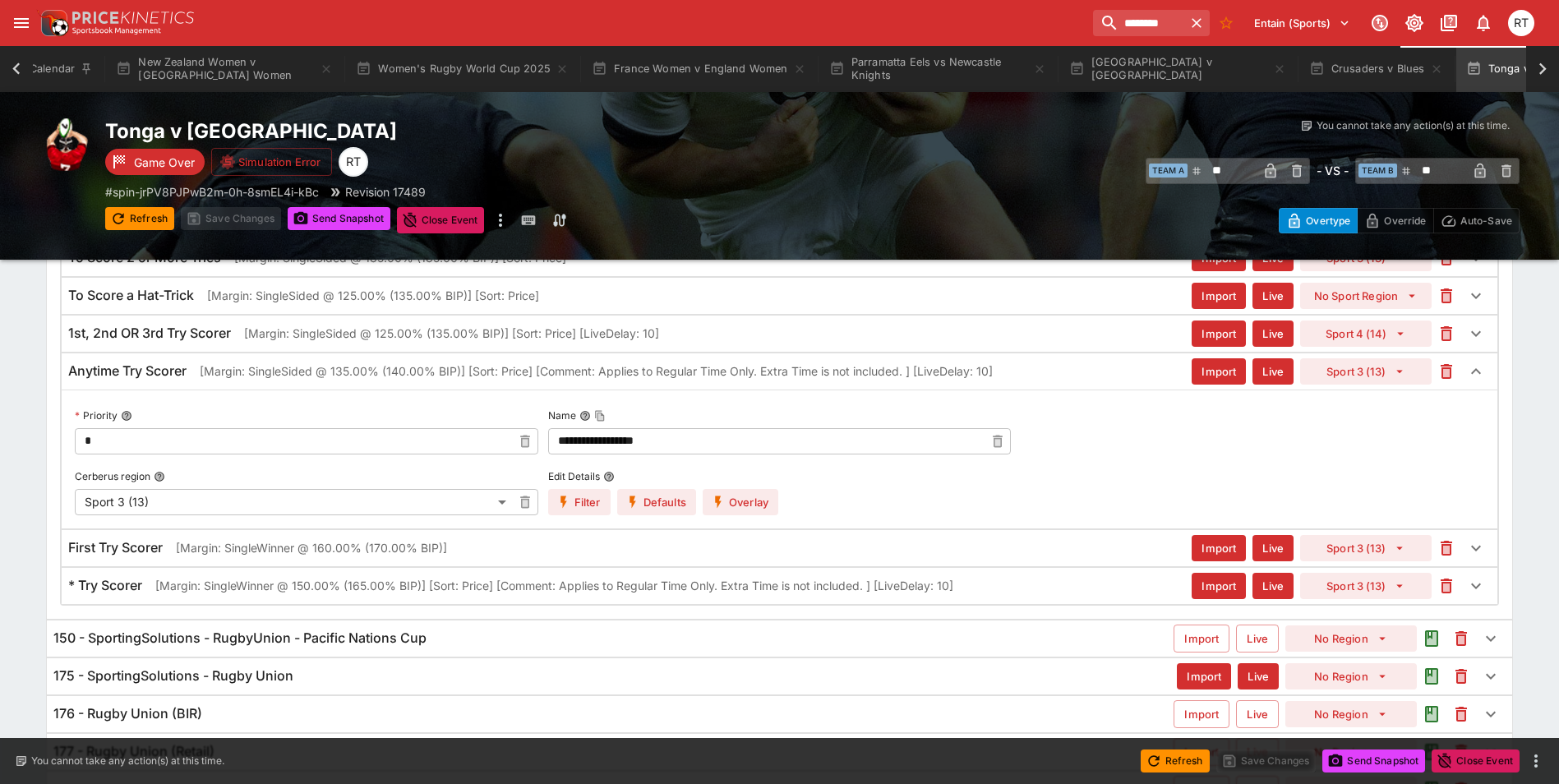
scroll to position [600, 0]
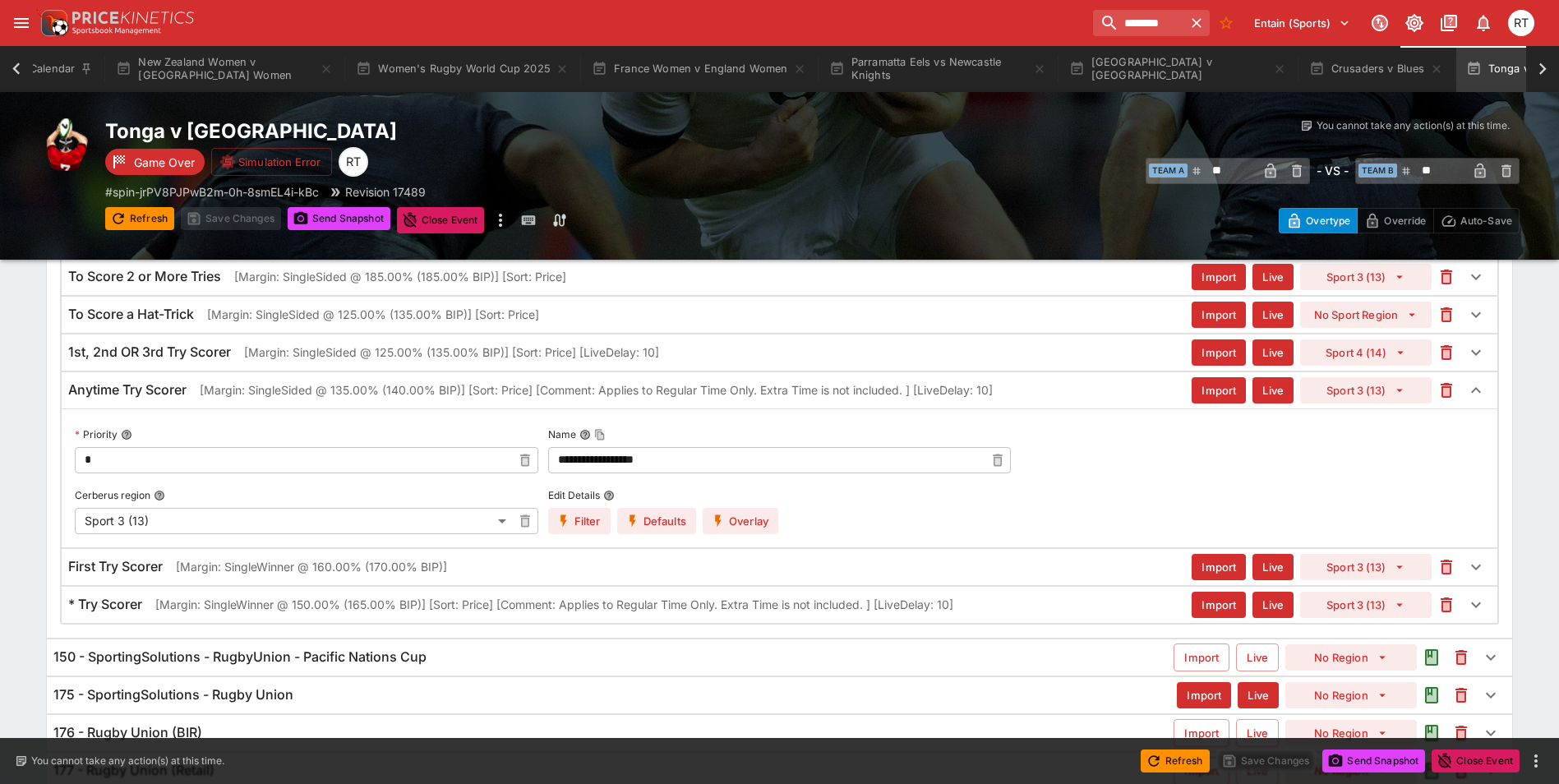
click at [756, 524] on button "Overlay" at bounding box center [741, 521] width 76 height 26
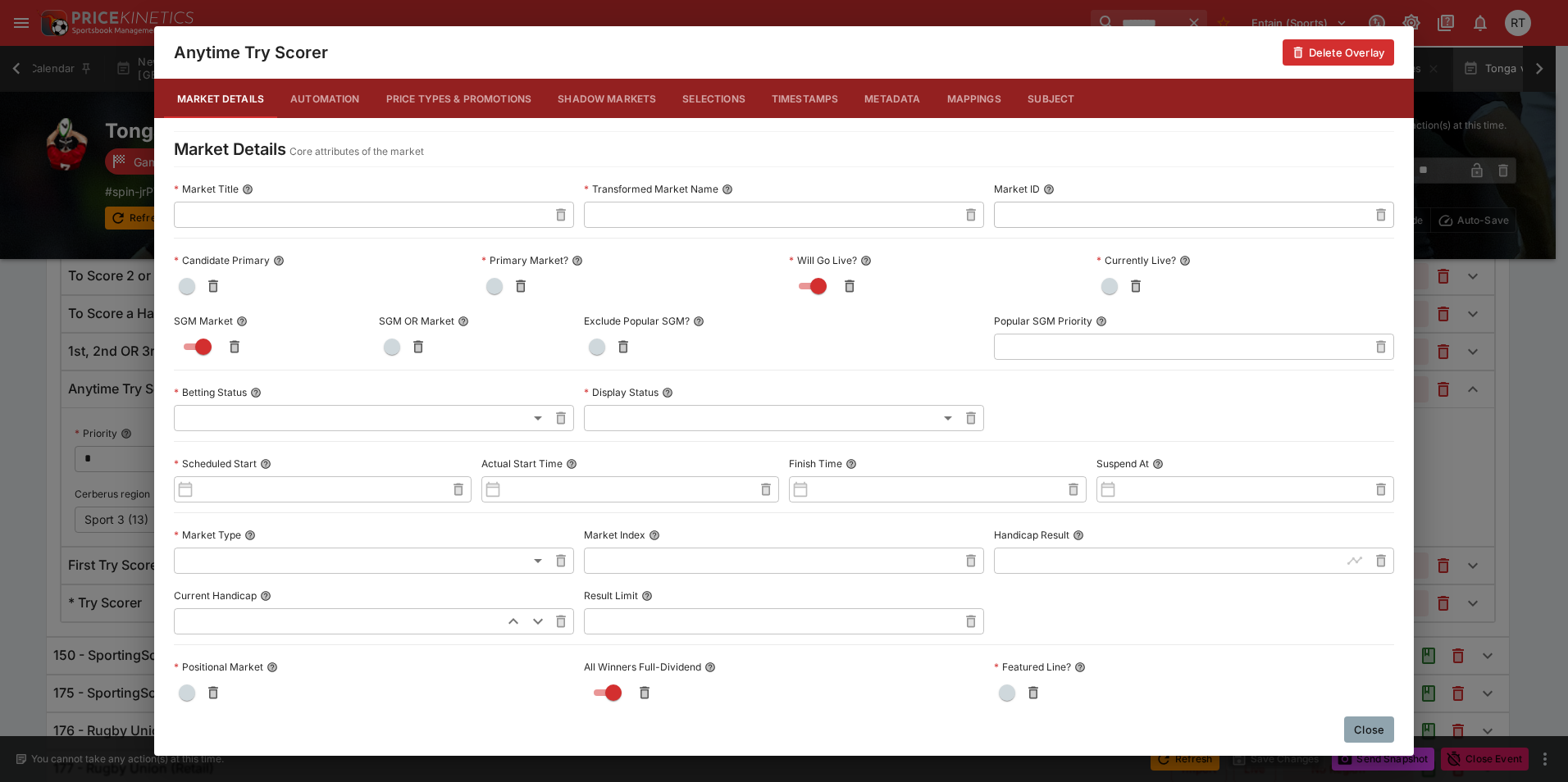
click at [448, 98] on button "Price Types & Promotions" at bounding box center [459, 98] width 172 height 40
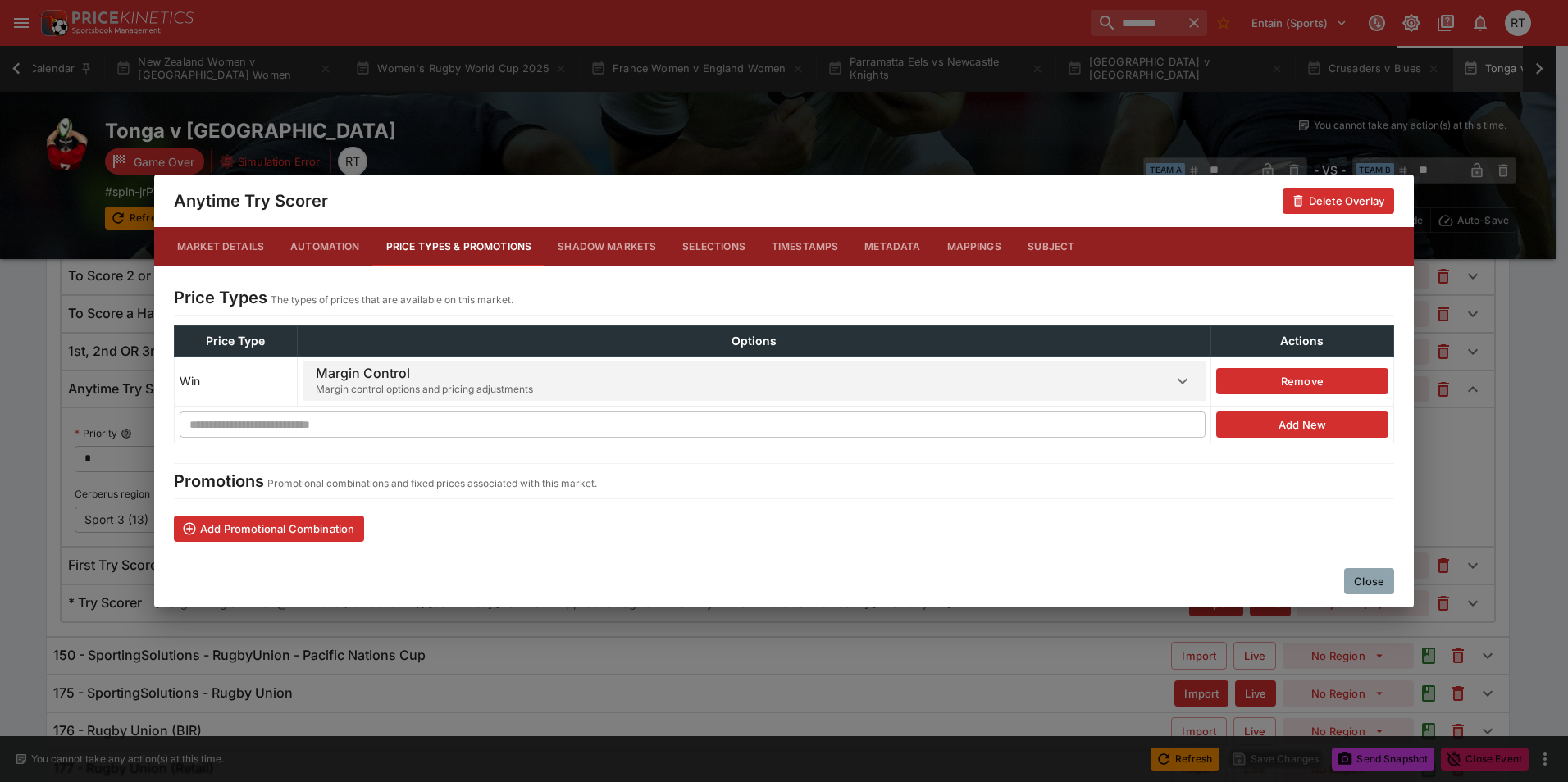
click at [555, 374] on span "Margin Control Margin control options and pricing adjustments" at bounding box center [743, 381] width 857 height 40
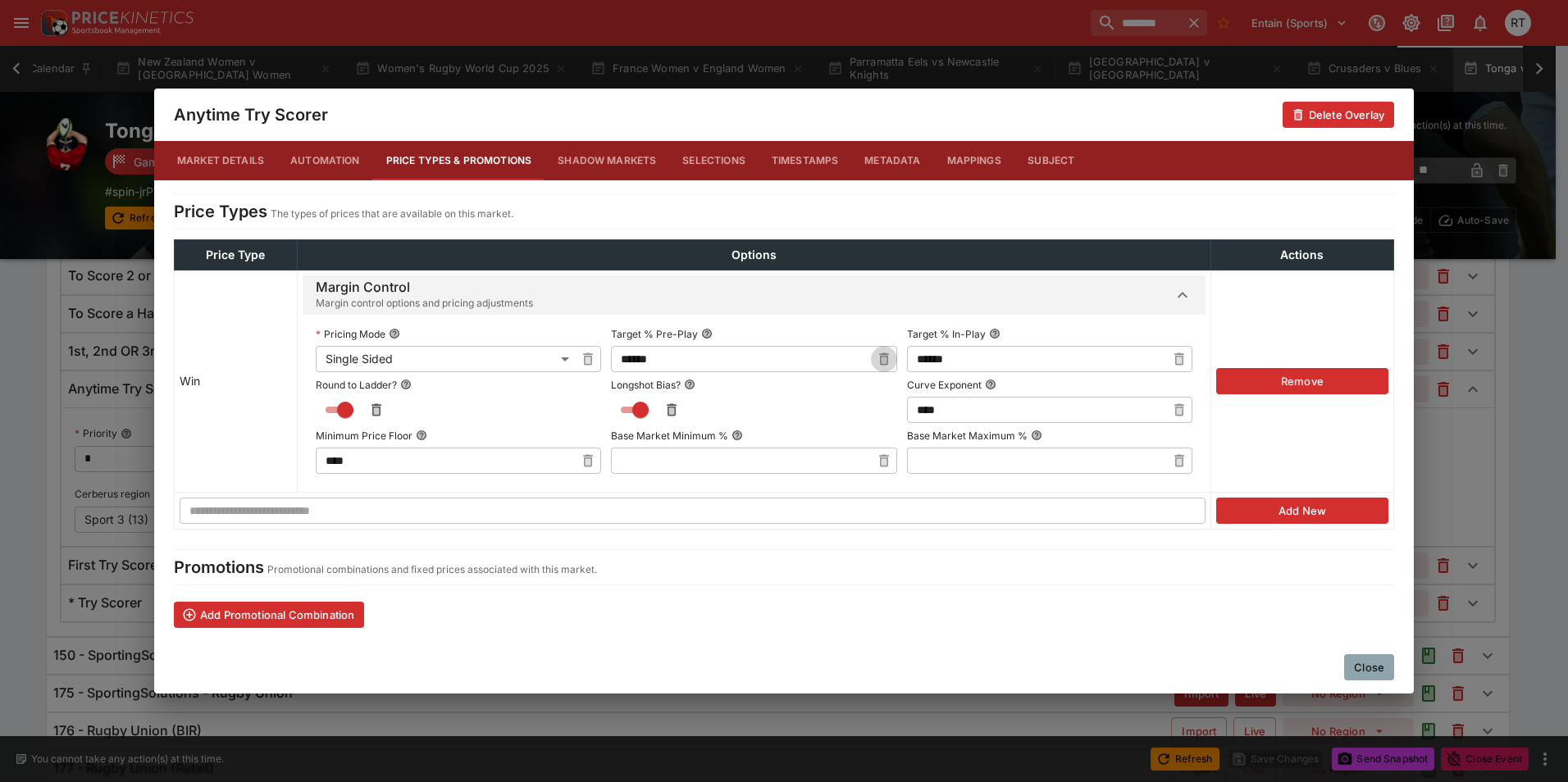
click at [876, 360] on icon "button" at bounding box center [884, 360] width 17 height 17
click at [792, 359] on input "text" at bounding box center [741, 359] width 259 height 26
type input "******"
click at [1177, 358] on icon "button" at bounding box center [1180, 360] width 6 height 6
click at [1097, 359] on input "text" at bounding box center [1036, 359] width 259 height 26
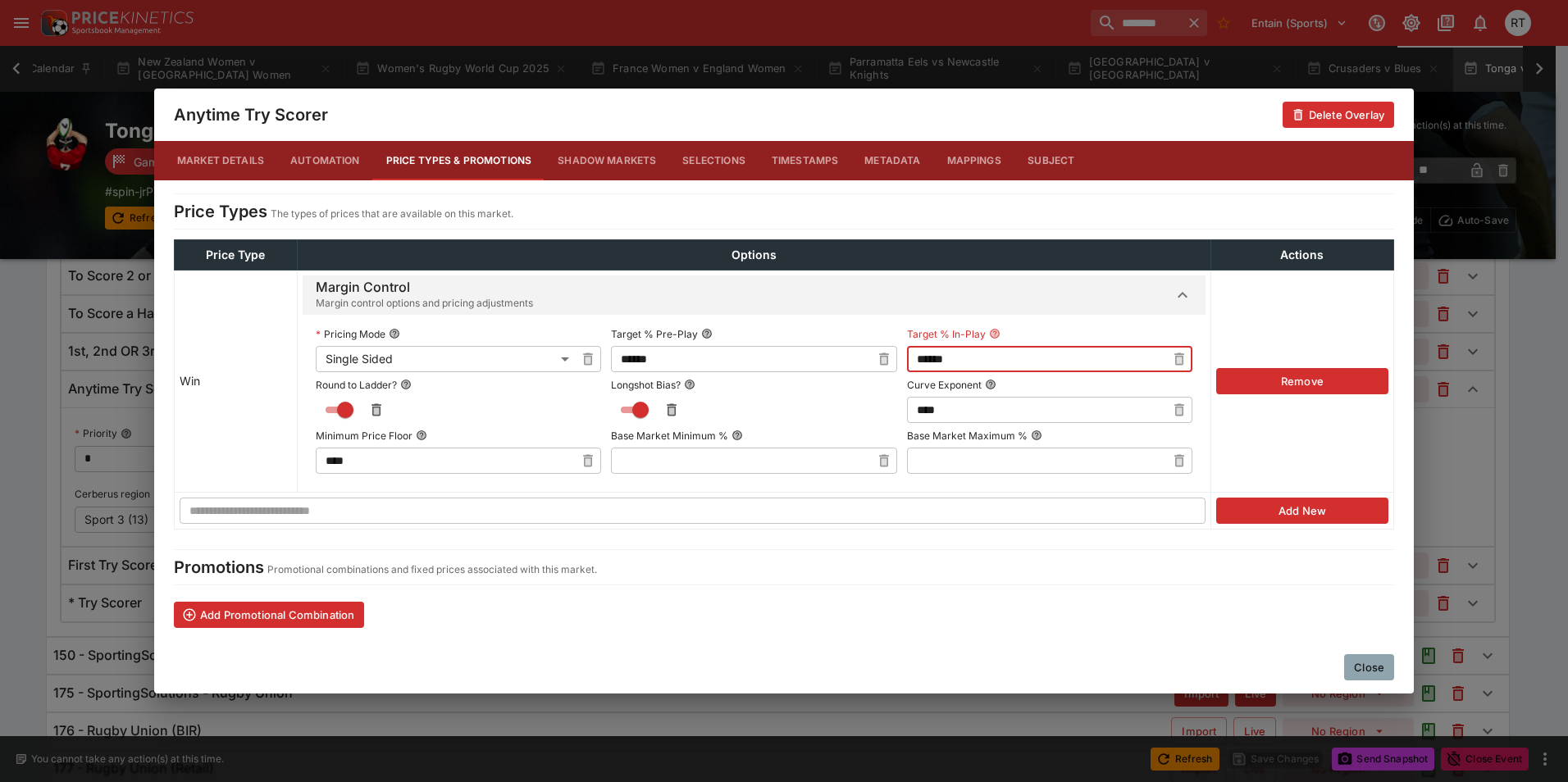
type input "******"
click at [1361, 664] on button "Close" at bounding box center [1369, 667] width 50 height 26
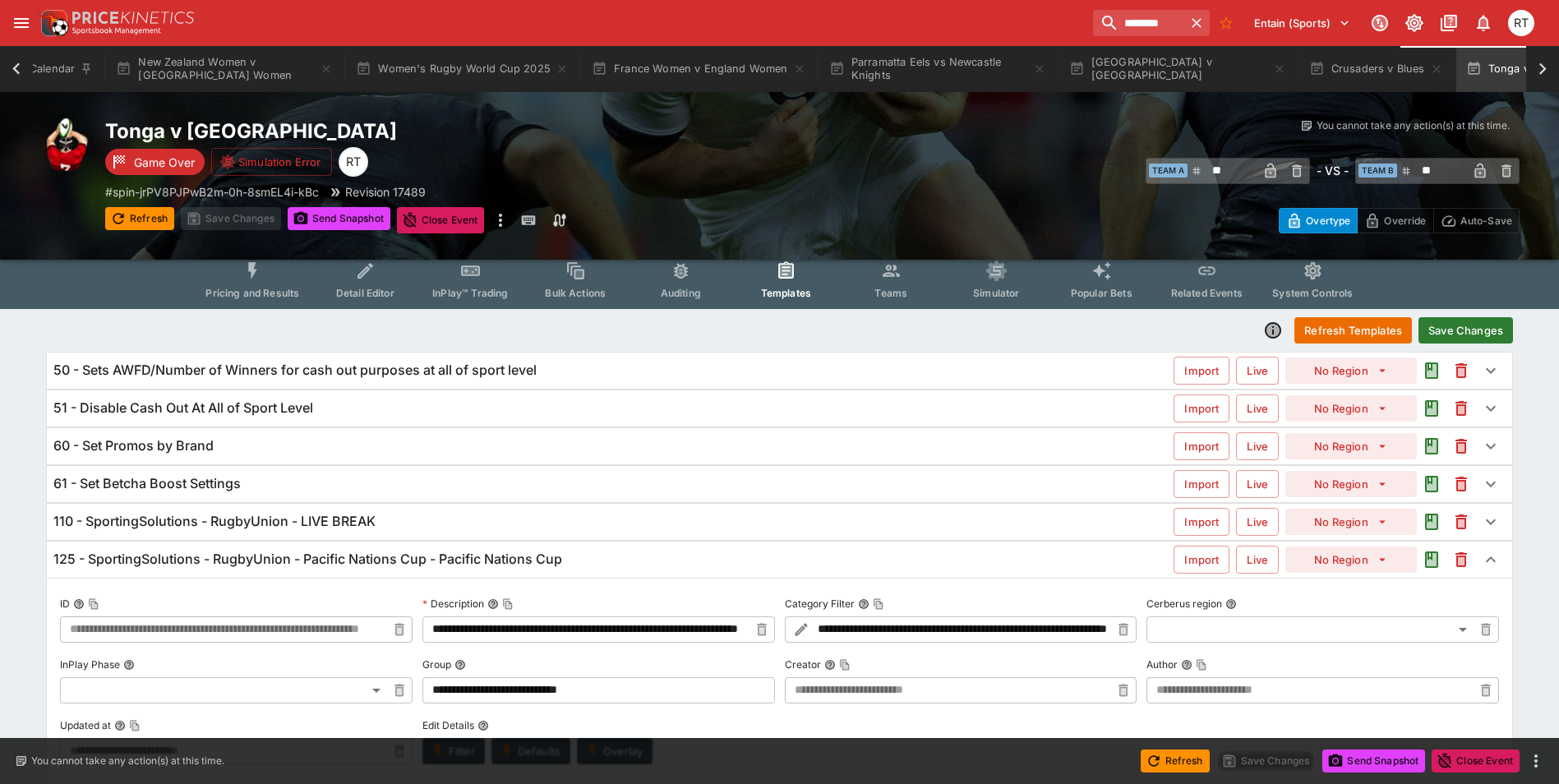
scroll to position [0, 0]
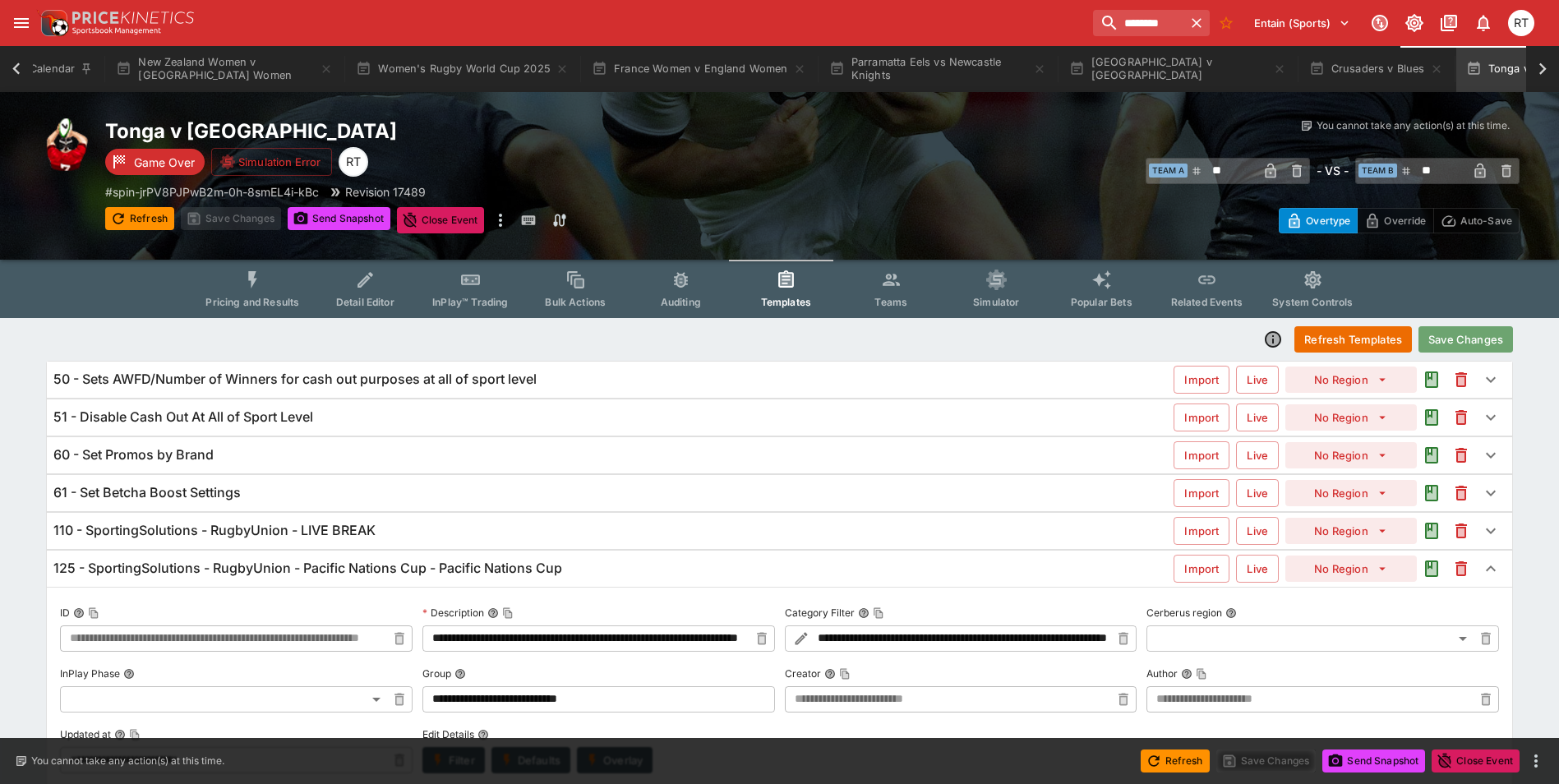
click at [1469, 346] on button "Save Changes" at bounding box center [1466, 339] width 95 height 26
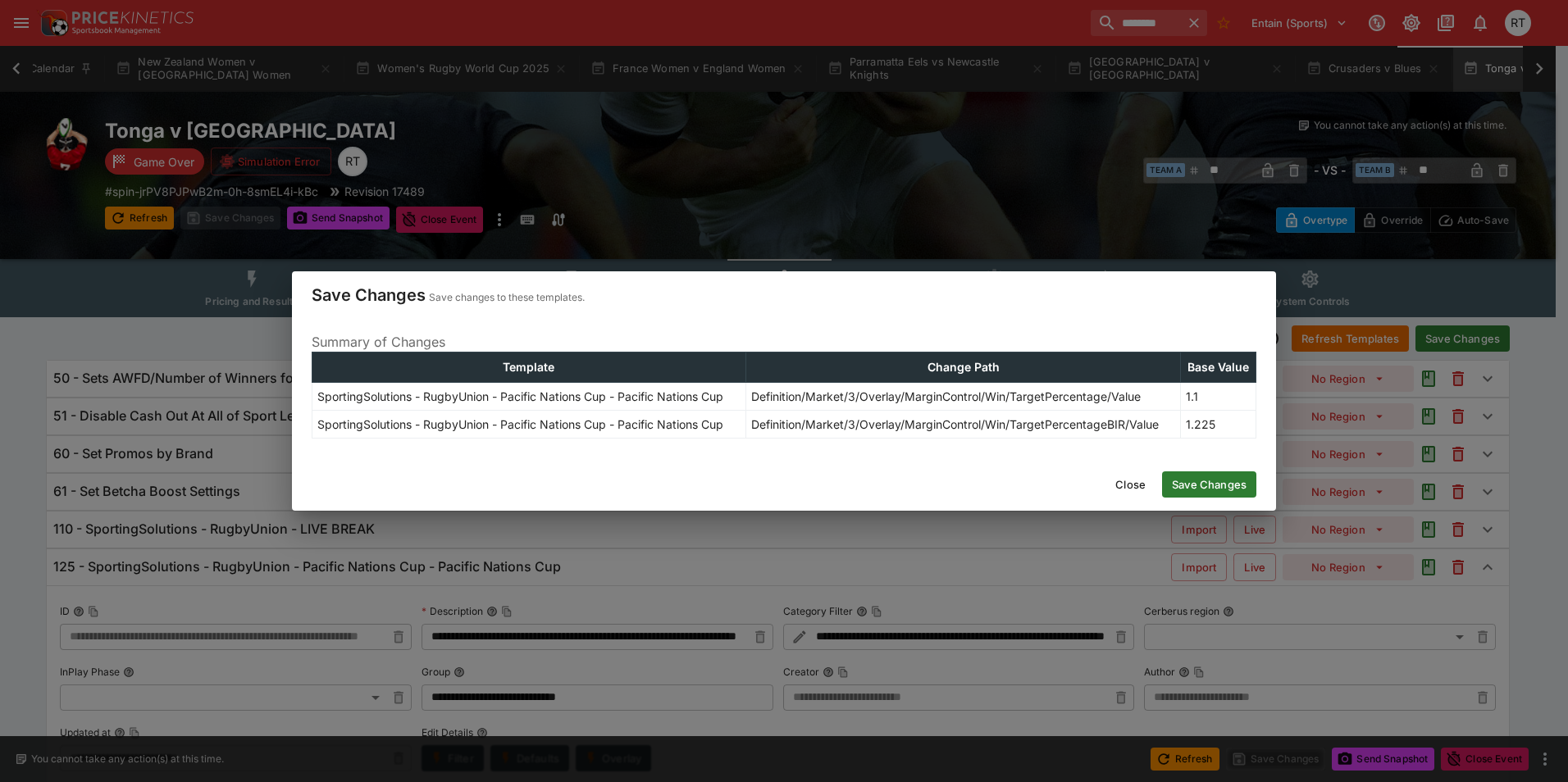
click at [1190, 480] on button "Save Changes" at bounding box center [1209, 484] width 94 height 26
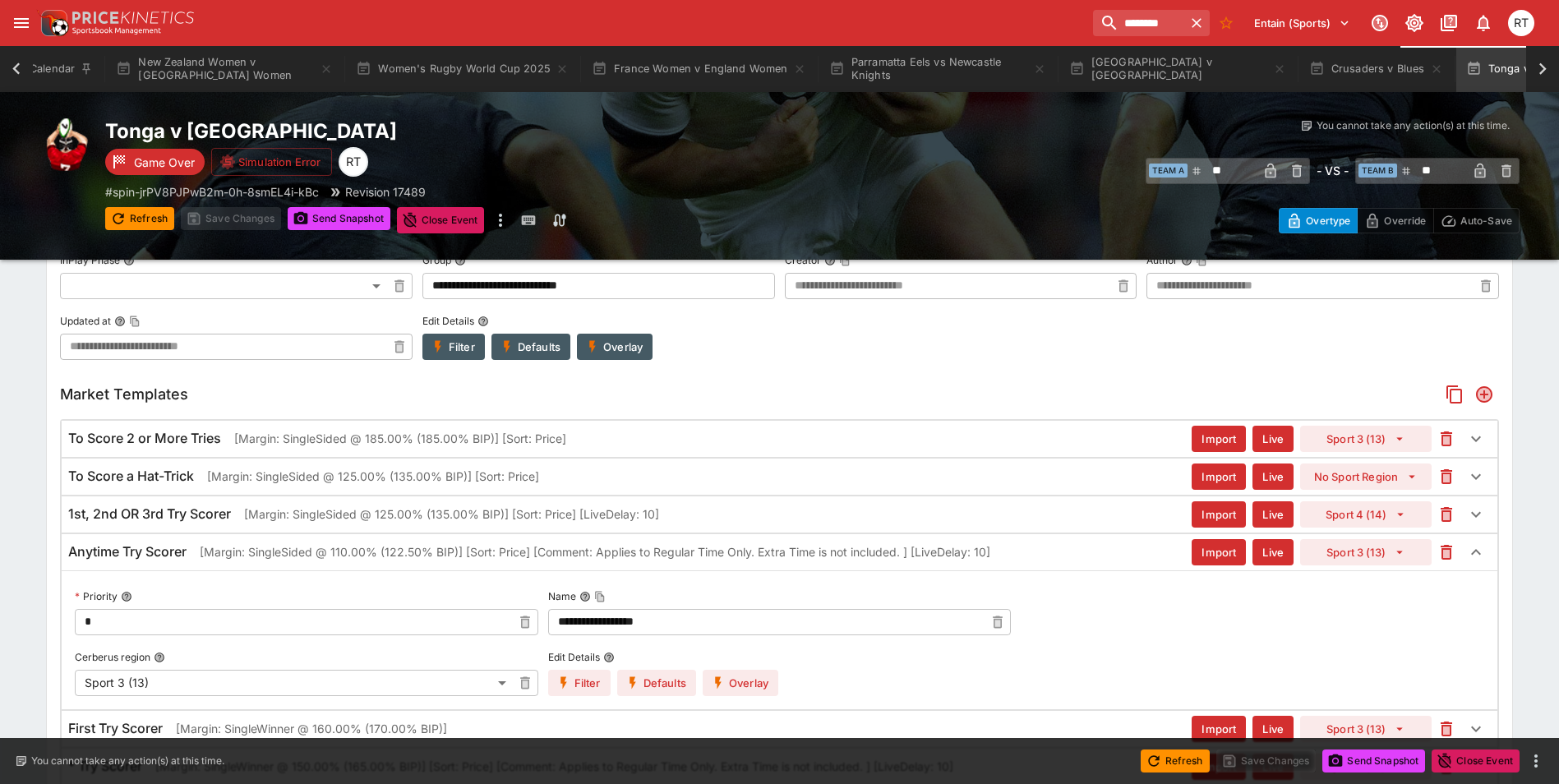
scroll to position [508, 0]
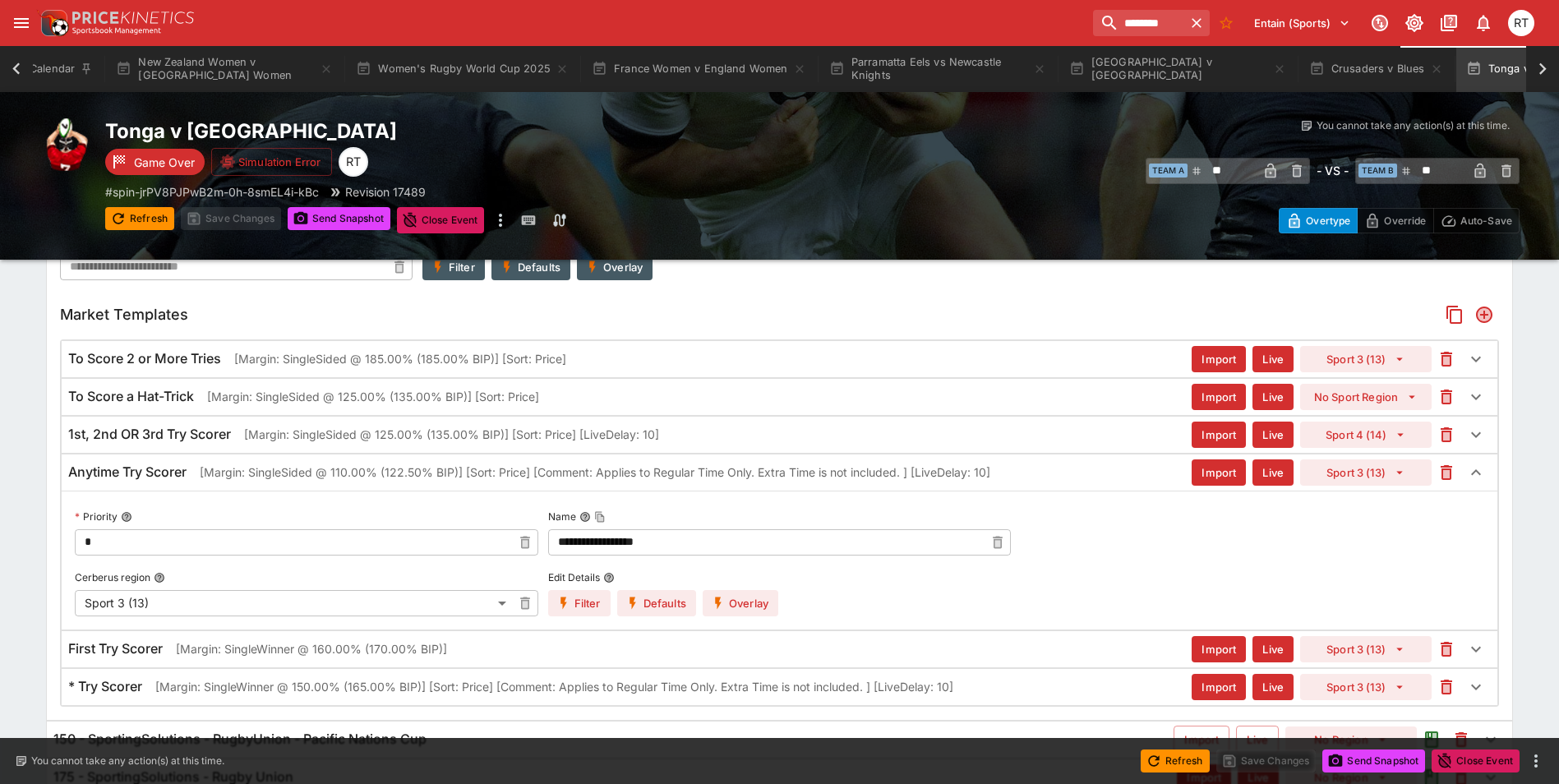
type input "**********"
click at [245, 474] on p "[Margin: SingleSided @ 110.00% (122.50% BIP)] [Sort: Price] [Comment: Applies t…" at bounding box center [595, 472] width 791 height 18
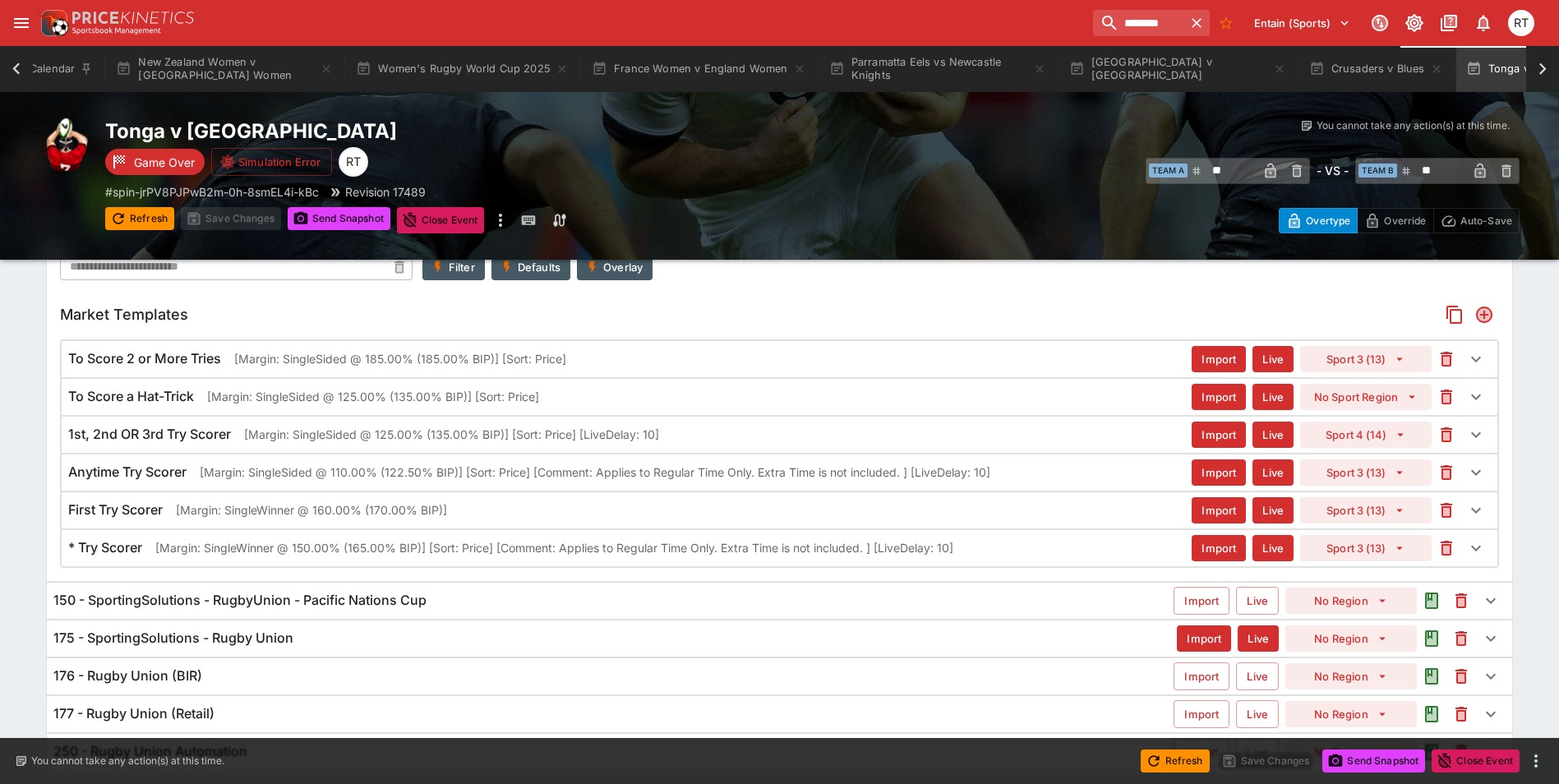
click at [269, 369] on div "To Score 2 or More Tries [Margin: SingleSided @ 185.00% (185.00% BIP)] [Sort: P…" at bounding box center [780, 359] width 1436 height 36
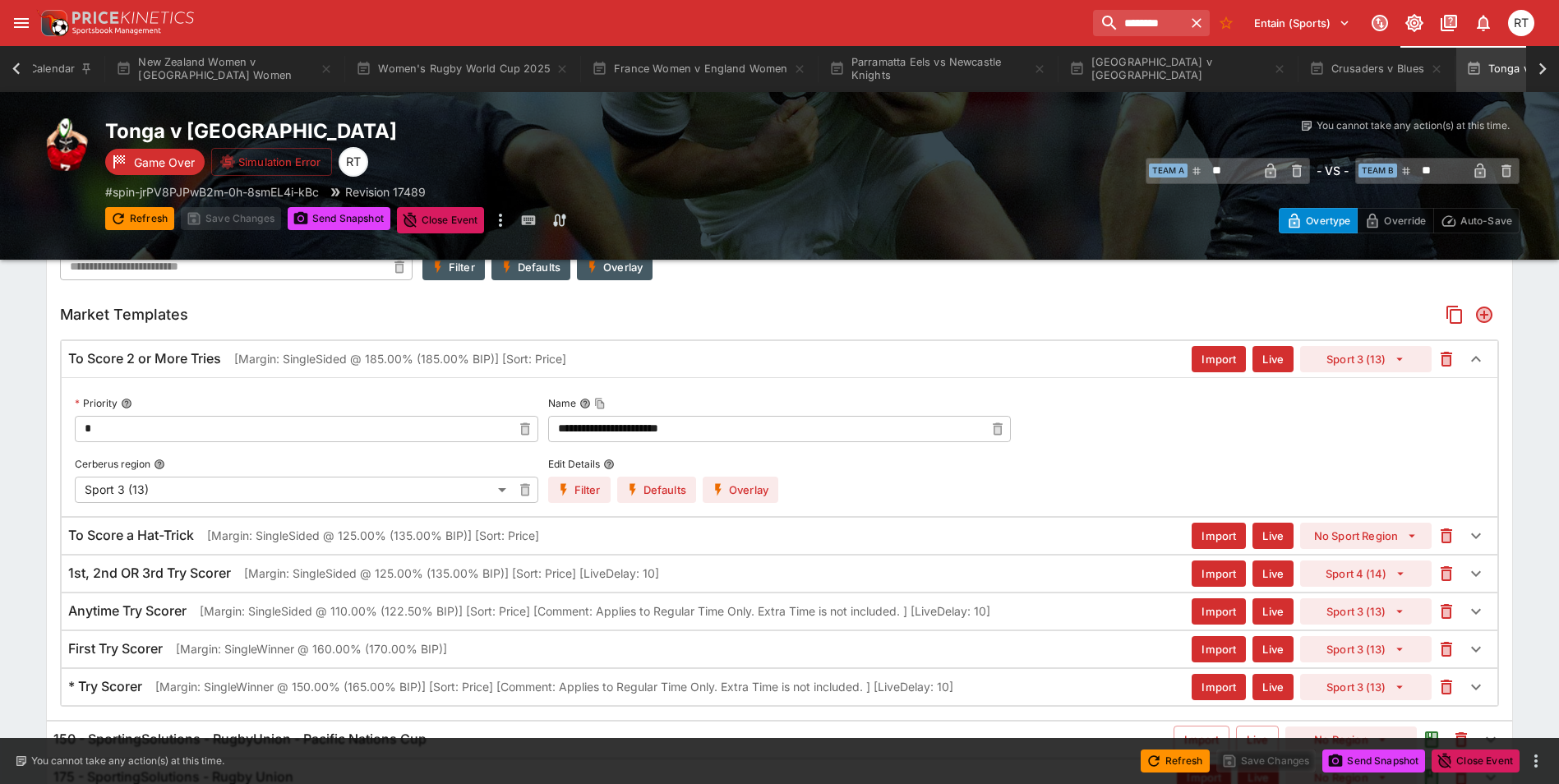
click at [742, 496] on button "Overlay" at bounding box center [741, 489] width 76 height 26
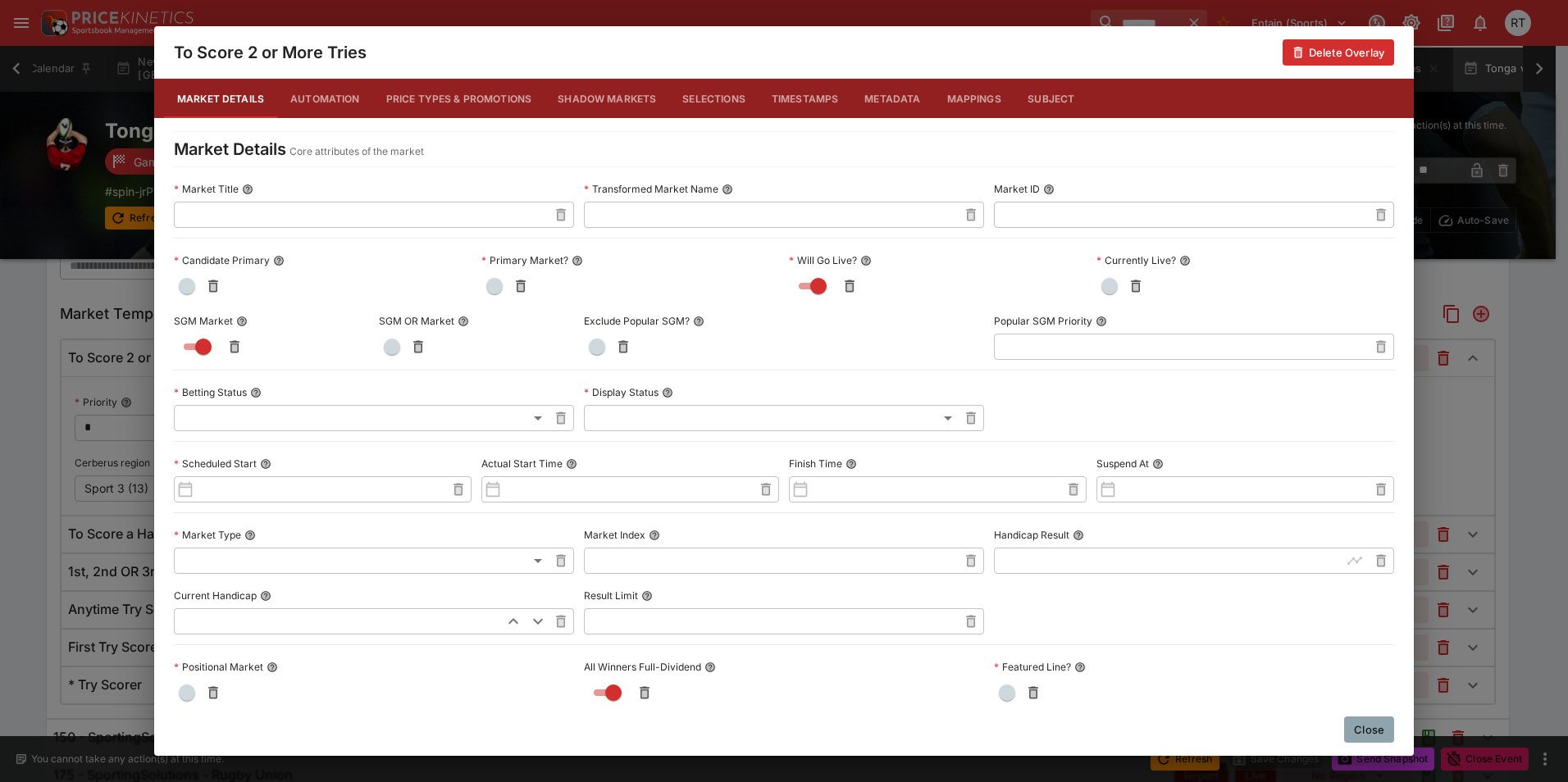
click at [423, 109] on button "Price Types & Promotions" at bounding box center [459, 98] width 172 height 40
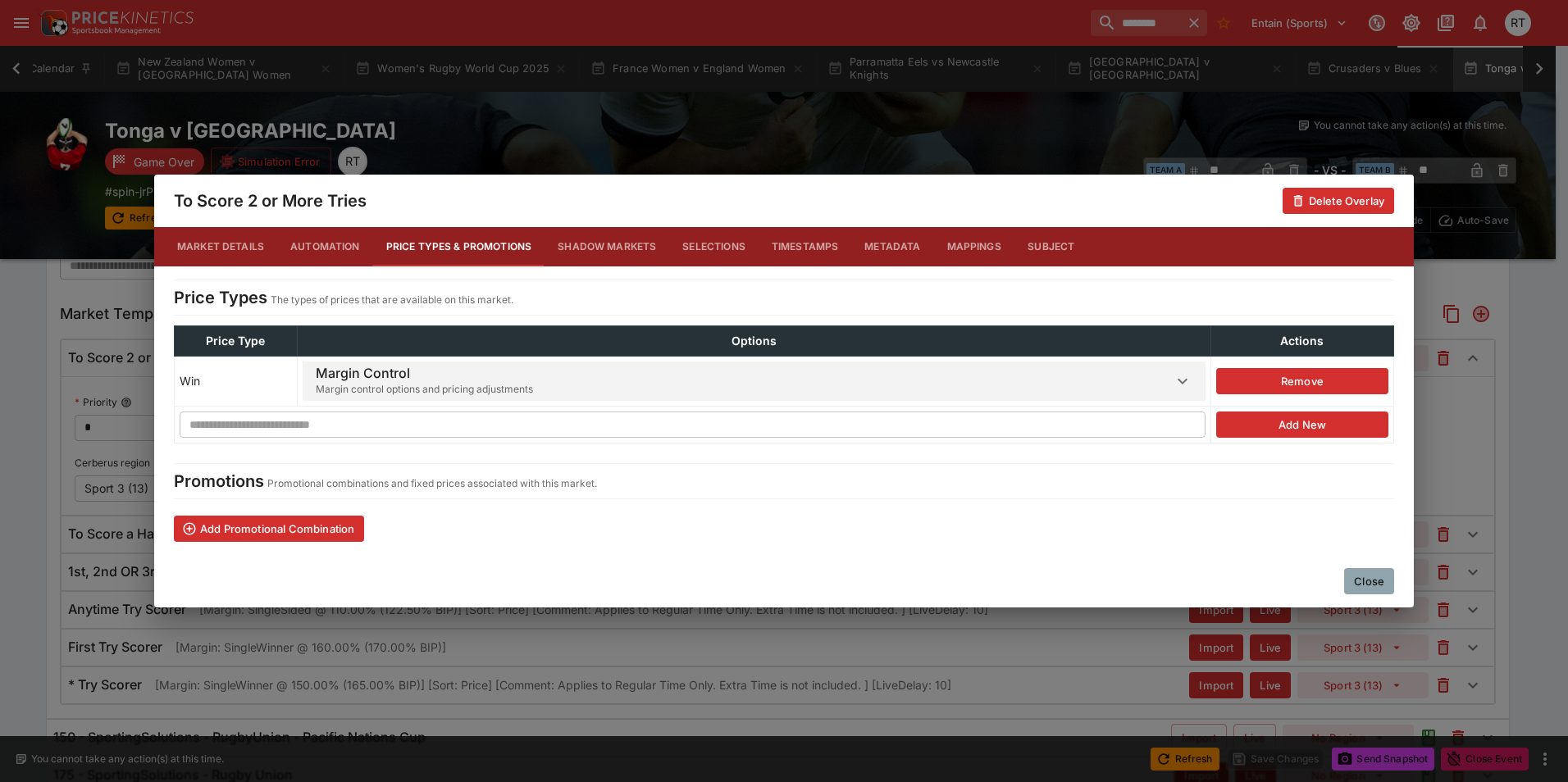
click at [444, 387] on span "Margin control options and pricing adjustments" at bounding box center [423, 389] width 217 height 17
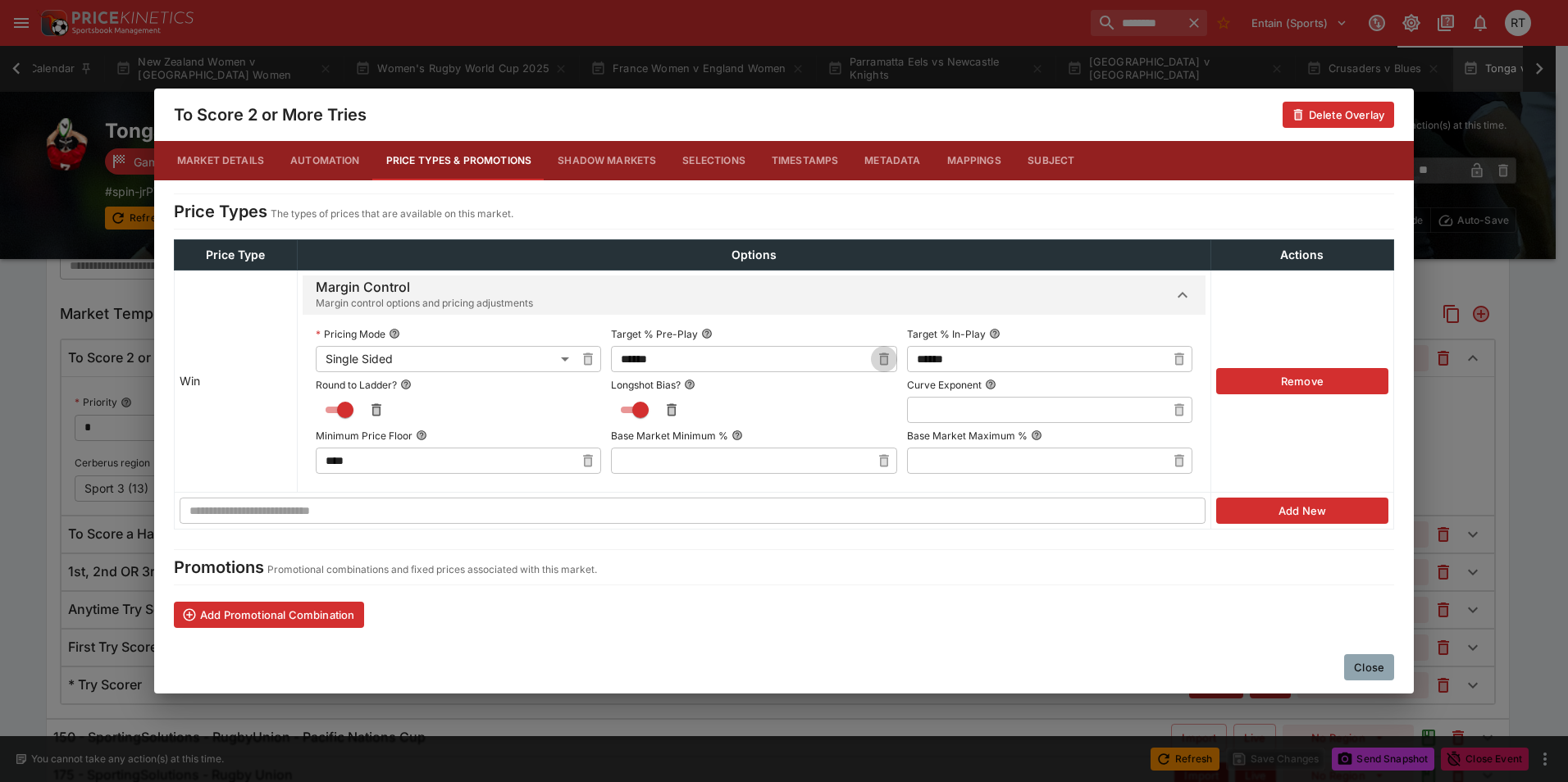
drag, startPoint x: 874, startPoint y: 355, endPoint x: 772, endPoint y: 359, distance: 102.1
click at [876, 356] on icon "button" at bounding box center [884, 360] width 17 height 17
click at [772, 359] on input "text" at bounding box center [741, 359] width 259 height 26
type input "******"
click at [1182, 362] on icon "button" at bounding box center [1179, 359] width 10 height 12
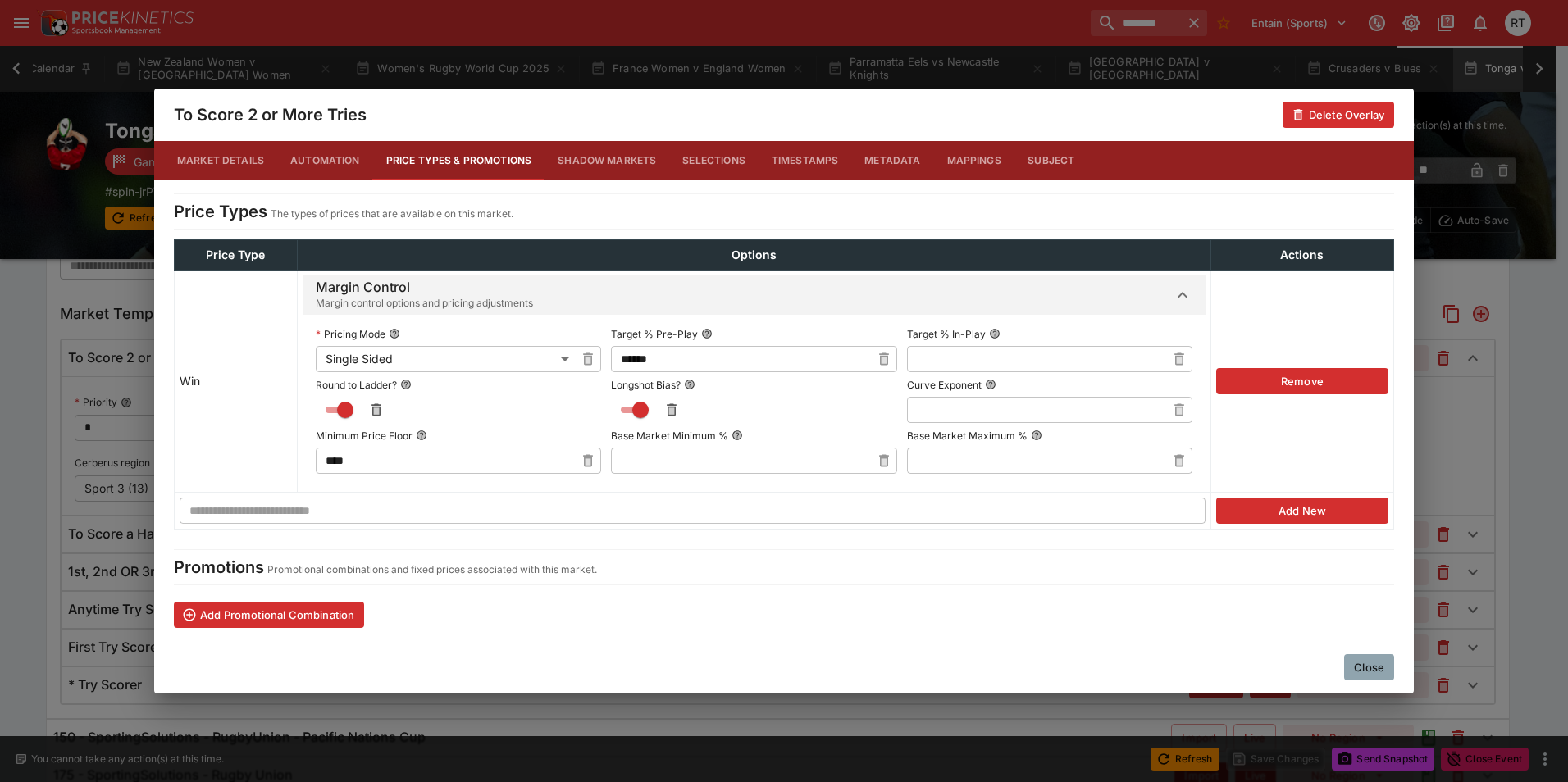
click at [1025, 371] on input "text" at bounding box center [1036, 359] width 259 height 26
type input "******"
click at [1360, 666] on button "Close" at bounding box center [1369, 667] width 50 height 26
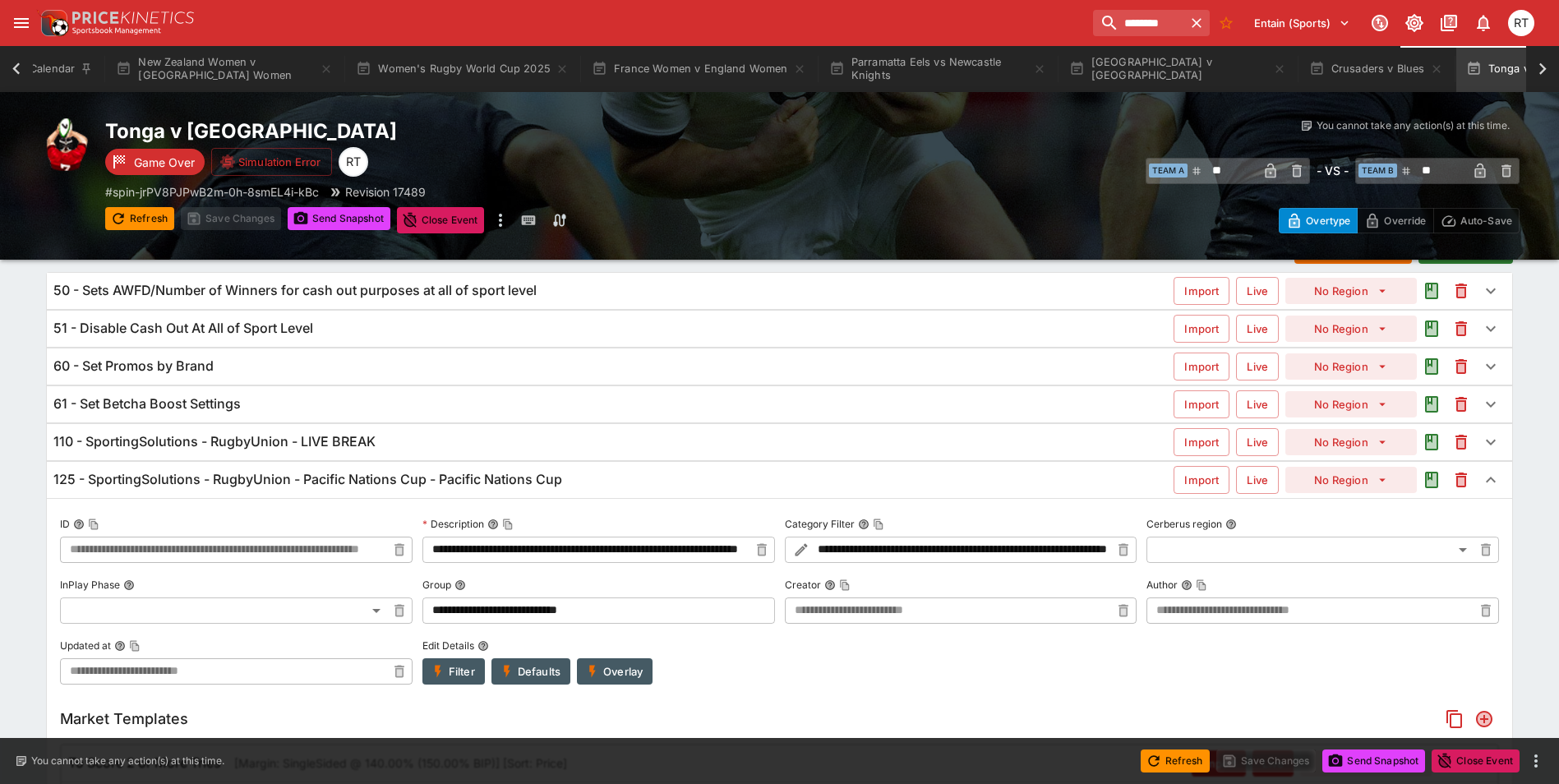
scroll to position [0, 0]
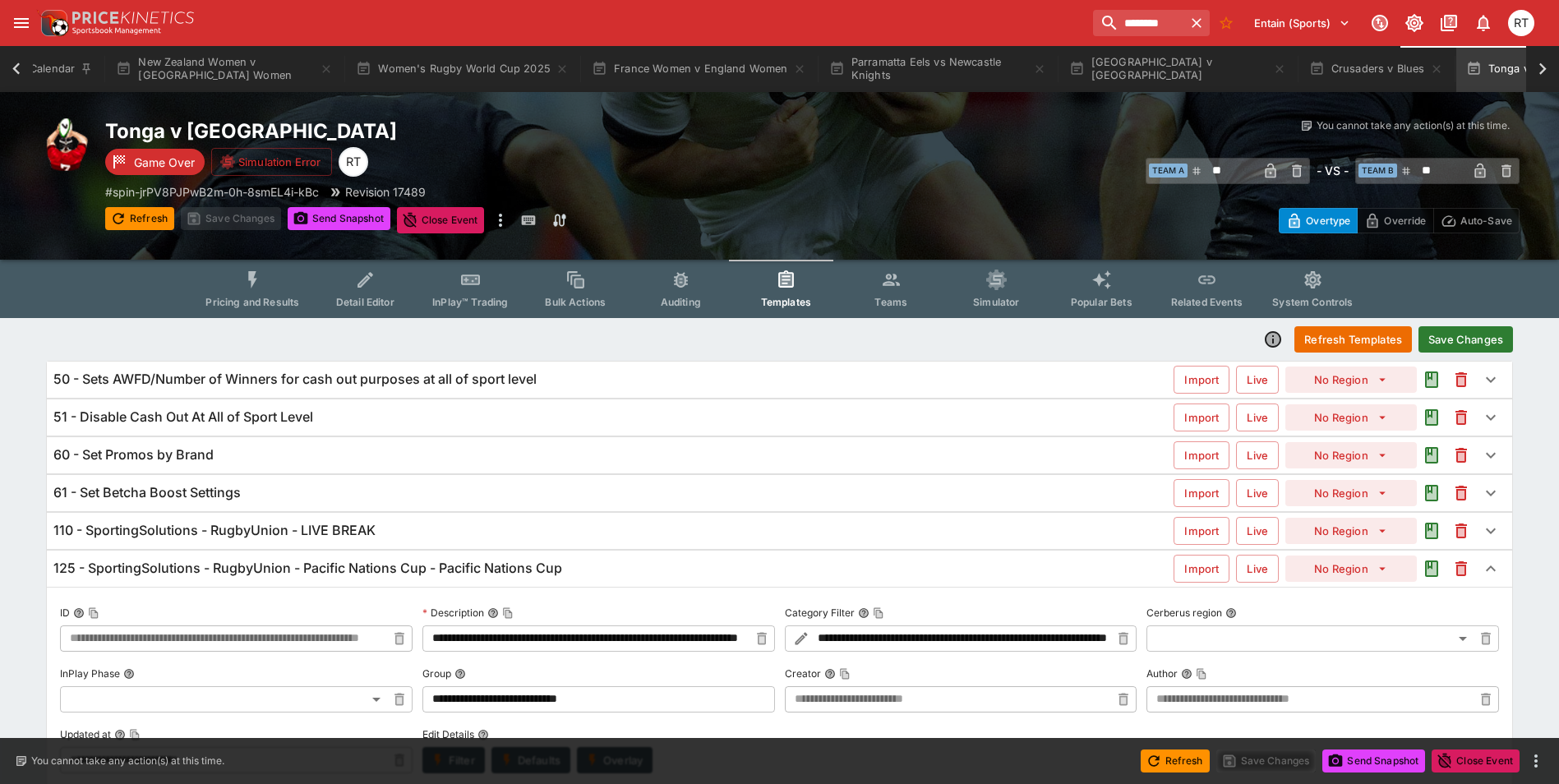
click at [1460, 342] on button "Save Changes" at bounding box center [1466, 339] width 95 height 26
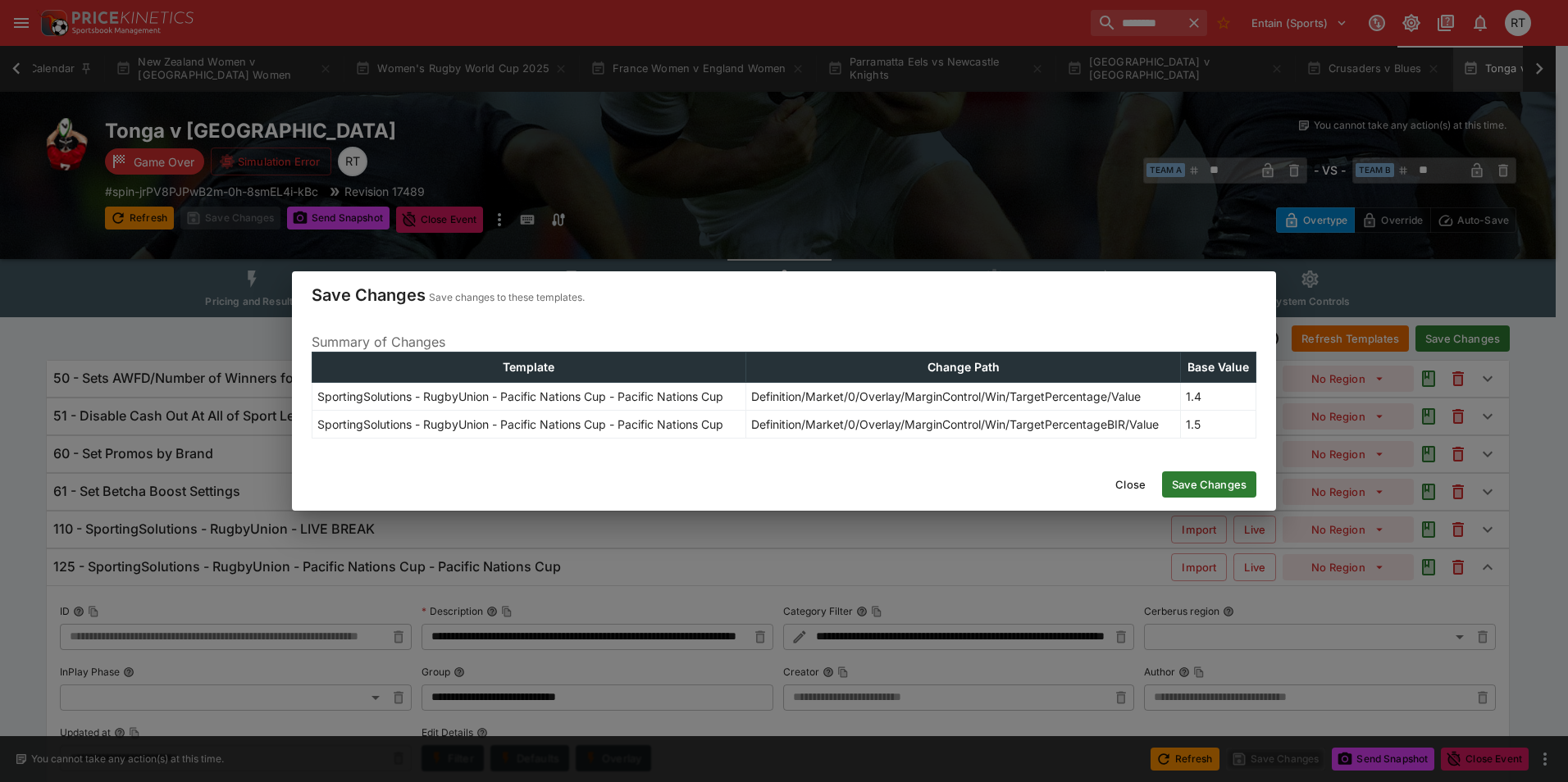
click at [1192, 486] on button "Save Changes" at bounding box center [1209, 484] width 94 height 26
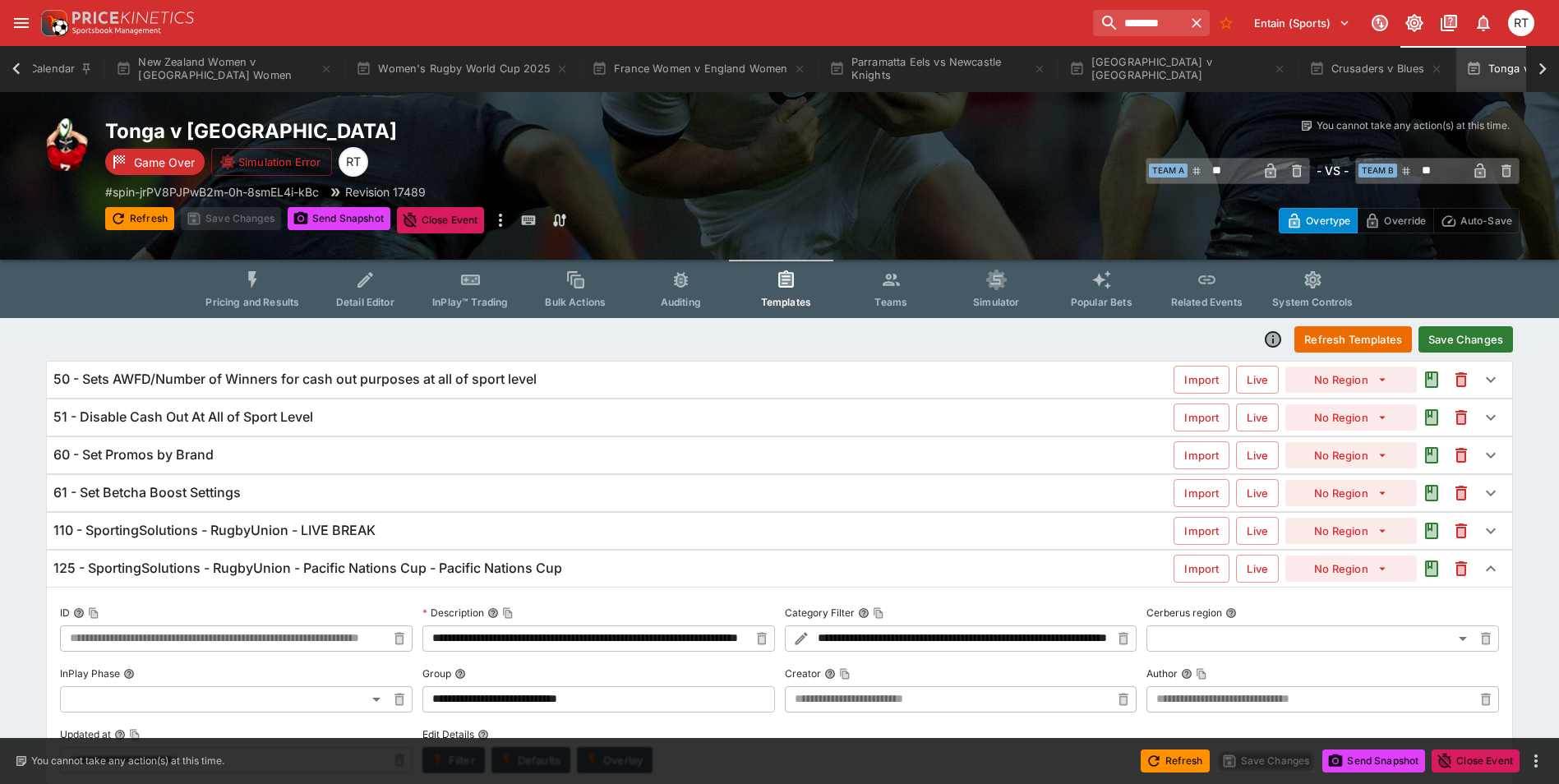
click at [313, 569] on h6 "125 - SportingSolutions - RugbyUnion - Pacific Nations Cup - Pacific Nations Cup" at bounding box center [308, 568] width 509 height 18
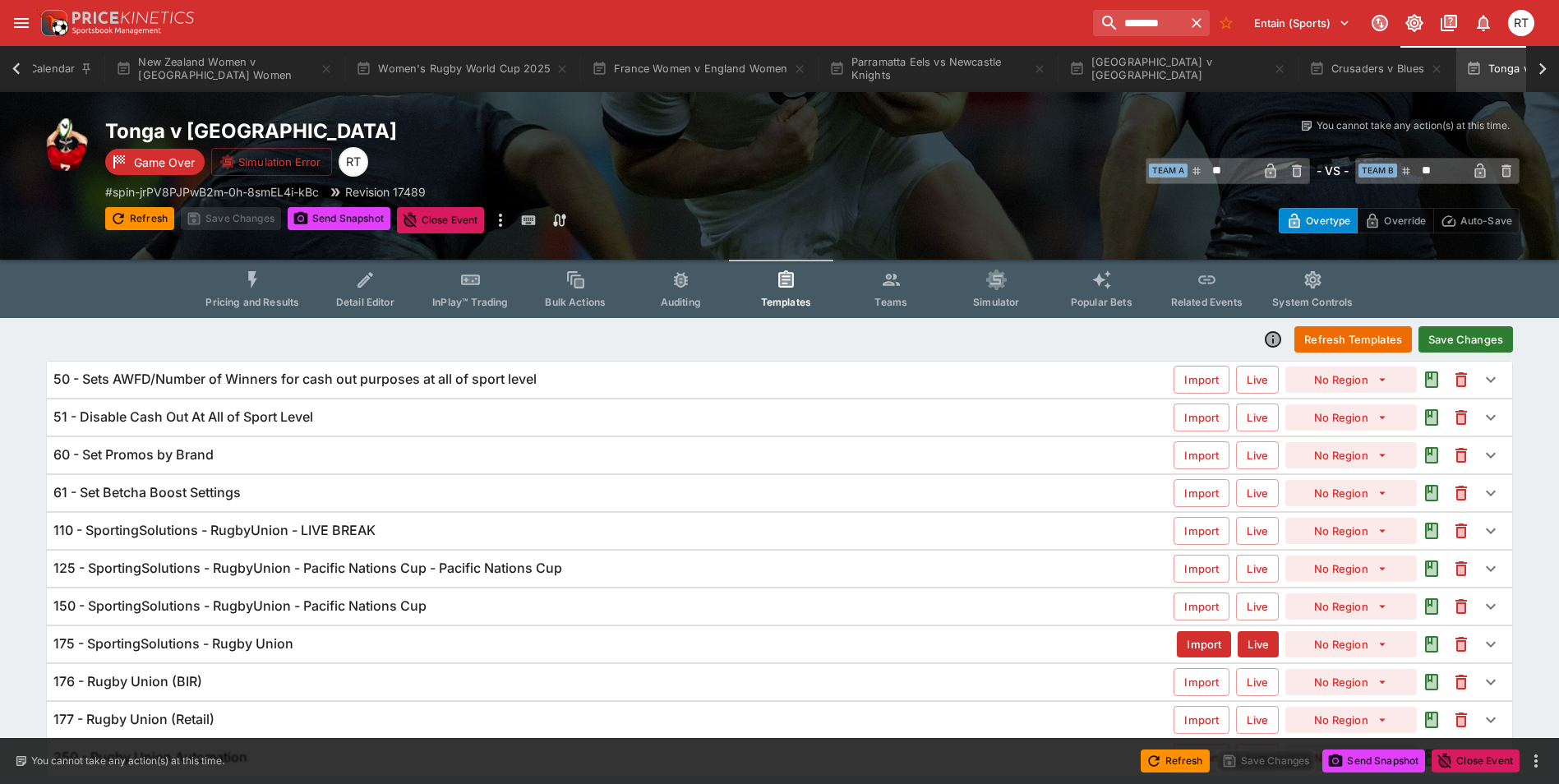
scroll to position [56, 0]
